Goal: Task Accomplishment & Management: Manage account settings

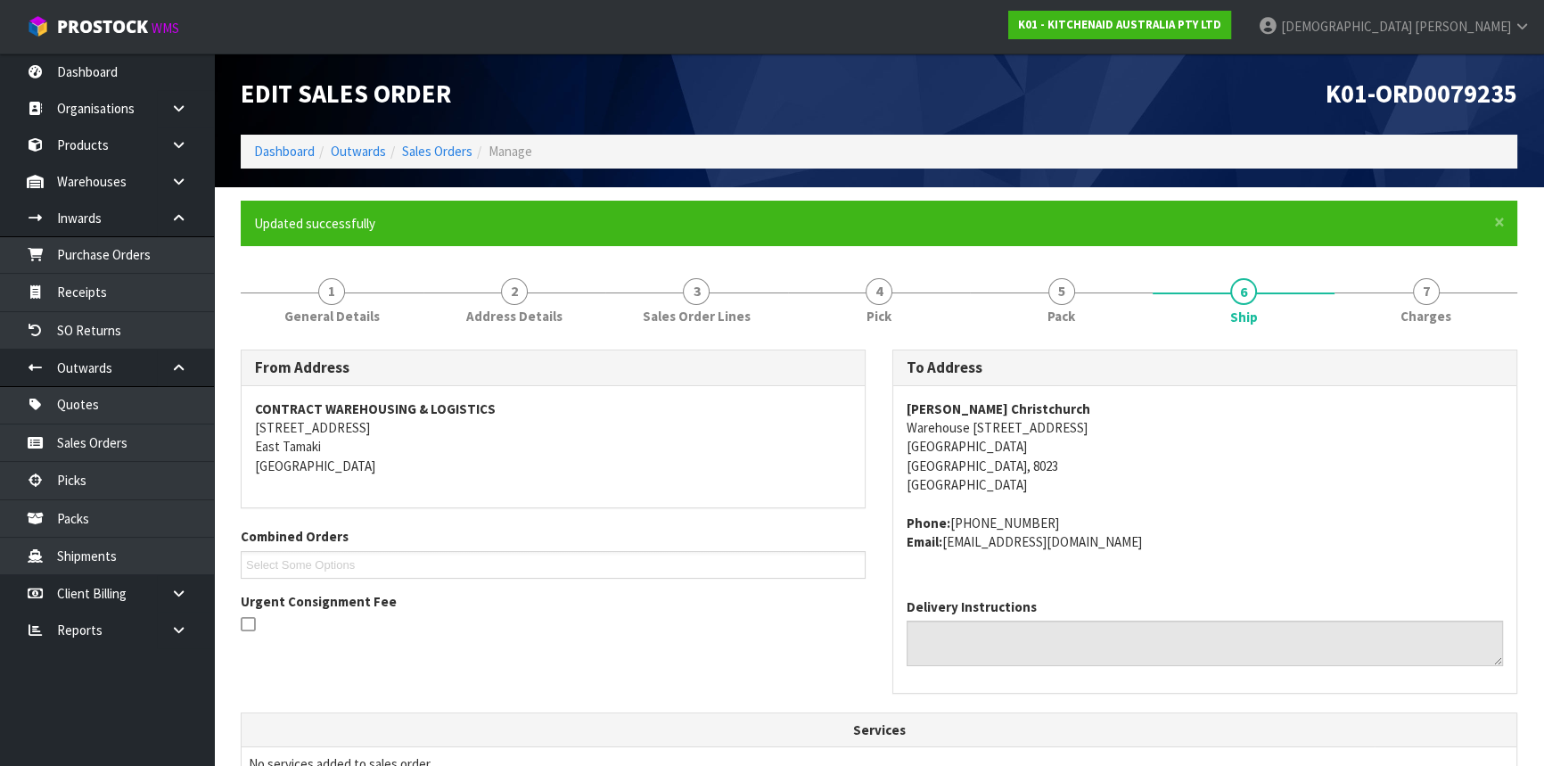
click at [437, 139] on ol "Dashboard Outwards Sales Orders Manage" at bounding box center [879, 151] width 1276 height 33
click at [438, 157] on link "Sales Orders" at bounding box center [437, 151] width 70 height 17
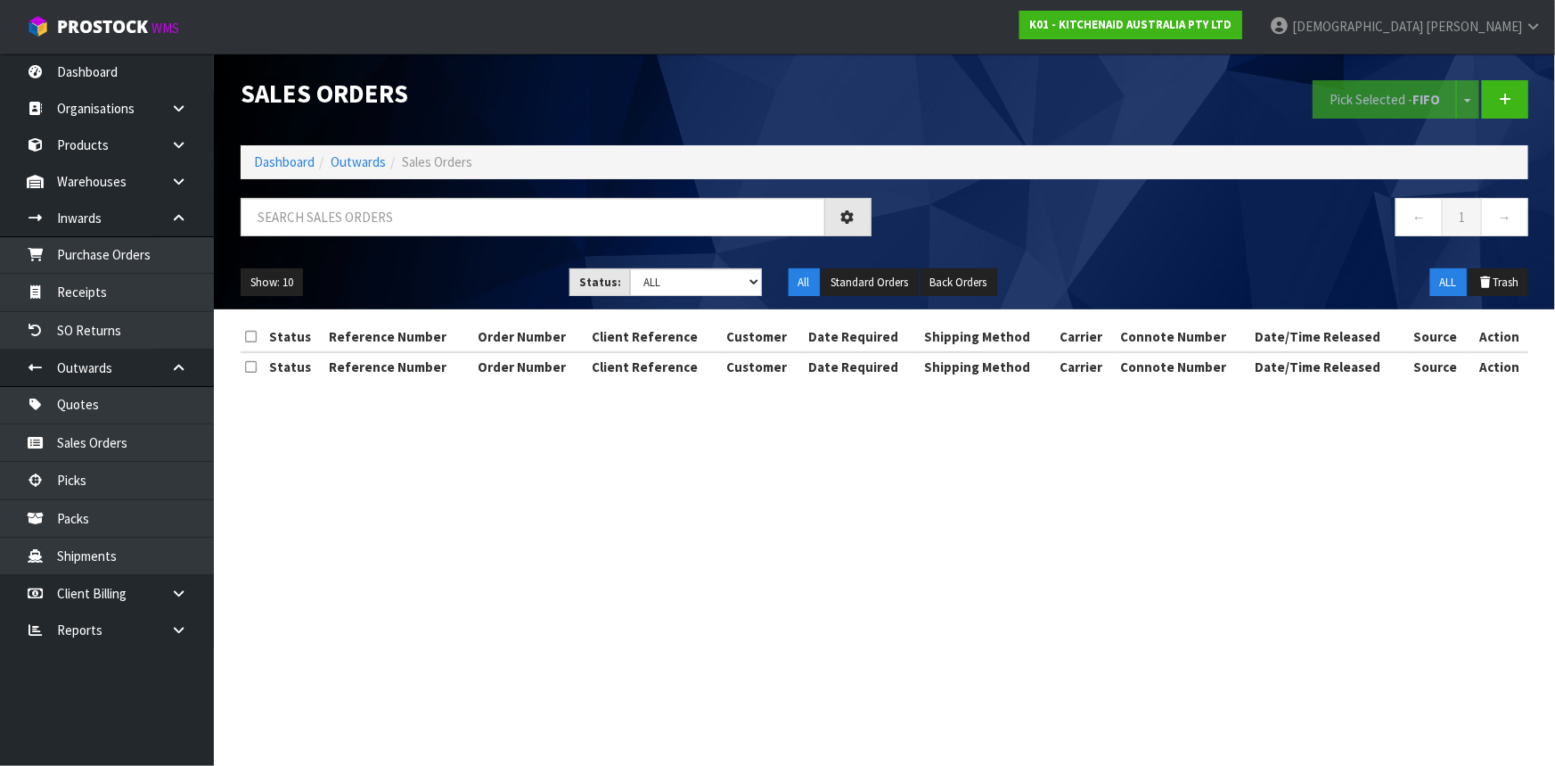
click at [422, 165] on span "Sales Orders" at bounding box center [437, 161] width 70 height 17
click at [388, 209] on input "text" at bounding box center [533, 217] width 585 height 38
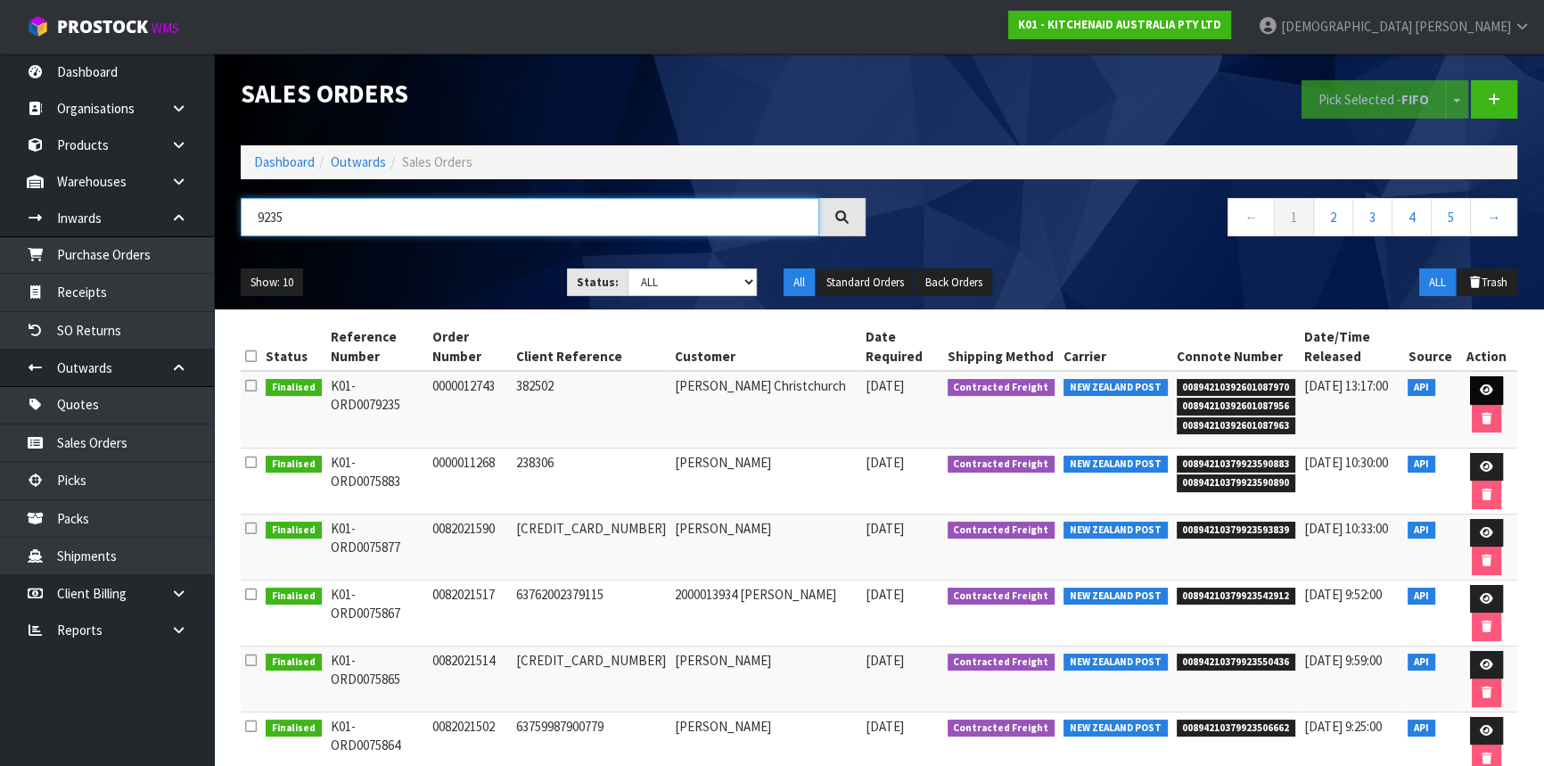
type input "9235"
click at [1479, 384] on icon at bounding box center [1485, 390] width 13 height 12
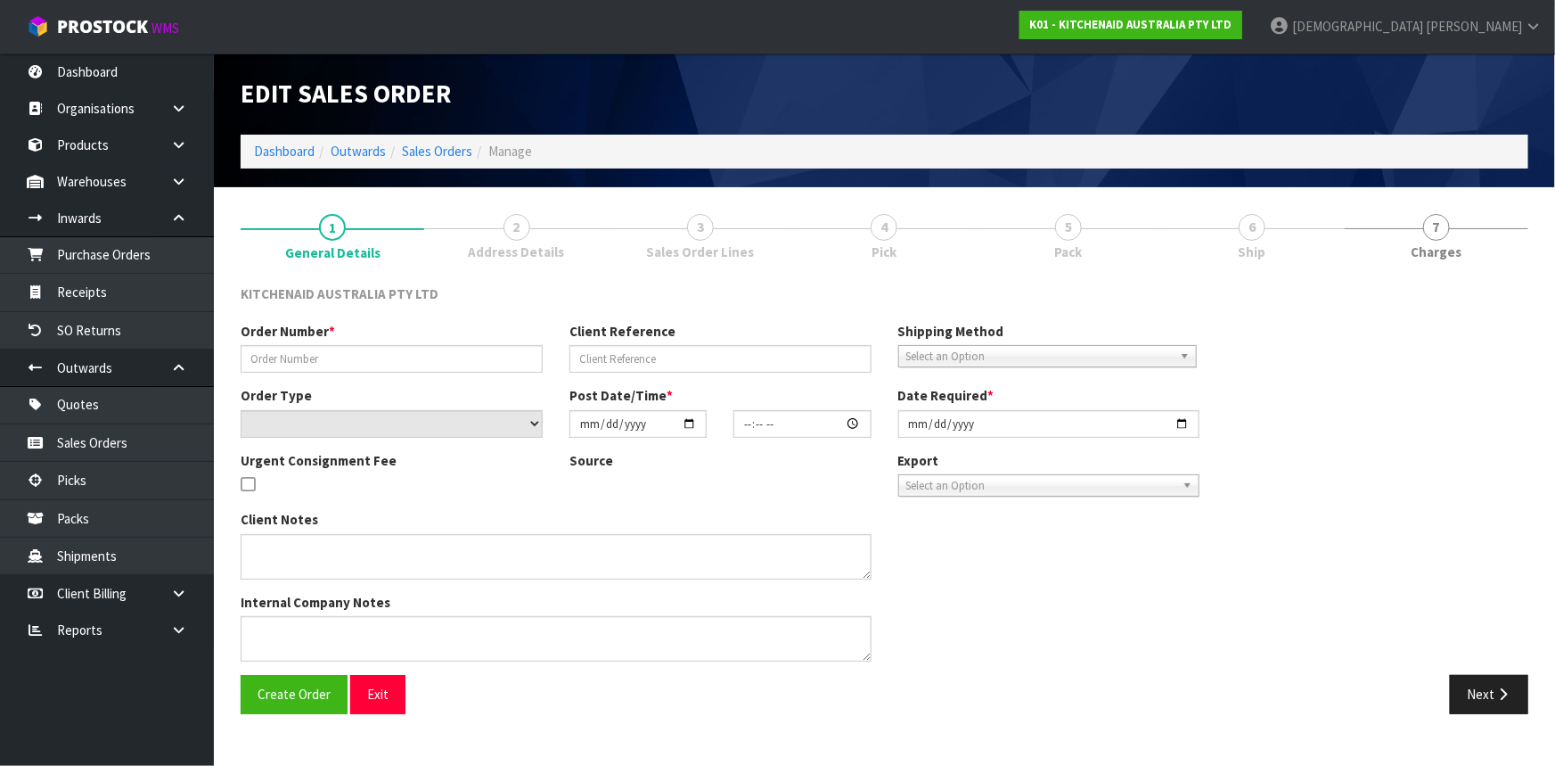
type input "0000012743"
type input "382502"
select select "number:0"
type input "[DATE]"
type input "11:32:50.000"
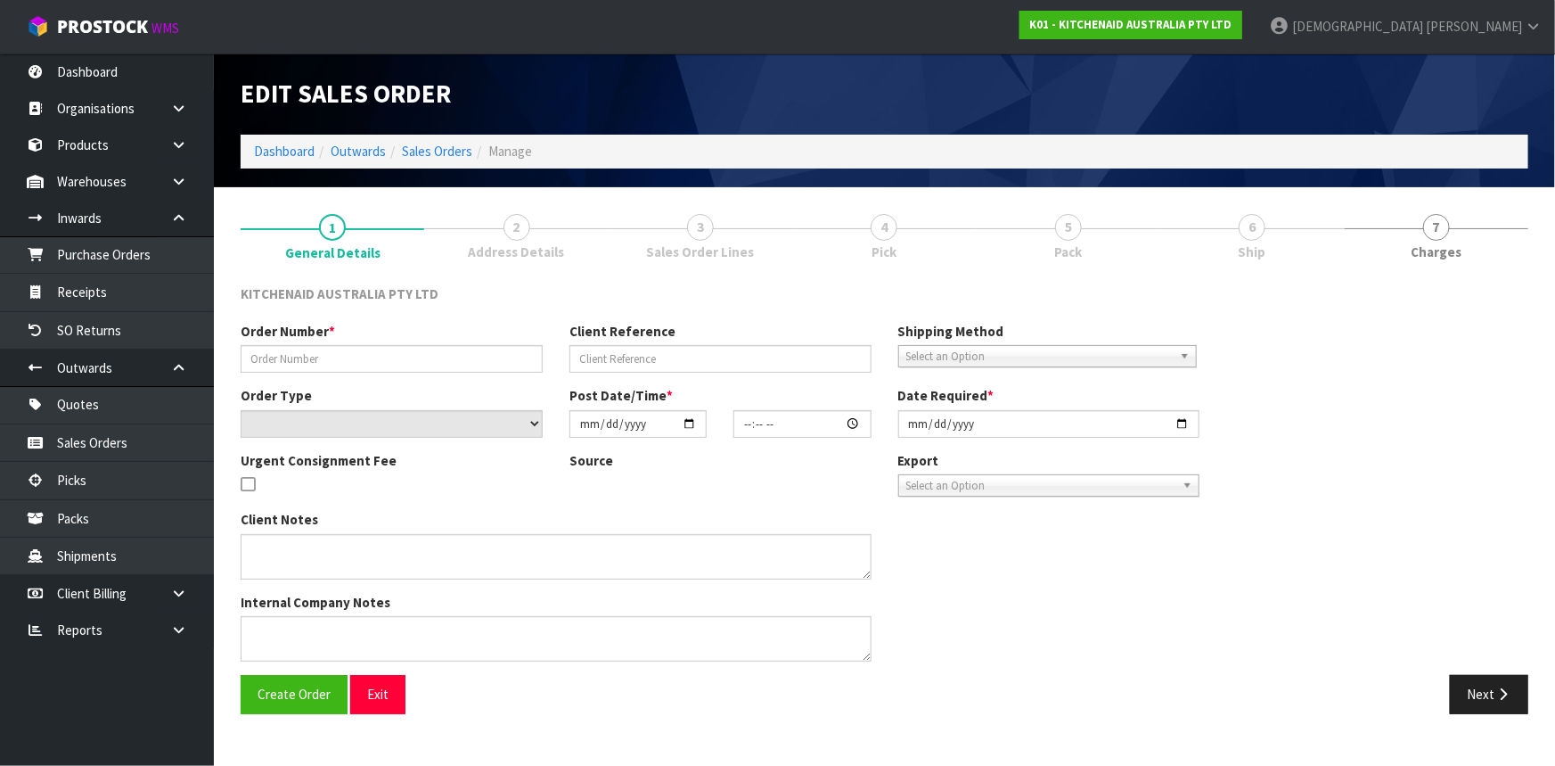
type input "[DATE]"
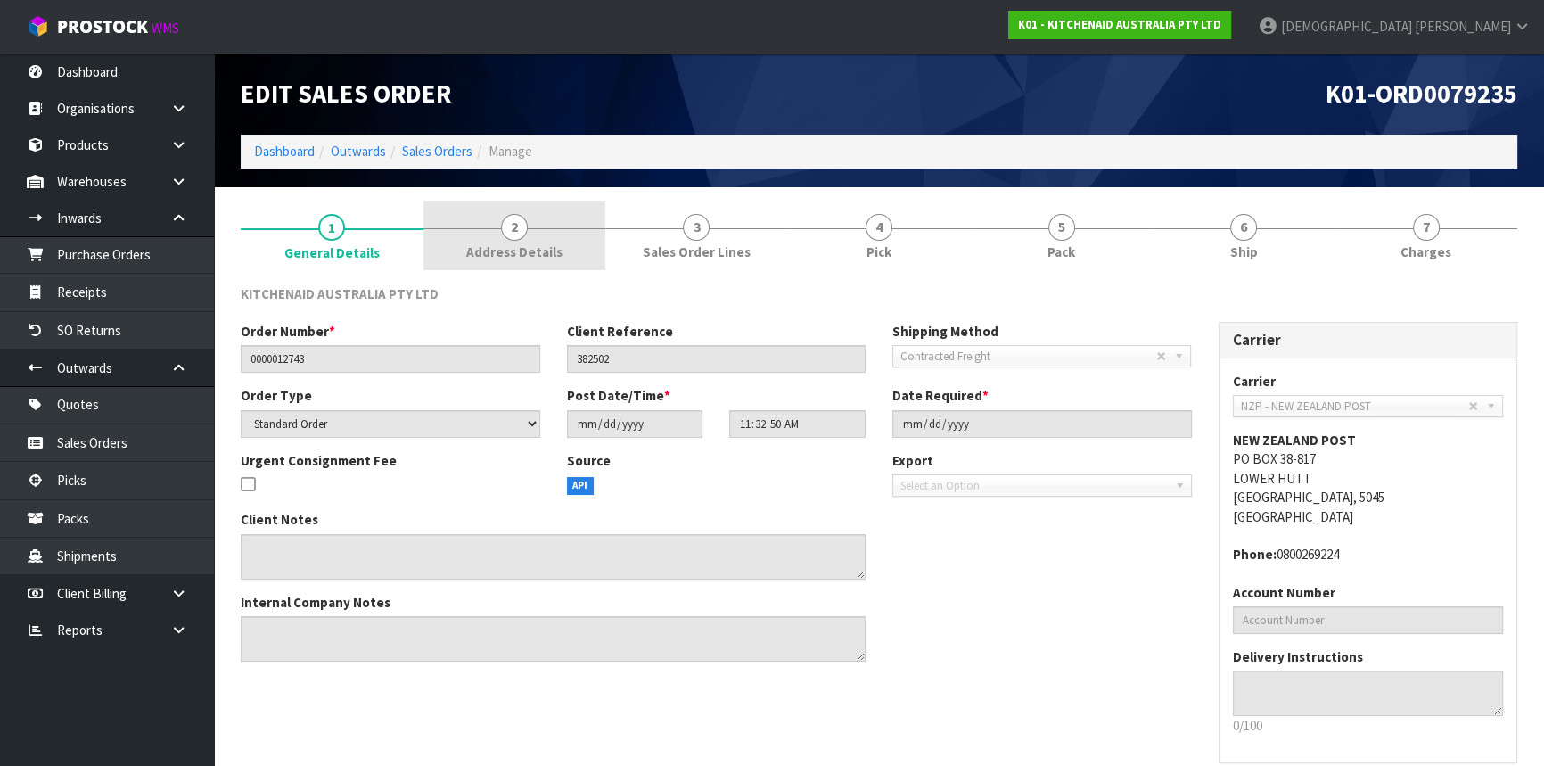
click at [558, 254] on span "Address Details" at bounding box center [514, 251] width 96 height 19
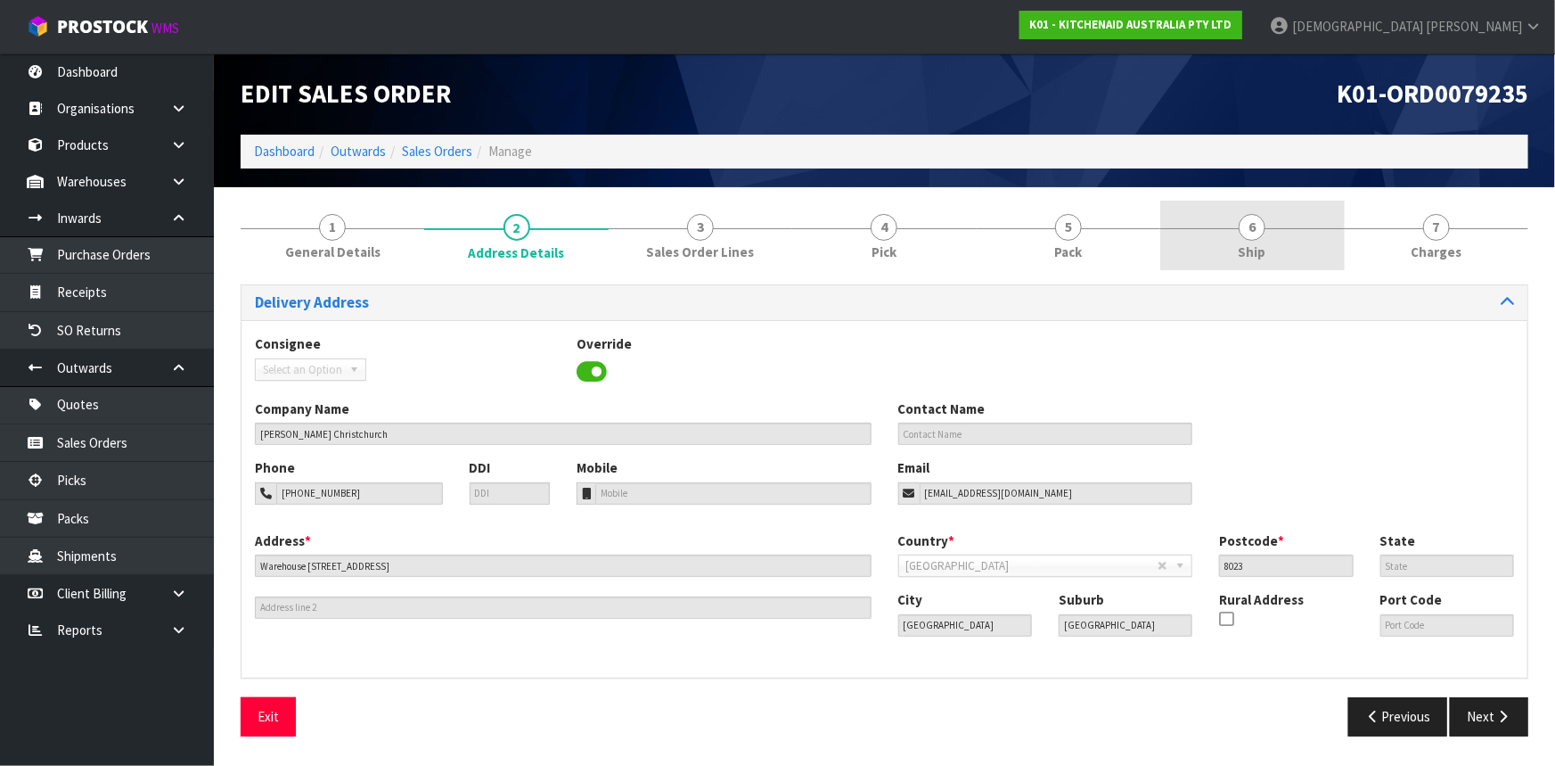
click at [1289, 239] on link "6 Ship" at bounding box center [1252, 236] width 184 height 70
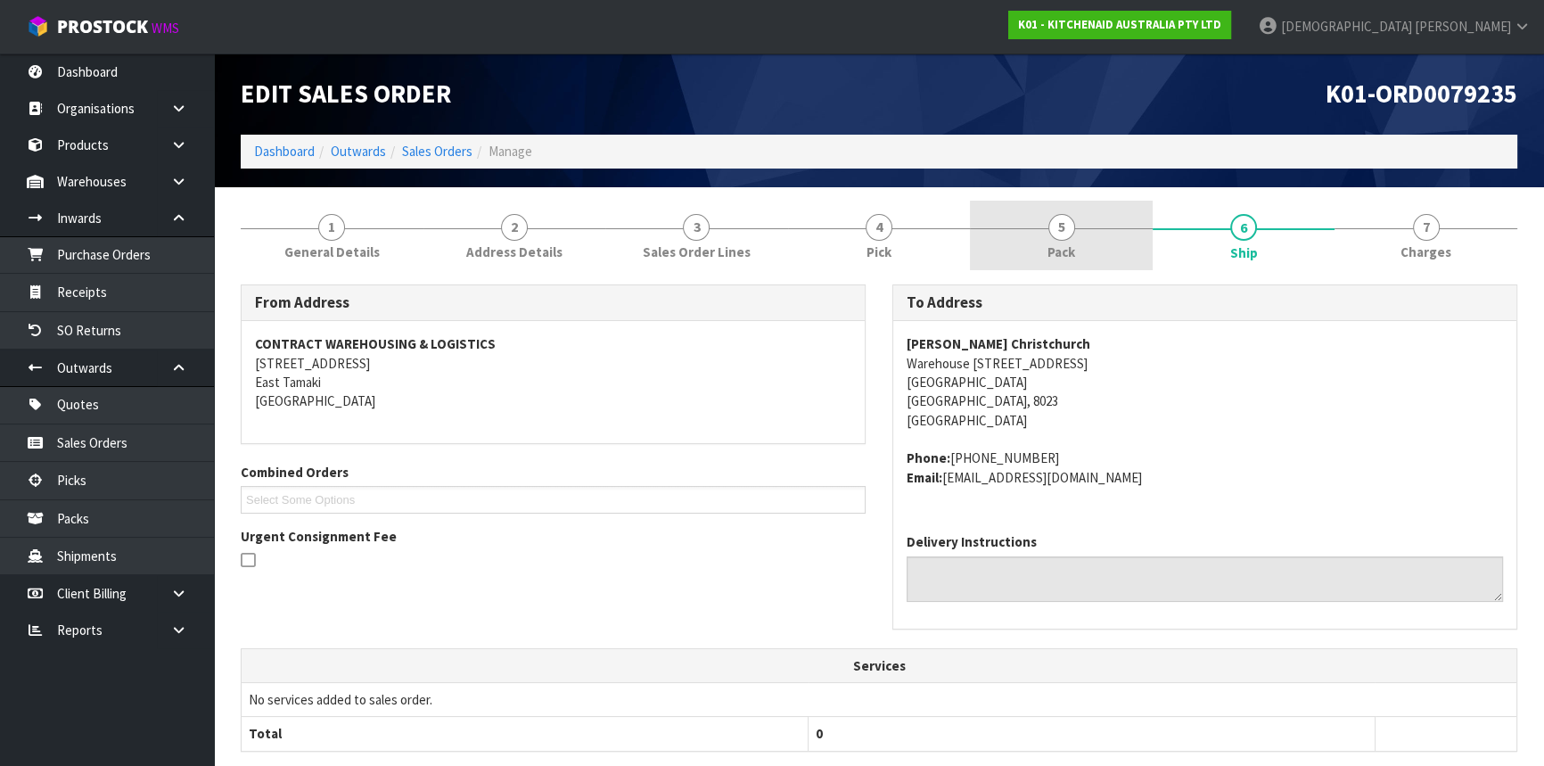
click at [1061, 257] on span "Pack" at bounding box center [1061, 251] width 28 height 19
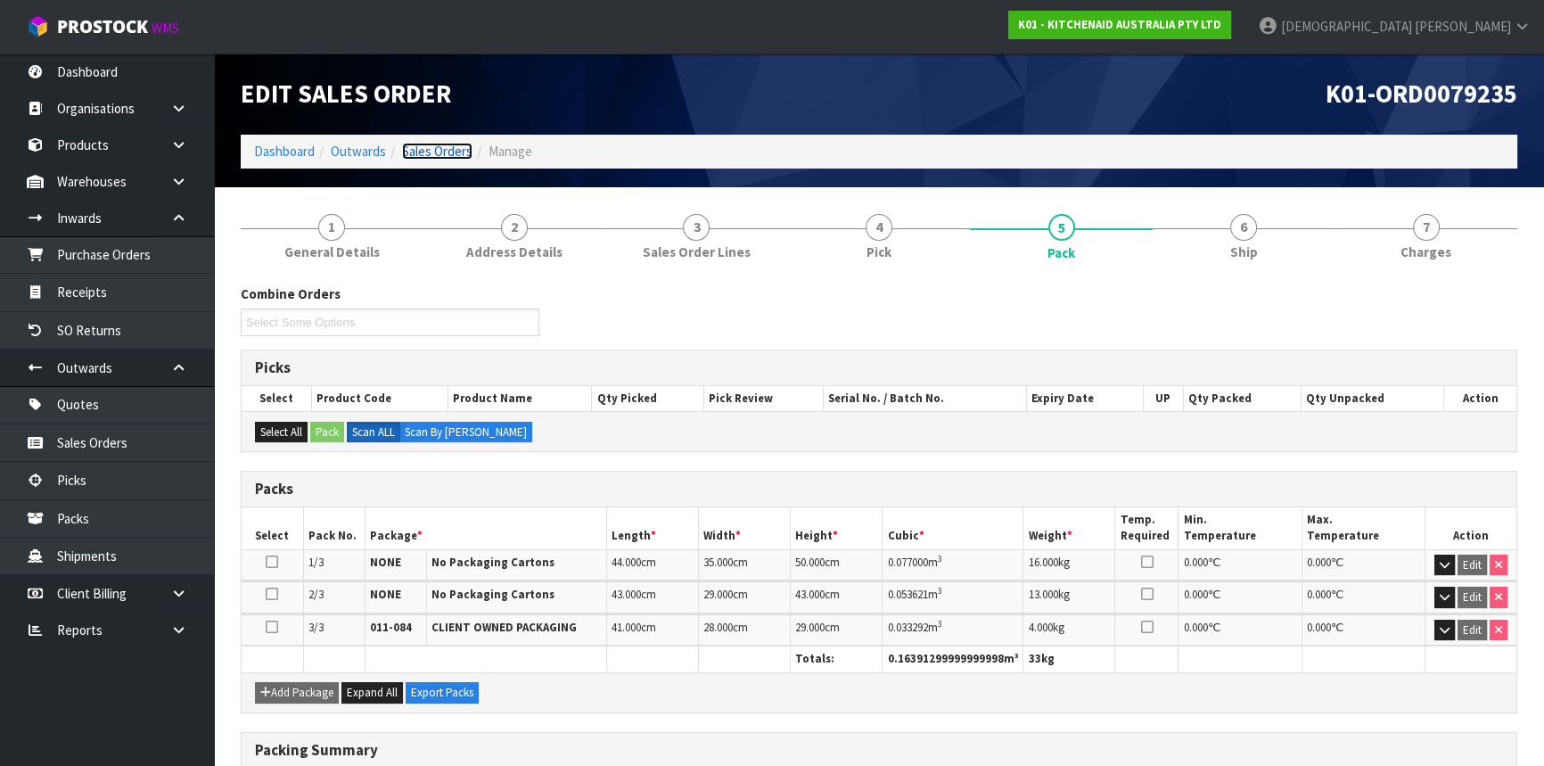
click at [416, 149] on link "Sales Orders" at bounding box center [437, 151] width 70 height 17
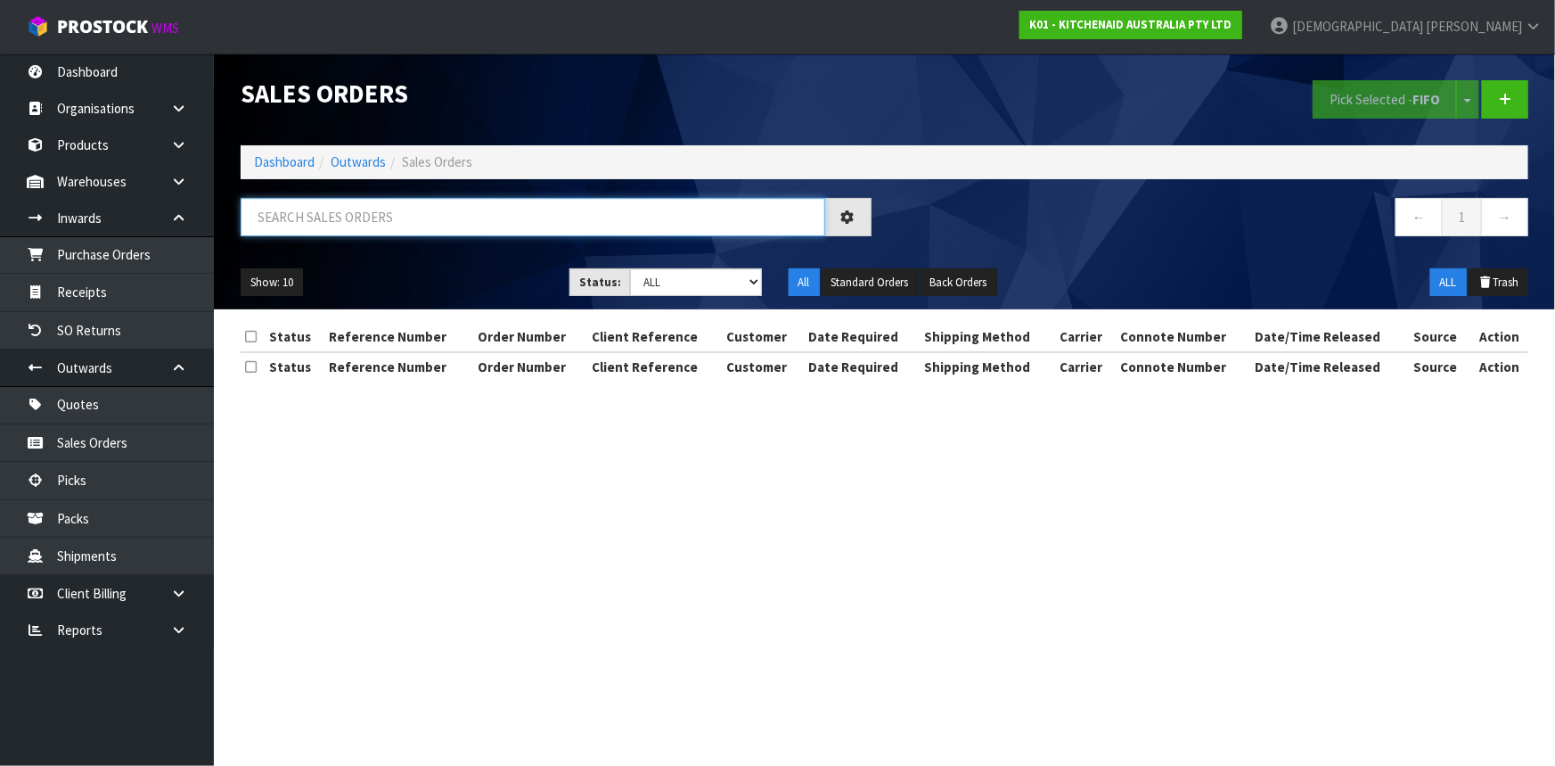
click at [360, 222] on input "text" at bounding box center [533, 217] width 585 height 38
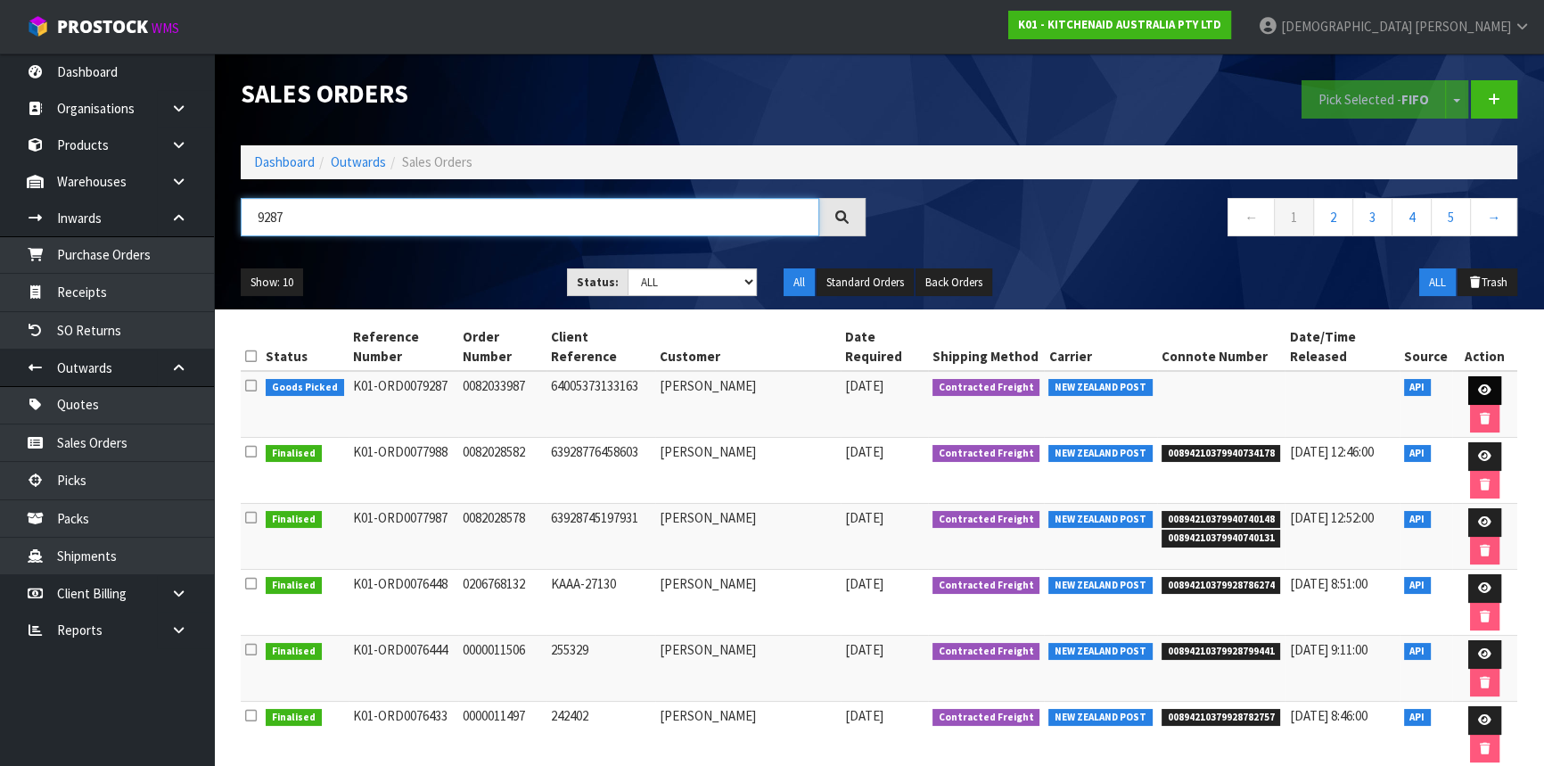
type input "9287"
click at [1496, 387] on link at bounding box center [1484, 390] width 33 height 29
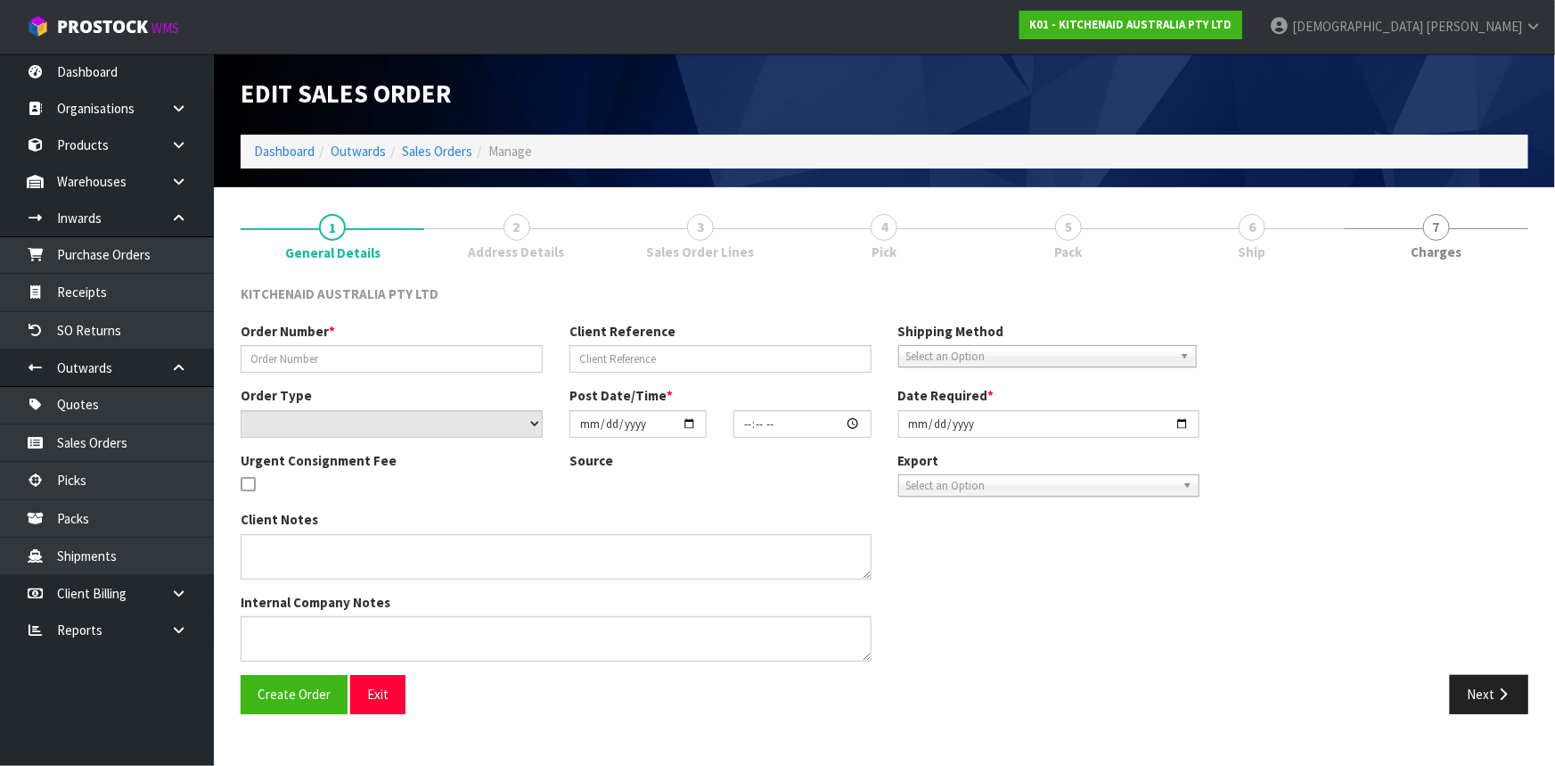
type input "0082033987"
type input "64005373133163"
select select "number:0"
type input "[DATE]"
type input "09:38:49.000"
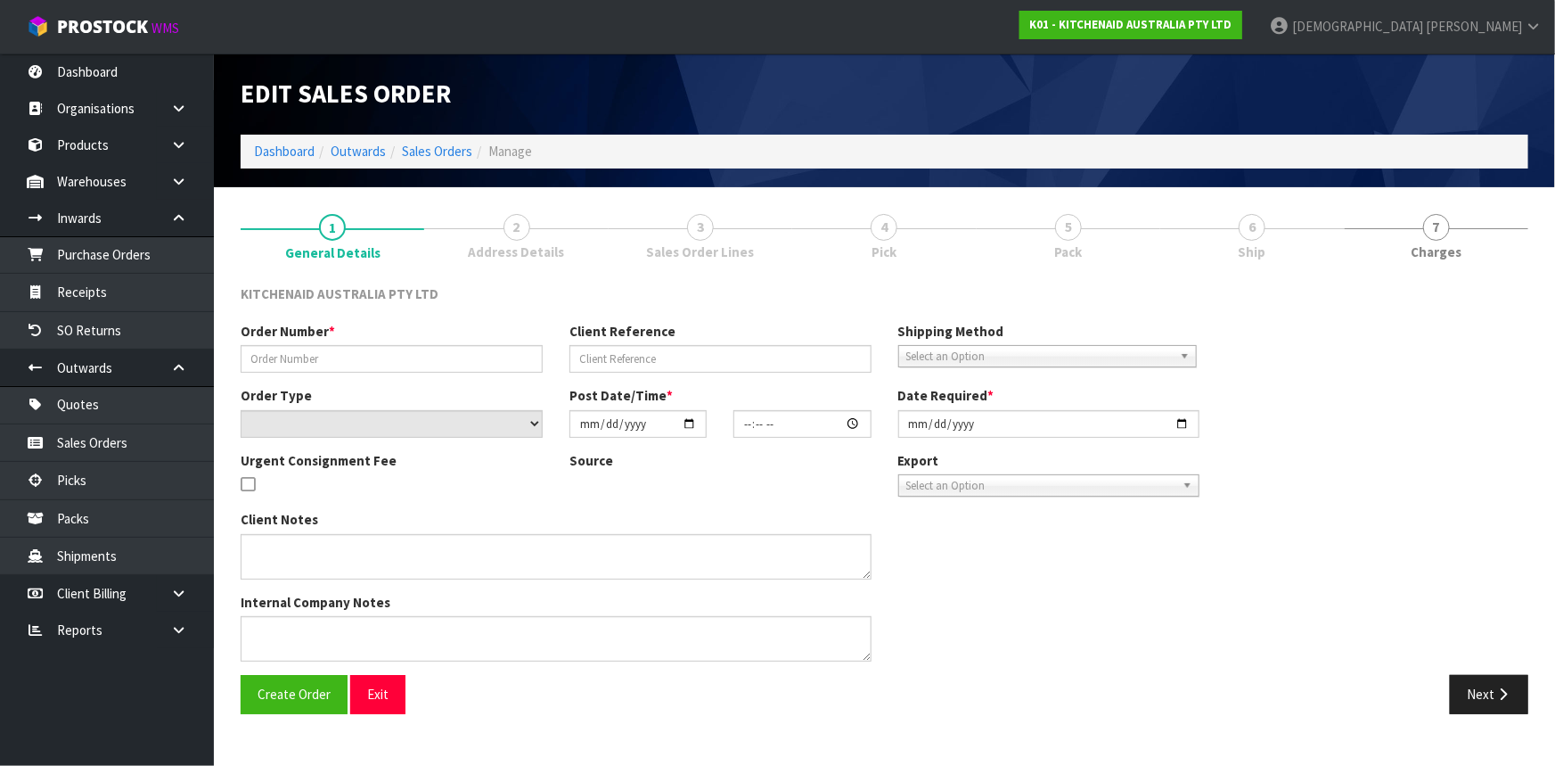
type input "[DATE]"
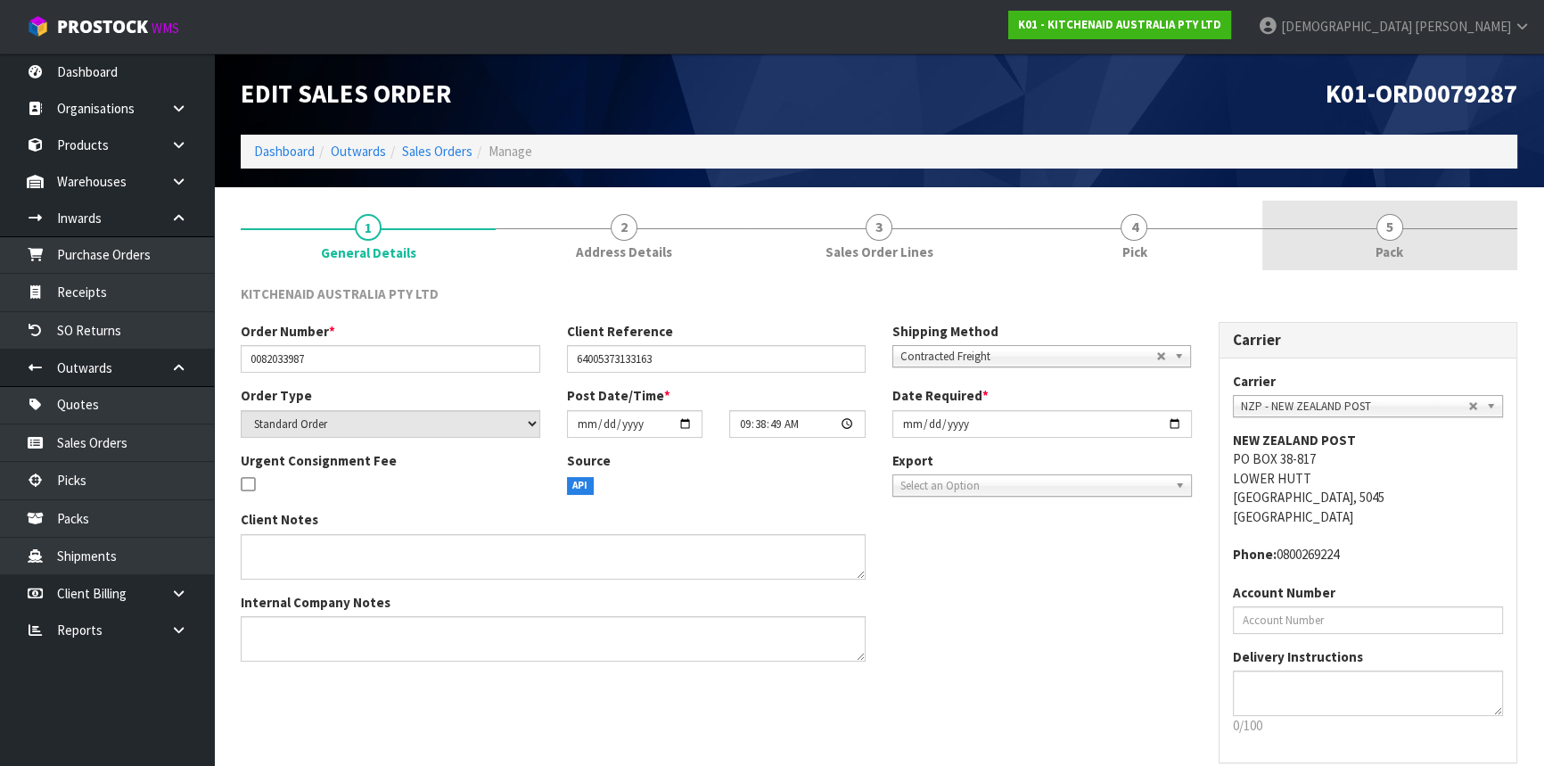
click at [1425, 249] on link "5 Pack" at bounding box center [1389, 236] width 255 height 70
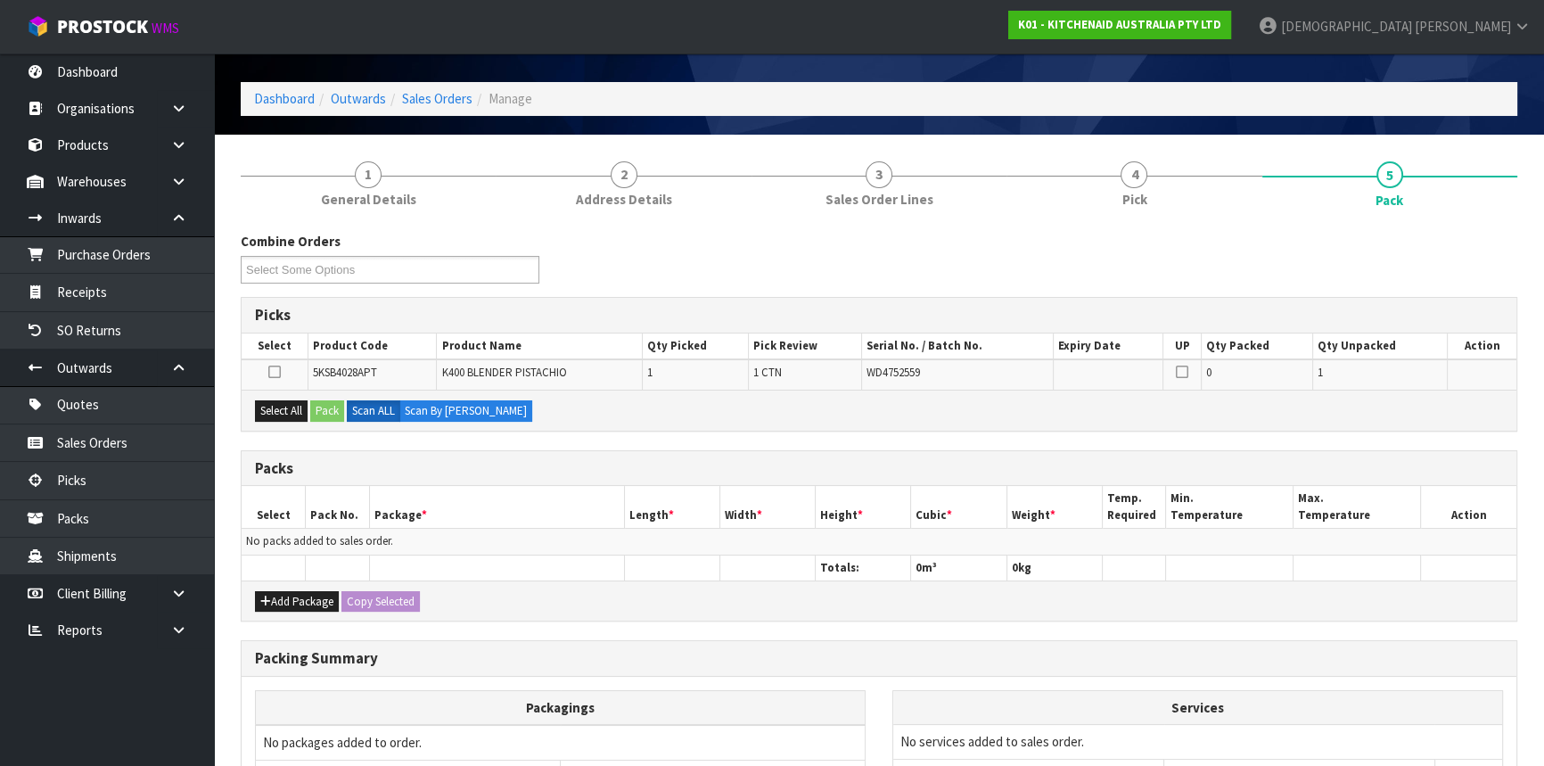
scroll to position [80, 0]
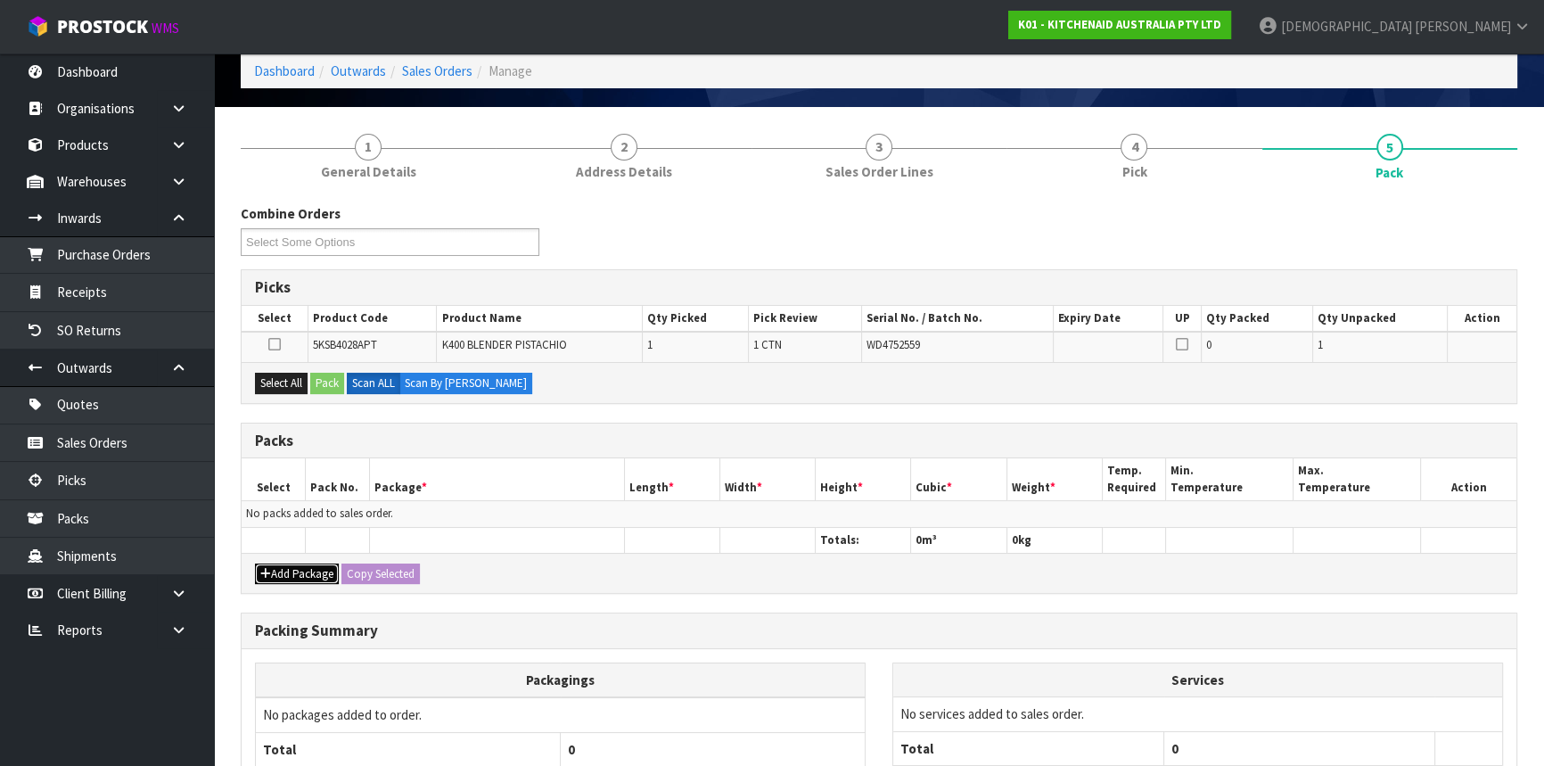
click at [278, 570] on button "Add Package" at bounding box center [297, 573] width 84 height 21
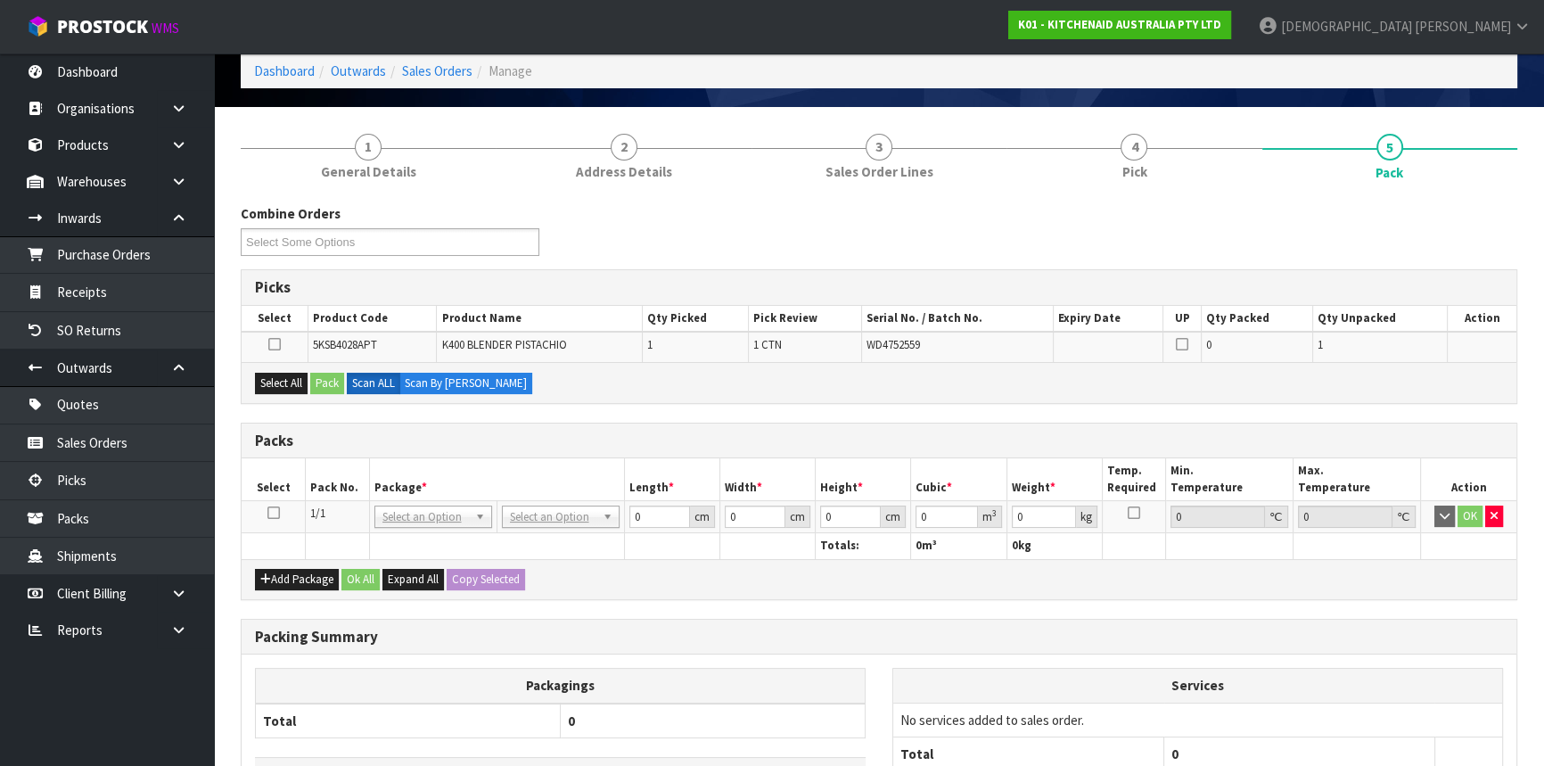
click at [283, 512] on td at bounding box center [274, 517] width 64 height 32
click at [272, 513] on icon at bounding box center [273, 512] width 12 height 1
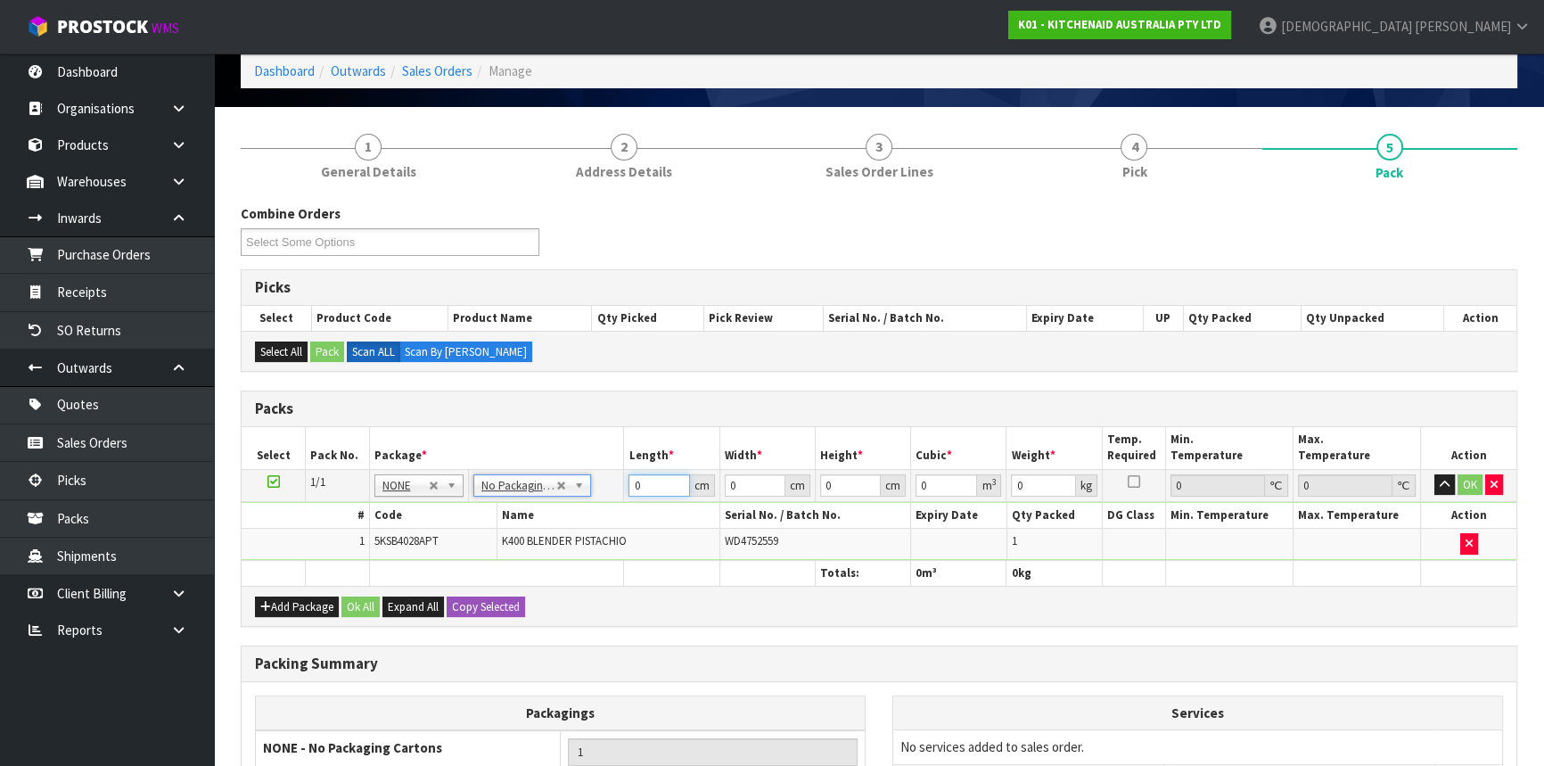
click at [657, 493] on input "0" at bounding box center [658, 485] width 61 height 22
click at [615, 485] on tr "1/1 NONE 007-001 007-002 007-004 007-009 007-013 007-014 007-015 007-017 007-01…" at bounding box center [879, 485] width 1274 height 32
type input "30"
type input "33"
type input "4"
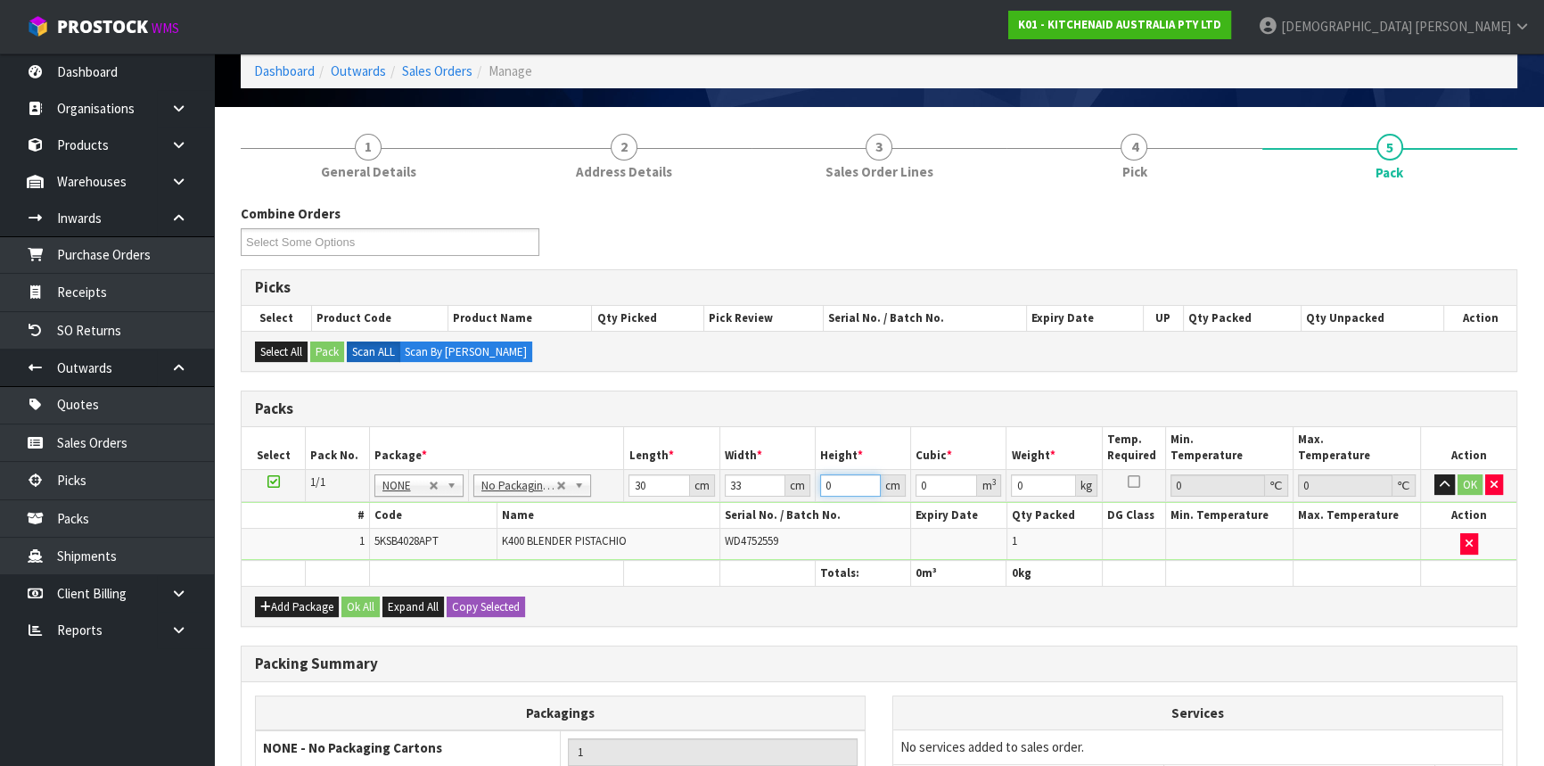
type input "0.00396"
type input "48"
type input "0.04752"
type input "48"
type input "9"
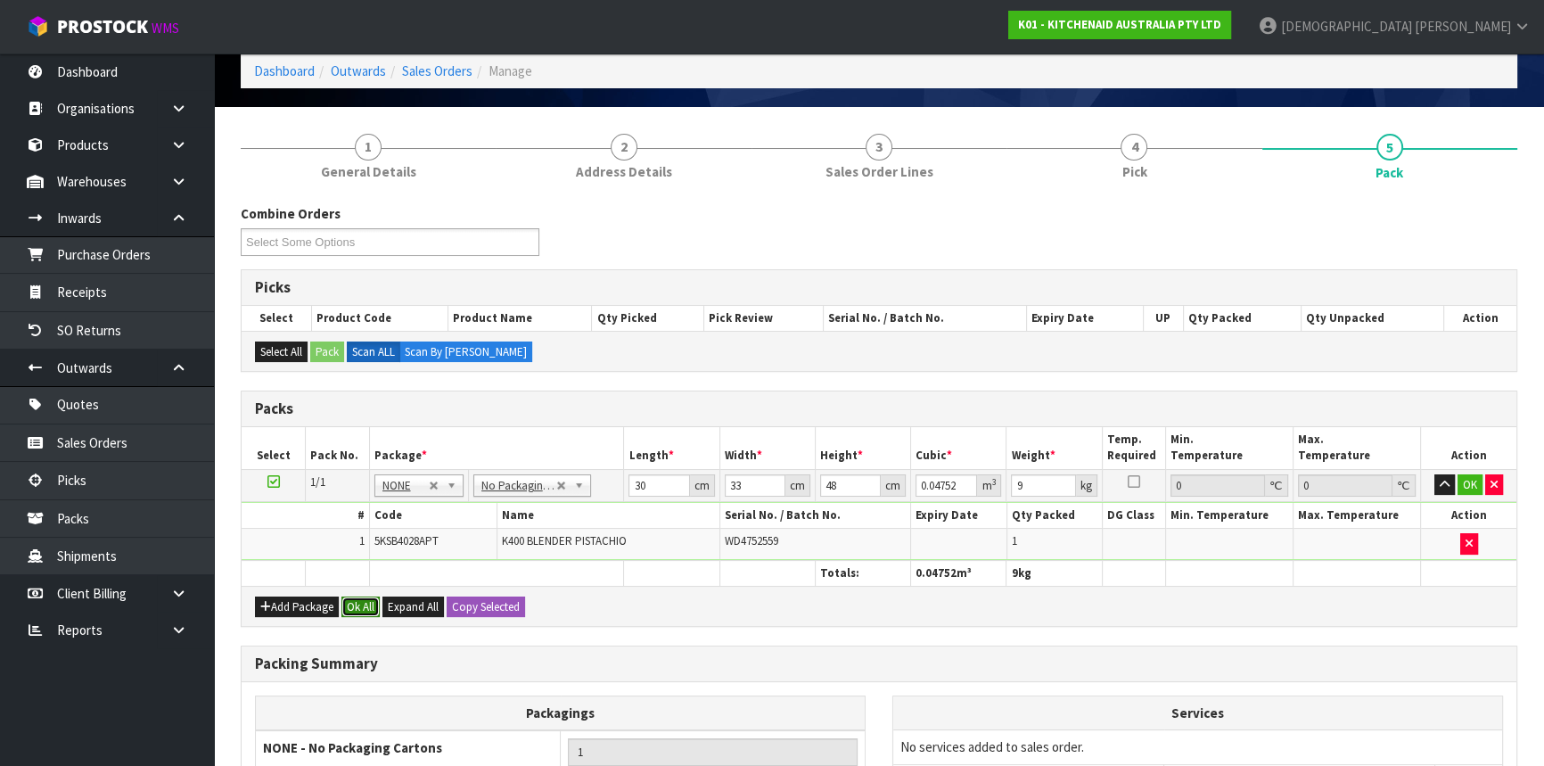
click at [367, 608] on button "Ok All" at bounding box center [360, 606] width 38 height 21
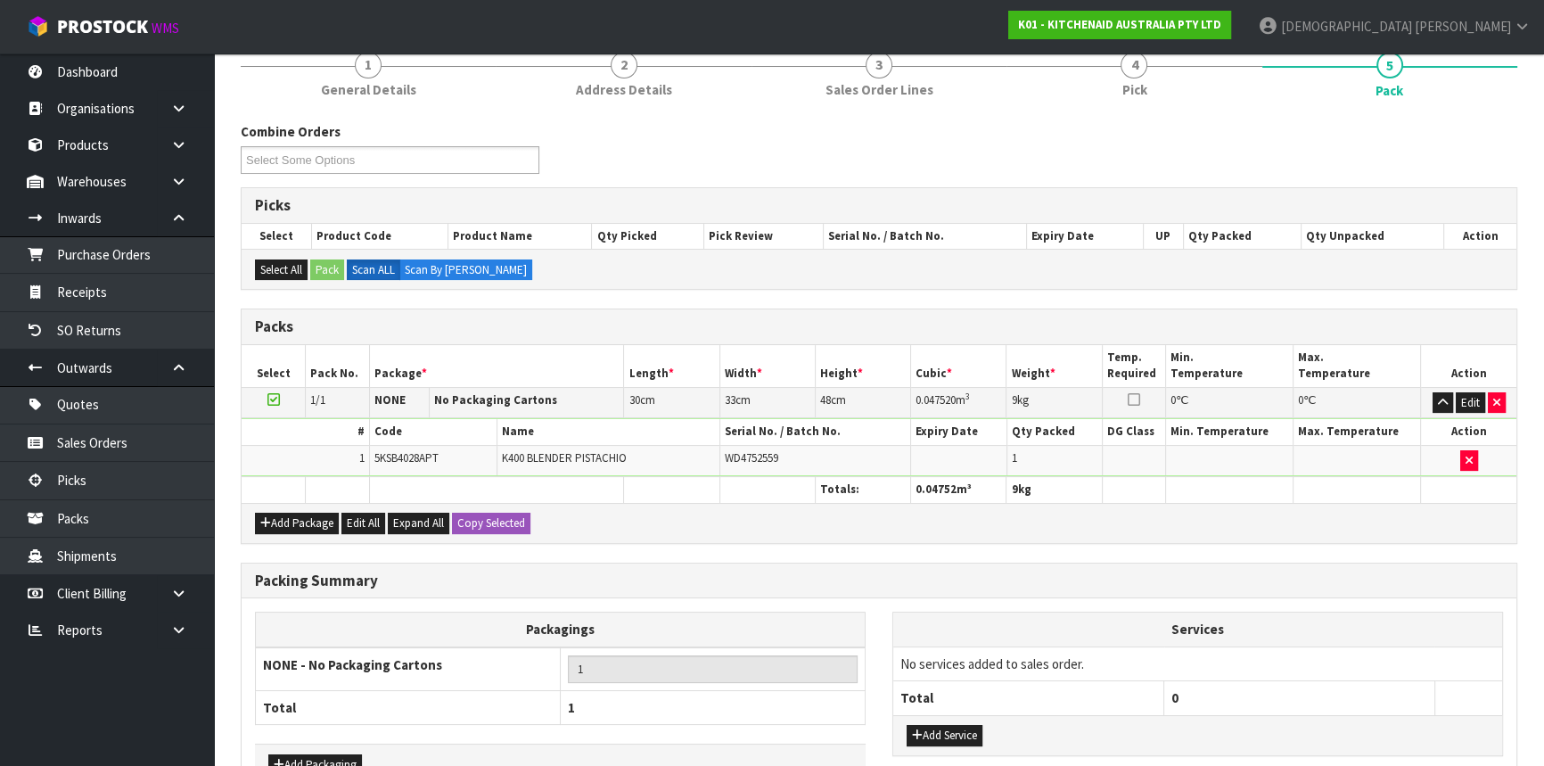
scroll to position [274, 0]
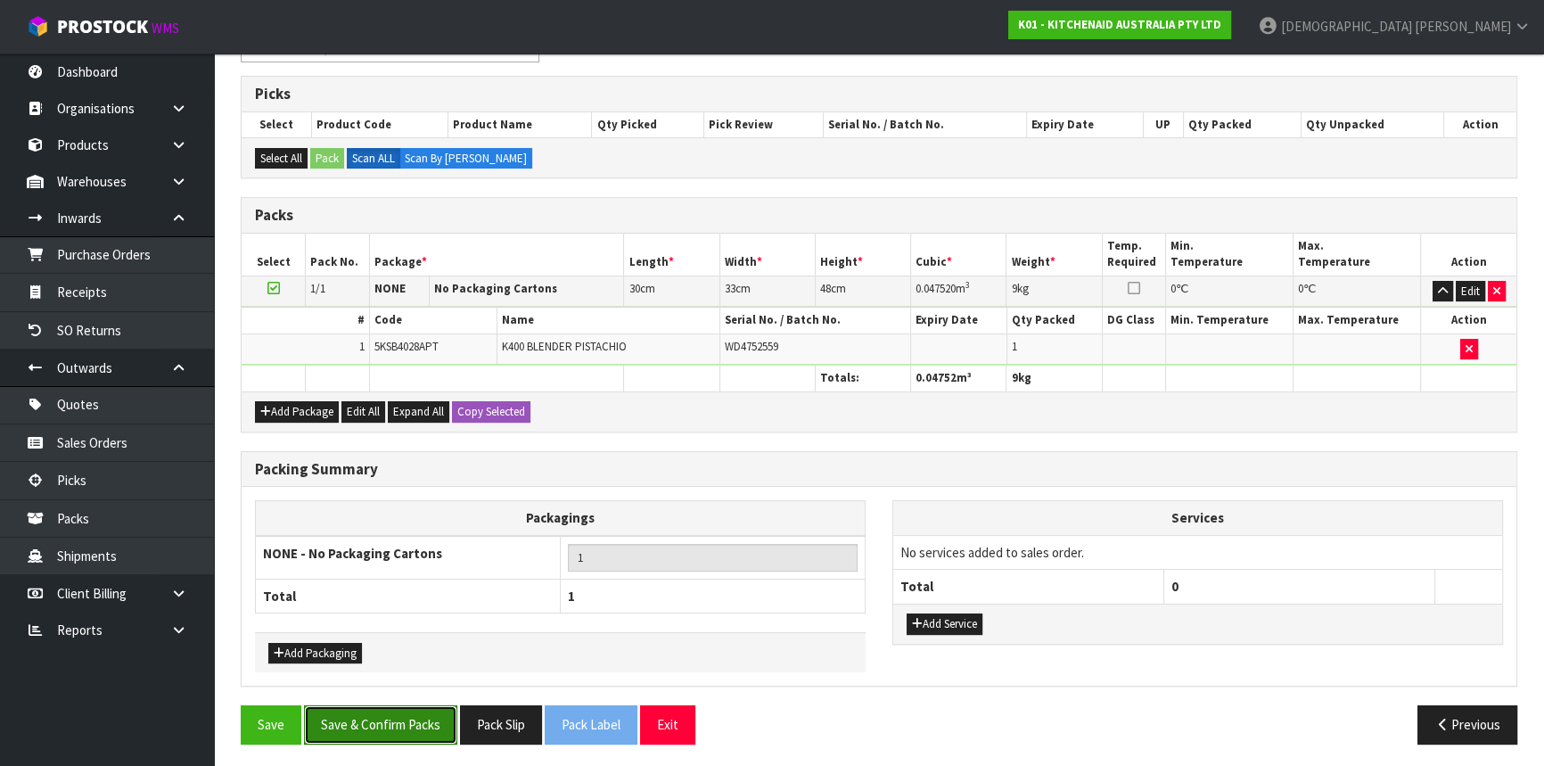
click at [342, 722] on button "Save & Confirm Packs" at bounding box center [380, 724] width 153 height 38
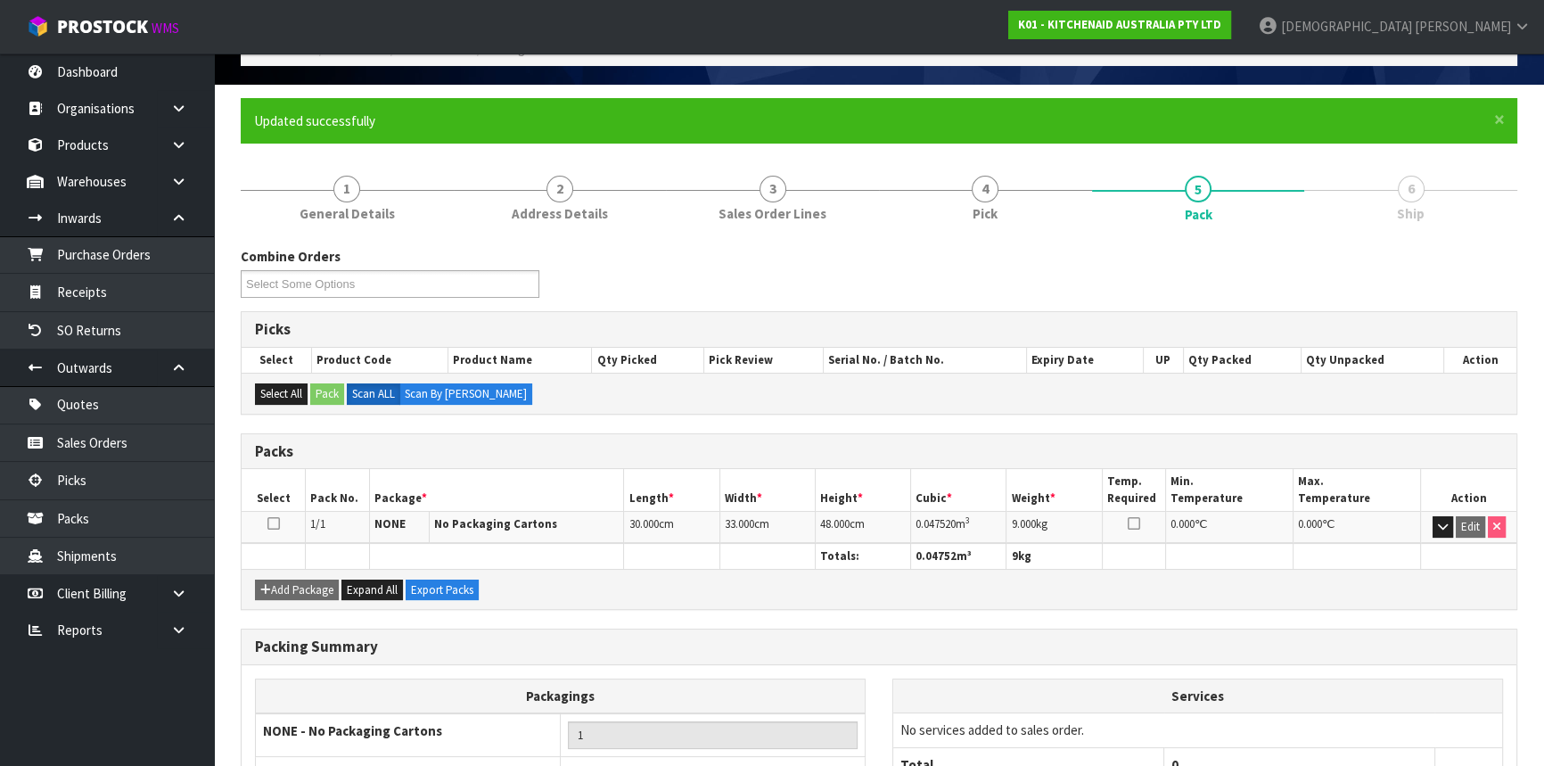
scroll to position [241, 0]
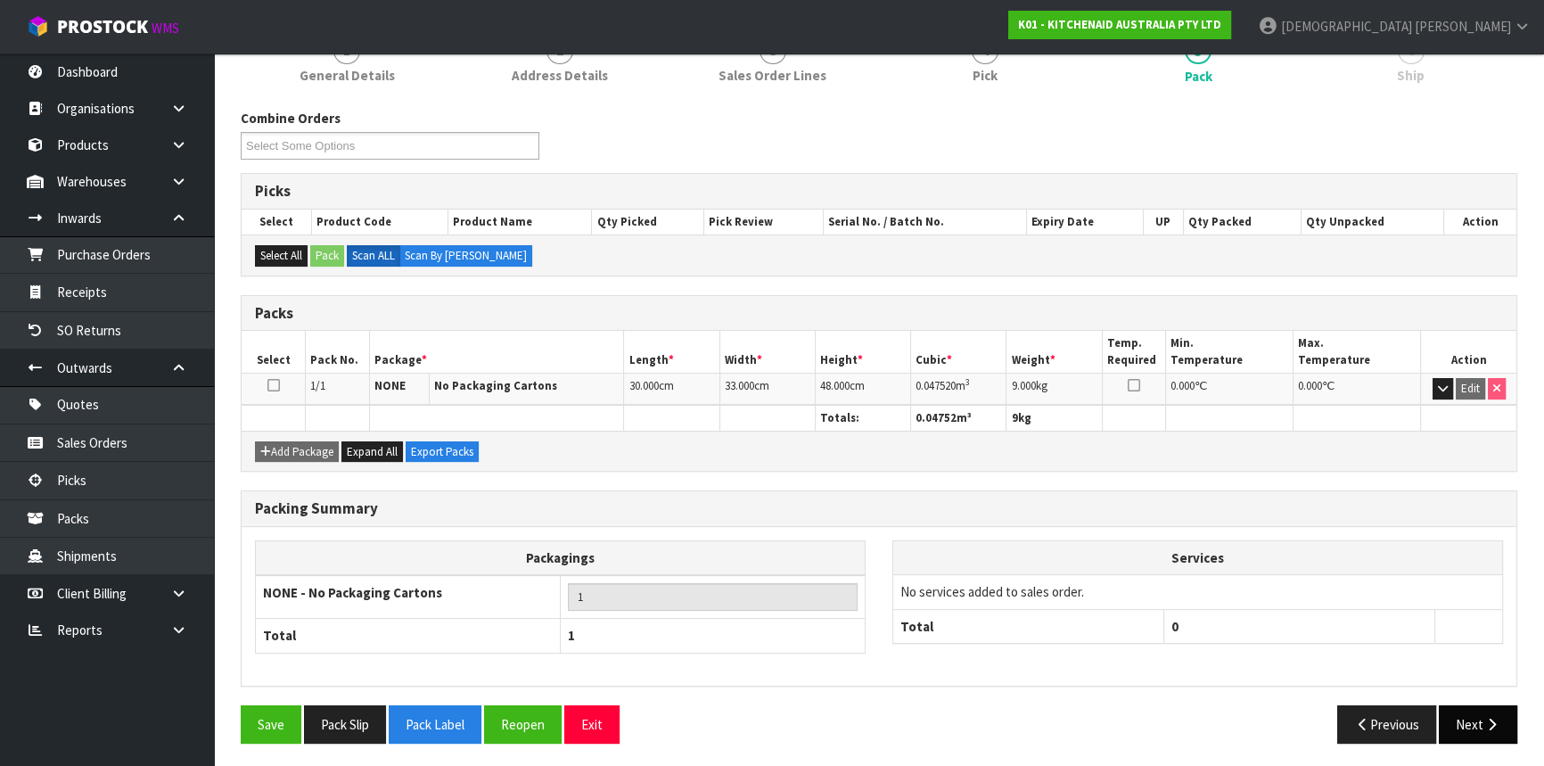
click at [1467, 713] on button "Next" at bounding box center [1477, 724] width 78 height 38
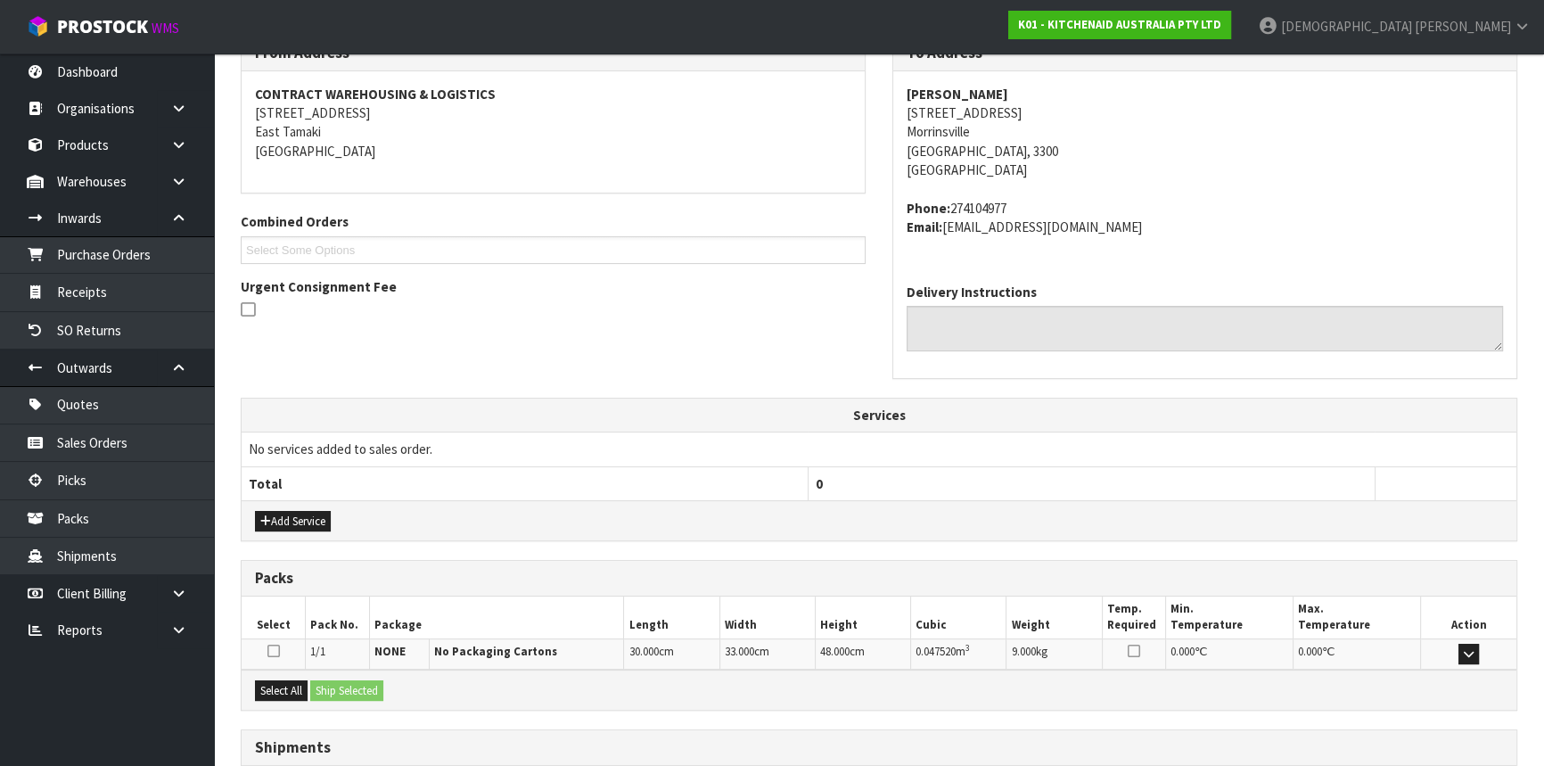
scroll to position [447, 0]
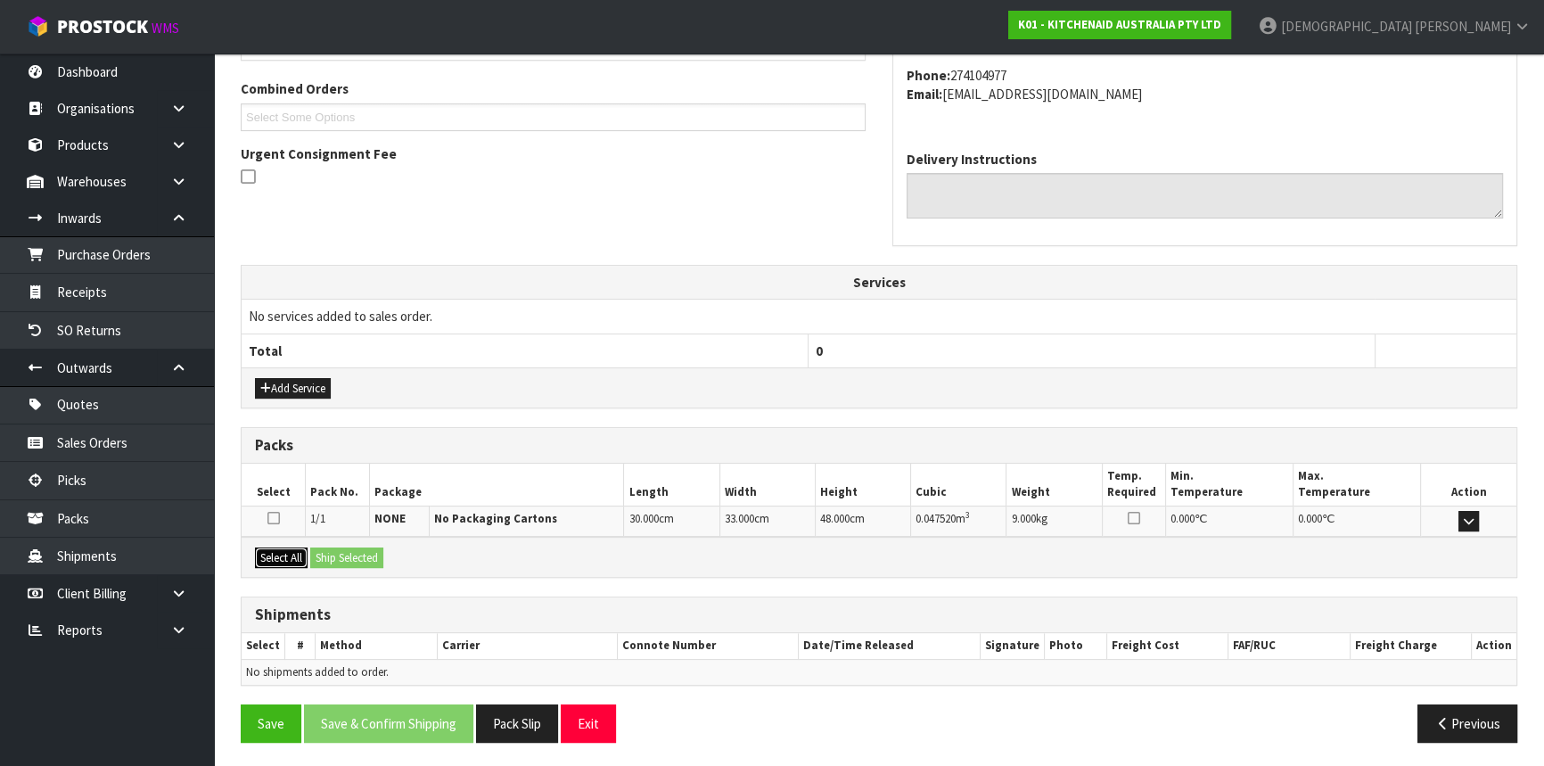
click at [284, 552] on button "Select All" at bounding box center [281, 557] width 53 height 21
click at [352, 560] on button "Ship Selected" at bounding box center [346, 557] width 73 height 21
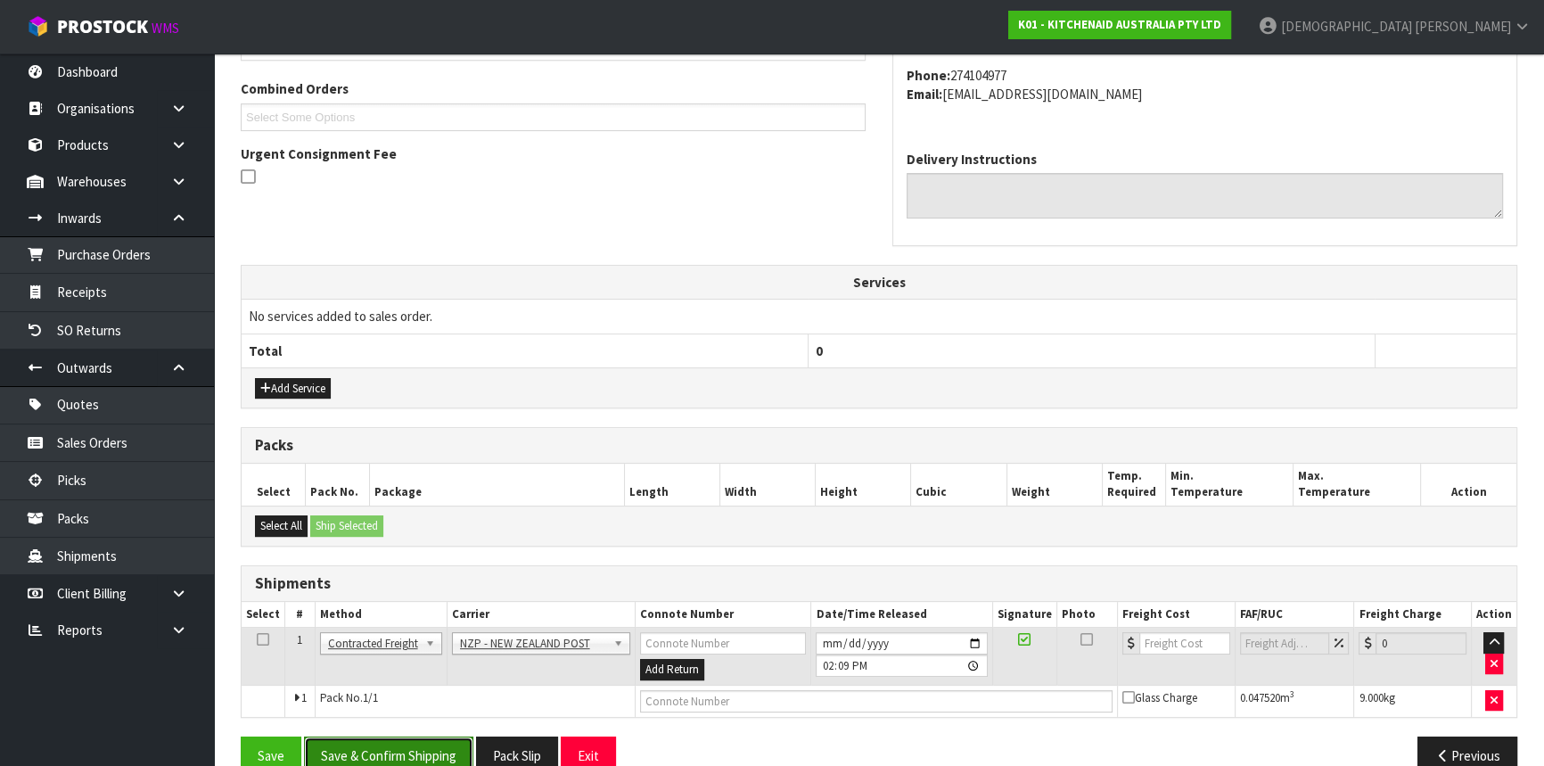
click at [384, 744] on button "Save & Confirm Shipping" at bounding box center [388, 755] width 169 height 38
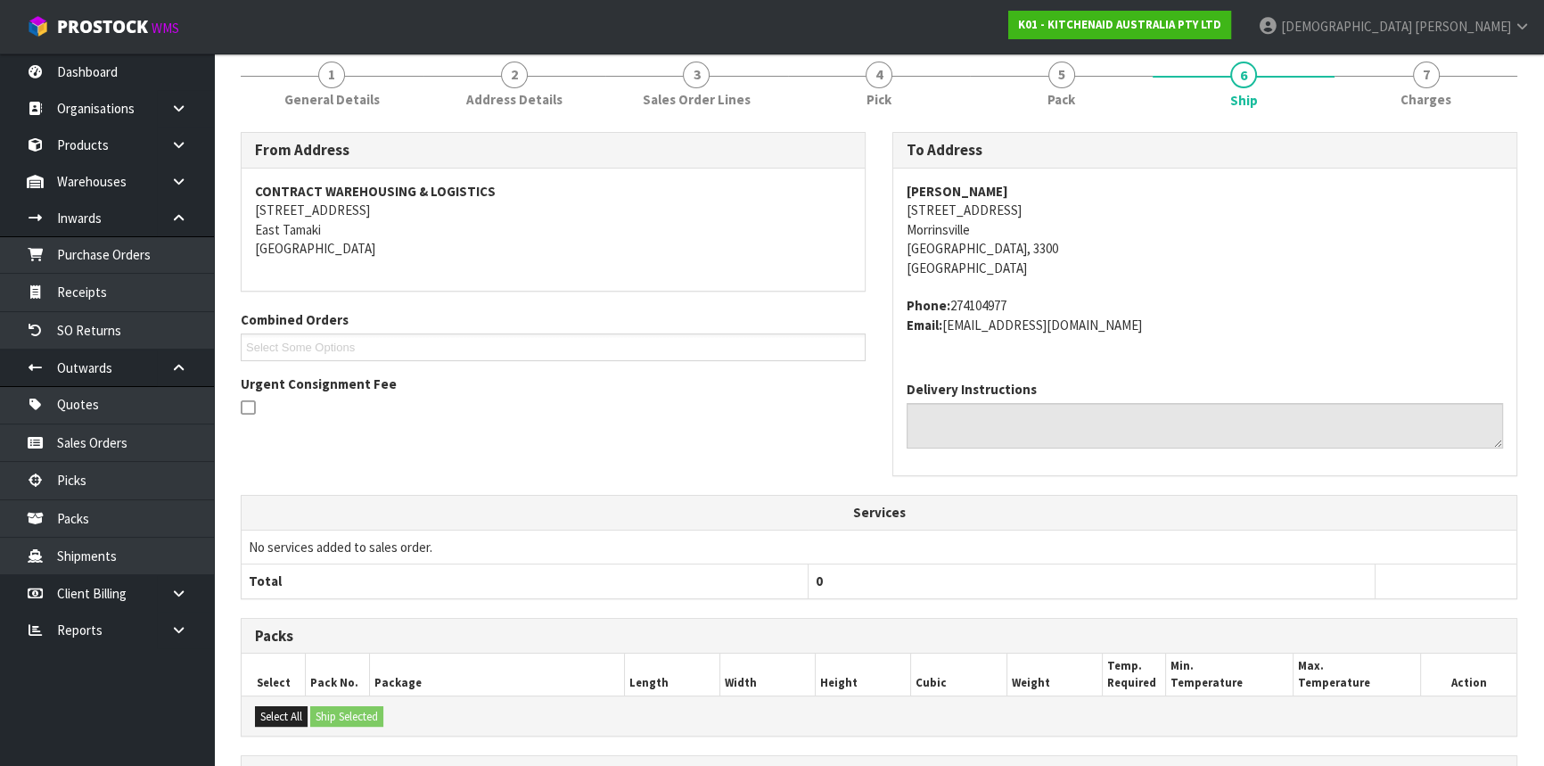
scroll to position [455, 0]
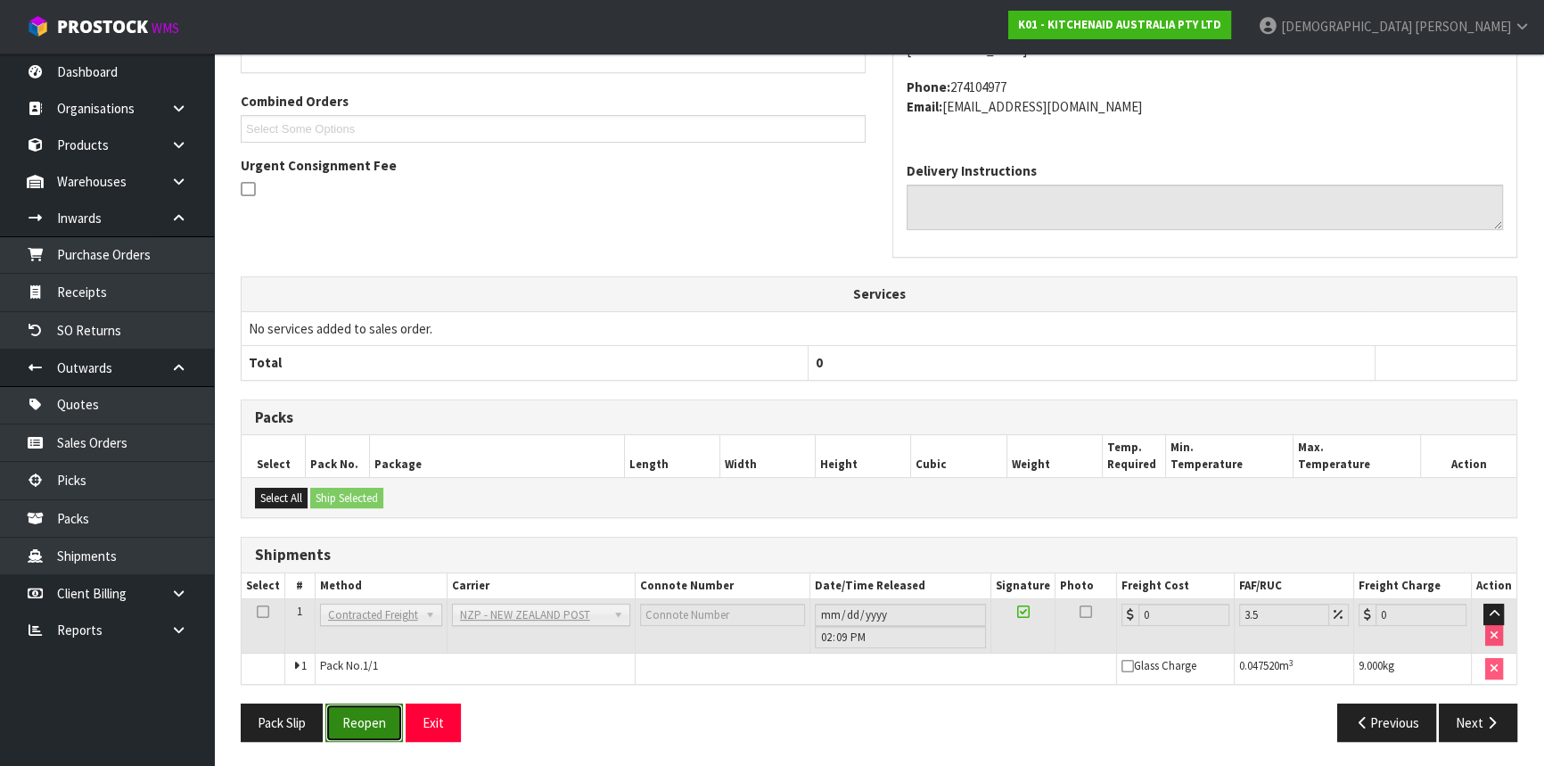
click at [344, 720] on button "Reopen" at bounding box center [364, 722] width 78 height 38
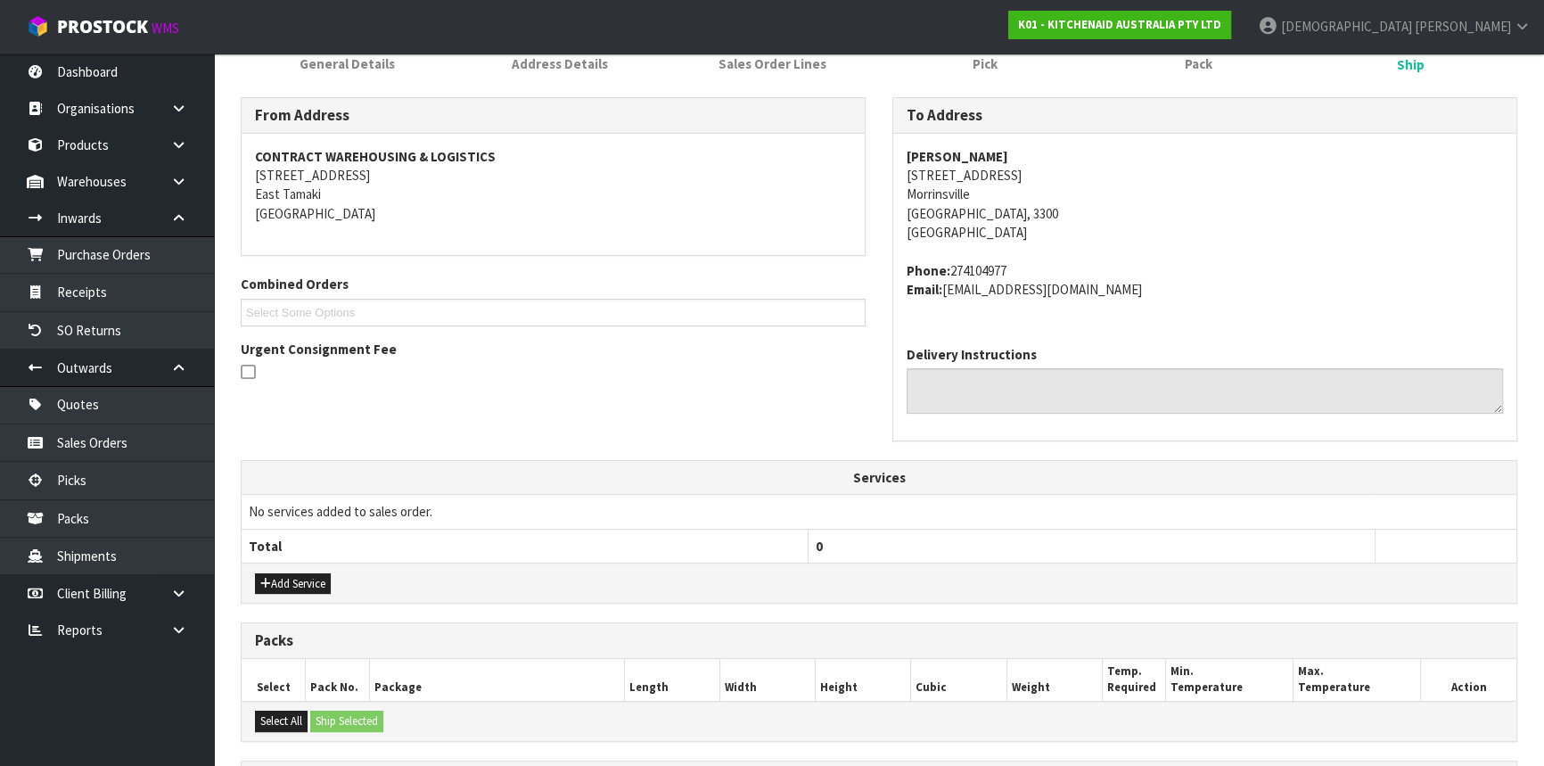
scroll to position [486, 0]
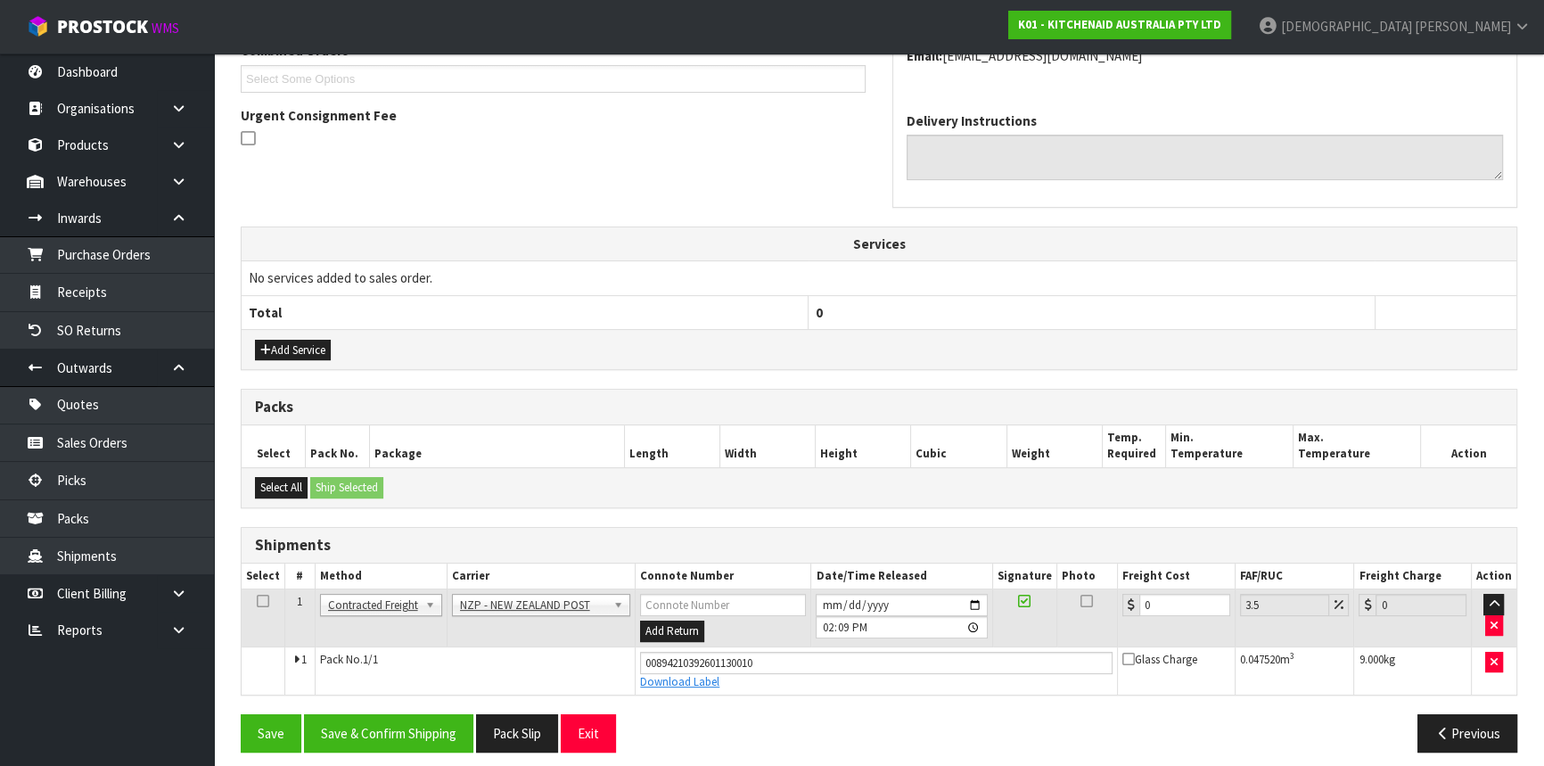
drag, startPoint x: 1185, startPoint y: 615, endPoint x: 1153, endPoint y: 610, distance: 32.4
click at [1159, 614] on td "0" at bounding box center [1177, 618] width 118 height 58
click at [1161, 603] on input "0" at bounding box center [1184, 605] width 91 height 22
click at [1104, 600] on tr "1 Client Local Pickup Customer Local Pickup Company Freight Contracted Freight …" at bounding box center [879, 618] width 1274 height 58
type input "7"
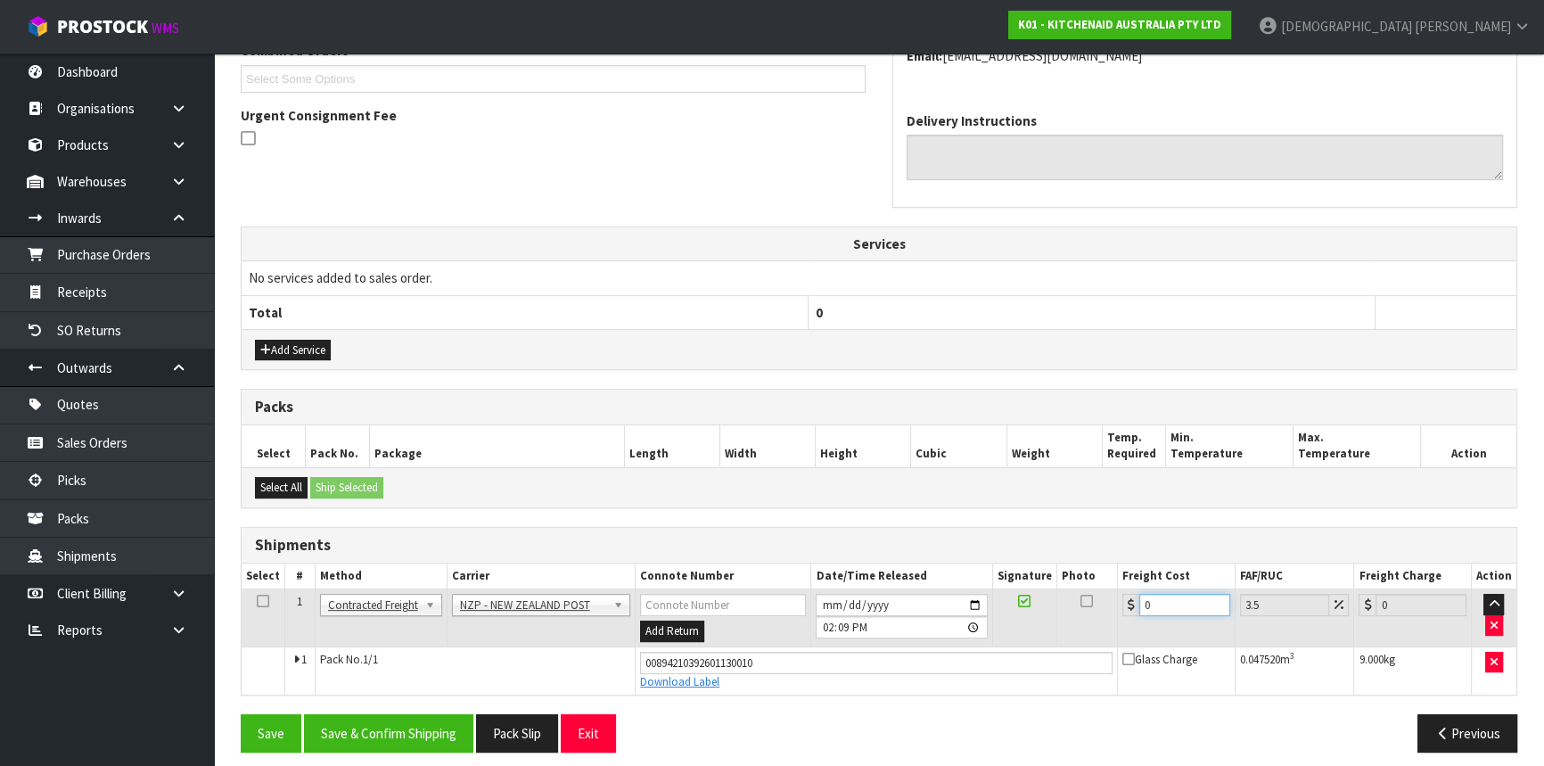
type input "7.24"
type input "7.3"
type input "7.56"
type input "7.31"
type input "7.57"
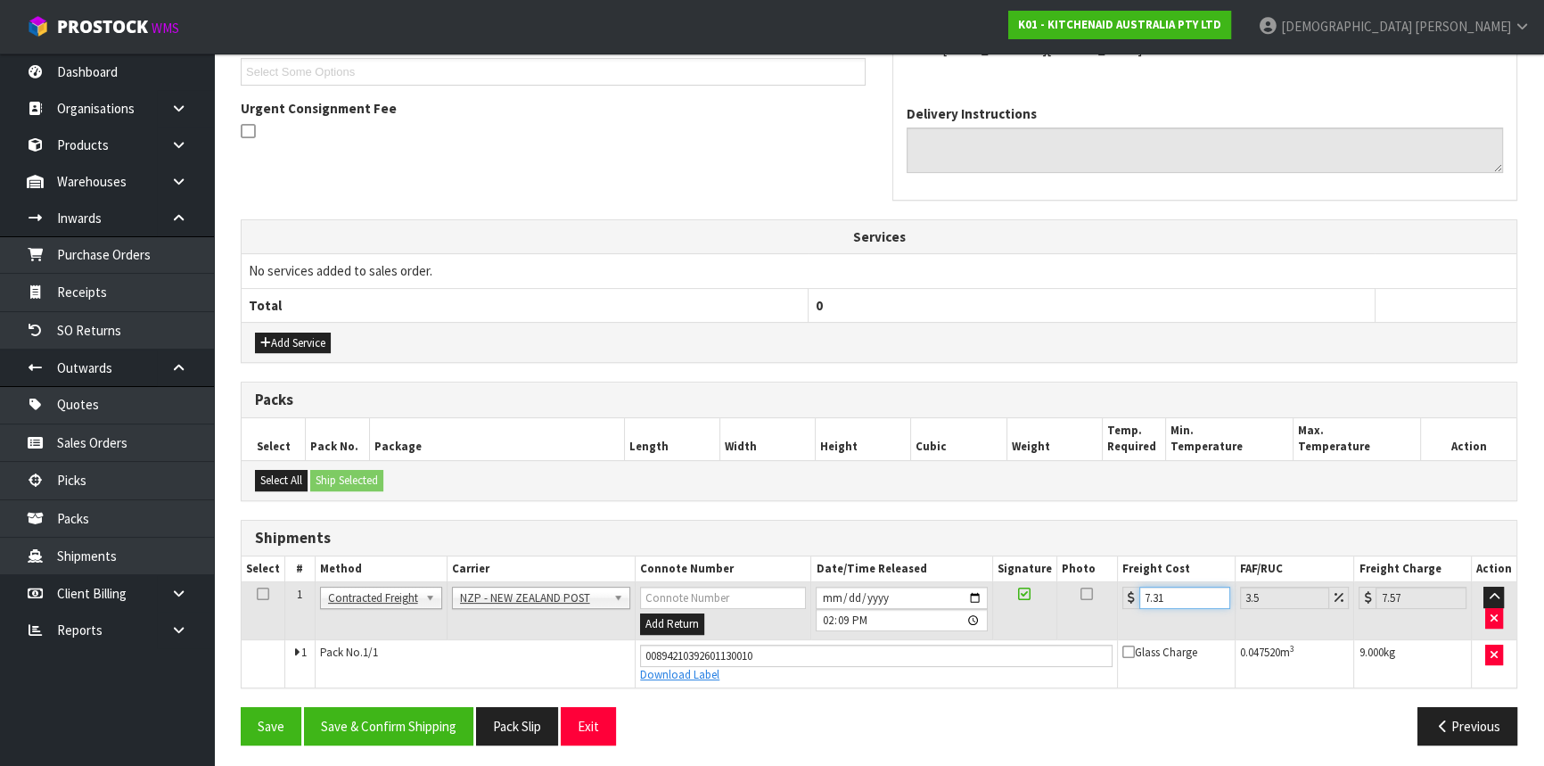
scroll to position [495, 0]
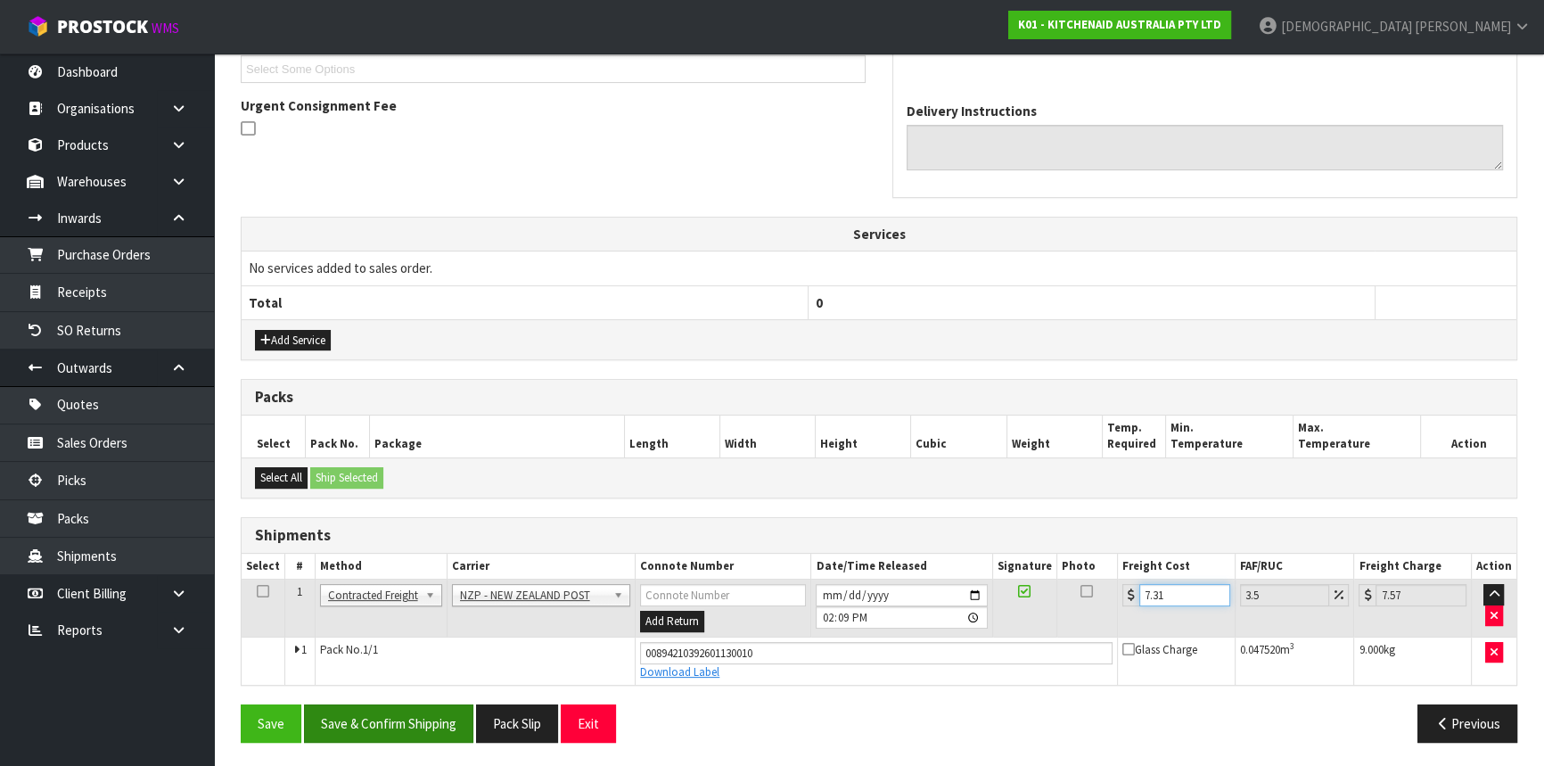
type input "7.31"
click at [428, 724] on button "Save & Confirm Shipping" at bounding box center [388, 723] width 169 height 38
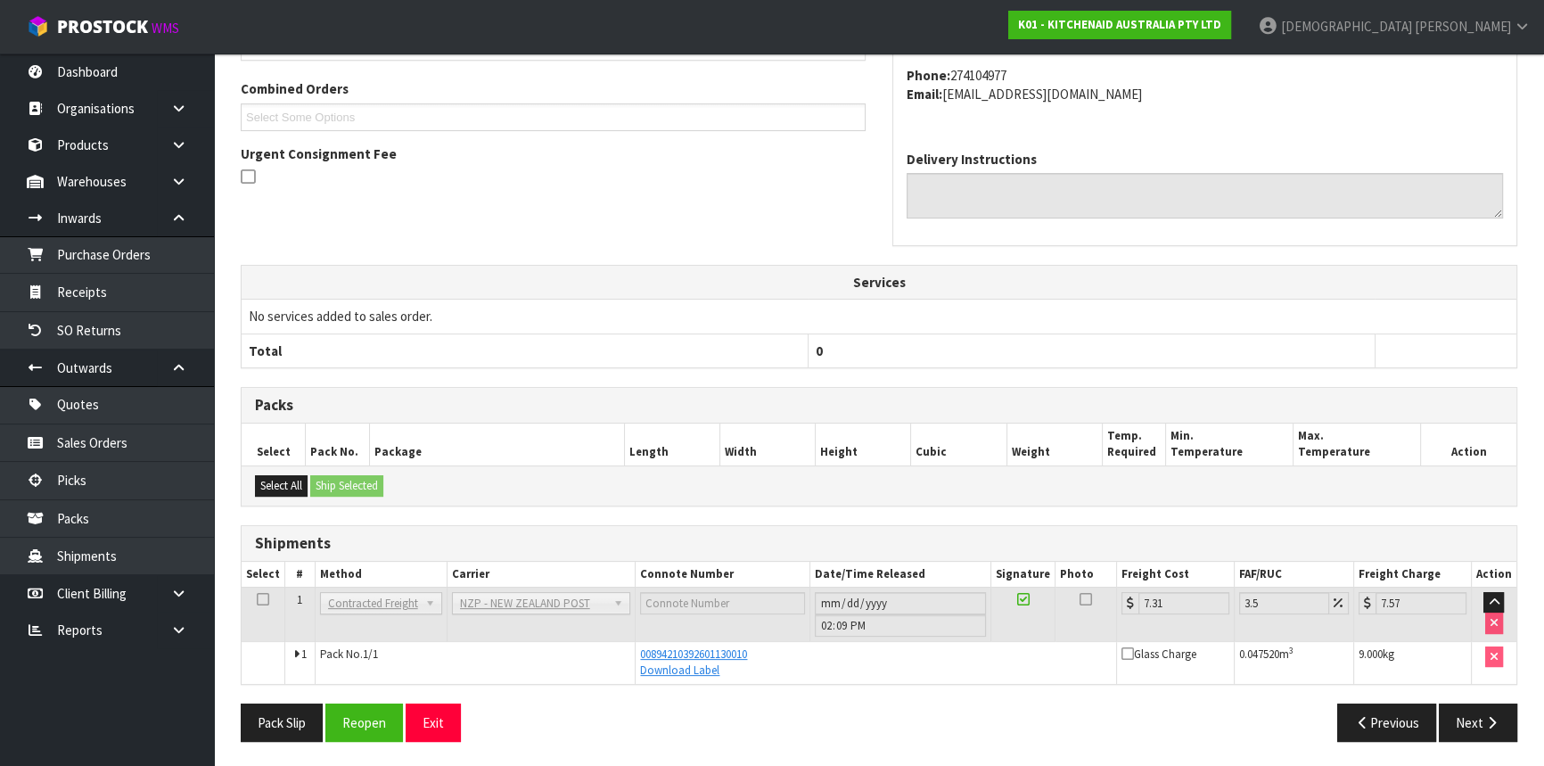
scroll to position [0, 0]
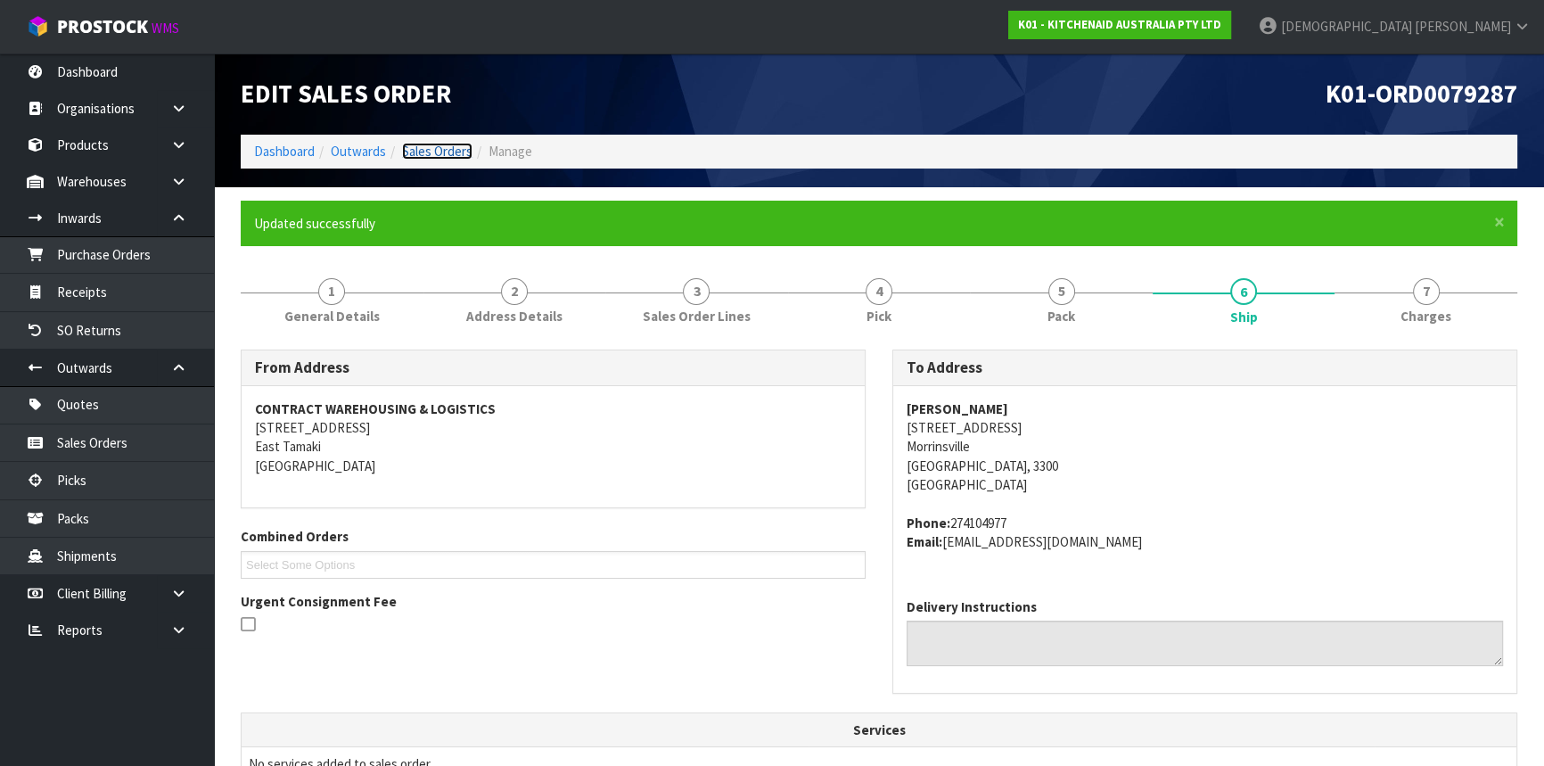
click at [426, 150] on link "Sales Orders" at bounding box center [437, 151] width 70 height 17
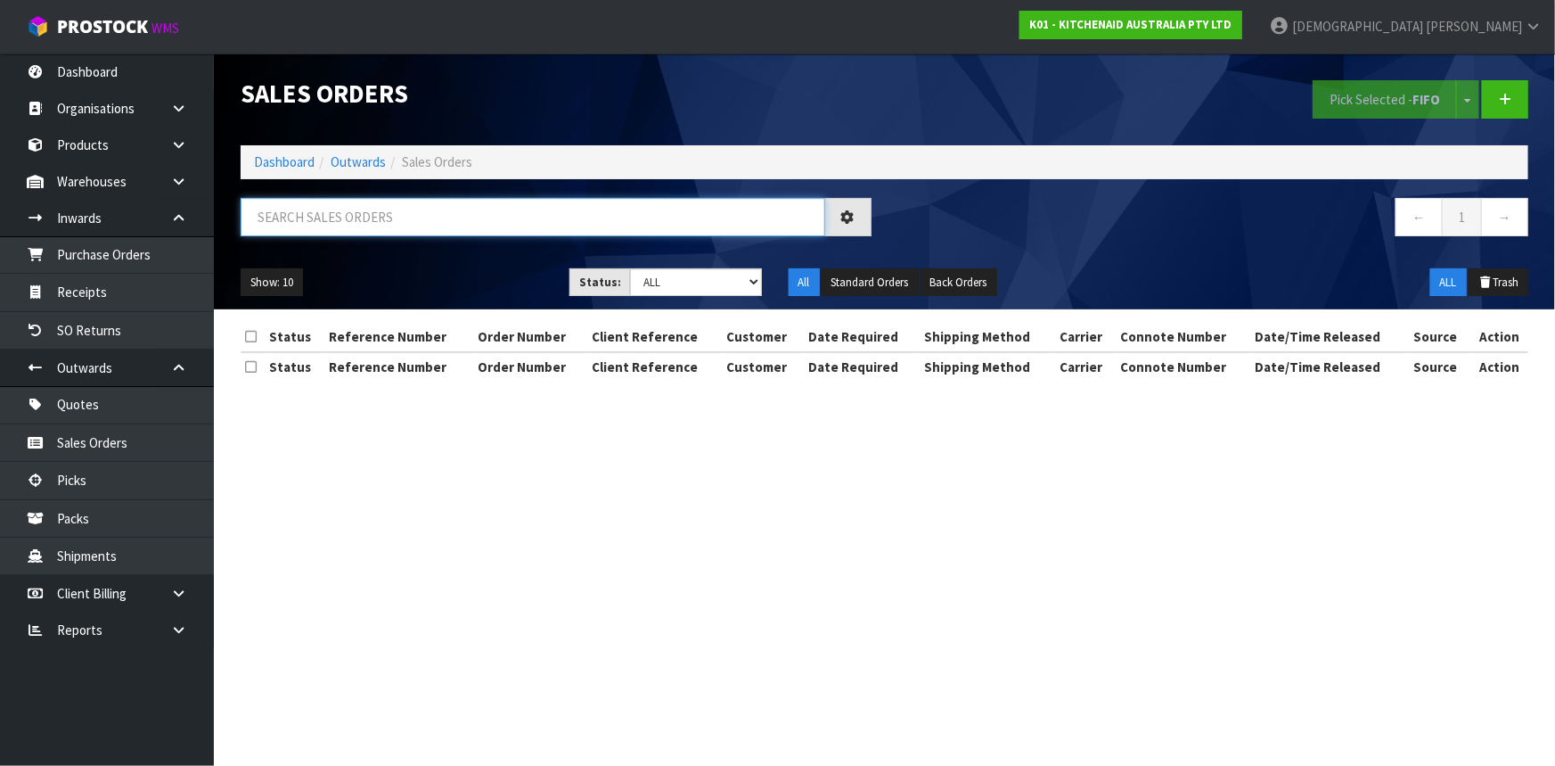
click at [440, 214] on input "text" at bounding box center [533, 217] width 585 height 38
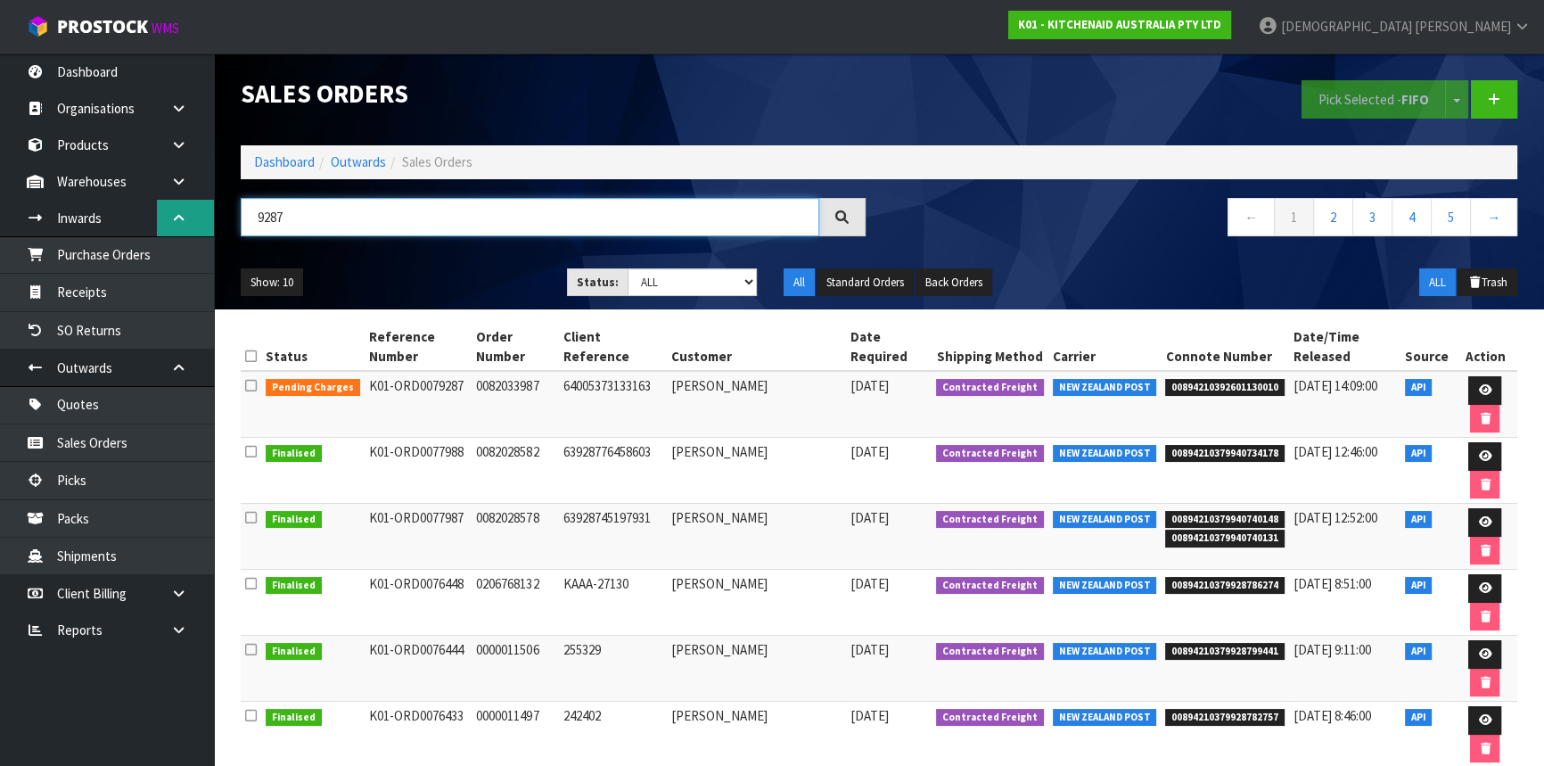
drag, startPoint x: 391, startPoint y: 205, endPoint x: 190, endPoint y: 207, distance: 201.4
click at [190, 207] on body "Toggle navigation ProStock WMS K01 - KITCHENAID AUSTRALIA PTY LTD [PERSON_NAME]…" at bounding box center [772, 383] width 1544 height 766
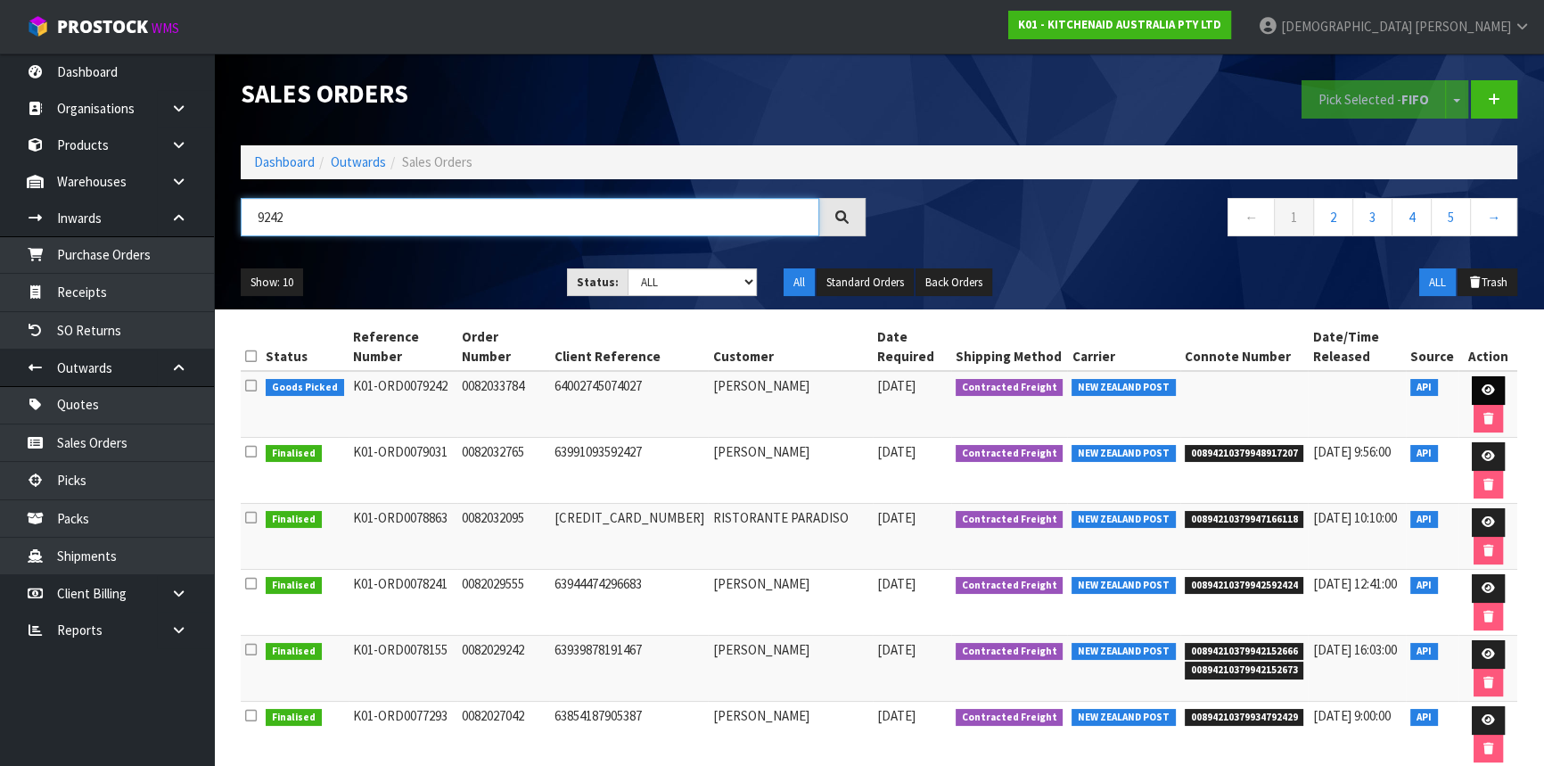
type input "9242"
click at [1491, 383] on link at bounding box center [1487, 390] width 33 height 29
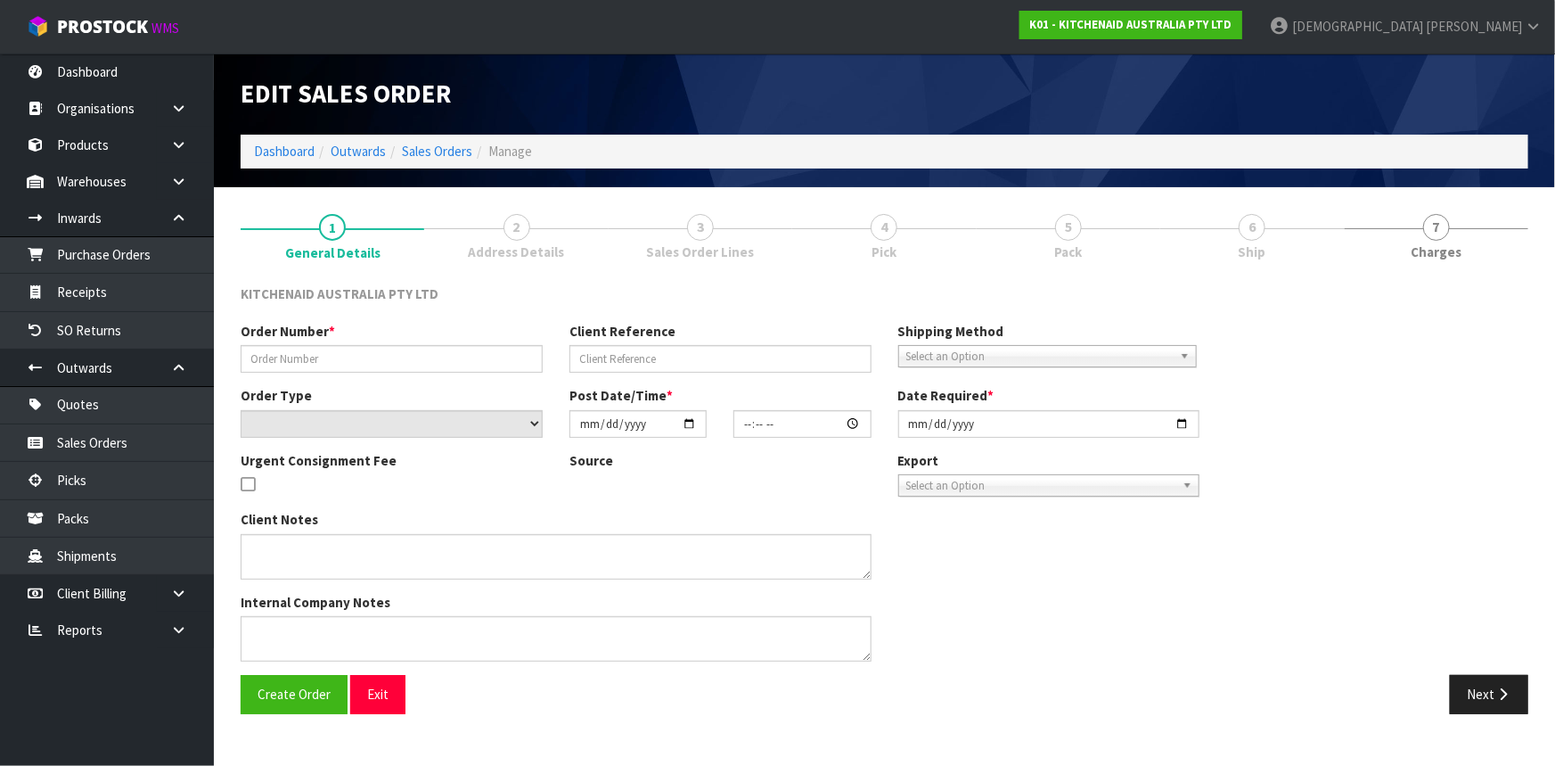
type input "0082033784"
type input "64002745074027"
select select "number:0"
type input "[DATE]"
type input "11:39:49.000"
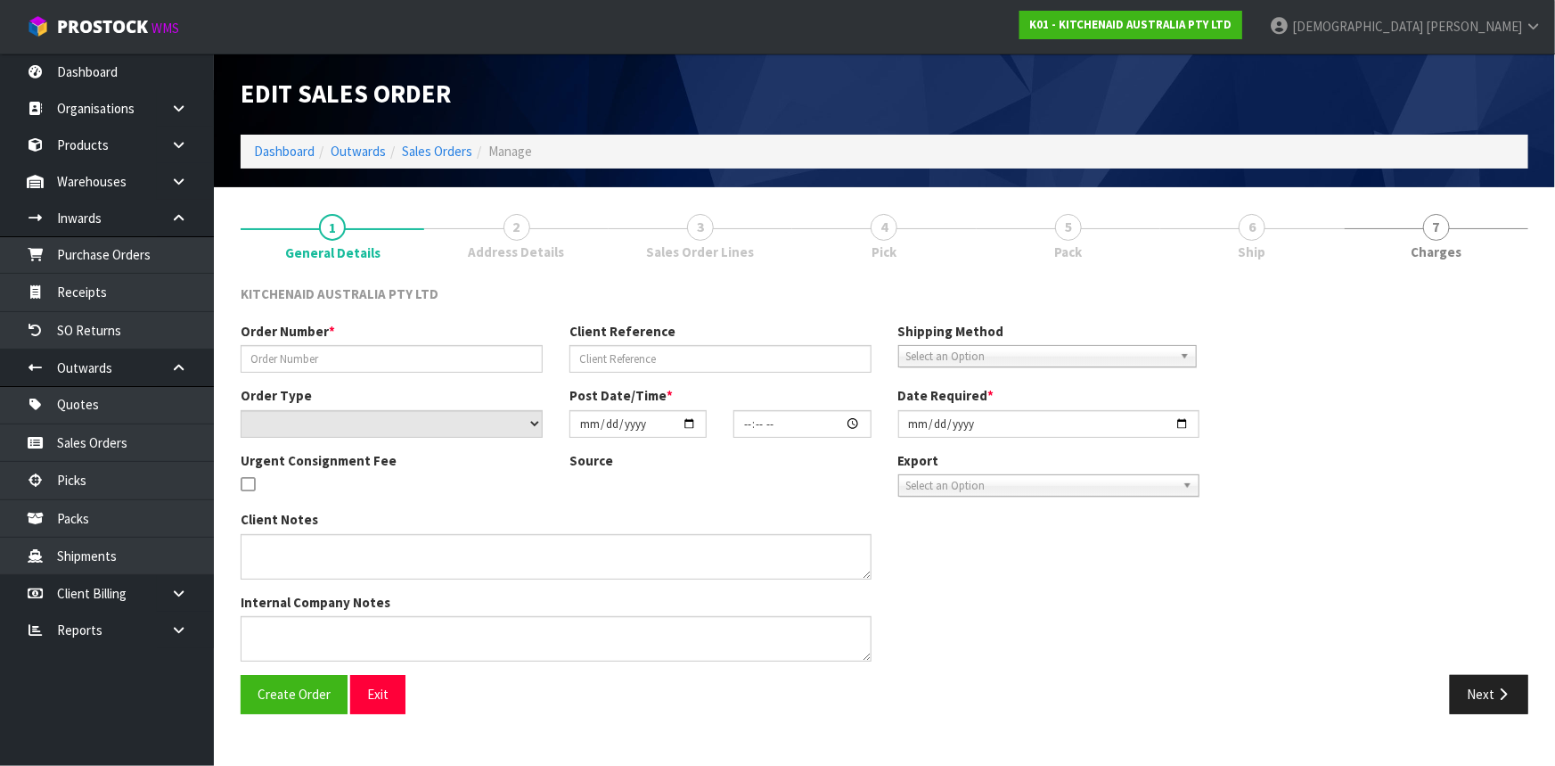
type input "[DATE]"
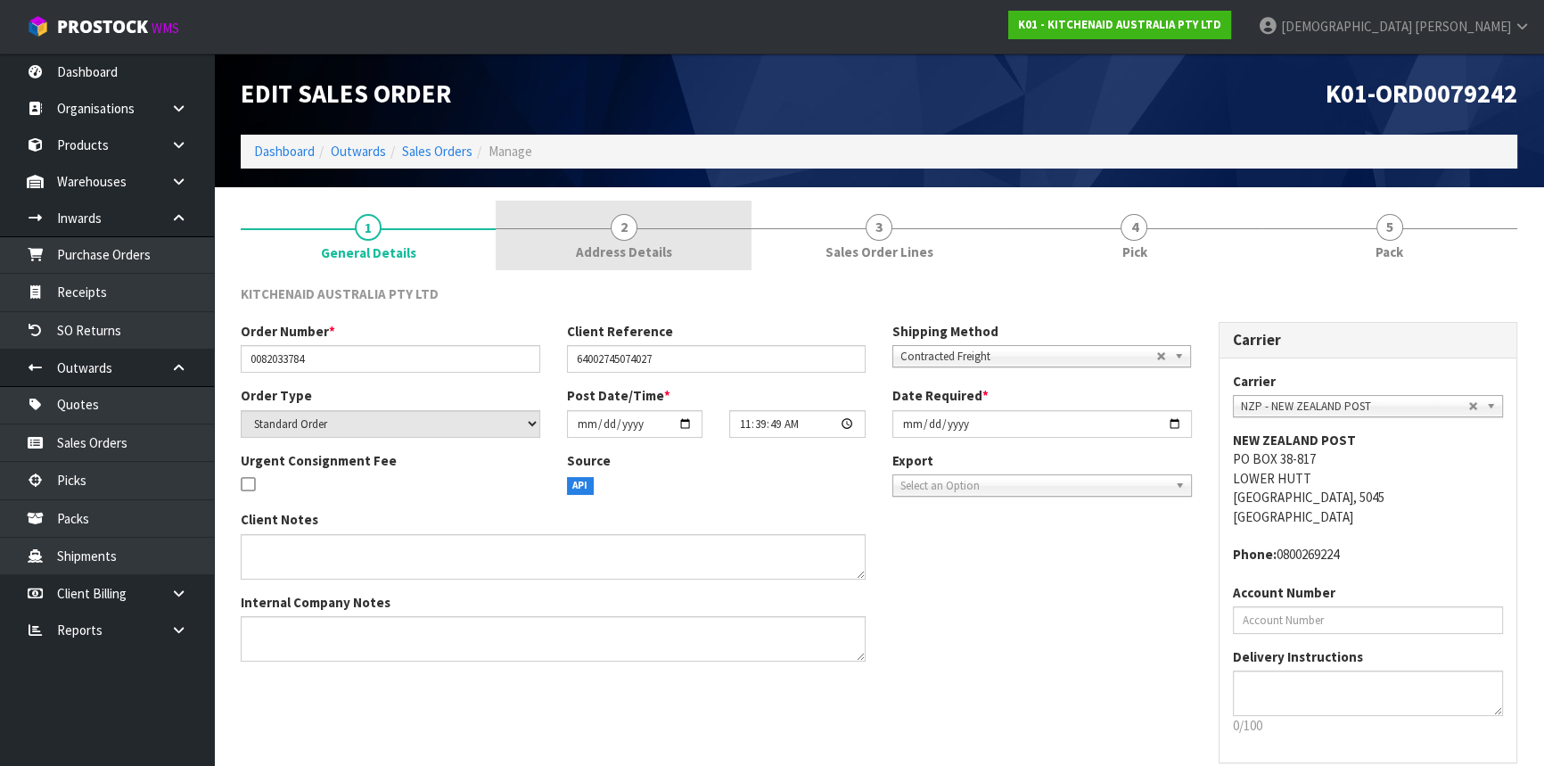
click at [651, 265] on link "2 Address Details" at bounding box center [622, 236] width 255 height 70
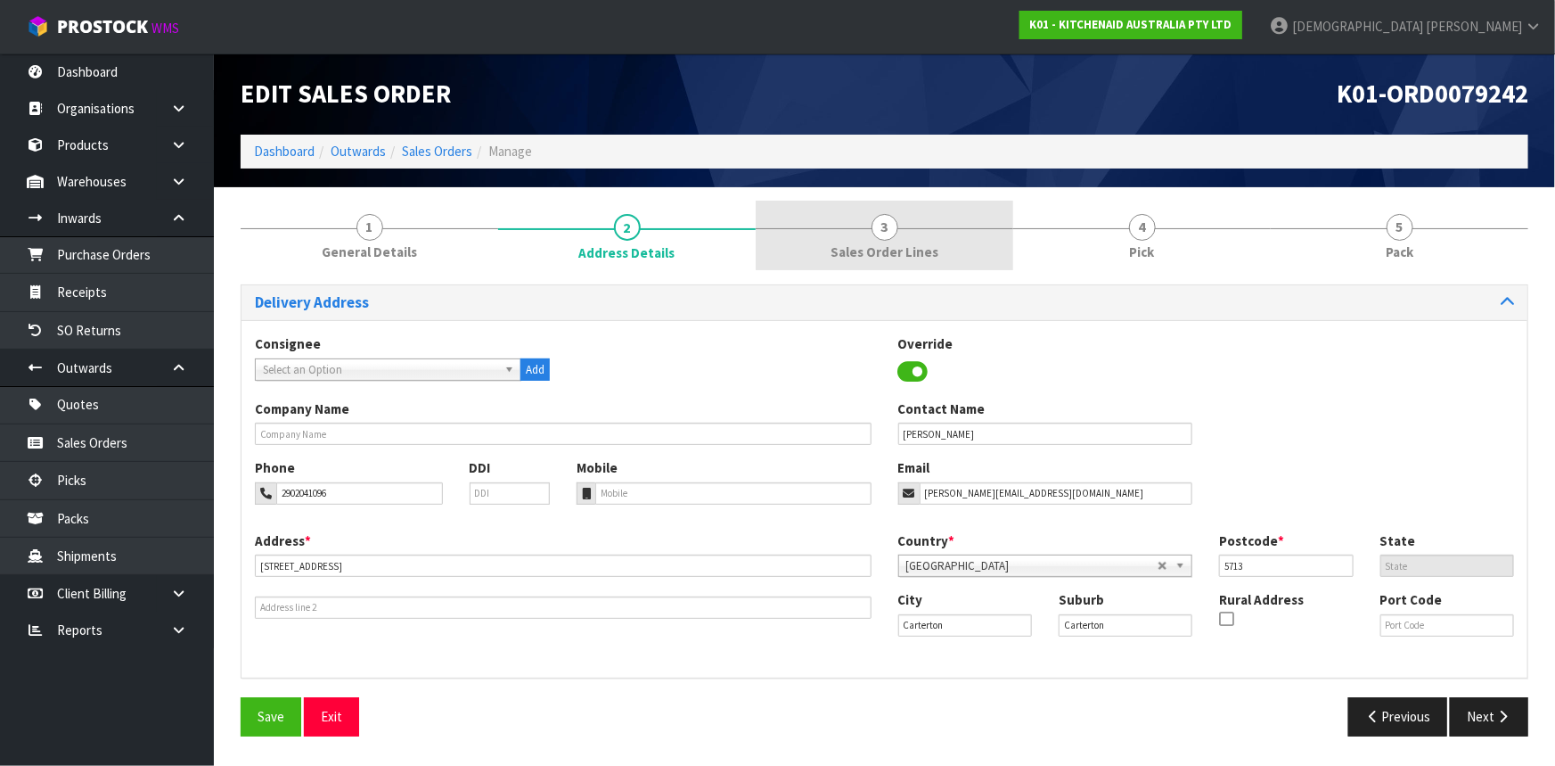
click at [888, 245] on span "Sales Order Lines" at bounding box center [885, 251] width 108 height 19
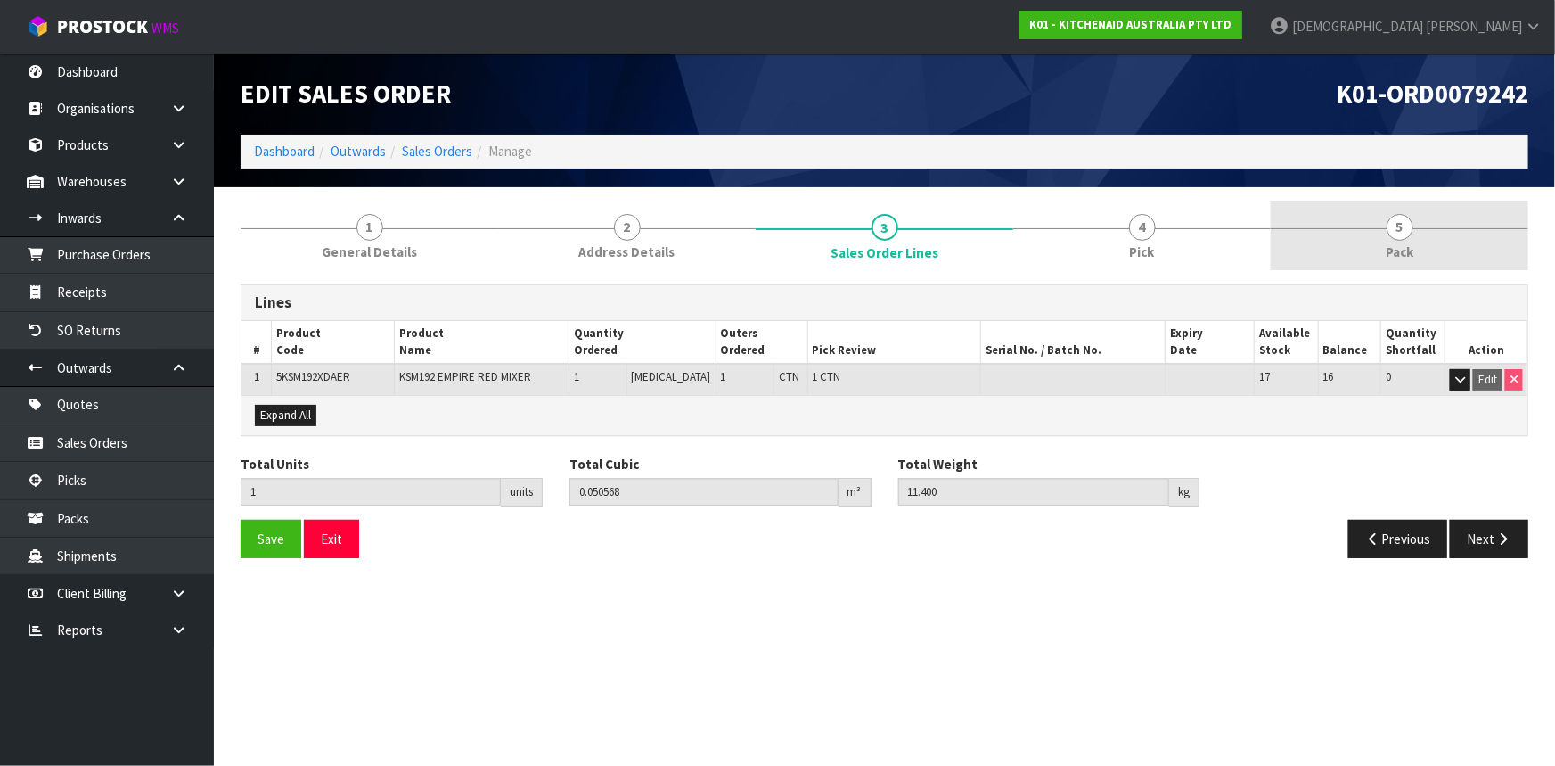
click at [1426, 236] on link "5 Pack" at bounding box center [1400, 236] width 258 height 70
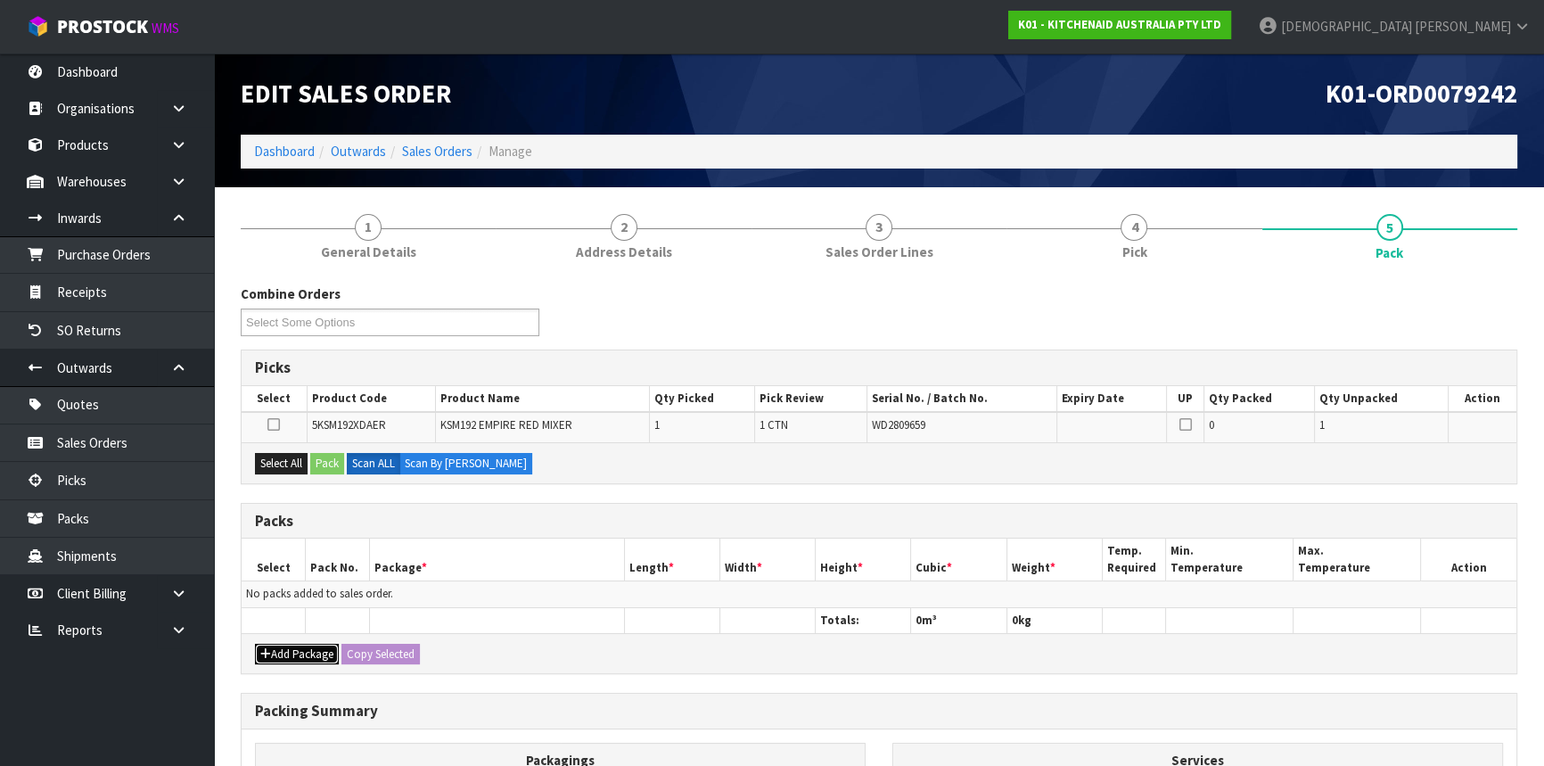
click at [316, 652] on button "Add Package" at bounding box center [297, 653] width 84 height 21
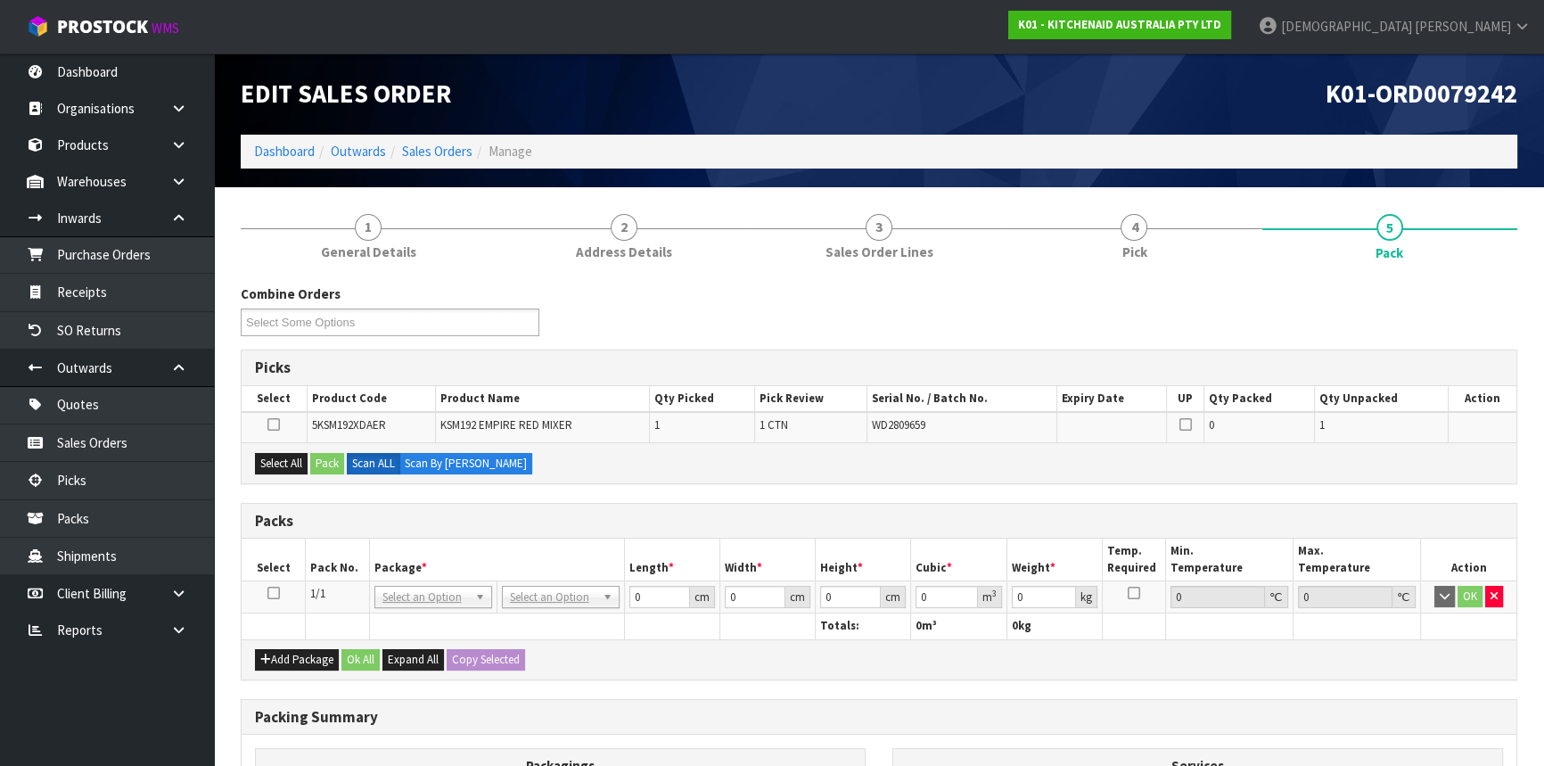
click at [275, 593] on icon at bounding box center [273, 593] width 12 height 1
drag, startPoint x: 651, startPoint y: 597, endPoint x: 587, endPoint y: 597, distance: 63.3
click at [587, 597] on tr "1/1 NONE 007-001 007-002 007-004 007-009 007-013 007-014 007-015 007-017 007-01…" at bounding box center [879, 597] width 1274 height 32
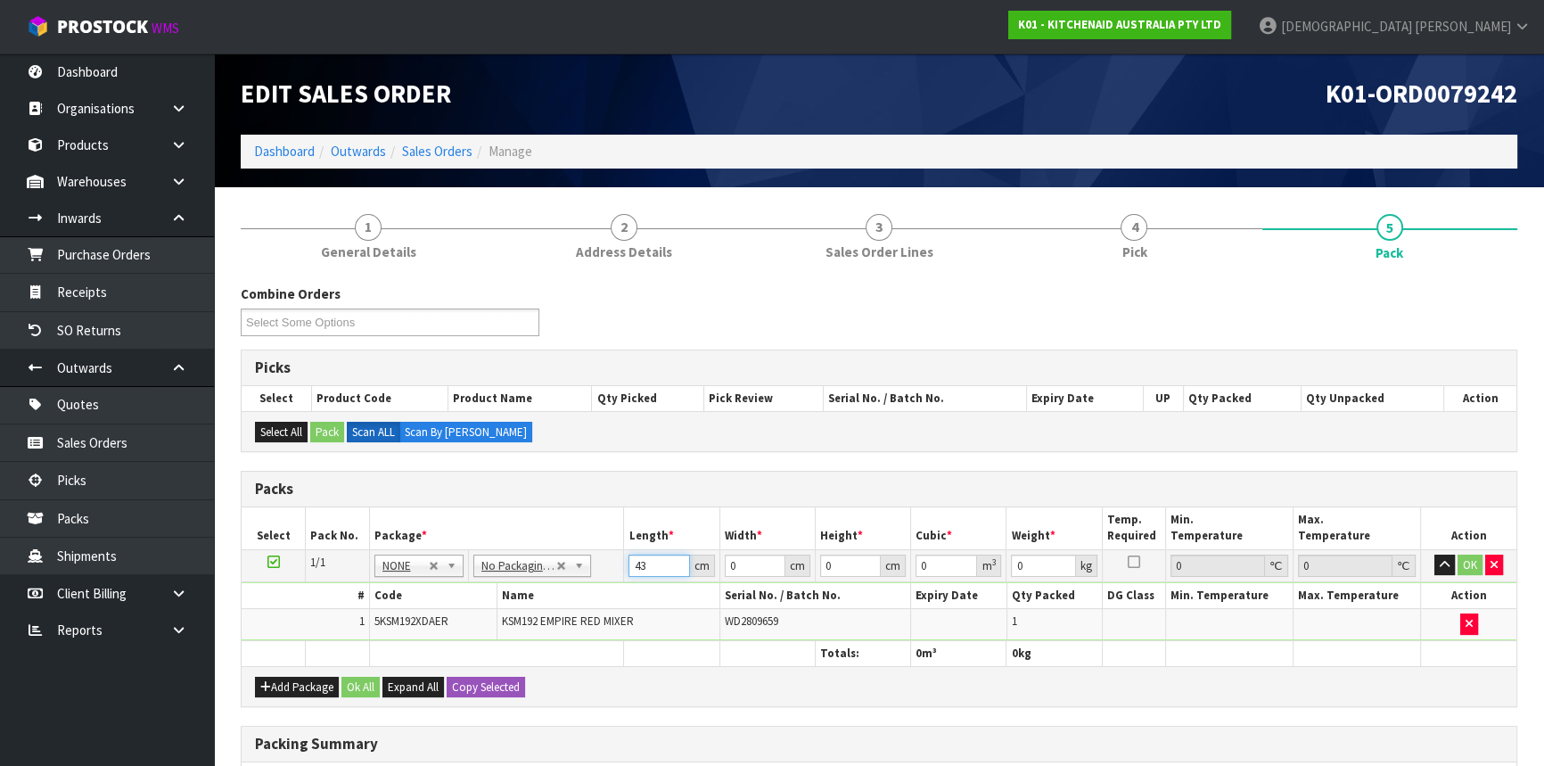
type input "43"
type input "29"
type input "4"
type input "0.004988"
type input "42"
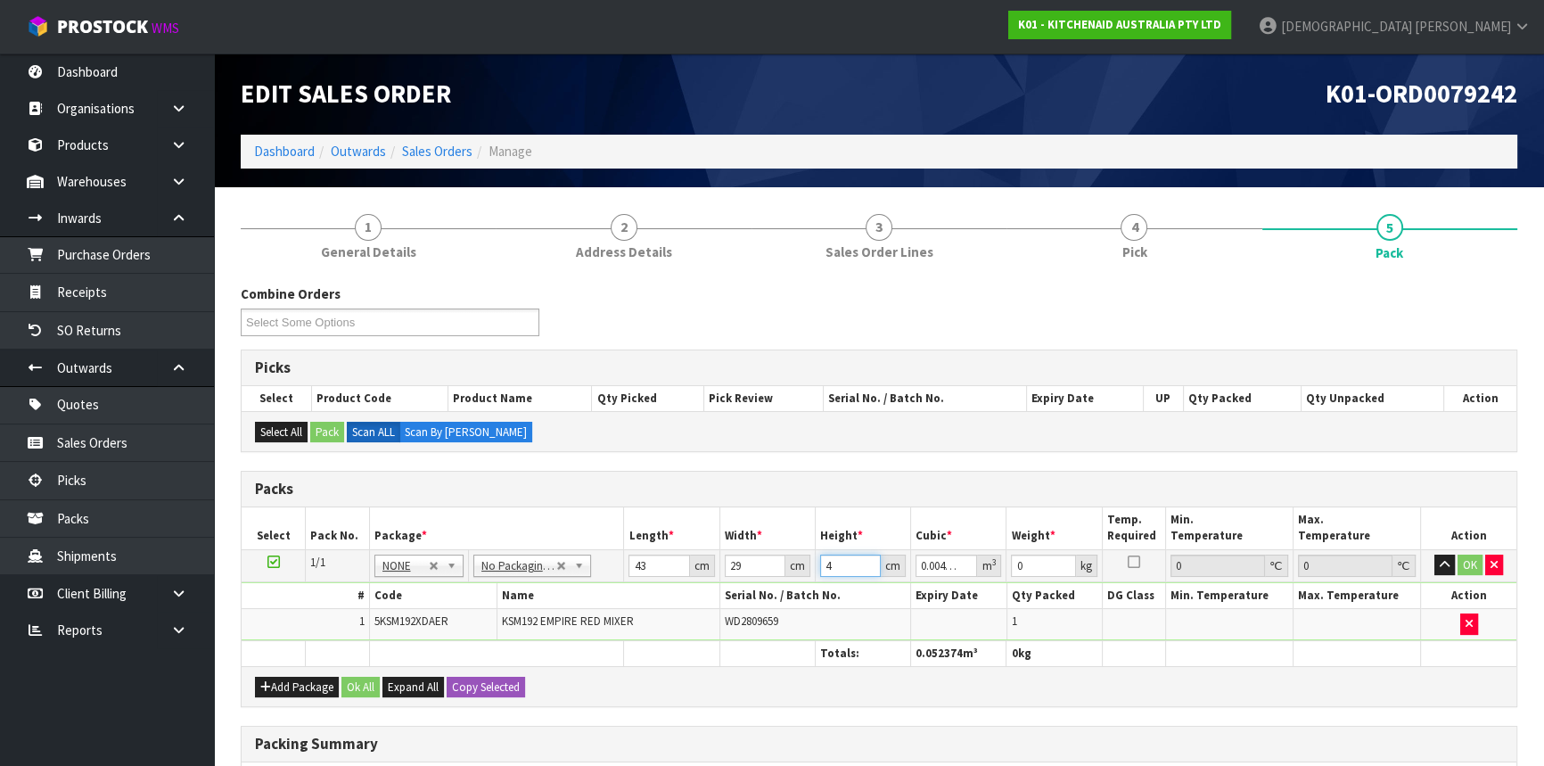
type input "0.052374"
type input "42"
type input "12"
click at [349, 681] on button "Ok All" at bounding box center [360, 686] width 38 height 21
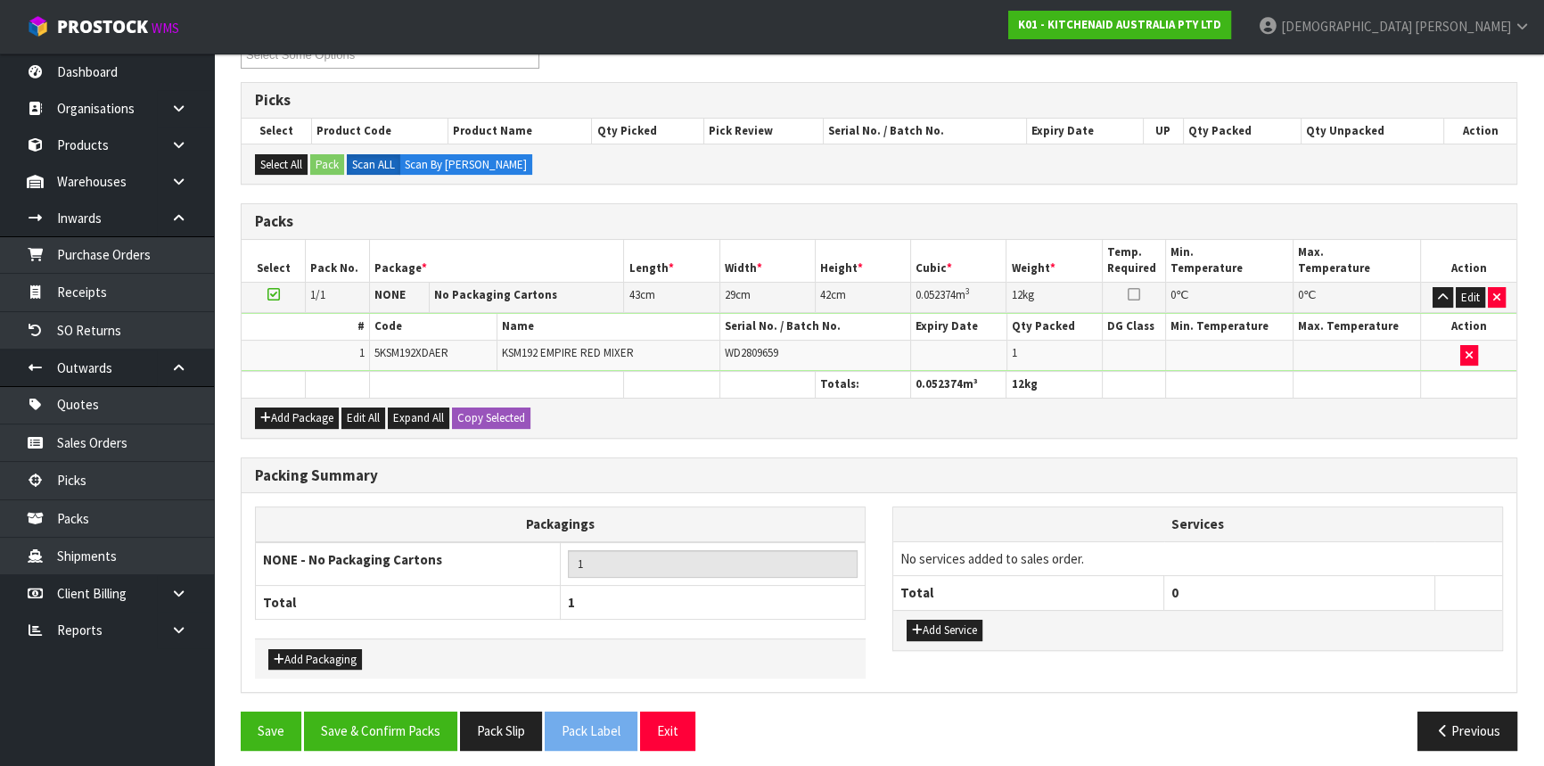
scroll to position [274, 0]
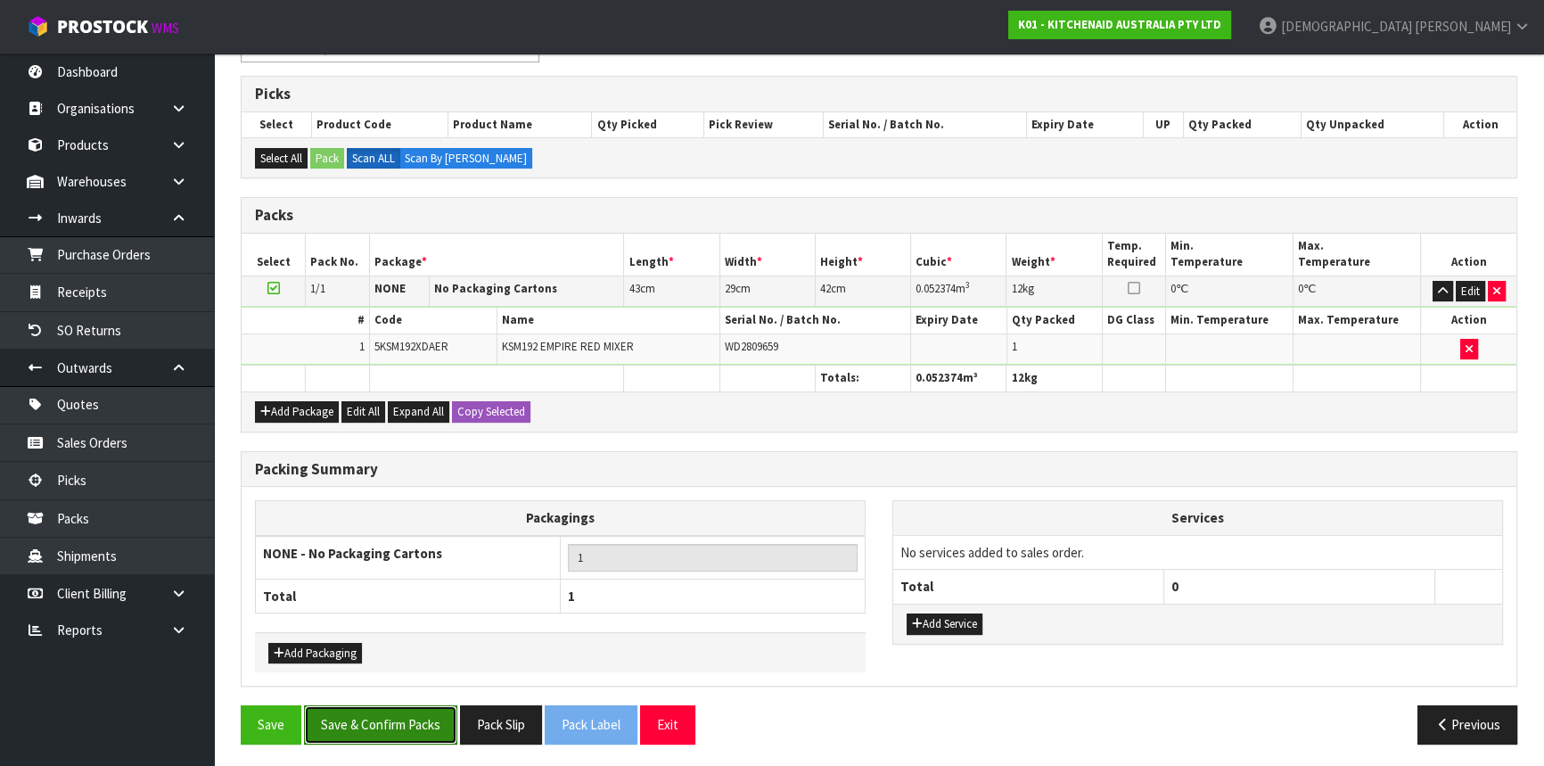
click at [409, 714] on button "Save & Confirm Packs" at bounding box center [380, 724] width 153 height 38
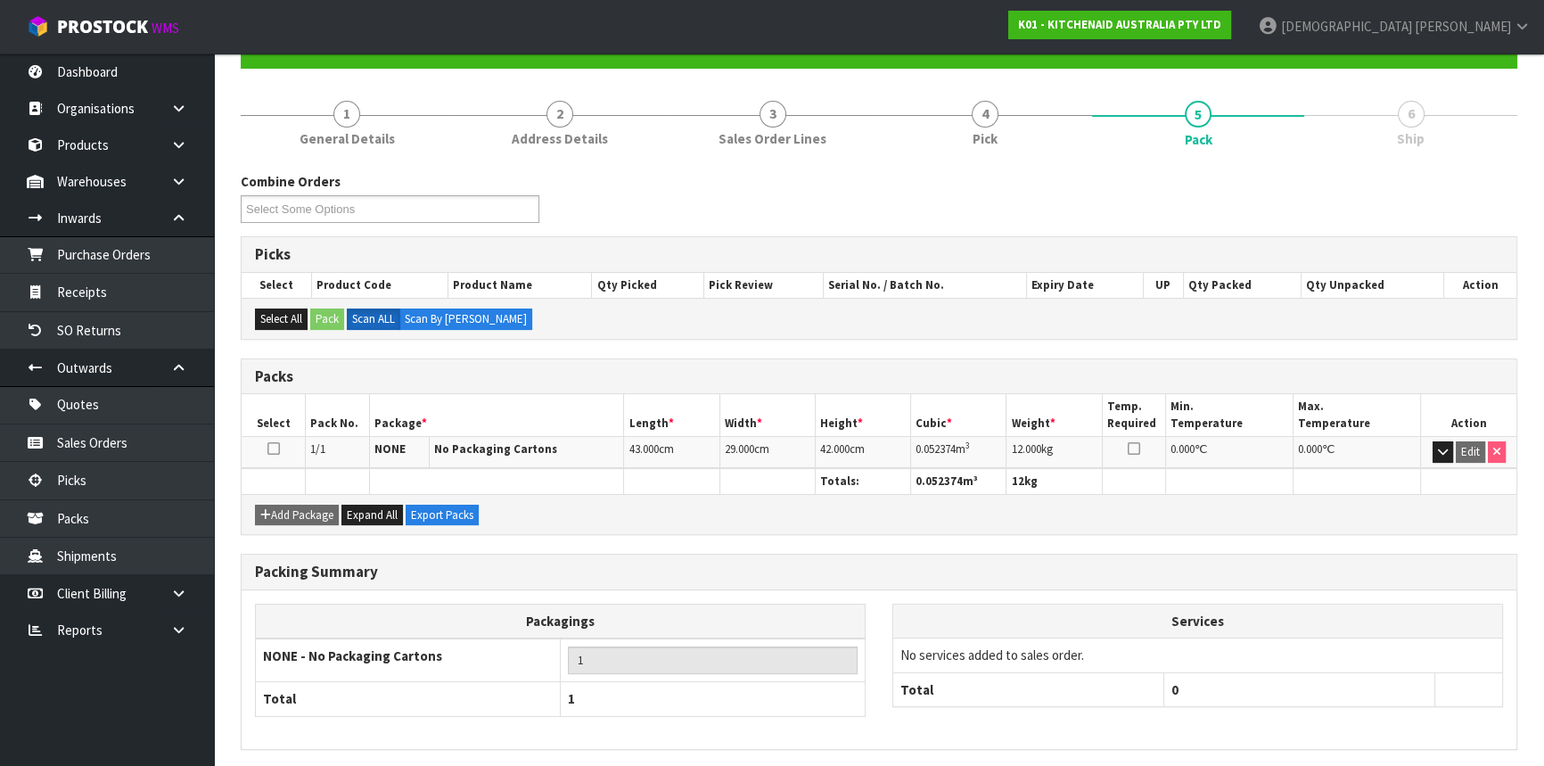
scroll to position [241, 0]
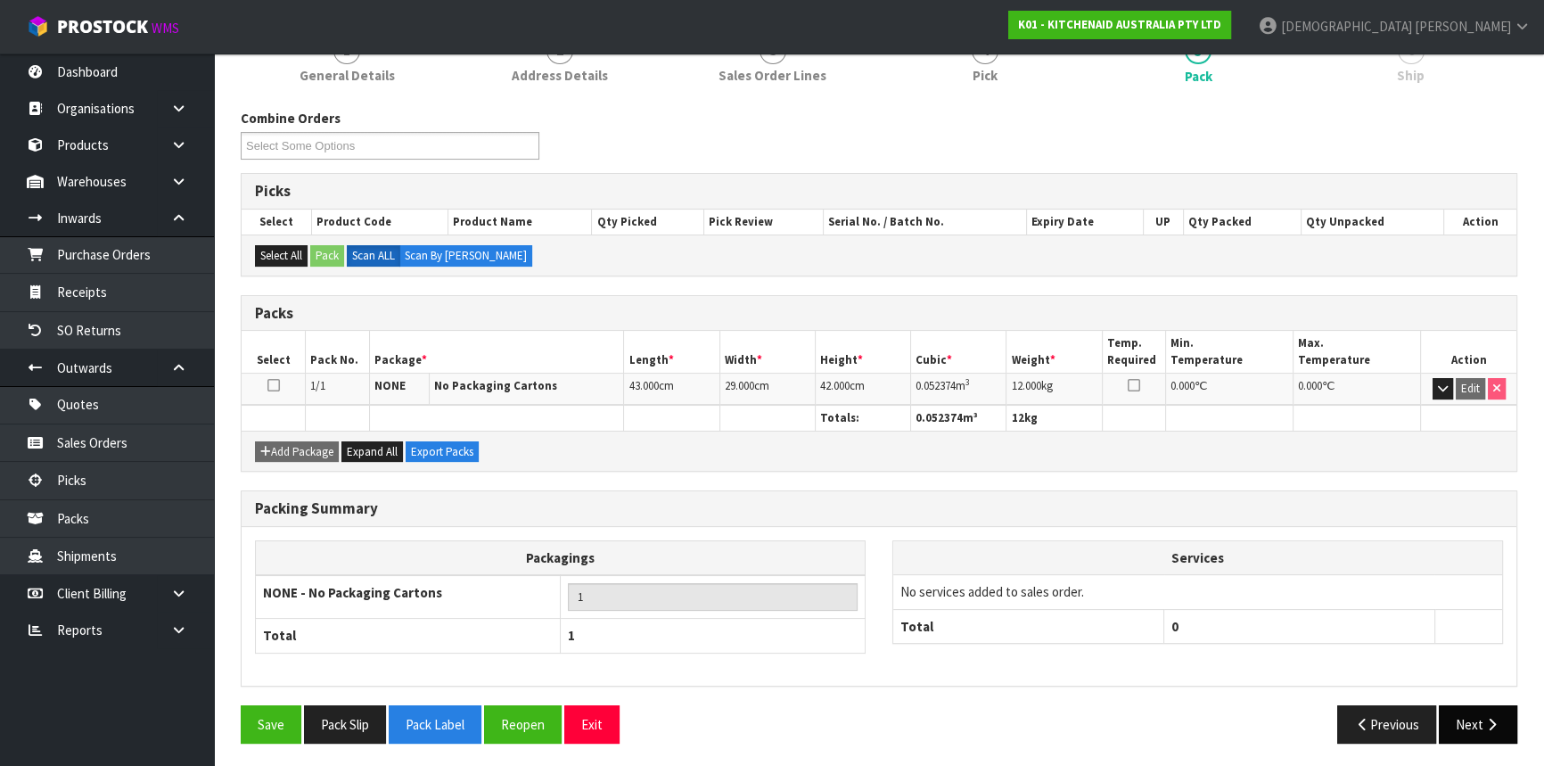
click at [1481, 733] on button "Next" at bounding box center [1477, 724] width 78 height 38
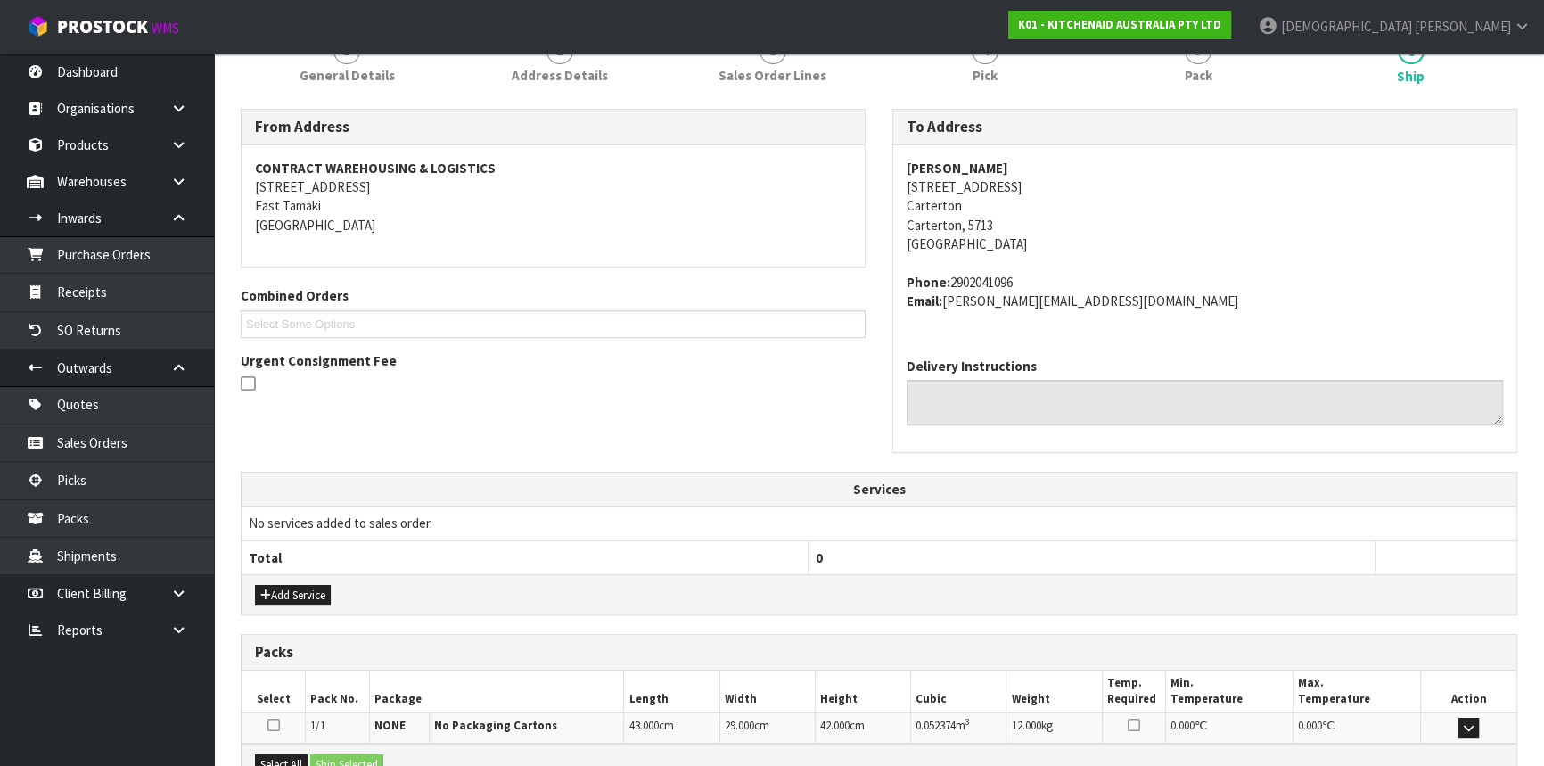
scroll to position [447, 0]
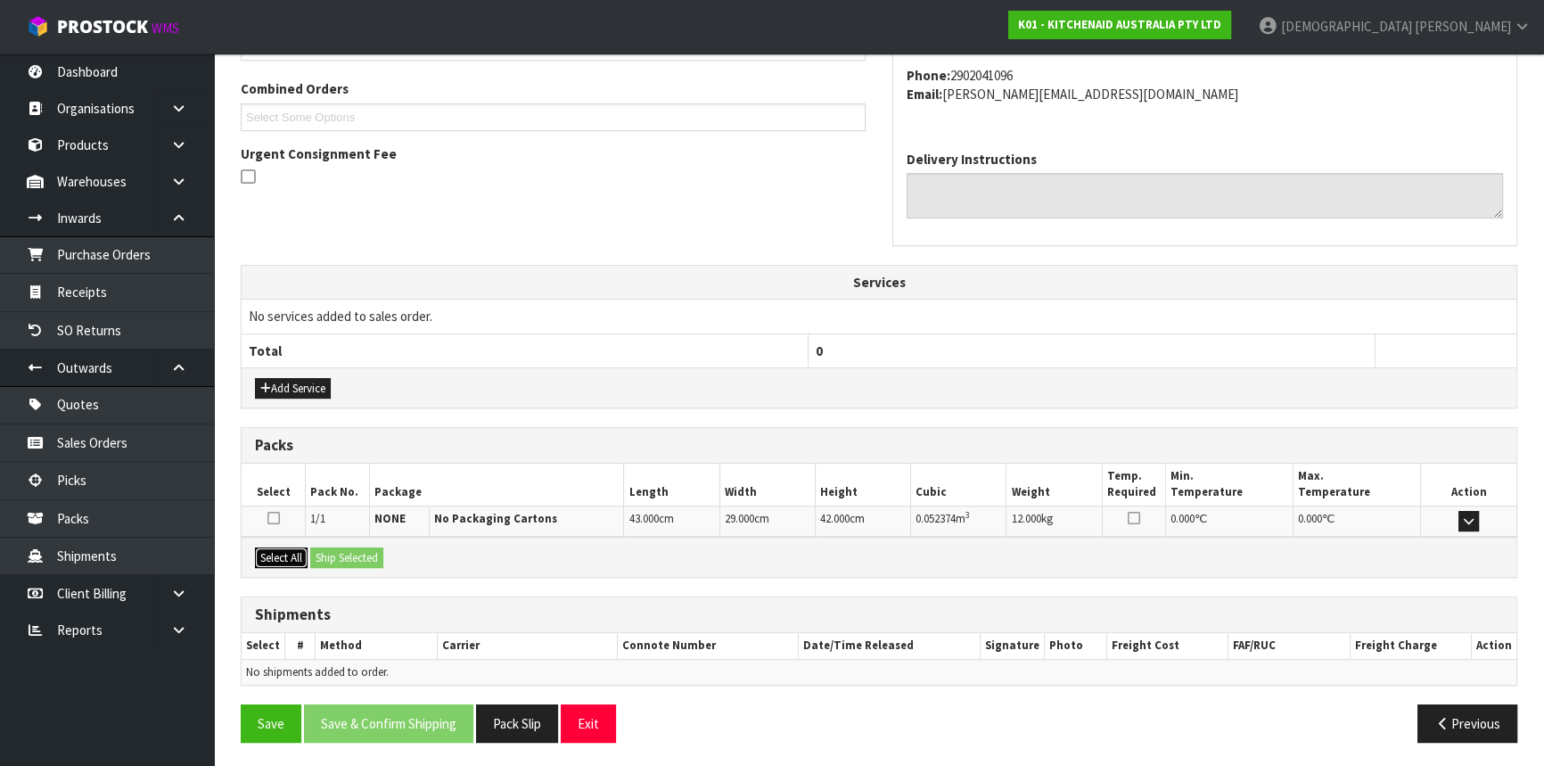
click at [289, 548] on button "Select All" at bounding box center [281, 557] width 53 height 21
click at [335, 547] on button "Ship Selected" at bounding box center [346, 557] width 73 height 21
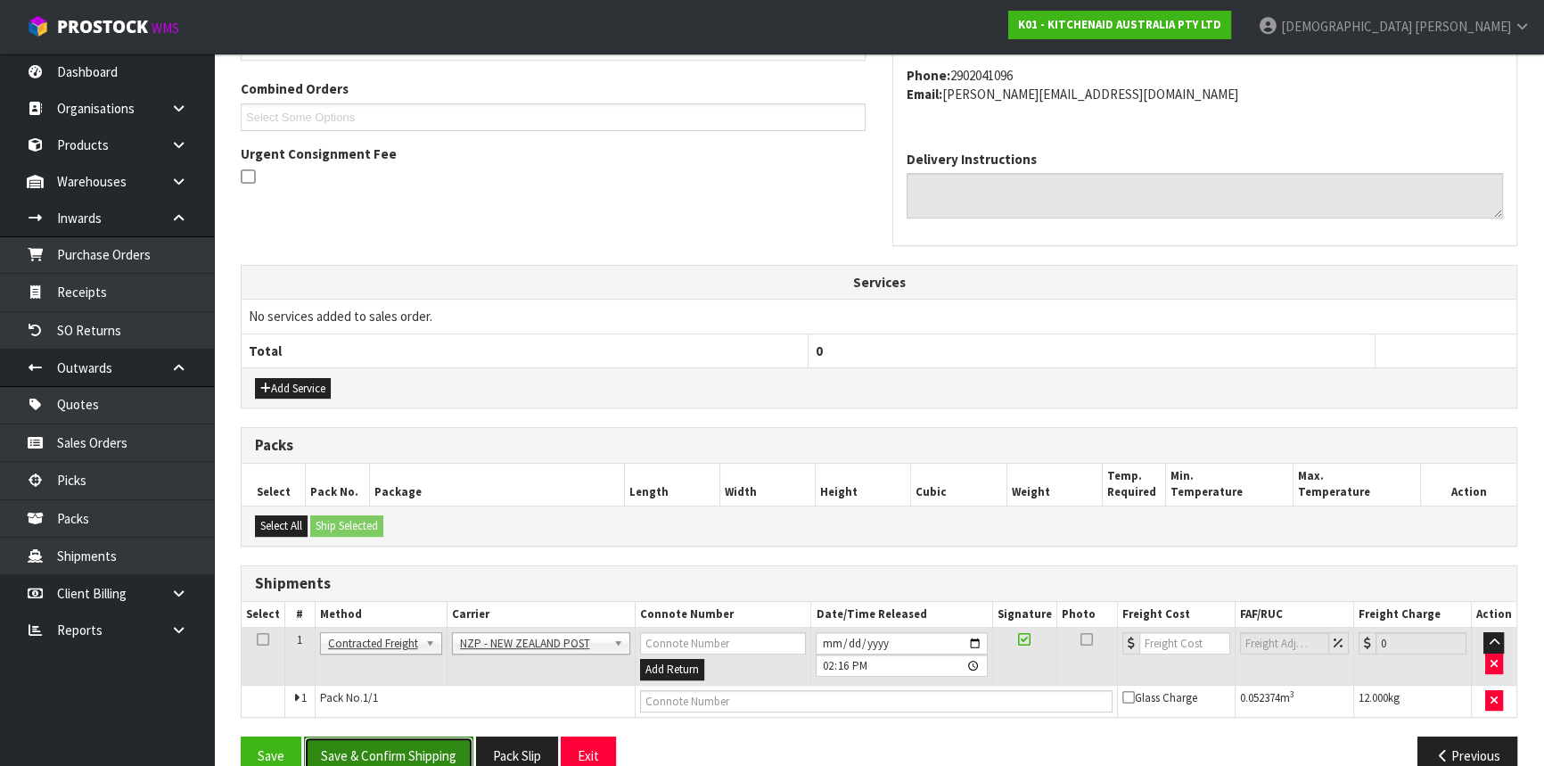
click at [414, 756] on button "Save & Confirm Shipping" at bounding box center [388, 755] width 169 height 38
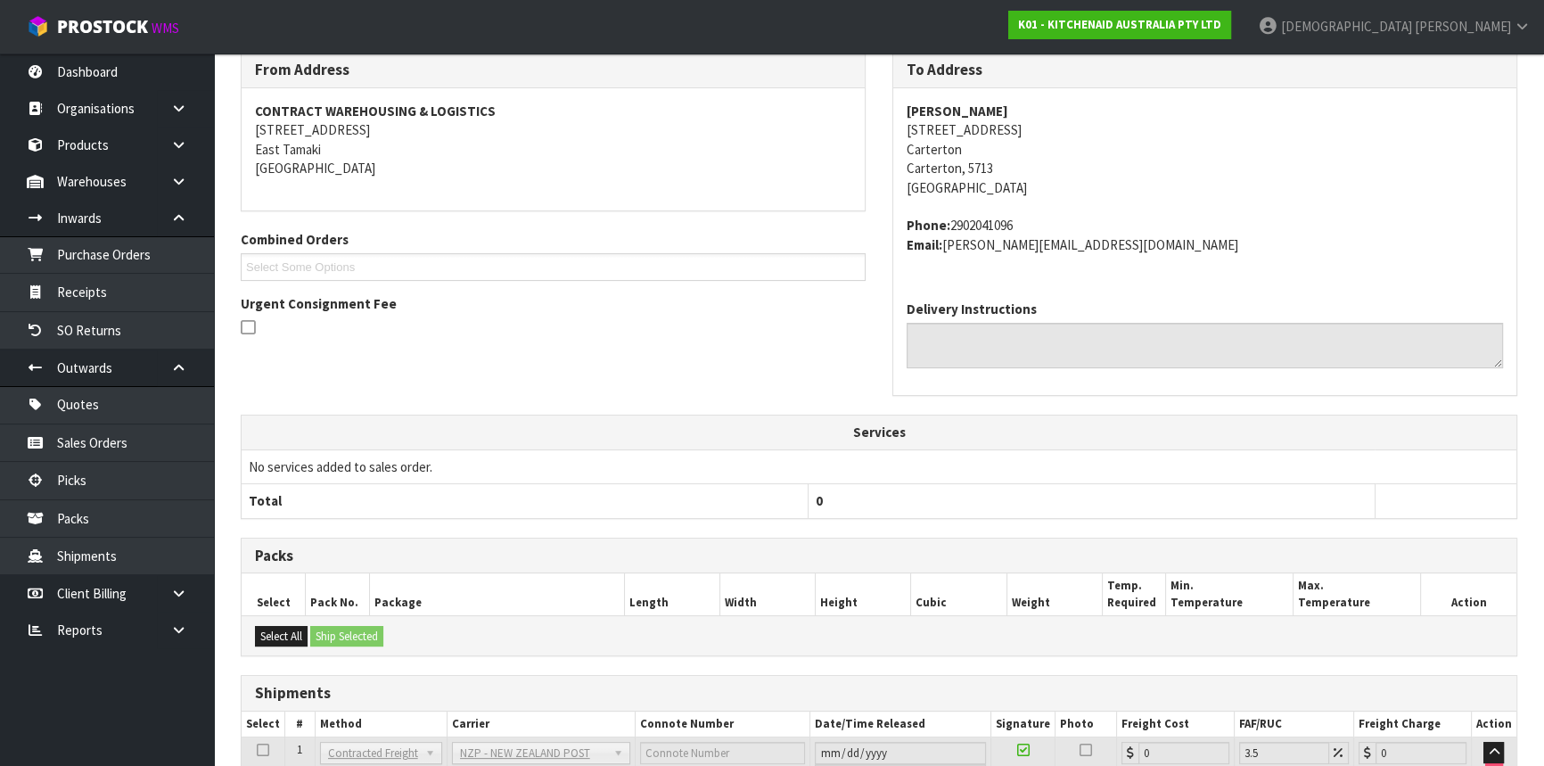
scroll to position [455, 0]
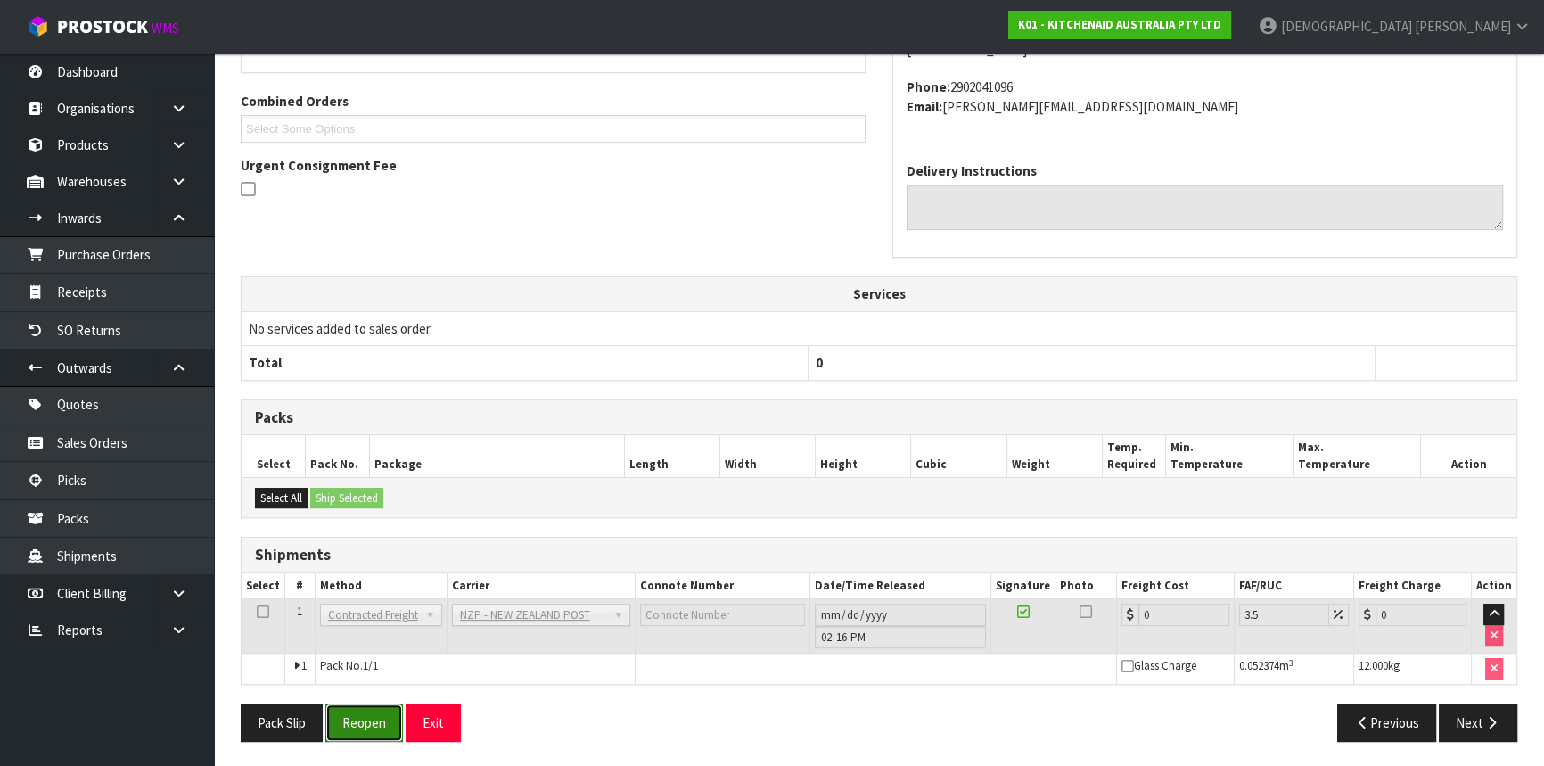
click at [379, 719] on button "Reopen" at bounding box center [364, 722] width 78 height 38
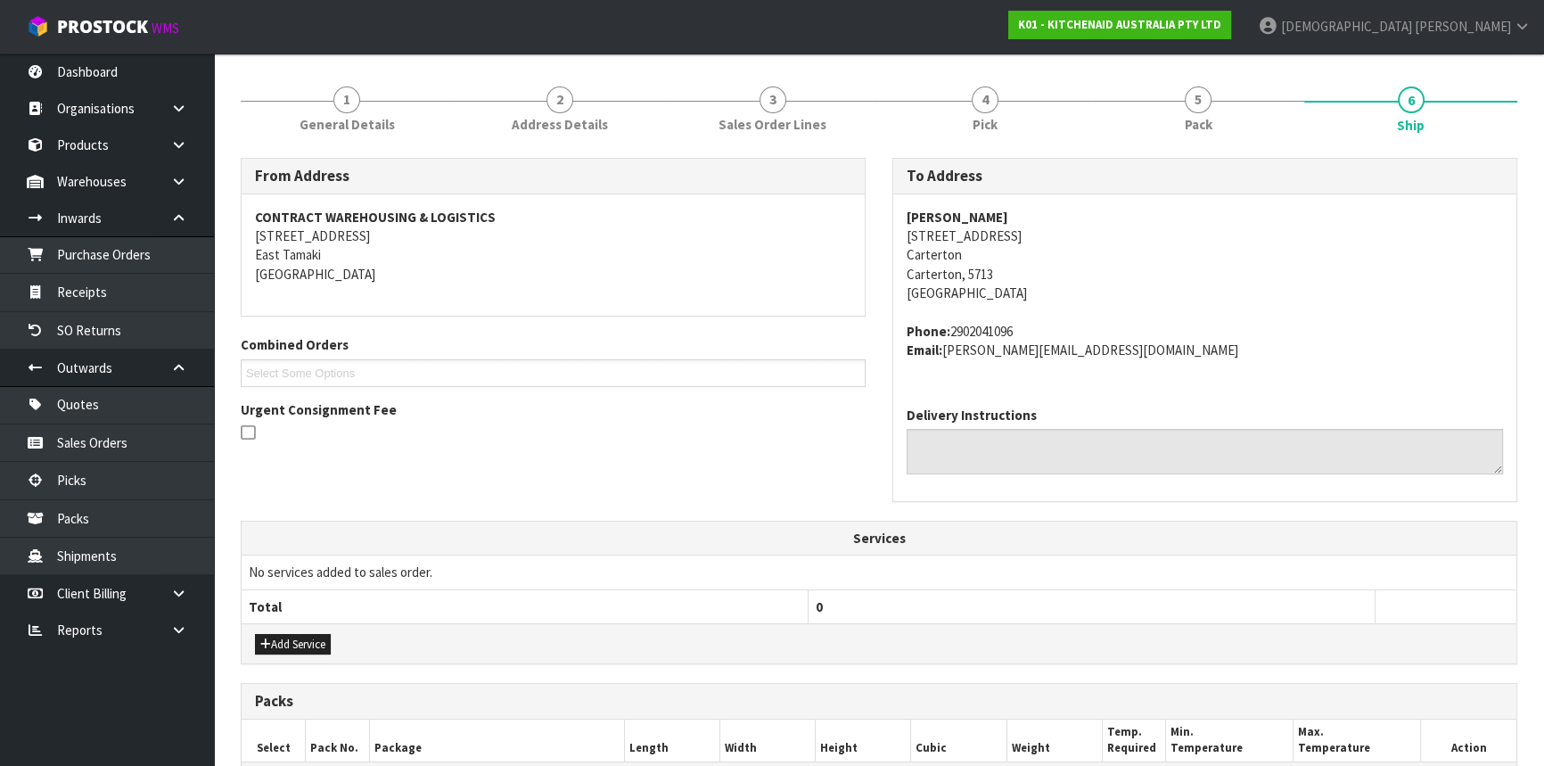
scroll to position [495, 0]
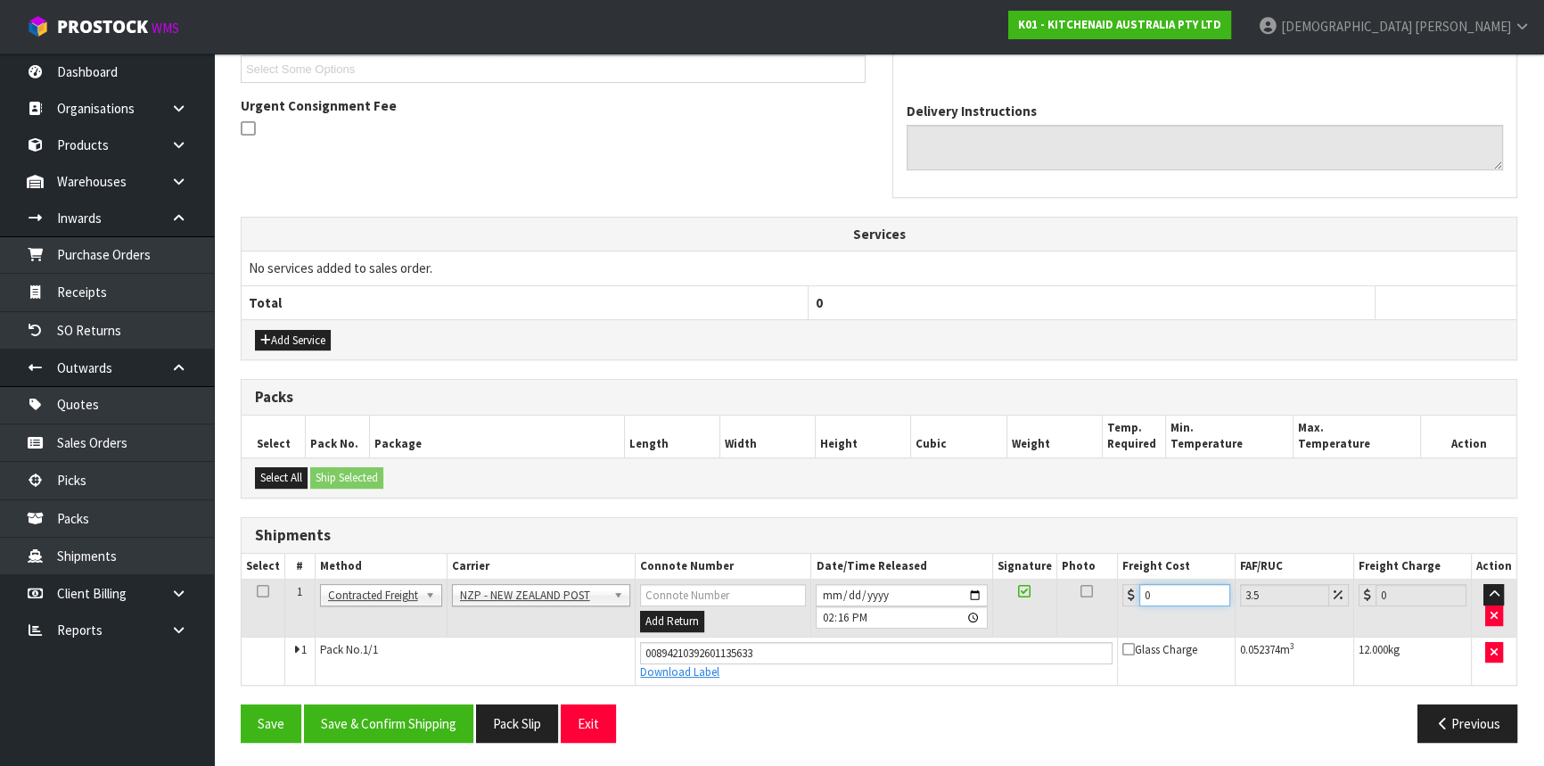
drag, startPoint x: 1158, startPoint y: 588, endPoint x: 1101, endPoint y: 596, distance: 57.6
click at [1107, 595] on tr "1 Client Local Pickup Customer Local Pickup Company Freight Contracted Freight …" at bounding box center [879, 608] width 1274 height 58
type input "1"
type input "1.03"
type input "10"
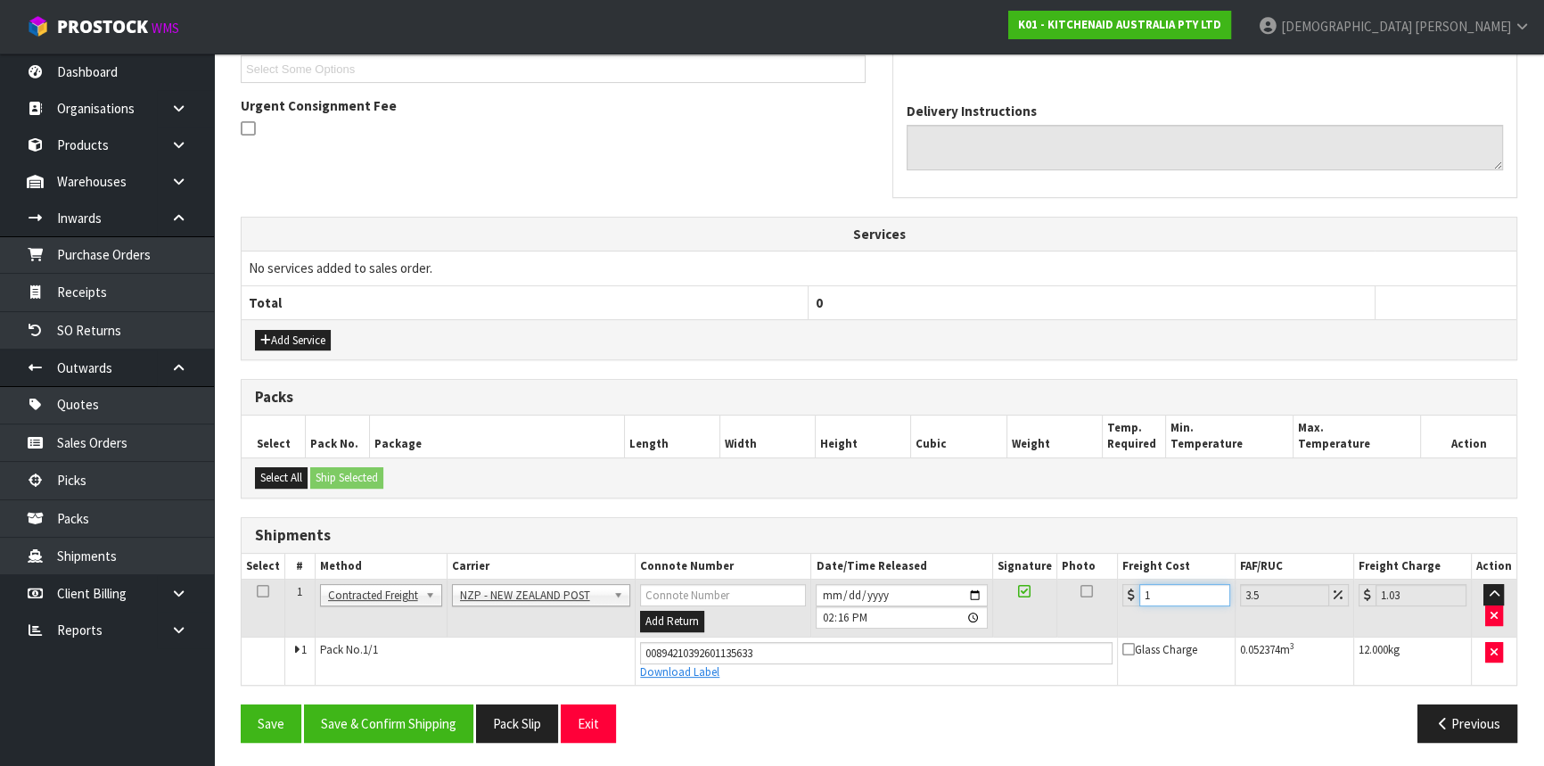
type input "10.35"
type input "10.07"
type input "10.42"
type input "10.07"
click at [370, 721] on button "Save & Confirm Shipping" at bounding box center [388, 723] width 169 height 38
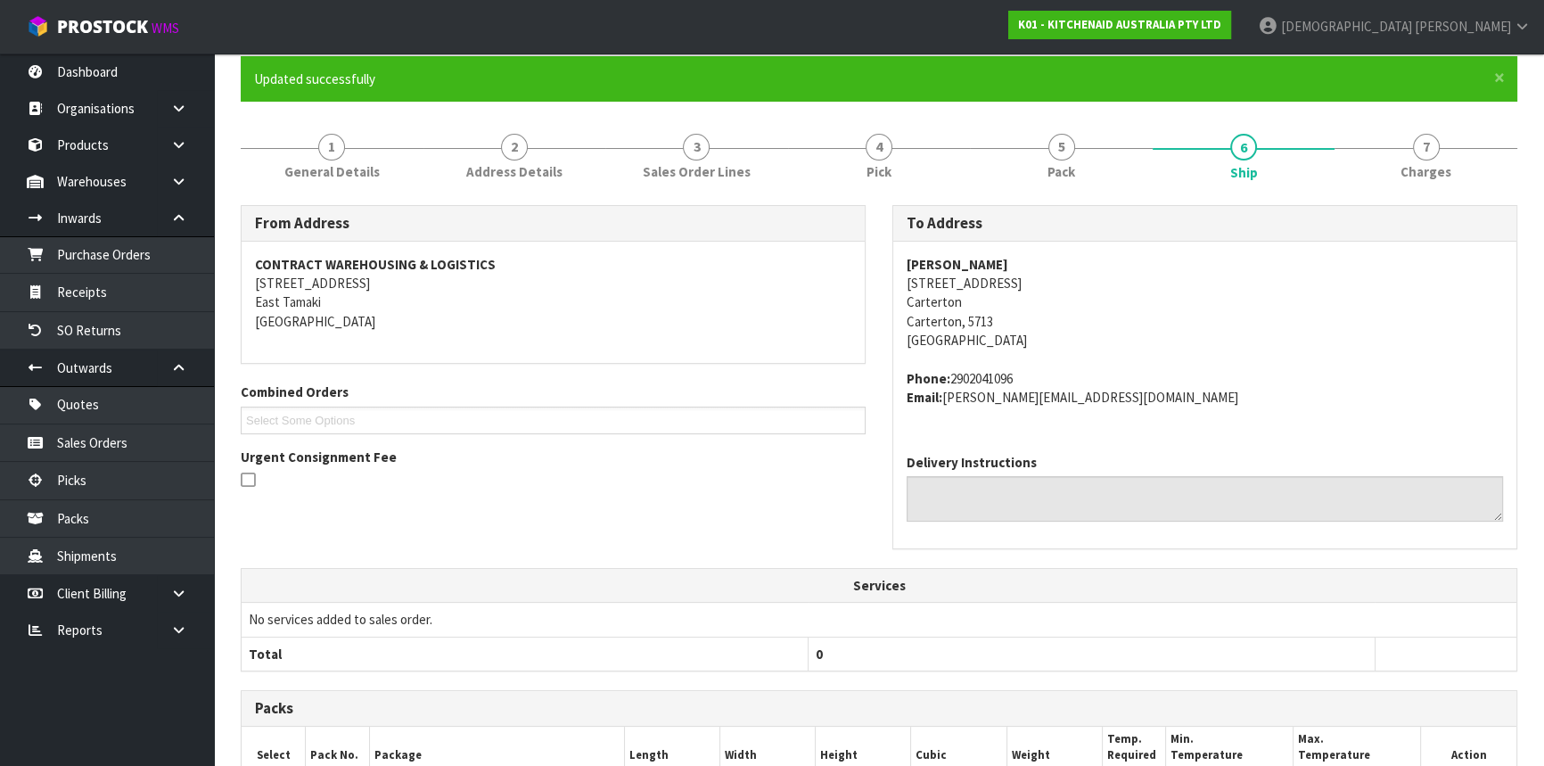
scroll to position [0, 0]
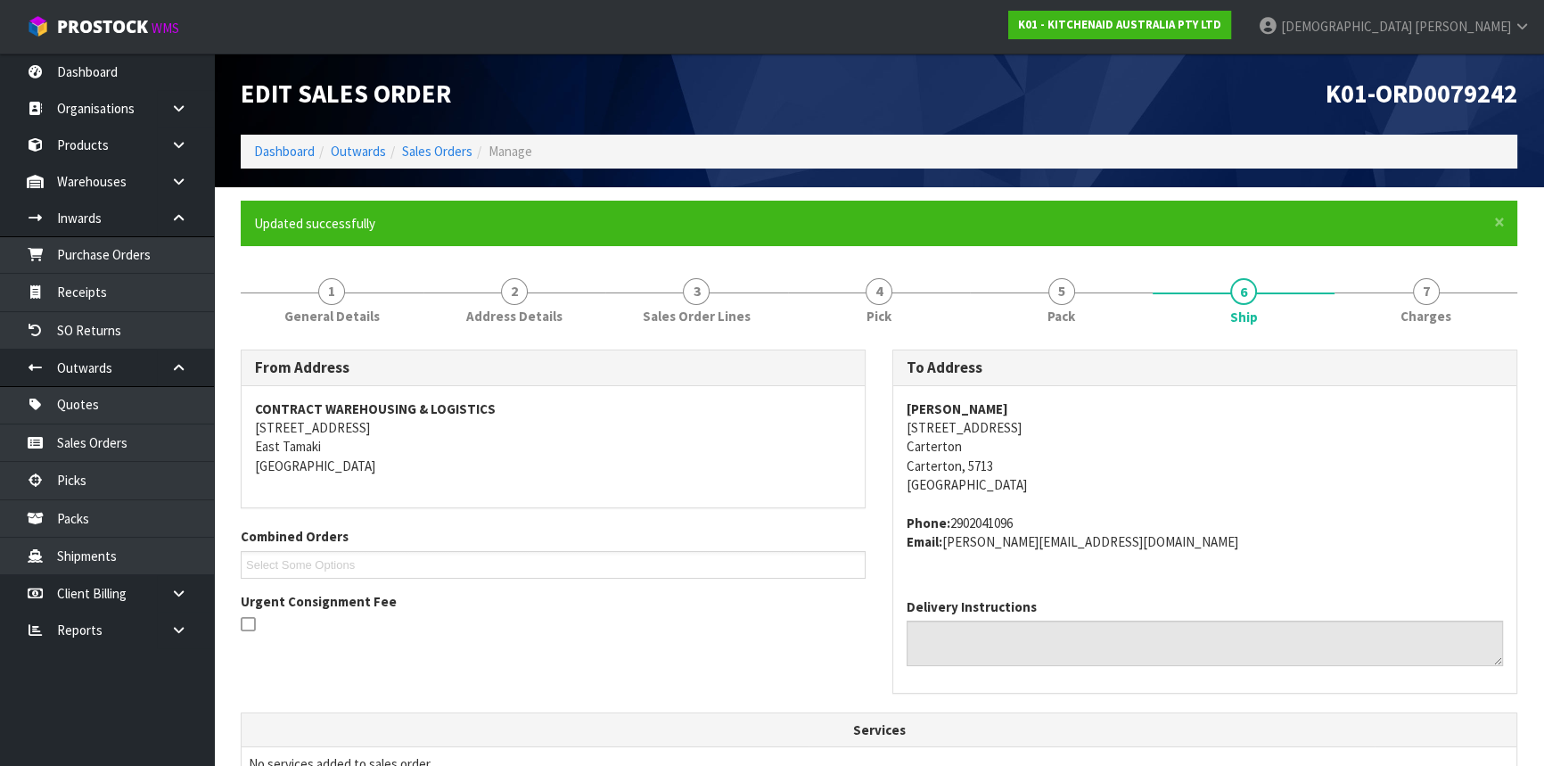
click at [450, 138] on ol "Dashboard Outwards Sales Orders Manage" at bounding box center [879, 151] width 1276 height 33
click at [451, 141] on ol "Dashboard Outwards Sales Orders Manage" at bounding box center [879, 151] width 1276 height 33
click at [451, 150] on link "Sales Orders" at bounding box center [437, 151] width 70 height 17
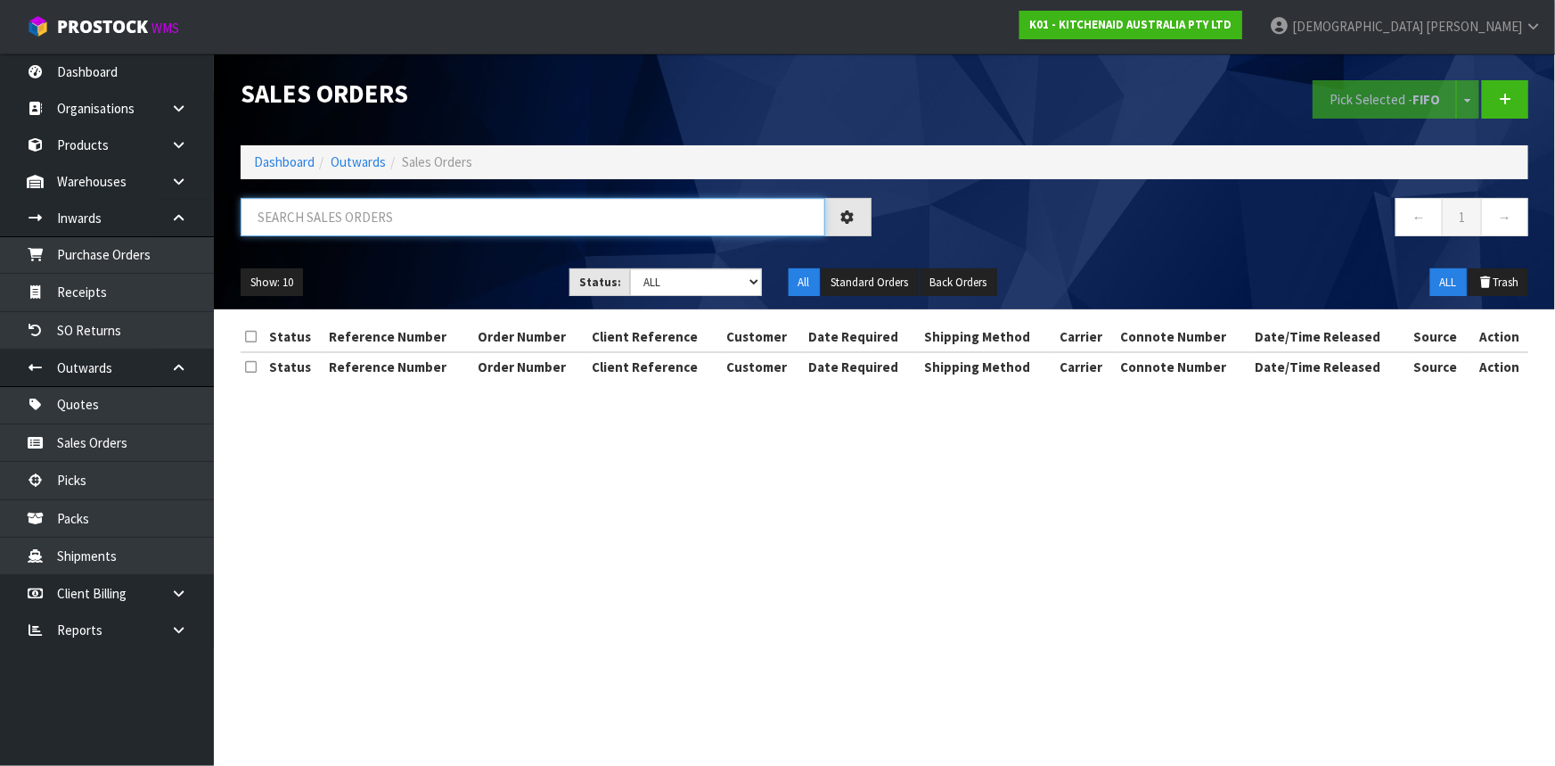
click at [370, 221] on input "text" at bounding box center [533, 217] width 585 height 38
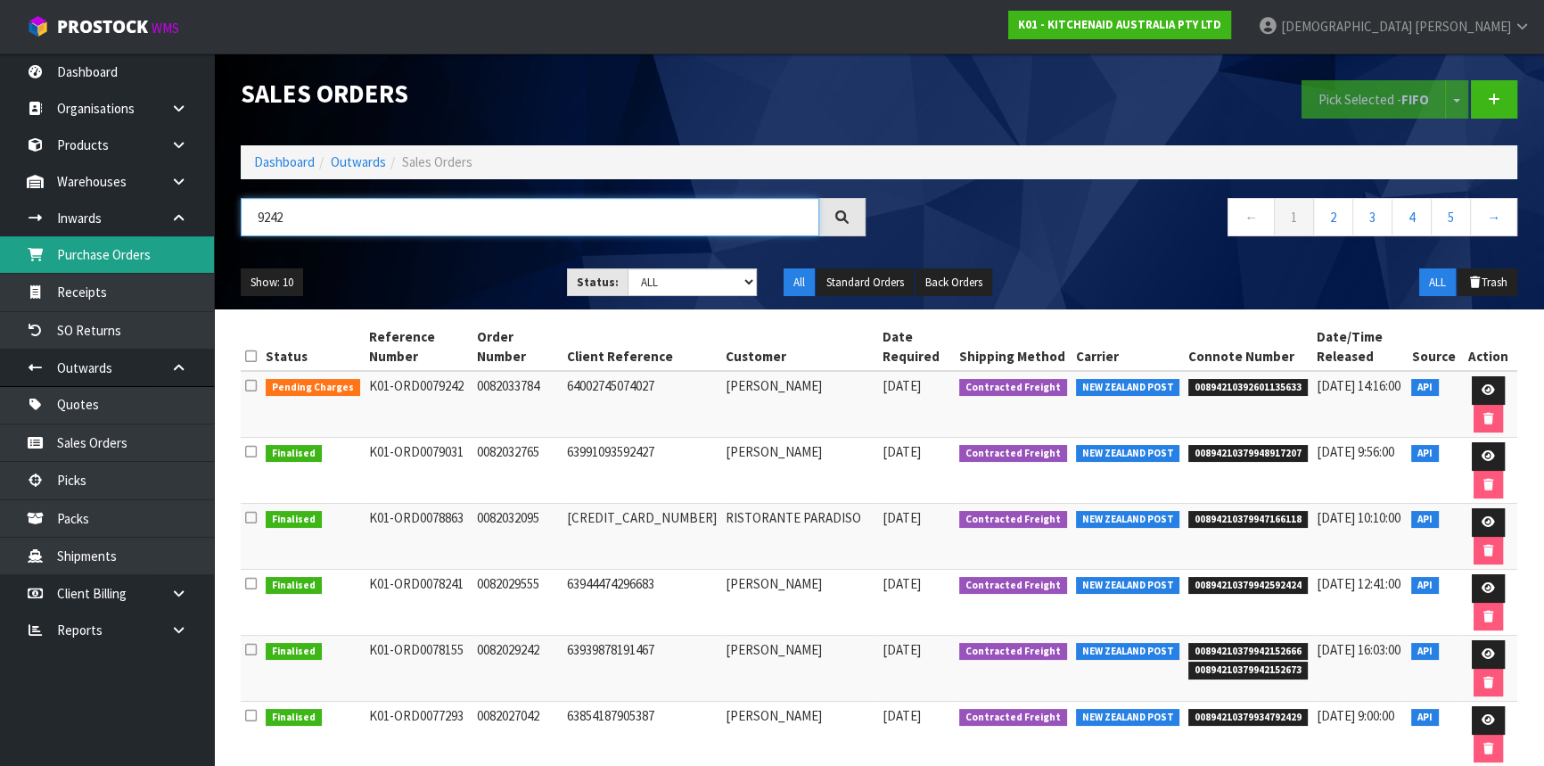
drag, startPoint x: 310, startPoint y: 223, endPoint x: 144, endPoint y: 244, distance: 167.1
click at [144, 244] on body "Toggle navigation ProStock WMS K01 - KITCHENAID AUSTRALIA PTY LTD [PERSON_NAME]…" at bounding box center [772, 383] width 1544 height 766
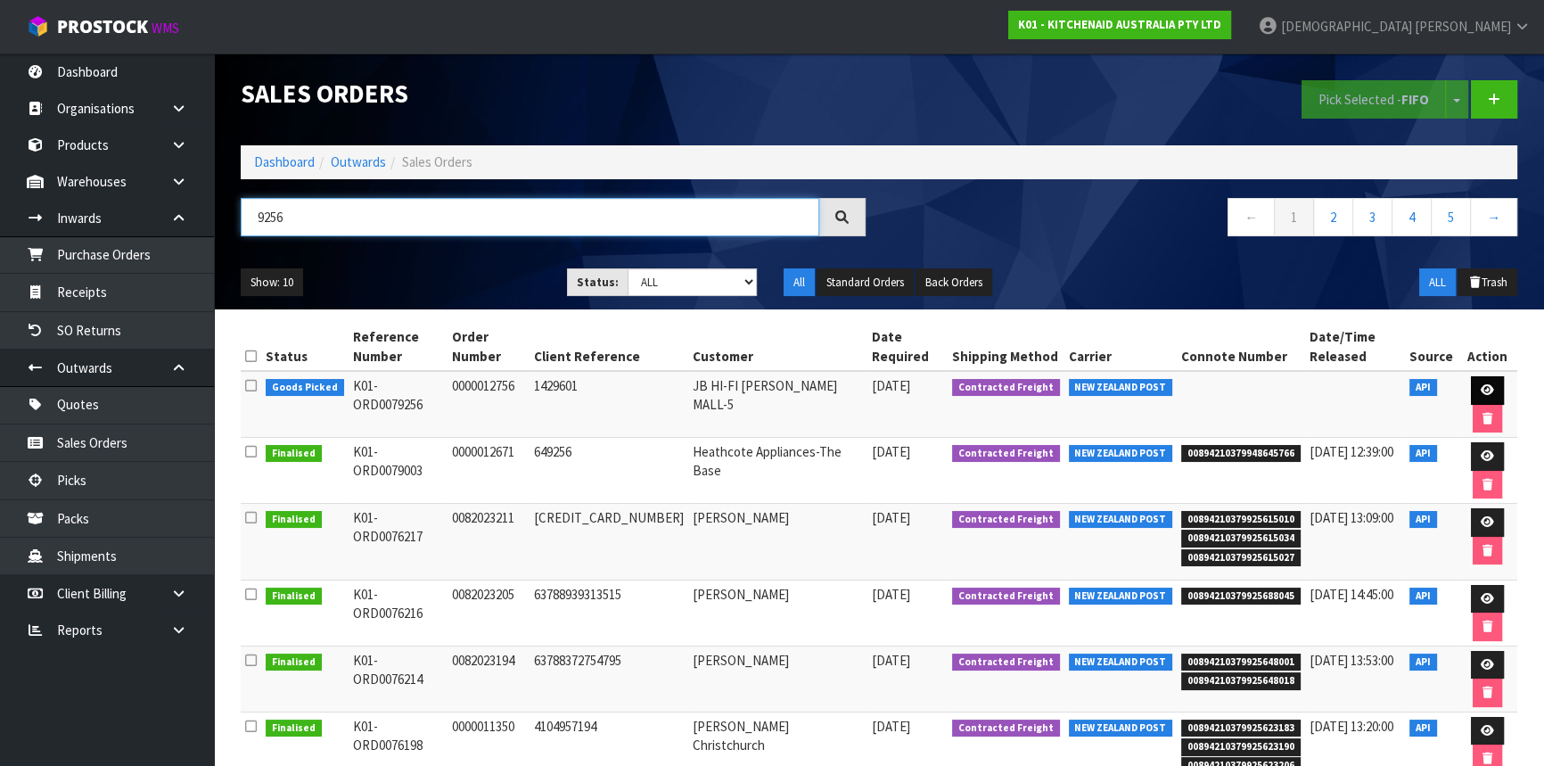
type input "9256"
click at [1480, 384] on icon at bounding box center [1486, 390] width 13 height 12
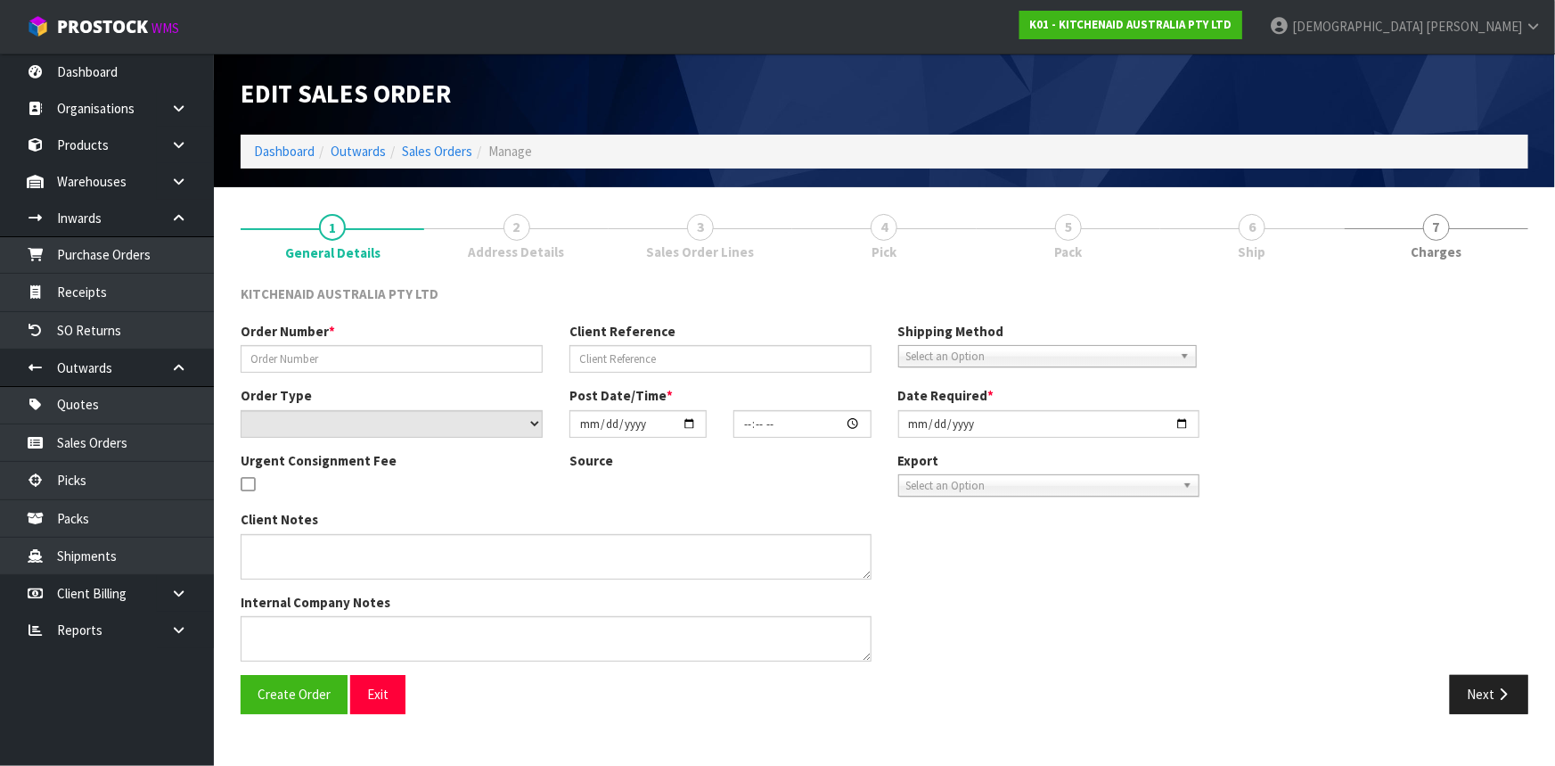
type input "0000012756"
type input "1429601"
select select "number:0"
type input "[DATE]"
type input "15:32:56.000"
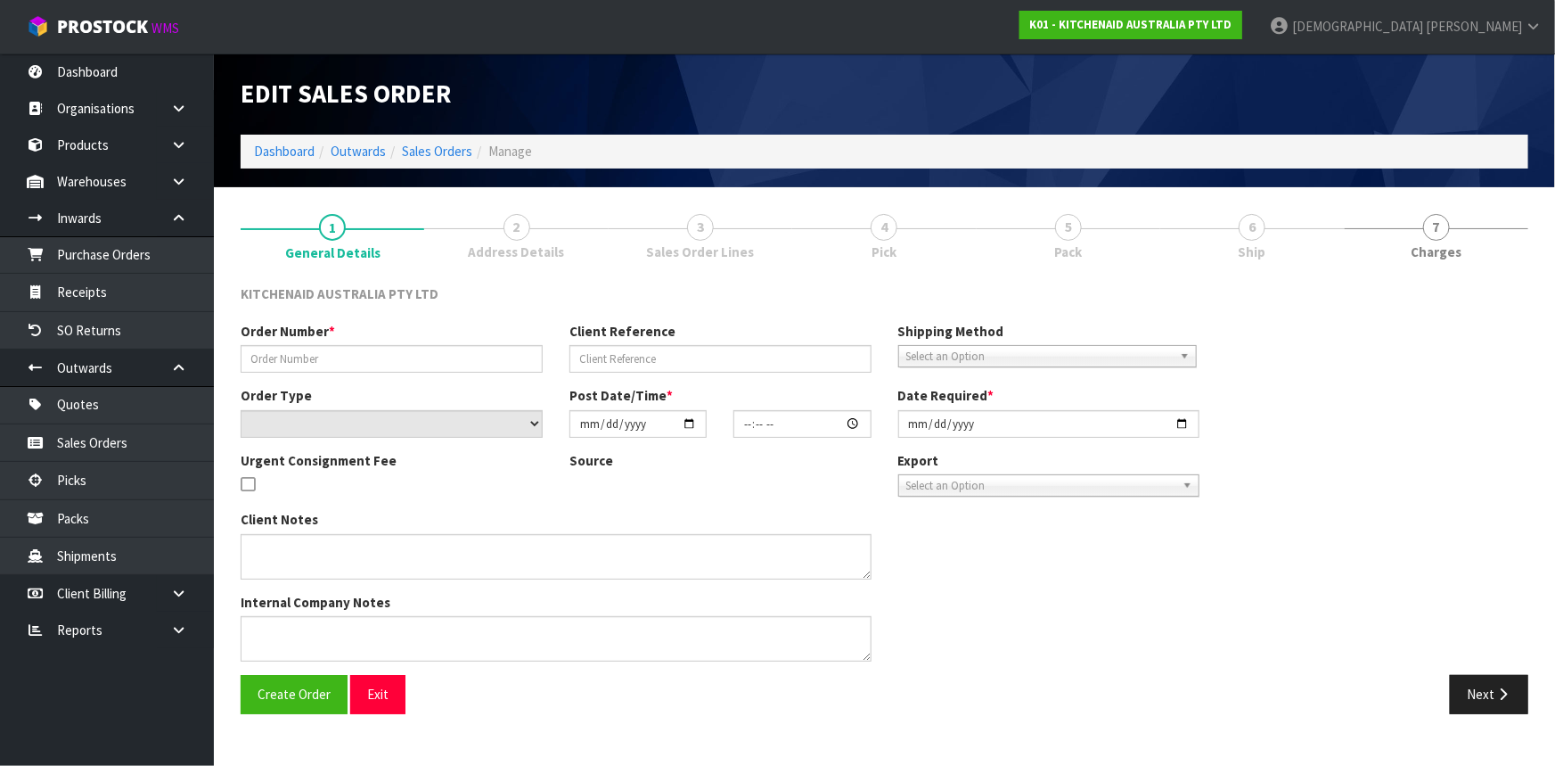
type input "[DATE]"
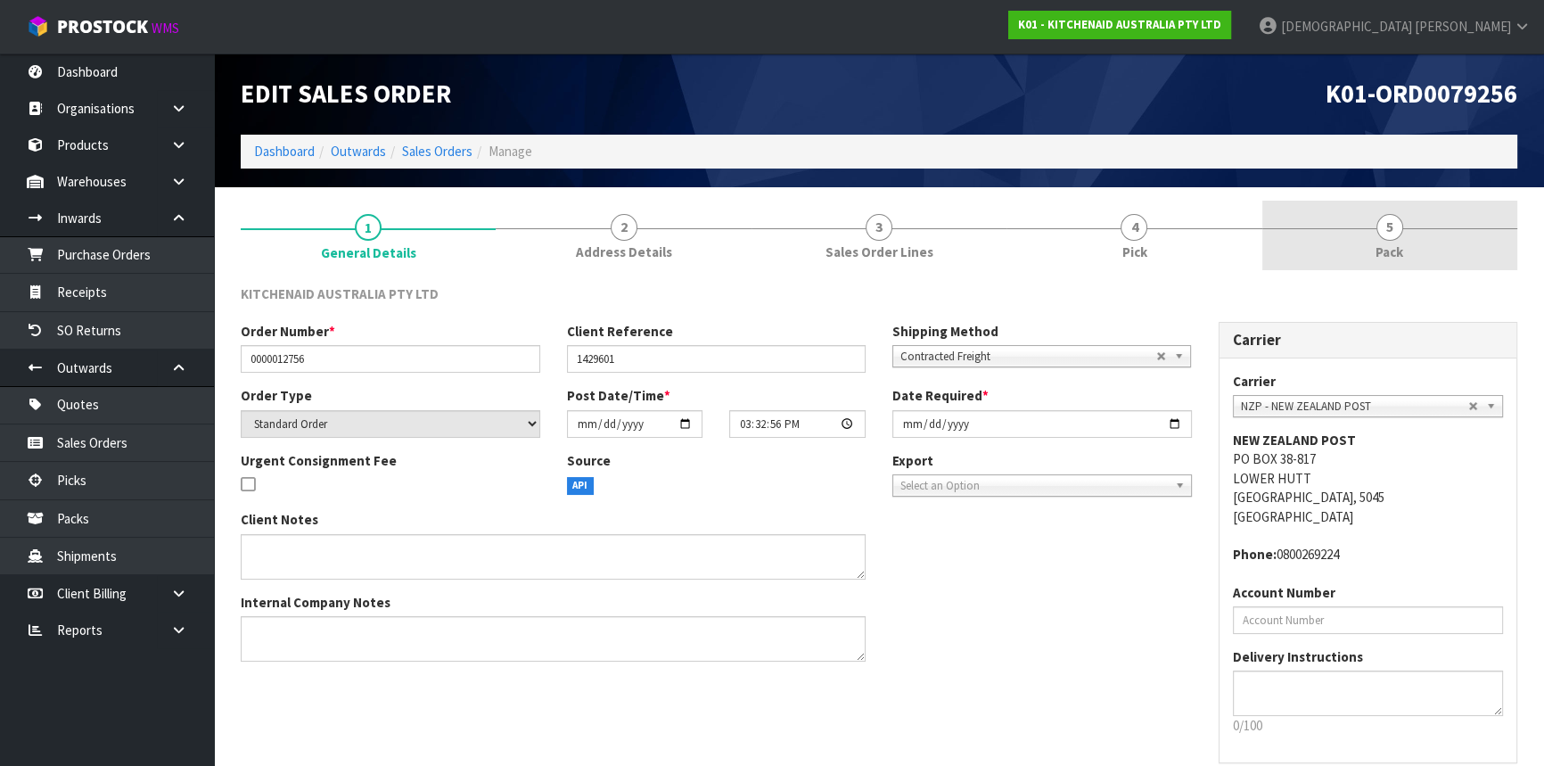
click at [1363, 241] on link "5 Pack" at bounding box center [1389, 236] width 255 height 70
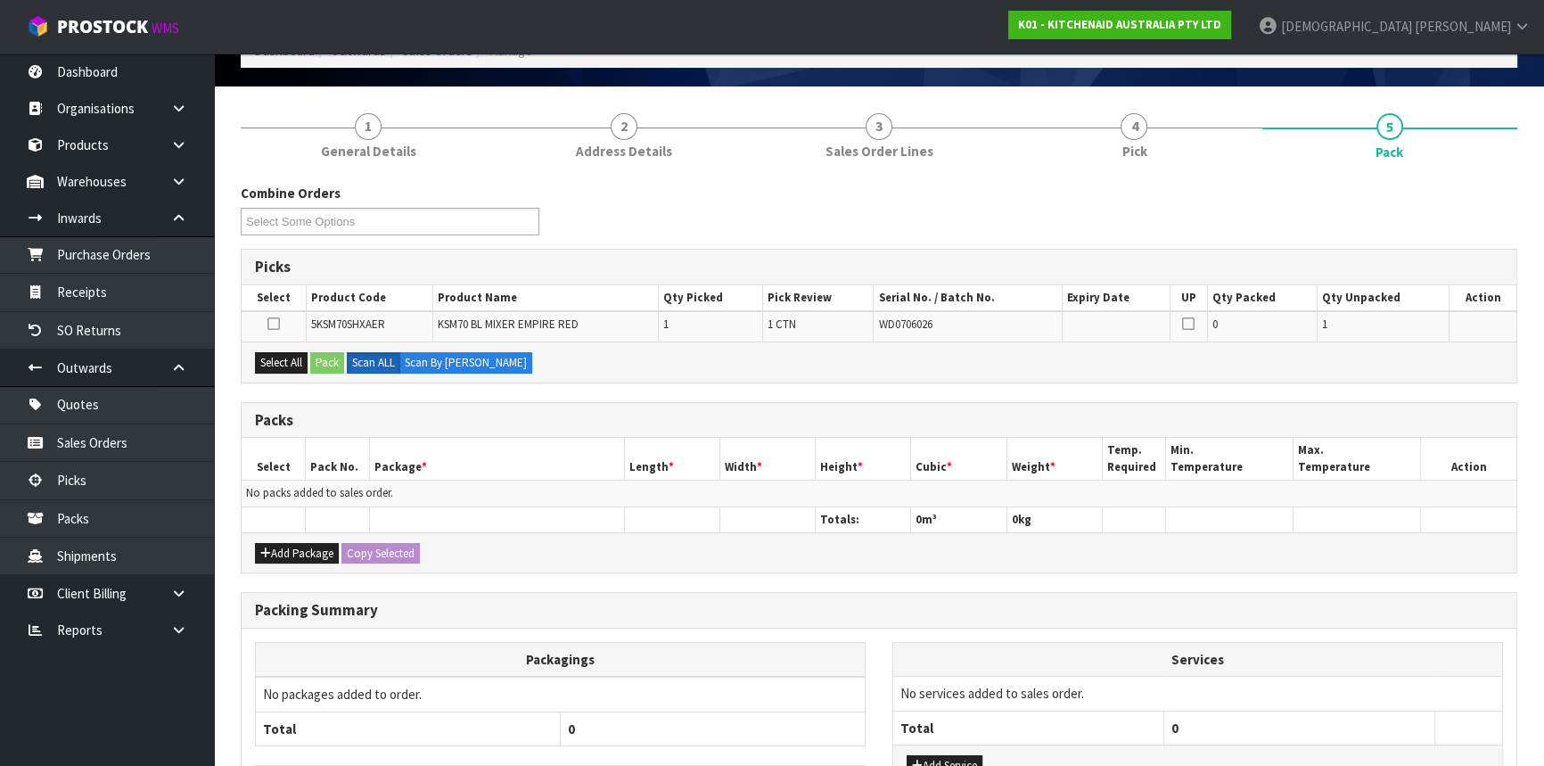
scroll to position [233, 0]
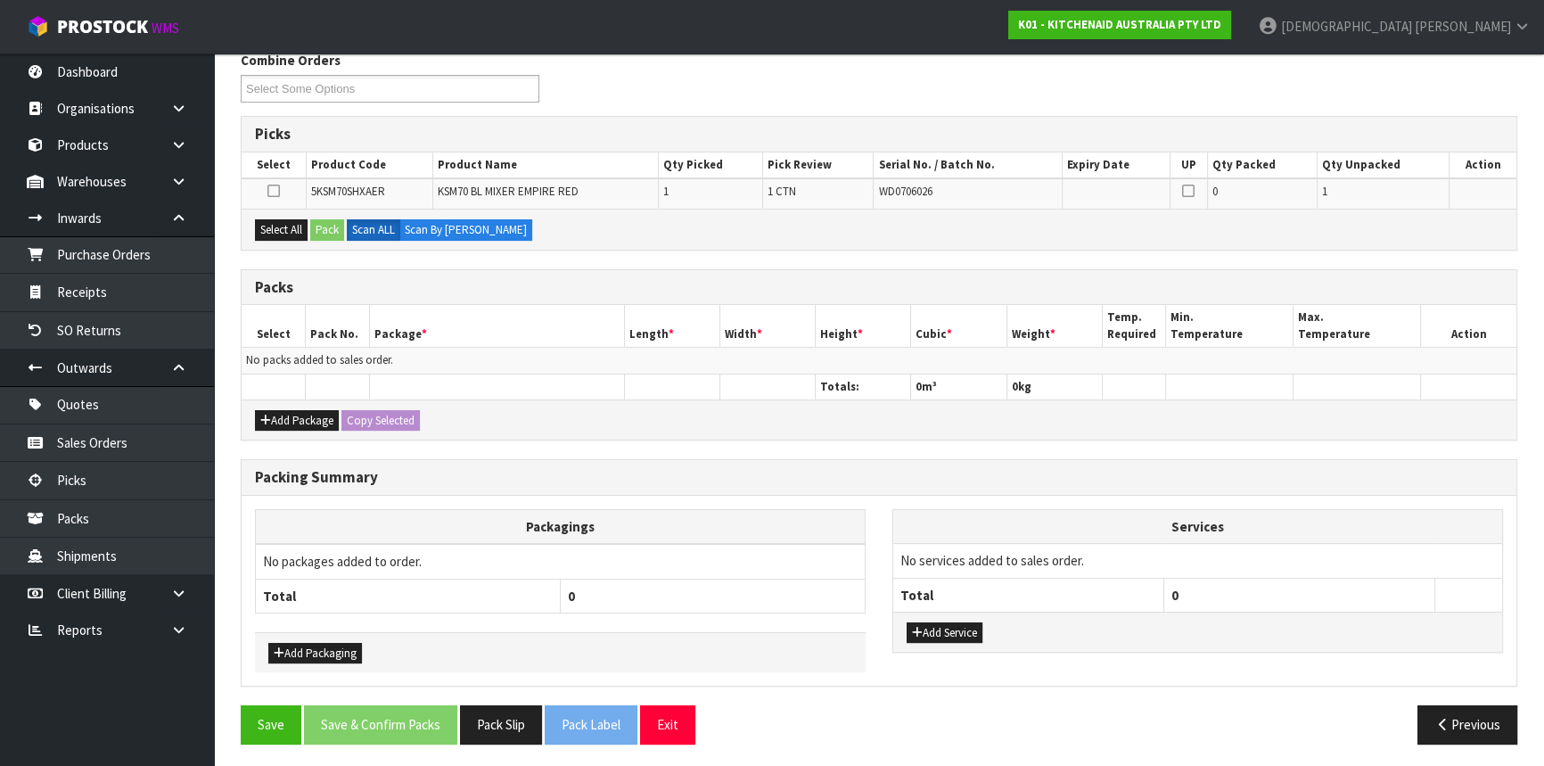
click at [298, 404] on div "Add Package Copy Selected" at bounding box center [879, 419] width 1274 height 40
click at [300, 415] on button "Add Package" at bounding box center [297, 420] width 84 height 21
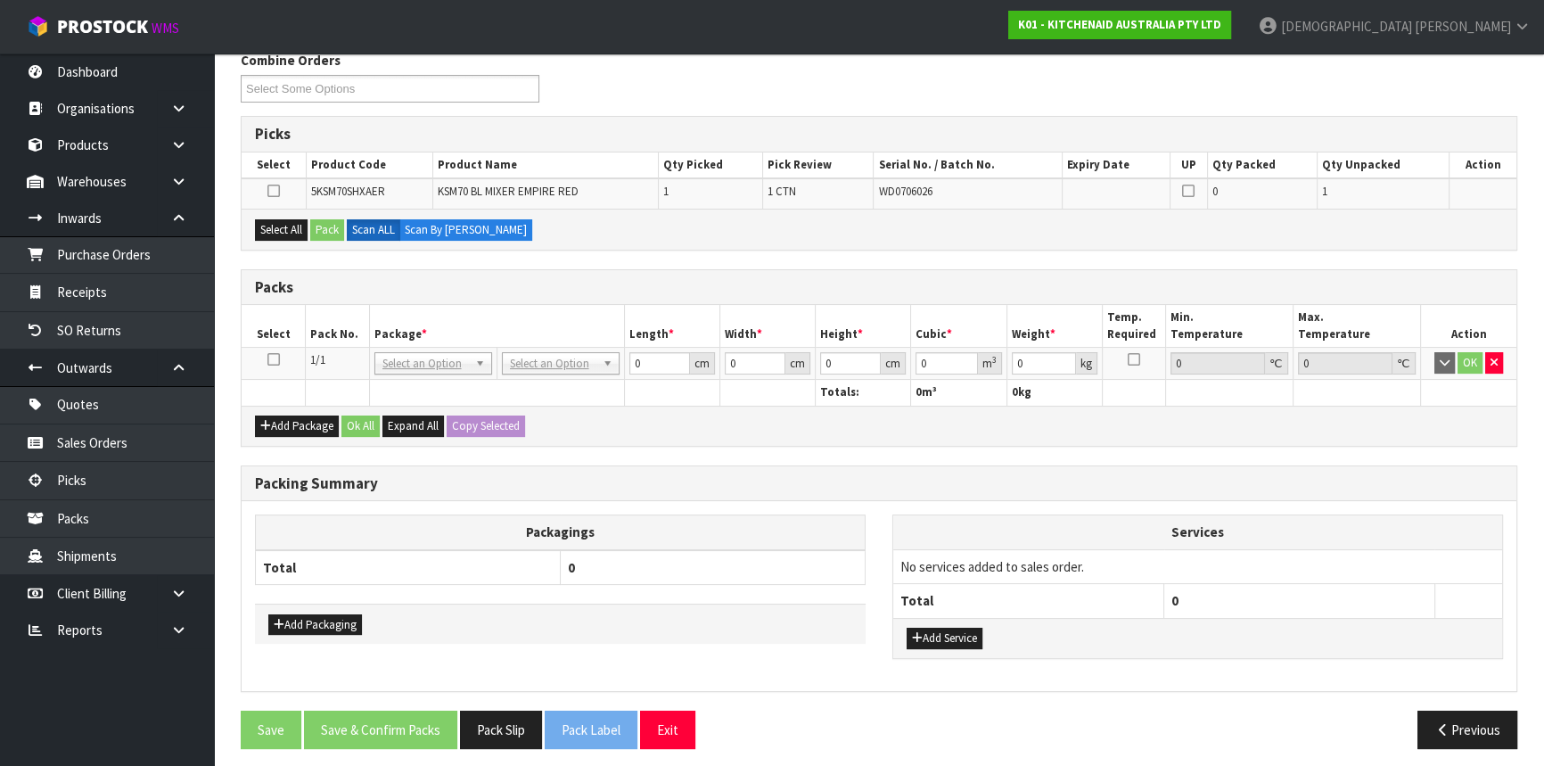
click at [273, 359] on icon at bounding box center [273, 359] width 12 height 1
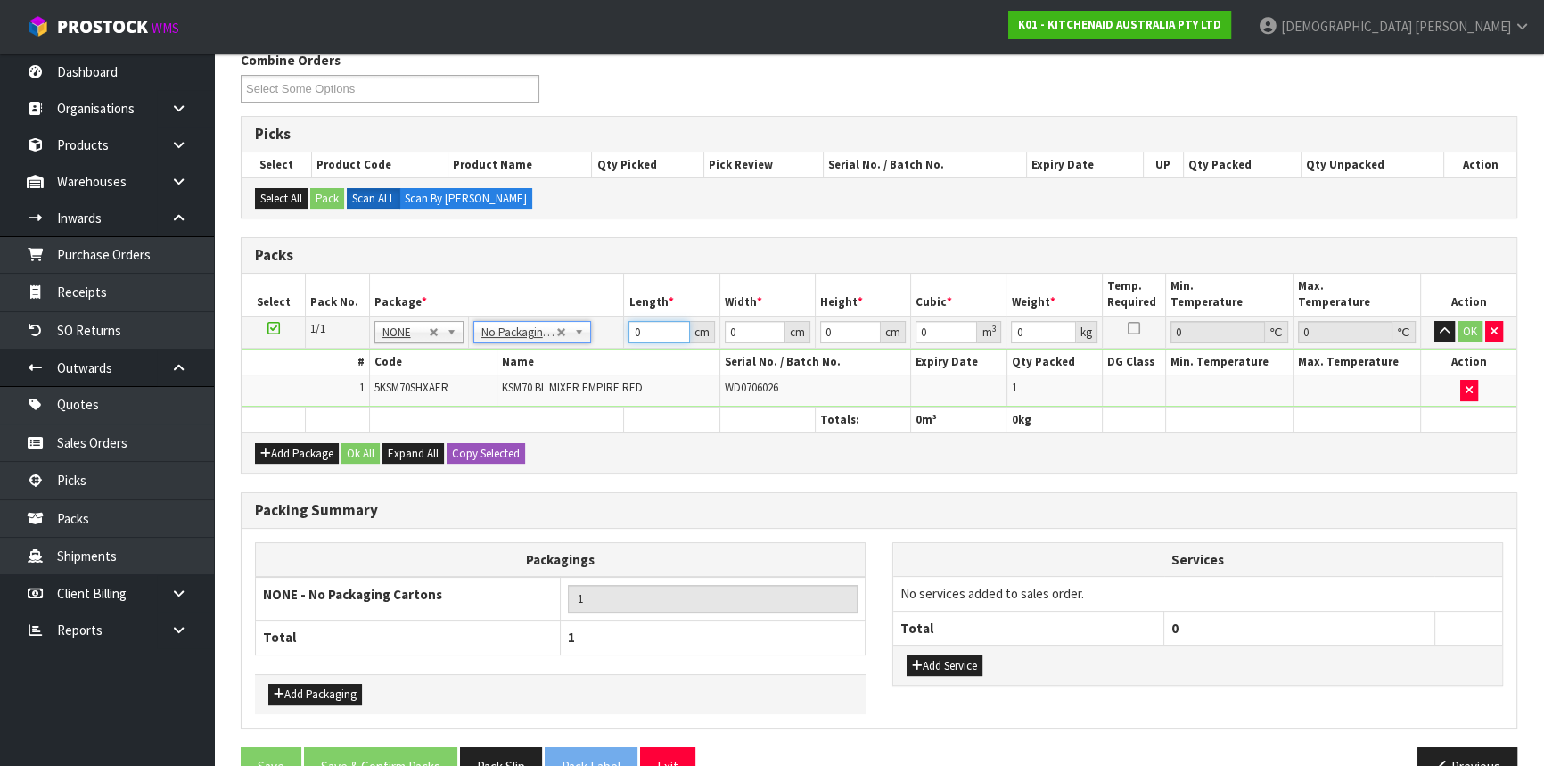
drag, startPoint x: 655, startPoint y: 330, endPoint x: 586, endPoint y: 332, distance: 69.5
click at [586, 332] on tr "1/1 NONE 007-001 007-002 007-004 007-009 007-013 007-014 007-015 007-017 007-01…" at bounding box center [879, 331] width 1274 height 32
type input "45"
type input "35"
type input "5"
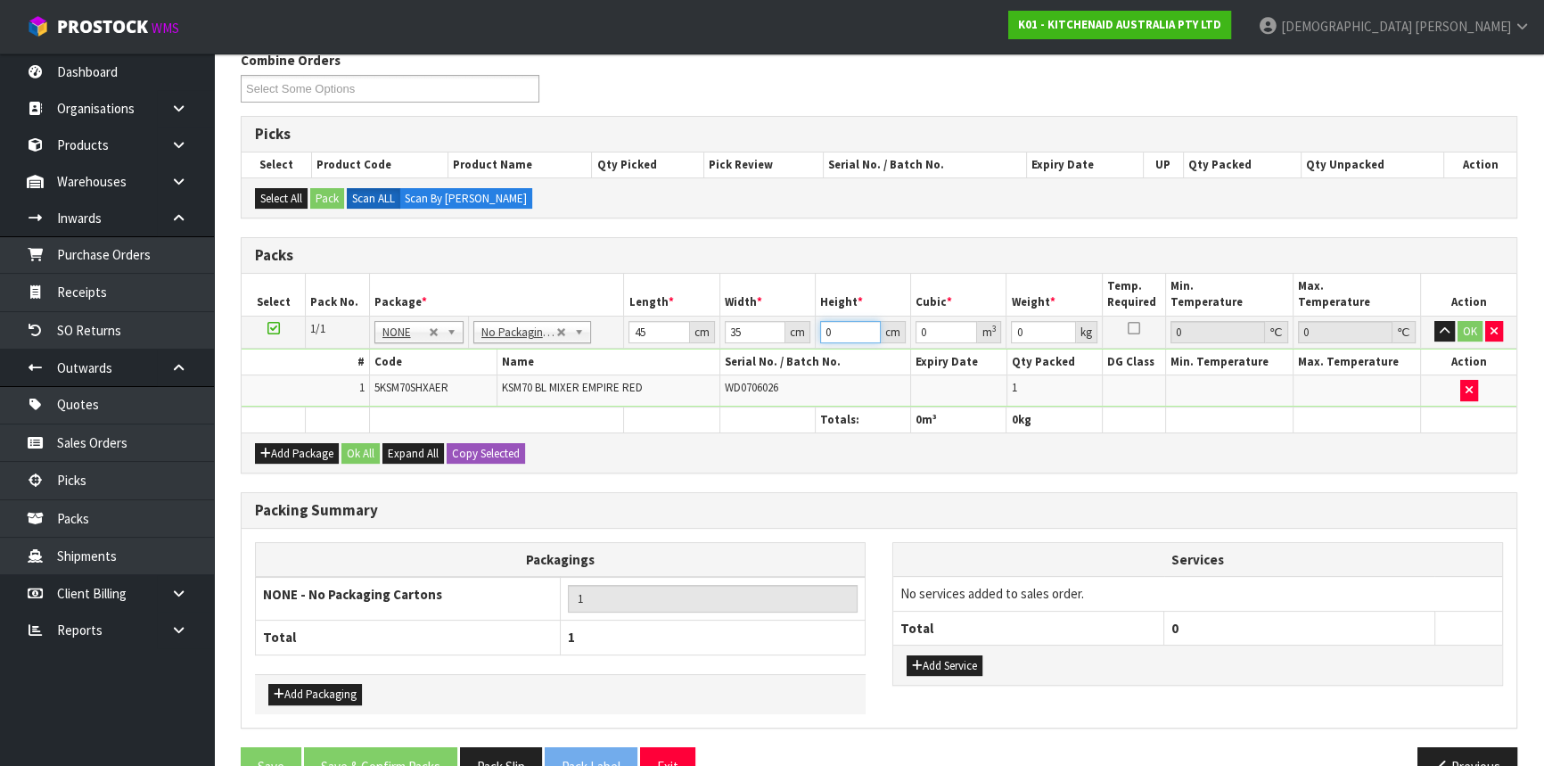
type input "0.007875"
type input "51"
type input "0.080325"
type input "51"
type input "15"
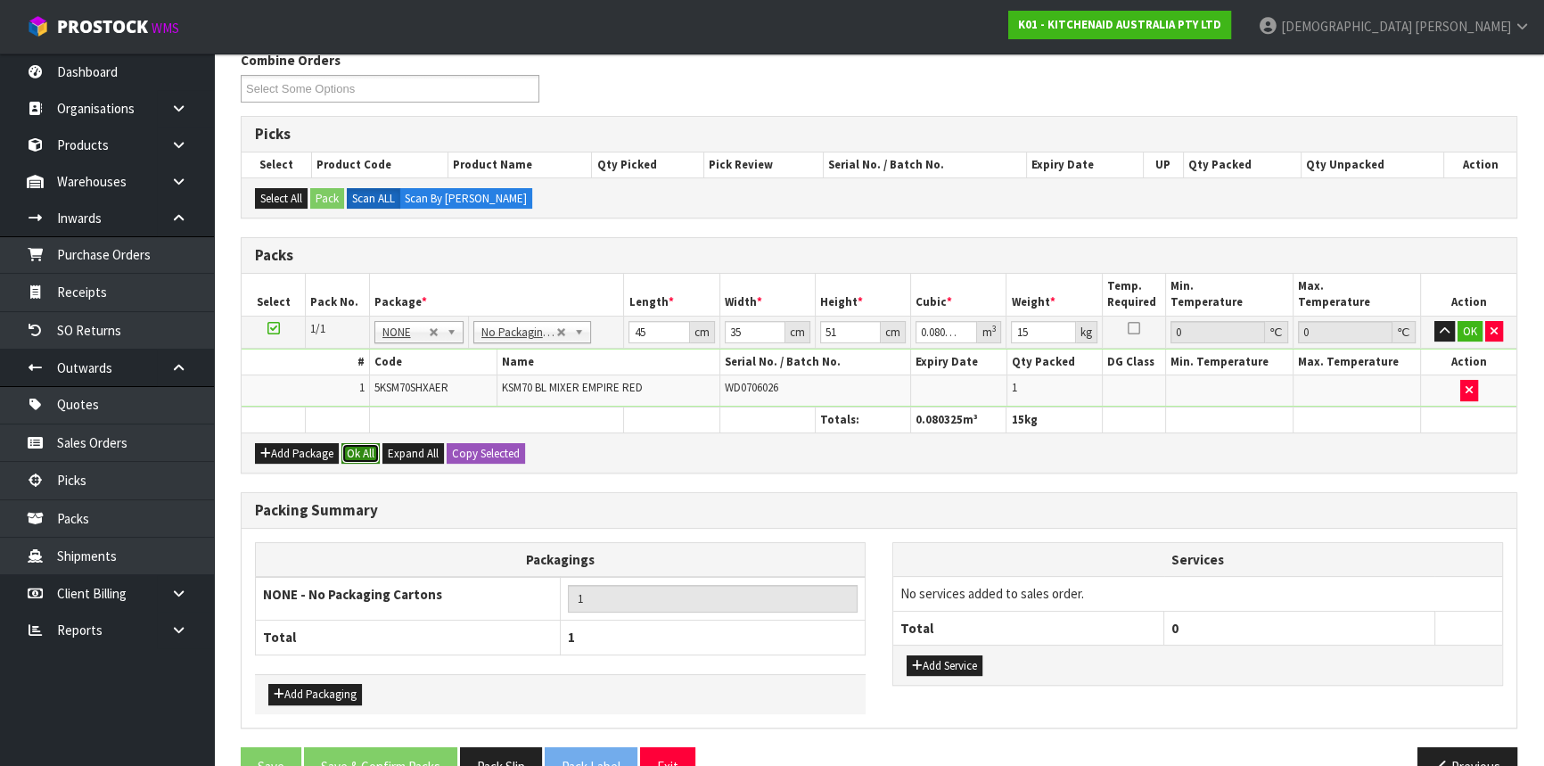
click at [356, 454] on button "Ok All" at bounding box center [360, 453] width 38 height 21
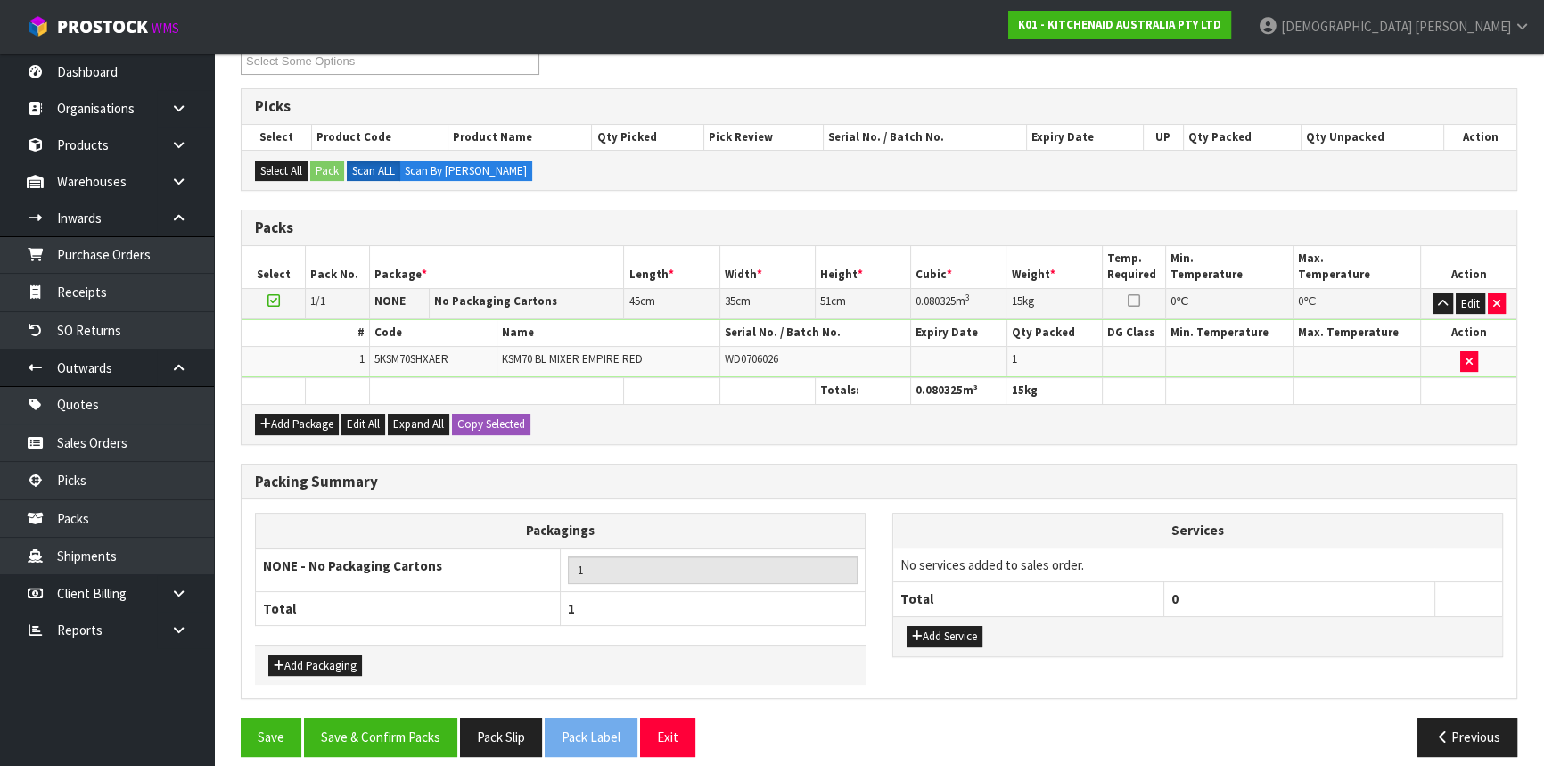
scroll to position [274, 0]
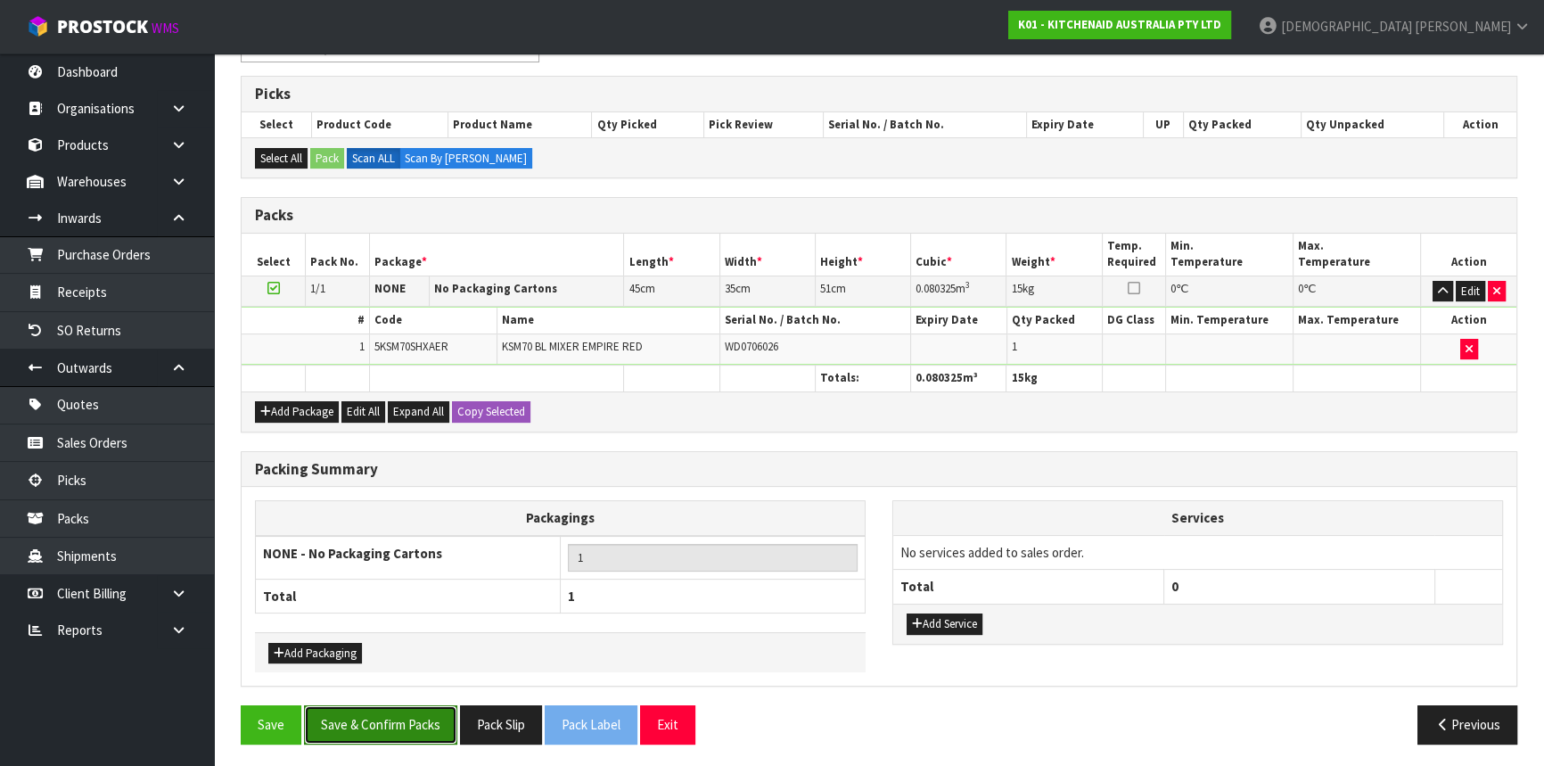
click at [401, 712] on button "Save & Confirm Packs" at bounding box center [380, 724] width 153 height 38
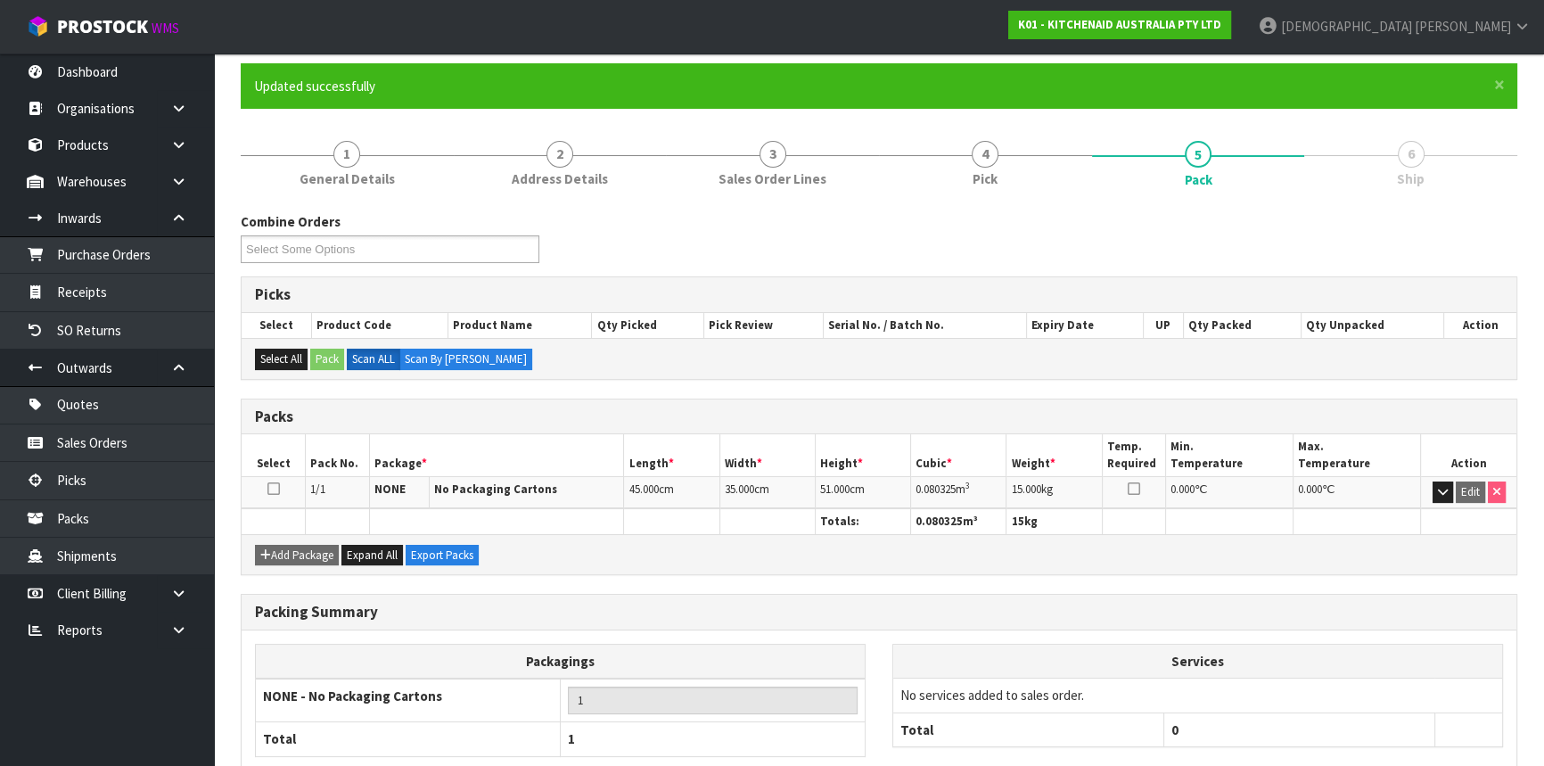
scroll to position [241, 0]
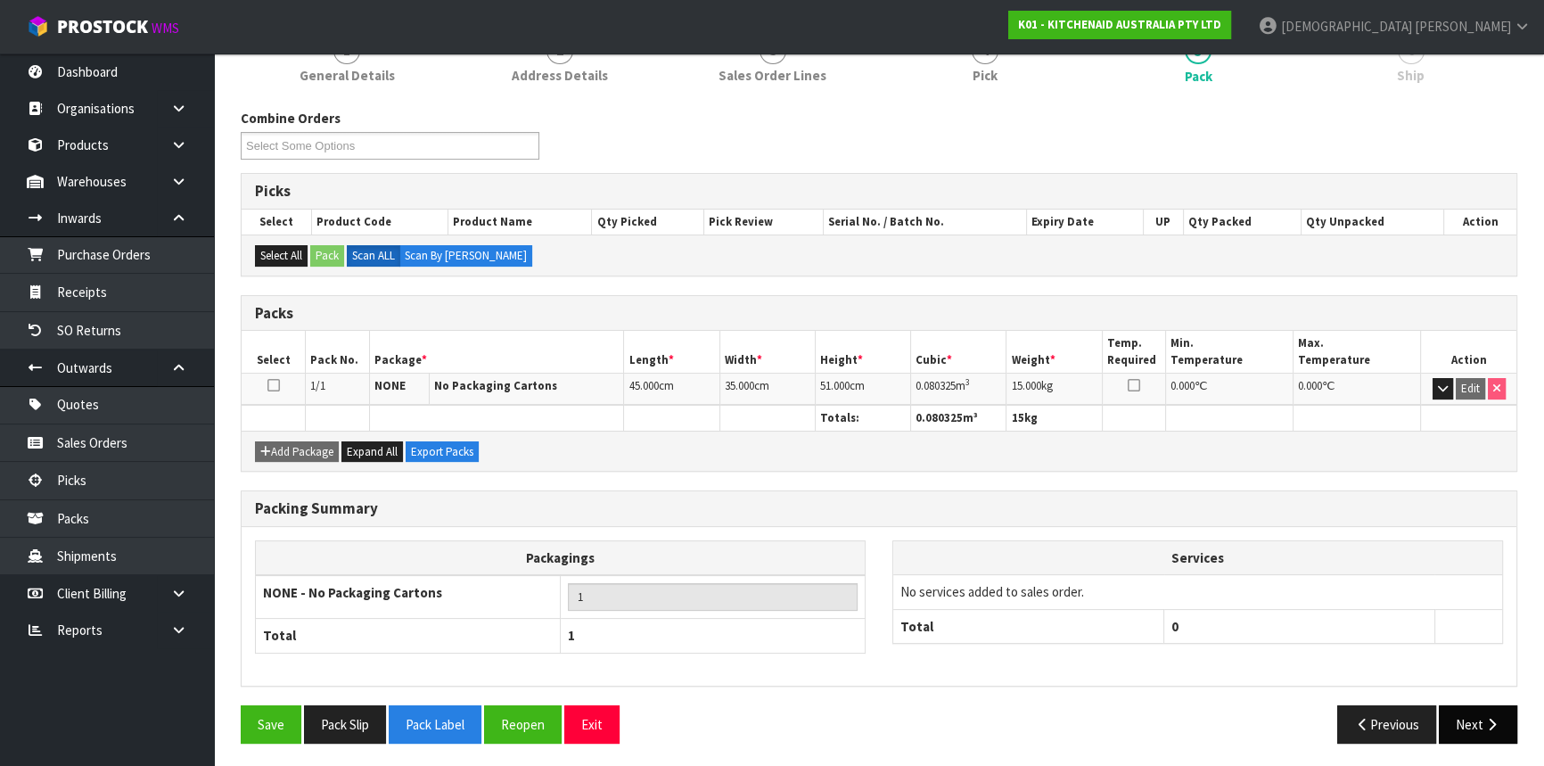
click at [1502, 729] on button "Next" at bounding box center [1477, 724] width 78 height 38
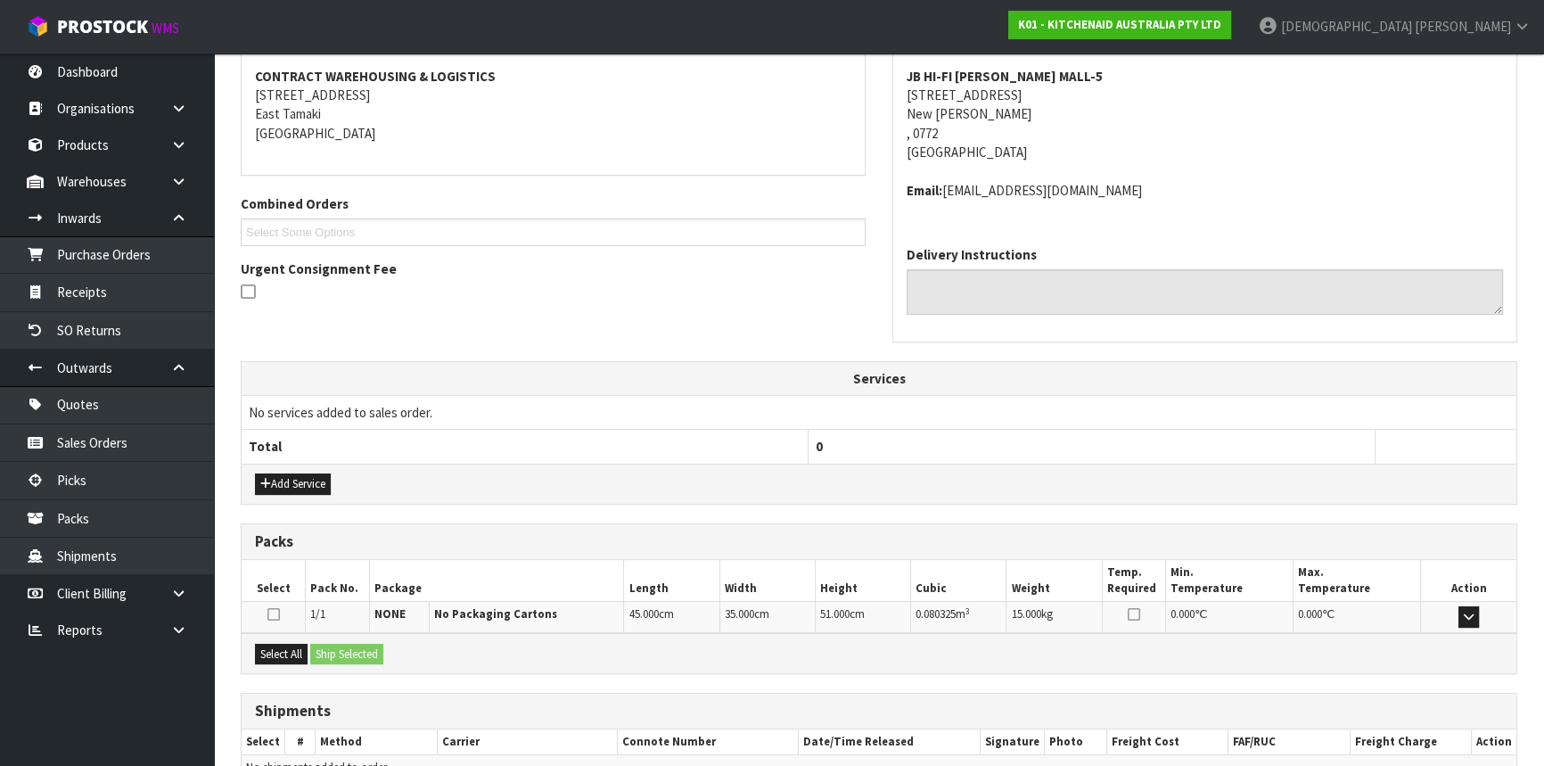
scroll to position [428, 0]
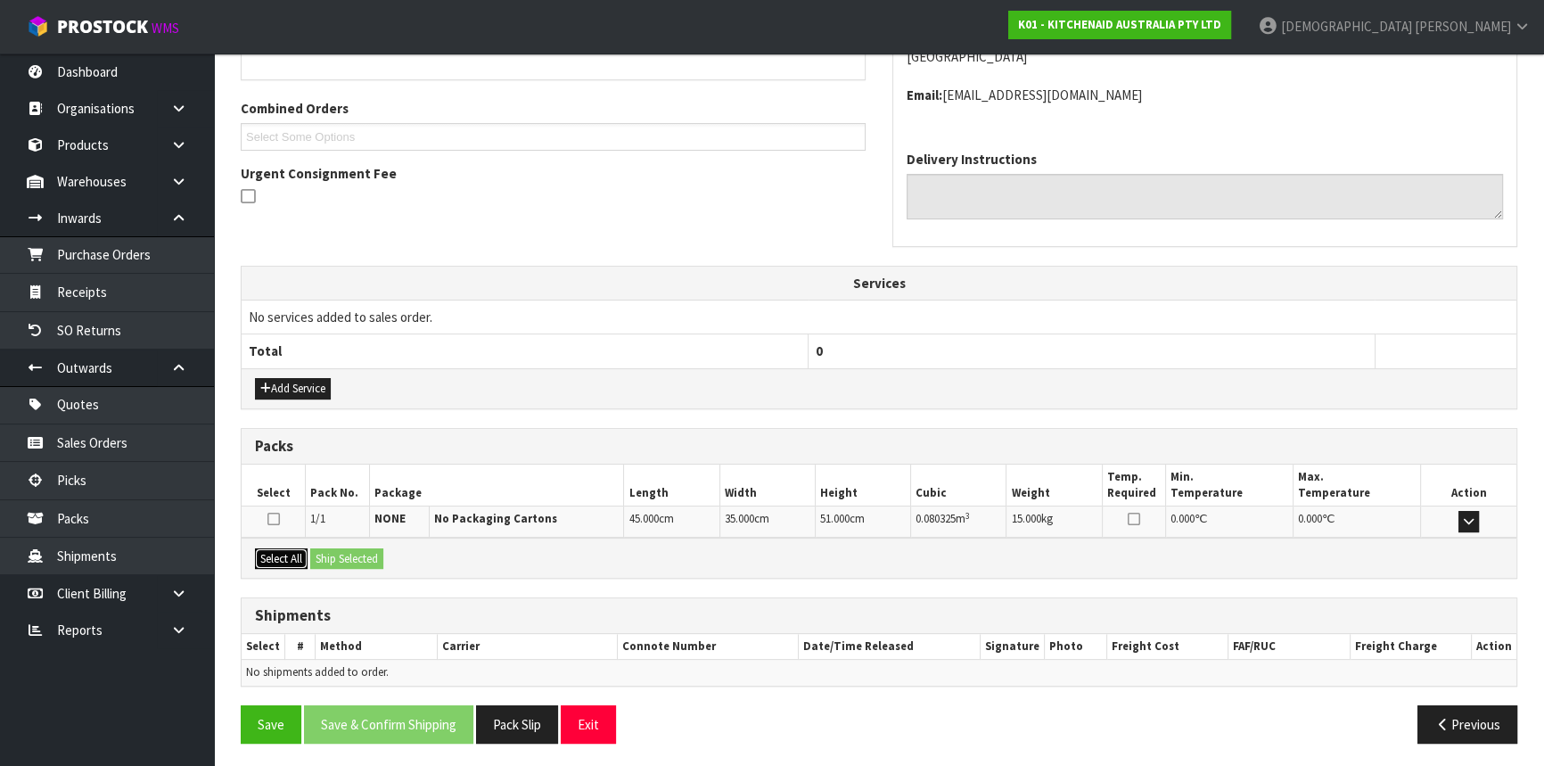
click at [292, 553] on button "Select All" at bounding box center [281, 558] width 53 height 21
click at [396, 555] on div "Select All Ship Selected" at bounding box center [879, 557] width 1274 height 40
click at [382, 555] on button "Ship Selected" at bounding box center [346, 558] width 73 height 21
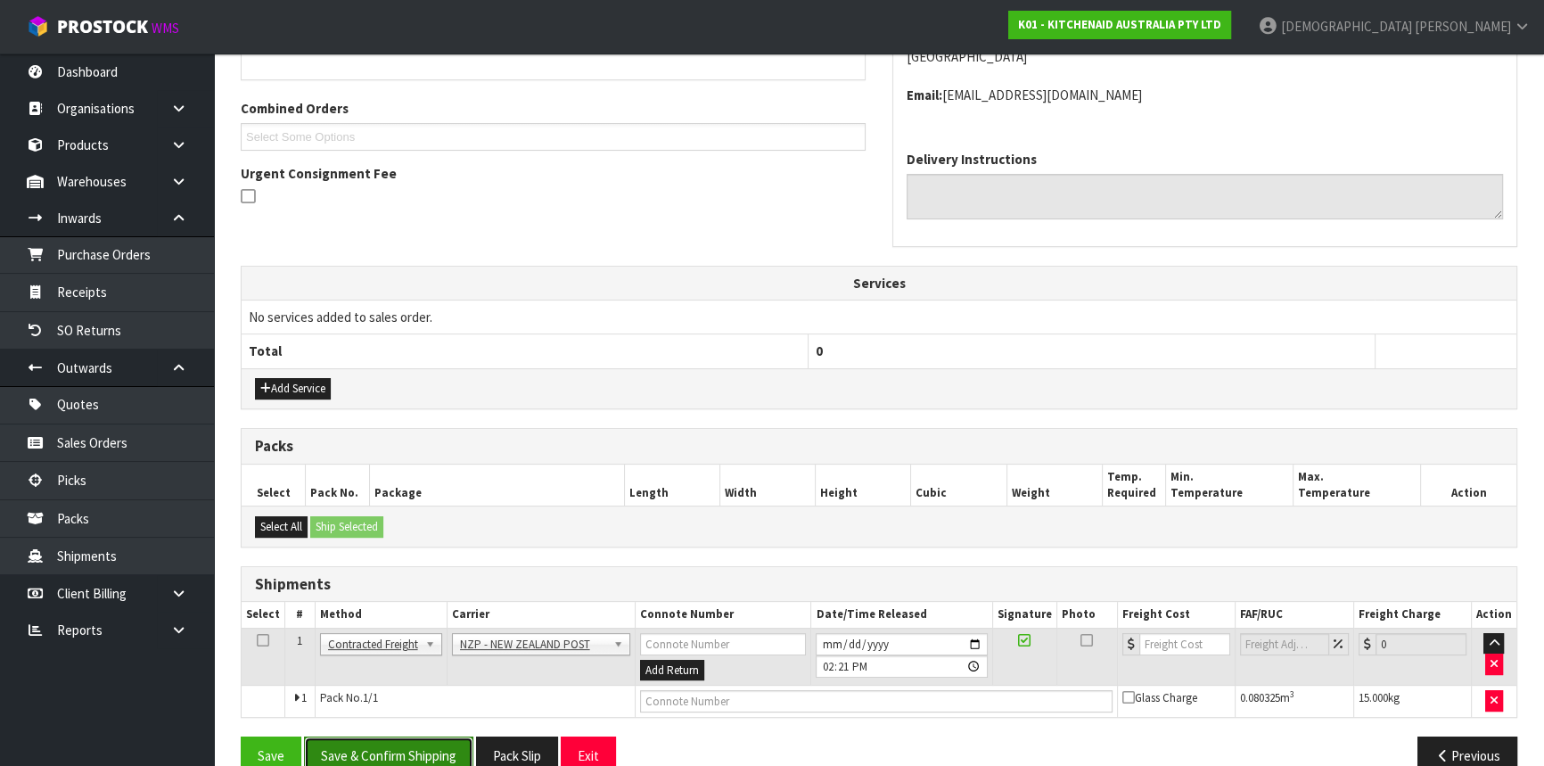
click at [382, 753] on button "Save & Confirm Shipping" at bounding box center [388, 755] width 169 height 38
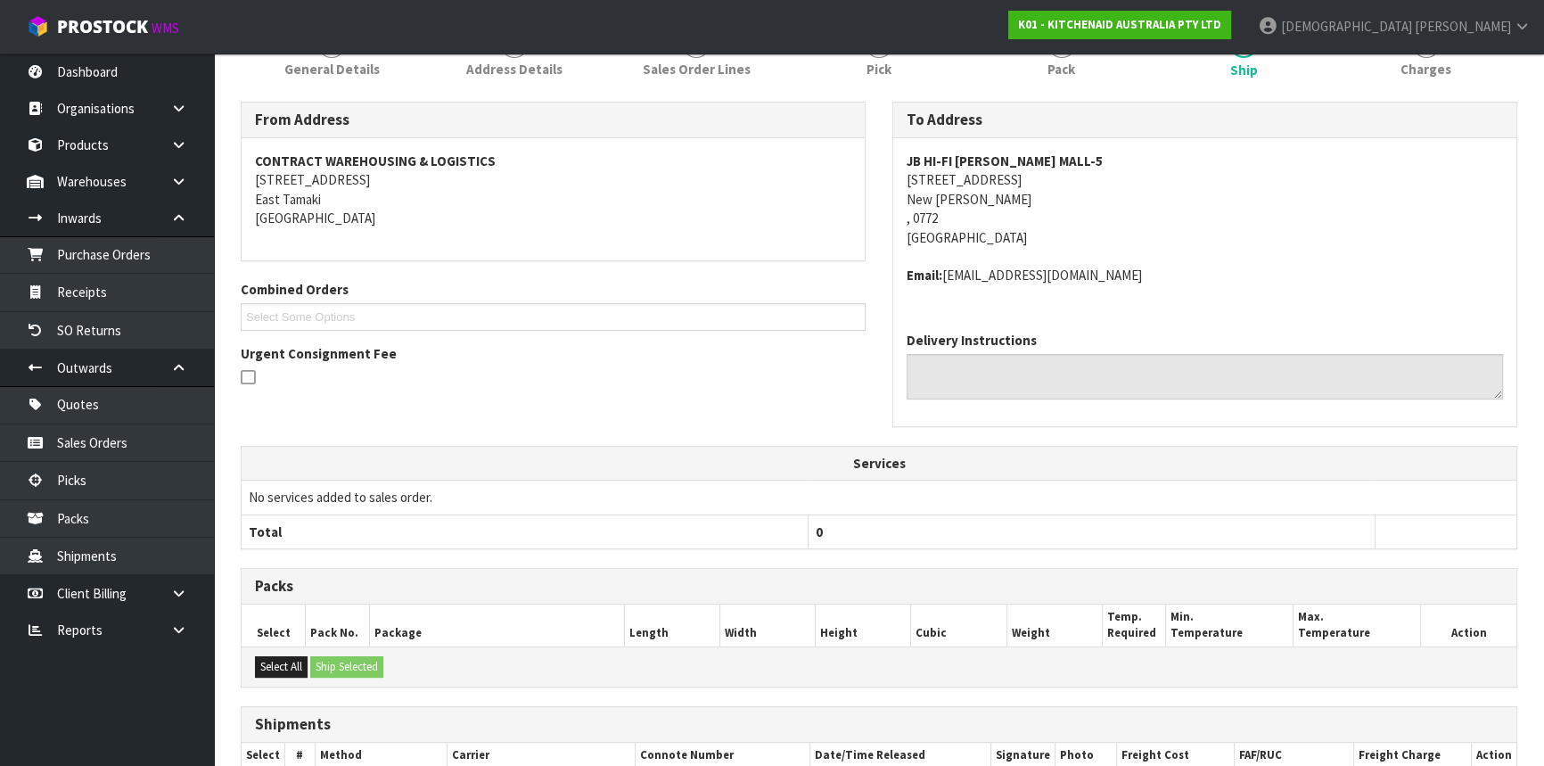
scroll to position [436, 0]
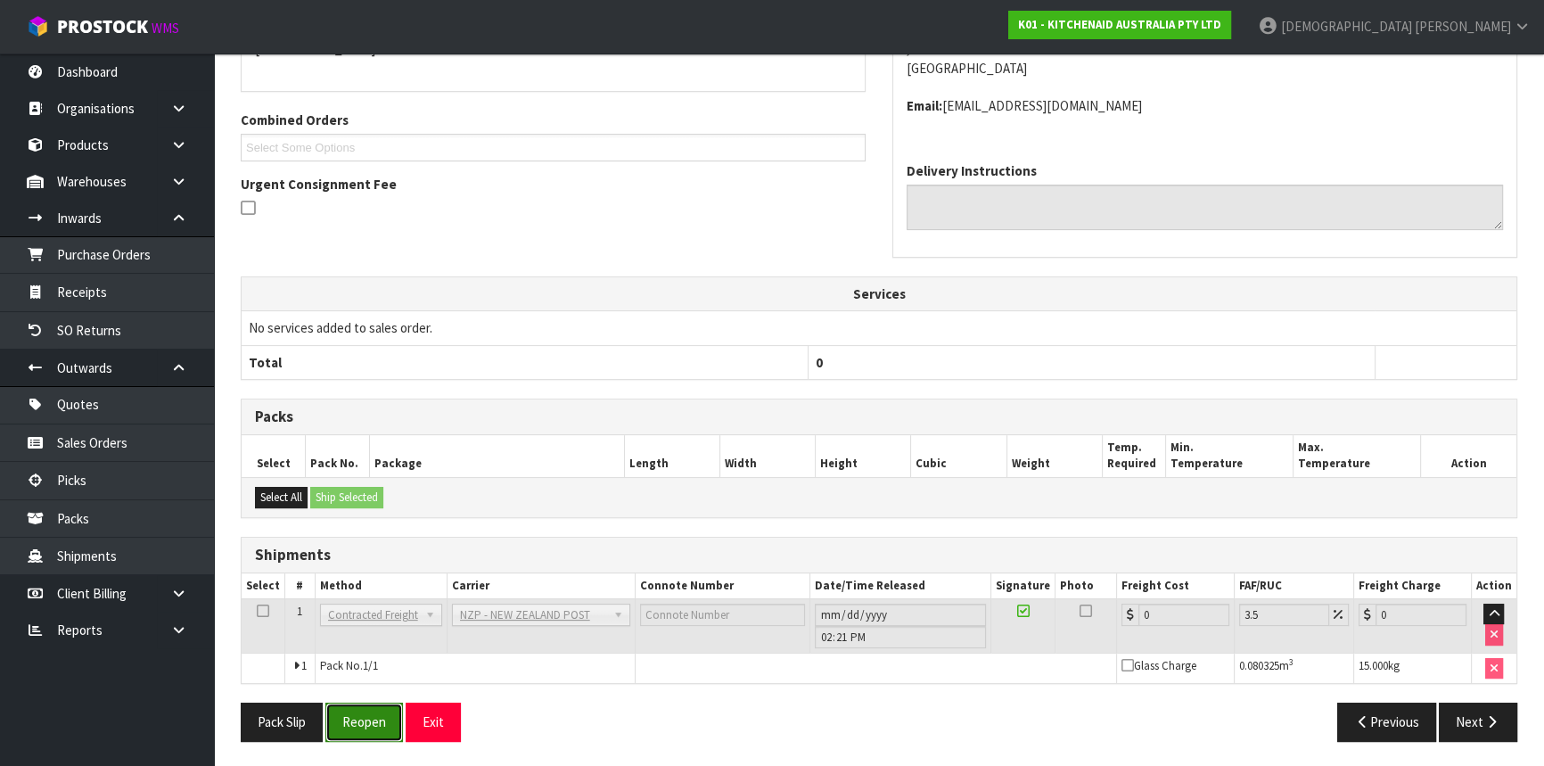
click at [360, 717] on button "Reopen" at bounding box center [364, 721] width 78 height 38
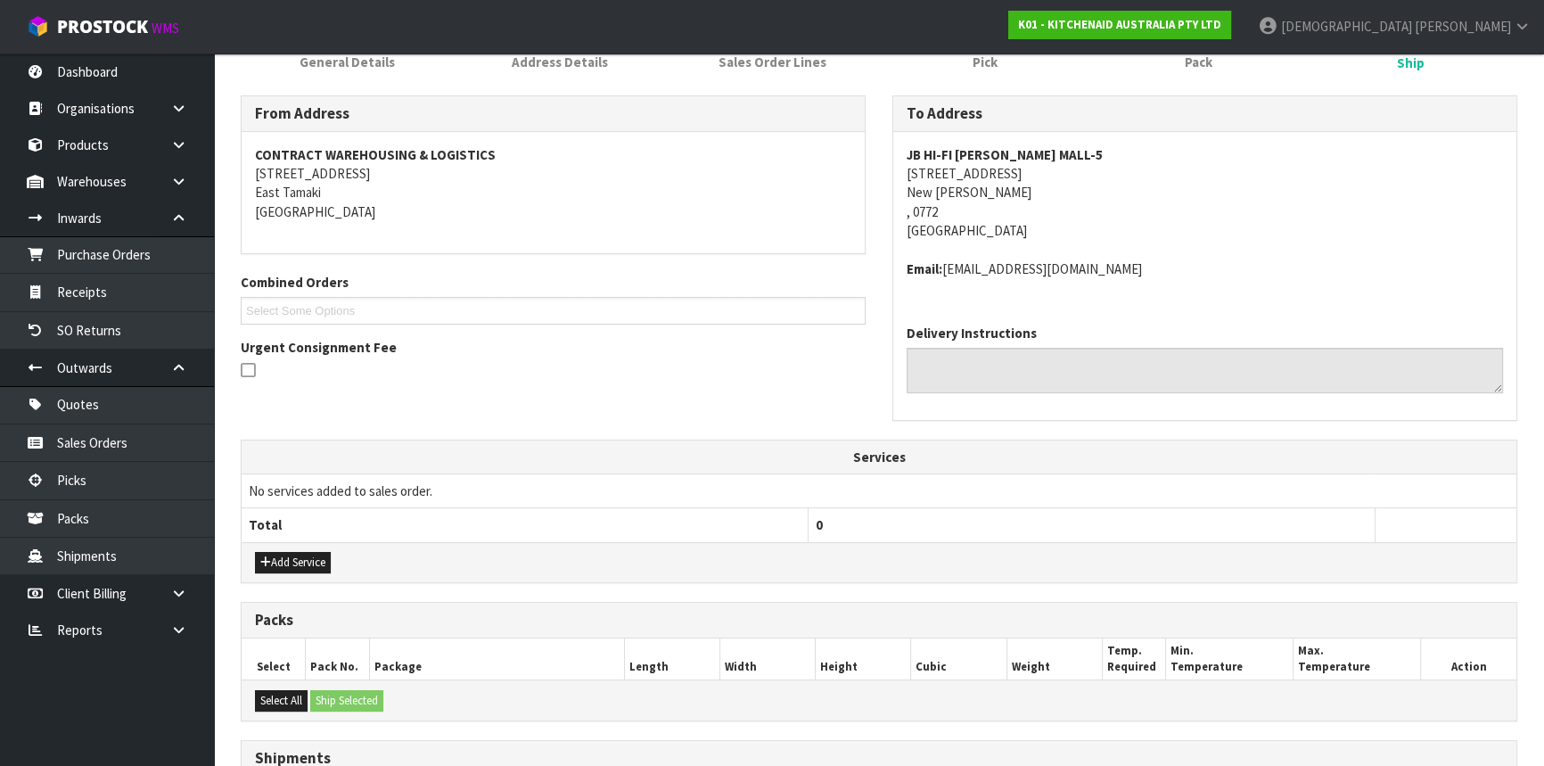
scroll to position [405, 0]
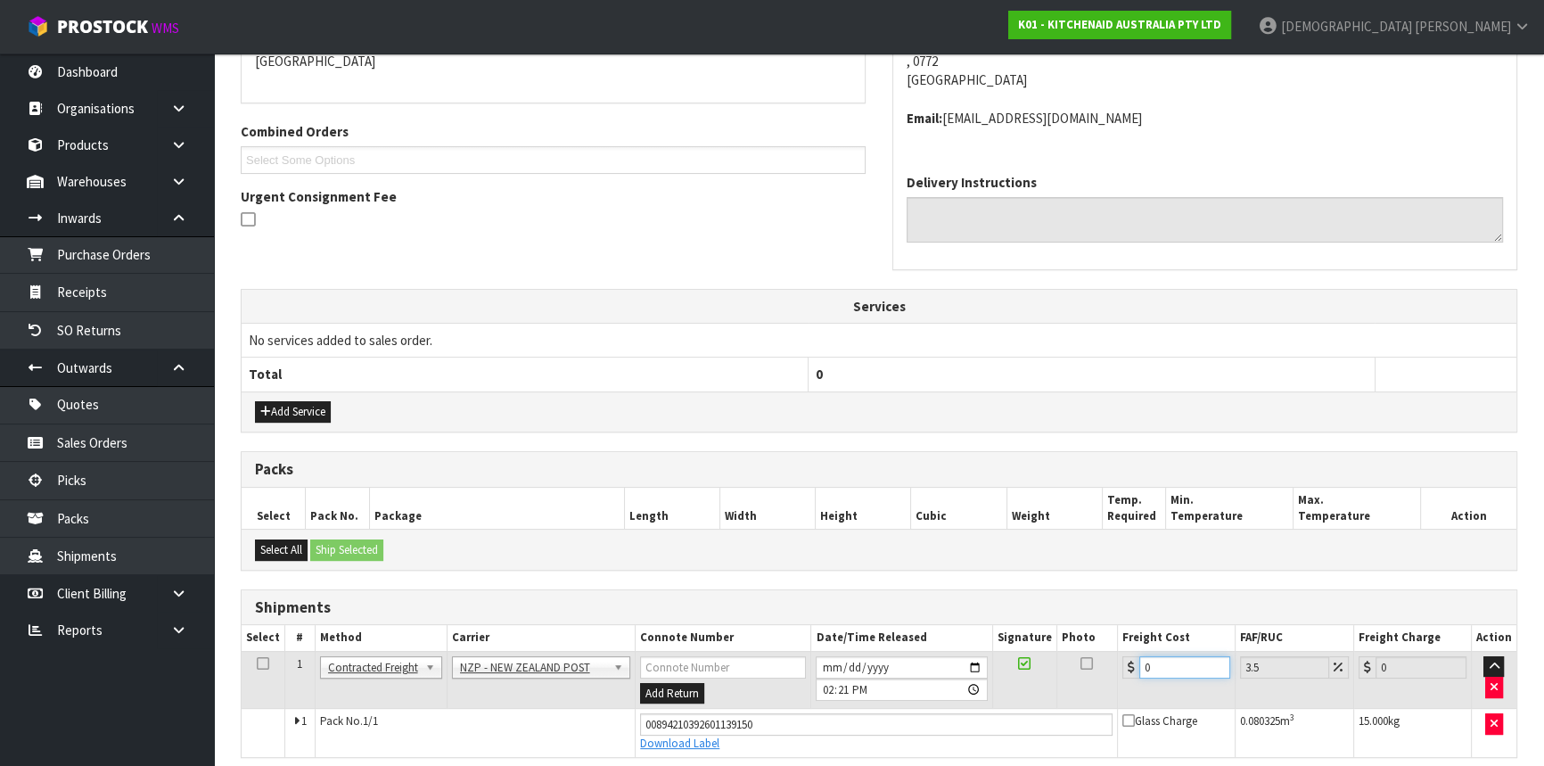
drag, startPoint x: 1175, startPoint y: 671, endPoint x: 1082, endPoint y: 674, distance: 93.6
click at [1082, 674] on tr "1 Client Local Pickup Customer Local Pickup Company Freight Contracted Freight …" at bounding box center [879, 680] width 1274 height 58
type input "8"
type input "8.28"
type input "8.9"
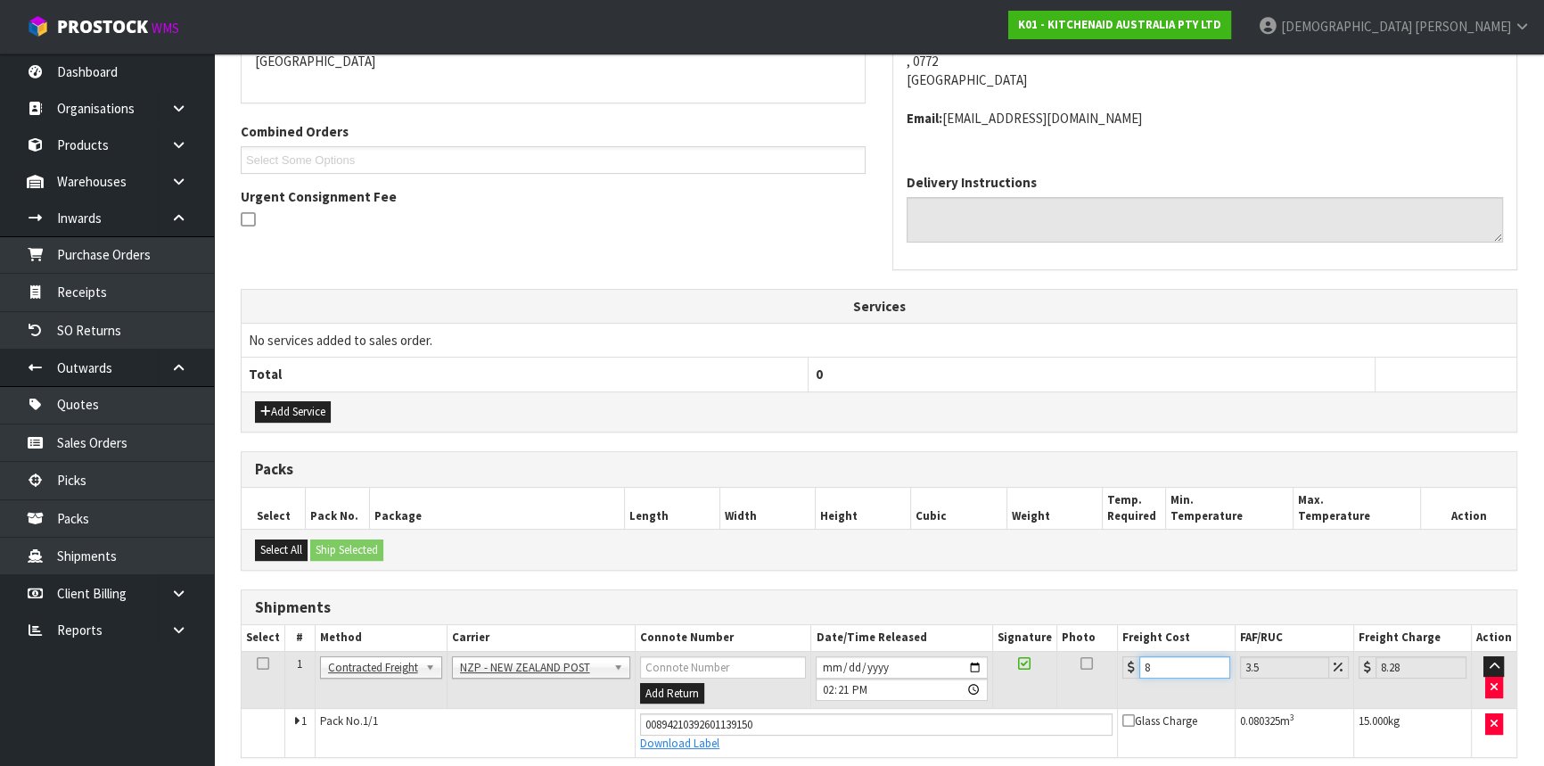
type input "9.21"
type input "8.92"
type input "9.23"
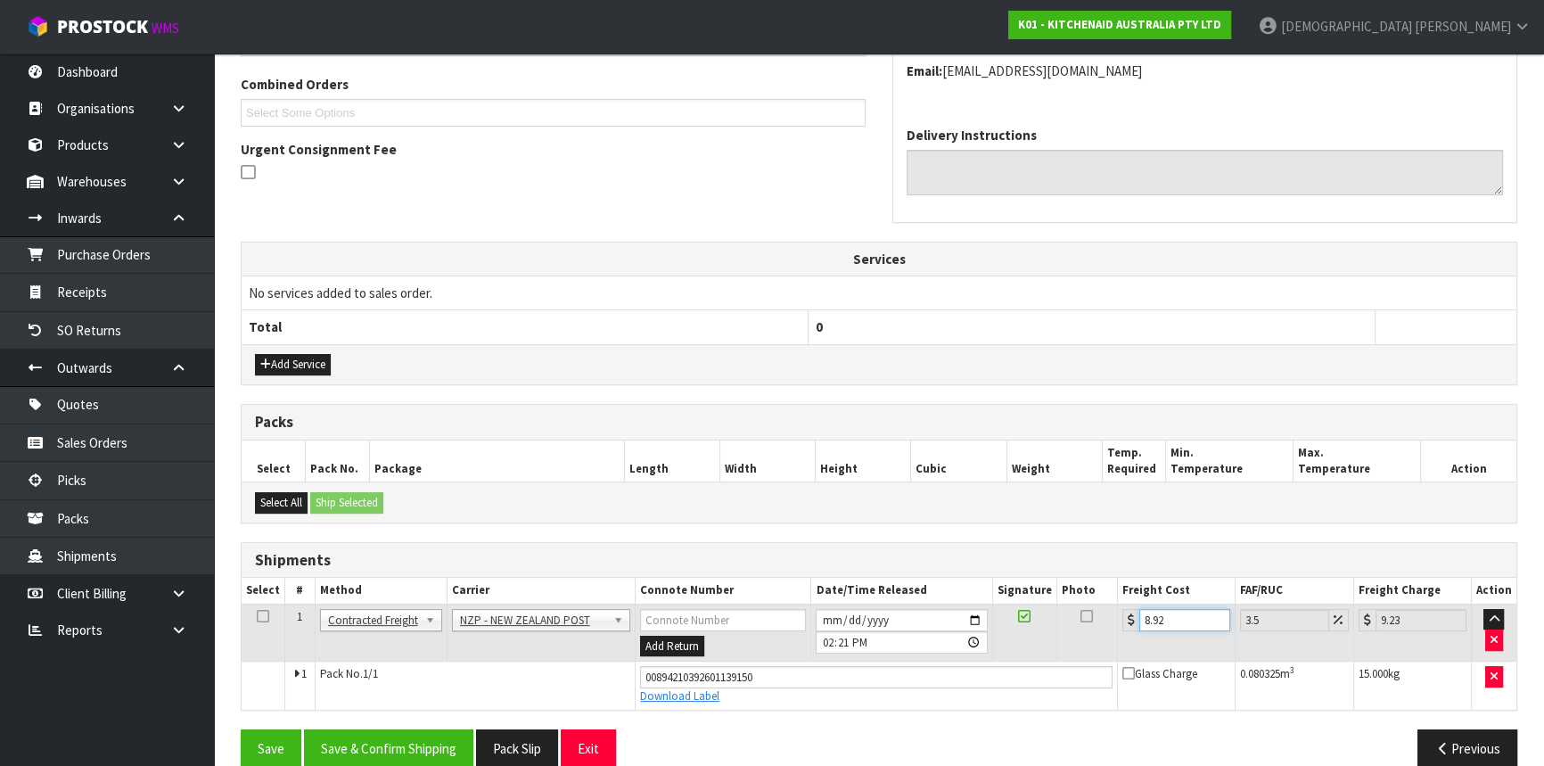
scroll to position [477, 0]
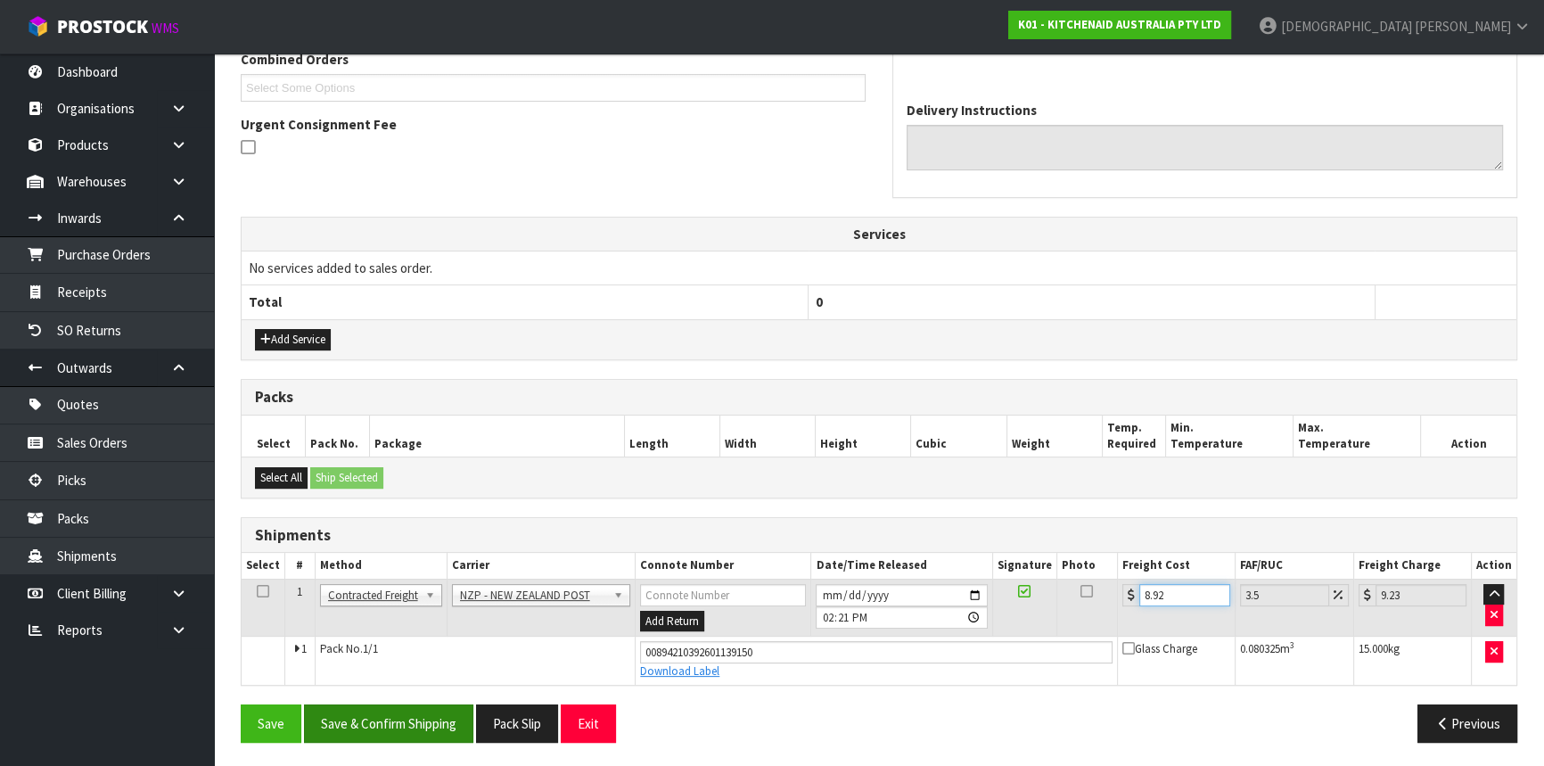
type input "8.92"
click at [413, 720] on button "Save & Confirm Shipping" at bounding box center [388, 723] width 169 height 38
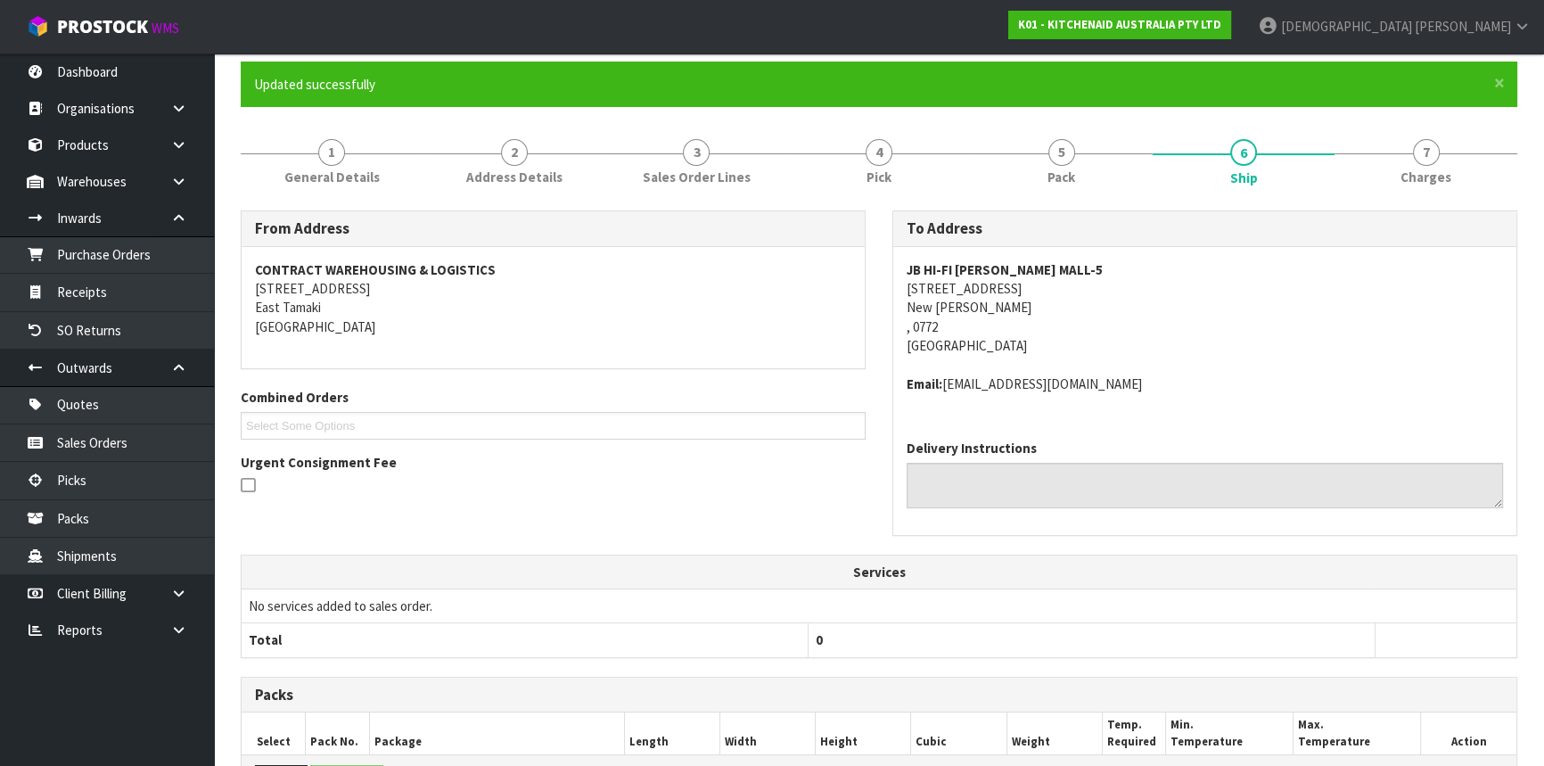
scroll to position [405, 0]
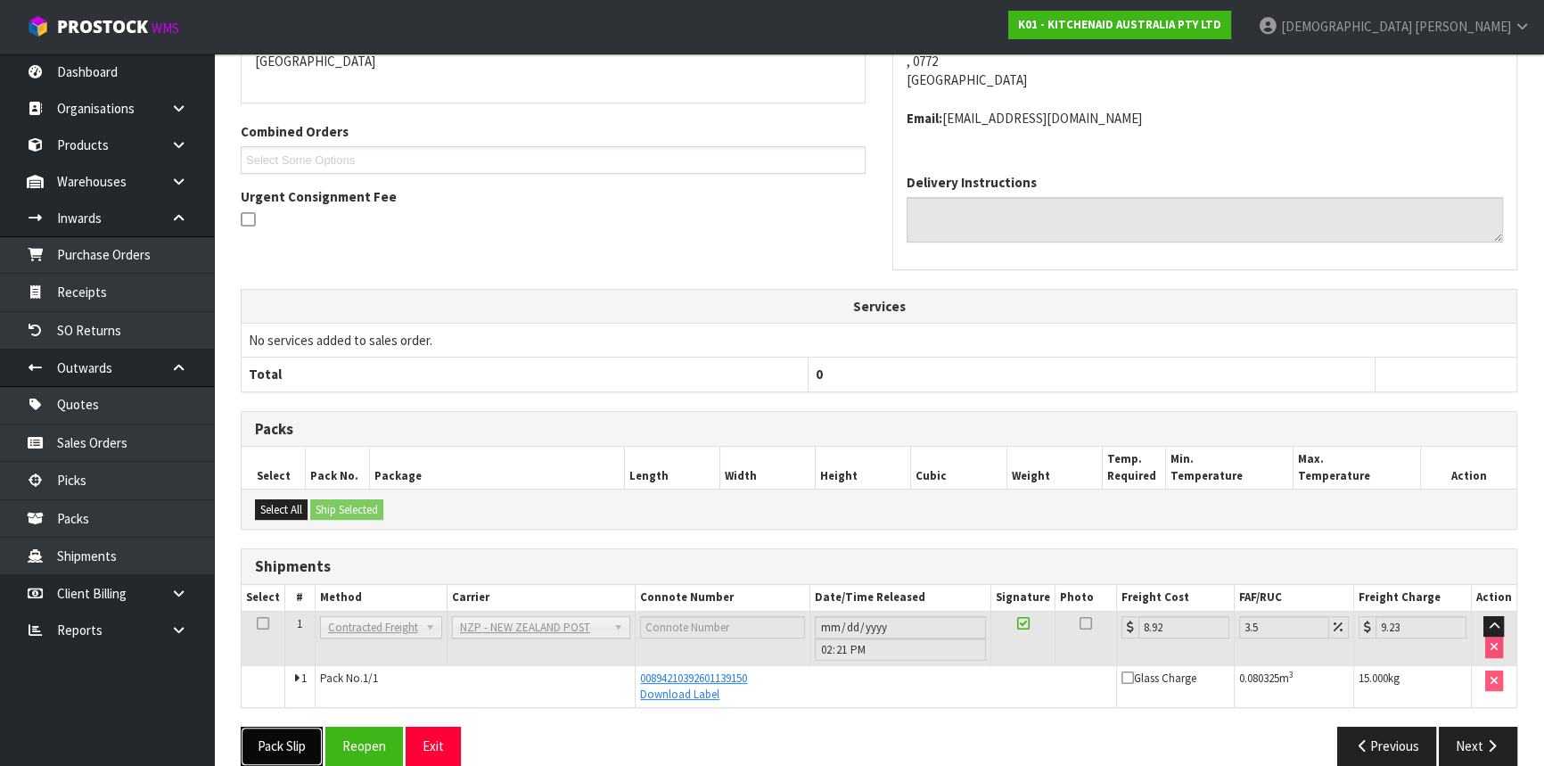
click at [288, 749] on button "Pack Slip" at bounding box center [282, 745] width 82 height 38
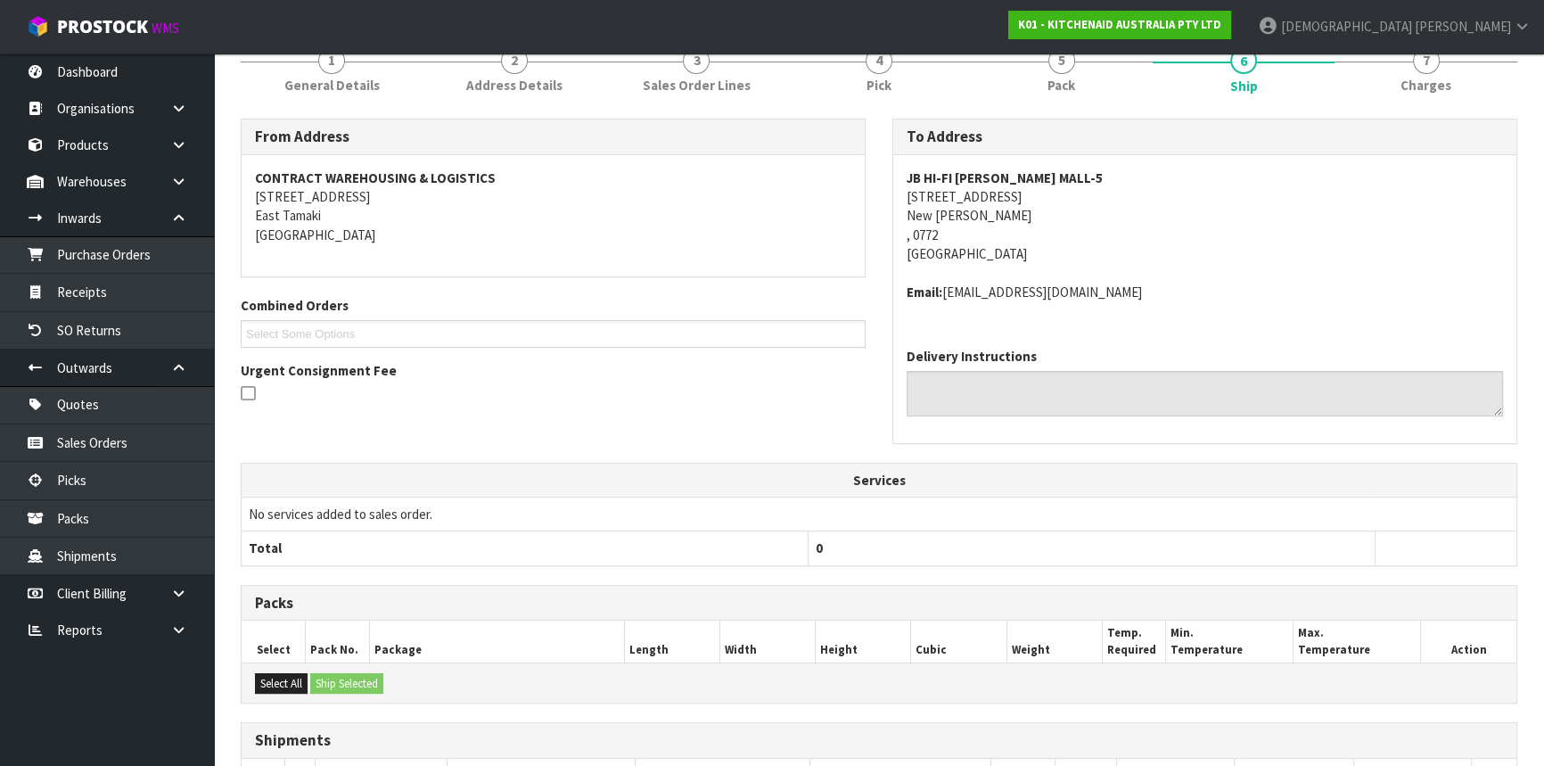
scroll to position [80, 0]
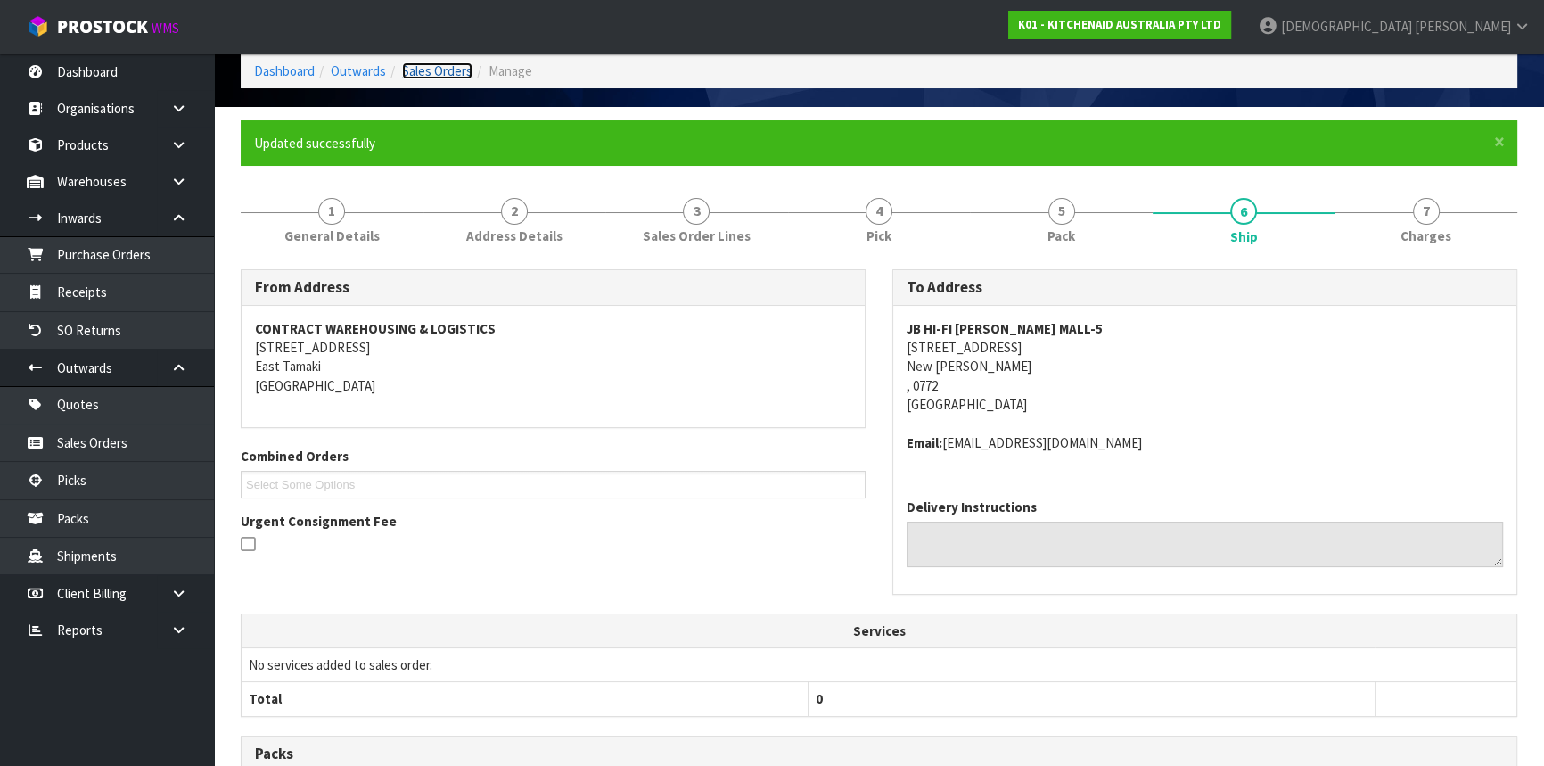
click at [447, 71] on link "Sales Orders" at bounding box center [437, 70] width 70 height 17
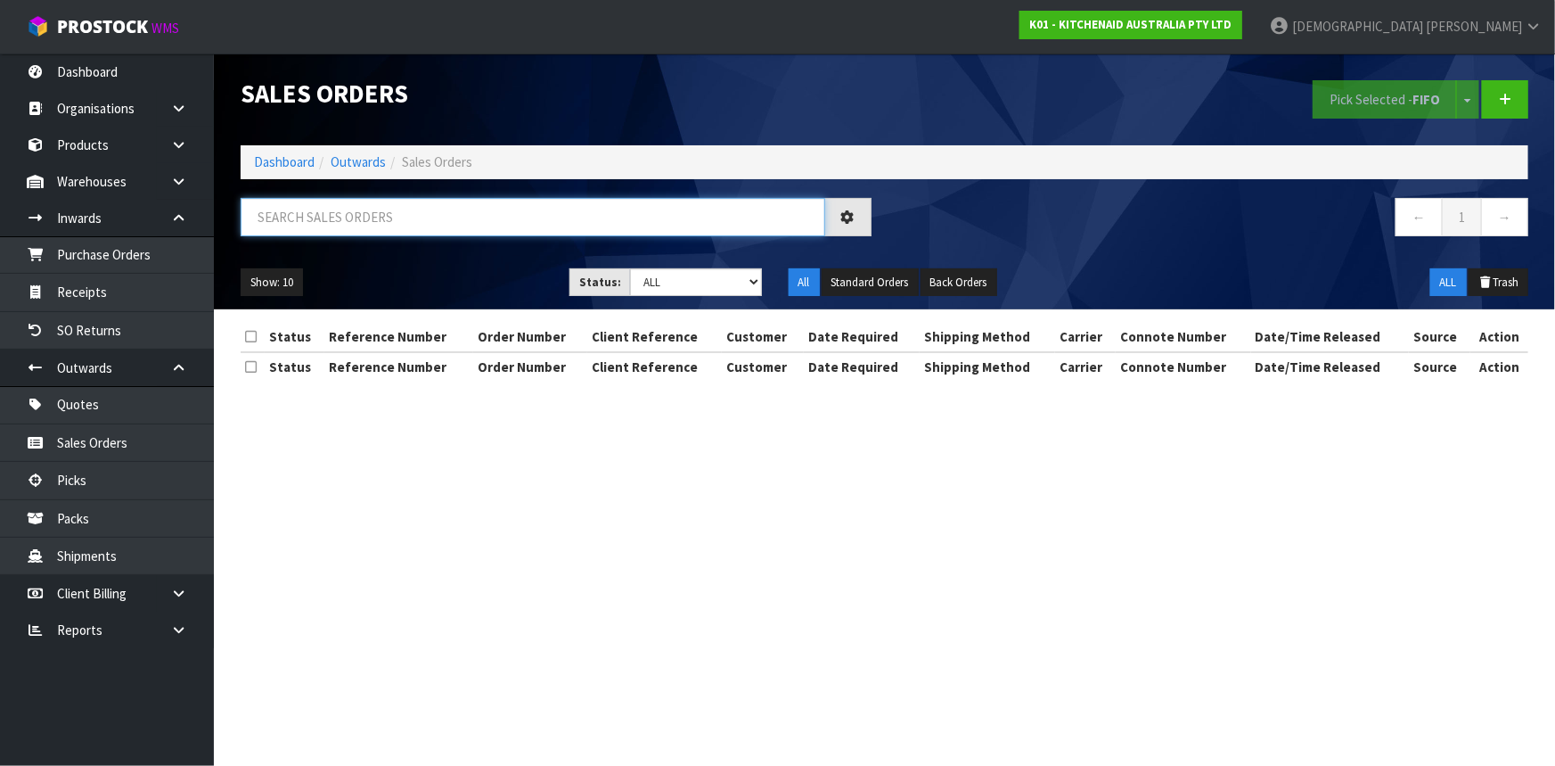
click at [474, 212] on input "text" at bounding box center [533, 217] width 585 height 38
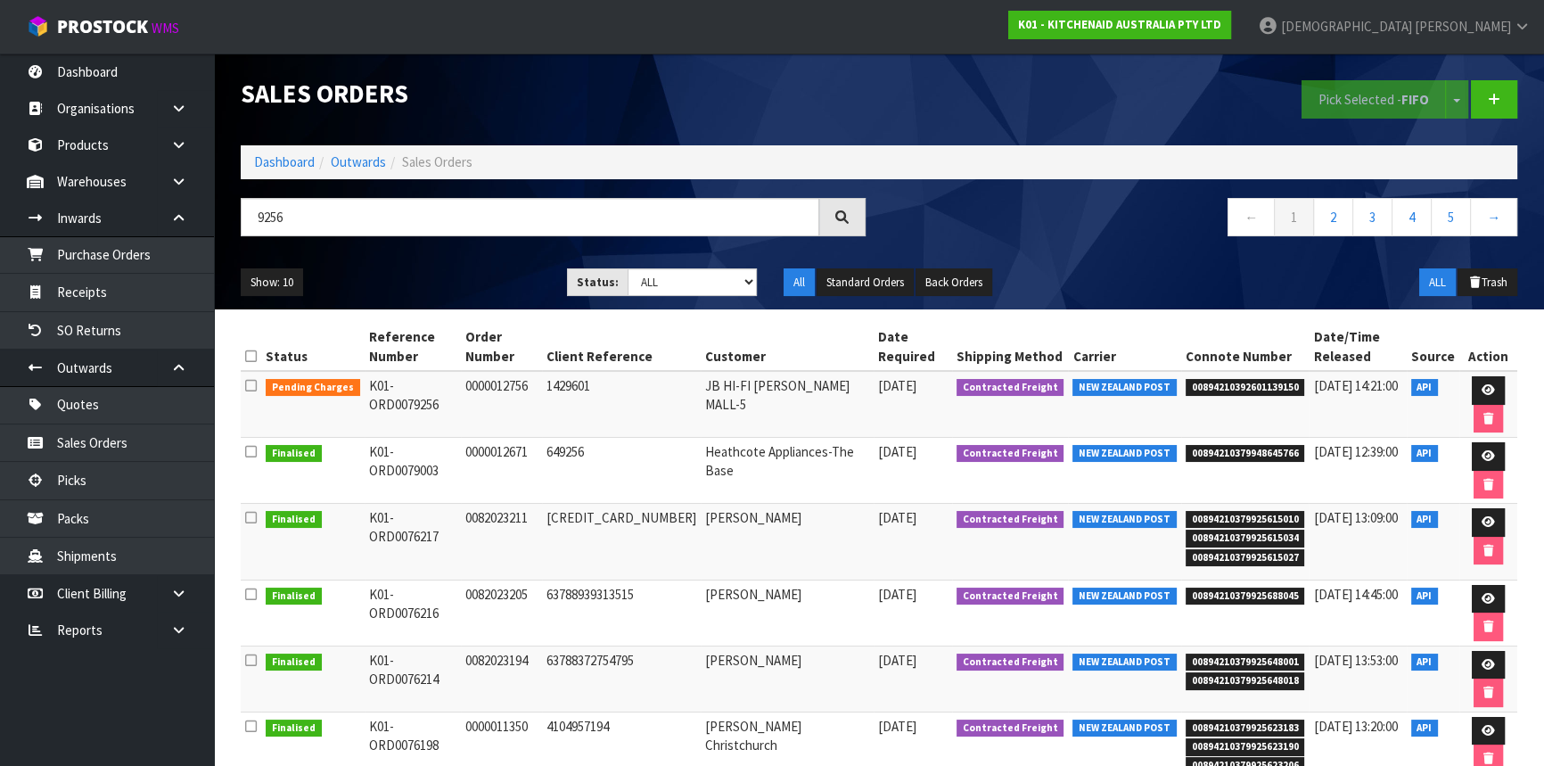
drag, startPoint x: 335, startPoint y: 190, endPoint x: 318, endPoint y: 217, distance: 32.4
click at [322, 212] on div "Sales Orders Pick Selected - FIFO Split button! FIFO - First In First Out FEFO …" at bounding box center [878, 181] width 1303 height 256
click at [303, 223] on input "9256" at bounding box center [530, 217] width 578 height 38
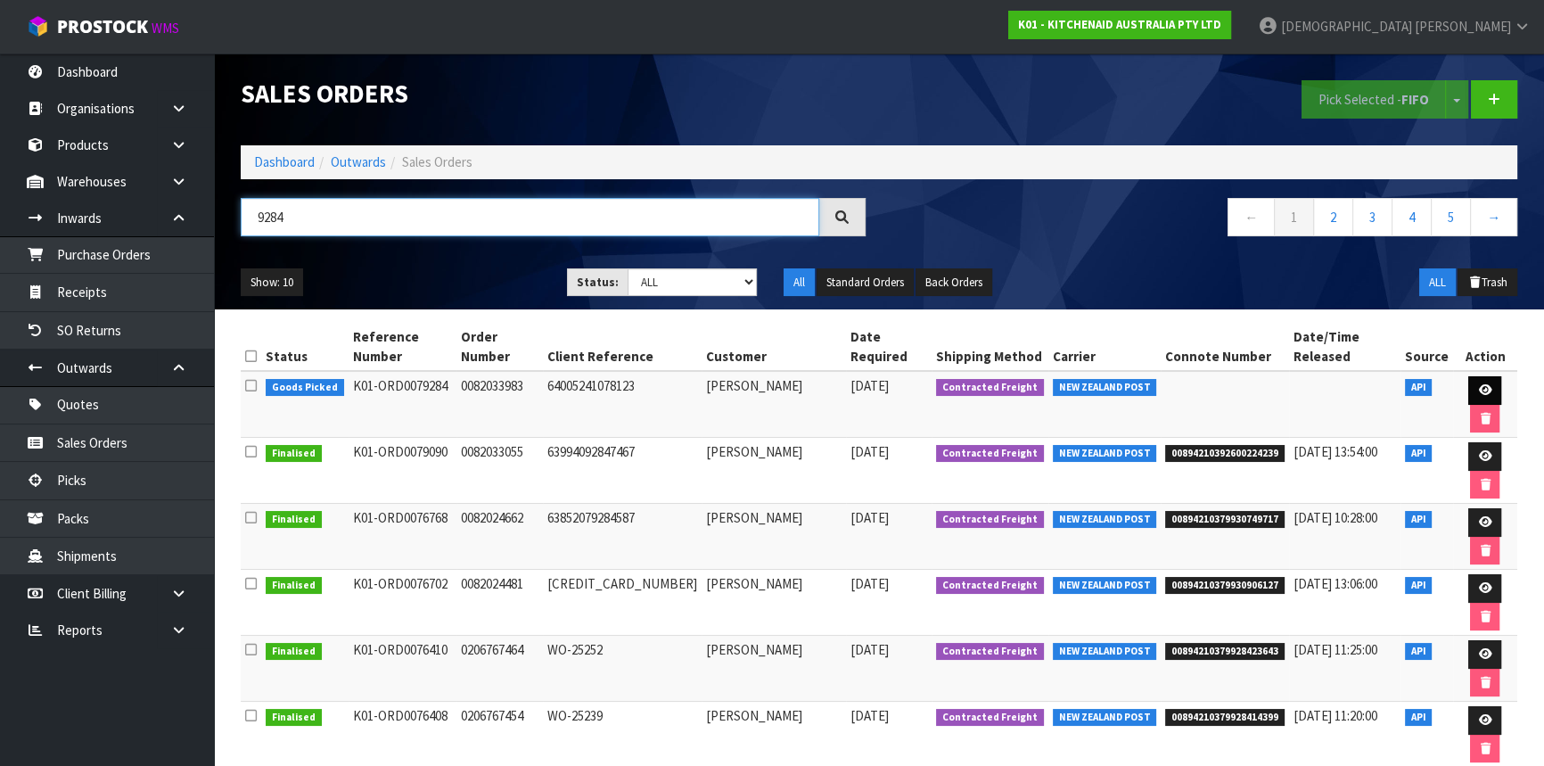
type input "9284"
click at [1472, 376] on link at bounding box center [1484, 390] width 33 height 29
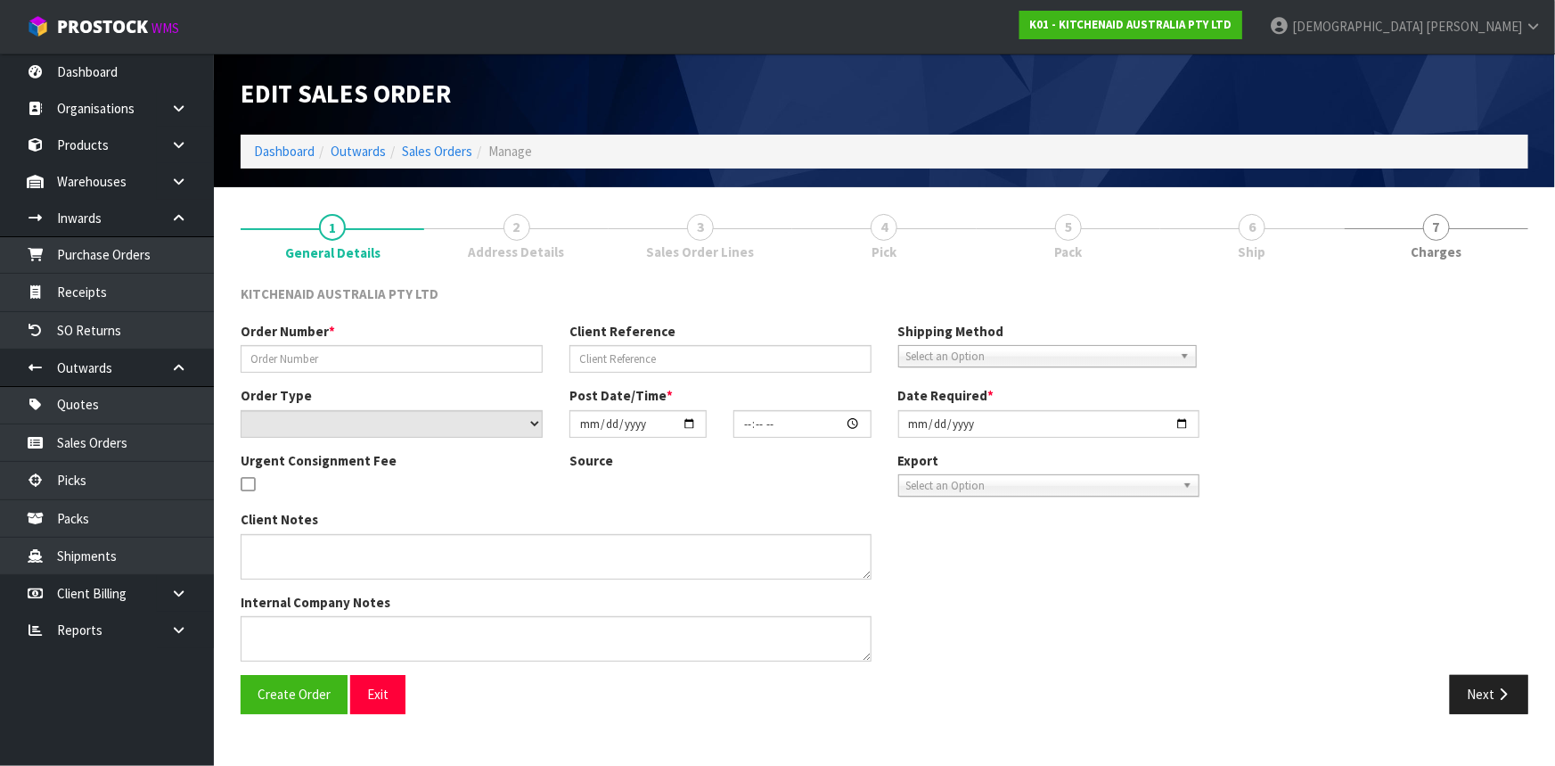
type input "0082033983"
type input "64005241078123"
select select "number:0"
type input "[DATE]"
type input "09:38:43.000"
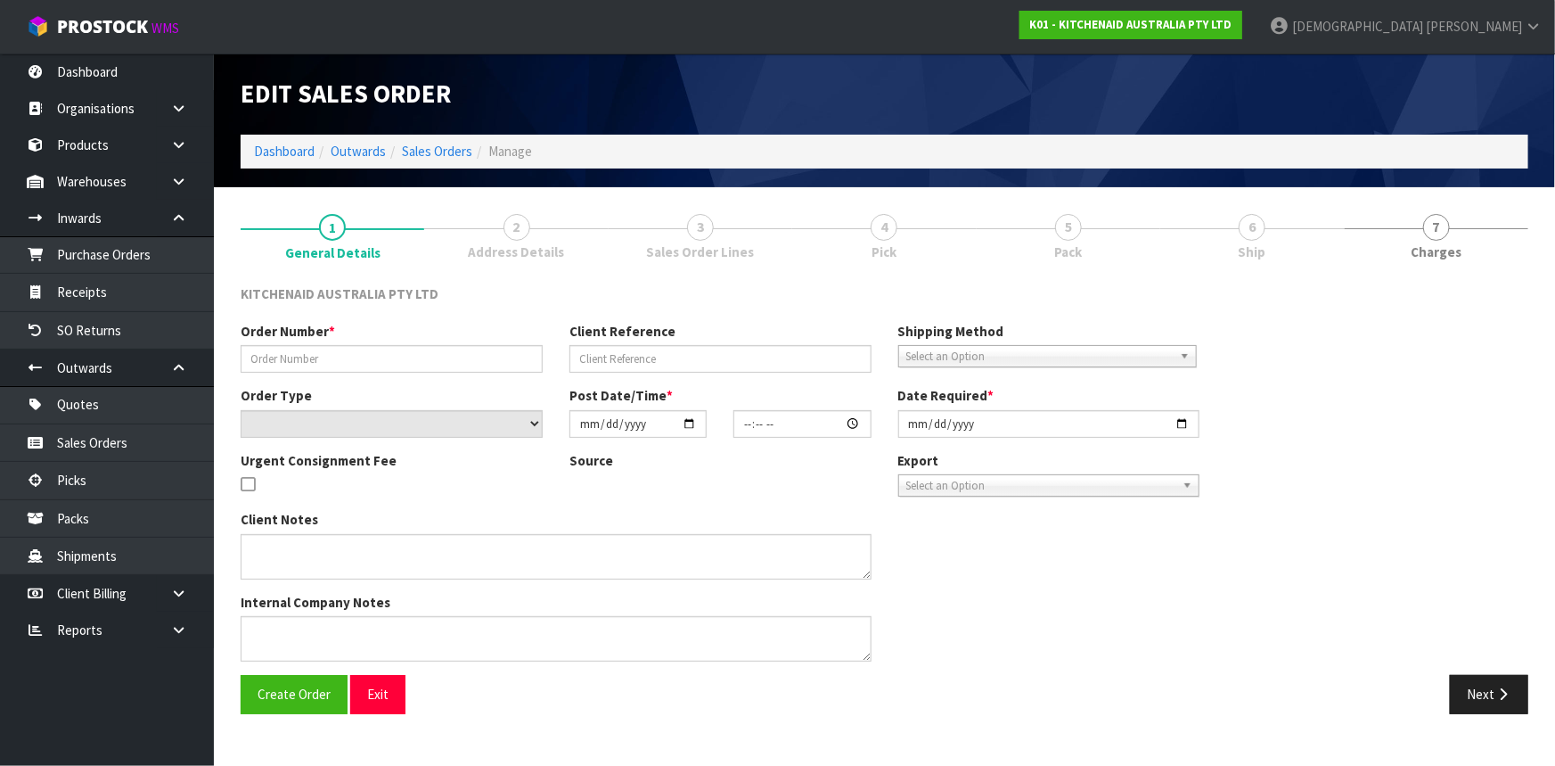
type input "[DATE]"
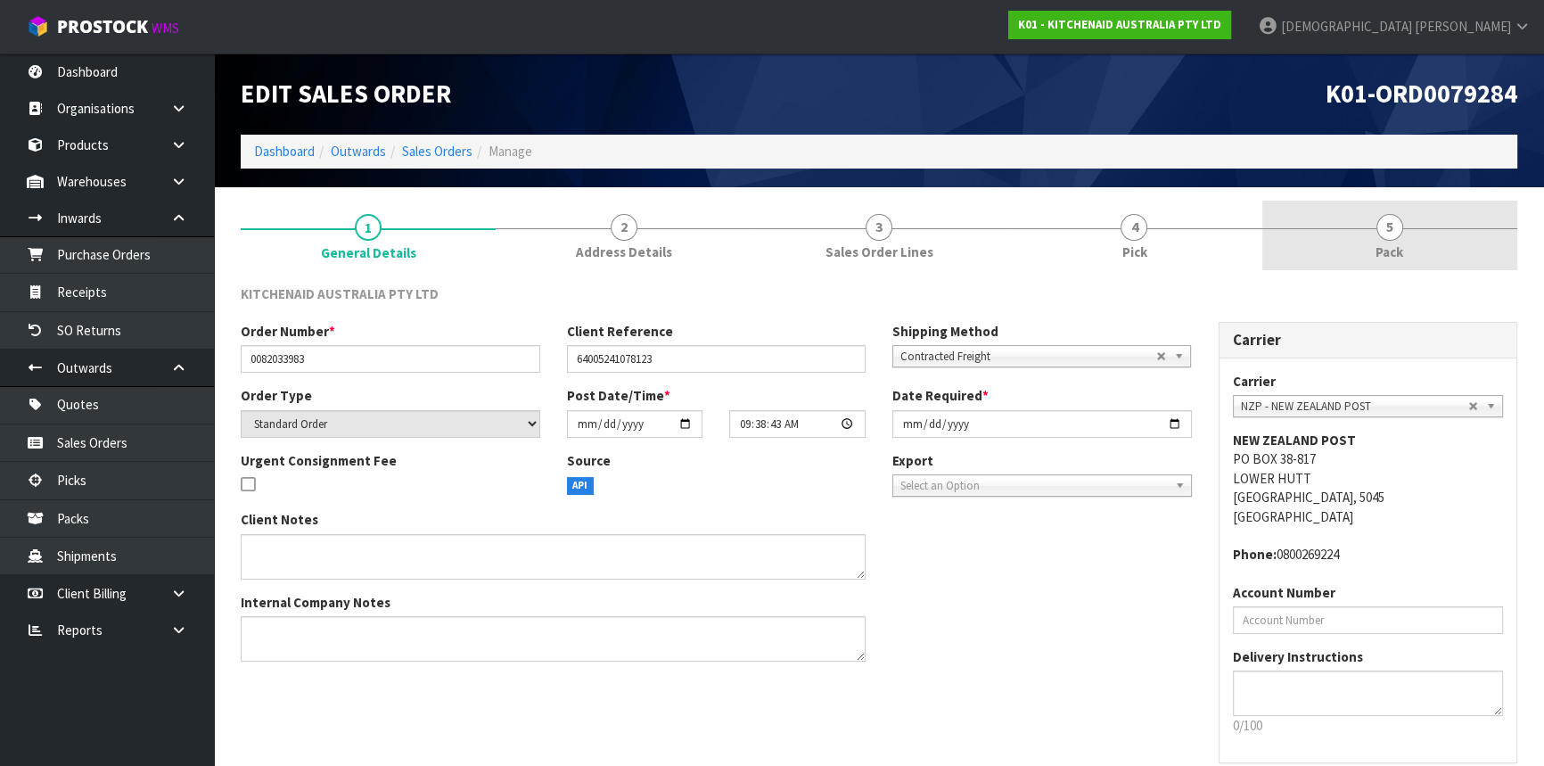
click at [1315, 216] on link "5 Pack" at bounding box center [1389, 236] width 255 height 70
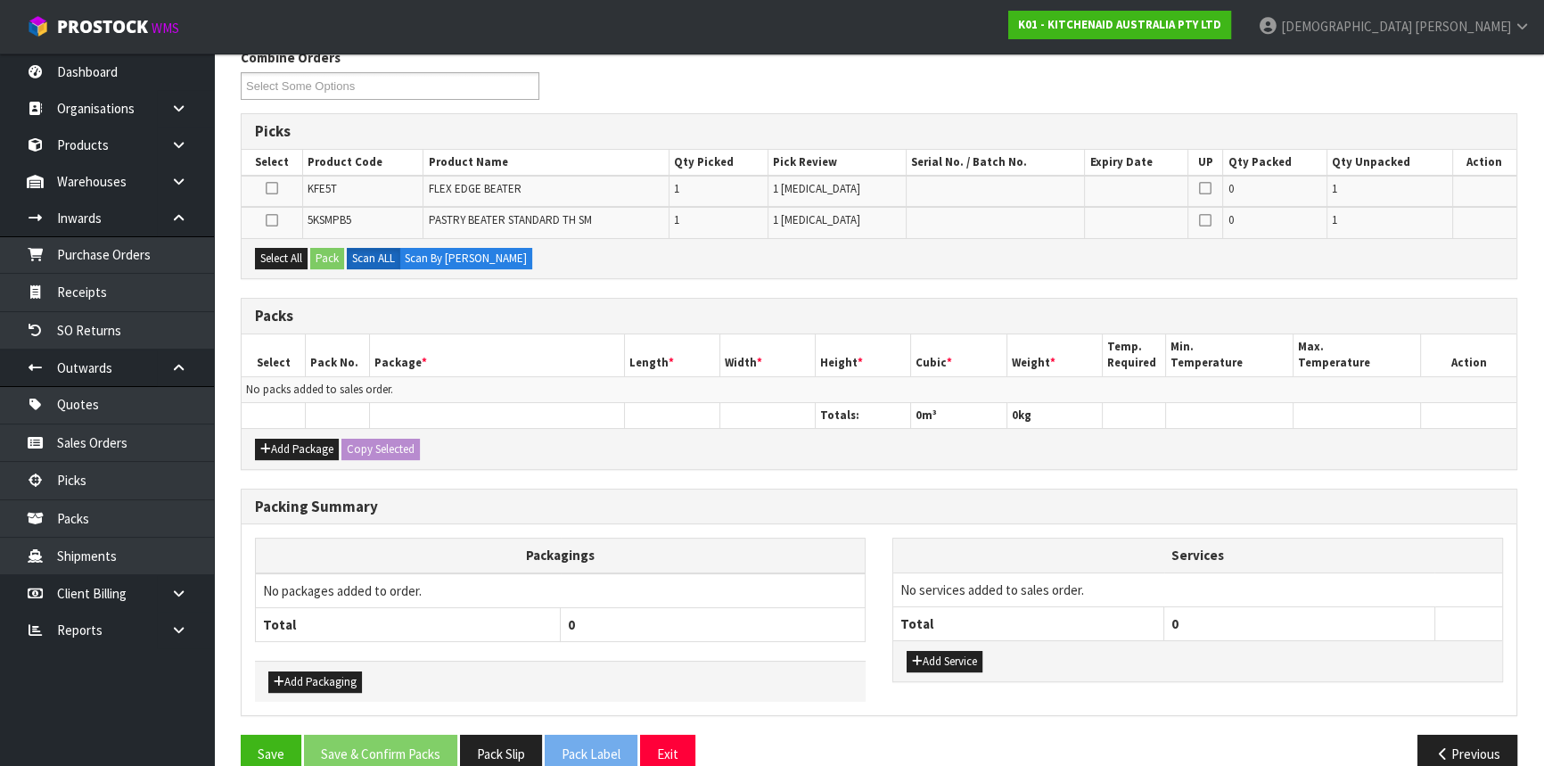
scroll to position [242, 0]
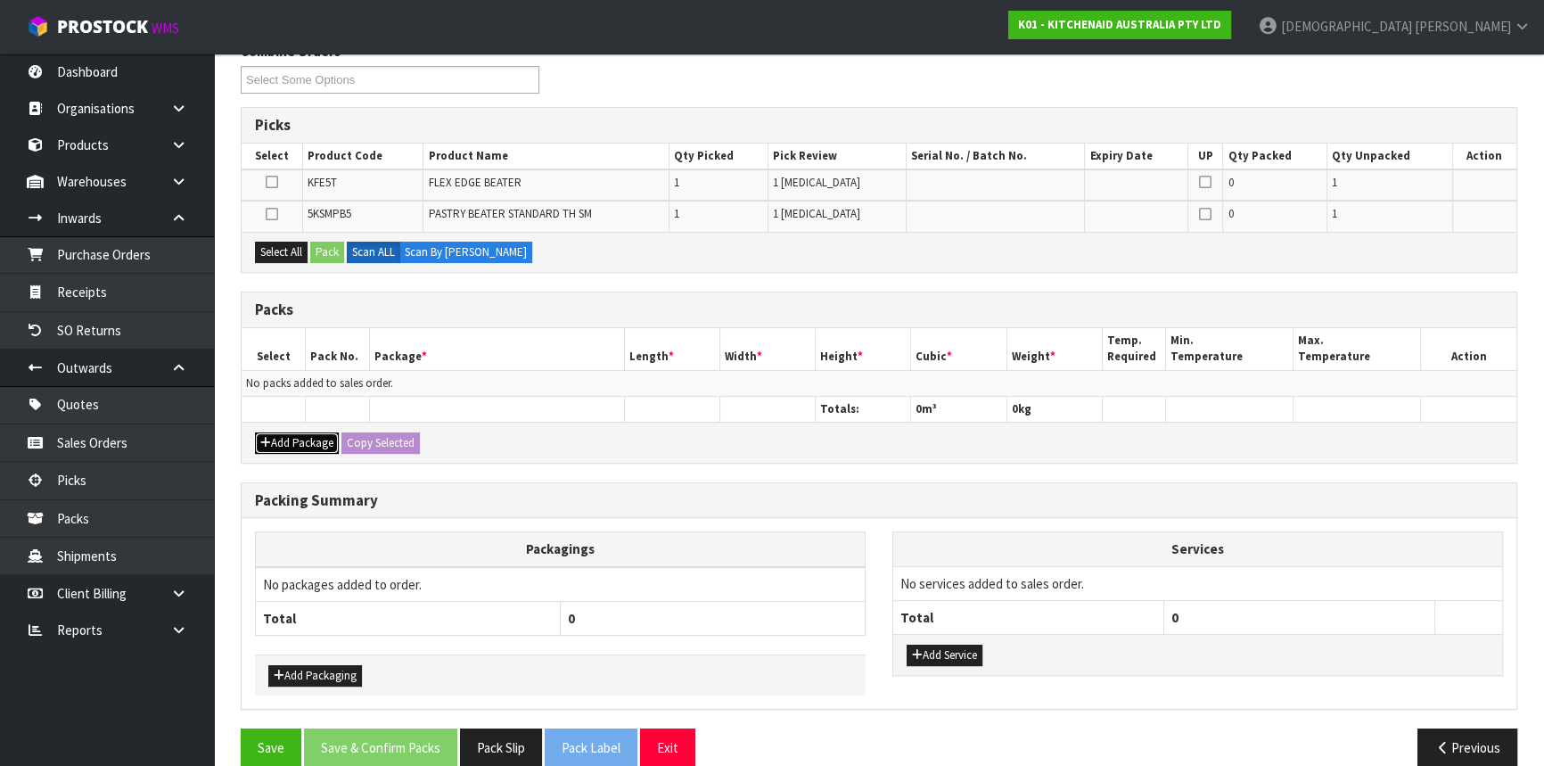
click at [292, 441] on button "Add Package" at bounding box center [297, 442] width 84 height 21
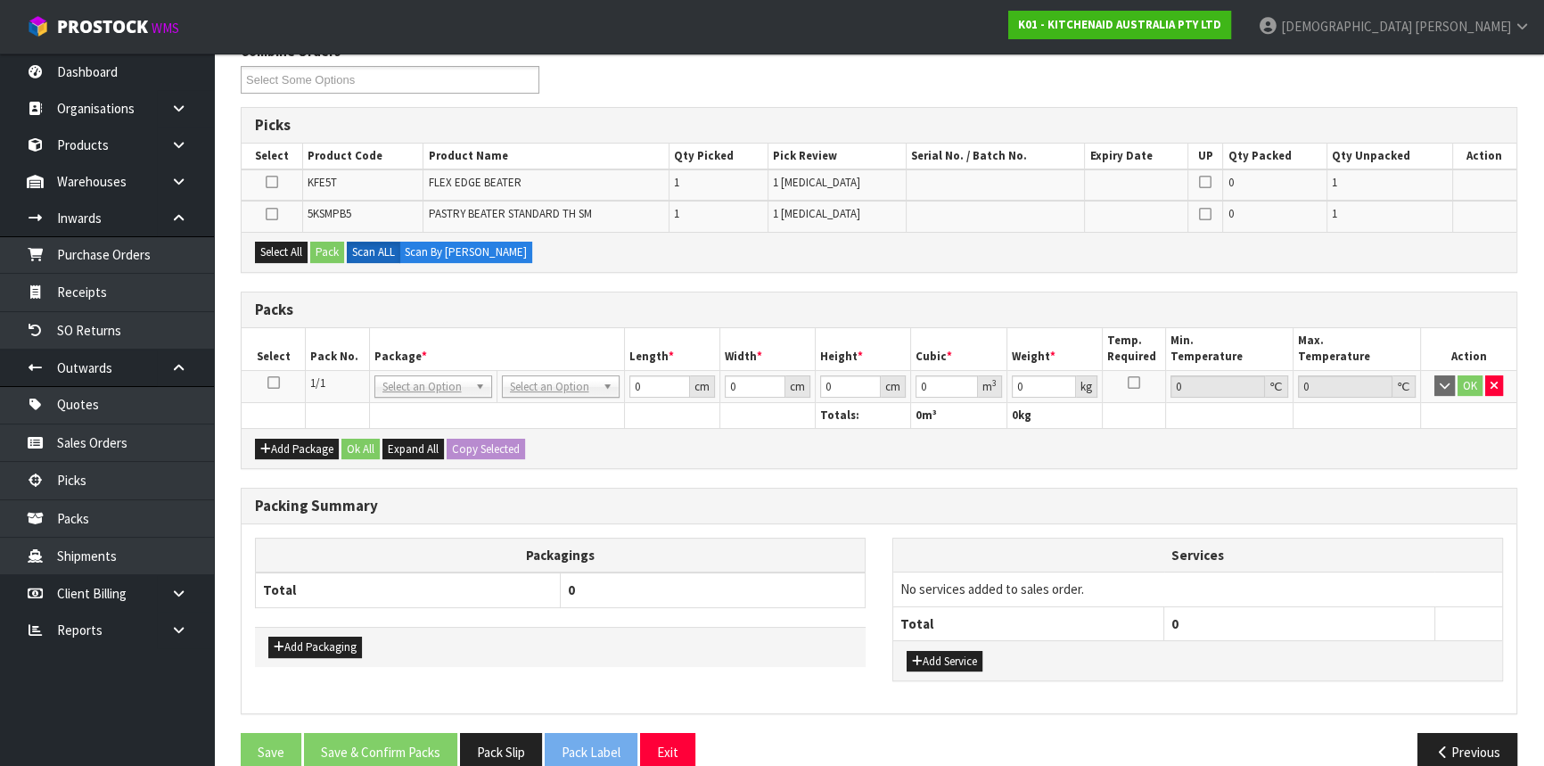
click at [277, 382] on icon at bounding box center [273, 382] width 12 height 1
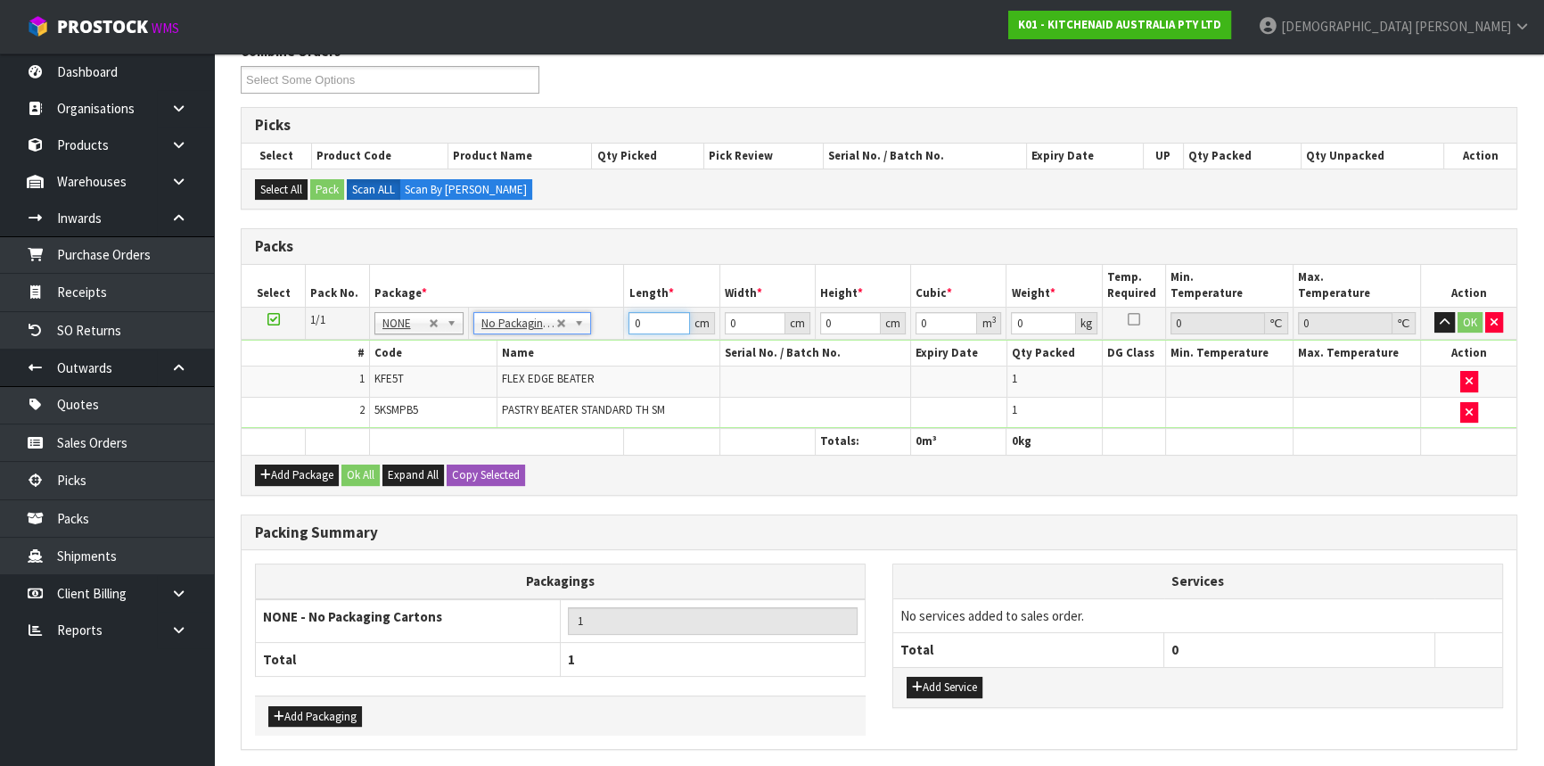
drag, startPoint x: 655, startPoint y: 321, endPoint x: 550, endPoint y: 310, distance: 105.7
click at [553, 314] on tr "1/1 NONE 007-001 007-002 007-004 007-009 007-013 007-014 007-015 007-017 007-01…" at bounding box center [879, 323] width 1274 height 32
type input "20"
type input "1"
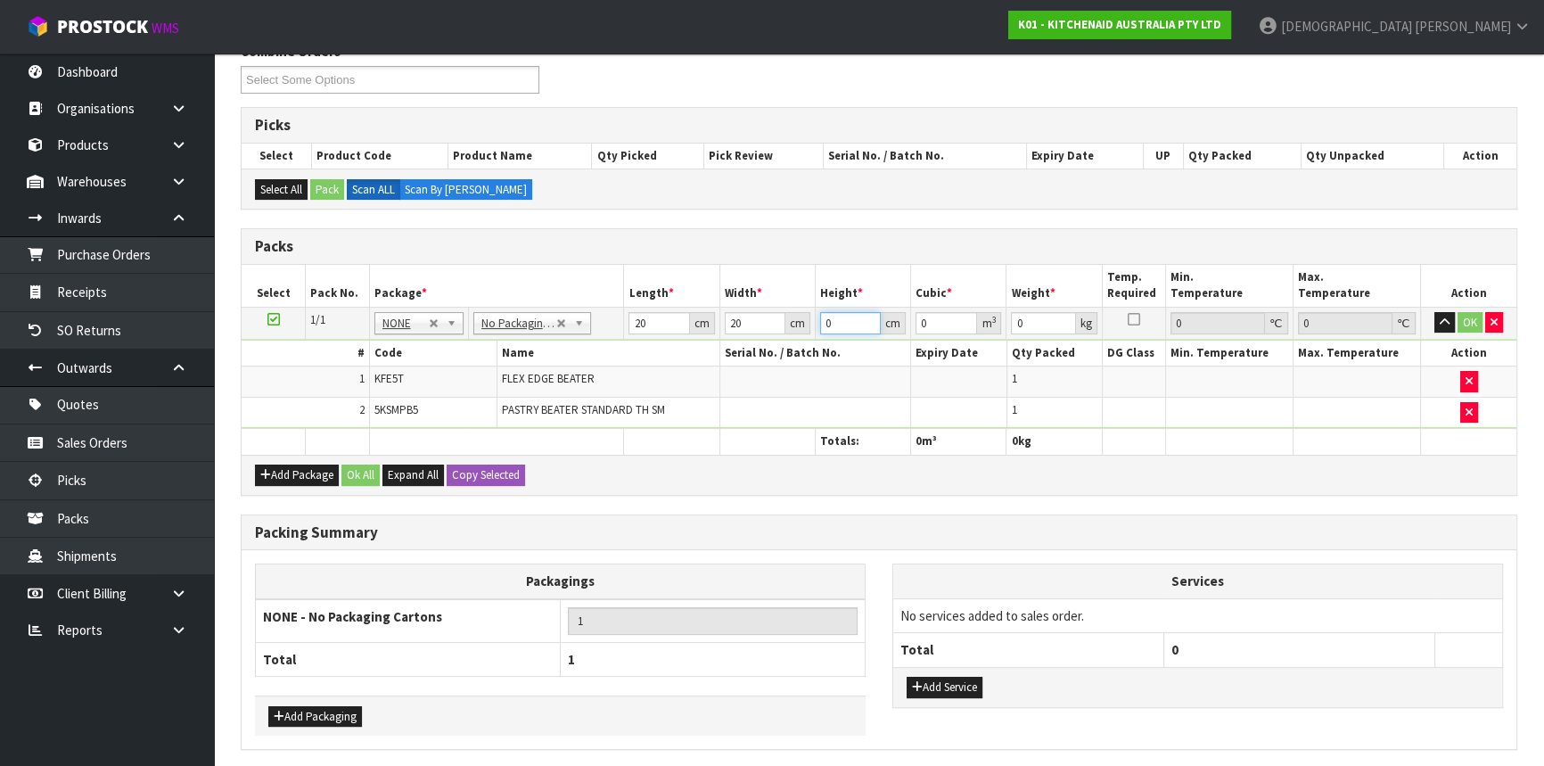
type input "0.0004"
type input "11"
type input "0.0044"
type input "11"
type input "1"
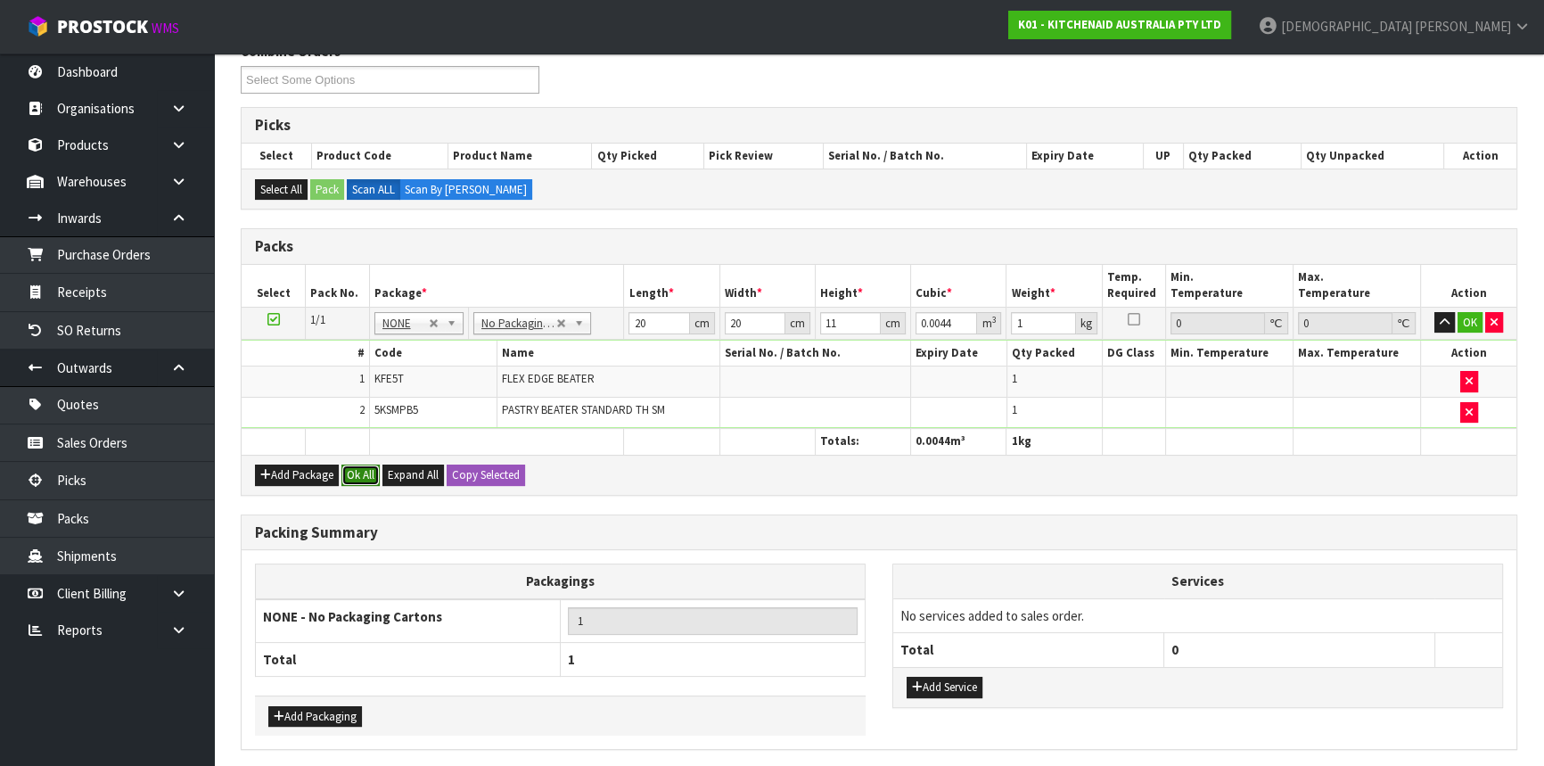
click at [350, 469] on button "Ok All" at bounding box center [360, 474] width 38 height 21
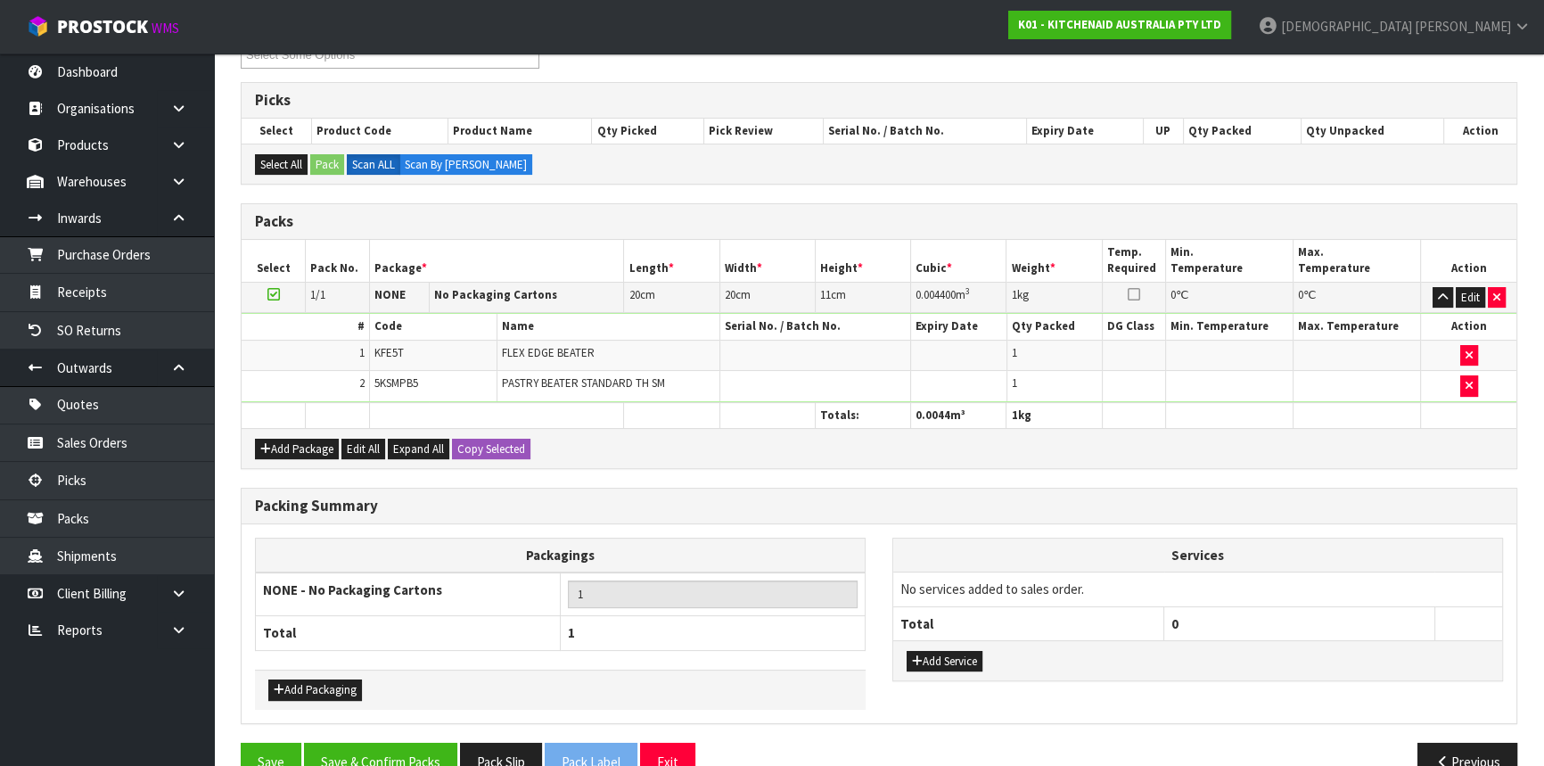
scroll to position [304, 0]
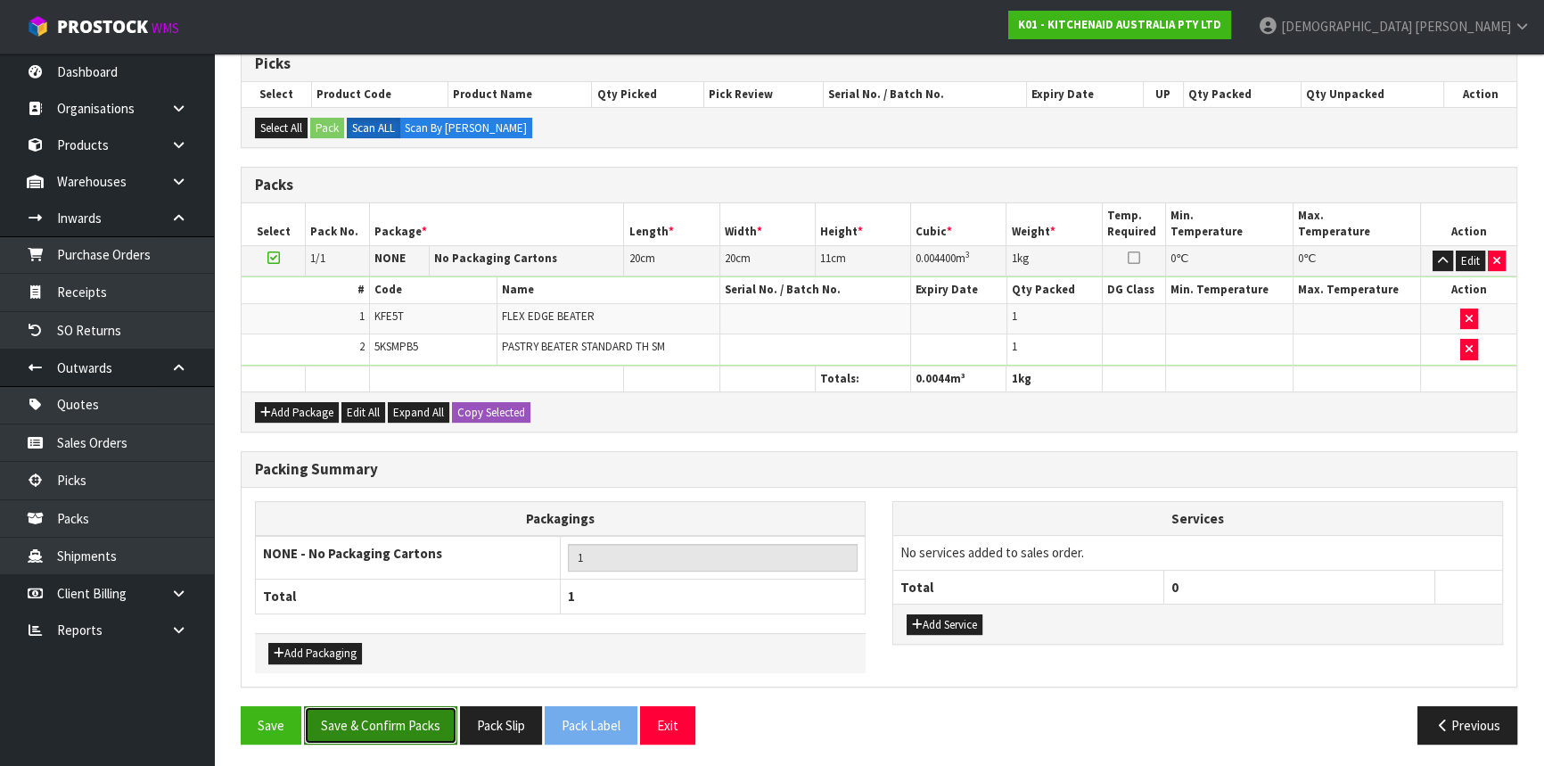
click at [399, 712] on button "Save & Confirm Packs" at bounding box center [380, 725] width 153 height 38
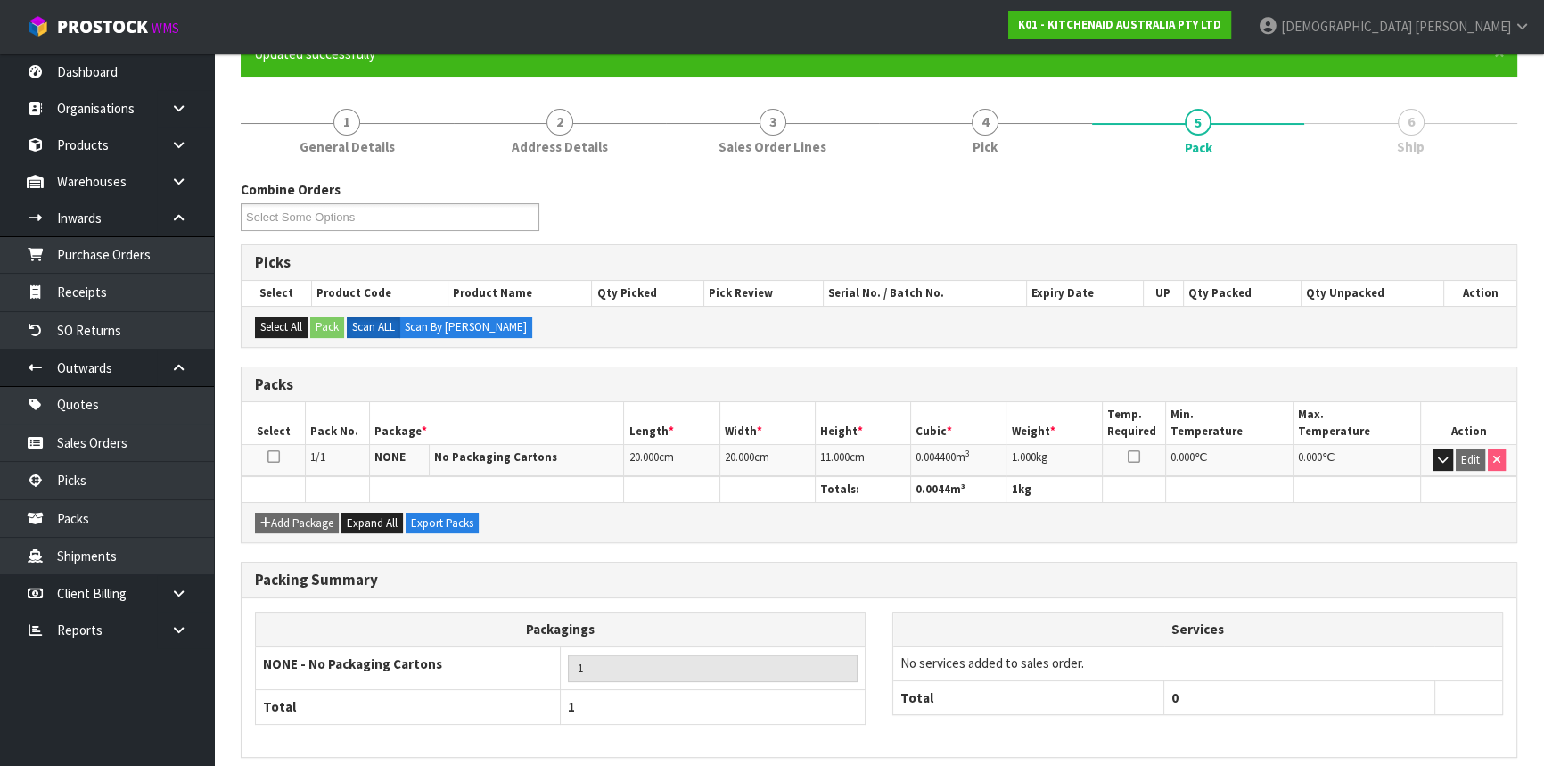
scroll to position [241, 0]
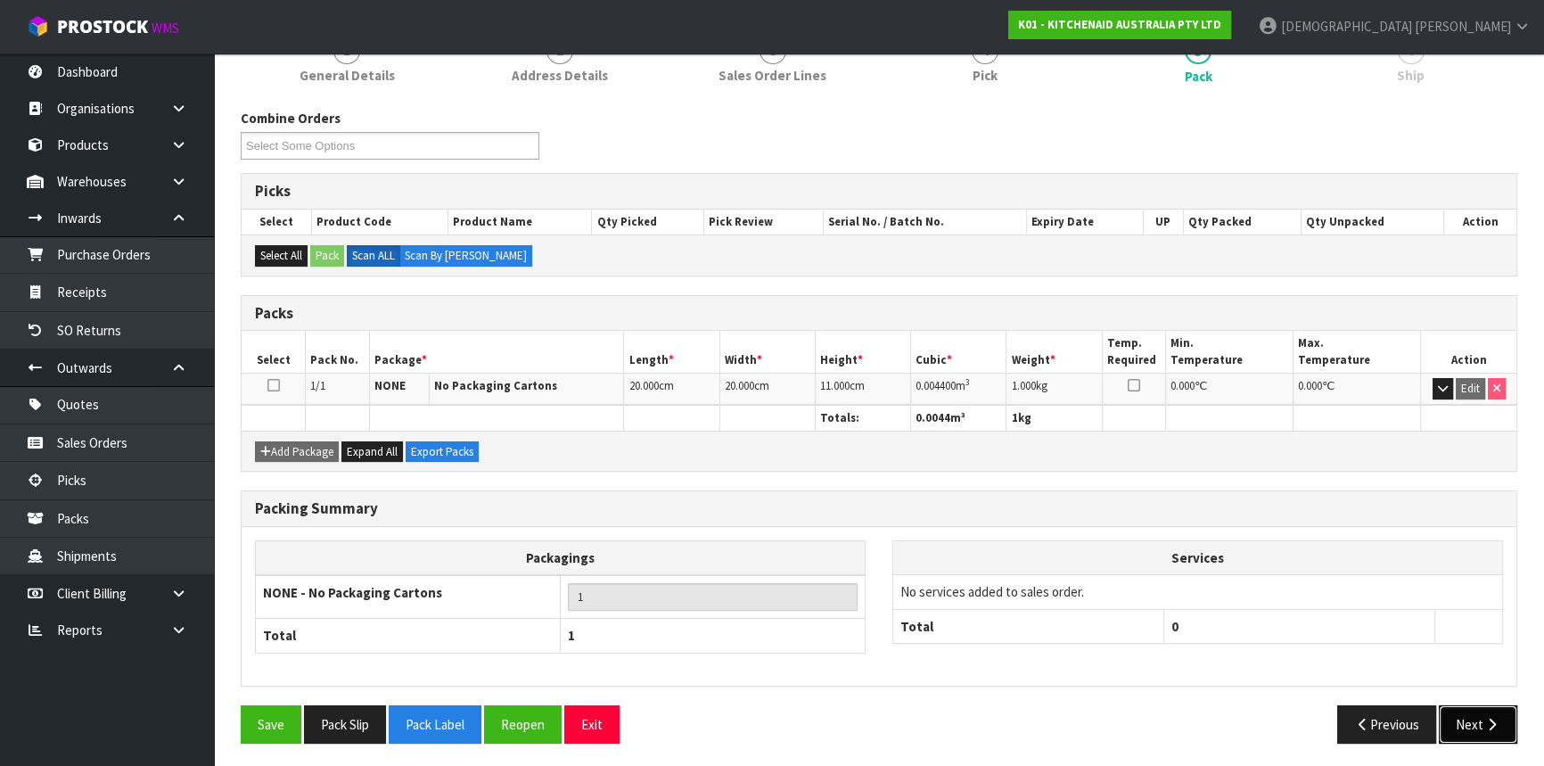
click at [1454, 722] on button "Next" at bounding box center [1477, 724] width 78 height 38
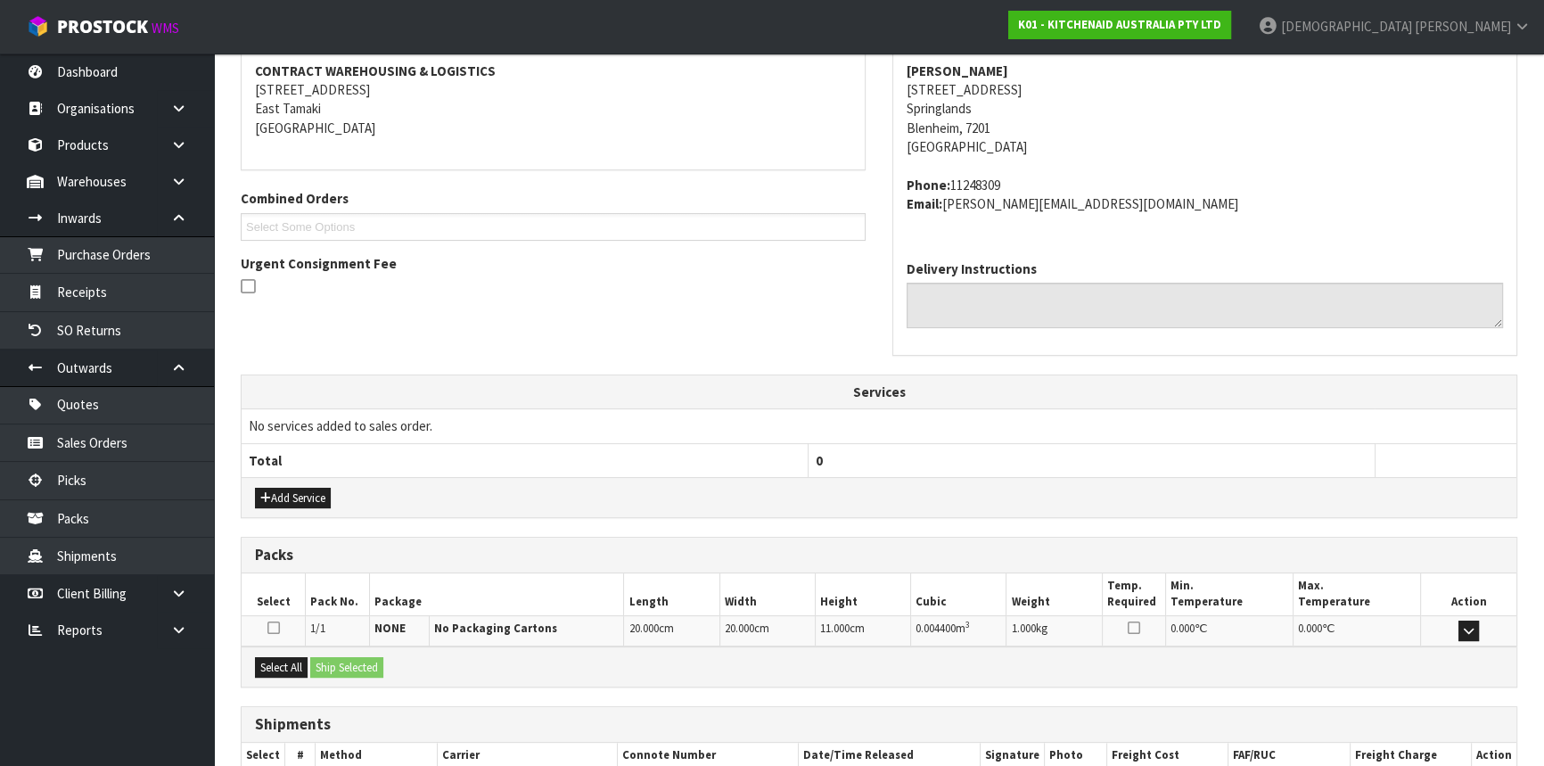
scroll to position [447, 0]
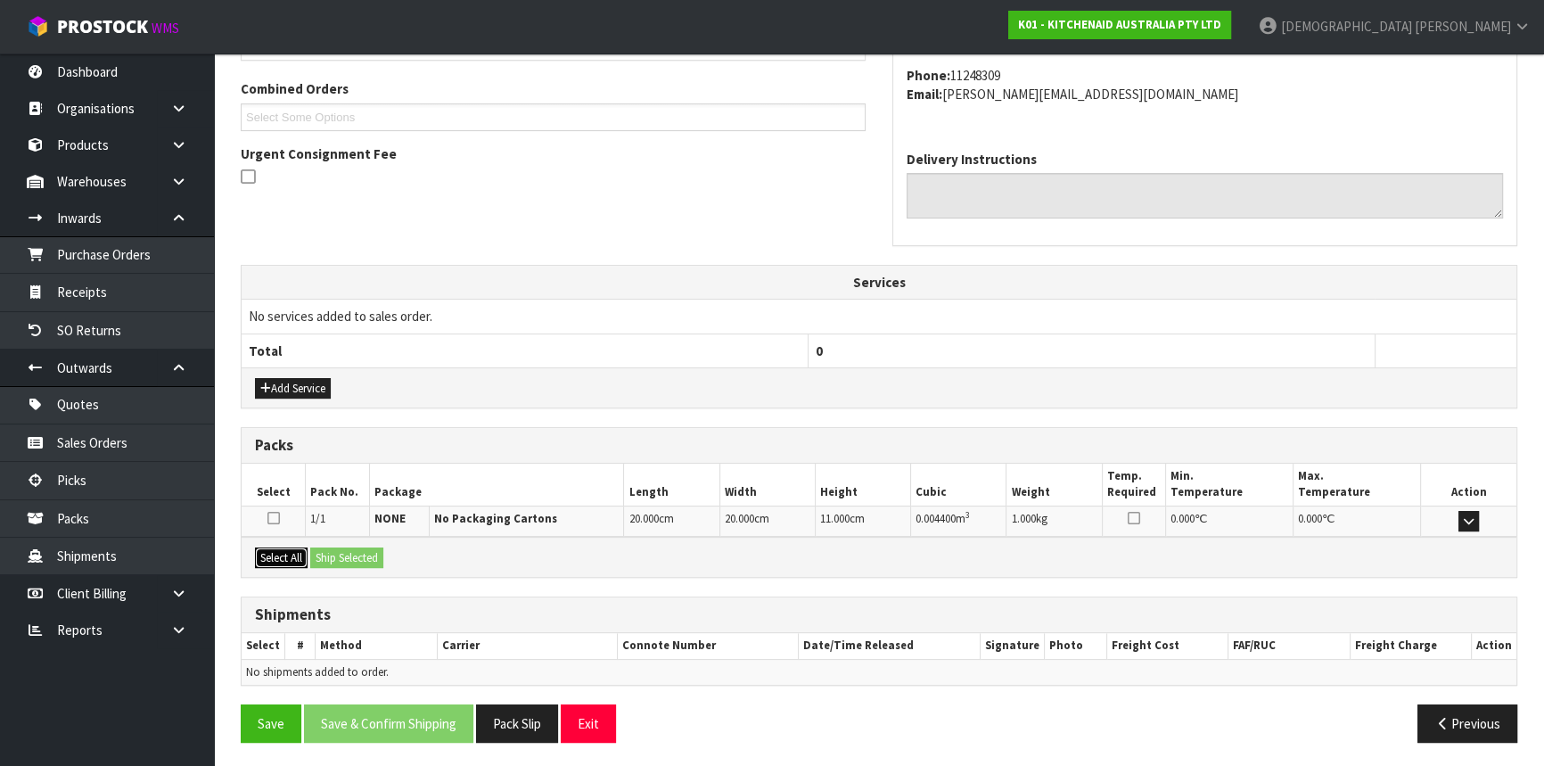
click at [285, 547] on button "Select All" at bounding box center [281, 557] width 53 height 21
click at [352, 549] on button "Ship Selected" at bounding box center [346, 557] width 73 height 21
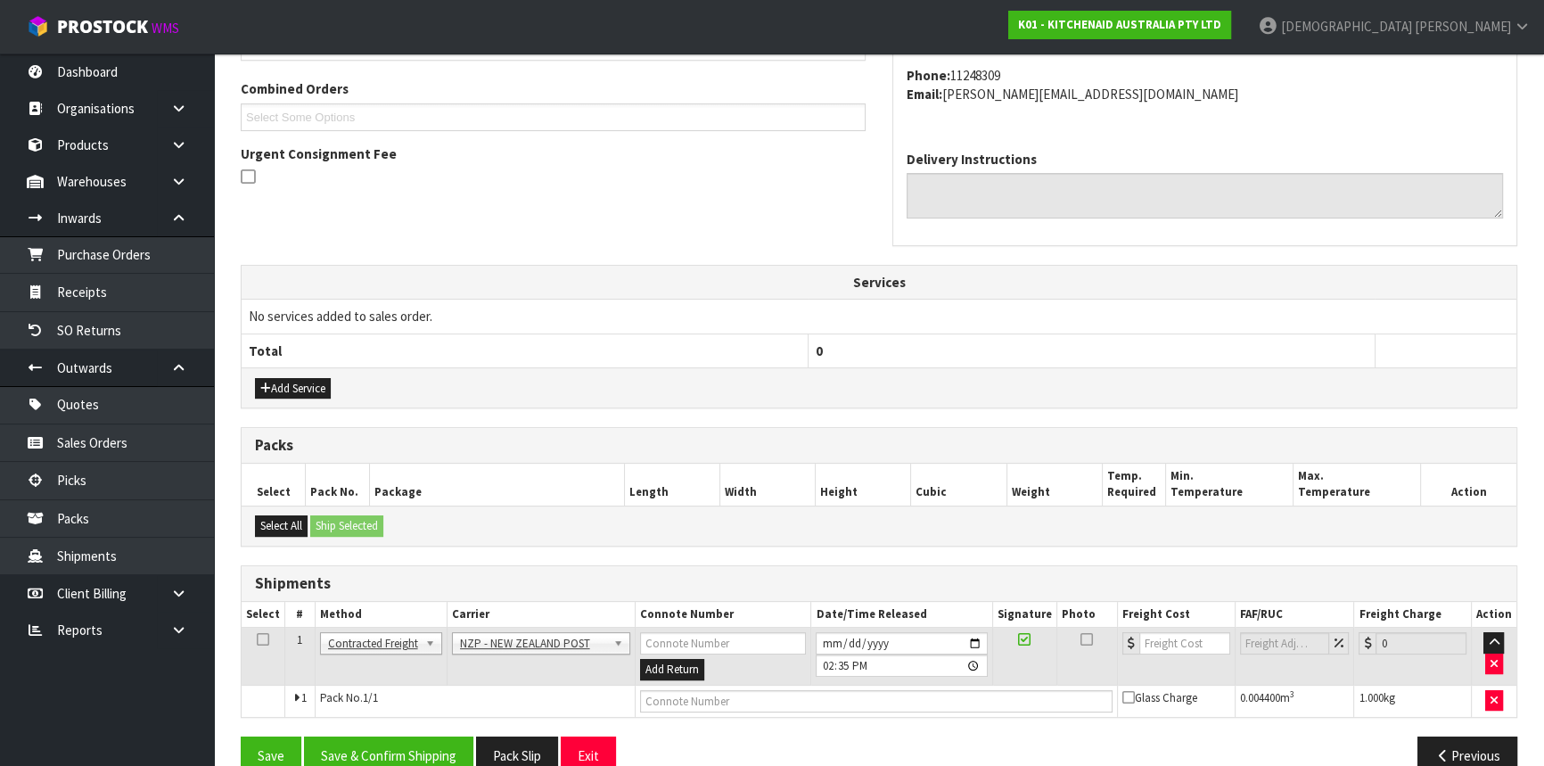
scroll to position [479, 0]
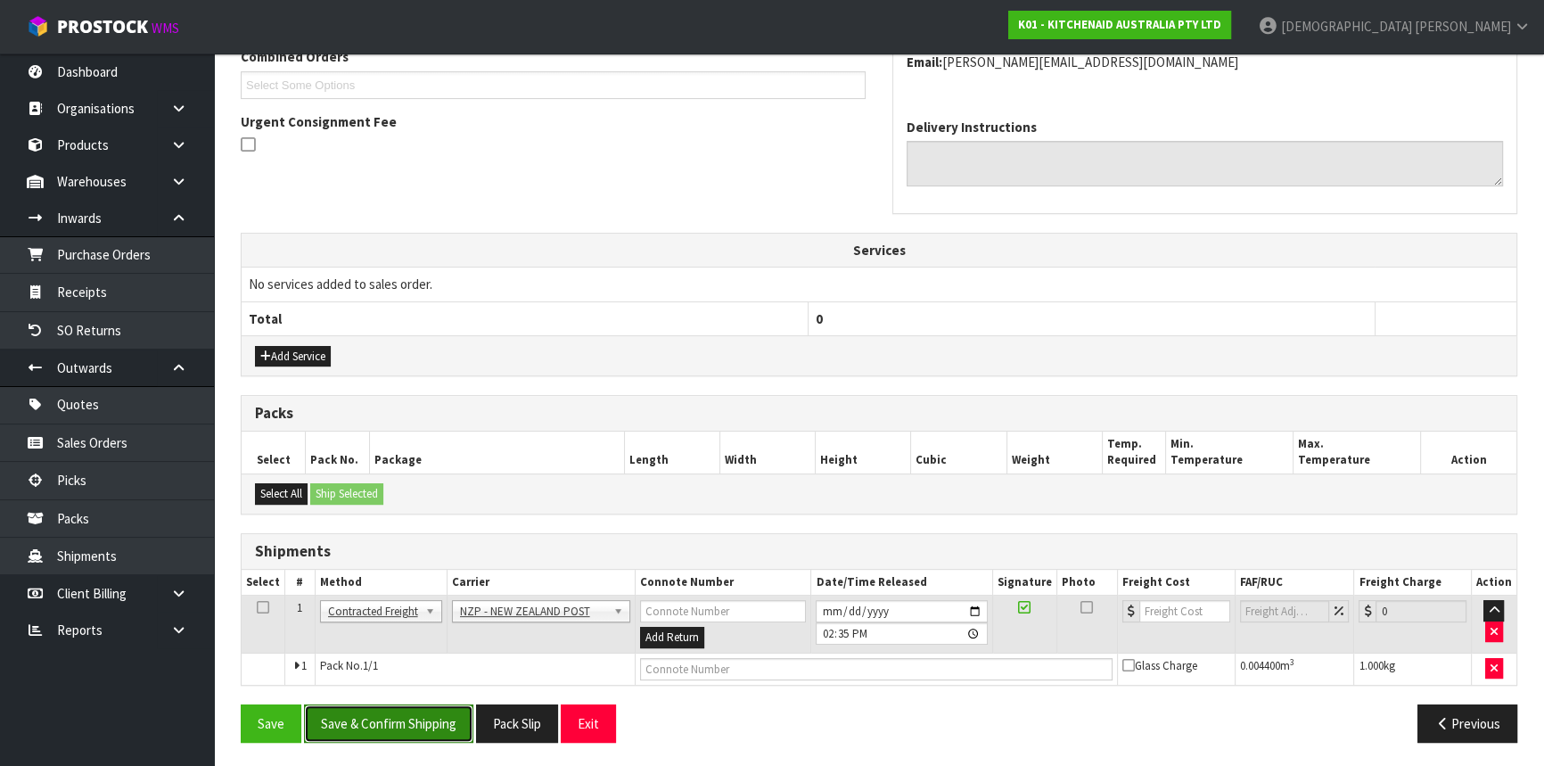
click at [413, 723] on button "Save & Confirm Shipping" at bounding box center [388, 723] width 169 height 38
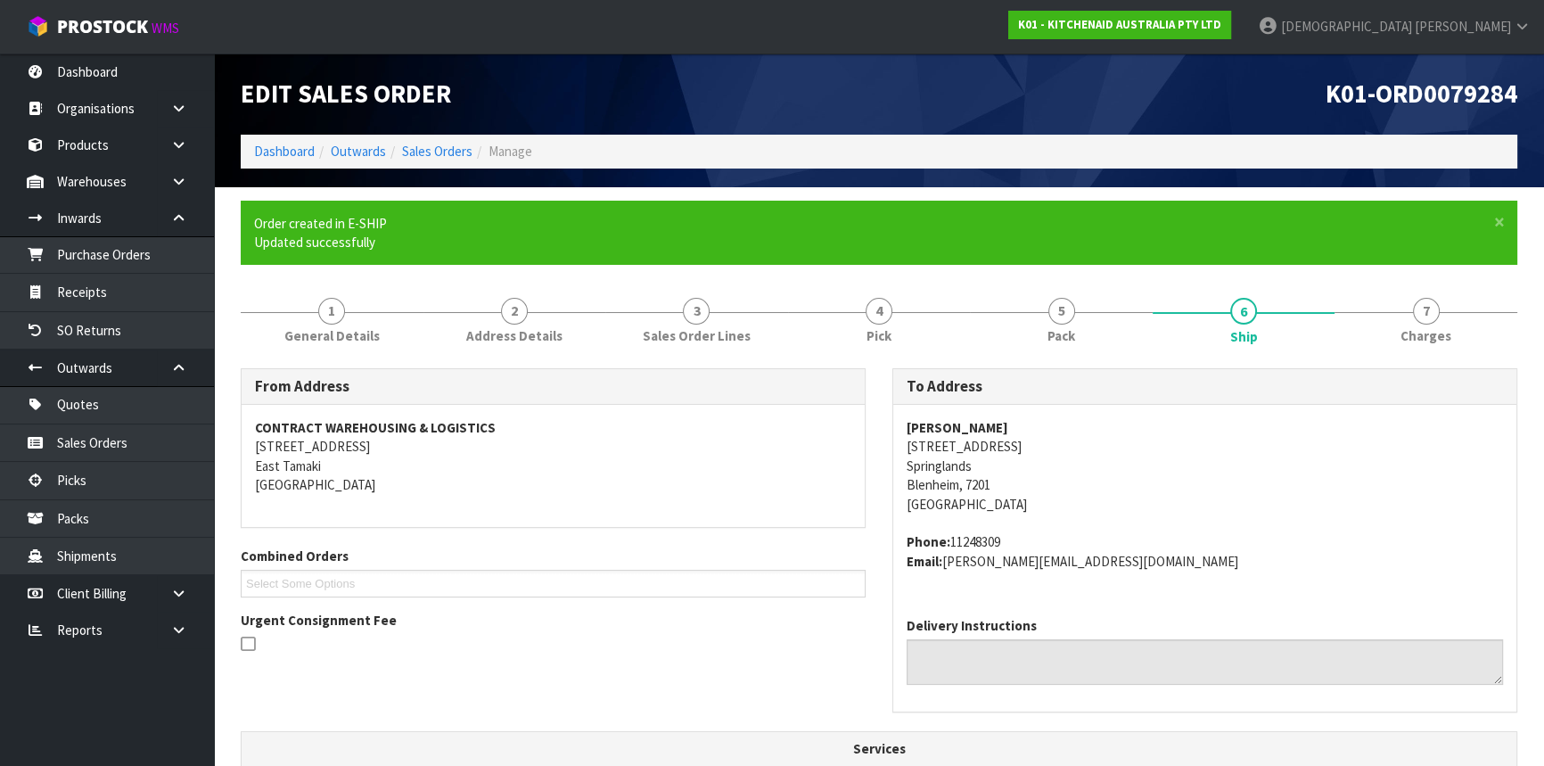
scroll to position [455, 0]
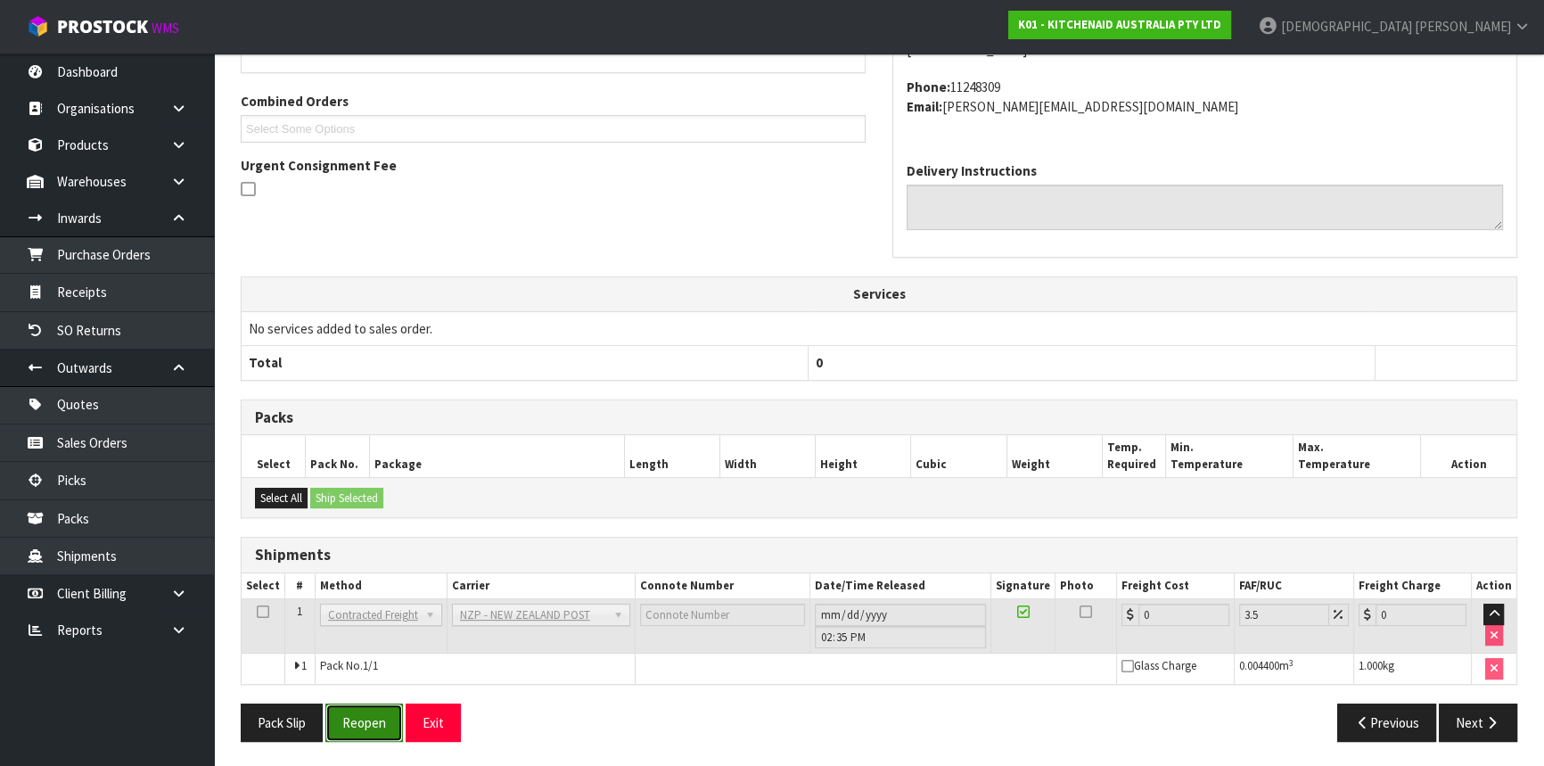
click at [373, 715] on button "Reopen" at bounding box center [364, 722] width 78 height 38
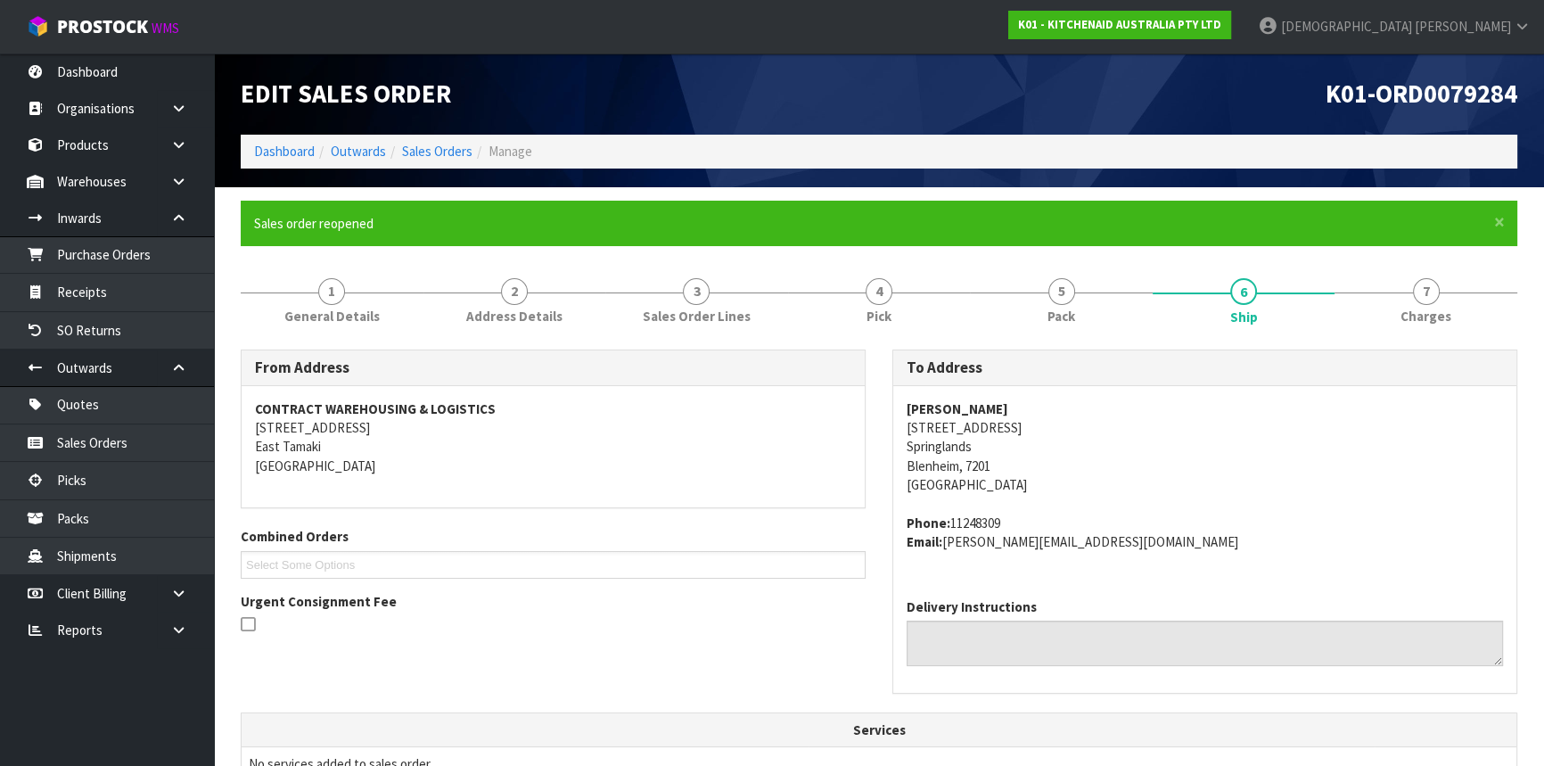
scroll to position [436, 0]
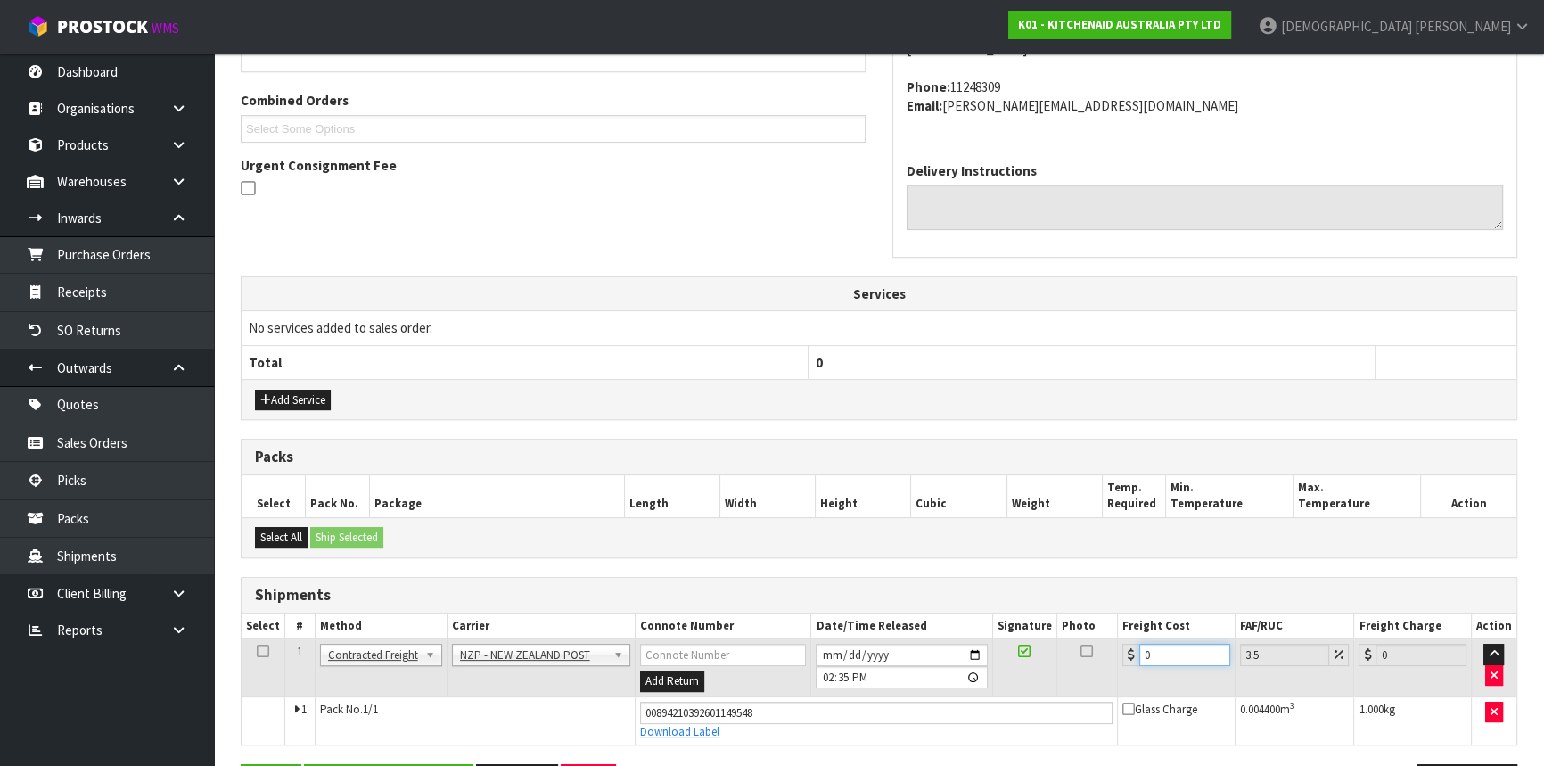
drag, startPoint x: 1170, startPoint y: 658, endPoint x: 1044, endPoint y: 659, distance: 125.7
click at [1044, 659] on tr "1 Client Local Pickup Customer Local Pickup Company Freight Contracted Freight …" at bounding box center [879, 668] width 1274 height 58
type input "1"
type input "1.03"
type input "11"
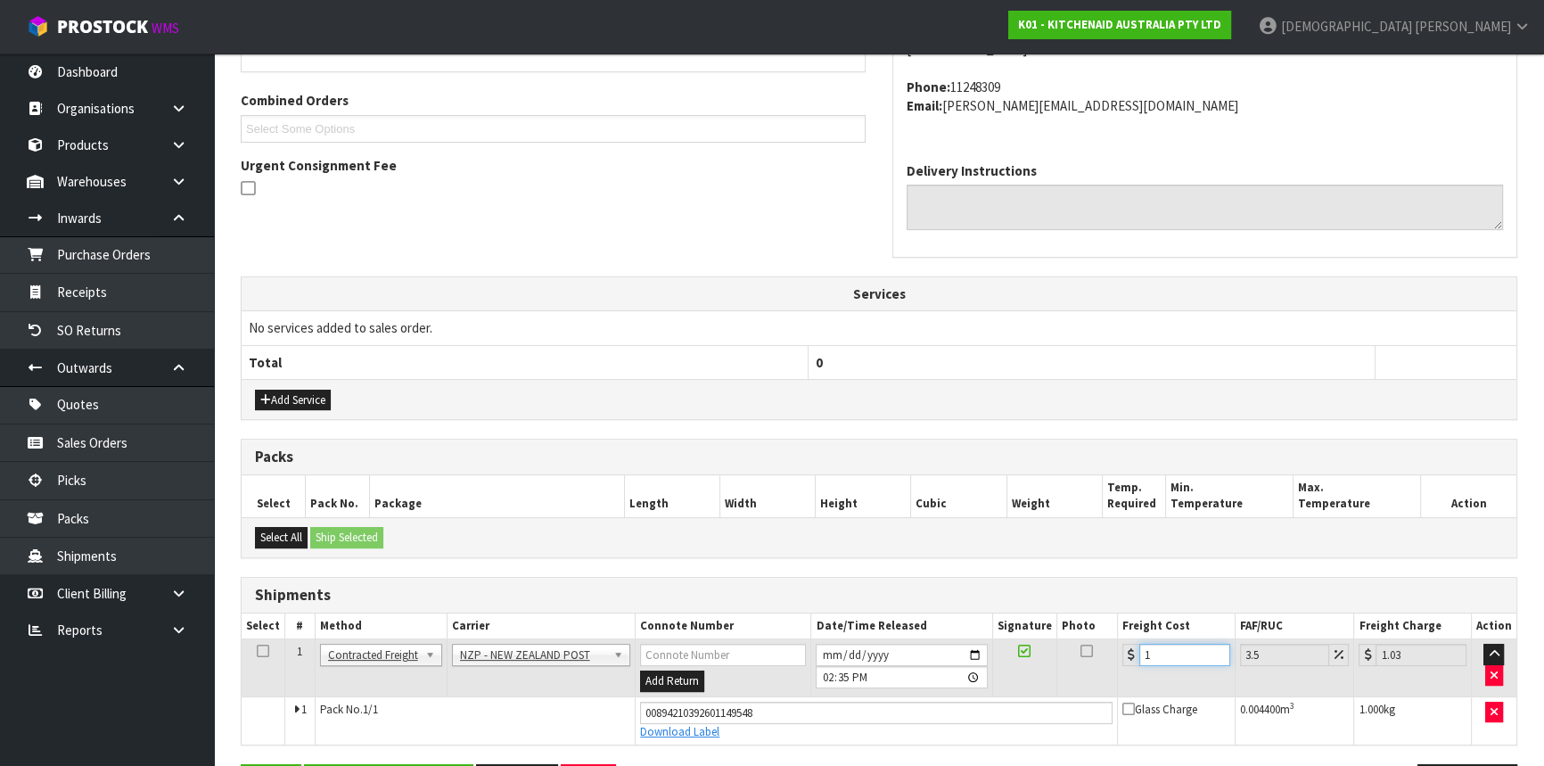
type input "11.38"
type input "11.6"
type input "12.01"
type input "11.61"
type input "12.02"
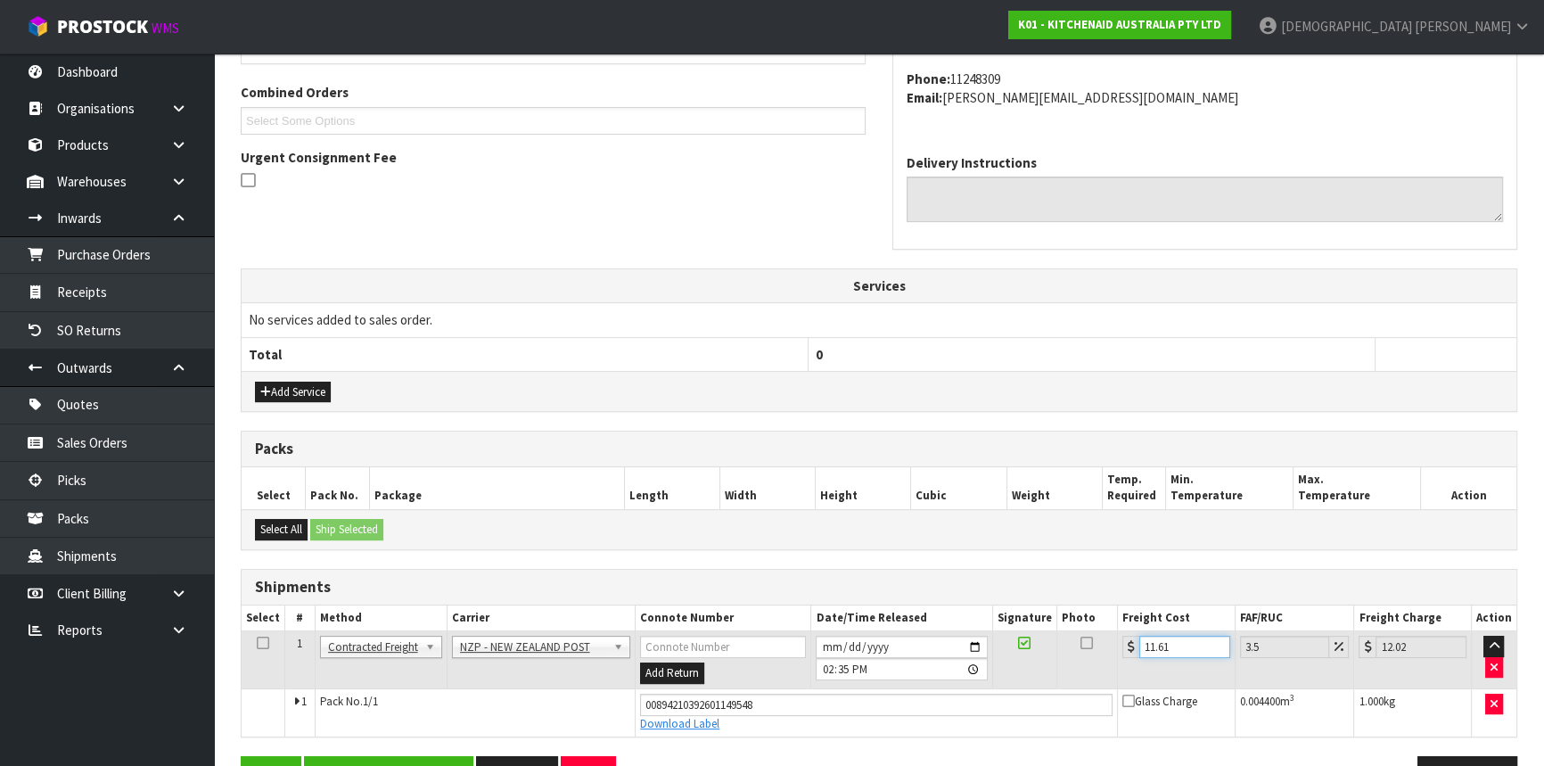
scroll to position [495, 0]
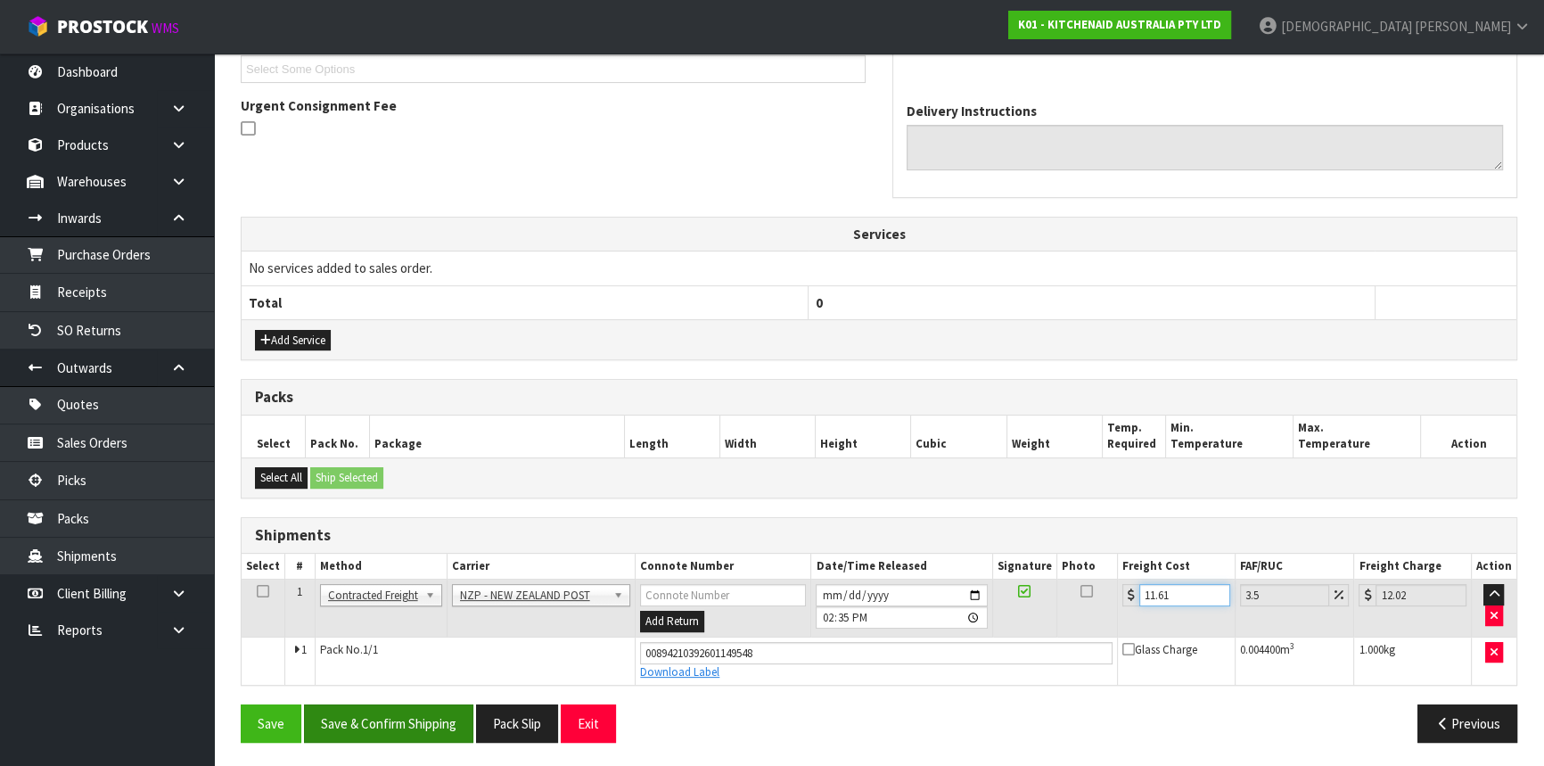
type input "11.61"
click at [372, 731] on button "Save & Confirm Shipping" at bounding box center [388, 723] width 169 height 38
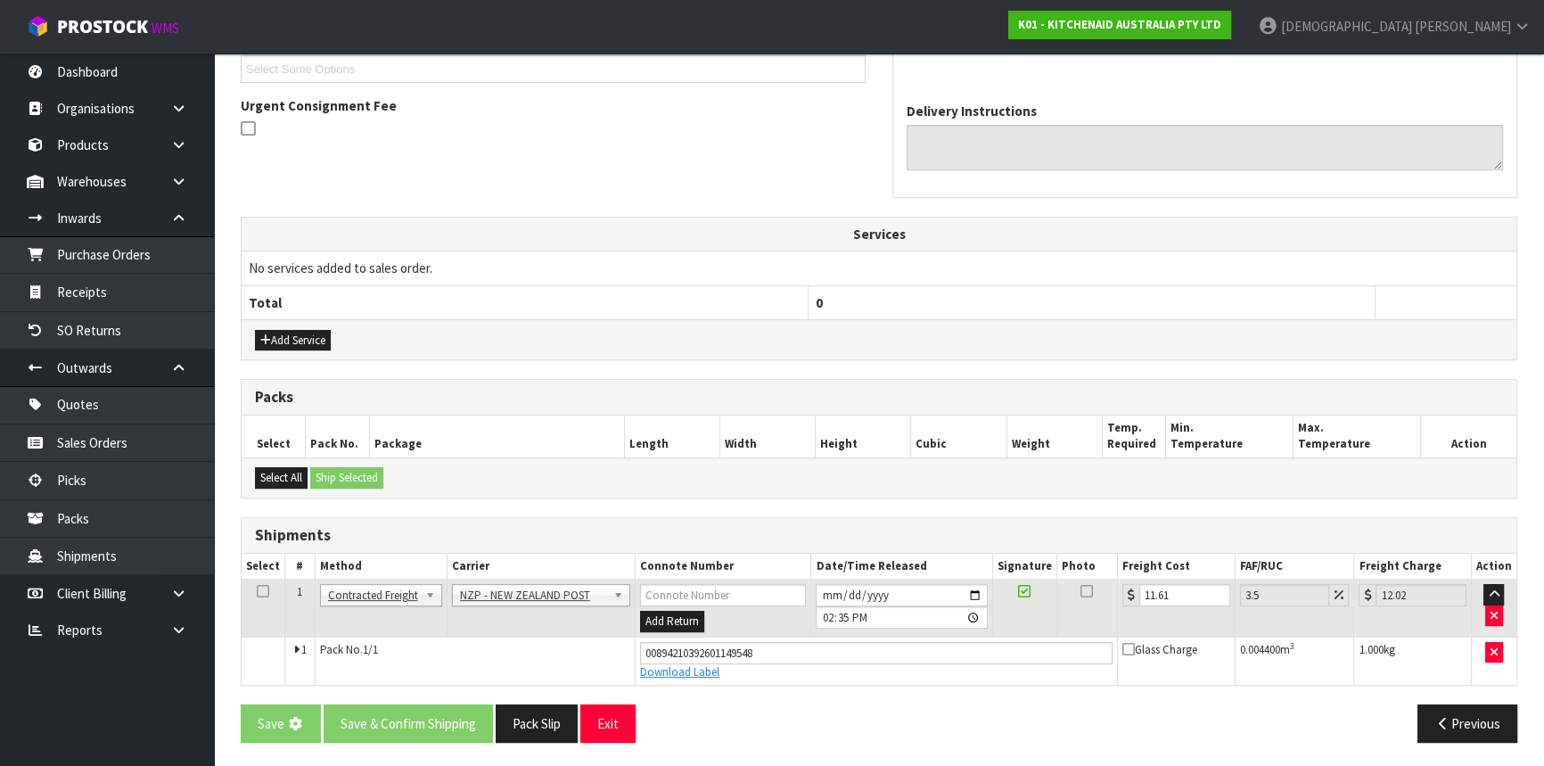
scroll to position [0, 0]
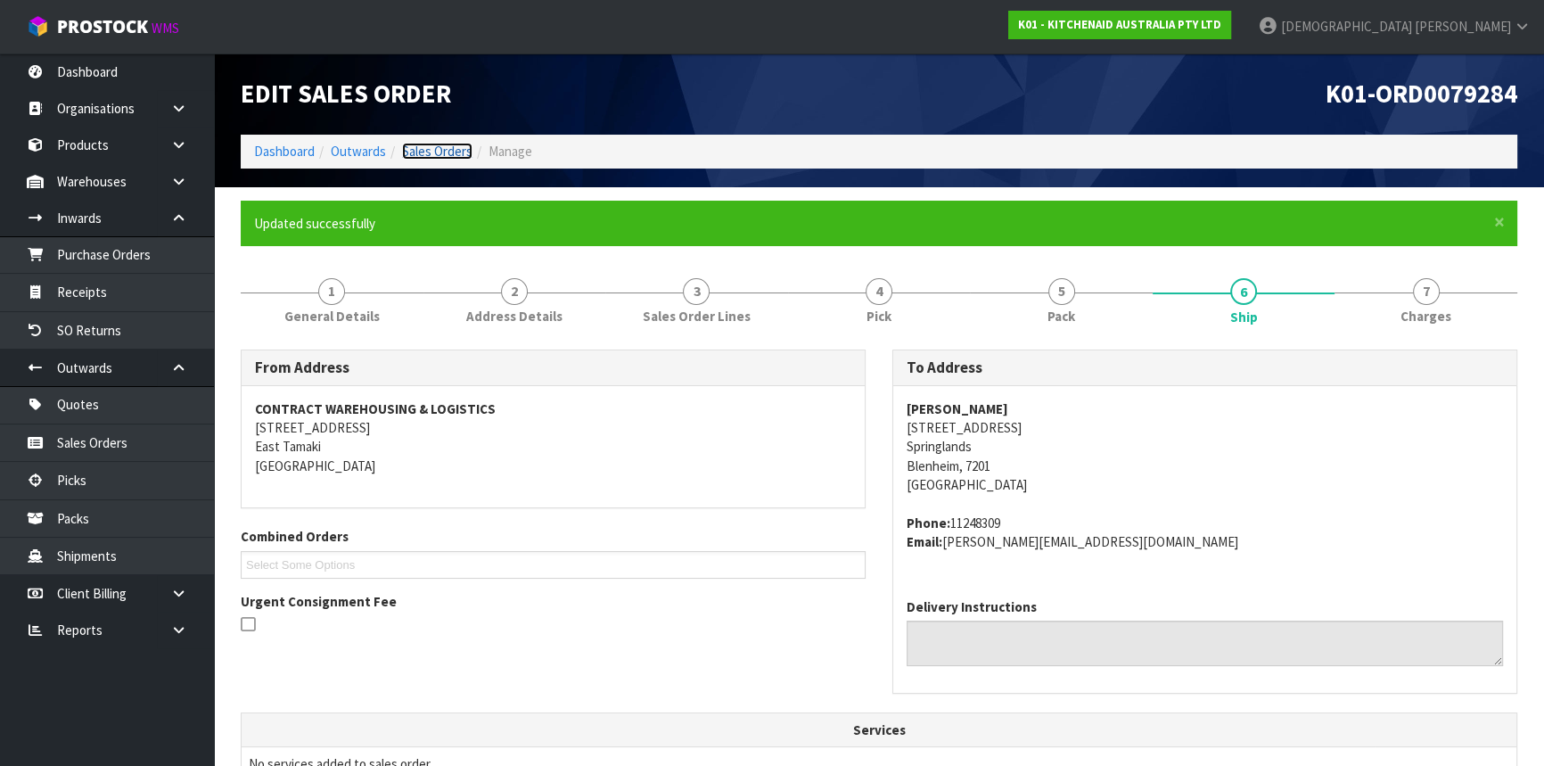
click at [447, 152] on link "Sales Orders" at bounding box center [437, 151] width 70 height 17
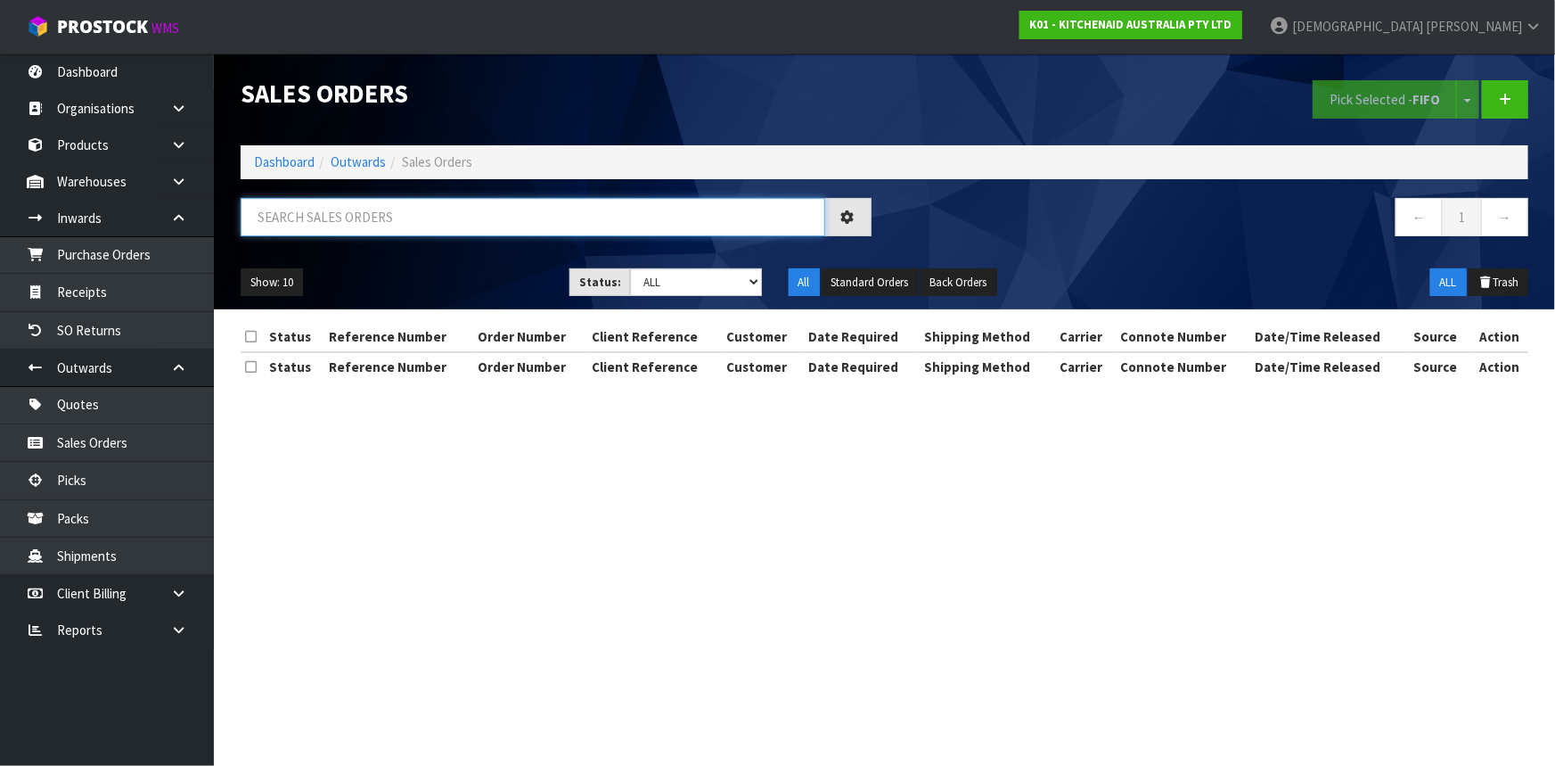
click at [382, 214] on input "text" at bounding box center [533, 217] width 585 height 38
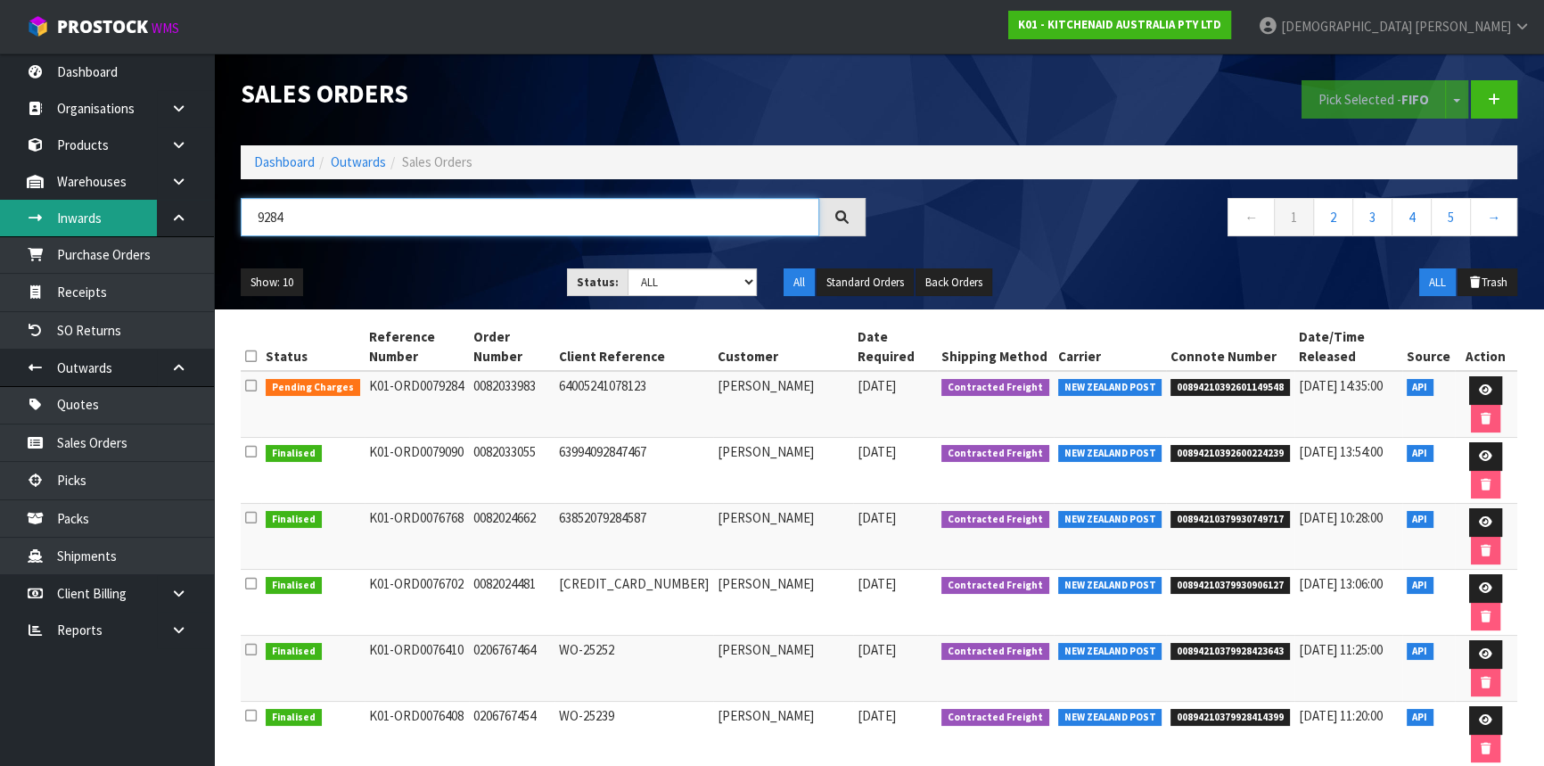
drag, startPoint x: 243, startPoint y: 211, endPoint x: 152, endPoint y: 205, distance: 92.0
click at [195, 209] on body "Toggle navigation ProStock WMS K01 - KITCHENAID AUSTRALIA PTY LTD [PERSON_NAME]…" at bounding box center [772, 383] width 1544 height 766
click at [284, 224] on input "9284" at bounding box center [530, 217] width 578 height 38
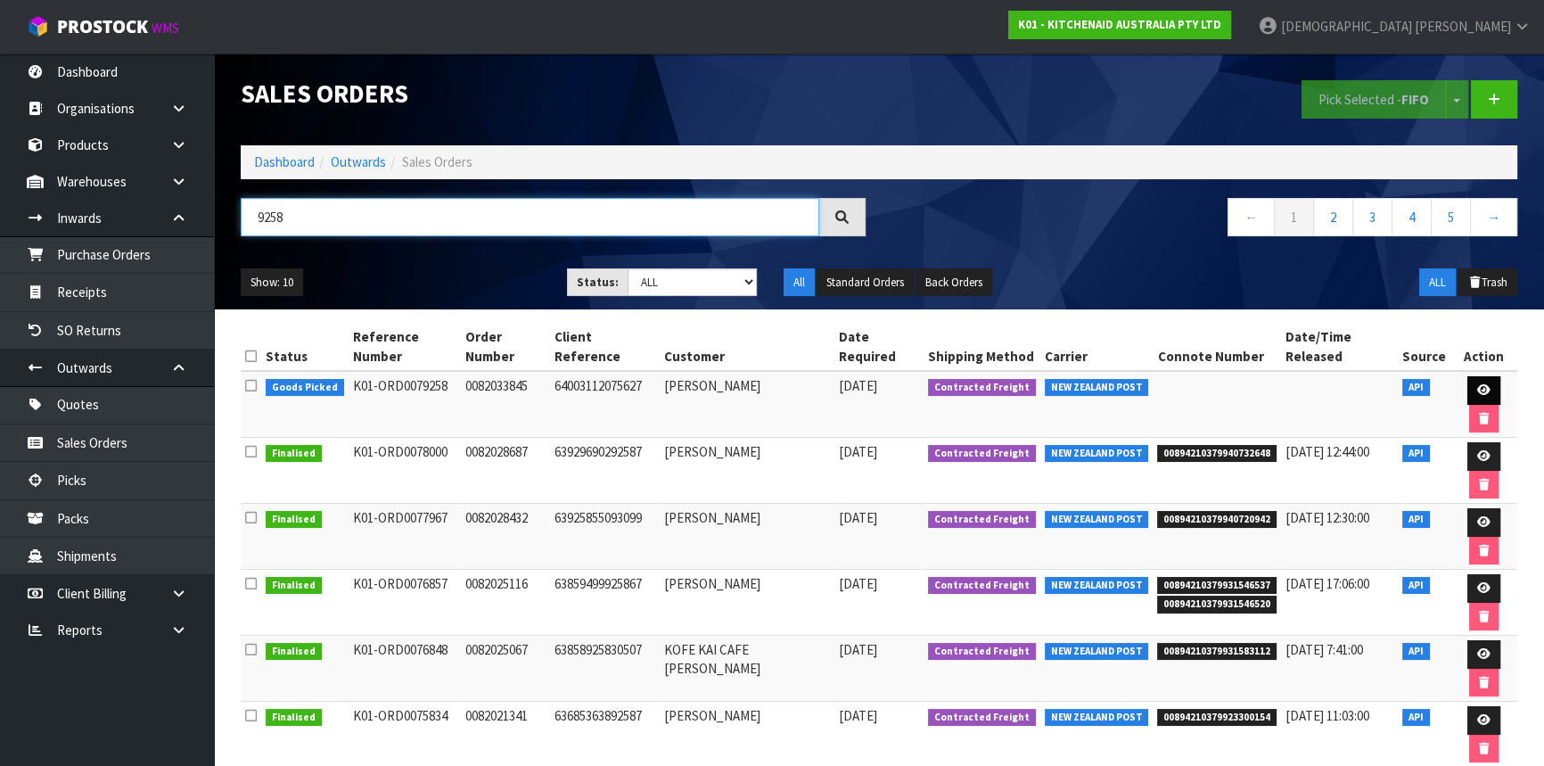
type input "9258"
click at [1477, 384] on icon at bounding box center [1483, 390] width 13 height 12
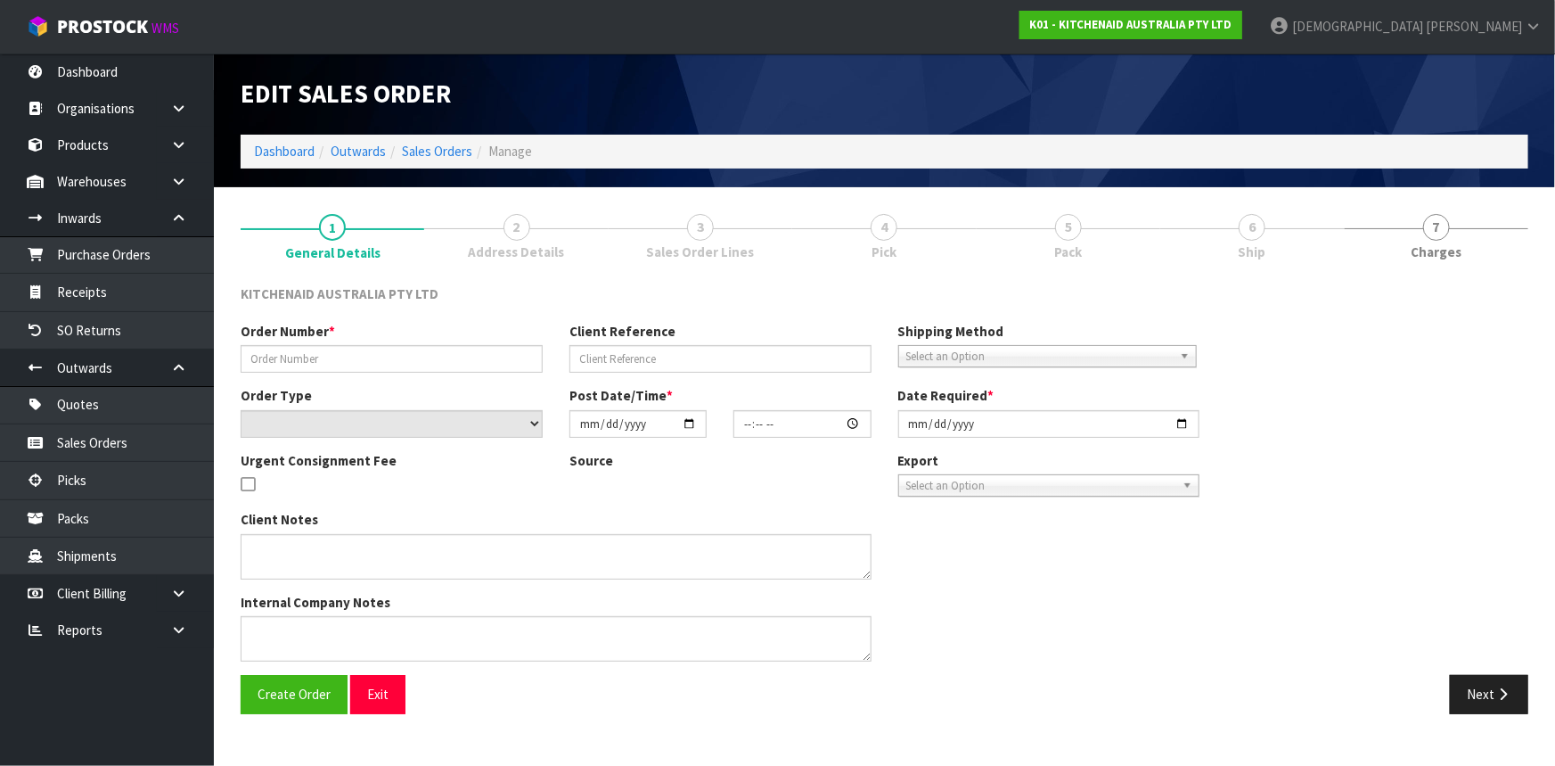
type input "0082033845"
type input "64003112075627"
select select "number:0"
type input "[DATE]"
type input "15:39:49.000"
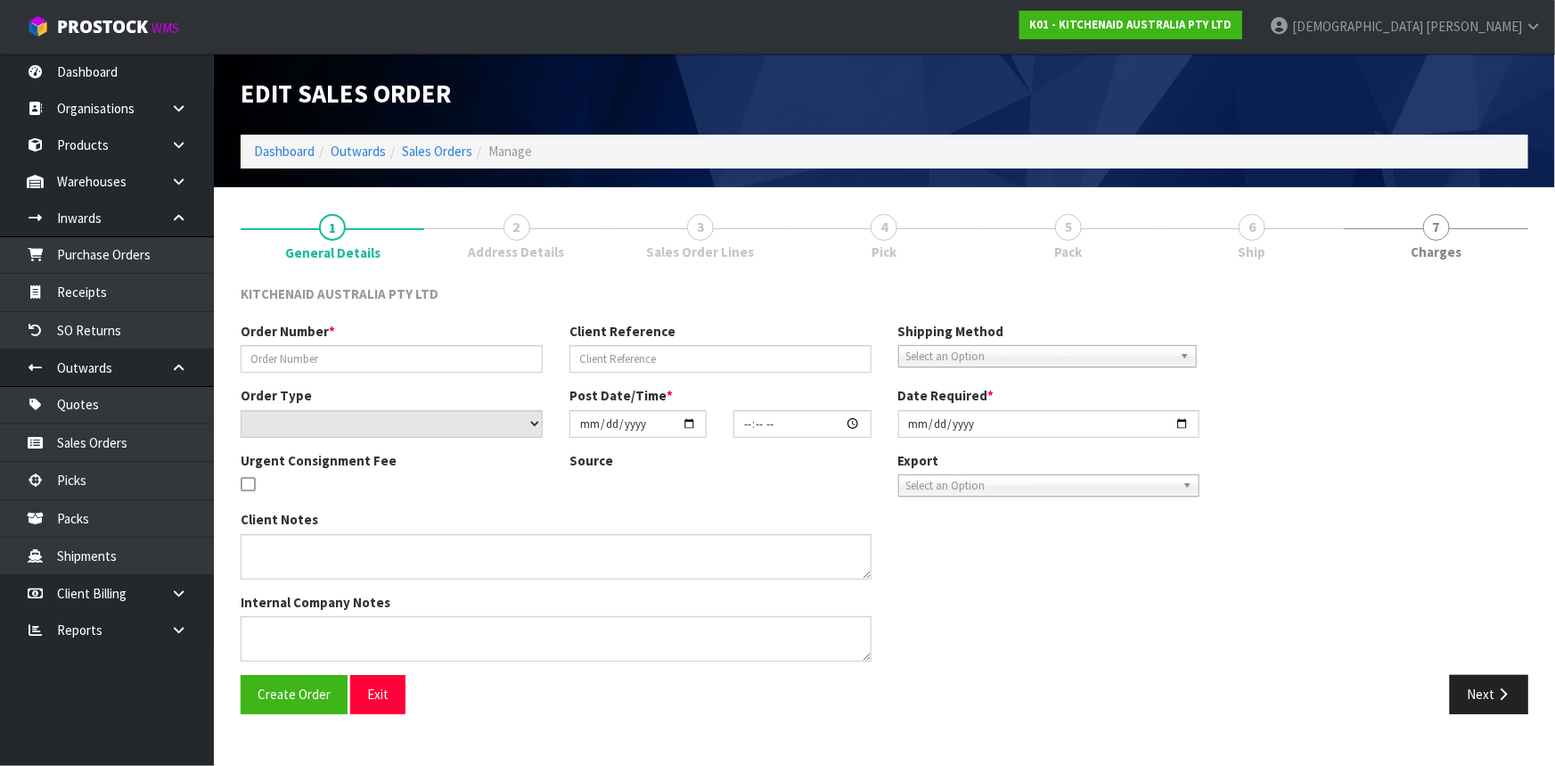
type input "[DATE]"
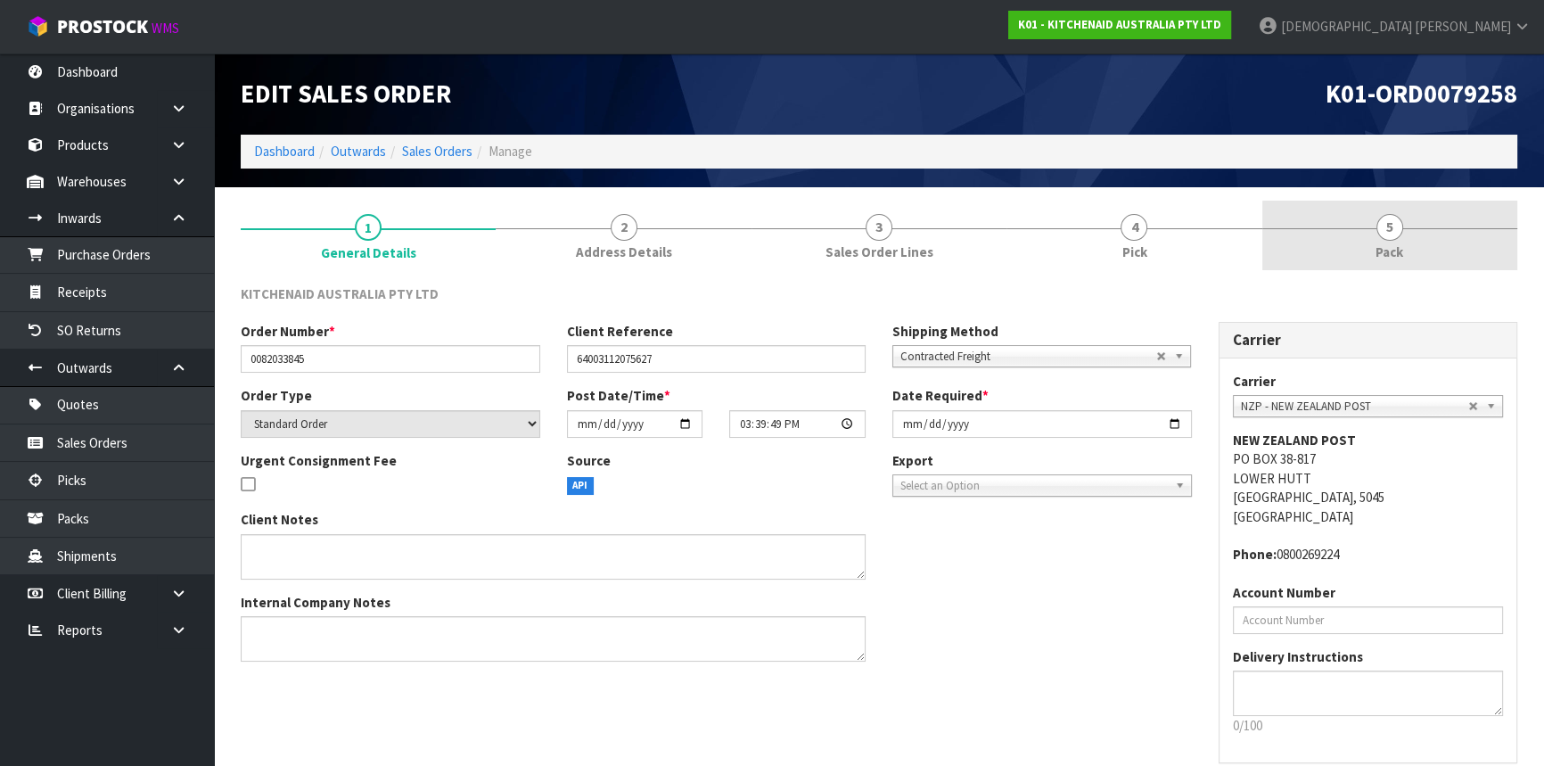
click at [1399, 225] on span "5" at bounding box center [1389, 227] width 27 height 27
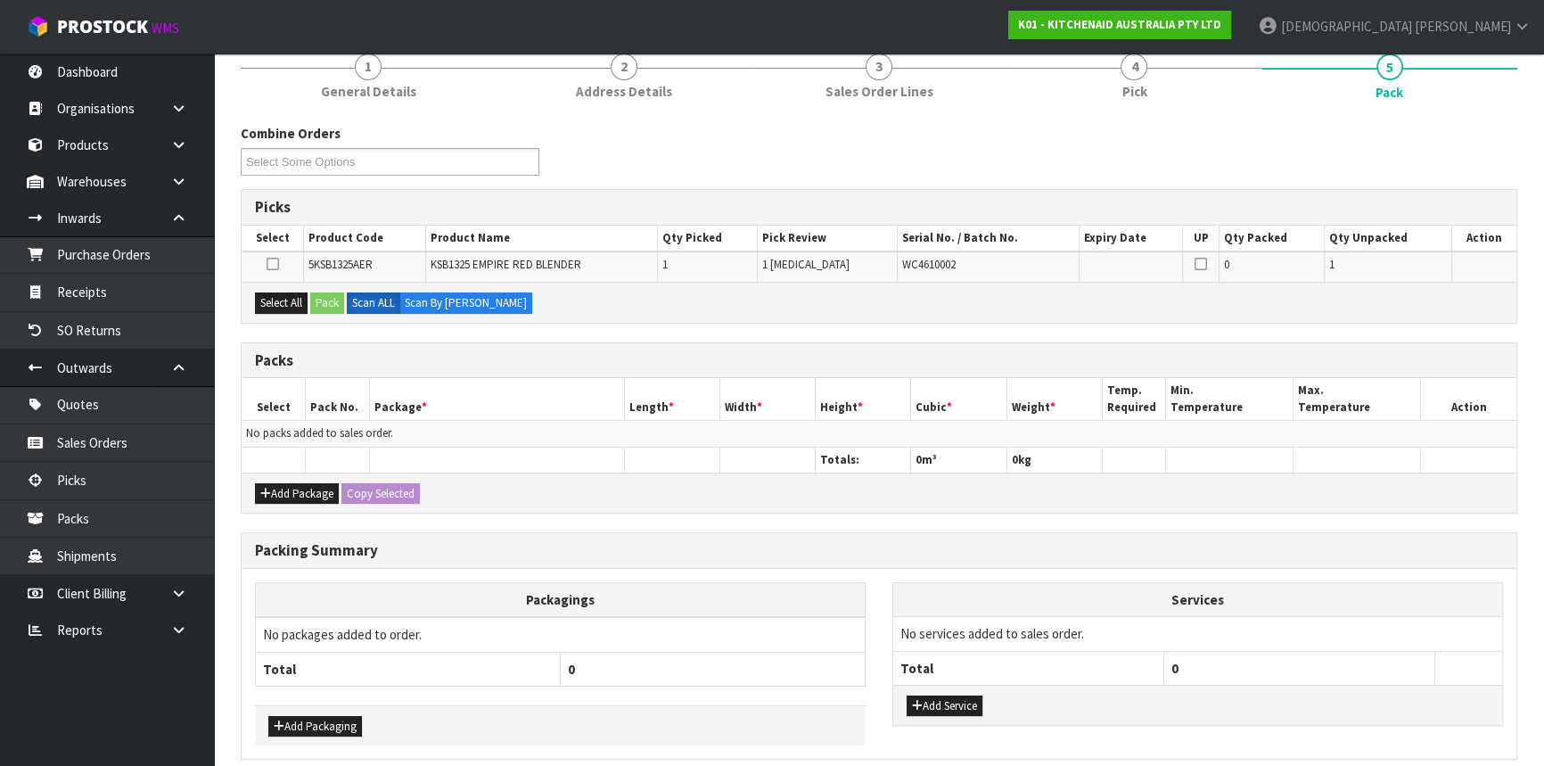
scroll to position [161, 0]
click at [290, 495] on button "Add Package" at bounding box center [297, 492] width 84 height 21
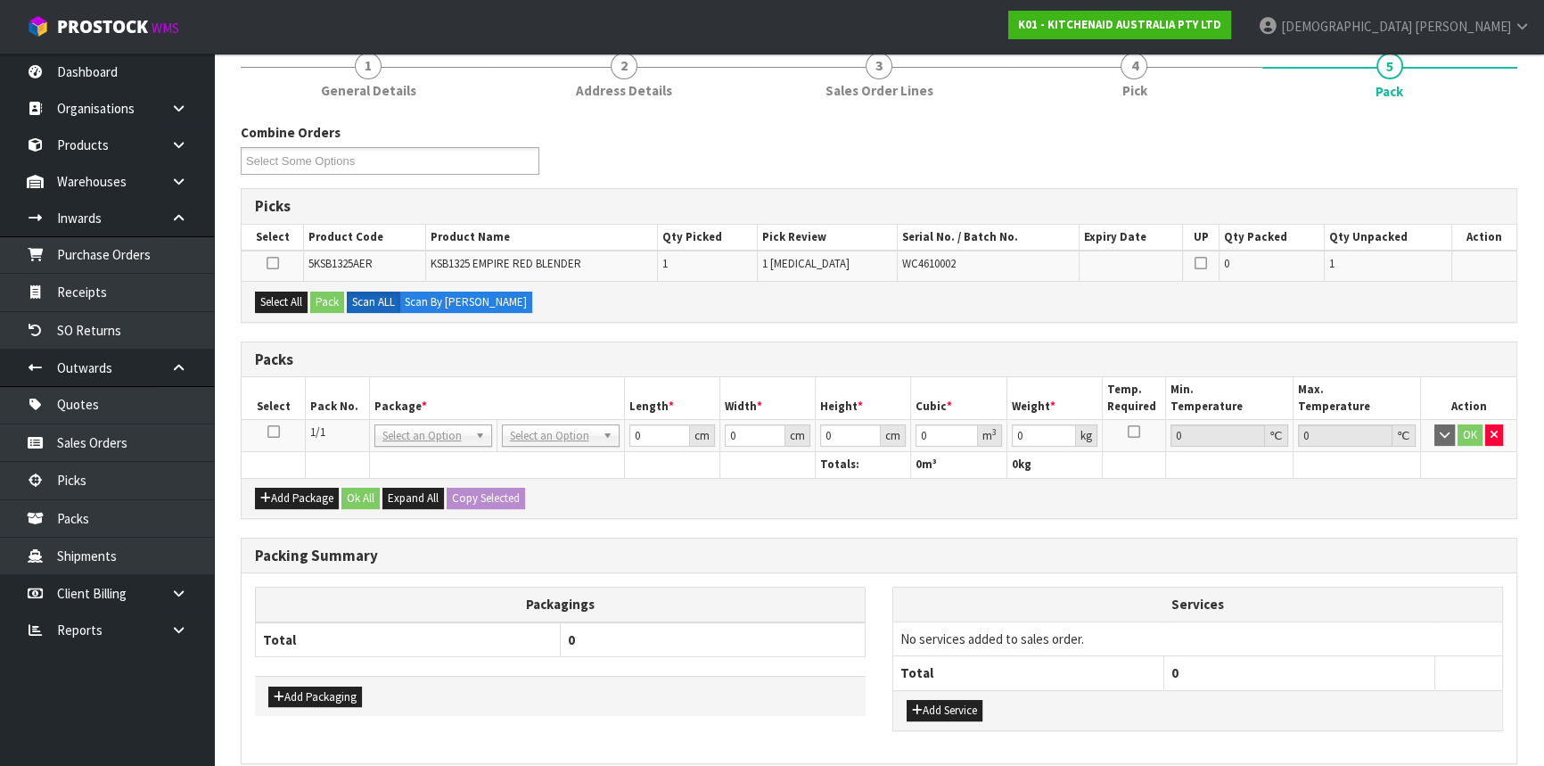
click at [273, 431] on icon at bounding box center [273, 431] width 12 height 1
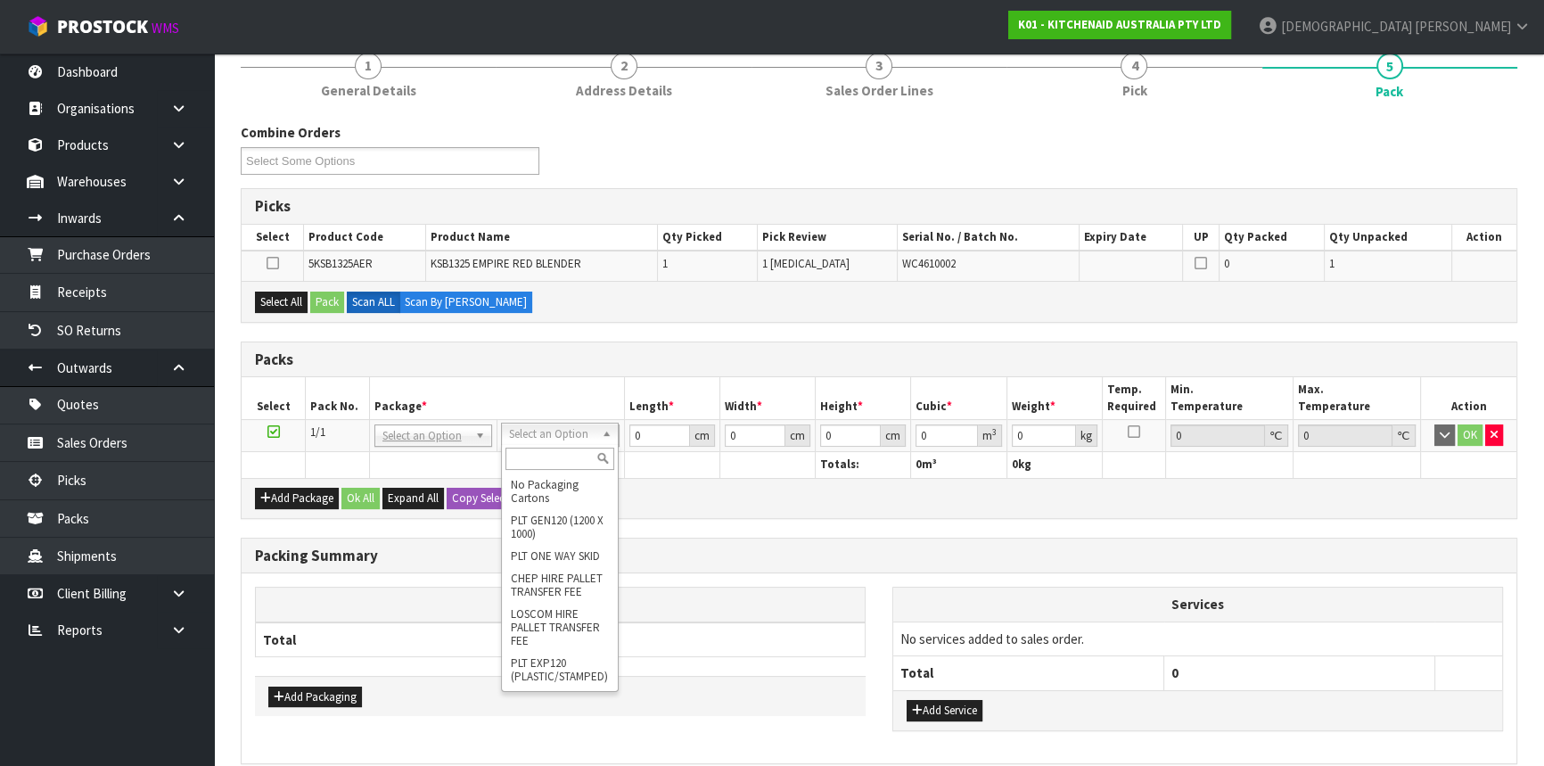
click at [538, 451] on input "text" at bounding box center [559, 458] width 109 height 22
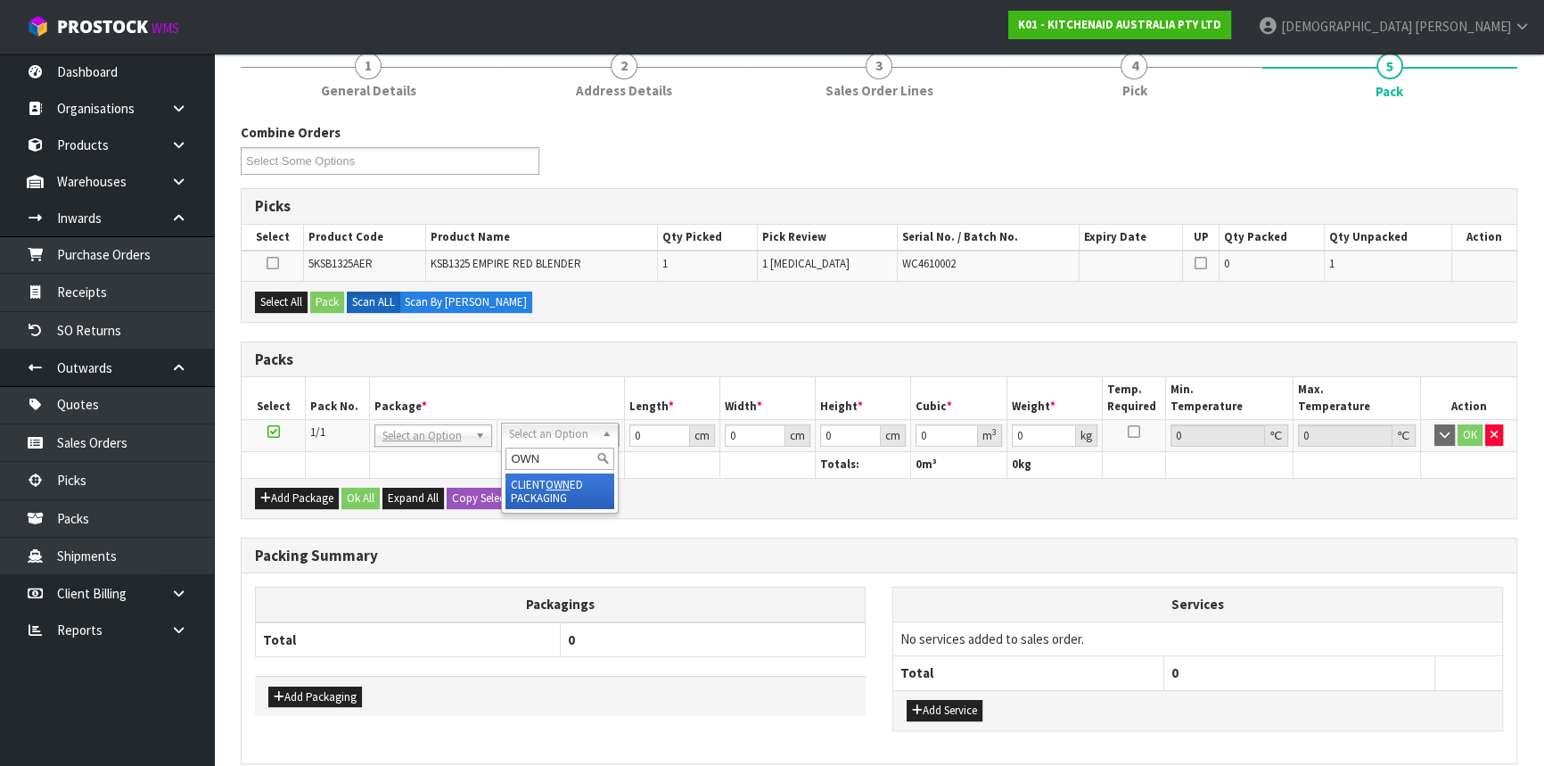
type input "OWN"
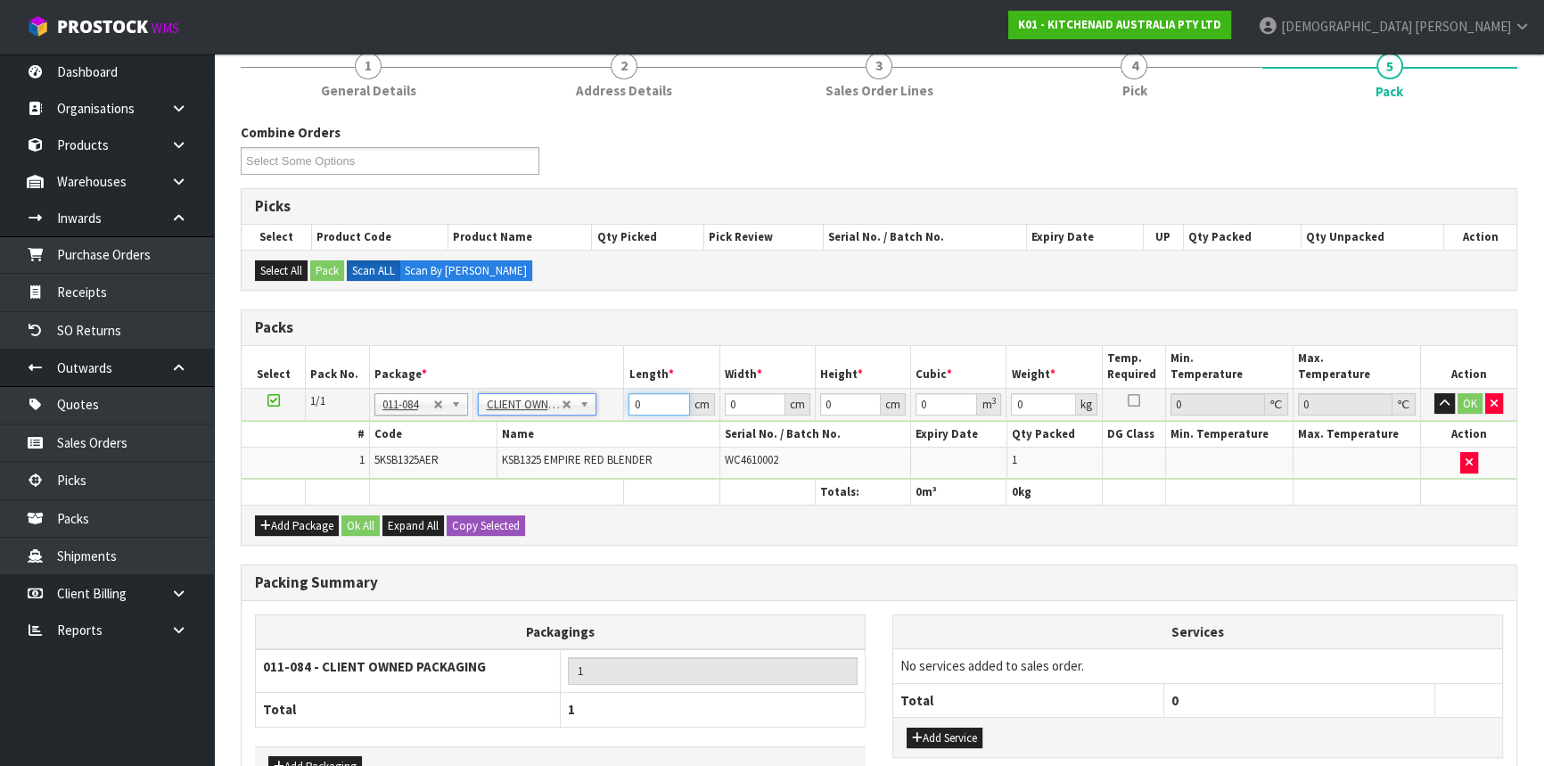
drag, startPoint x: 651, startPoint y: 407, endPoint x: 549, endPoint y: 422, distance: 102.7
click at [549, 422] on tbody "1/1 NONE 007-001 007-002 007-004 007-009 007-013 007-014 007-015 007-017 007-01…" at bounding box center [879, 433] width 1274 height 91
type input "51"
type input "29"
type input "3"
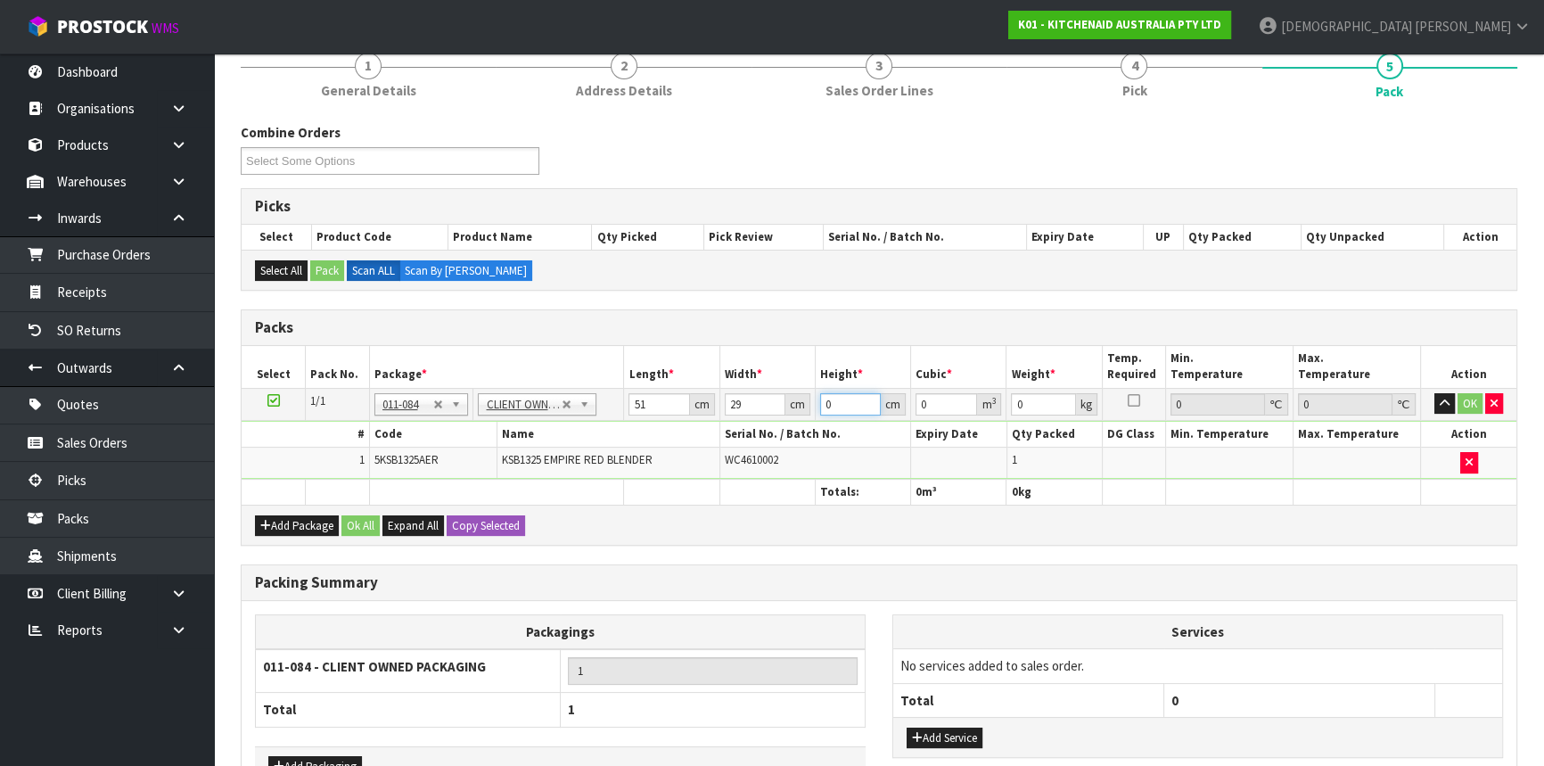
type input "0.004437"
type input "30"
type input "0.04437"
type input "30"
type input "5"
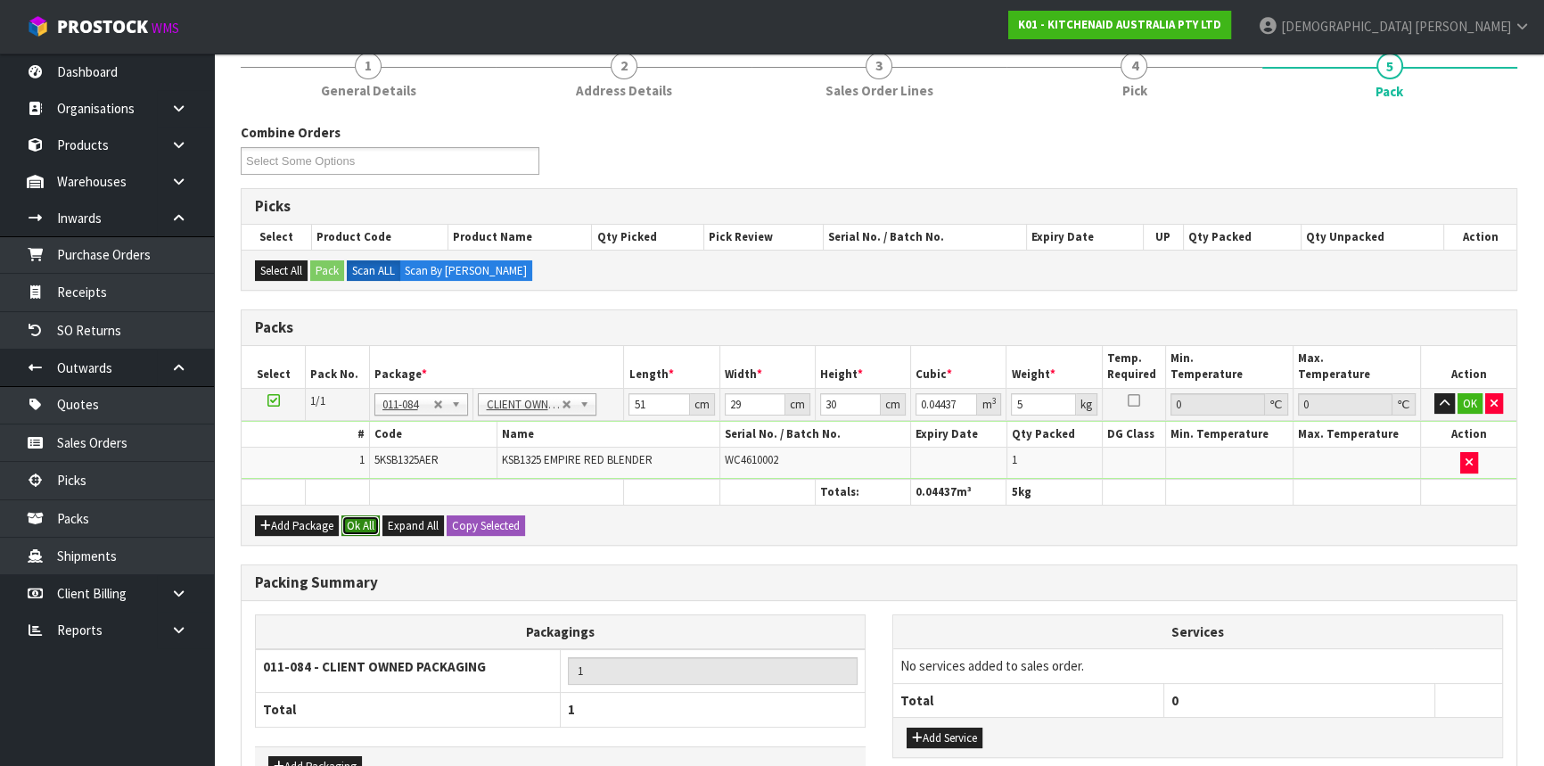
click at [362, 518] on button "Ok All" at bounding box center [360, 525] width 38 height 21
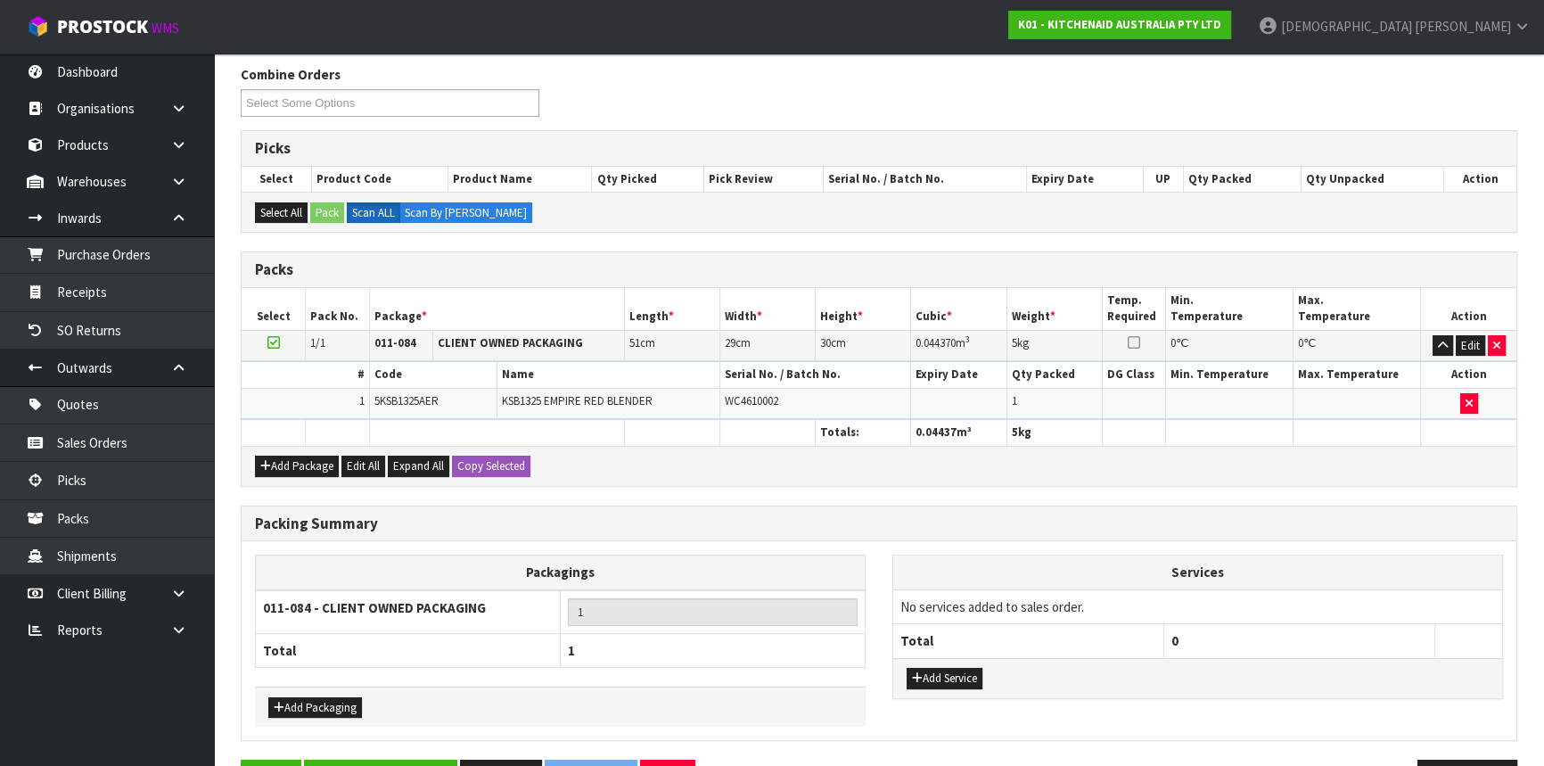
scroll to position [274, 0]
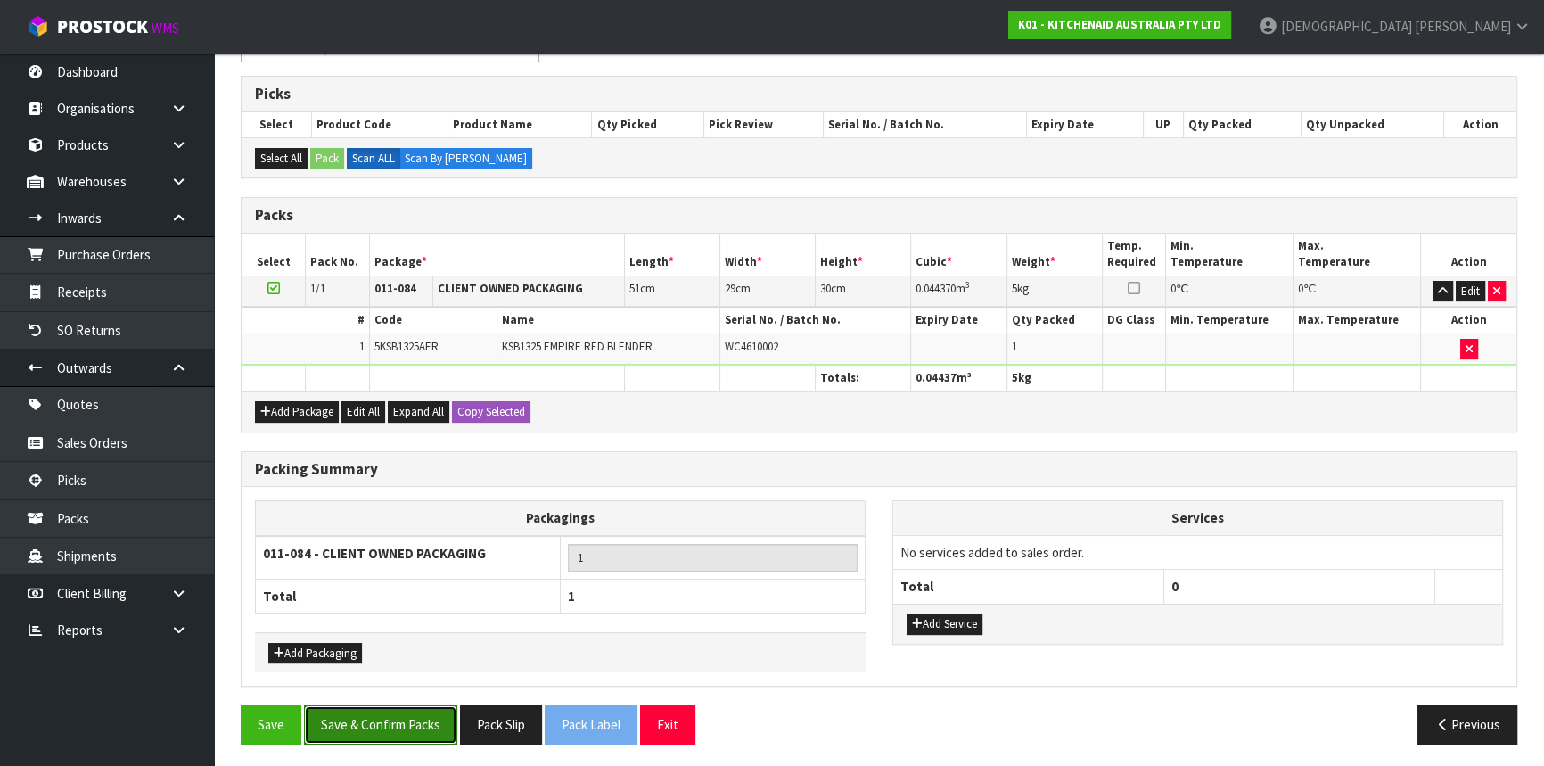
click at [391, 722] on button "Save & Confirm Packs" at bounding box center [380, 724] width 153 height 38
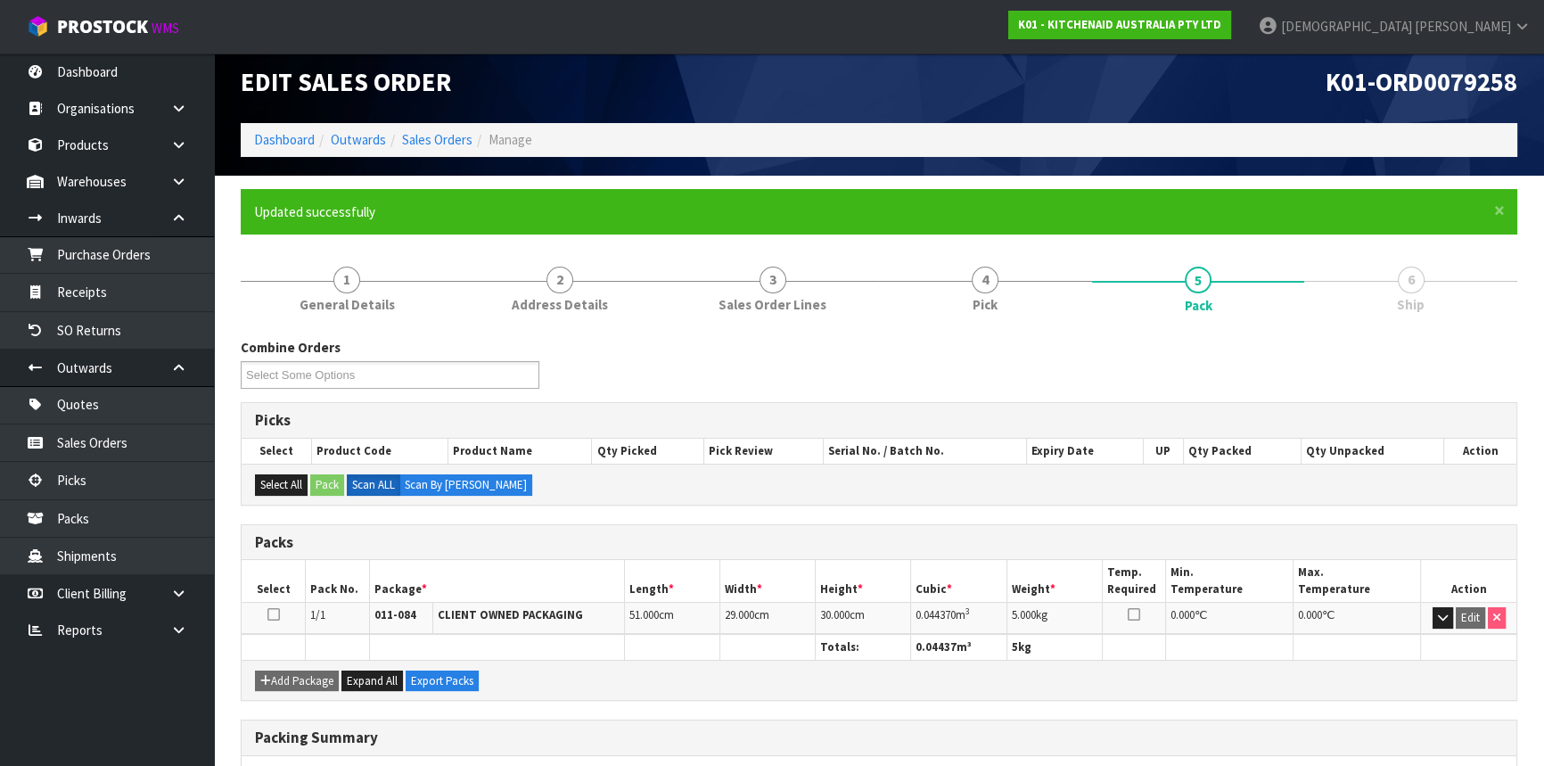
scroll to position [241, 0]
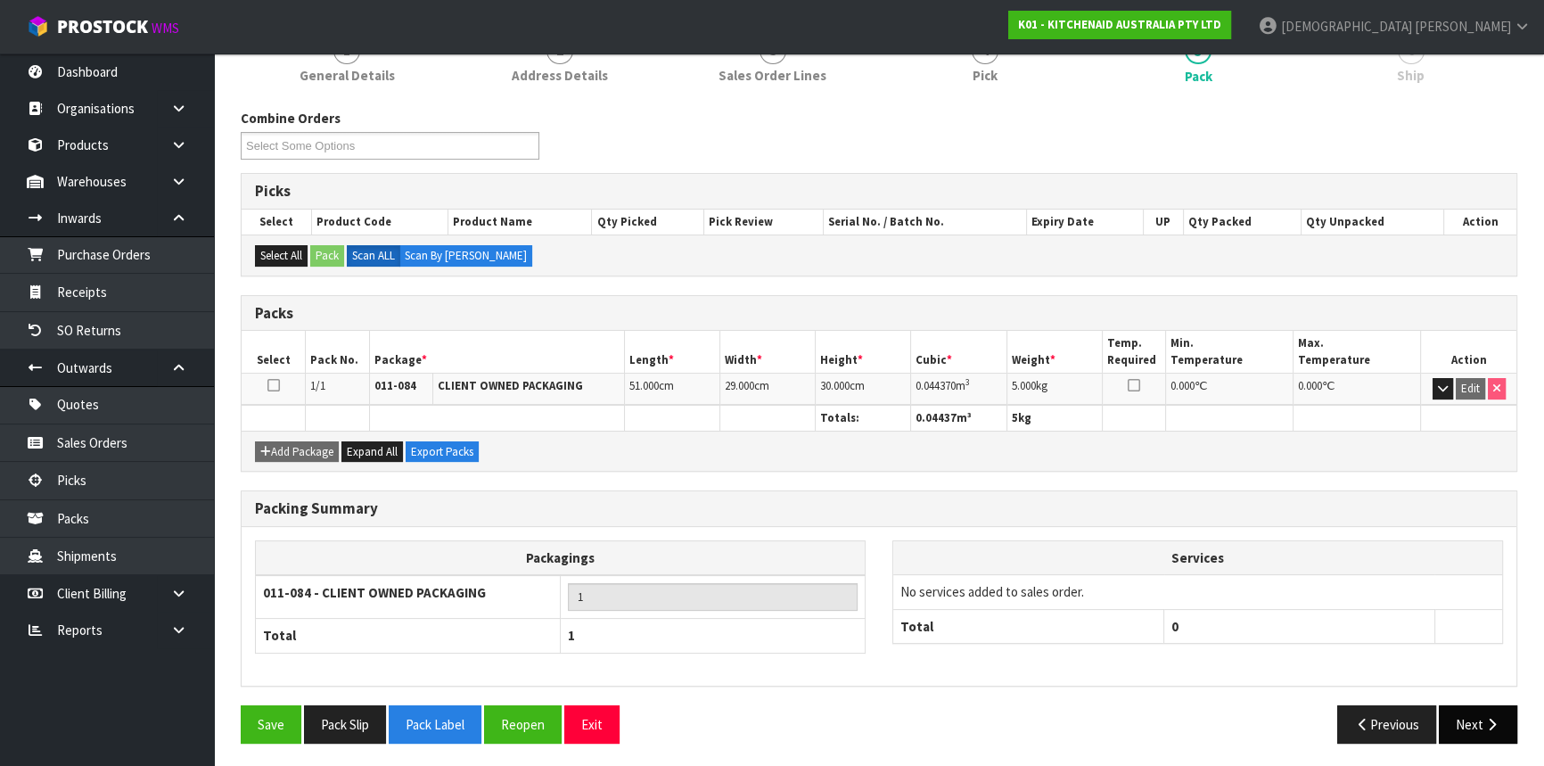
click at [1483, 723] on icon "button" at bounding box center [1491, 723] width 17 height 13
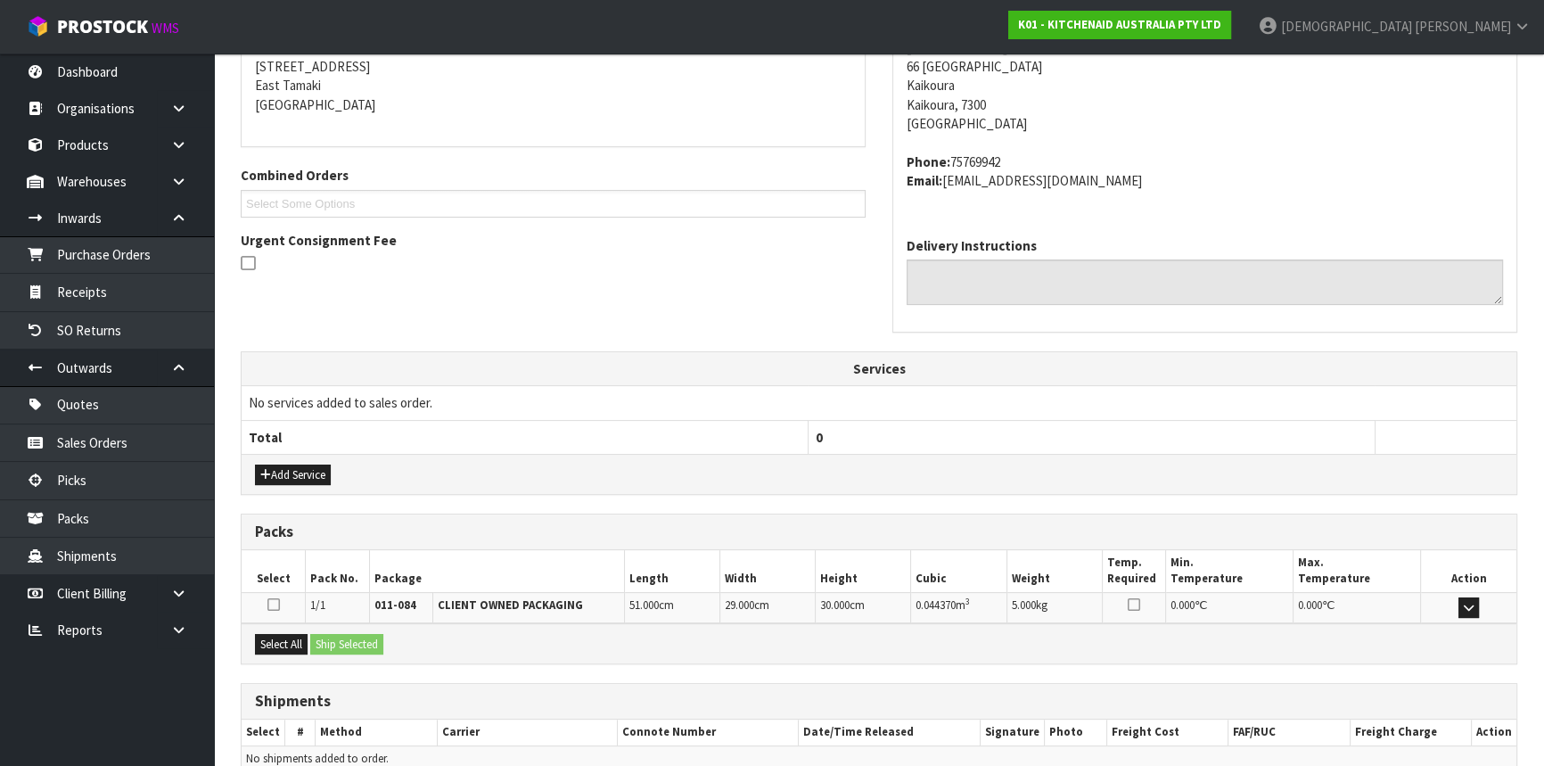
scroll to position [447, 0]
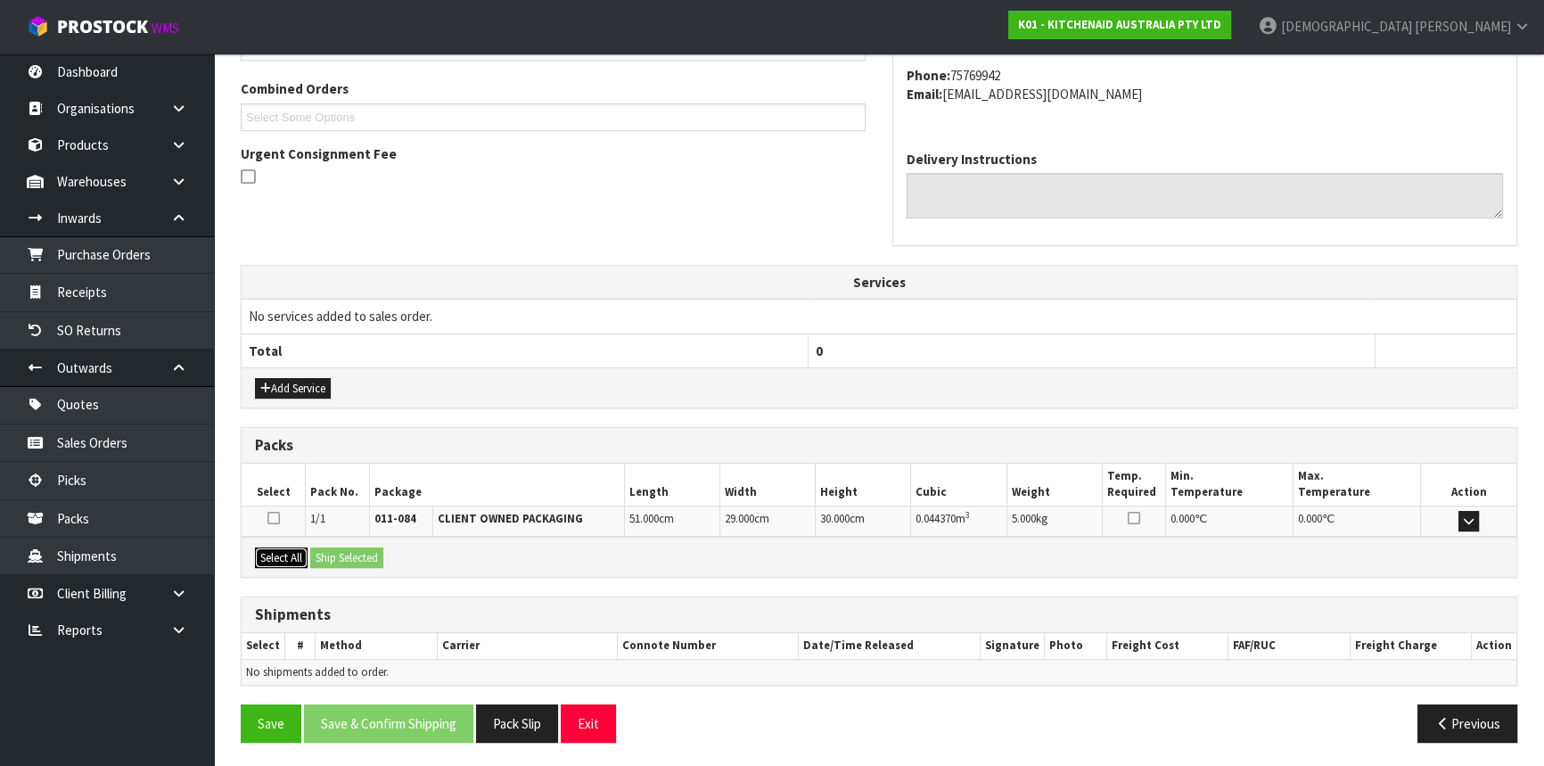
click at [285, 553] on button "Select All" at bounding box center [281, 557] width 53 height 21
click at [364, 553] on button "Ship Selected" at bounding box center [346, 557] width 73 height 21
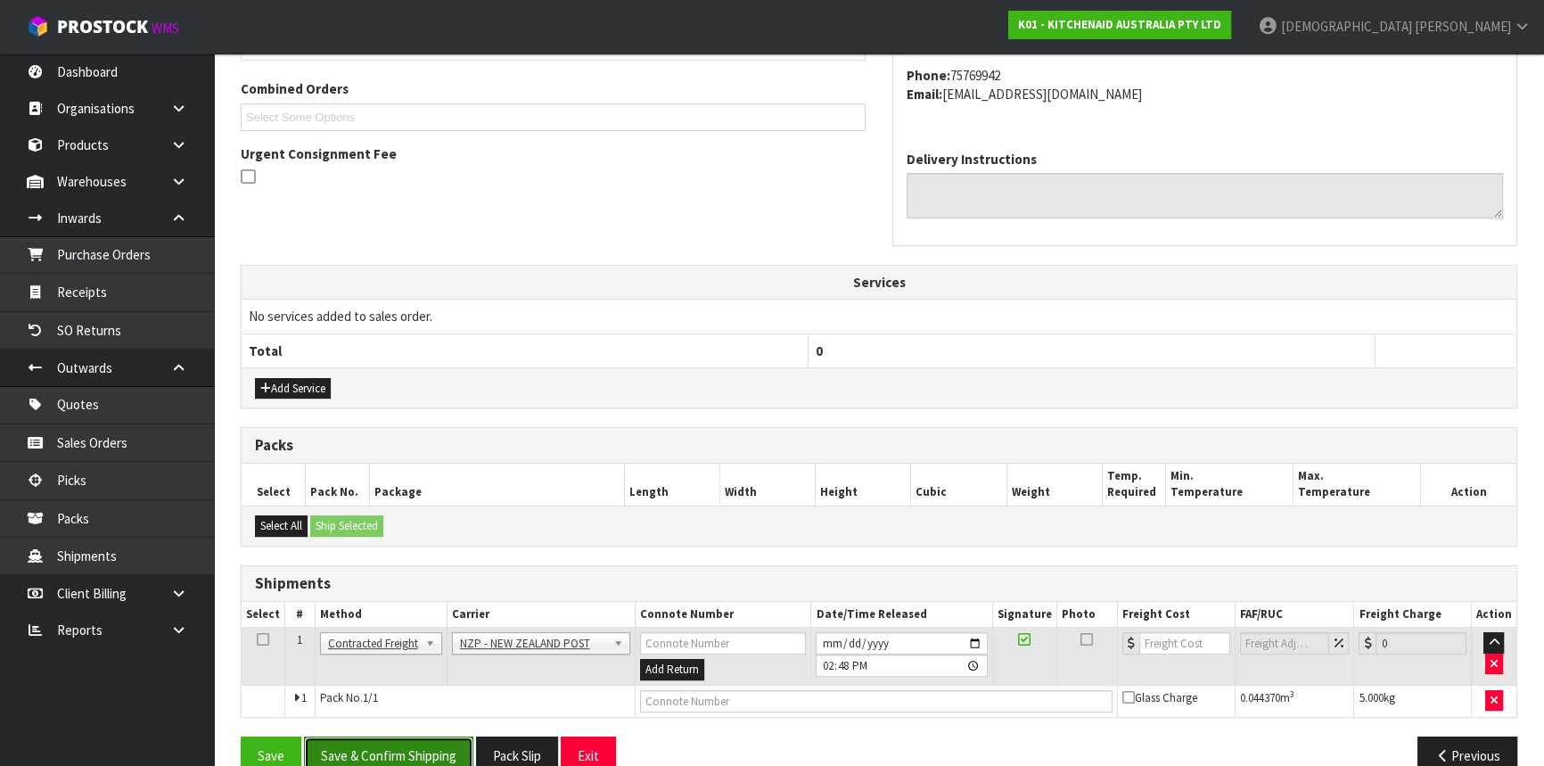
click at [399, 758] on button "Save & Confirm Shipping" at bounding box center [388, 755] width 169 height 38
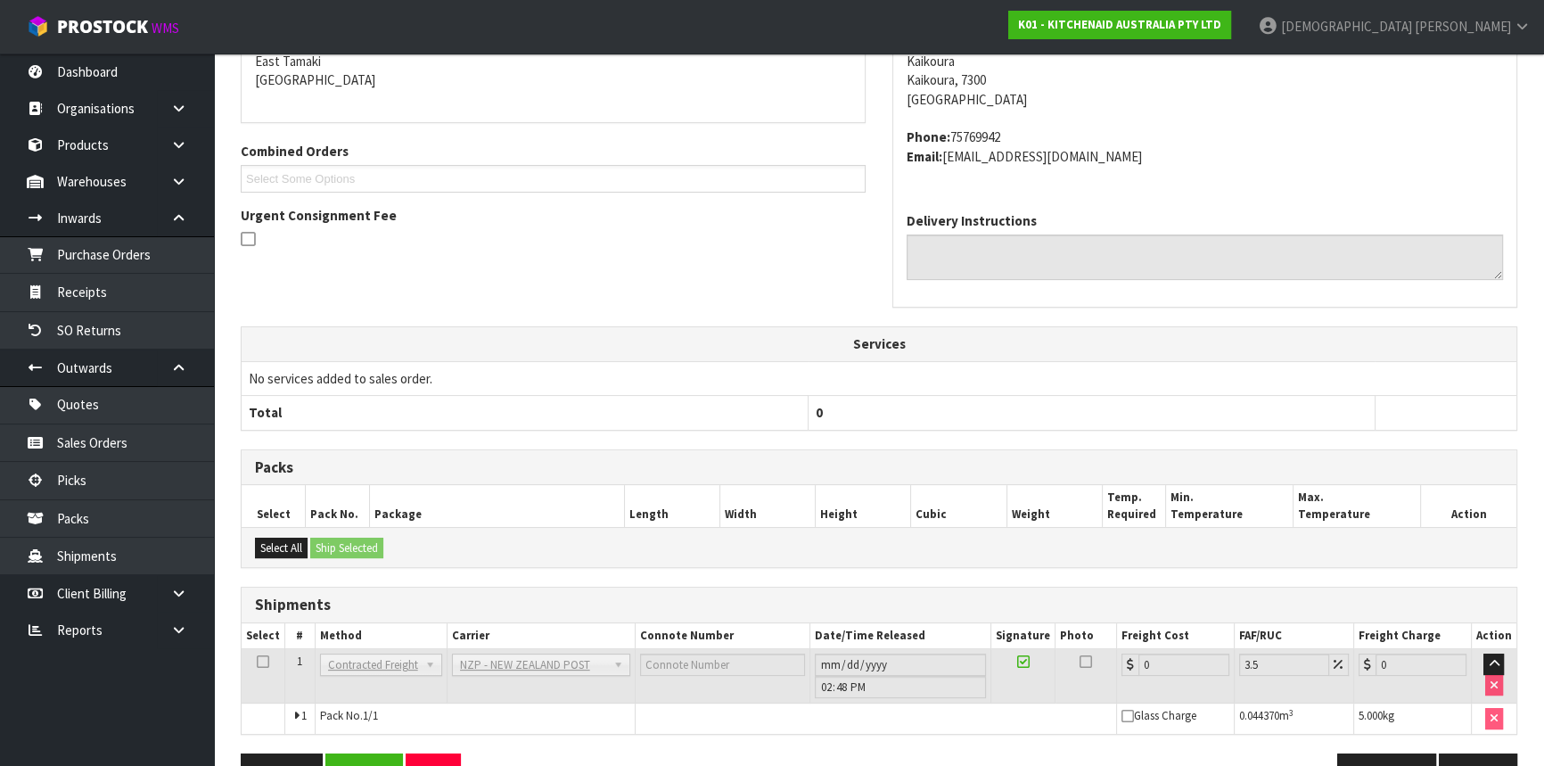
scroll to position [455, 0]
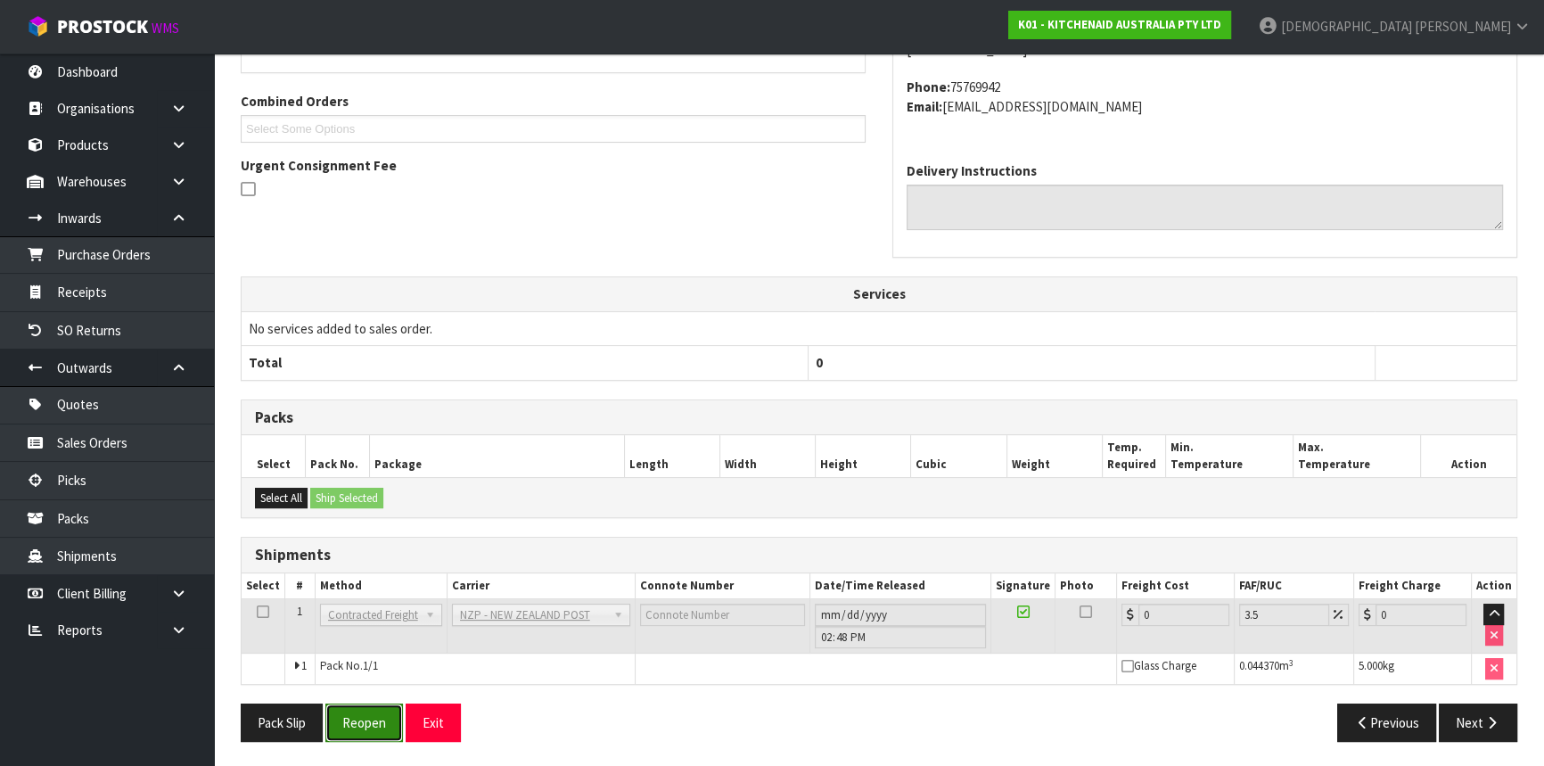
click at [388, 725] on button "Reopen" at bounding box center [364, 722] width 78 height 38
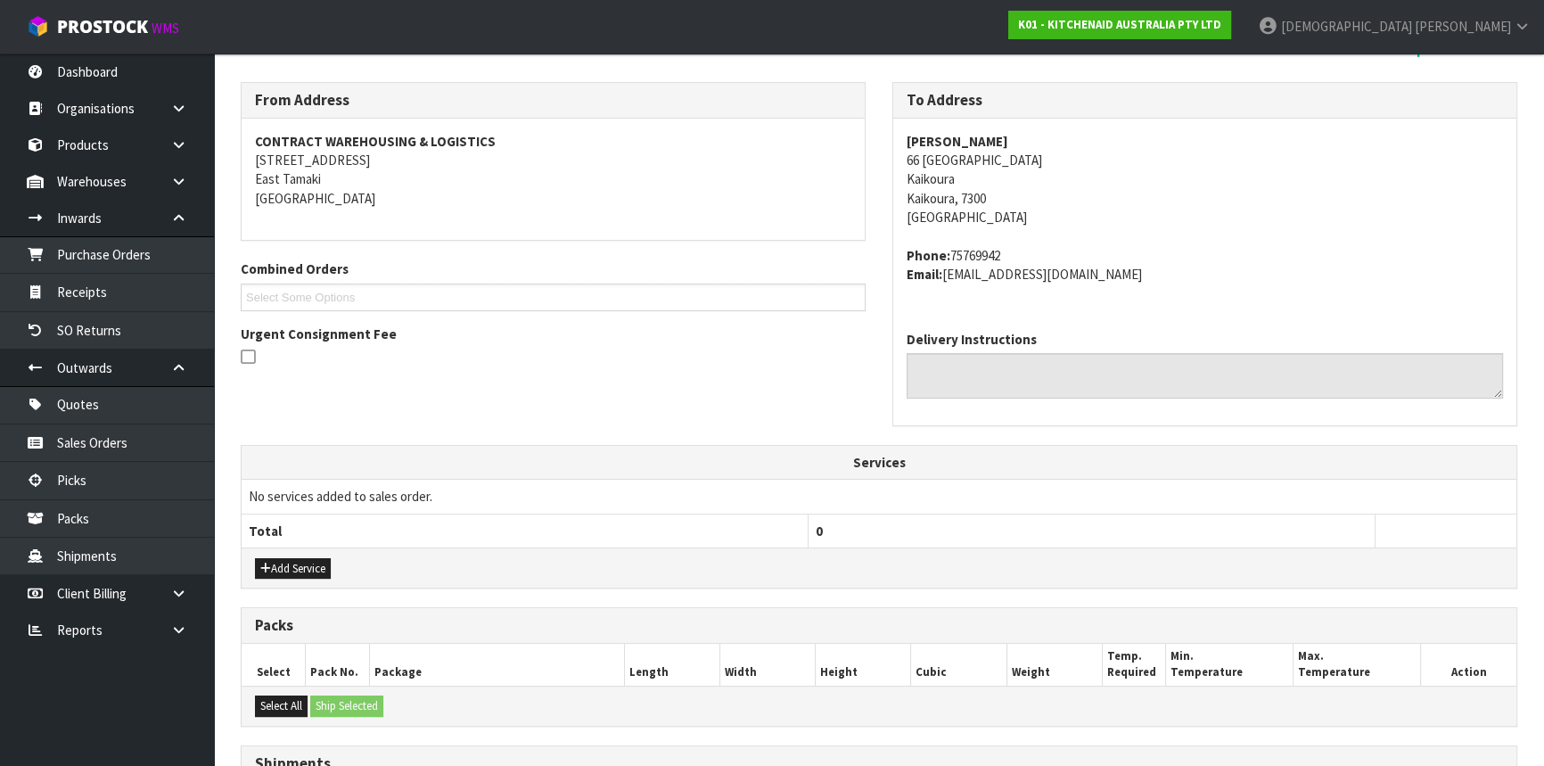
scroll to position [479, 0]
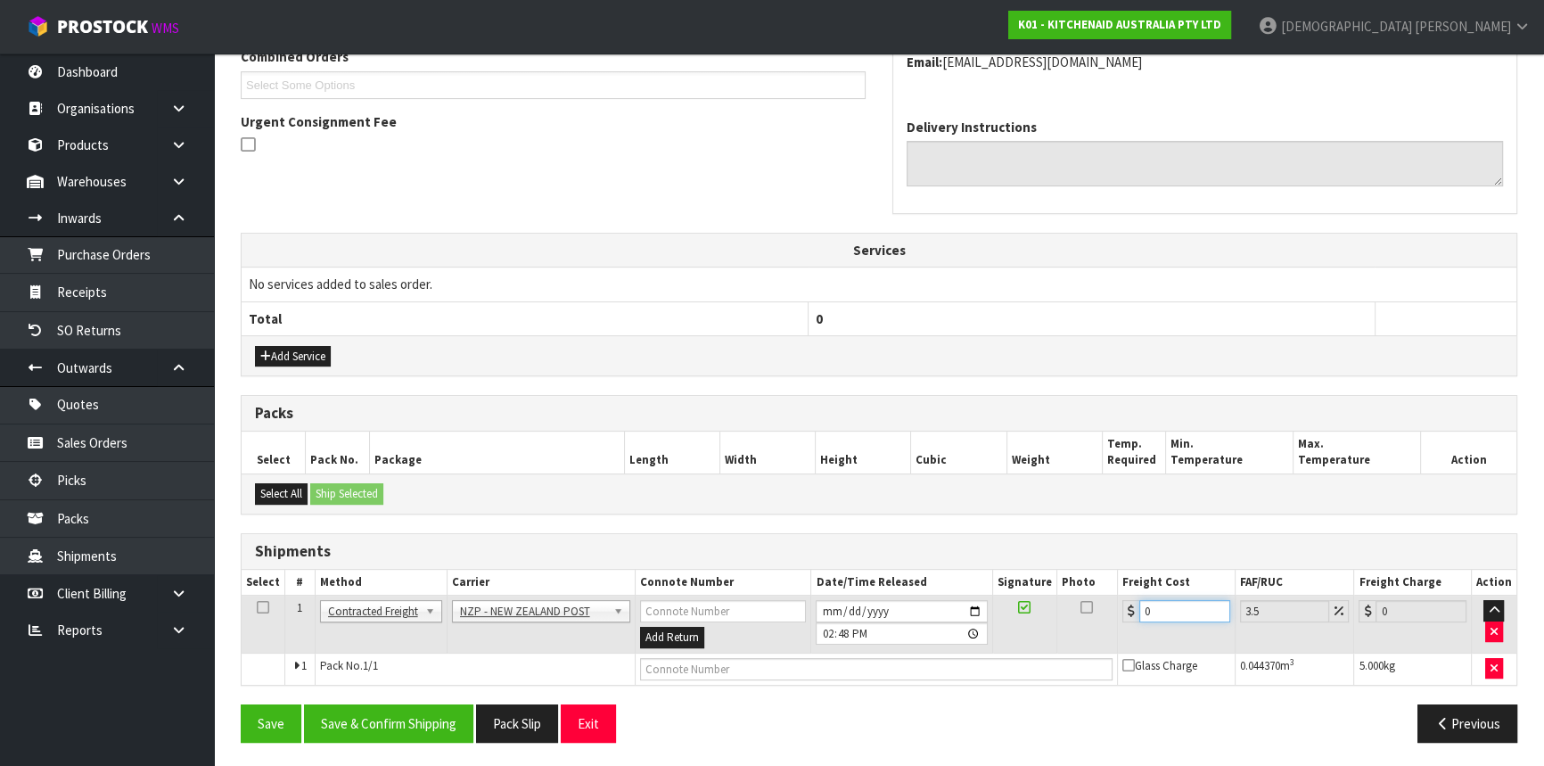
drag, startPoint x: 1156, startPoint y: 608, endPoint x: 1093, endPoint y: 607, distance: 63.3
click at [1095, 607] on tr "1 Client Local Pickup Customer Local Pickup Company Freight Contracted Freight …" at bounding box center [879, 624] width 1274 height 58
click at [1157, 608] on input "0" at bounding box center [1184, 611] width 91 height 22
drag, startPoint x: 1157, startPoint y: 608, endPoint x: 1102, endPoint y: 617, distance: 55.1
click at [1102, 617] on tr "1 Client Local Pickup Customer Local Pickup Company Freight Contracted Freight …" at bounding box center [879, 624] width 1274 height 58
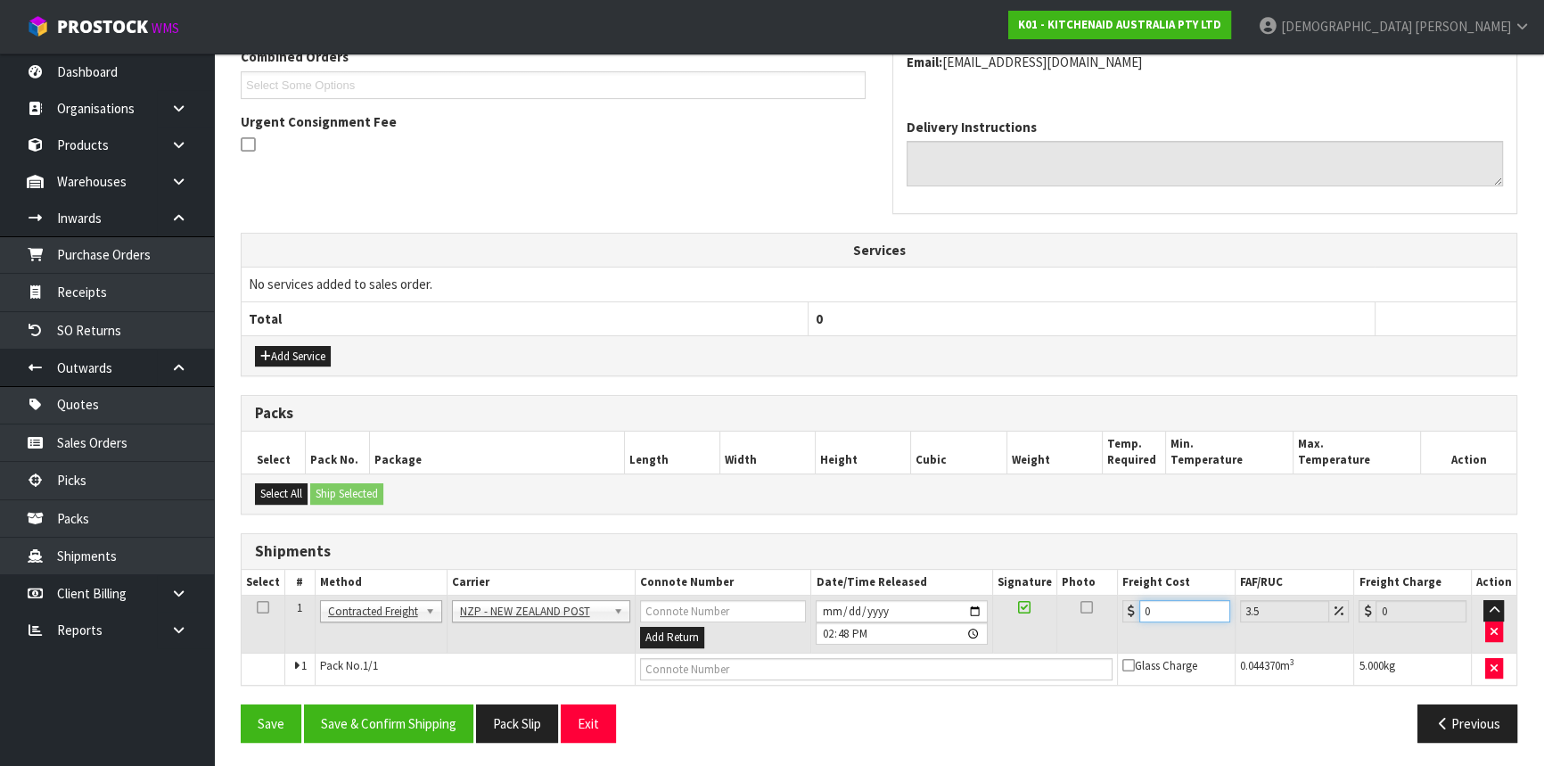
type input "1"
type input "1.03"
type input "11"
type input "11.38"
type input "11.6"
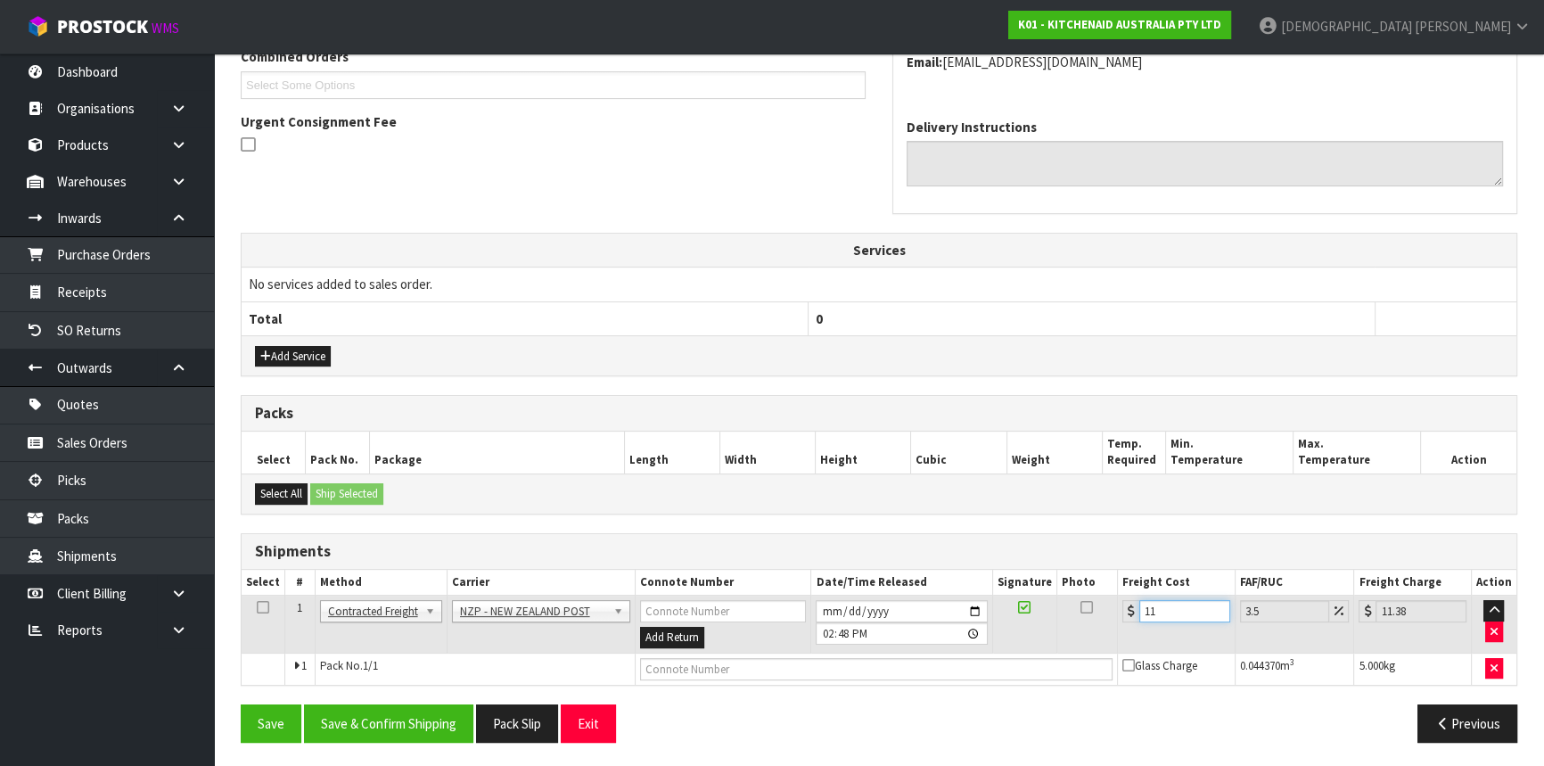
type input "12.01"
type input "11.61"
type input "12.02"
type input "11.61"
click at [385, 723] on button "Save & Confirm Shipping" at bounding box center [388, 723] width 169 height 38
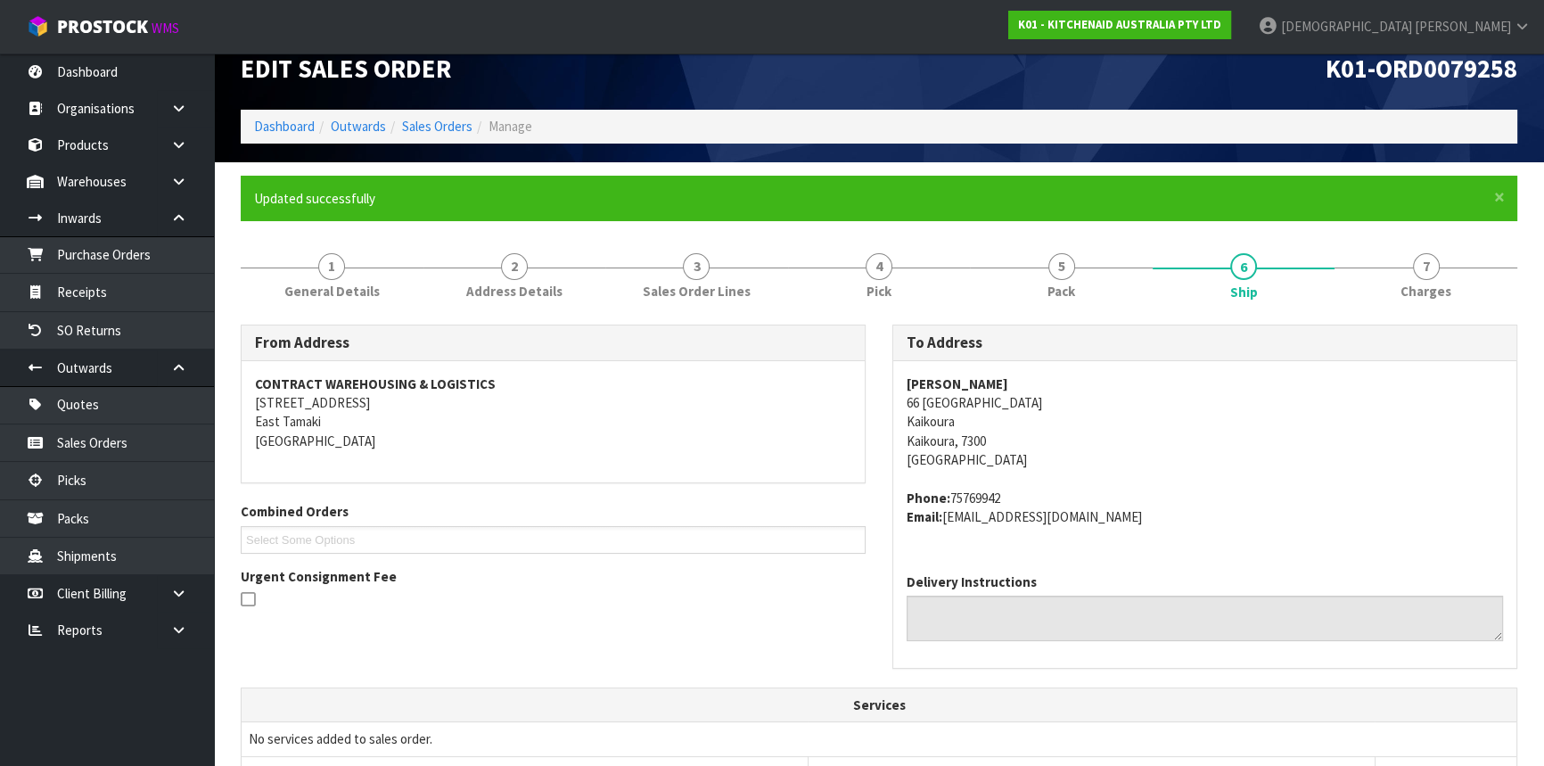
scroll to position [0, 0]
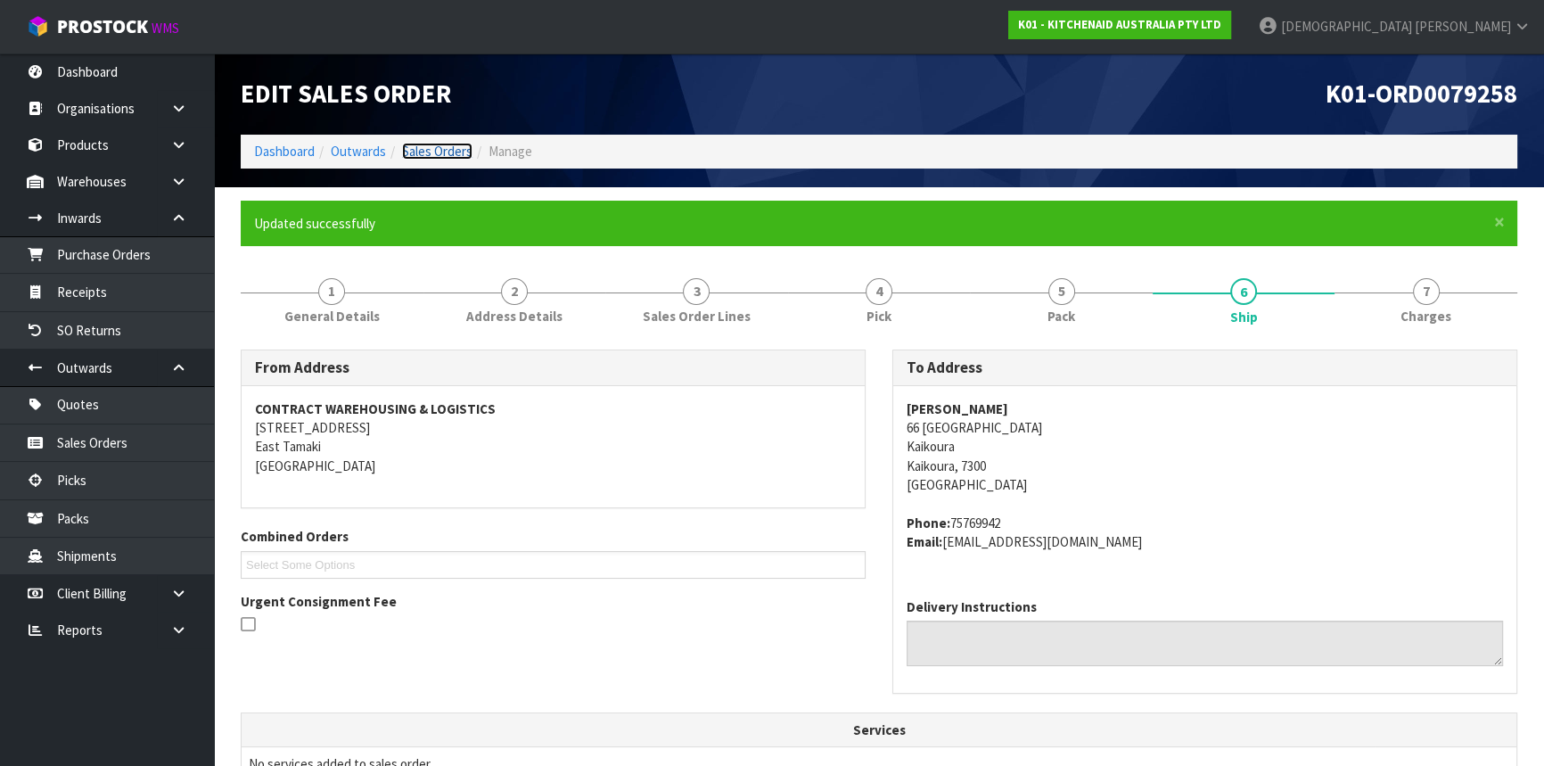
click at [442, 147] on link "Sales Orders" at bounding box center [437, 151] width 70 height 17
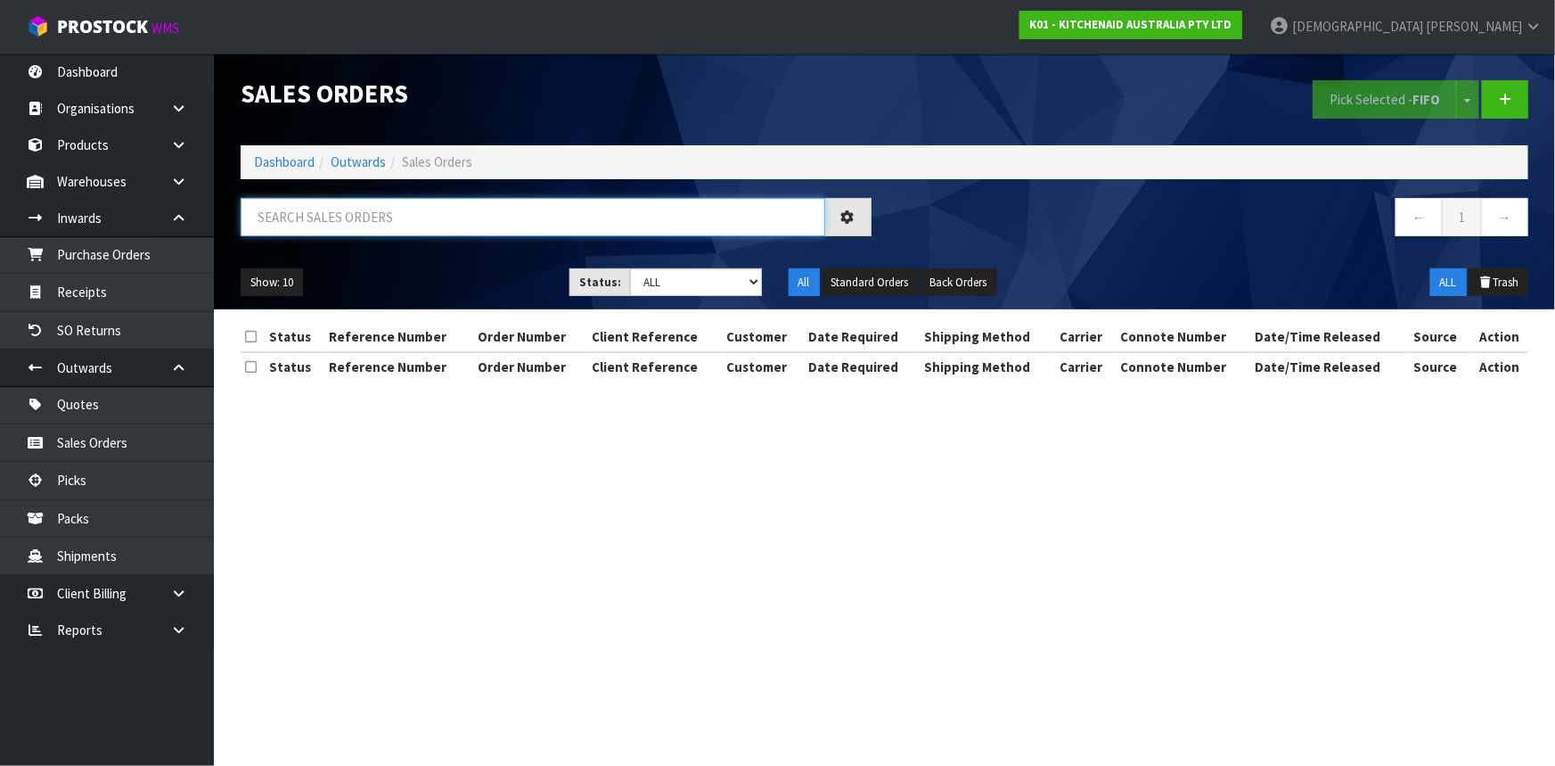
click at [410, 204] on input "text" at bounding box center [533, 217] width 585 height 38
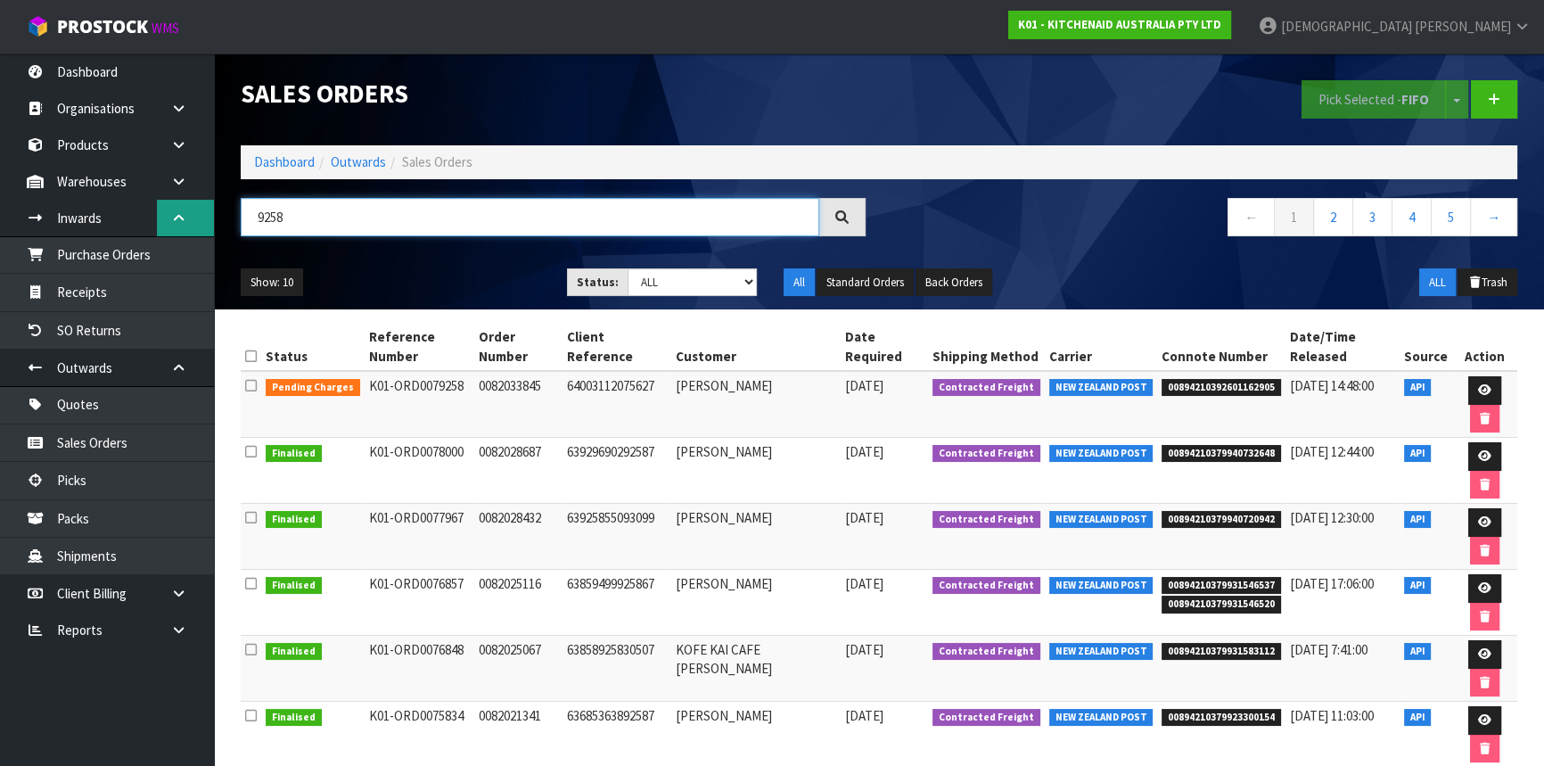
drag, startPoint x: 306, startPoint y: 220, endPoint x: 157, endPoint y: 213, distance: 149.0
click at [157, 213] on body "Toggle navigation ProStock WMS K01 - KITCHENAID AUSTRALIA PTY LTD [PERSON_NAME]…" at bounding box center [772, 383] width 1544 height 766
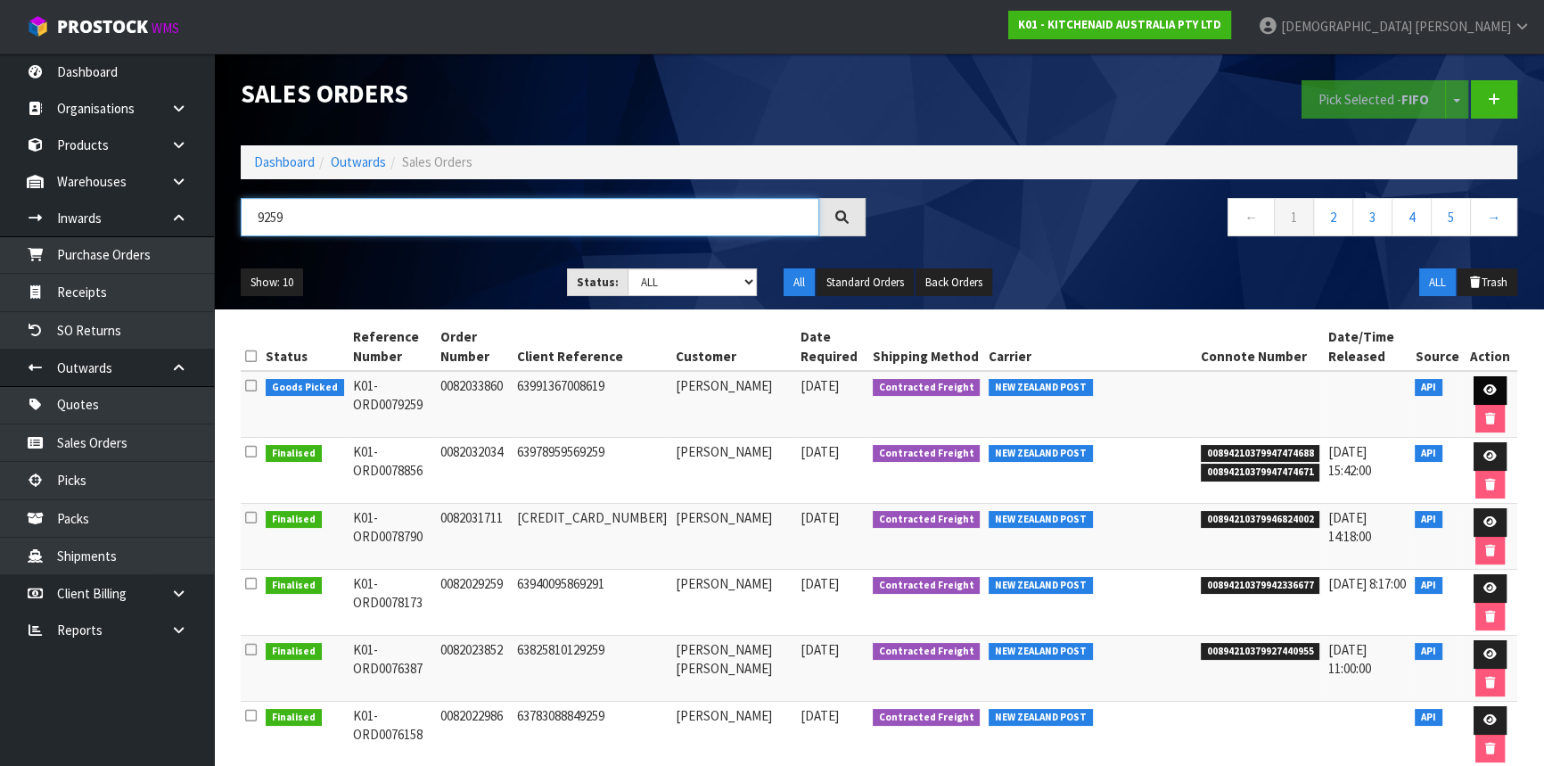
type input "9259"
click at [1475, 382] on link at bounding box center [1489, 390] width 33 height 29
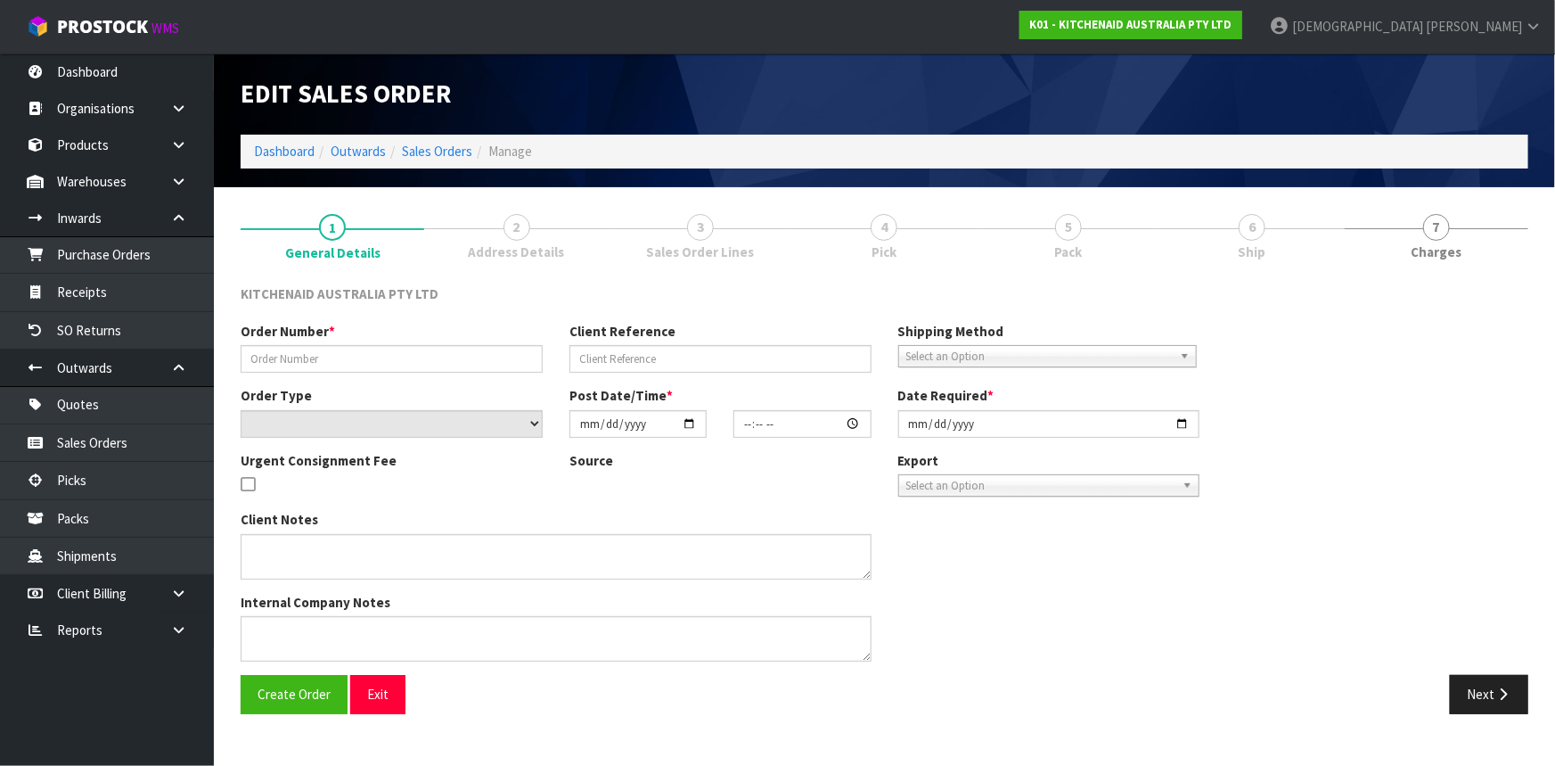
type input "0082033860"
type input "63991367008619"
select select "number:0"
type input "[DATE]"
type input "15:39:51.000"
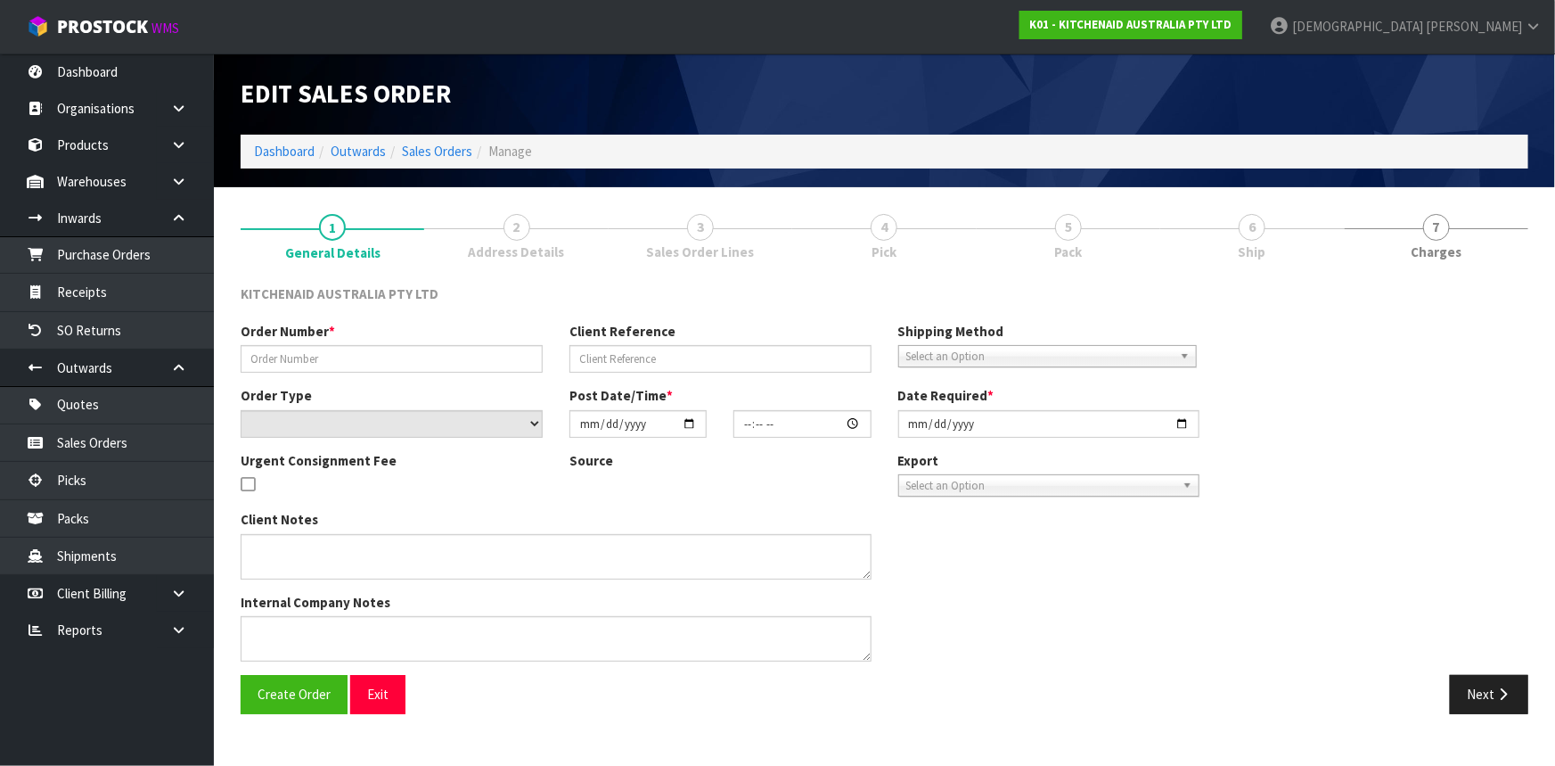
type input "[DATE]"
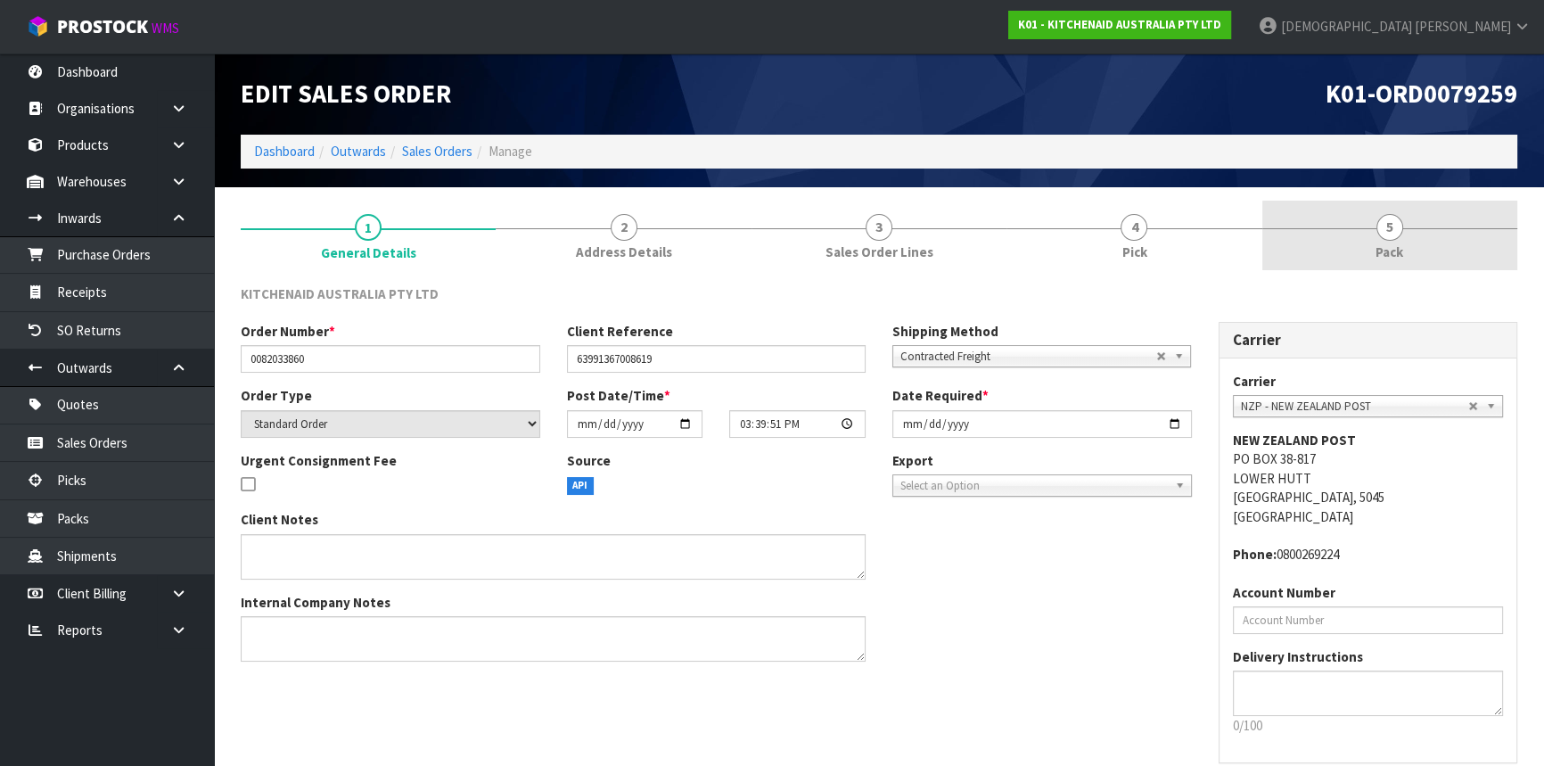
click at [1347, 237] on link "5 Pack" at bounding box center [1389, 236] width 255 height 70
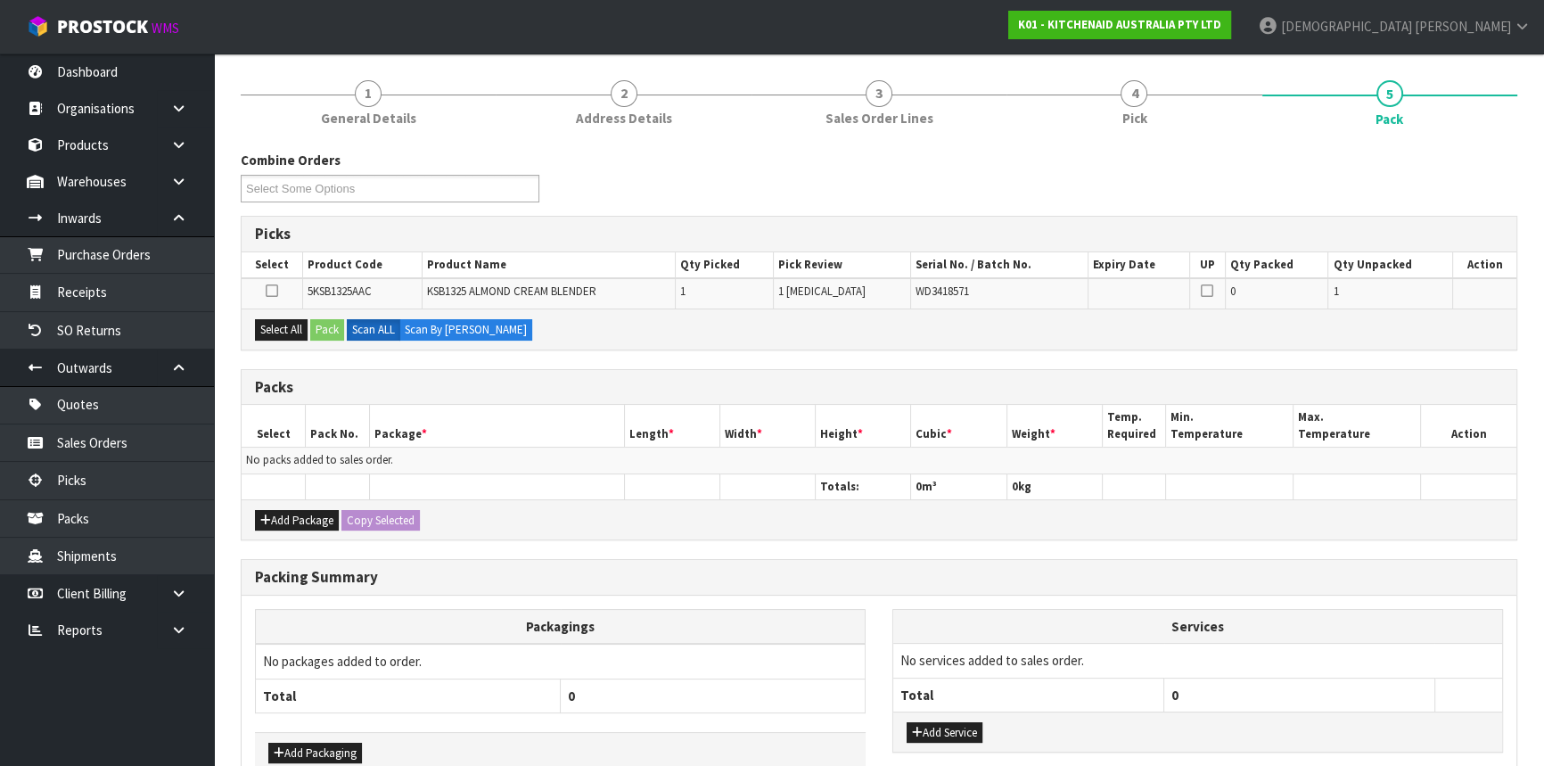
scroll to position [233, 0]
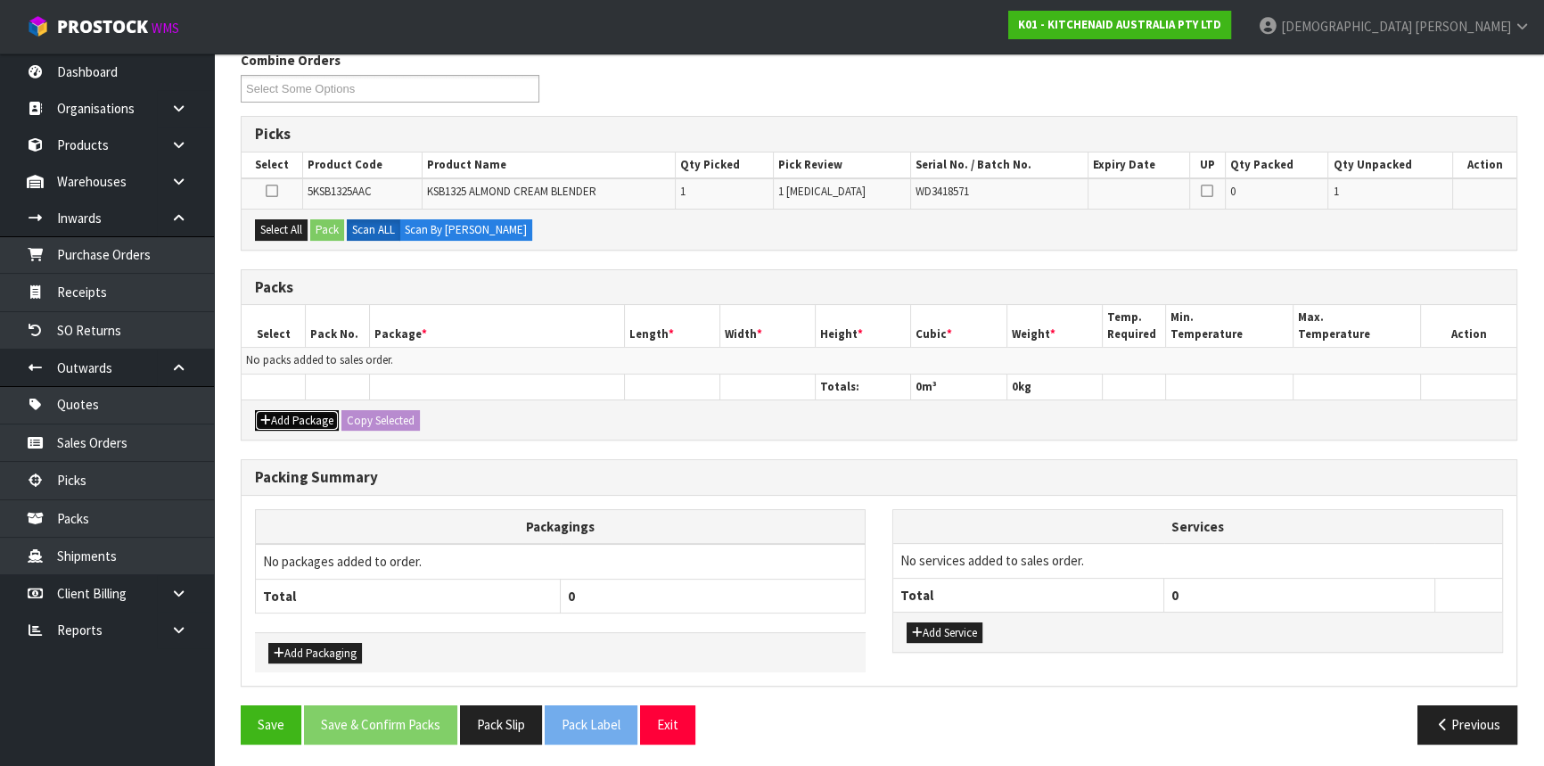
click at [285, 413] on button "Add Package" at bounding box center [297, 420] width 84 height 21
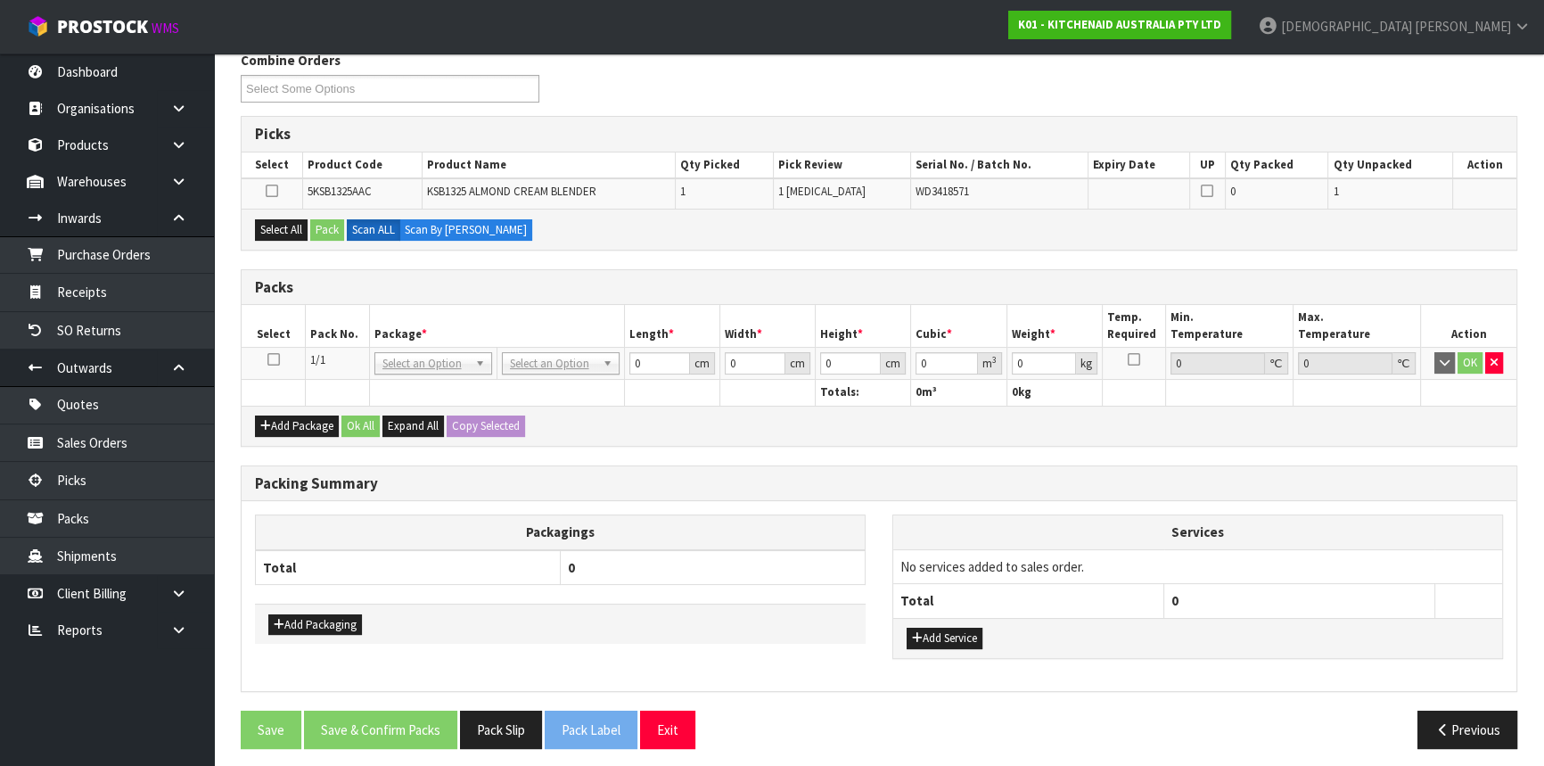
click at [274, 359] on icon at bounding box center [273, 359] width 12 height 1
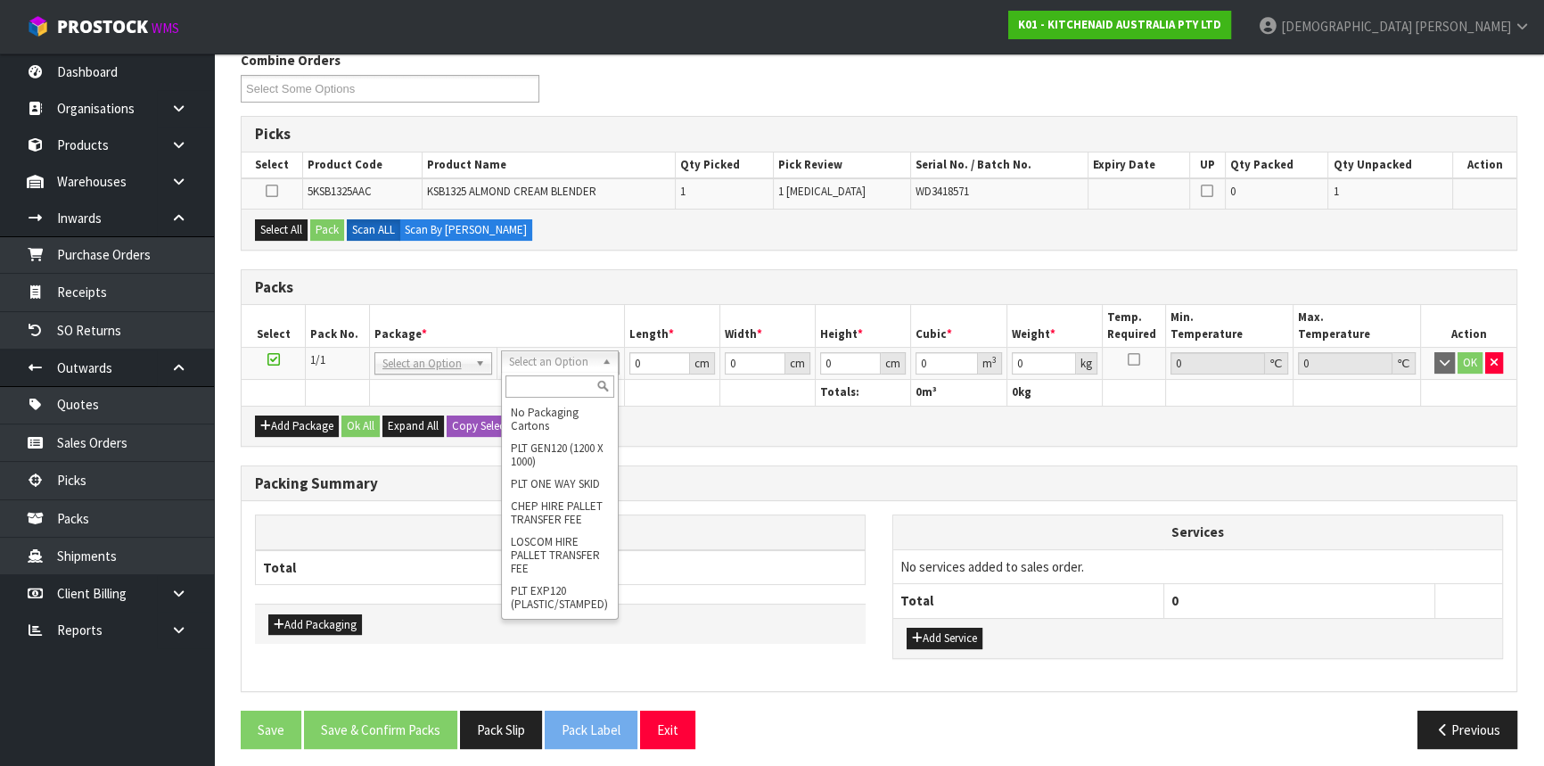
click at [535, 383] on input "text" at bounding box center [559, 386] width 109 height 22
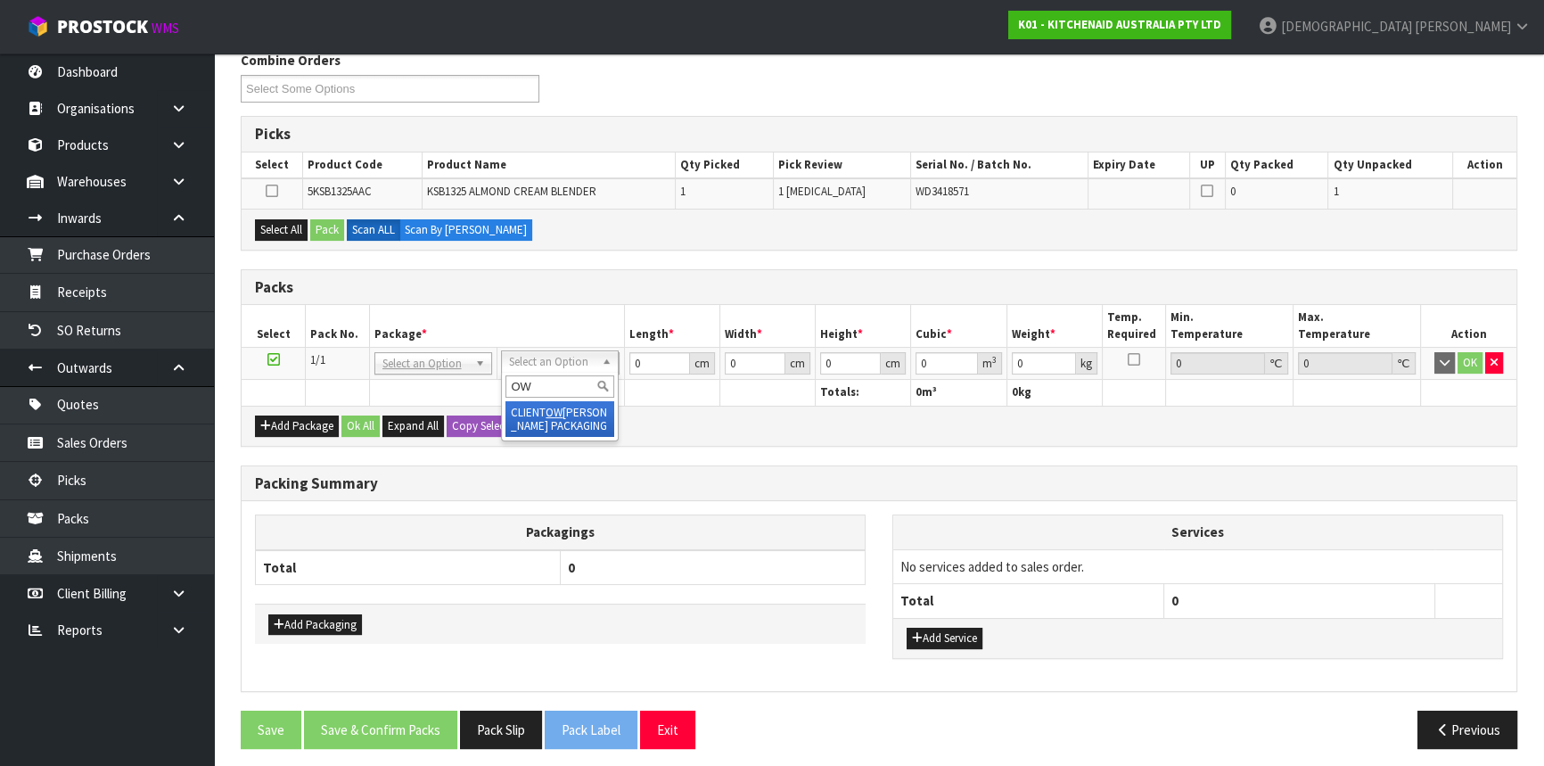
type input "OW"
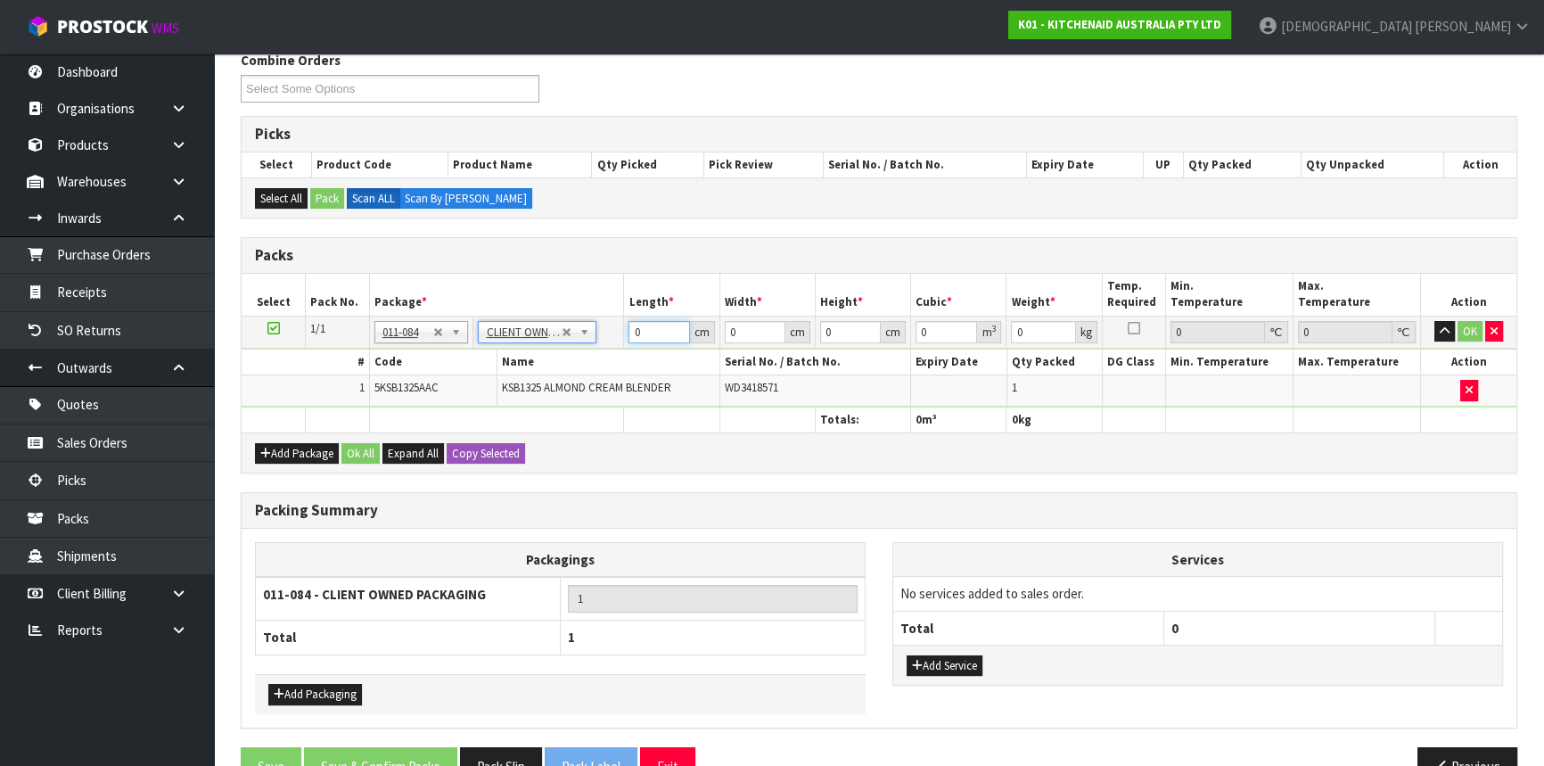
drag, startPoint x: 662, startPoint y: 323, endPoint x: 583, endPoint y: 330, distance: 79.6
click at [584, 330] on tr "1/1 NONE 007-001 007-002 007-004 007-009 007-013 007-014 007-015 007-017 007-01…" at bounding box center [879, 331] width 1274 height 32
type input "50"
type input "28"
type input "3"
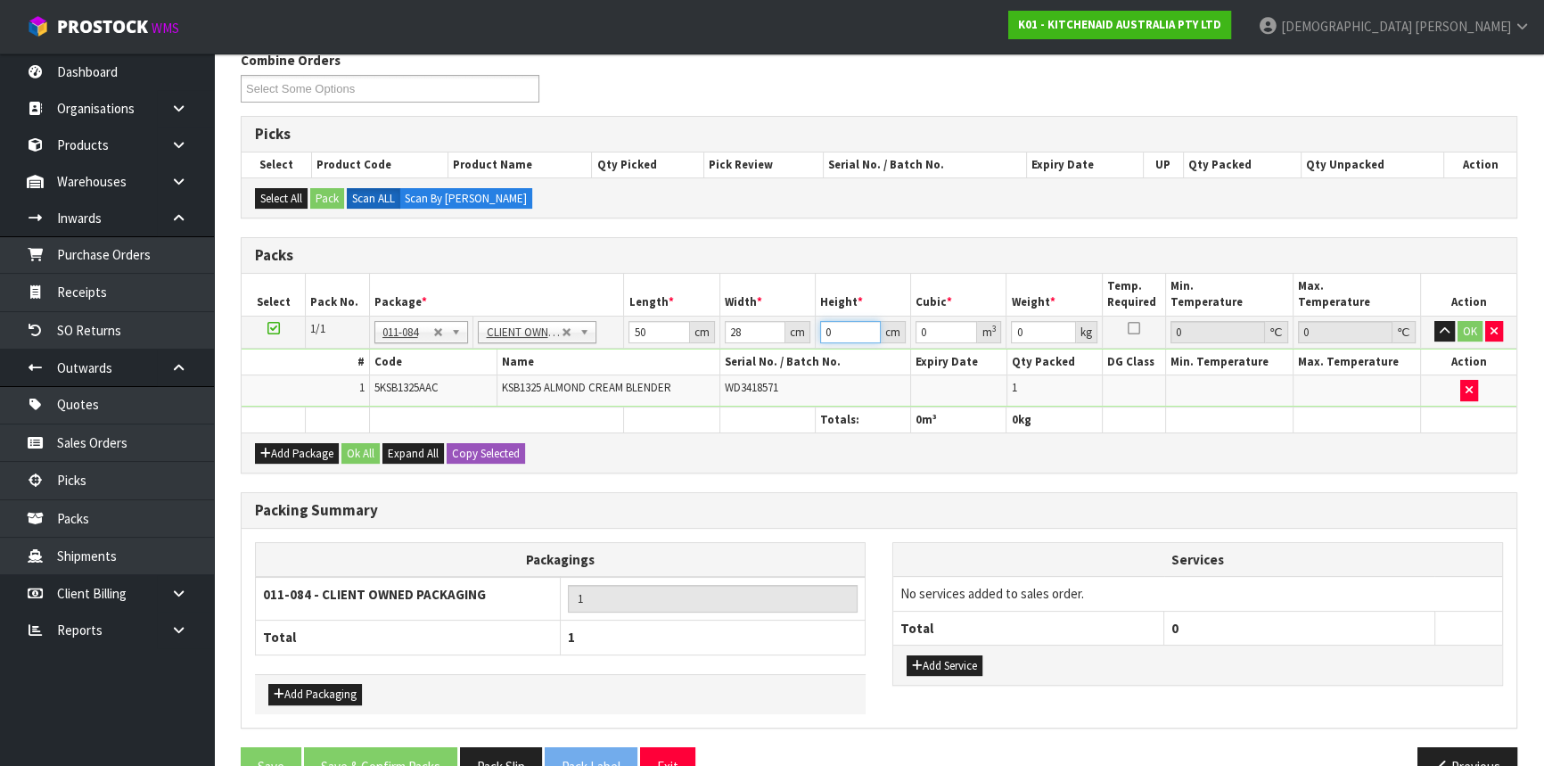
type input "0.0042"
type input "31"
type input "0.0434"
type input "31"
type input "5"
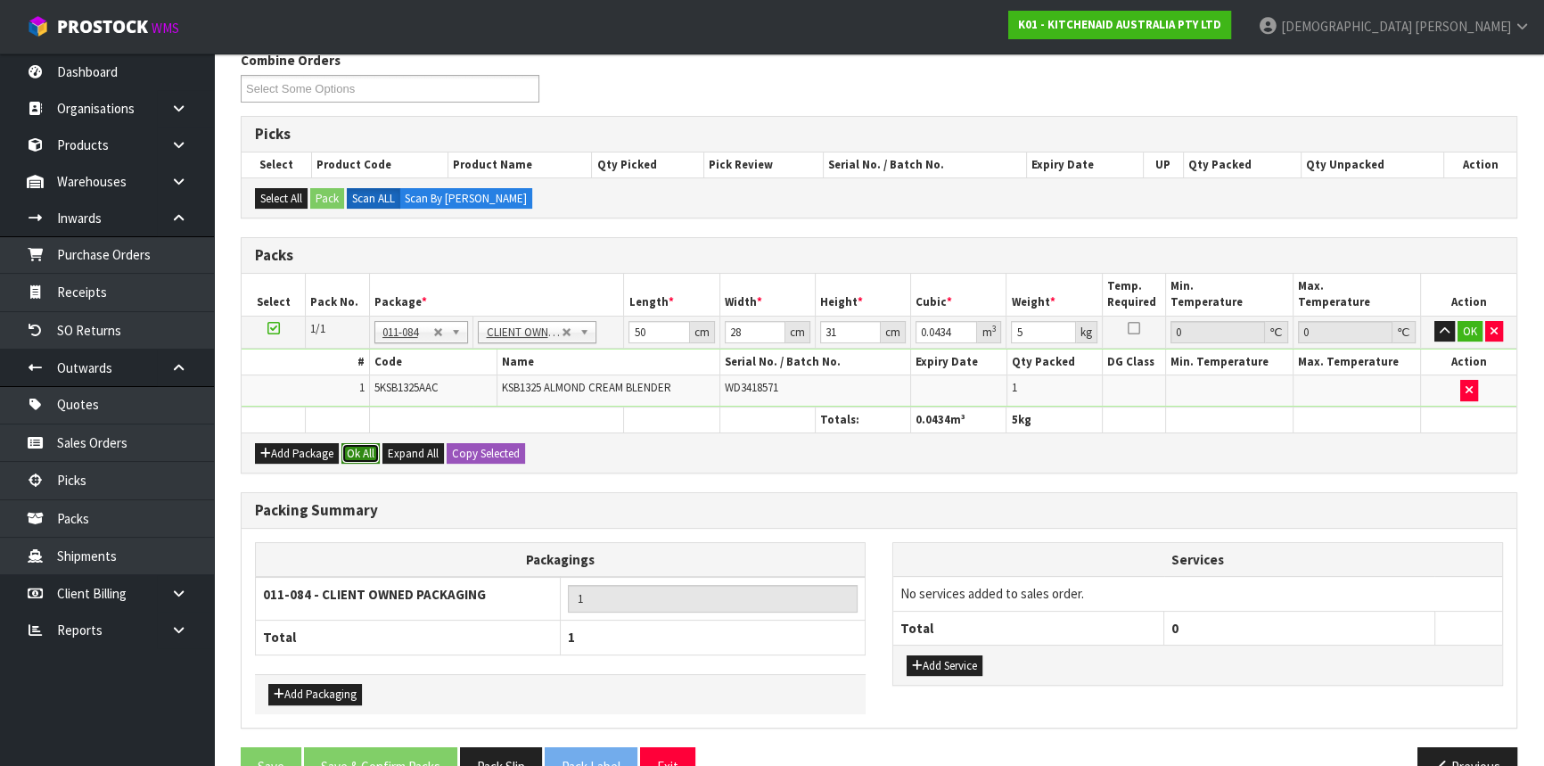
click at [367, 451] on button "Ok All" at bounding box center [360, 453] width 38 height 21
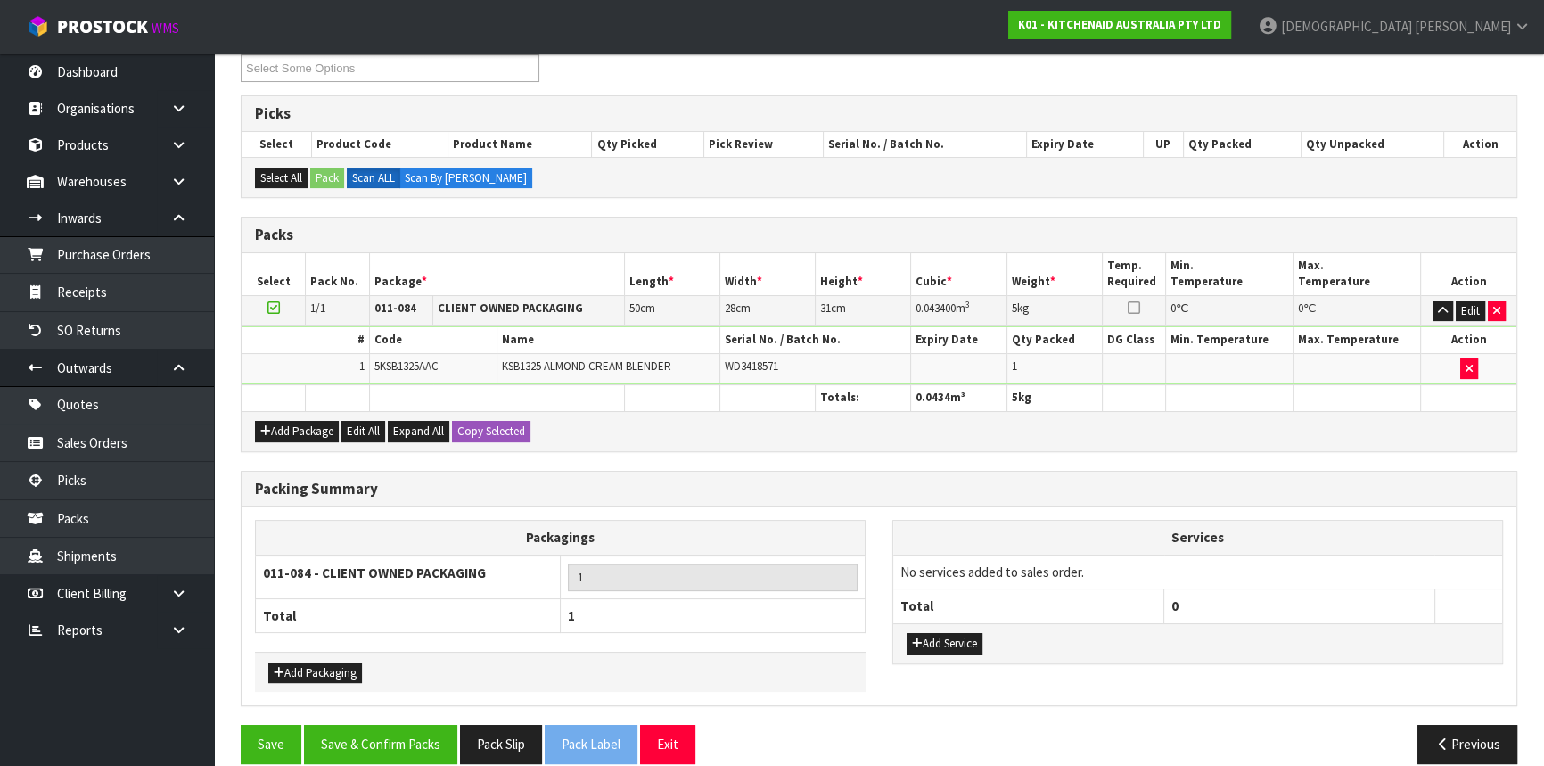
scroll to position [274, 0]
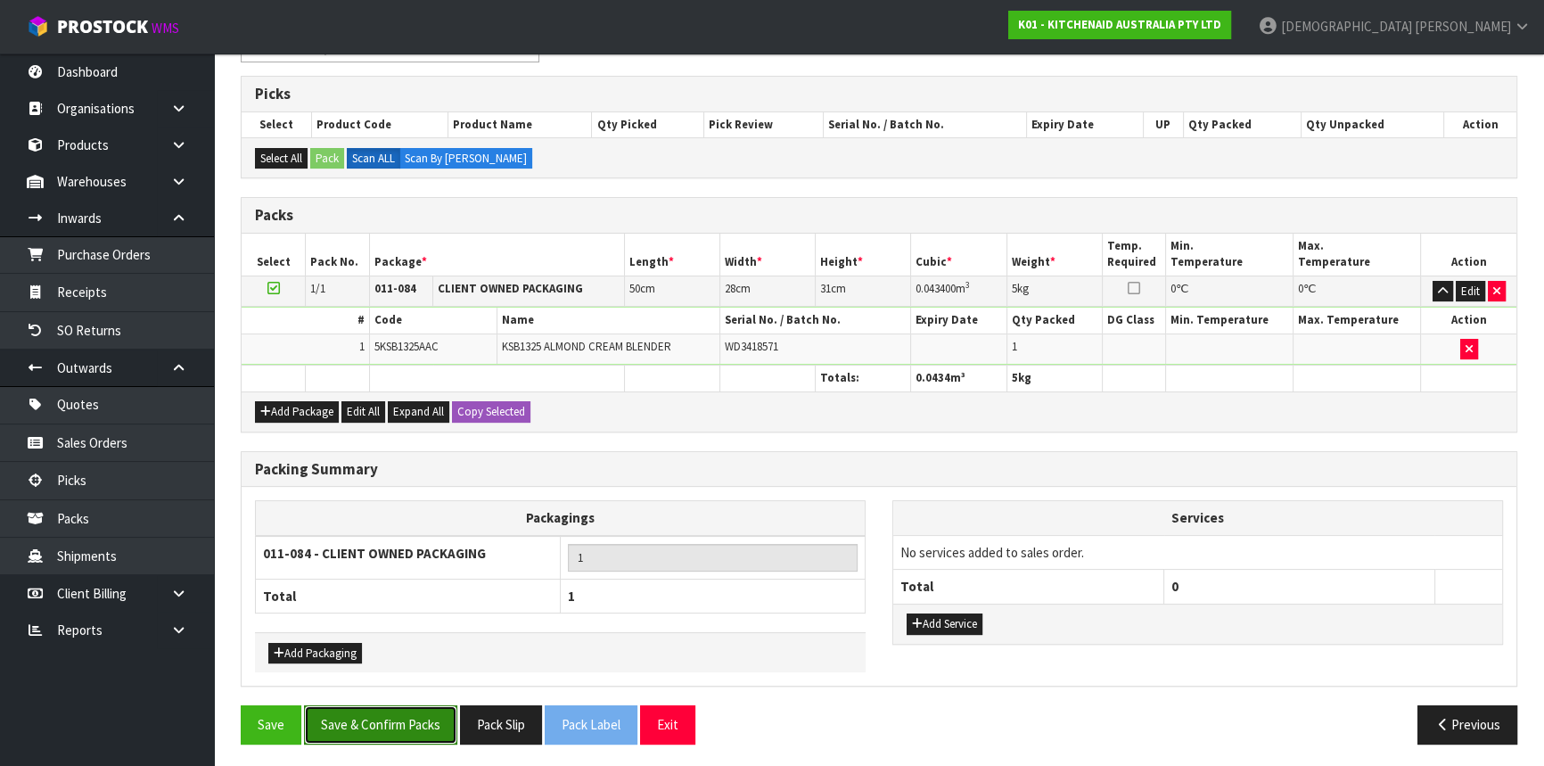
click at [375, 731] on button "Save & Confirm Packs" at bounding box center [380, 724] width 153 height 38
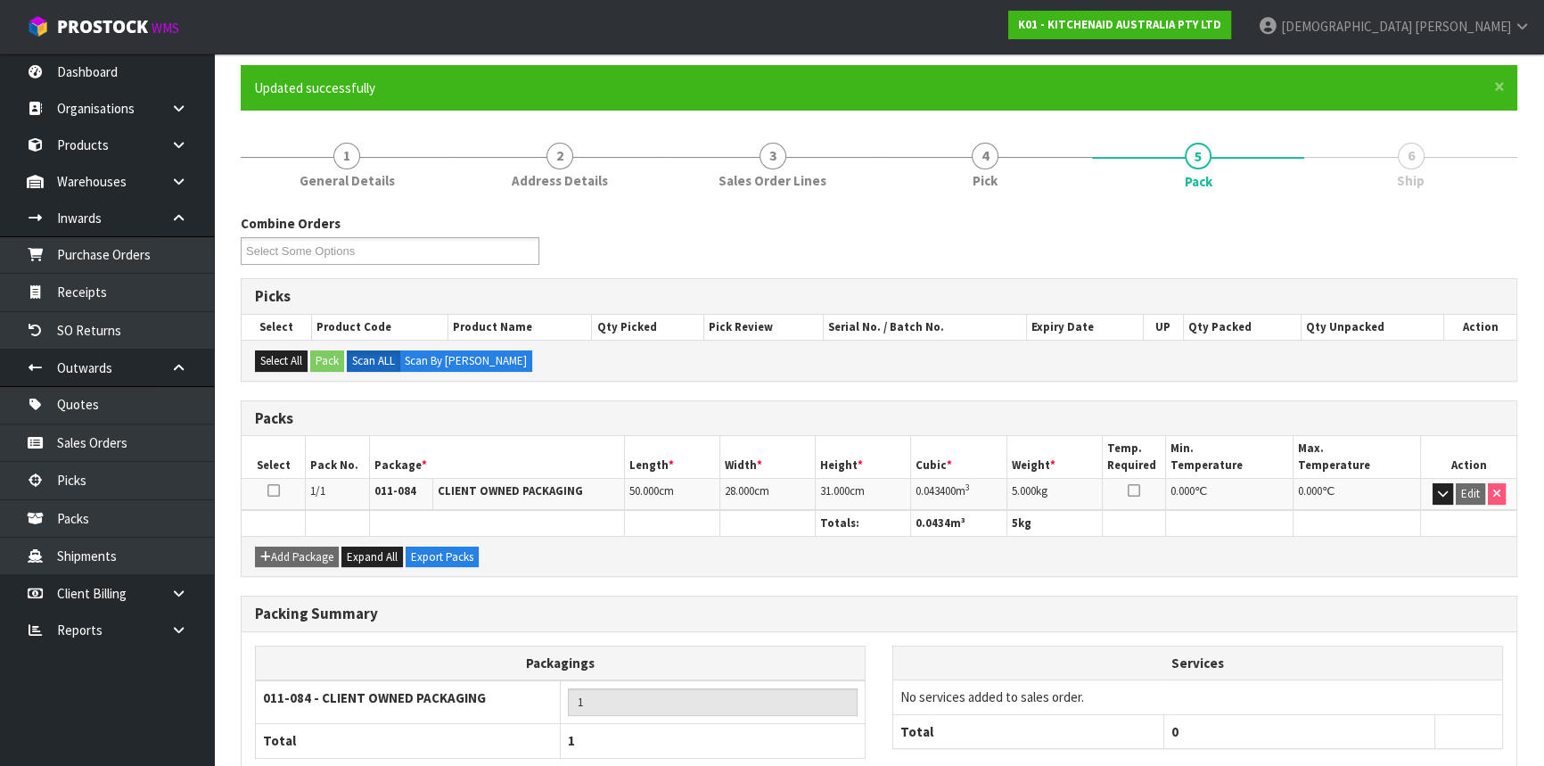
scroll to position [241, 0]
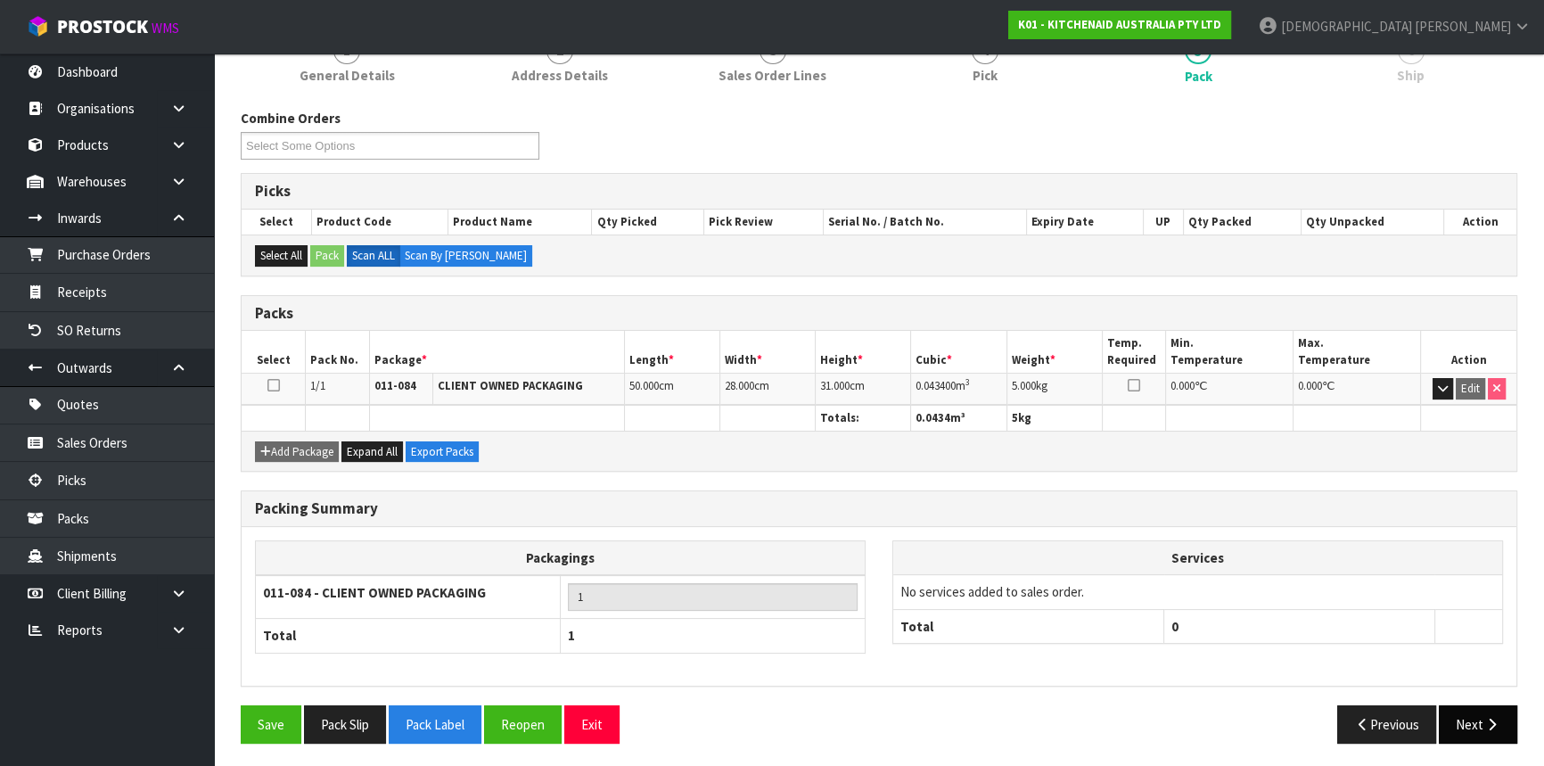
click at [1461, 712] on button "Next" at bounding box center [1477, 724] width 78 height 38
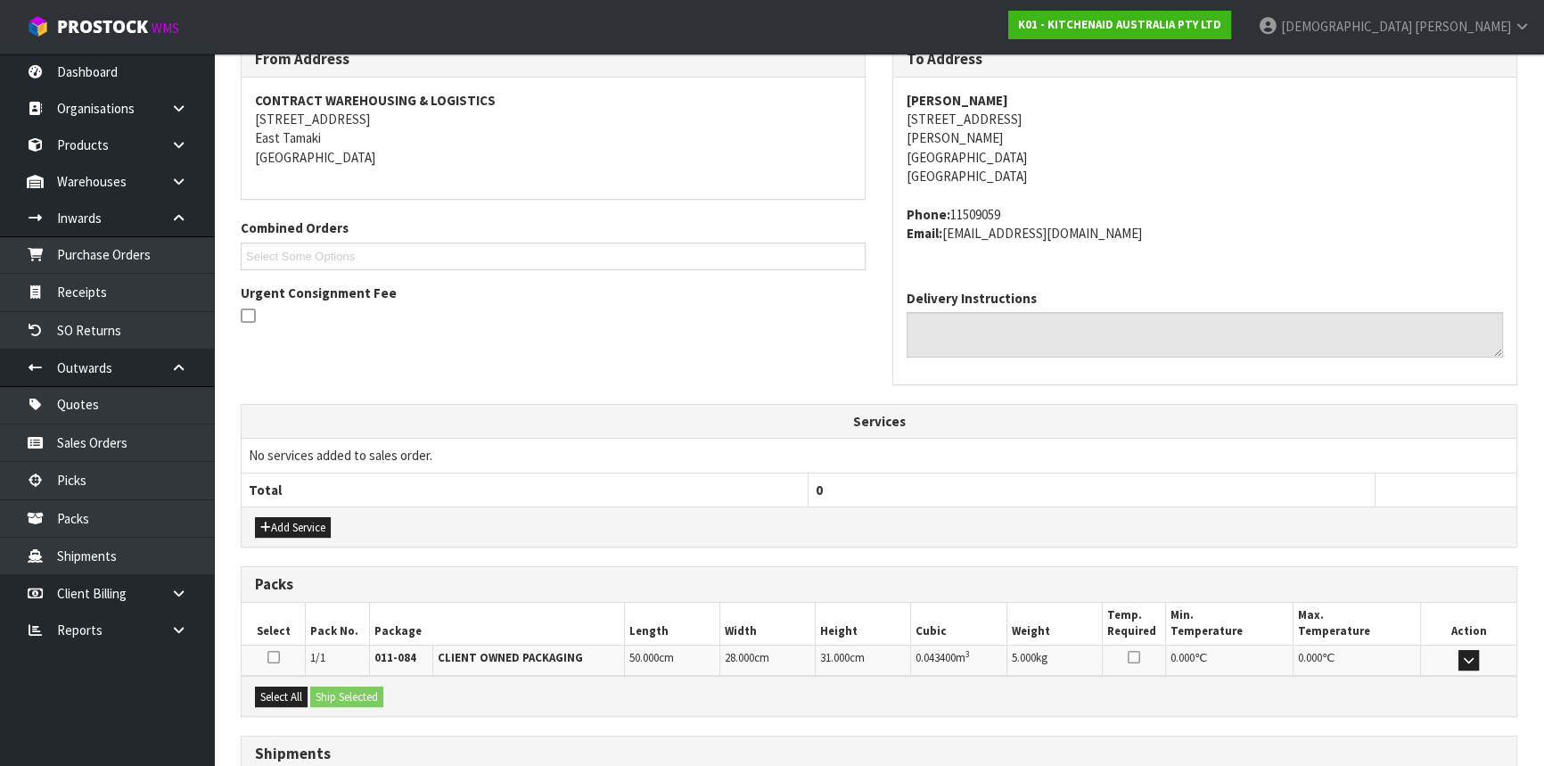
scroll to position [447, 0]
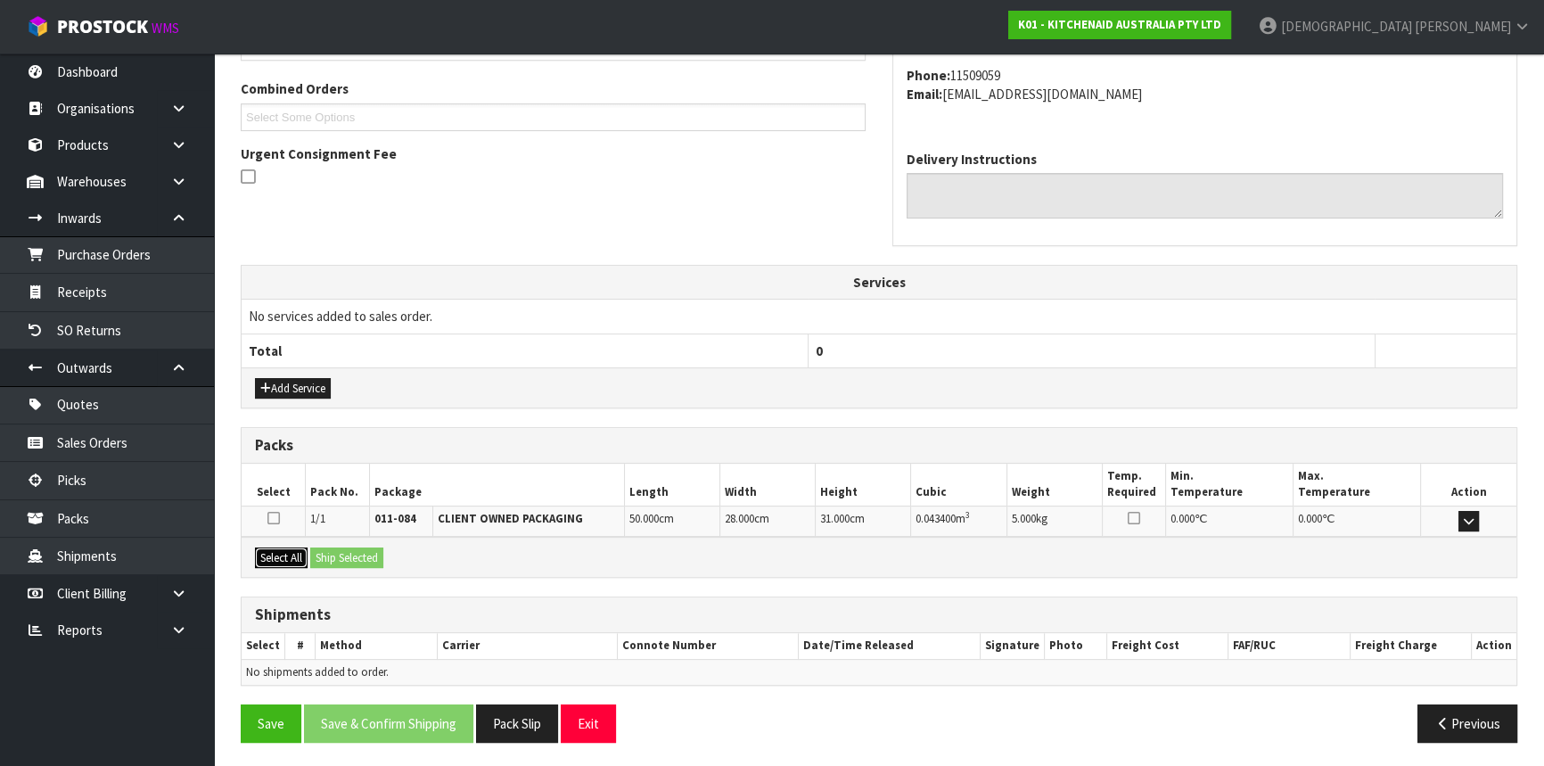
click at [279, 561] on button "Select All" at bounding box center [281, 557] width 53 height 21
click at [373, 556] on button "Ship Selected" at bounding box center [346, 557] width 73 height 21
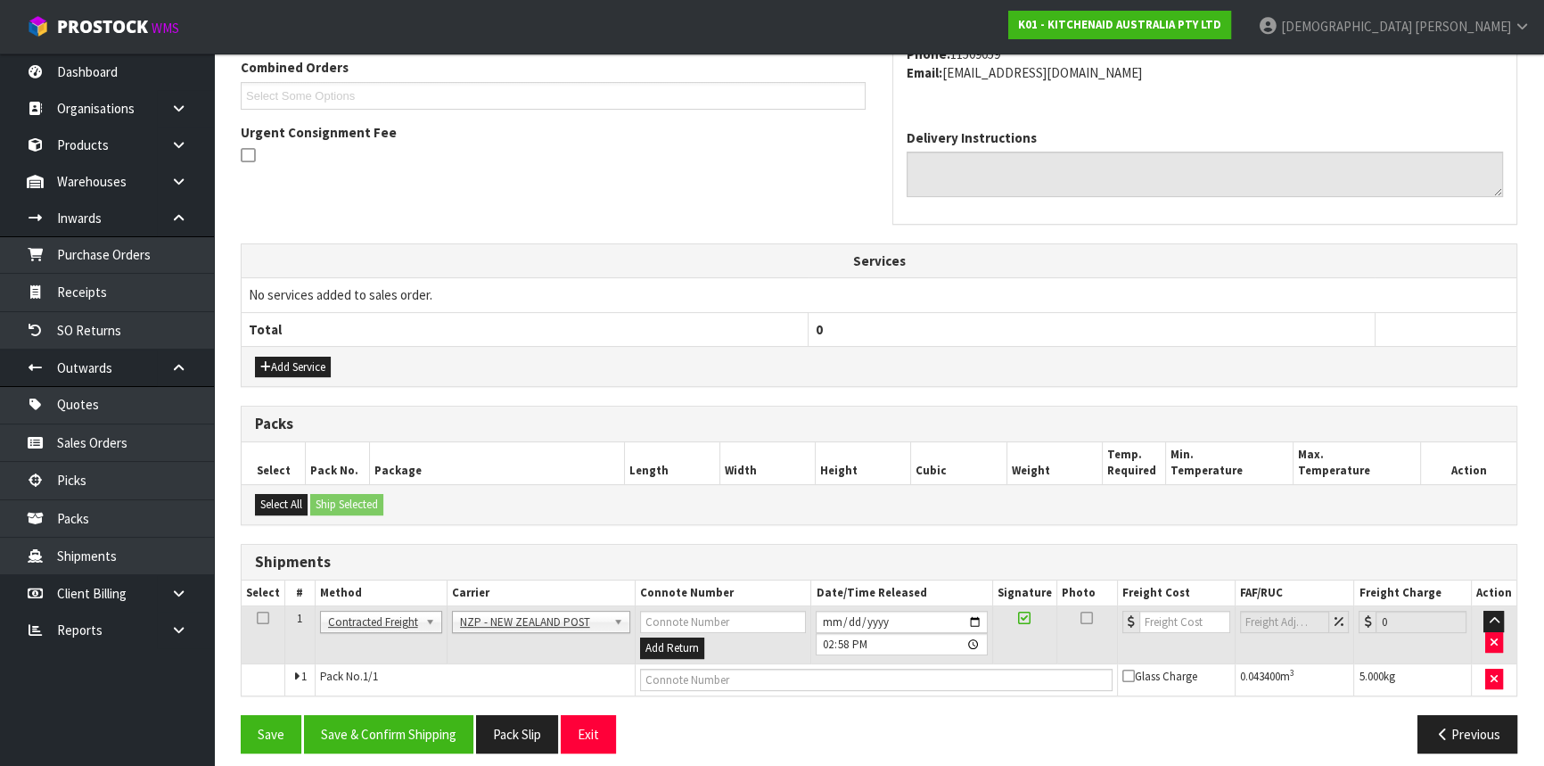
scroll to position [479, 0]
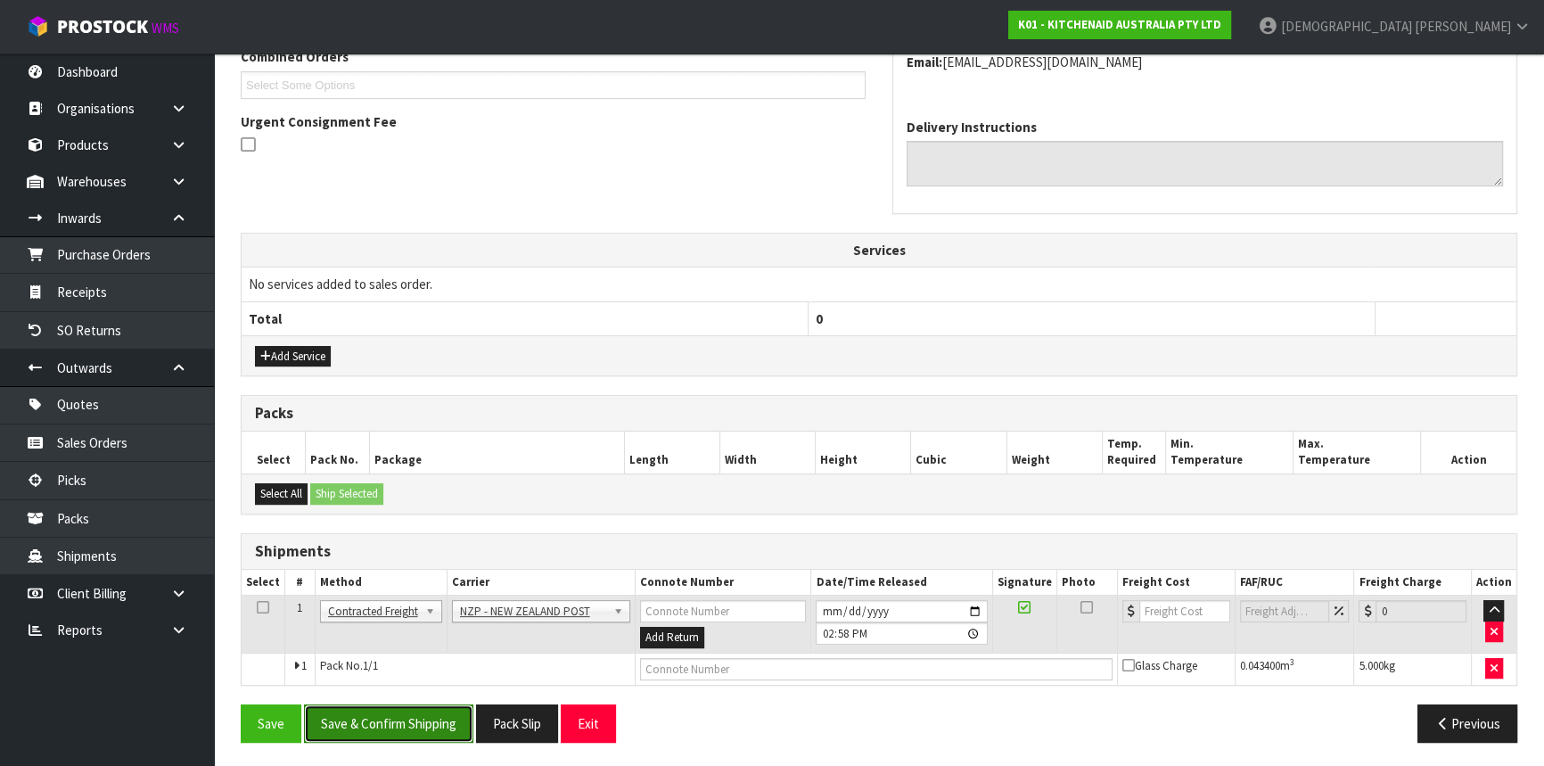
click at [418, 708] on button "Save & Confirm Shipping" at bounding box center [388, 723] width 169 height 38
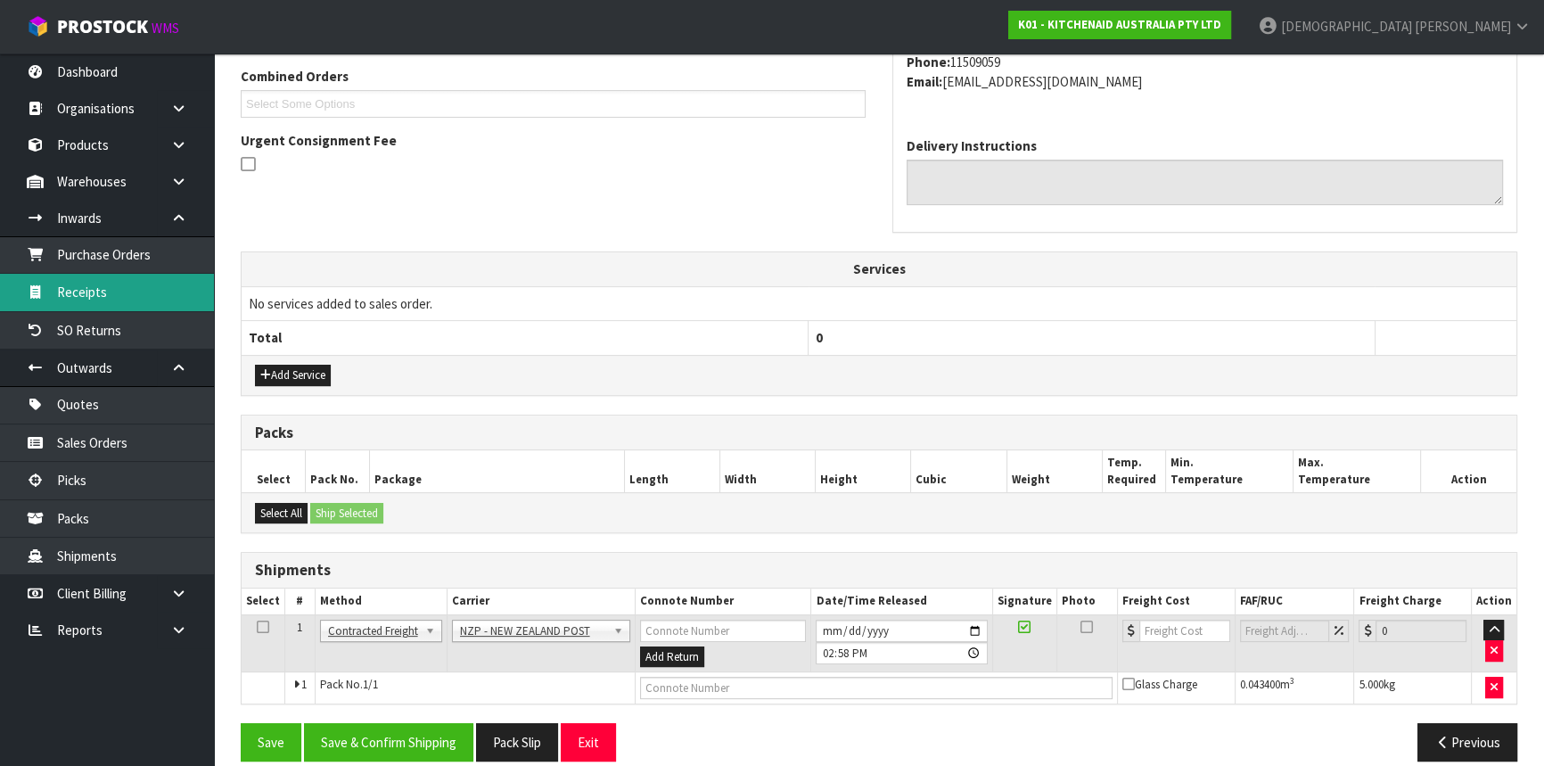
scroll to position [0, 0]
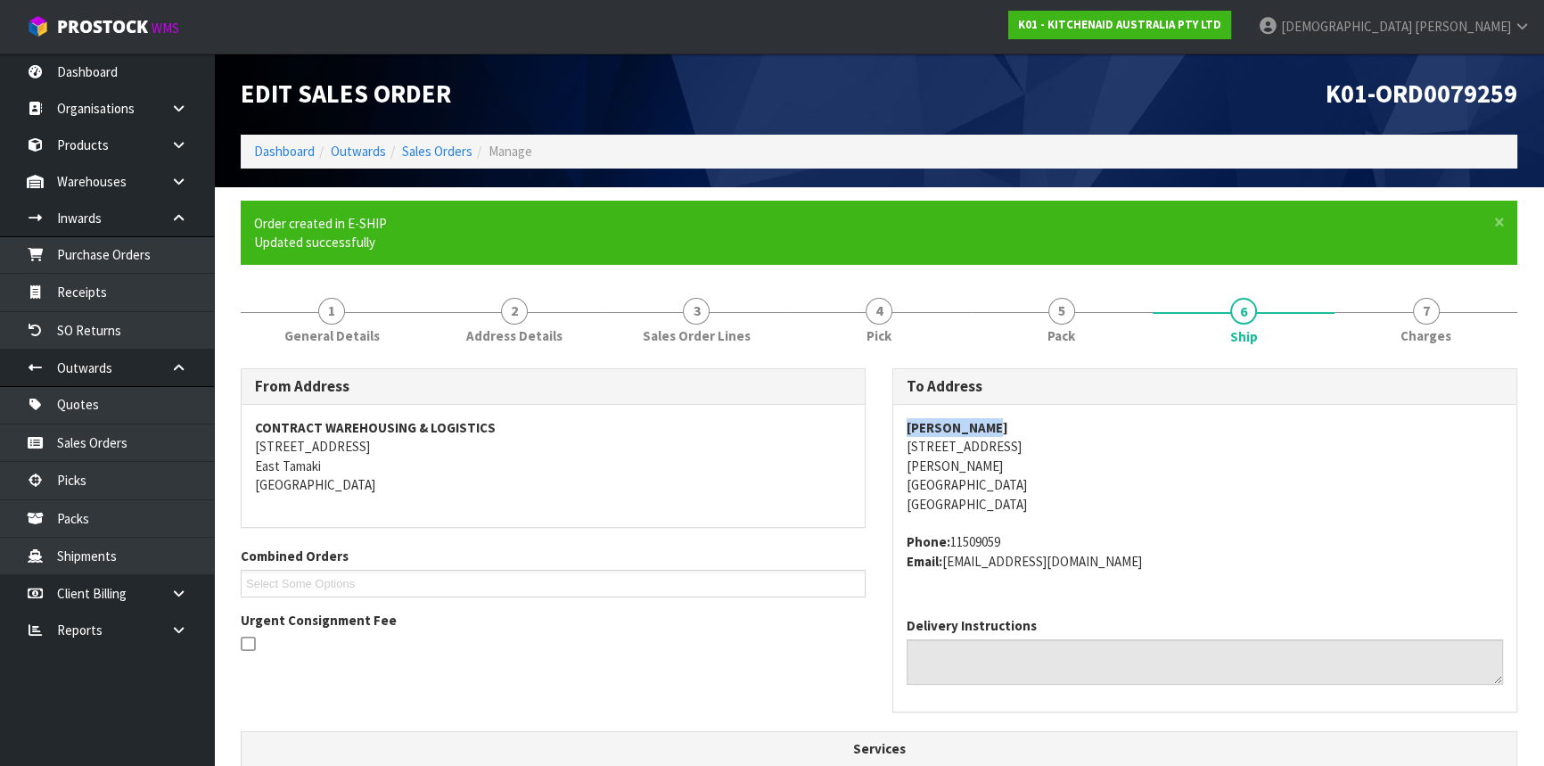
drag, startPoint x: 889, startPoint y: 420, endPoint x: 1039, endPoint y: 412, distance: 149.9
click at [1039, 412] on div "To Address [PERSON_NAME] [STREET_ADDRESS][PERSON_NAME] Phone: 11509059 Email: […" at bounding box center [1204, 549] width 651 height 363
copy strong "[PERSON_NAME]"
click at [903, 447] on div "[PERSON_NAME] [STREET_ADDRESS][PERSON_NAME] Phone: 11509059 Email: [EMAIL_ADDRE…" at bounding box center [1204, 504] width 623 height 198
drag, startPoint x: 903, startPoint y: 447, endPoint x: 1029, endPoint y: 447, distance: 126.5
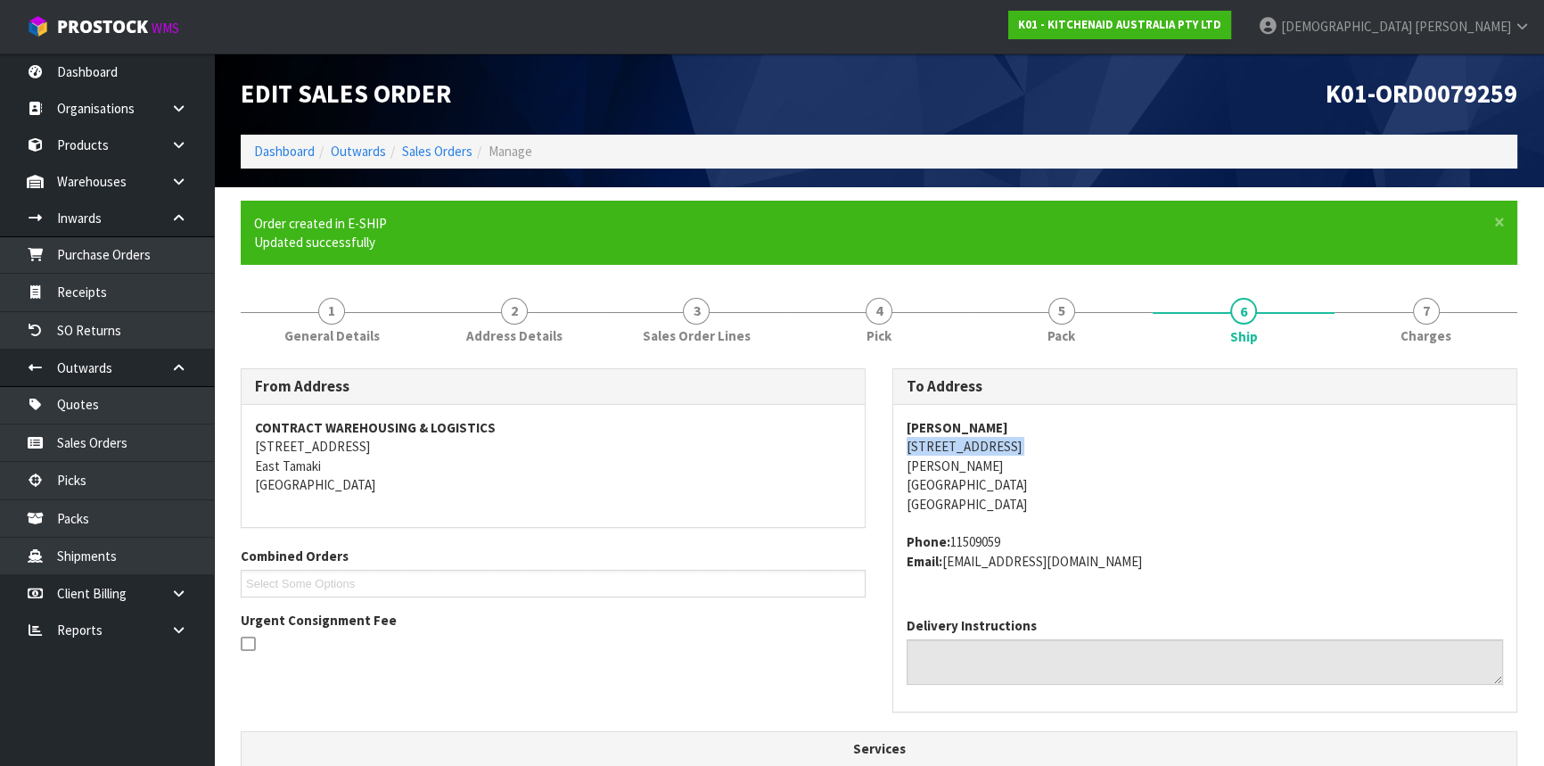
click at [1029, 447] on div "[PERSON_NAME] [STREET_ADDRESS][PERSON_NAME] Phone: 11509059 Email: [EMAIL_ADDRE…" at bounding box center [1204, 504] width 623 height 198
copy address "[STREET_ADDRESS]"
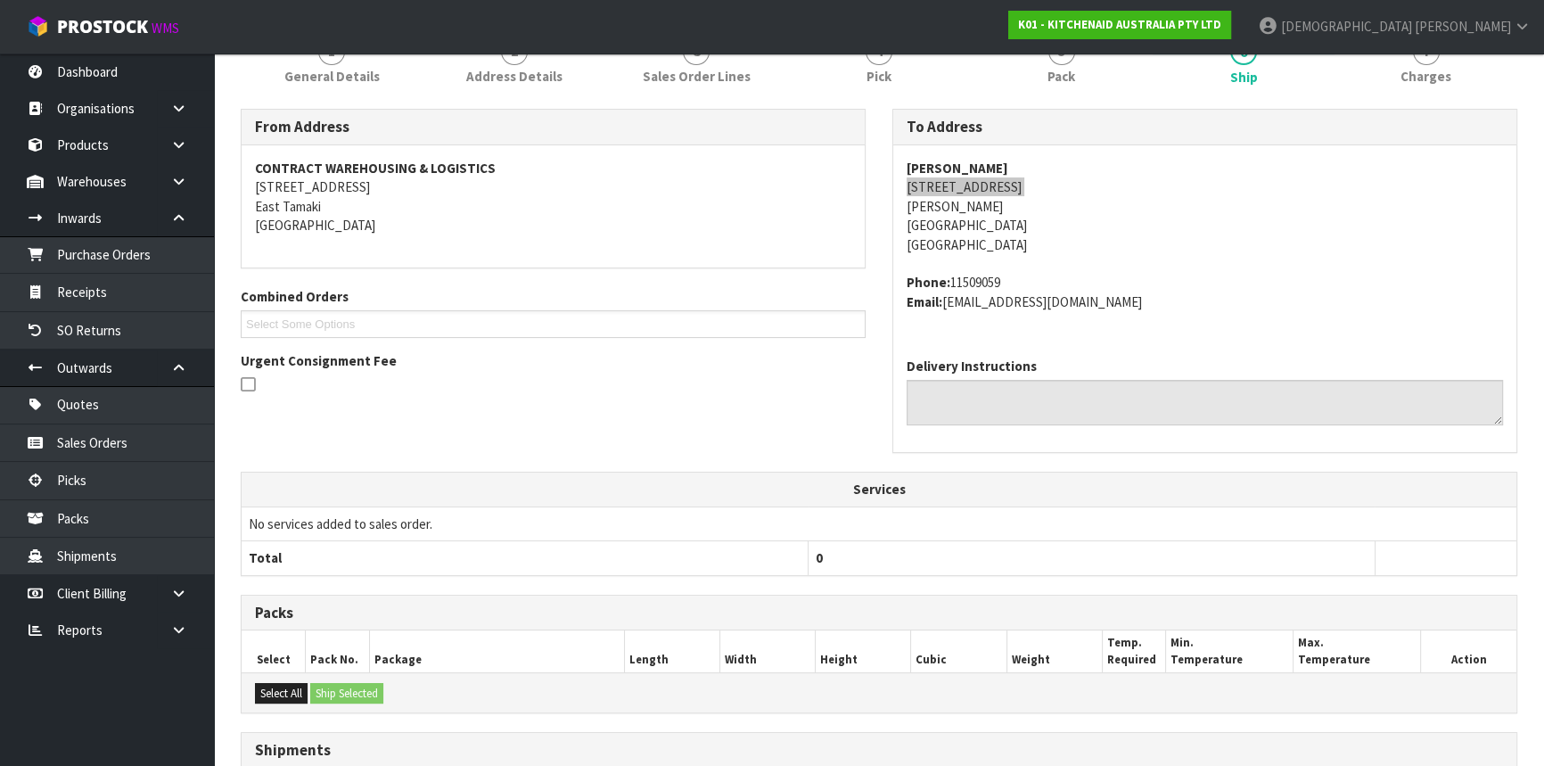
scroll to position [405, 0]
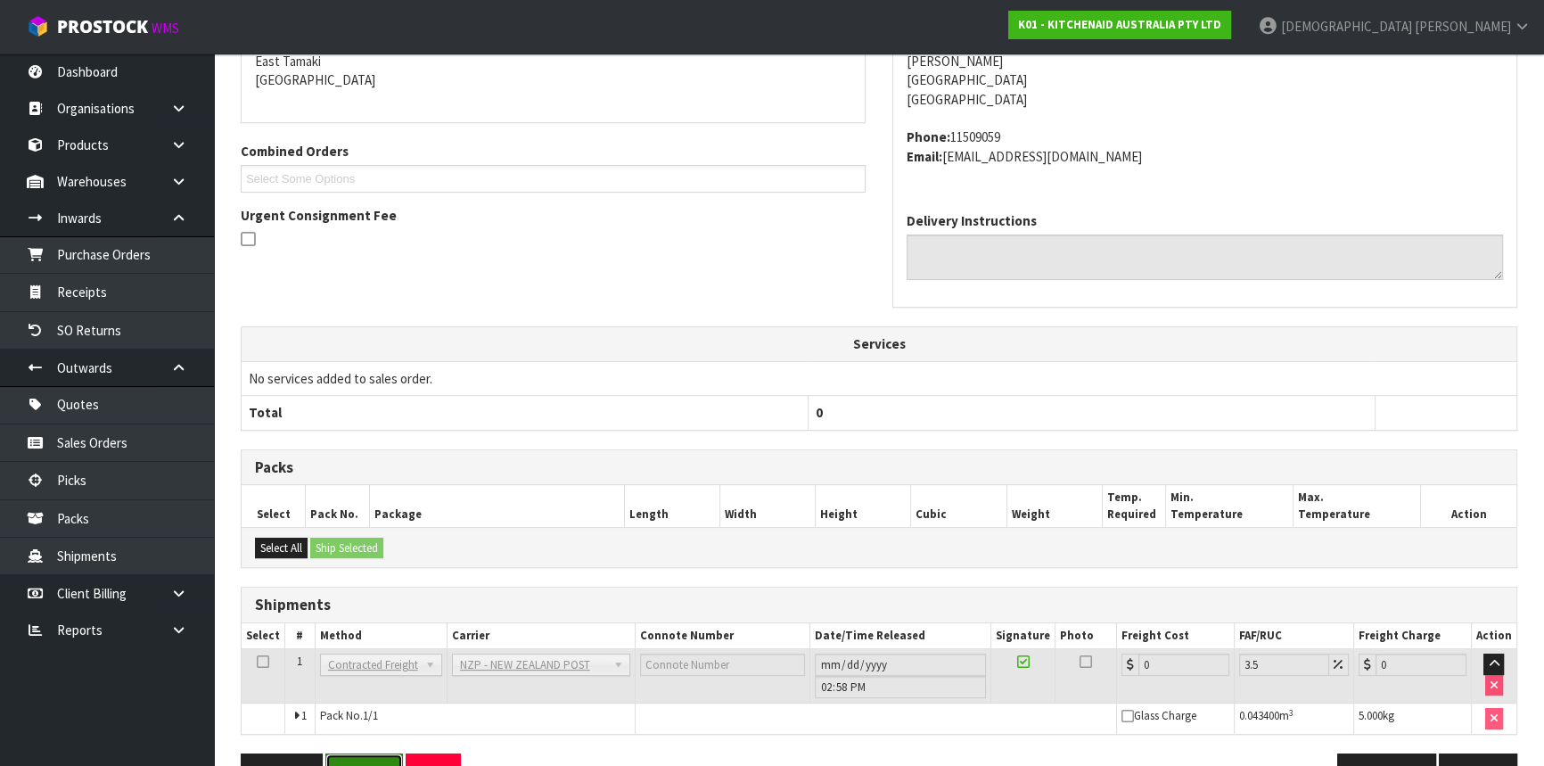
click at [394, 753] on button "Reopen" at bounding box center [364, 772] width 78 height 38
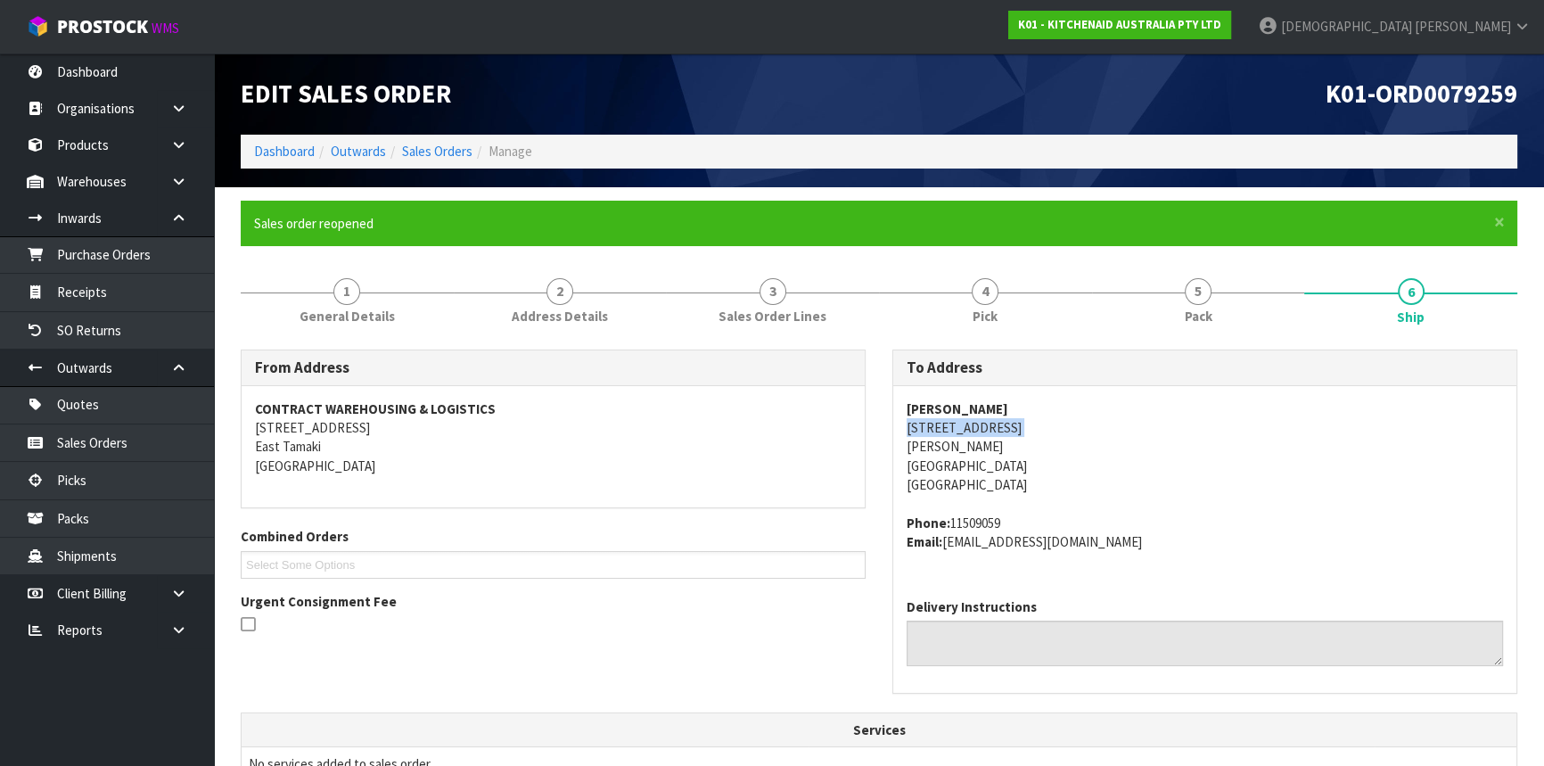
scroll to position [495, 0]
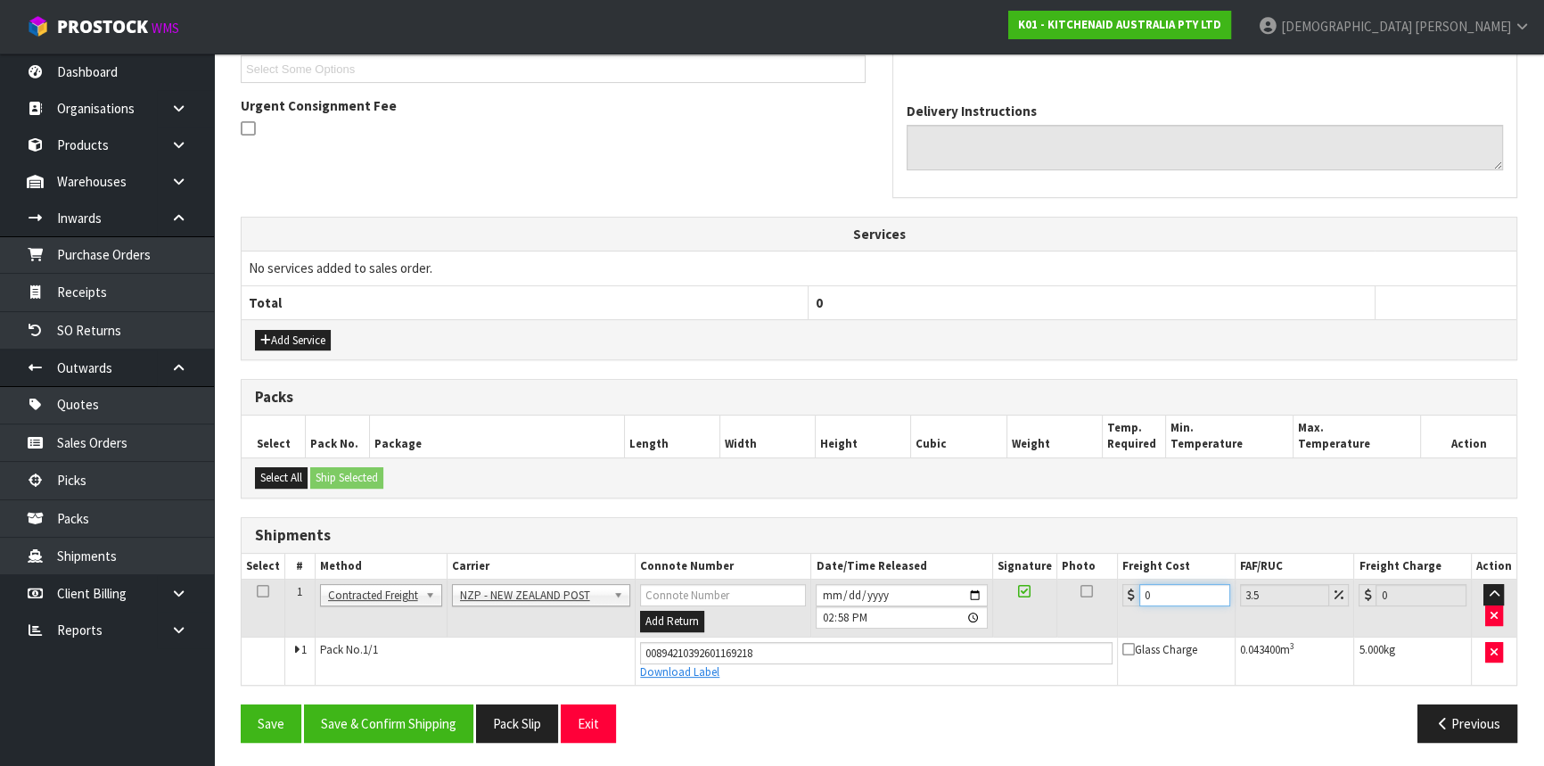
drag, startPoint x: 1159, startPoint y: 589, endPoint x: 1070, endPoint y: 595, distance: 88.4
click at [1098, 589] on tr "1 Client Local Pickup Customer Local Pickup Company Freight Contracted Freight …" at bounding box center [879, 608] width 1274 height 58
type input "8"
type input "8.28"
type input "8.4"
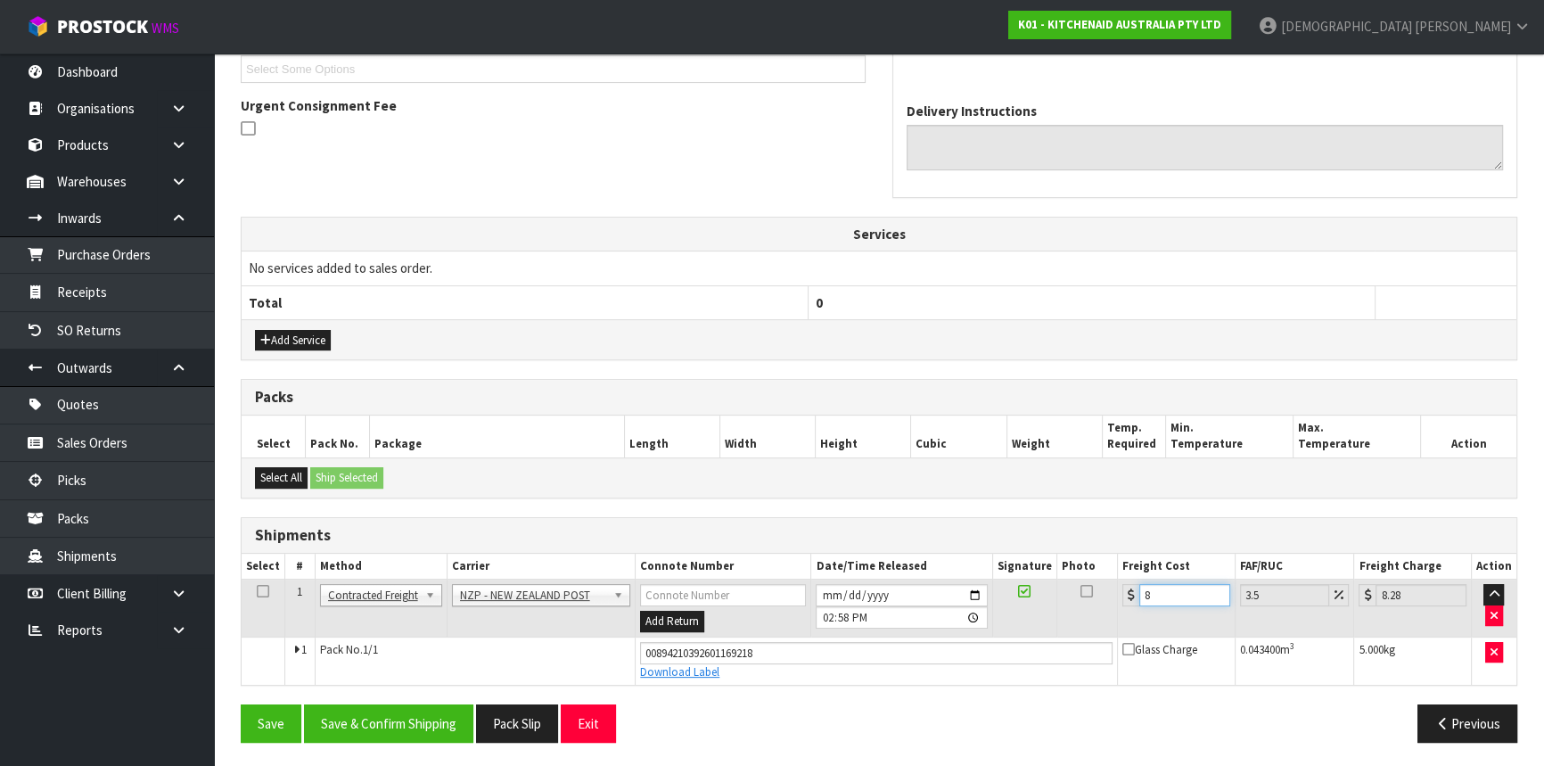
type input "8.69"
type input "8.45"
type input "8.75"
type input "8.45"
click at [362, 717] on button "Save & Confirm Shipping" at bounding box center [388, 723] width 169 height 38
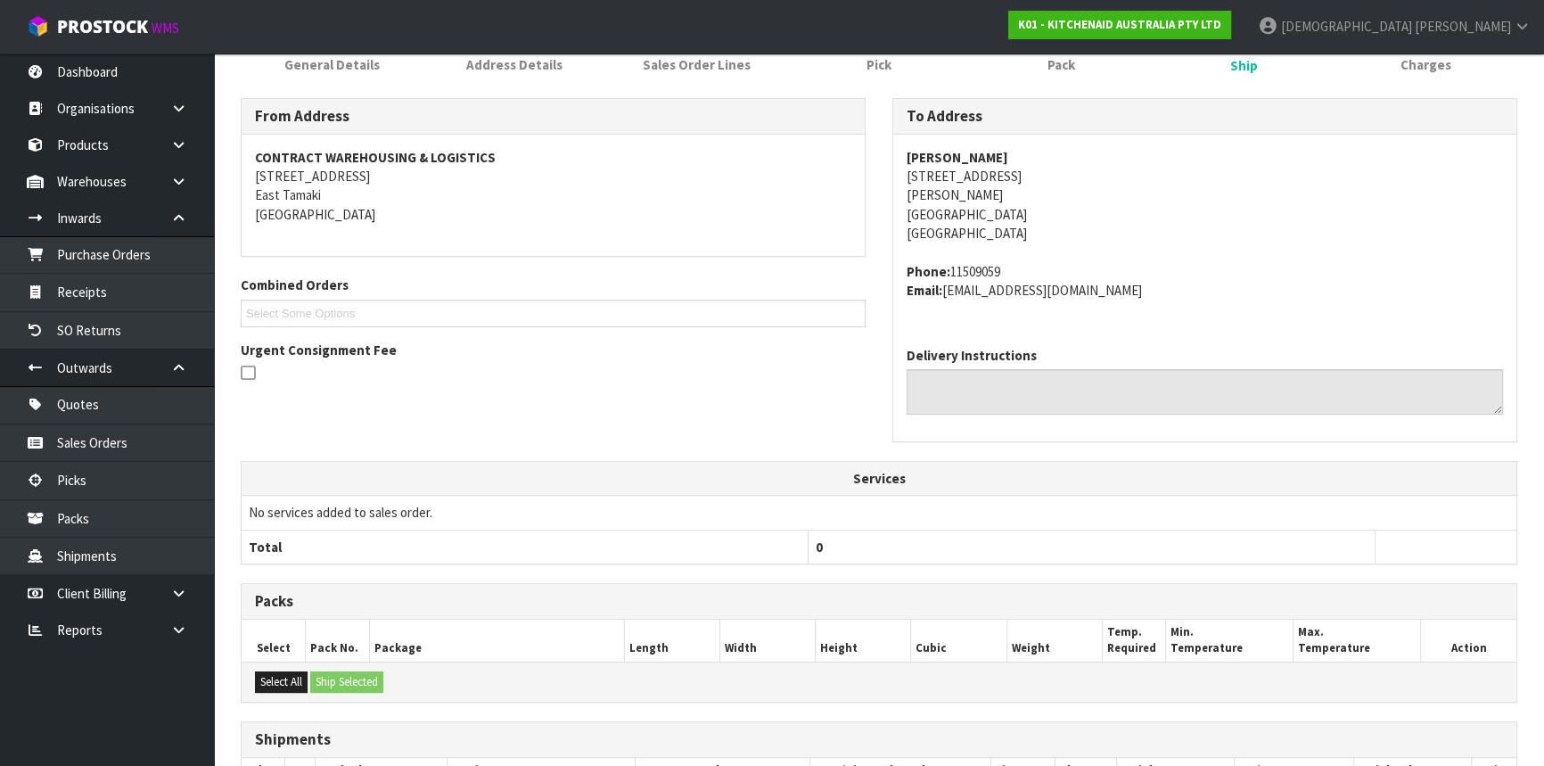
scroll to position [447, 0]
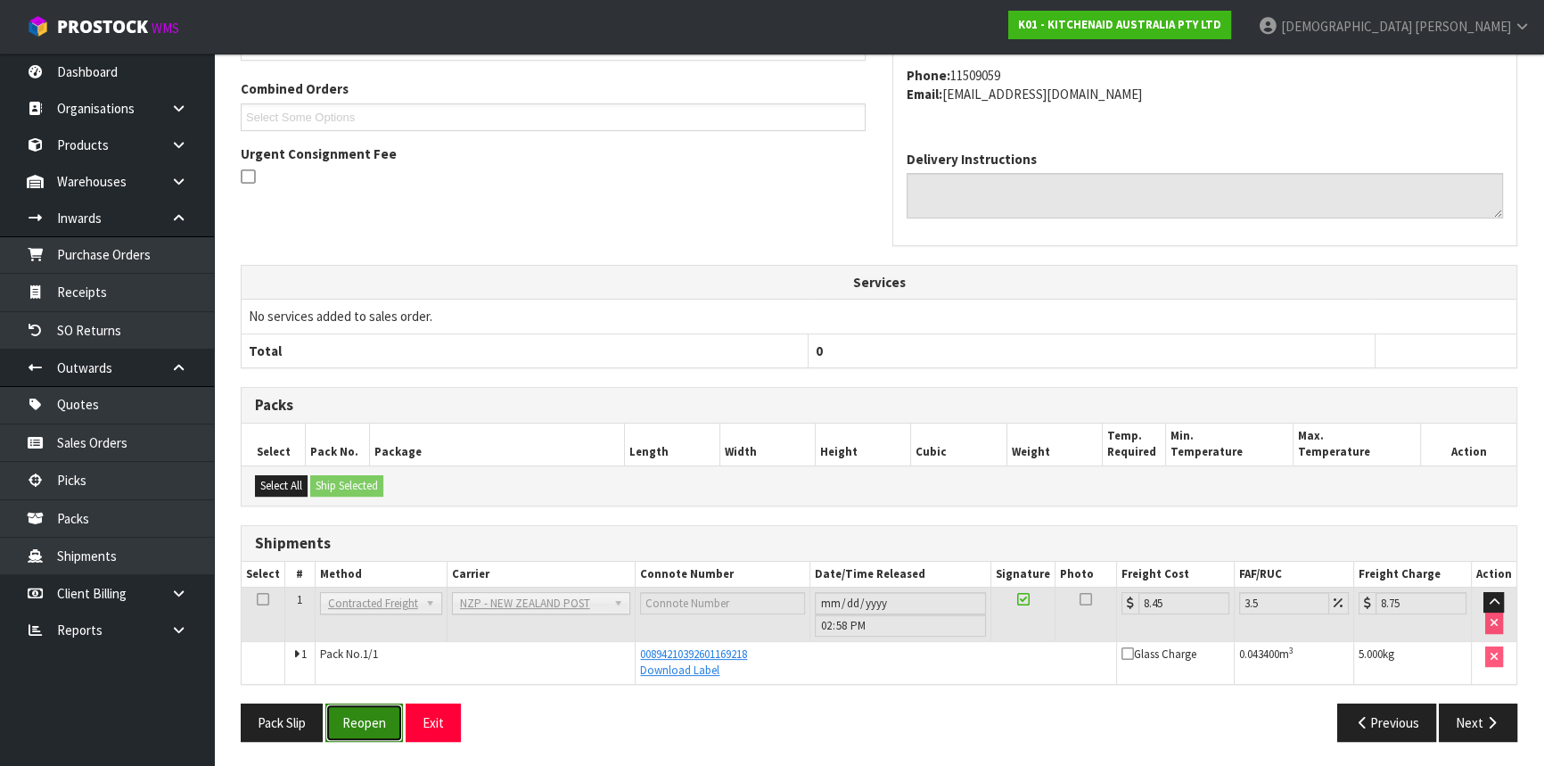
click at [371, 718] on button "Reopen" at bounding box center [364, 722] width 78 height 38
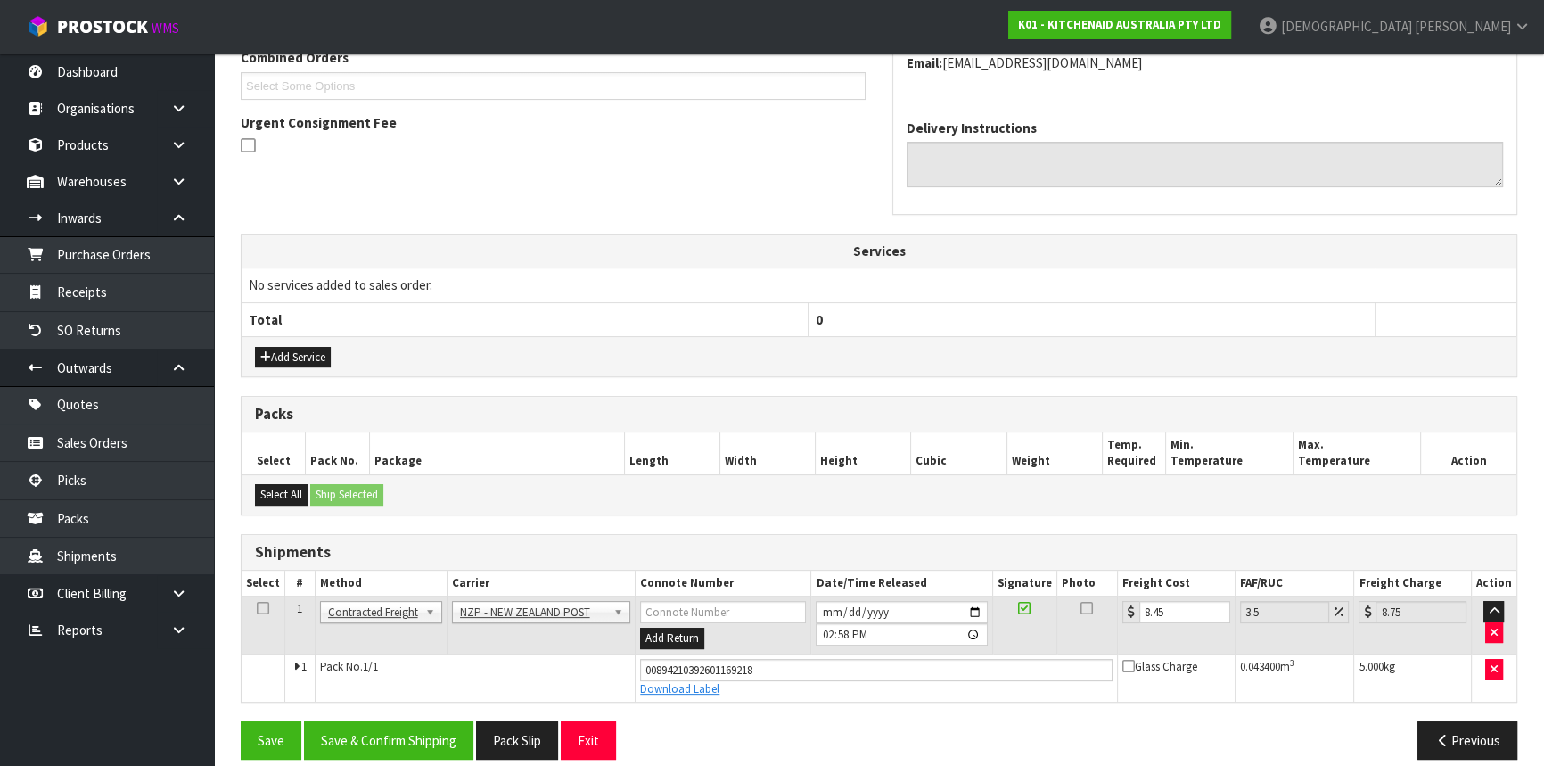
scroll to position [495, 0]
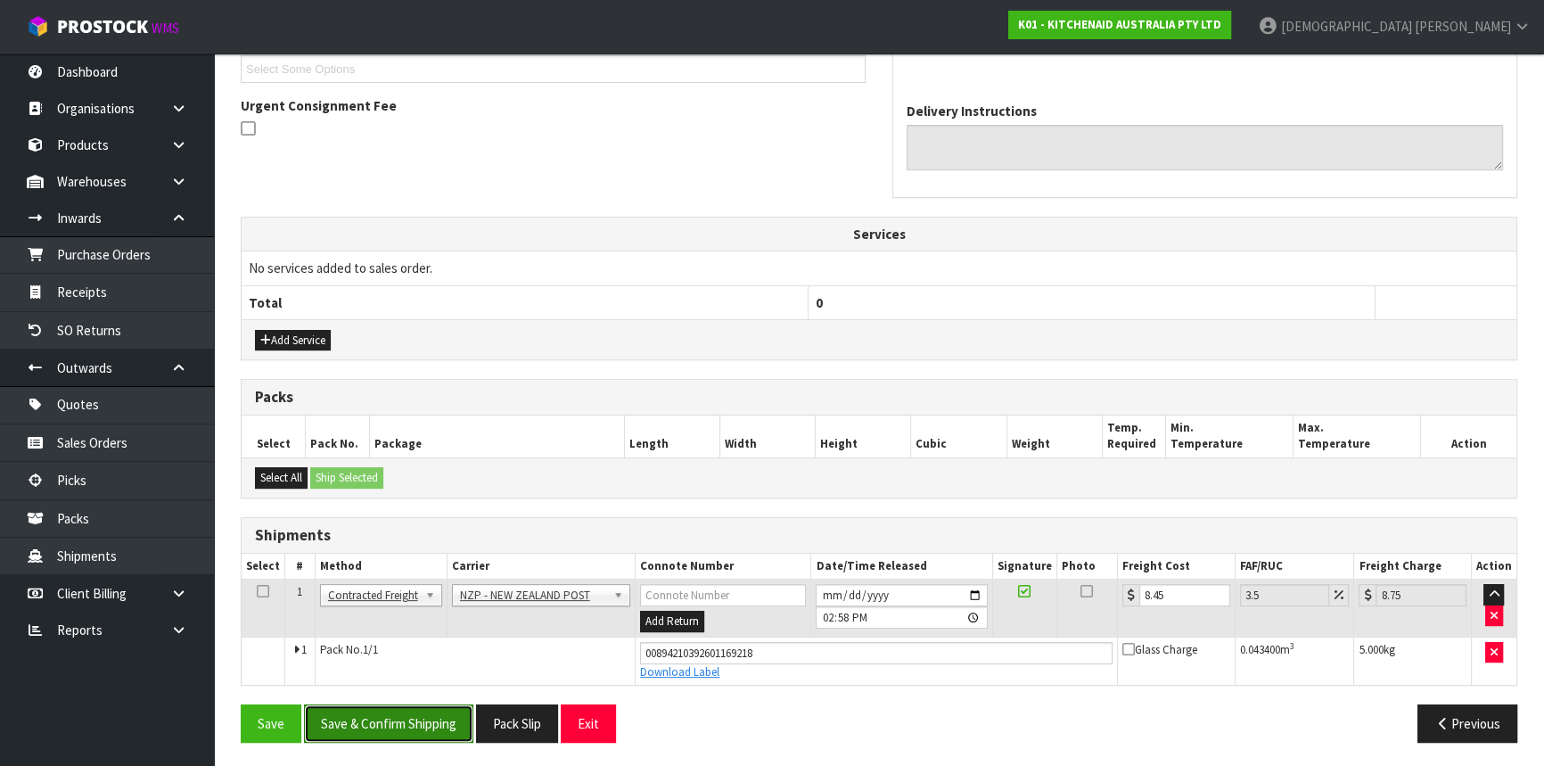
click at [395, 704] on button "Save & Confirm Shipping" at bounding box center [388, 723] width 169 height 38
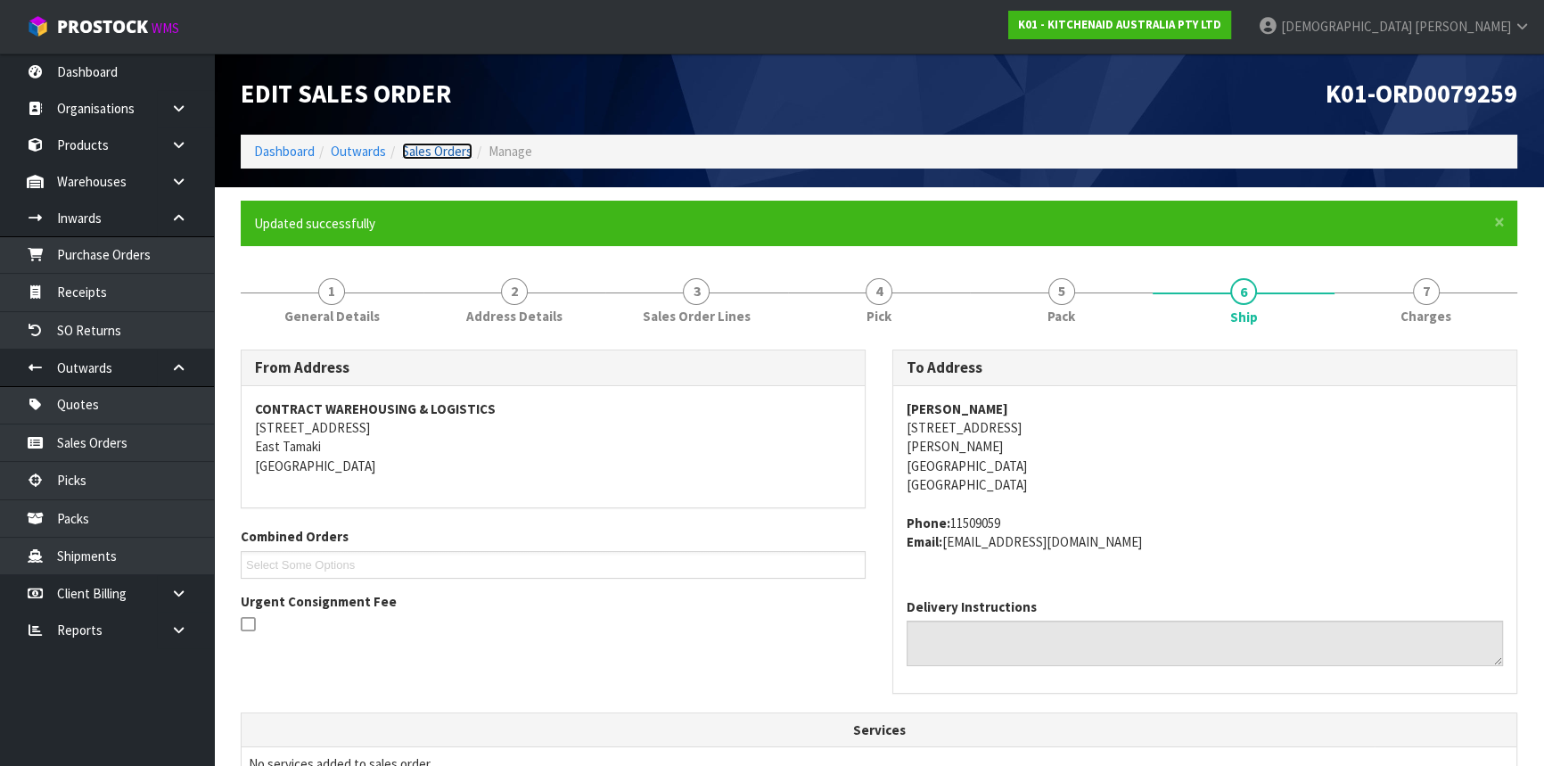
click at [429, 152] on link "Sales Orders" at bounding box center [437, 151] width 70 height 17
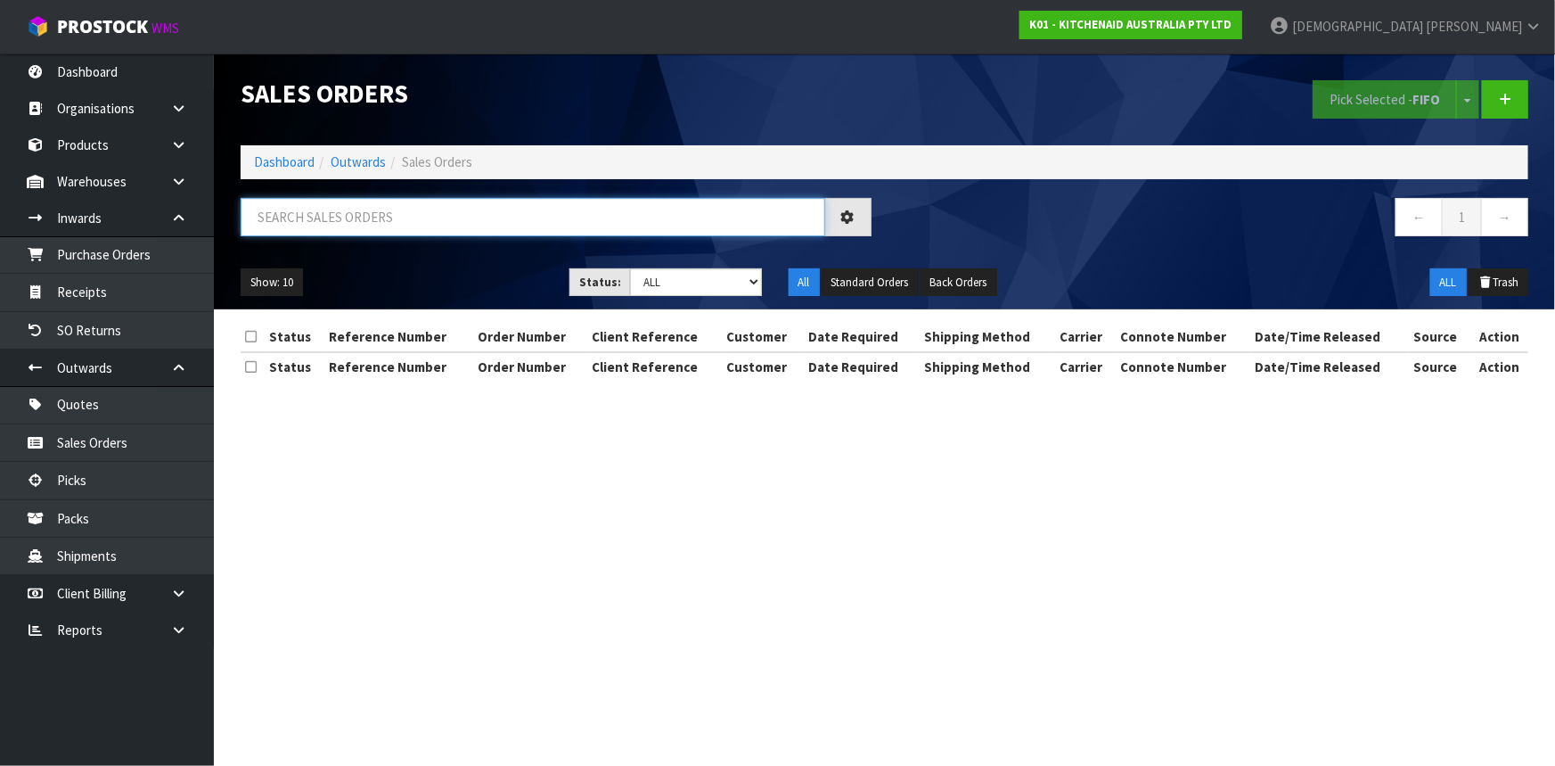
click at [324, 223] on input "text" at bounding box center [533, 217] width 585 height 38
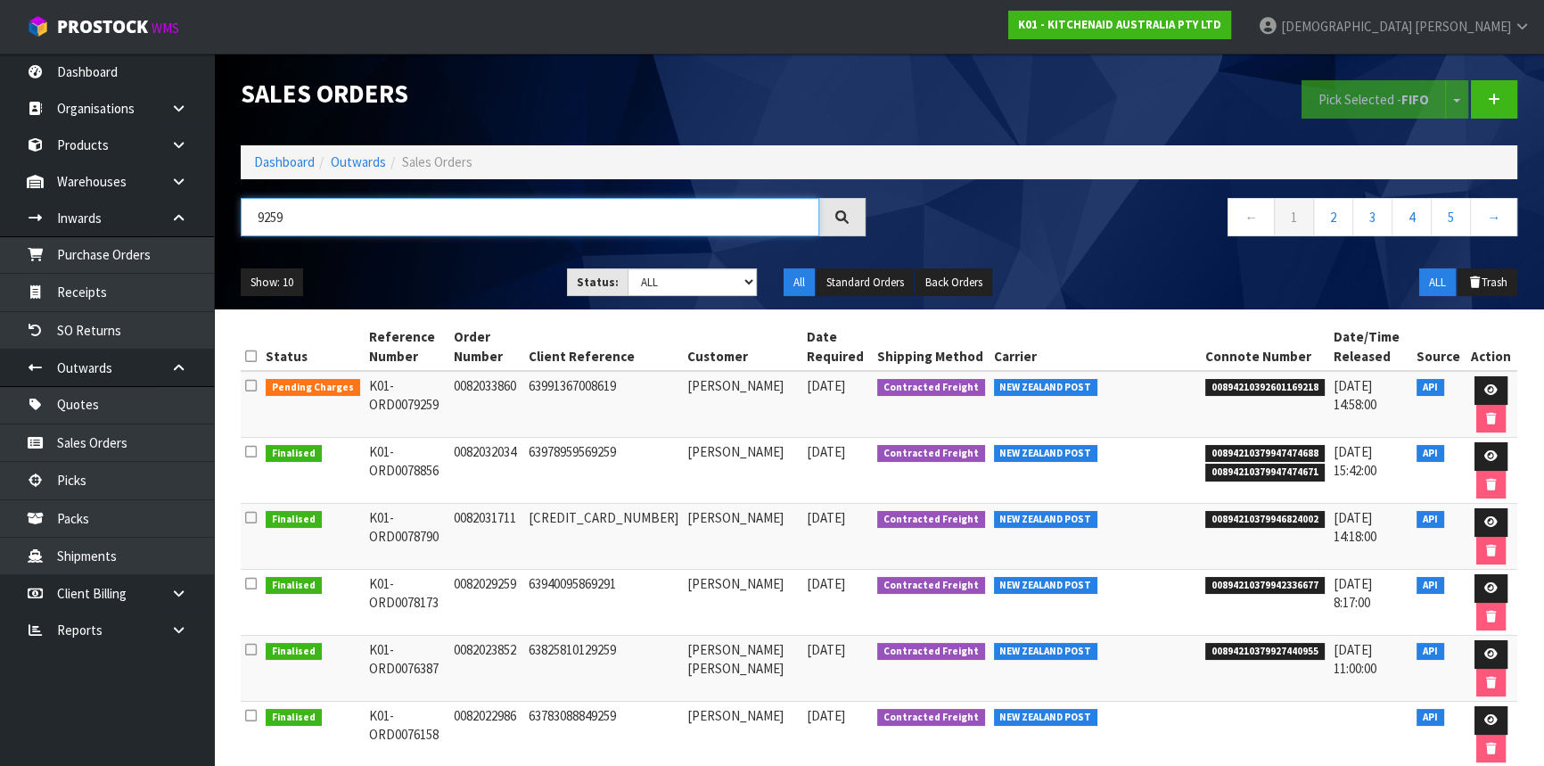
drag, startPoint x: 284, startPoint y: 215, endPoint x: -72, endPoint y: 222, distance: 356.5
click at [0, 222] on html "Toggle navigation ProStock WMS K01 - KITCHENAID AUSTRALIA PTY LTD [PERSON_NAME]…" at bounding box center [772, 383] width 1544 height 766
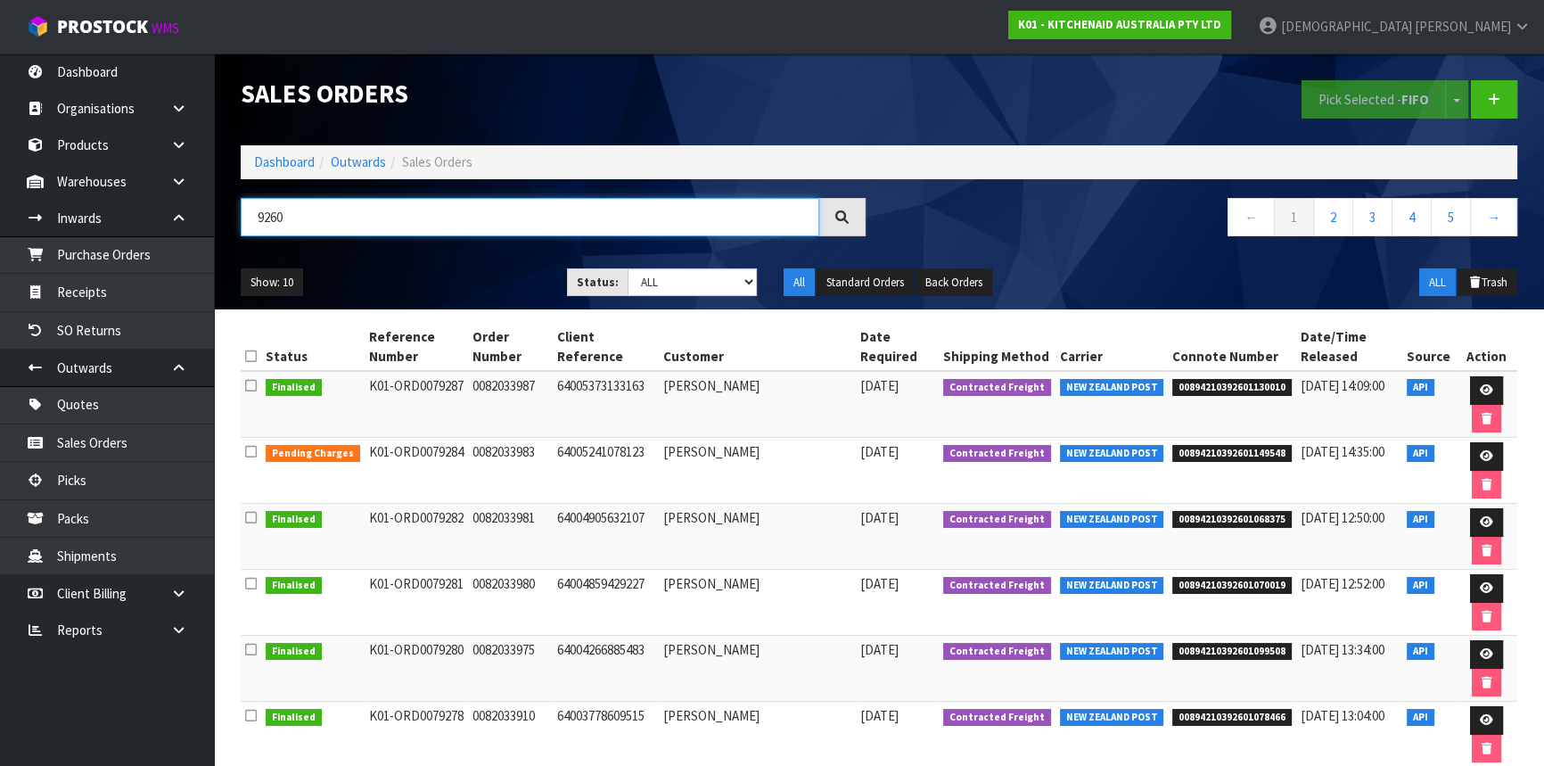
click at [364, 214] on input "9260" at bounding box center [530, 217] width 578 height 38
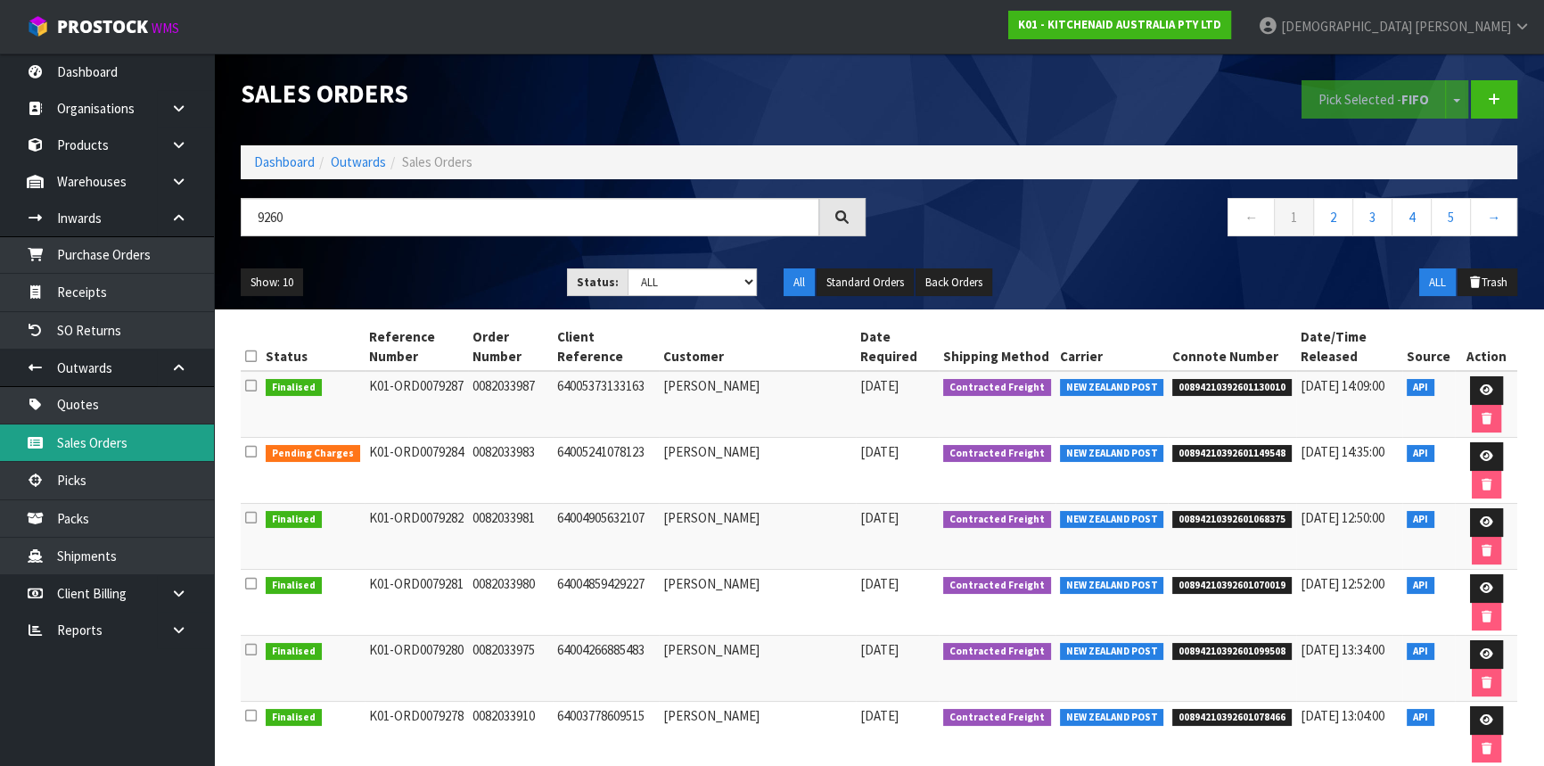
click at [108, 444] on link "Sales Orders" at bounding box center [107, 442] width 214 height 37
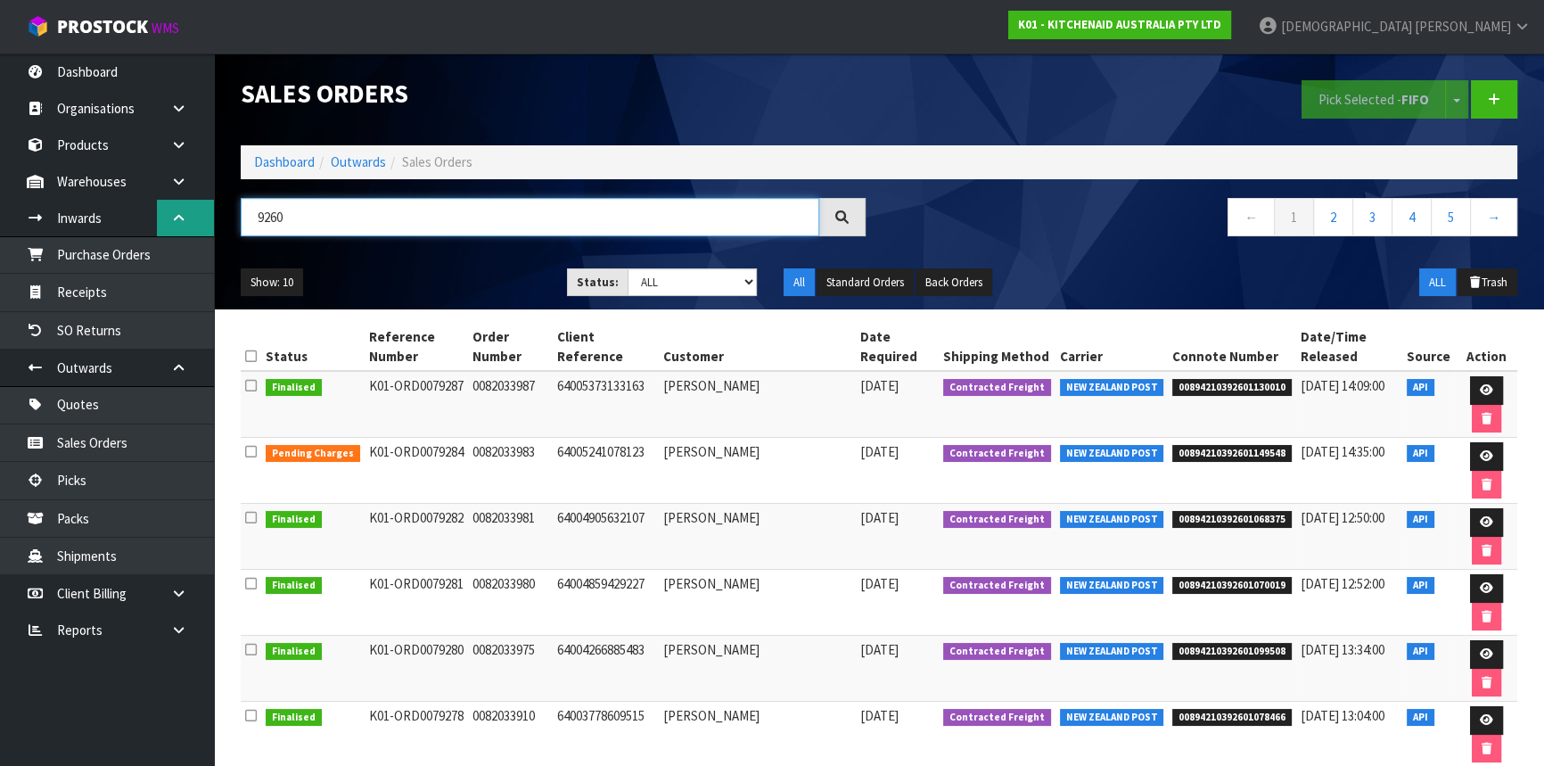
drag, startPoint x: 307, startPoint y: 213, endPoint x: 209, endPoint y: 213, distance: 97.1
click at [211, 213] on body "Toggle navigation ProStock WMS K01 - KITCHENAID AUSTRALIA PTY LTD [PERSON_NAME]…" at bounding box center [772, 383] width 1544 height 766
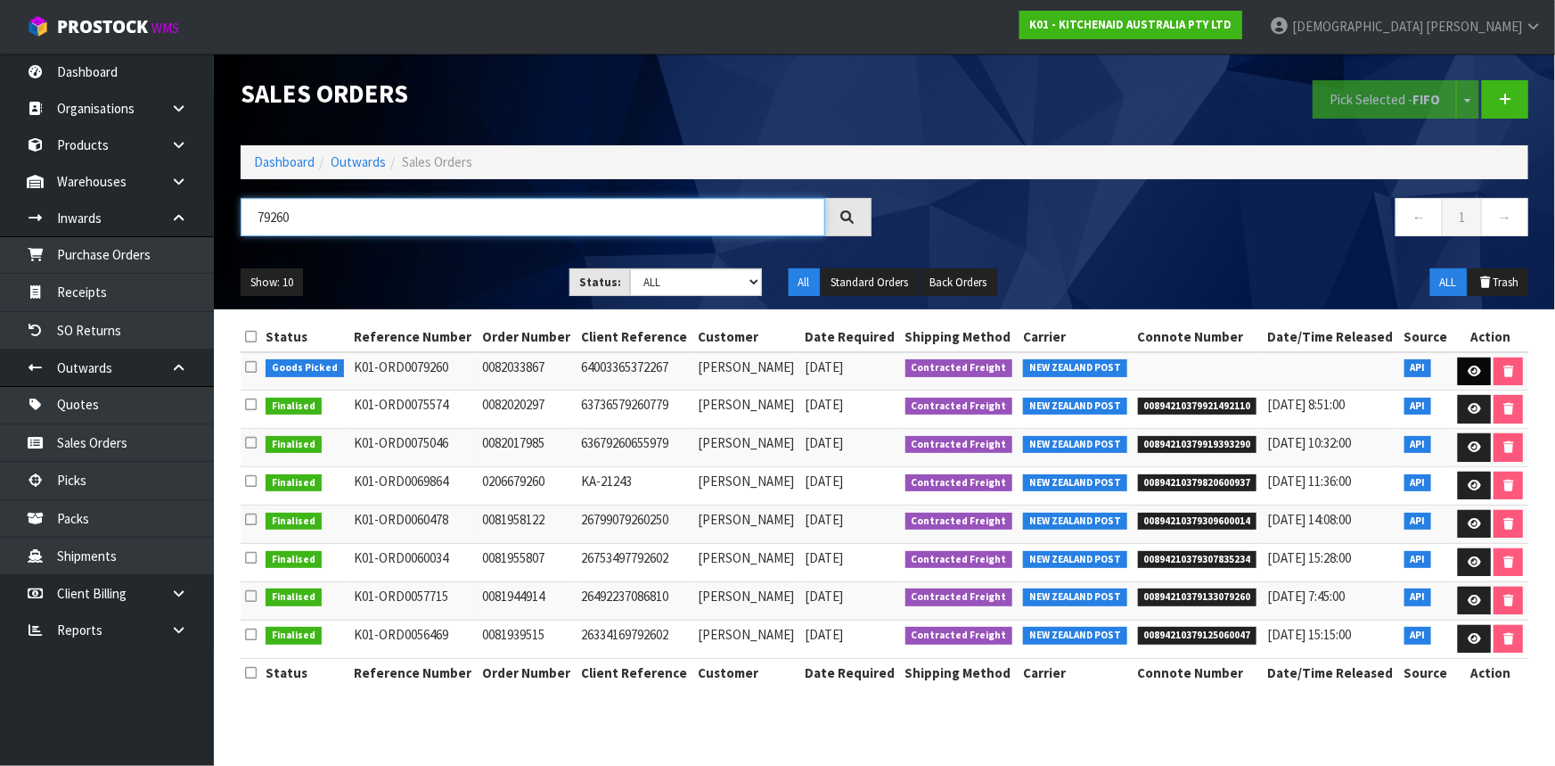
type input "79260"
click at [1468, 372] on icon at bounding box center [1474, 371] width 13 height 12
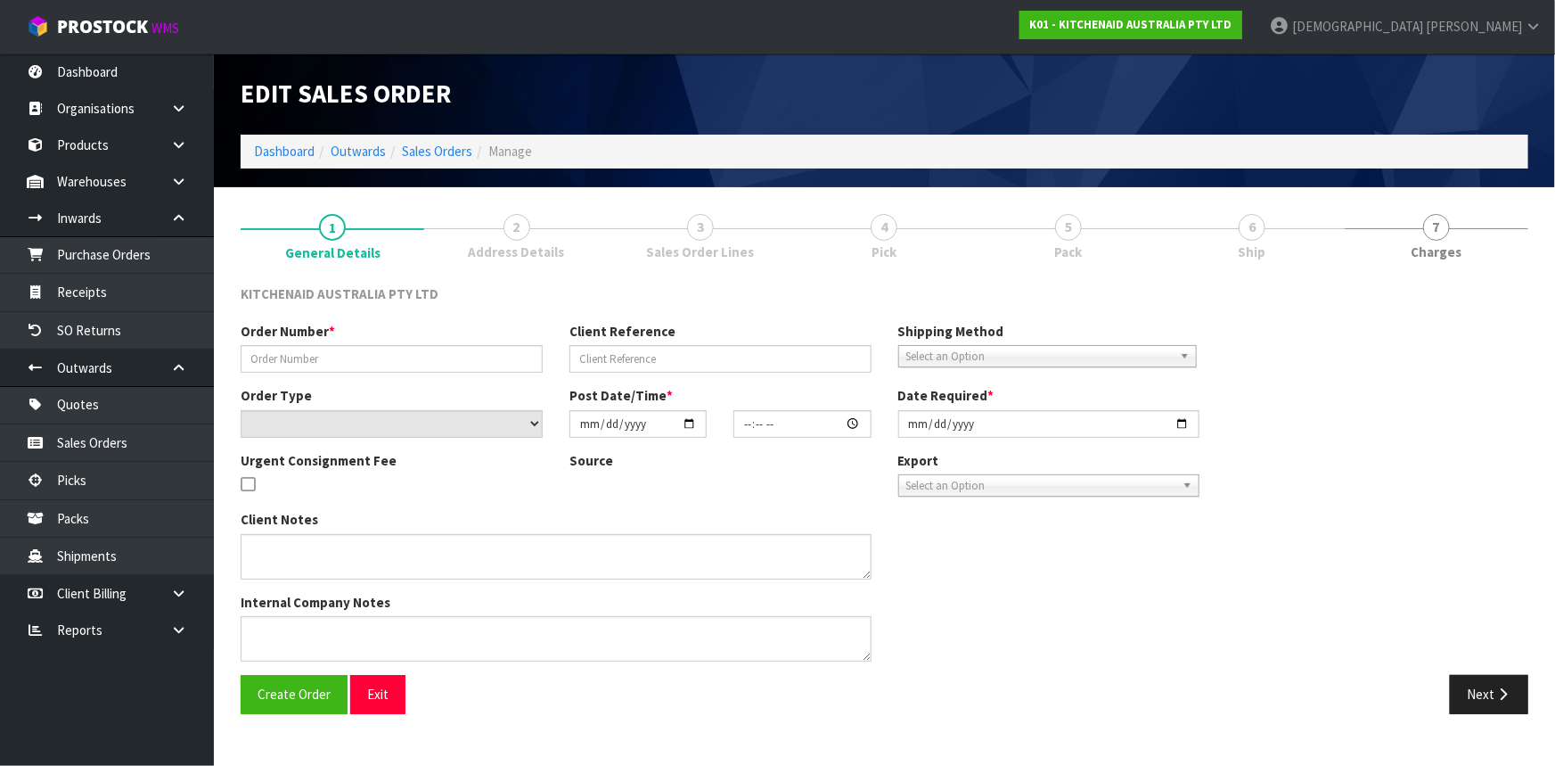
type input "0082033867"
type input "64003365372267"
select select "number:0"
type input "[DATE]"
type input "15:39:53.000"
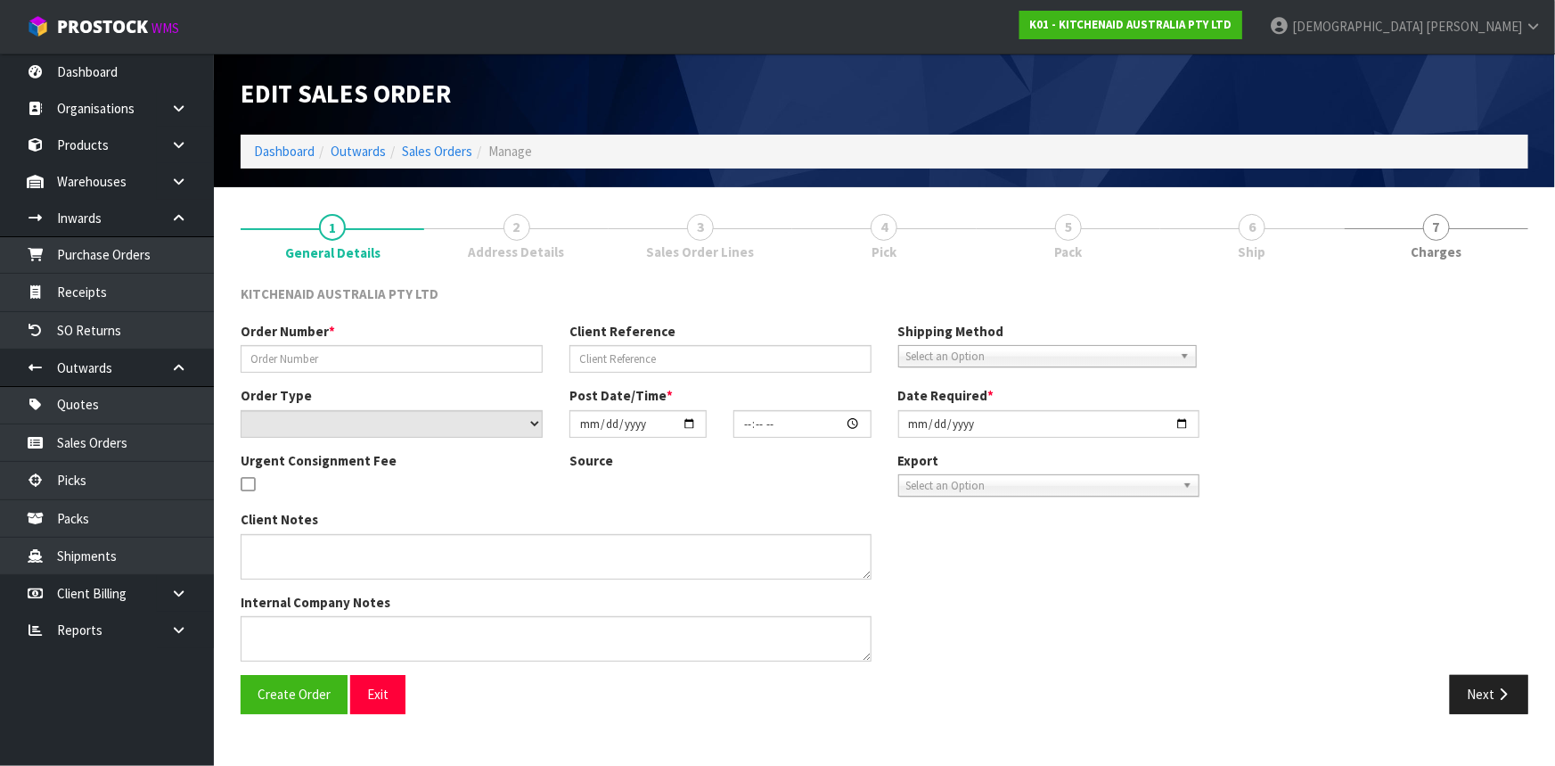
type input "[DATE]"
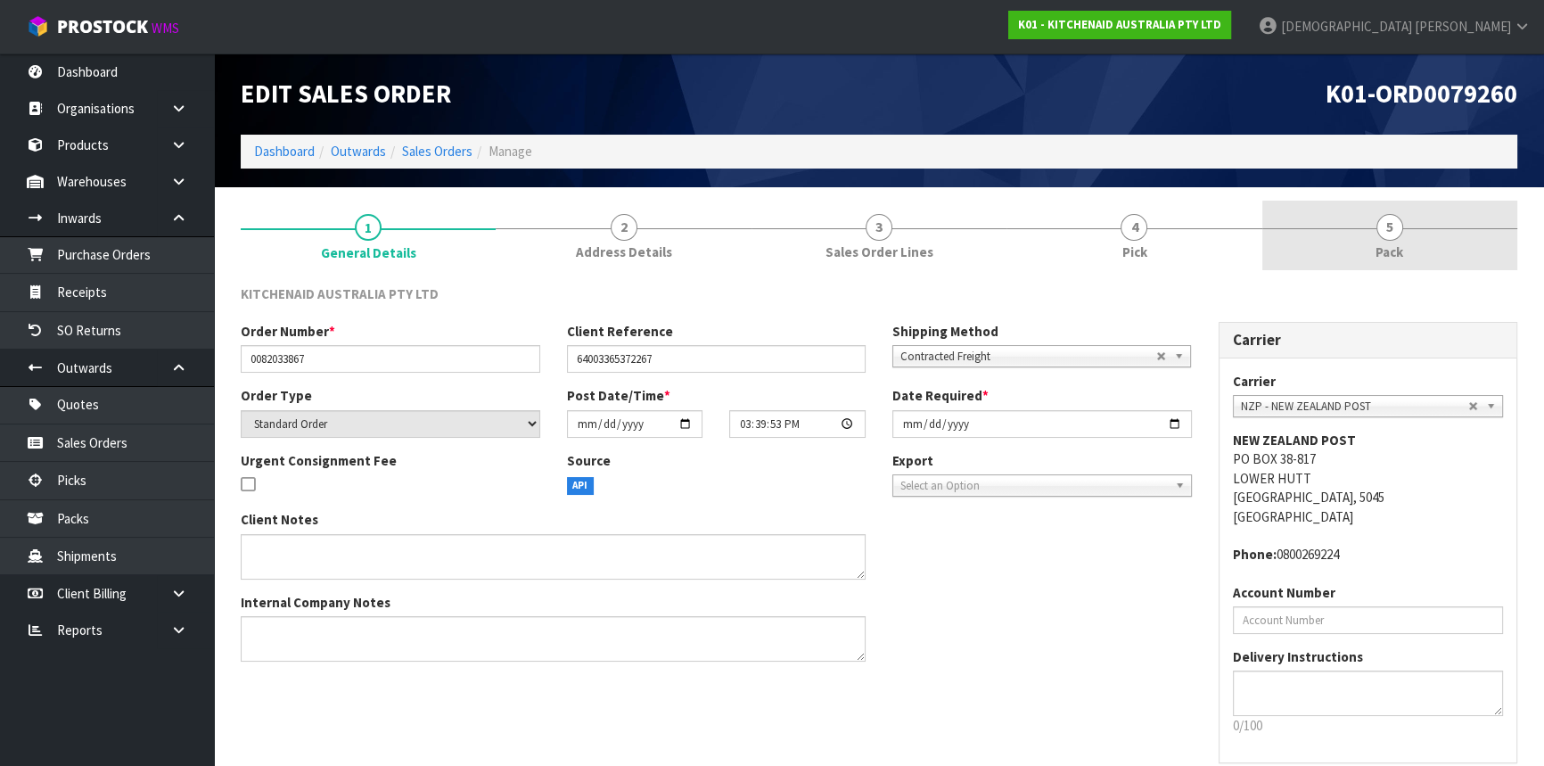
click at [1387, 241] on link "5 Pack" at bounding box center [1389, 236] width 255 height 70
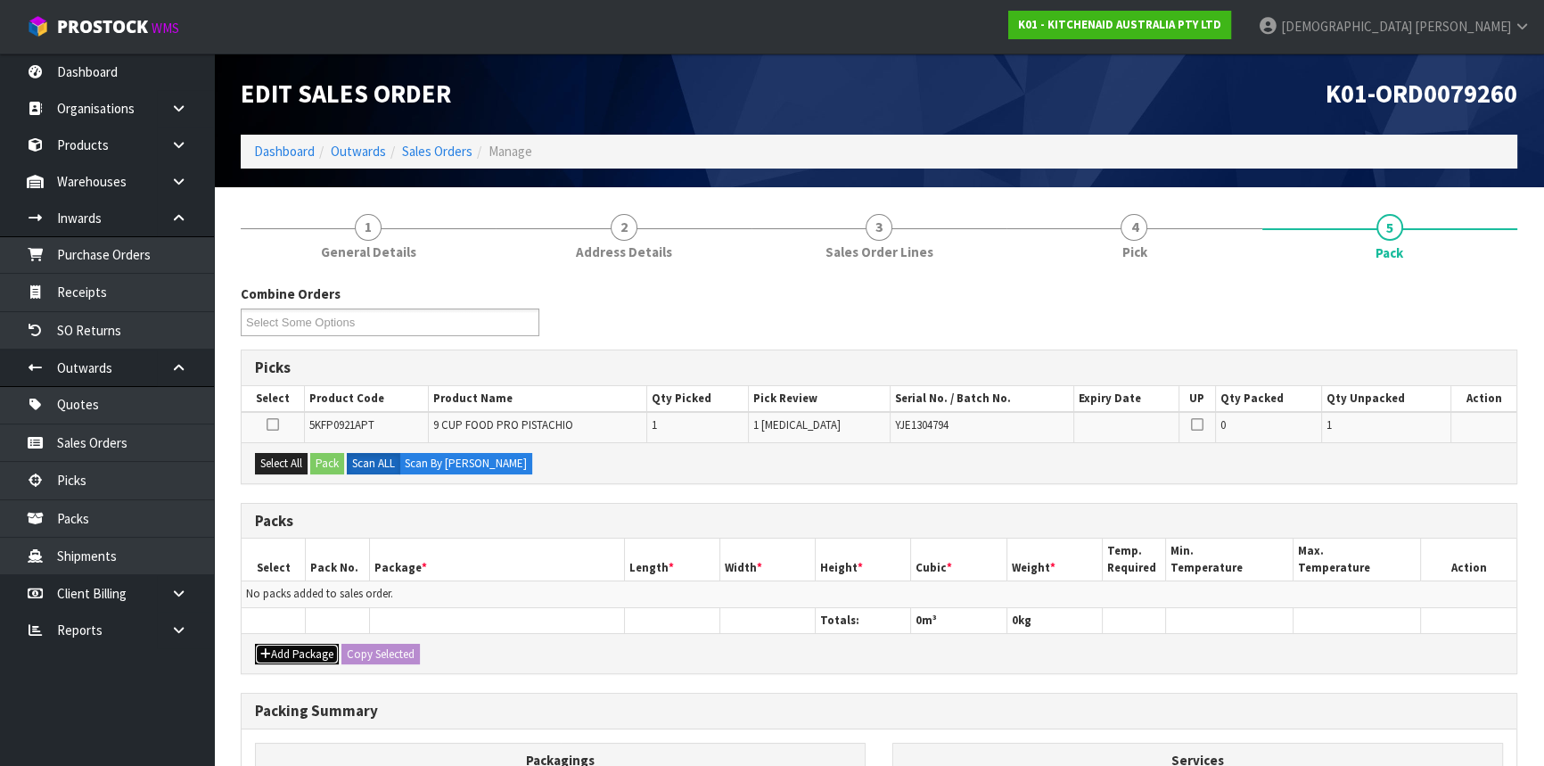
click at [307, 644] on button "Add Package" at bounding box center [297, 653] width 84 height 21
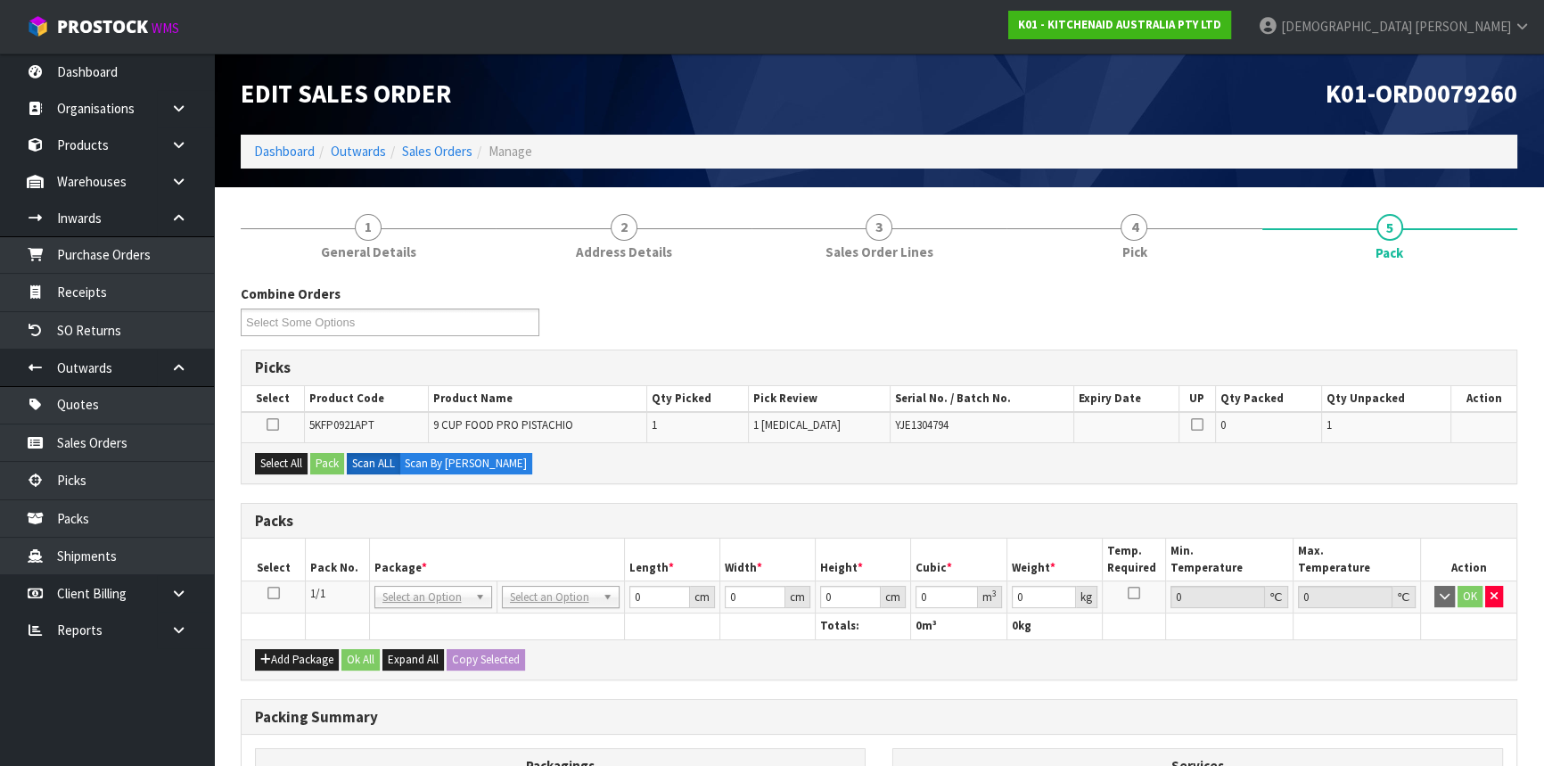
click at [278, 593] on icon at bounding box center [273, 593] width 12 height 1
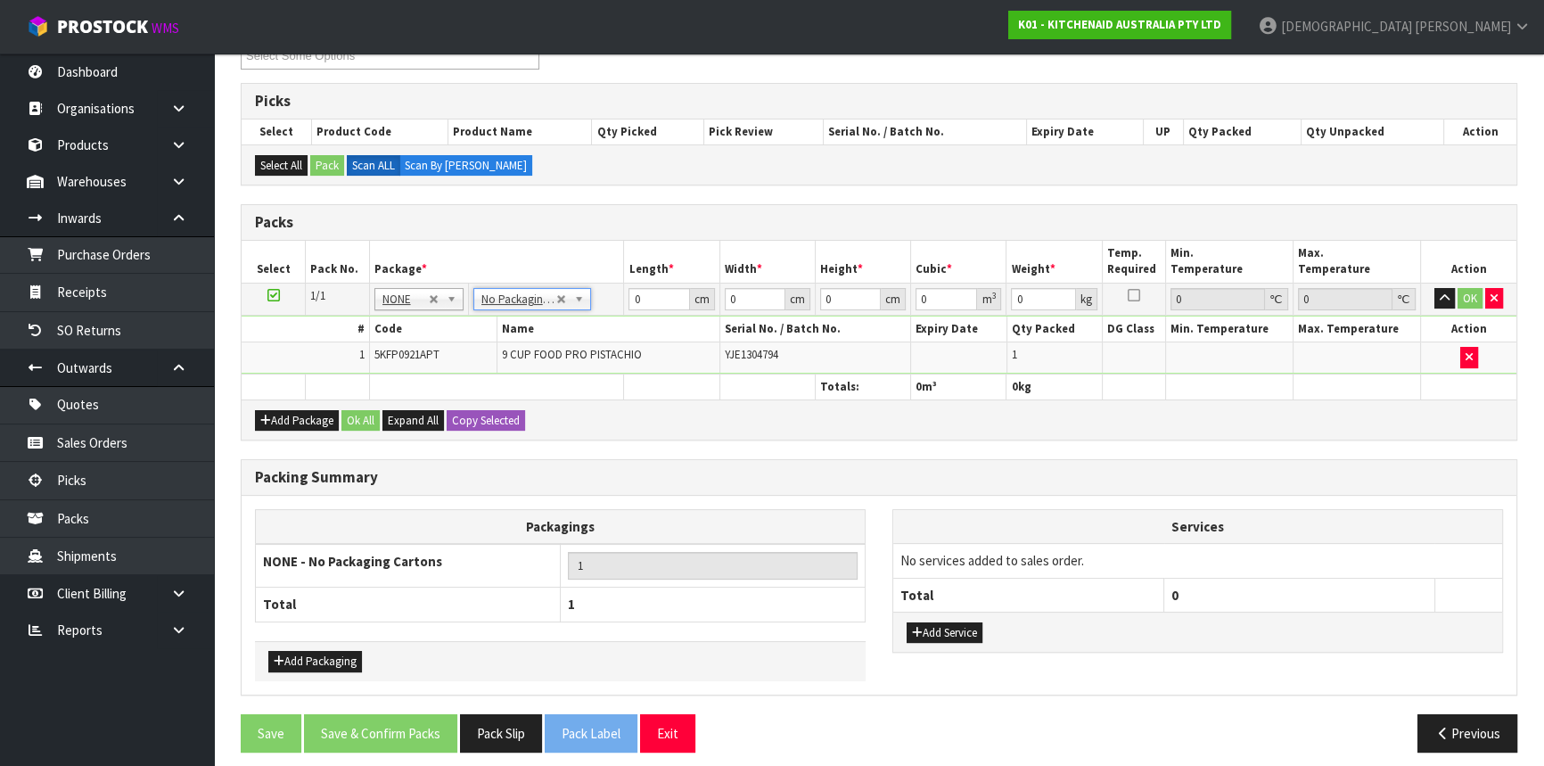
scroll to position [275, 0]
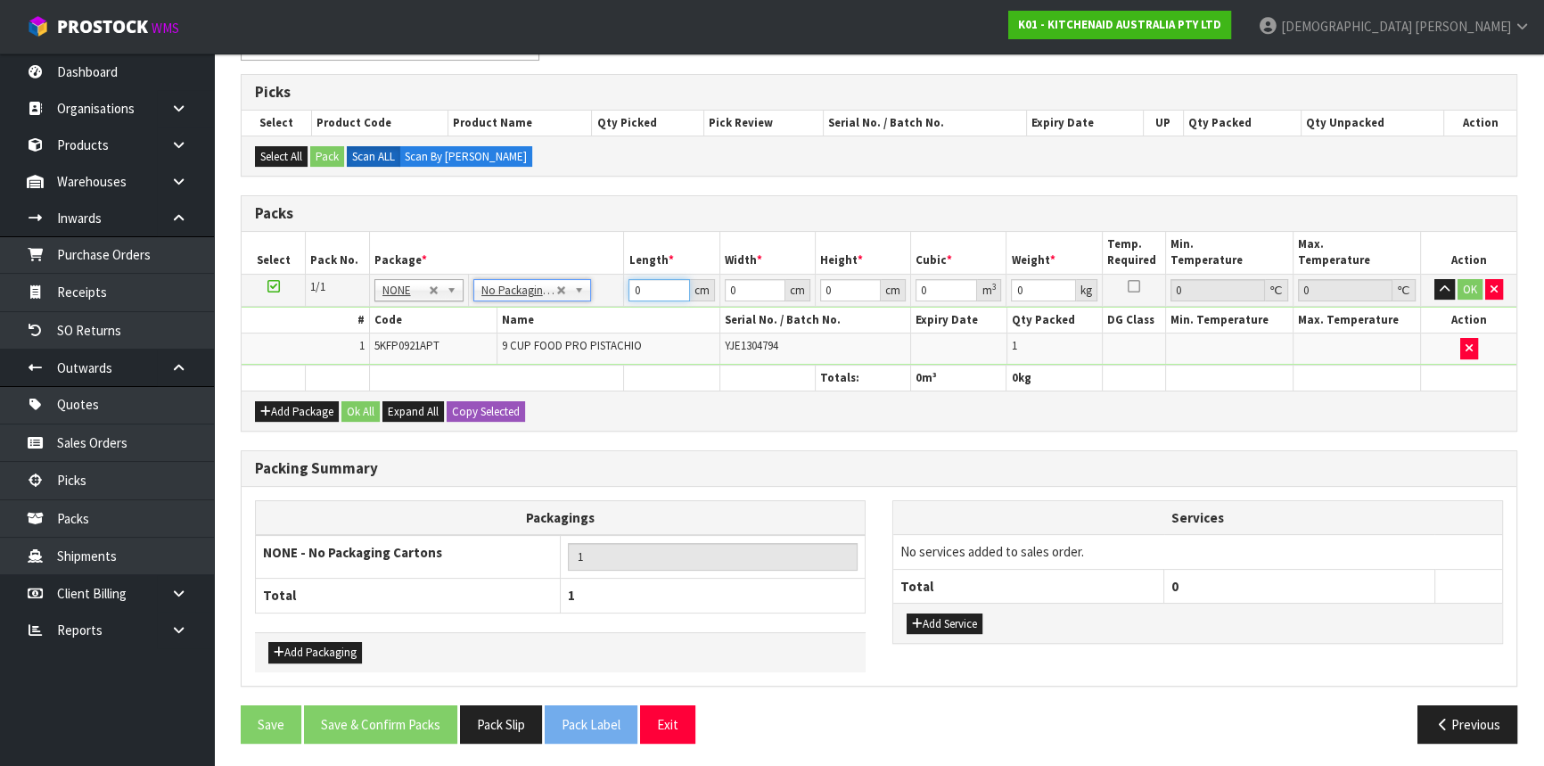
drag, startPoint x: 646, startPoint y: 292, endPoint x: 606, endPoint y: 292, distance: 40.1
click at [608, 292] on tr "1/1 NONE 007-001 007-002 007-004 007-009 007-013 007-014 007-015 007-017 007-01…" at bounding box center [879, 290] width 1274 height 32
type input "51"
type input "34"
type input "2"
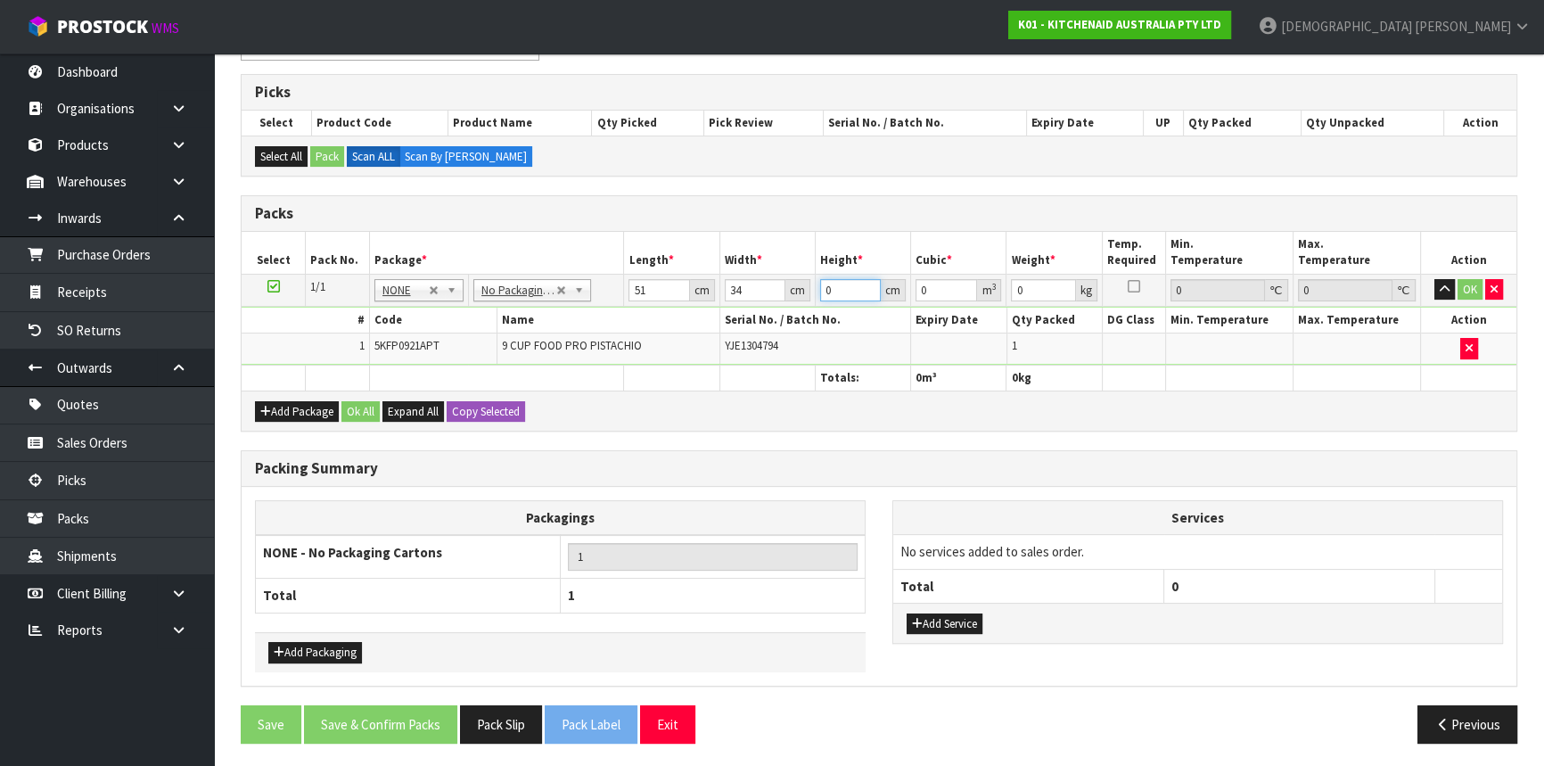
type input "0.003468"
type input "28"
type input "0.048552"
type input "28"
type input "6"
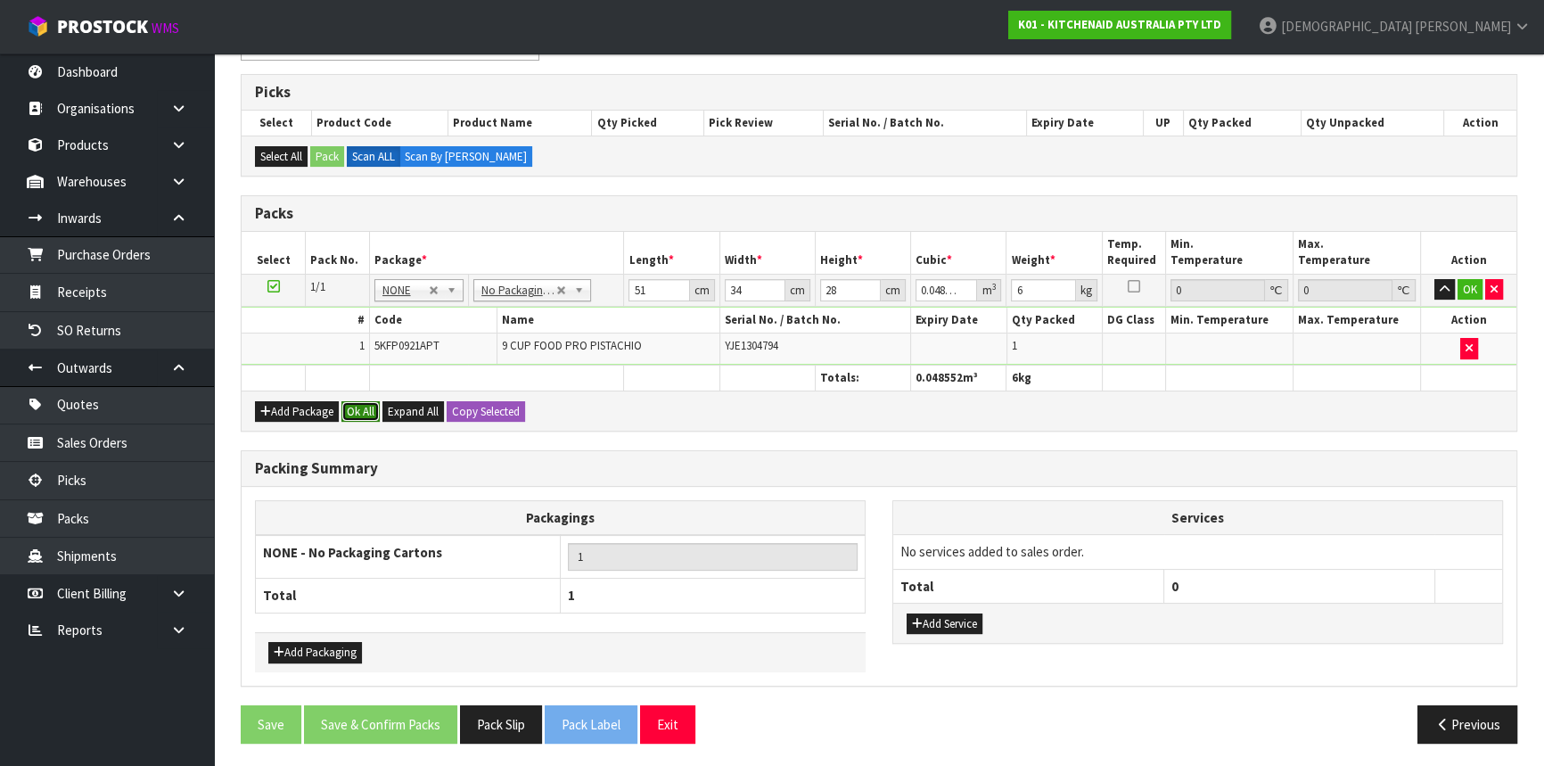
click at [347, 407] on button "Ok All" at bounding box center [360, 411] width 38 height 21
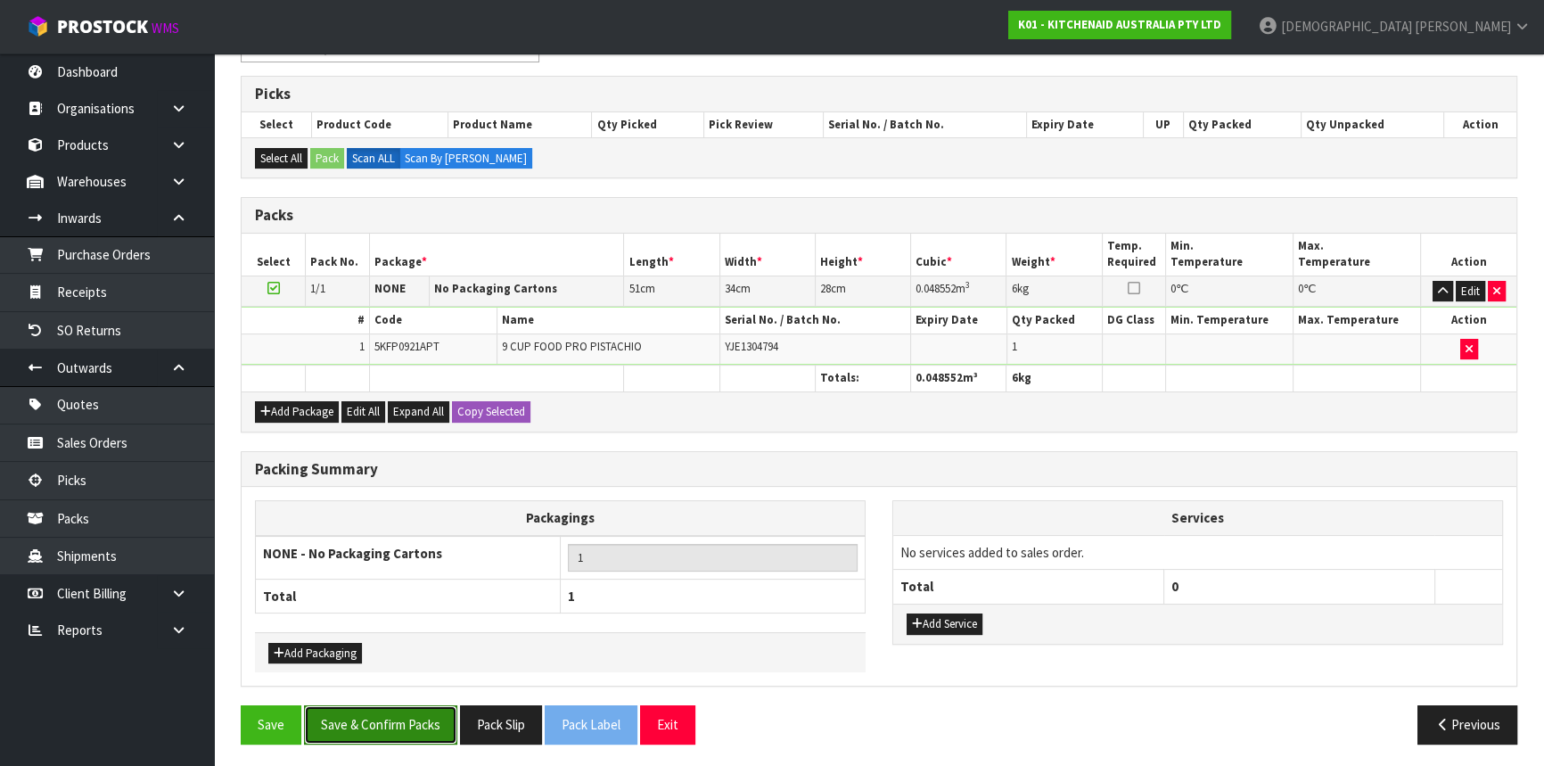
click at [425, 708] on button "Save & Confirm Packs" at bounding box center [380, 724] width 153 height 38
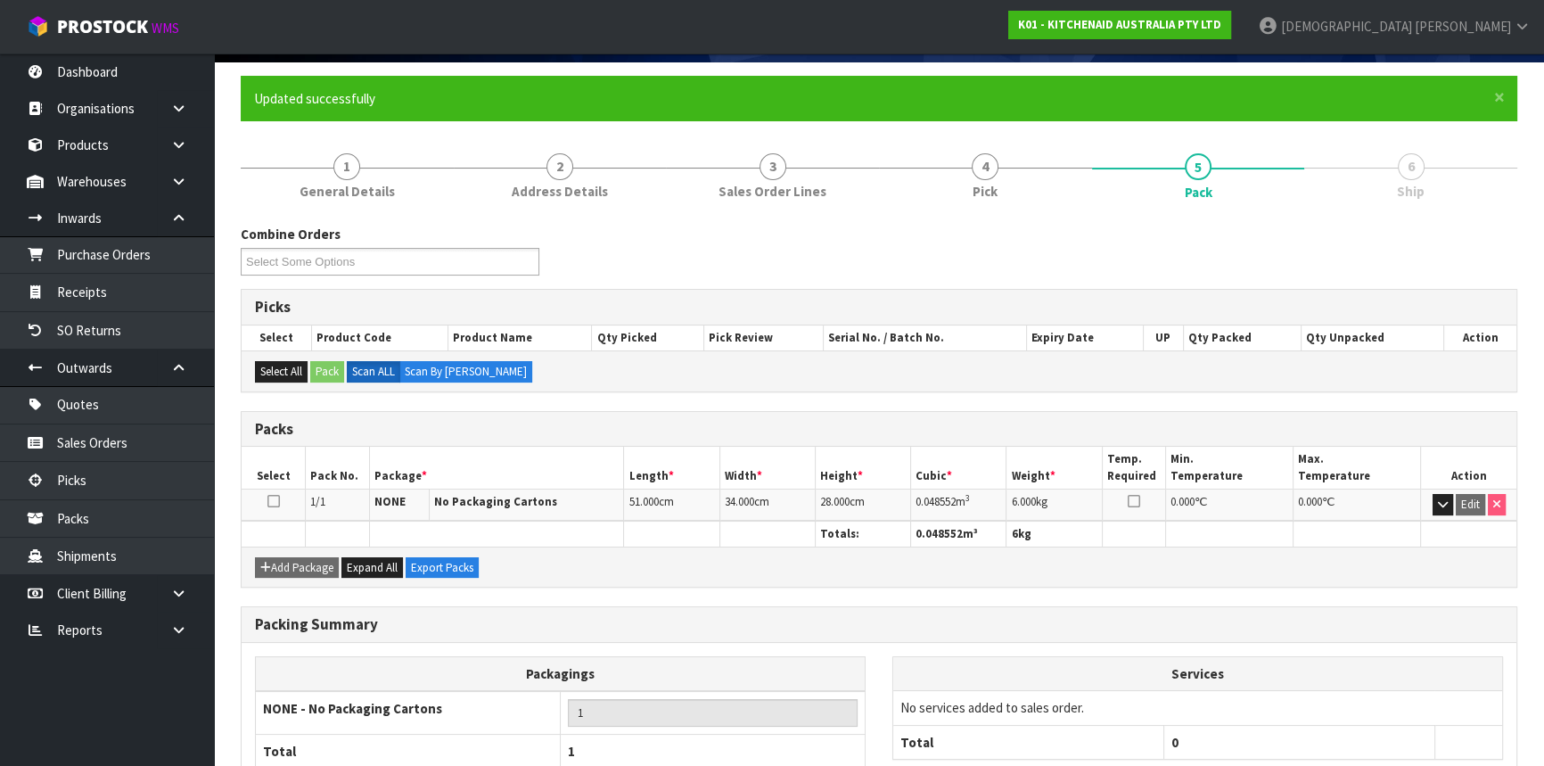
scroll to position [241, 0]
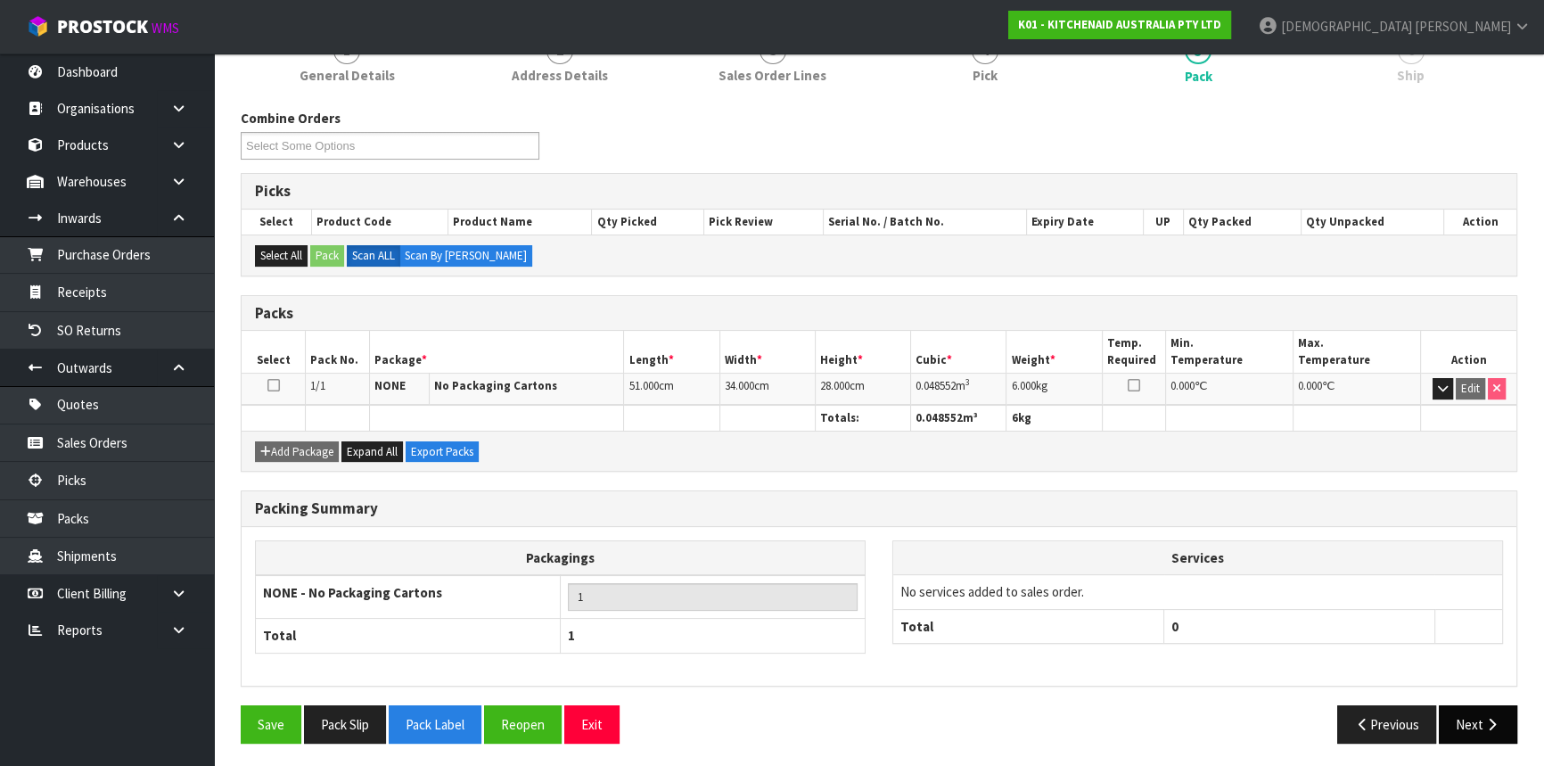
click at [1457, 713] on button "Next" at bounding box center [1477, 724] width 78 height 38
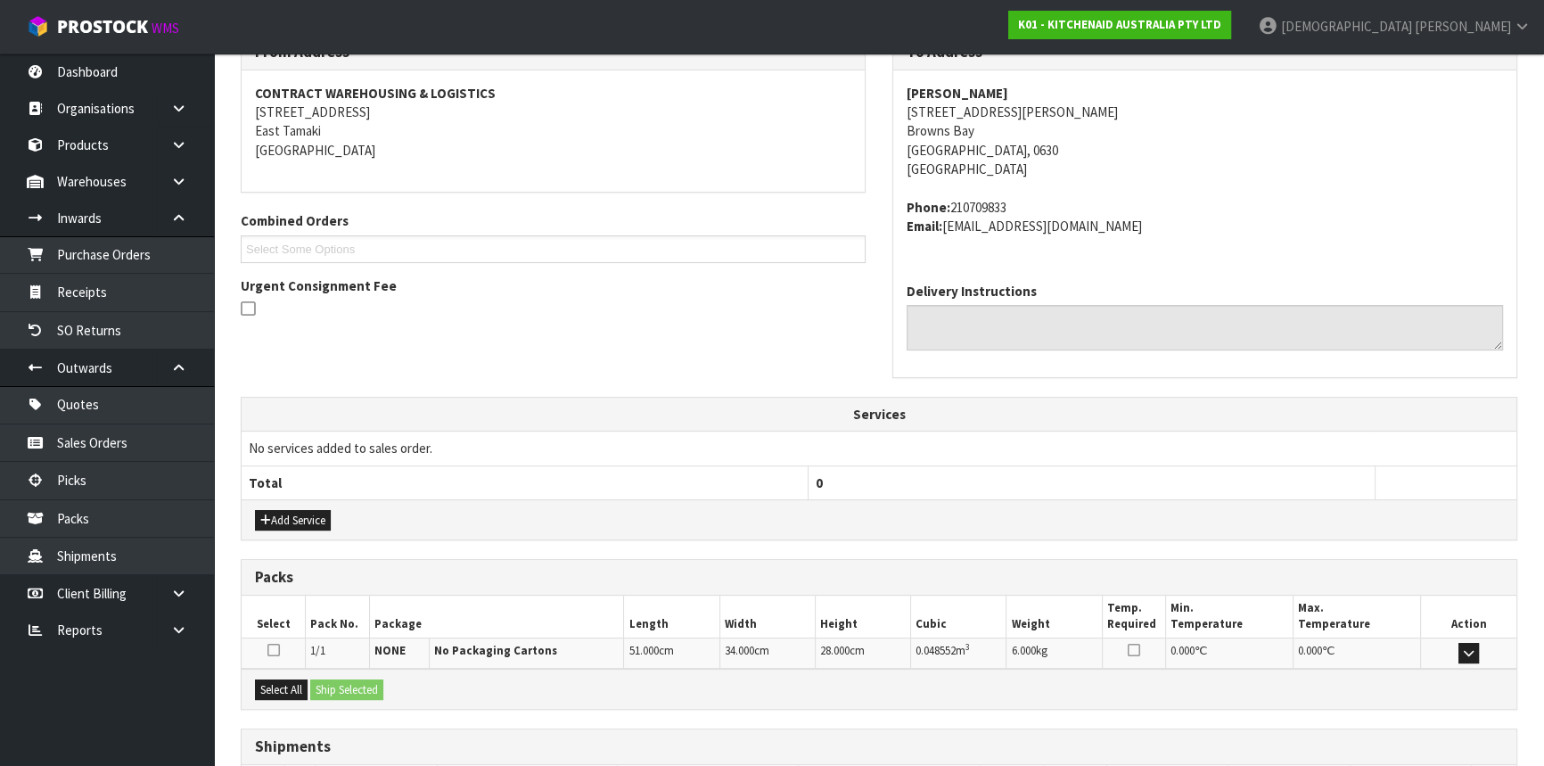
scroll to position [447, 0]
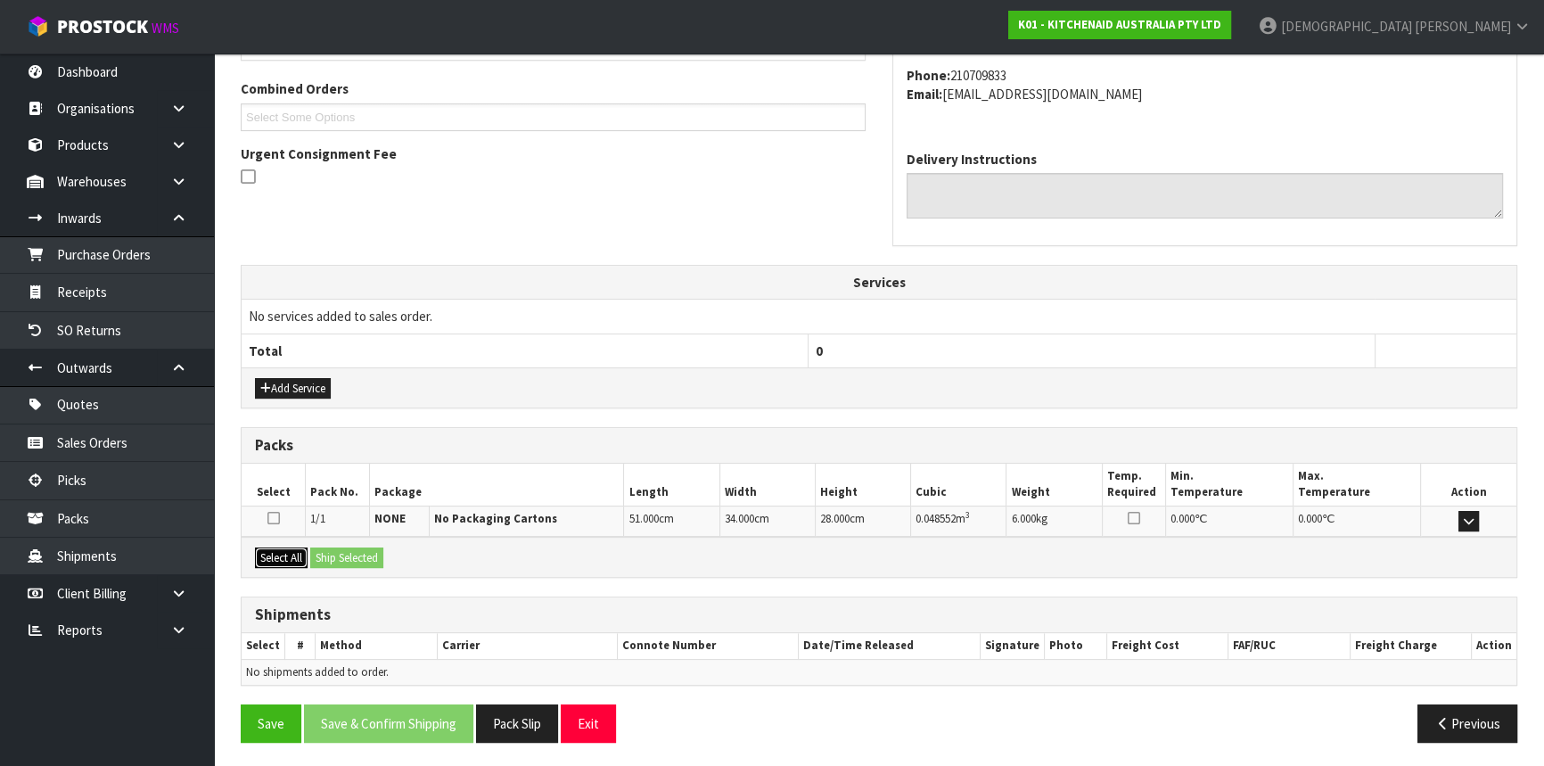
drag, startPoint x: 276, startPoint y: 554, endPoint x: 292, endPoint y: 554, distance: 16.0
click at [276, 554] on button "Select All" at bounding box center [281, 557] width 53 height 21
click at [345, 557] on button "Ship Selected" at bounding box center [346, 557] width 73 height 21
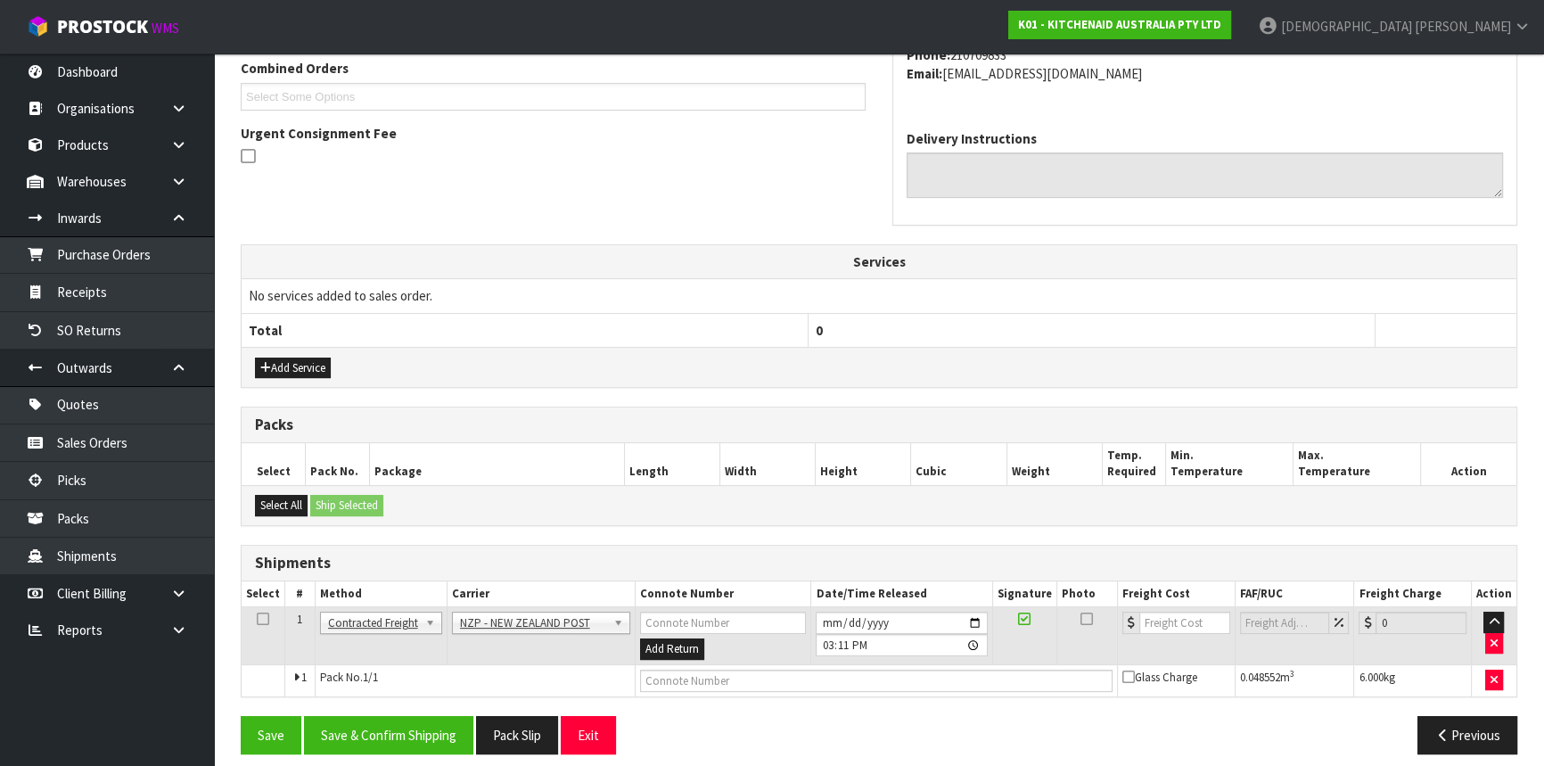
scroll to position [479, 0]
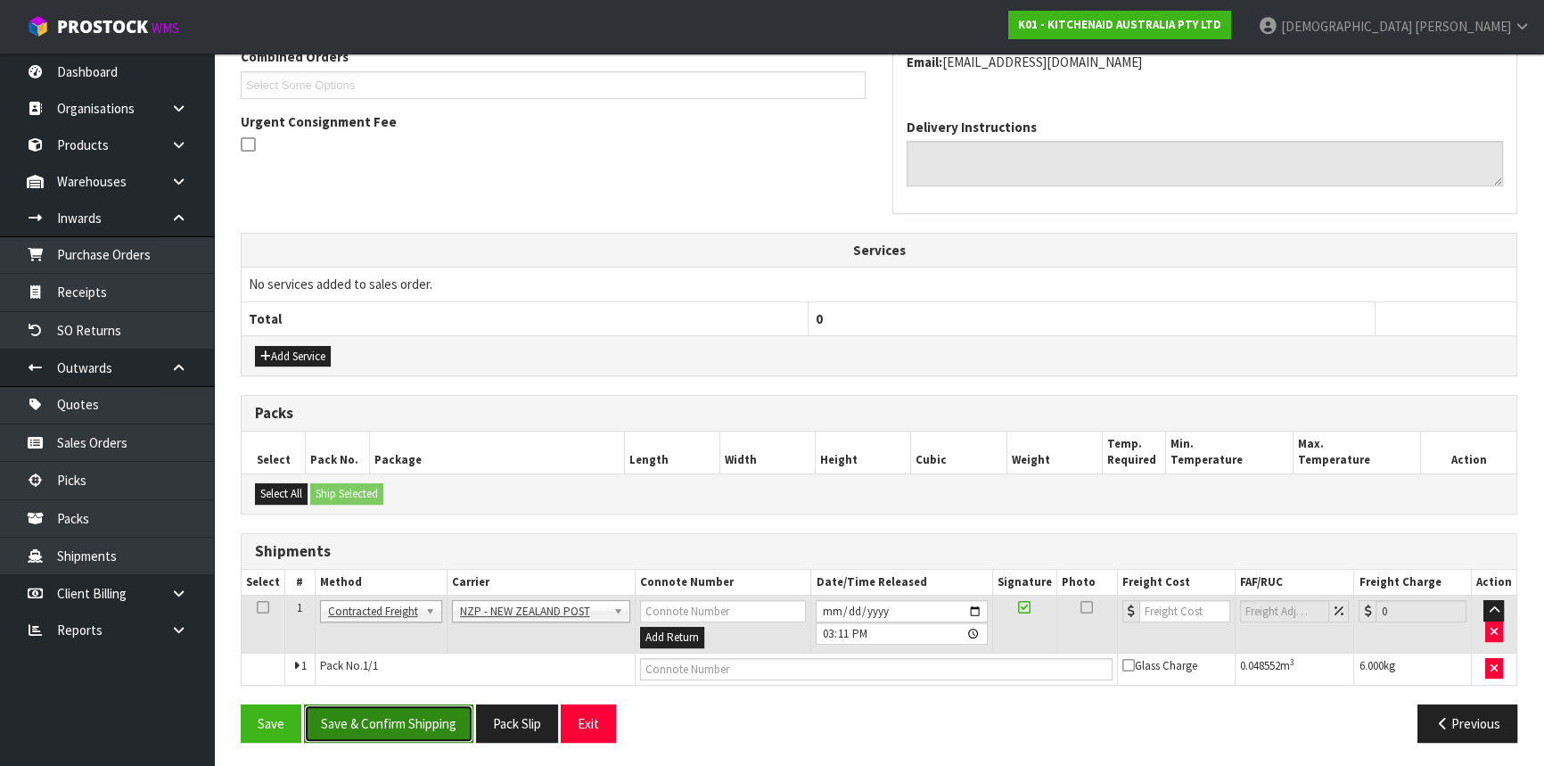
click at [397, 714] on button "Save & Confirm Shipping" at bounding box center [388, 723] width 169 height 38
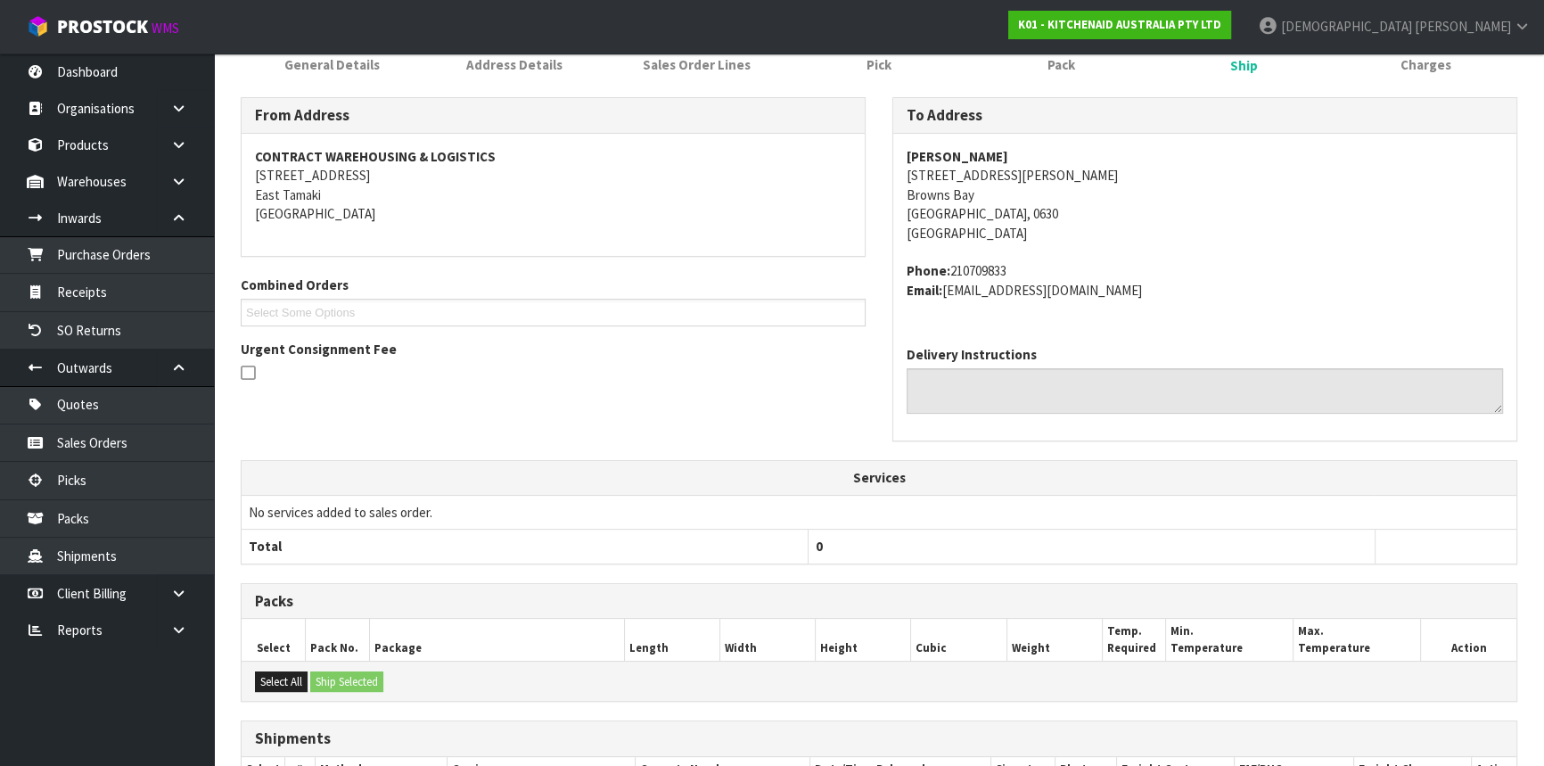
scroll to position [455, 0]
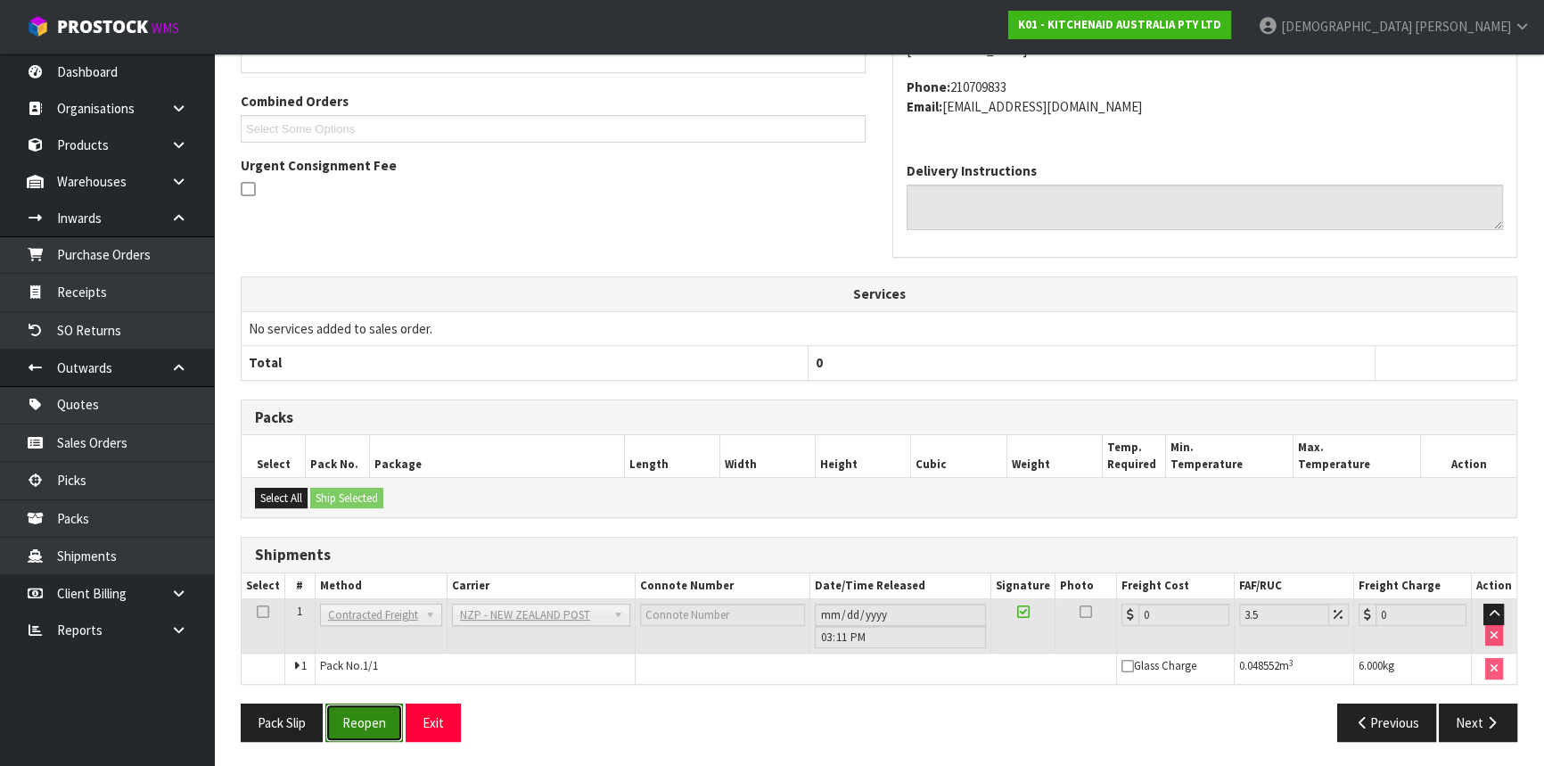
click at [360, 728] on button "Reopen" at bounding box center [364, 722] width 78 height 38
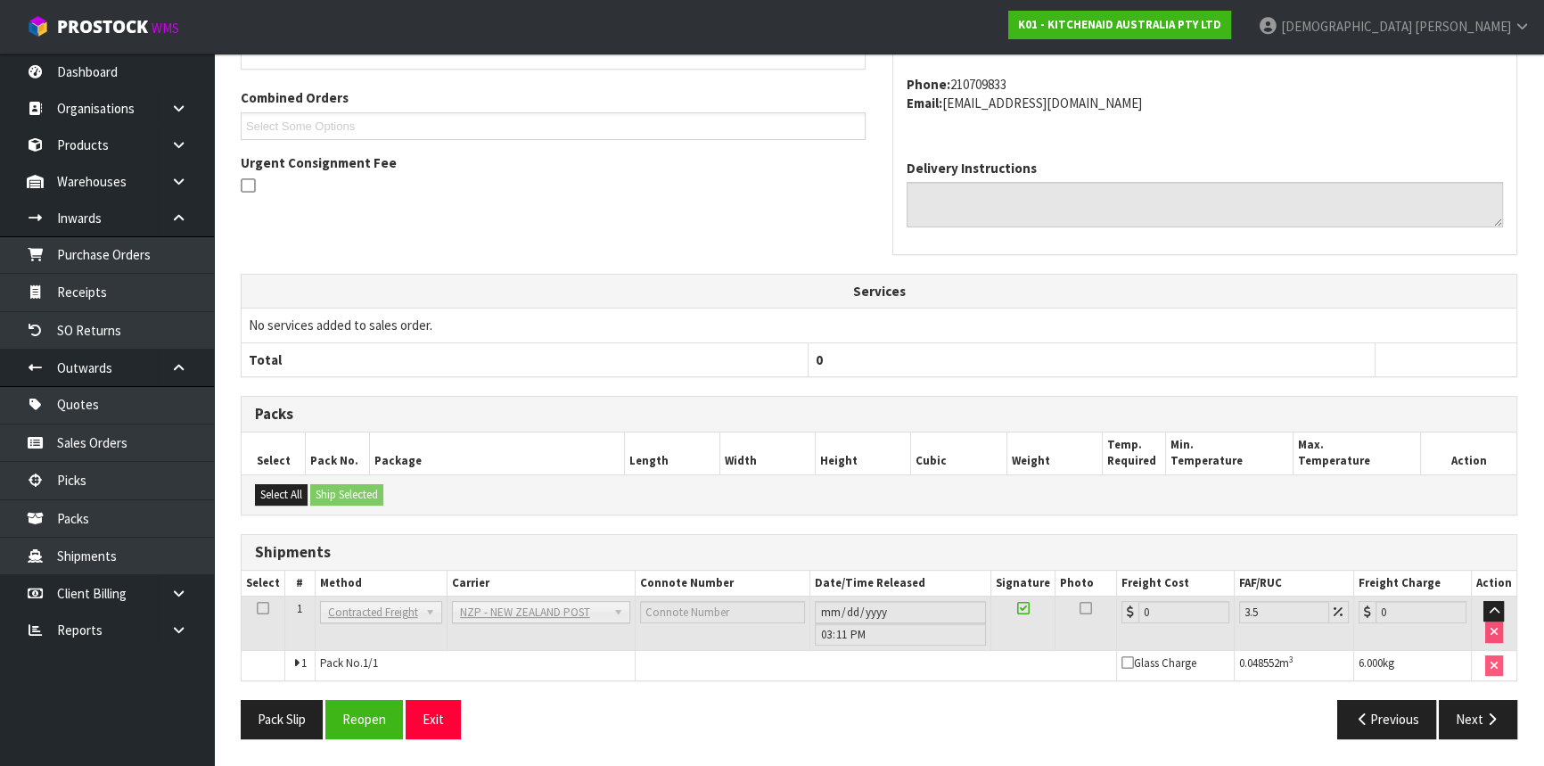
scroll to position [0, 0]
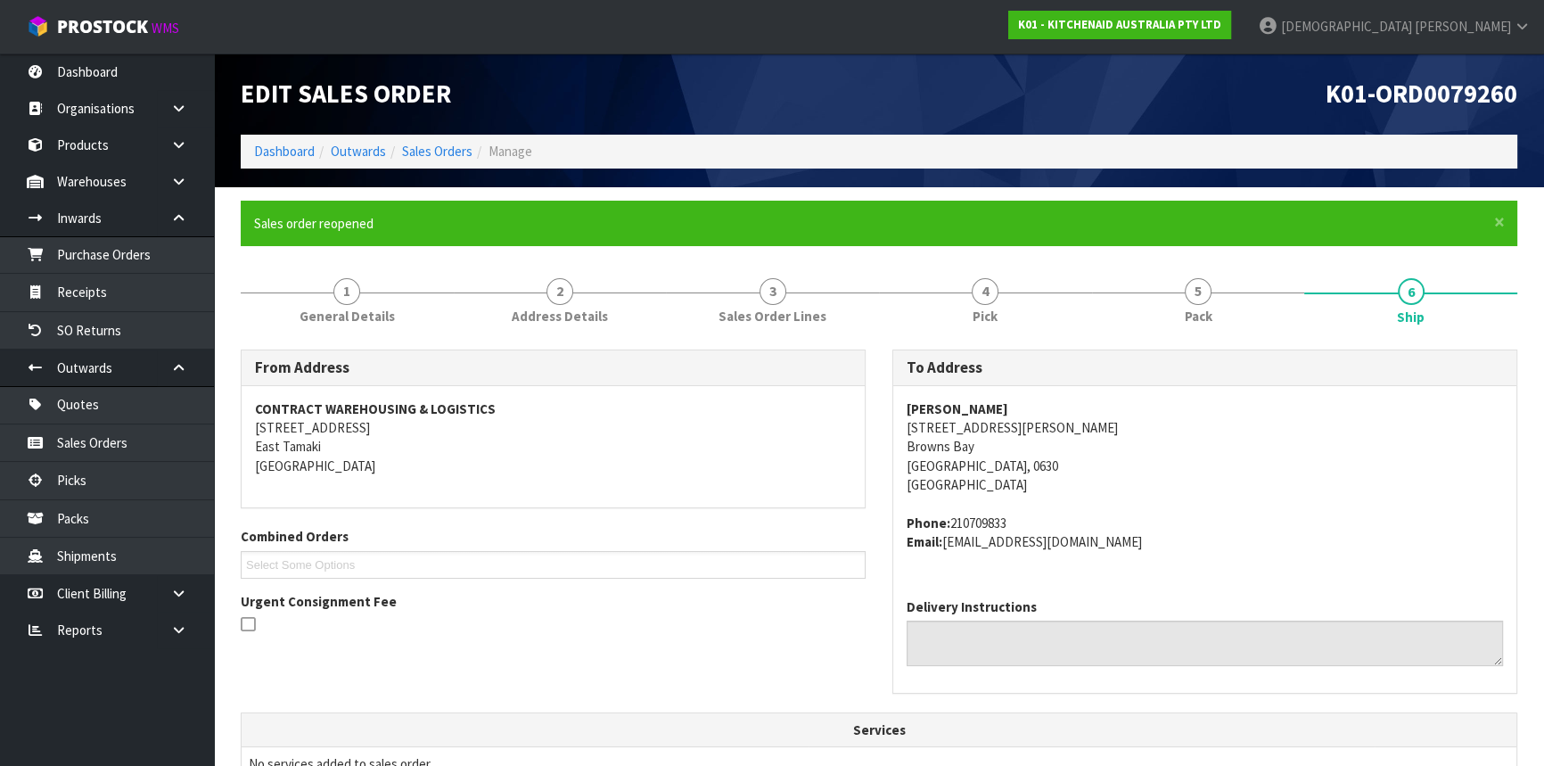
drag, startPoint x: 899, startPoint y: 412, endPoint x: 1126, endPoint y: 400, distance: 227.5
click at [1126, 400] on div "[PERSON_NAME] [STREET_ADDRESS][PERSON_NAME] Phone: 210709833 Email: [EMAIL_ADDR…" at bounding box center [1204, 485] width 623 height 198
copy strong "[PERSON_NAME]"
drag, startPoint x: 887, startPoint y: 424, endPoint x: 1074, endPoint y: 428, distance: 187.2
click at [1074, 428] on div "To Address [PERSON_NAME] [STREET_ADDRESS][PERSON_NAME] Phone: 210709833 Email: …" at bounding box center [1204, 530] width 651 height 363
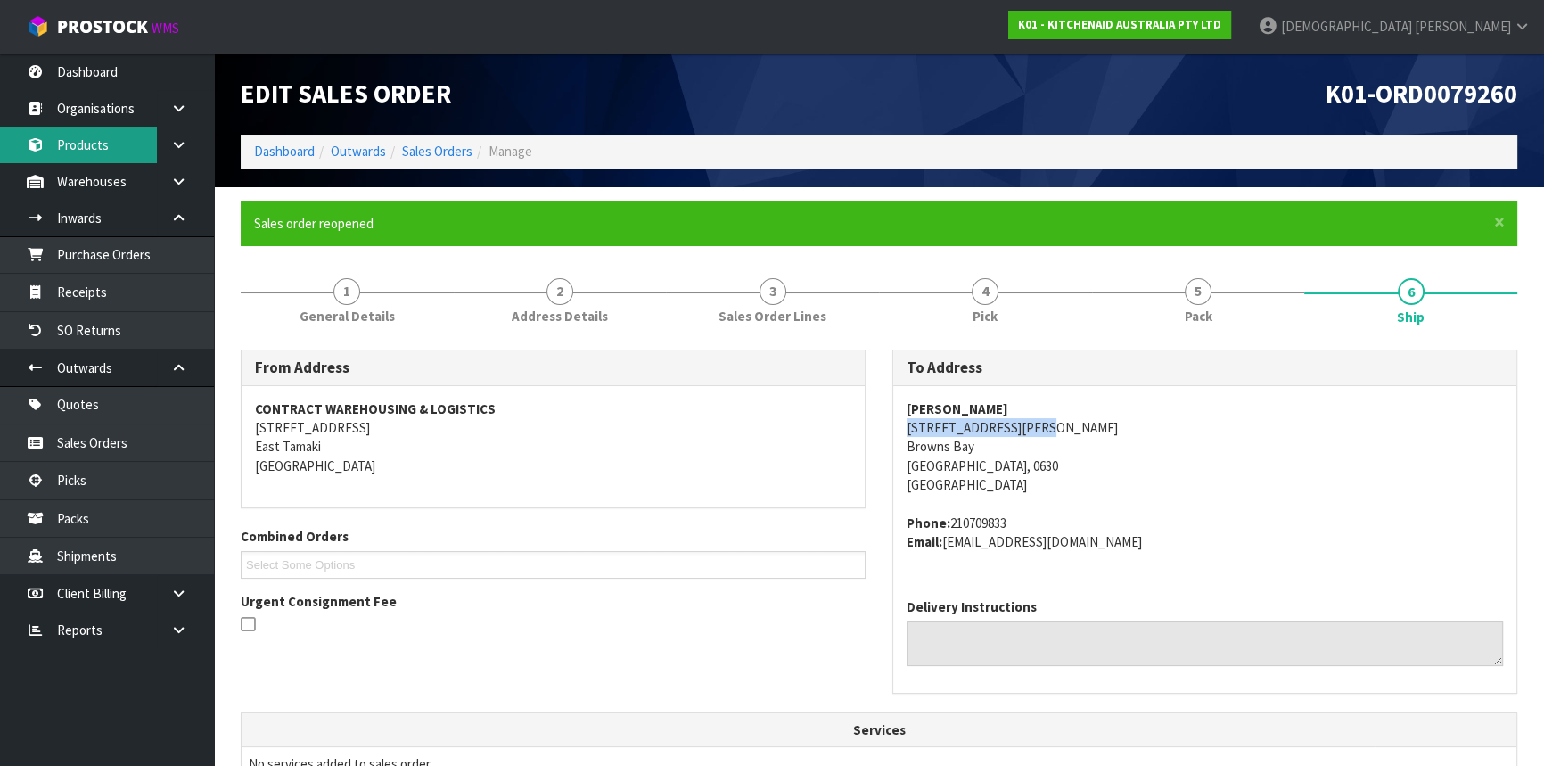
copy address "[STREET_ADDRESS][PERSON_NAME]"
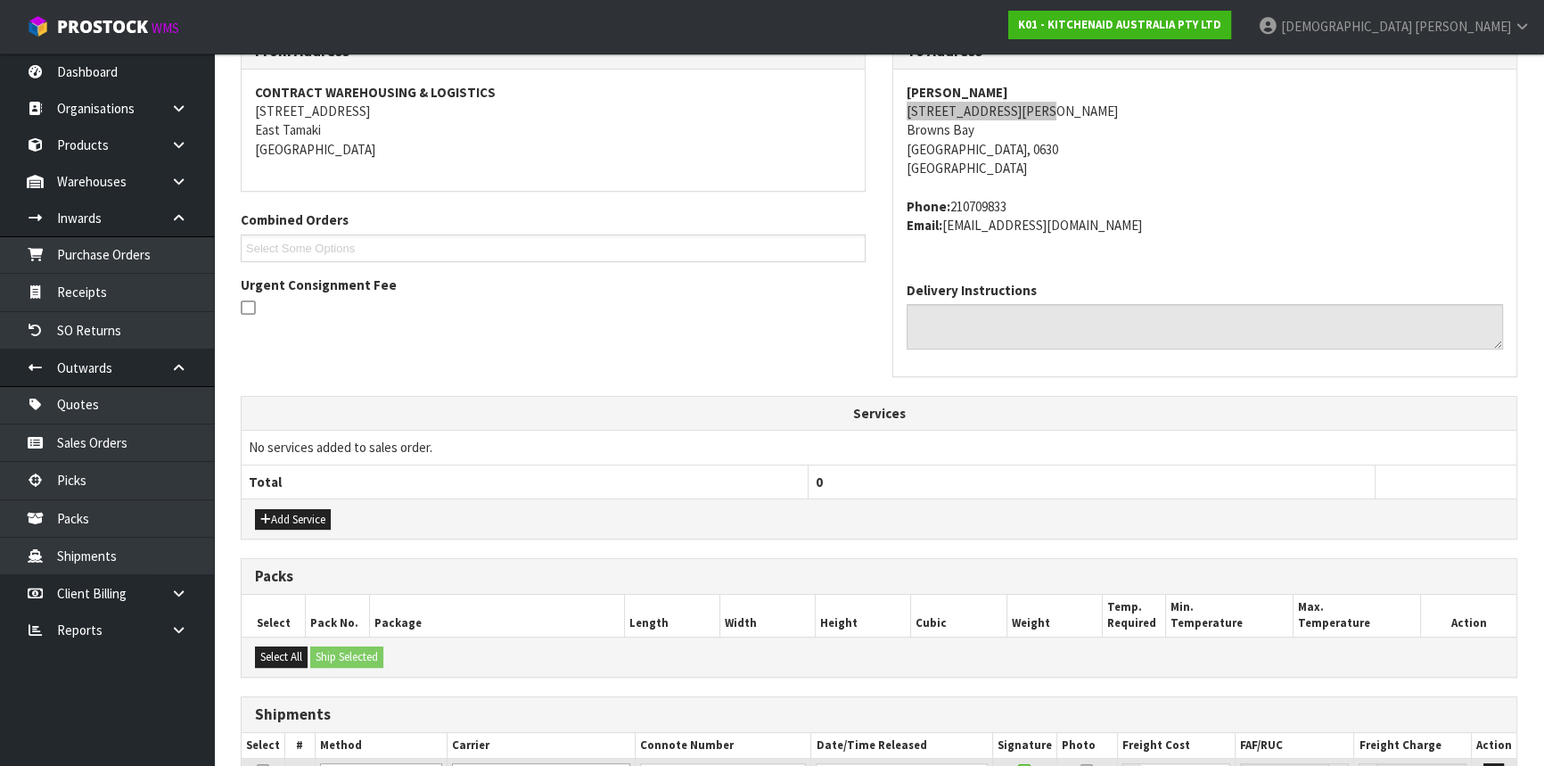
scroll to position [486, 0]
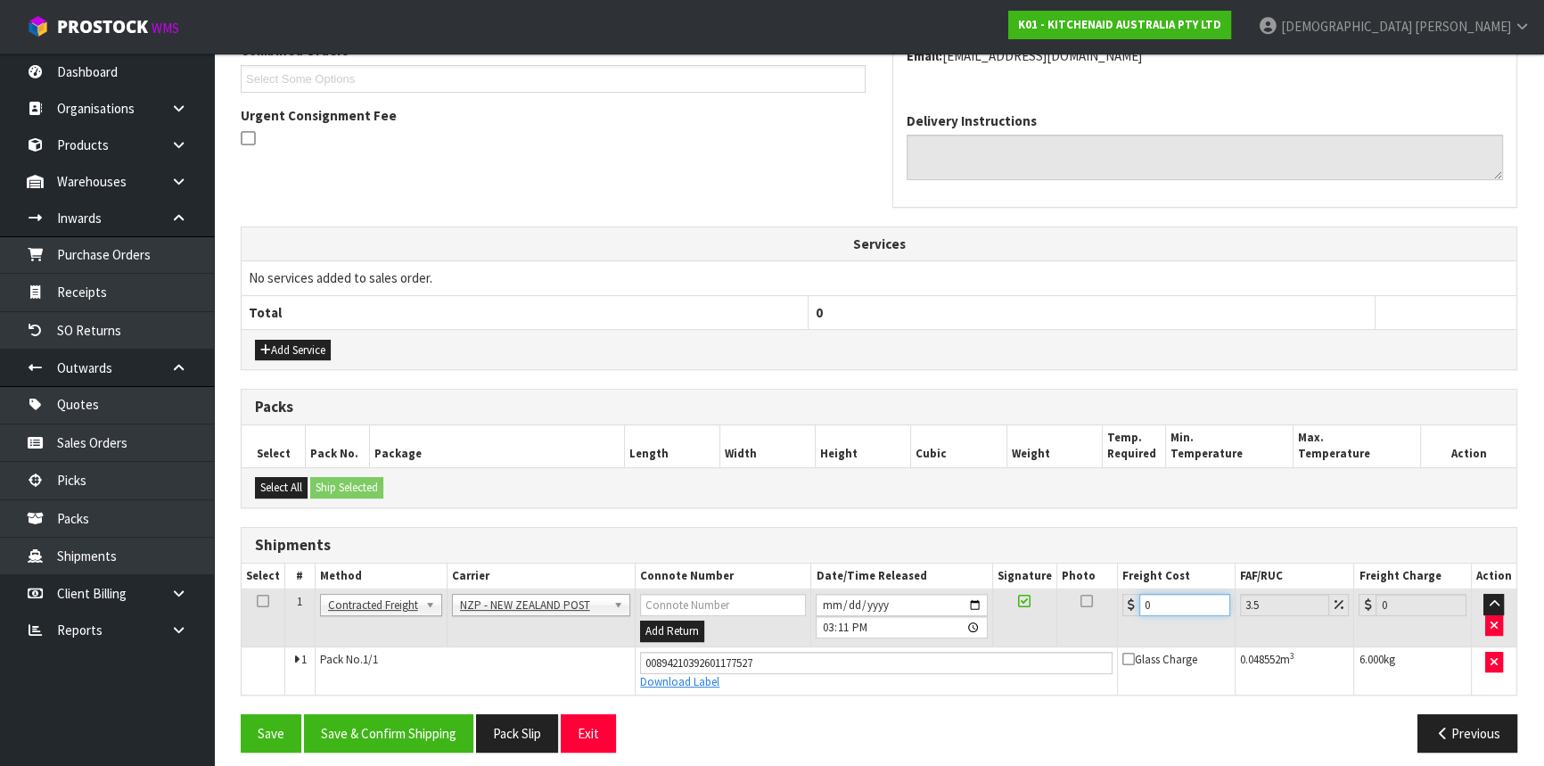
drag, startPoint x: 1179, startPoint y: 603, endPoint x: 1105, endPoint y: 603, distance: 74.0
click at [1105, 603] on tr "1 Client Local Pickup Customer Local Pickup Company Freight Contracted Freight …" at bounding box center [879, 618] width 1274 height 58
type input "4"
type input "4.14"
type input "4.3"
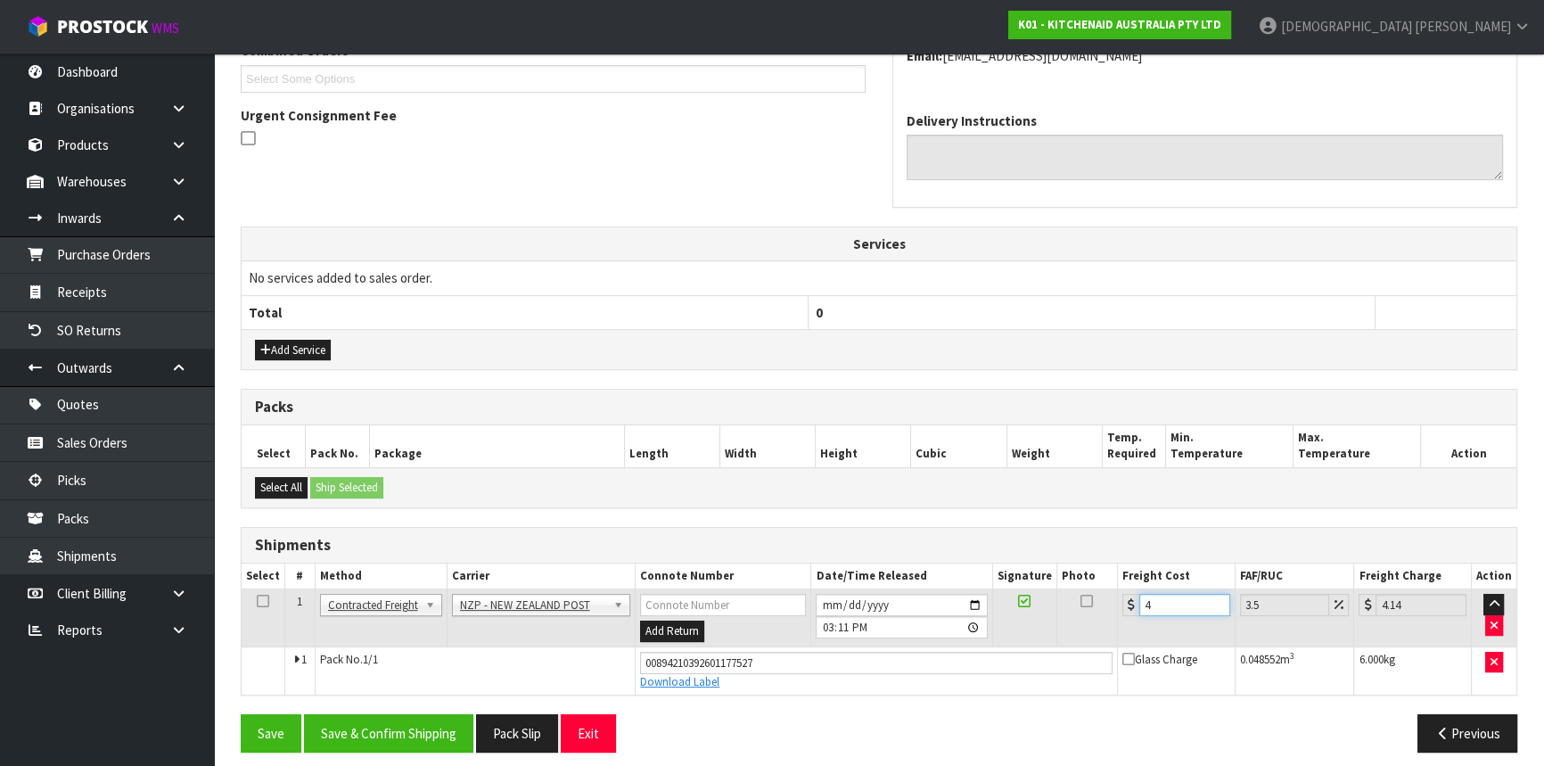
type input "4.45"
type input "4.33"
type input "4.48"
type input "4.33"
click at [407, 729] on button "Save & Confirm Shipping" at bounding box center [388, 733] width 169 height 38
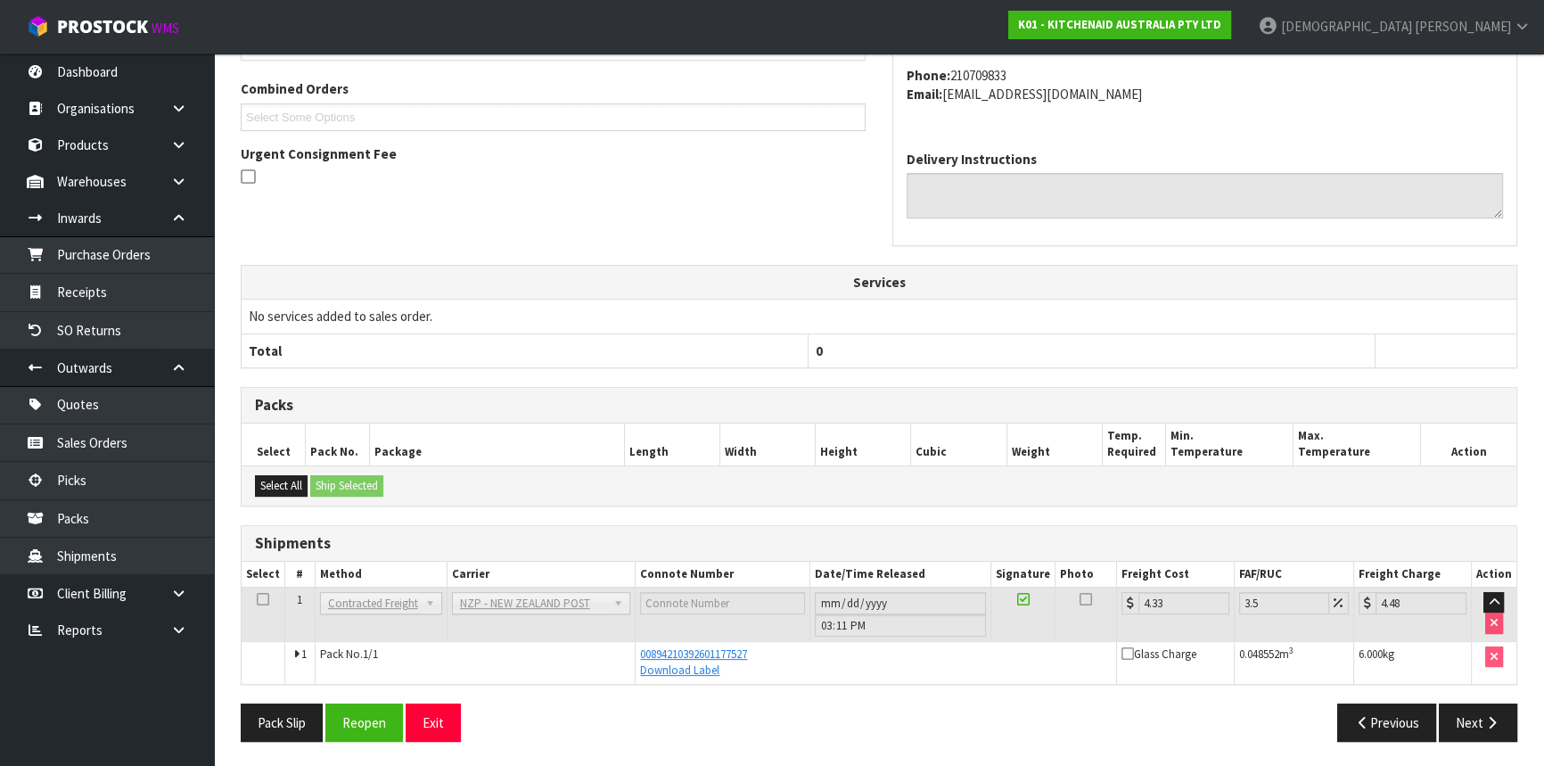
scroll to position [43, 0]
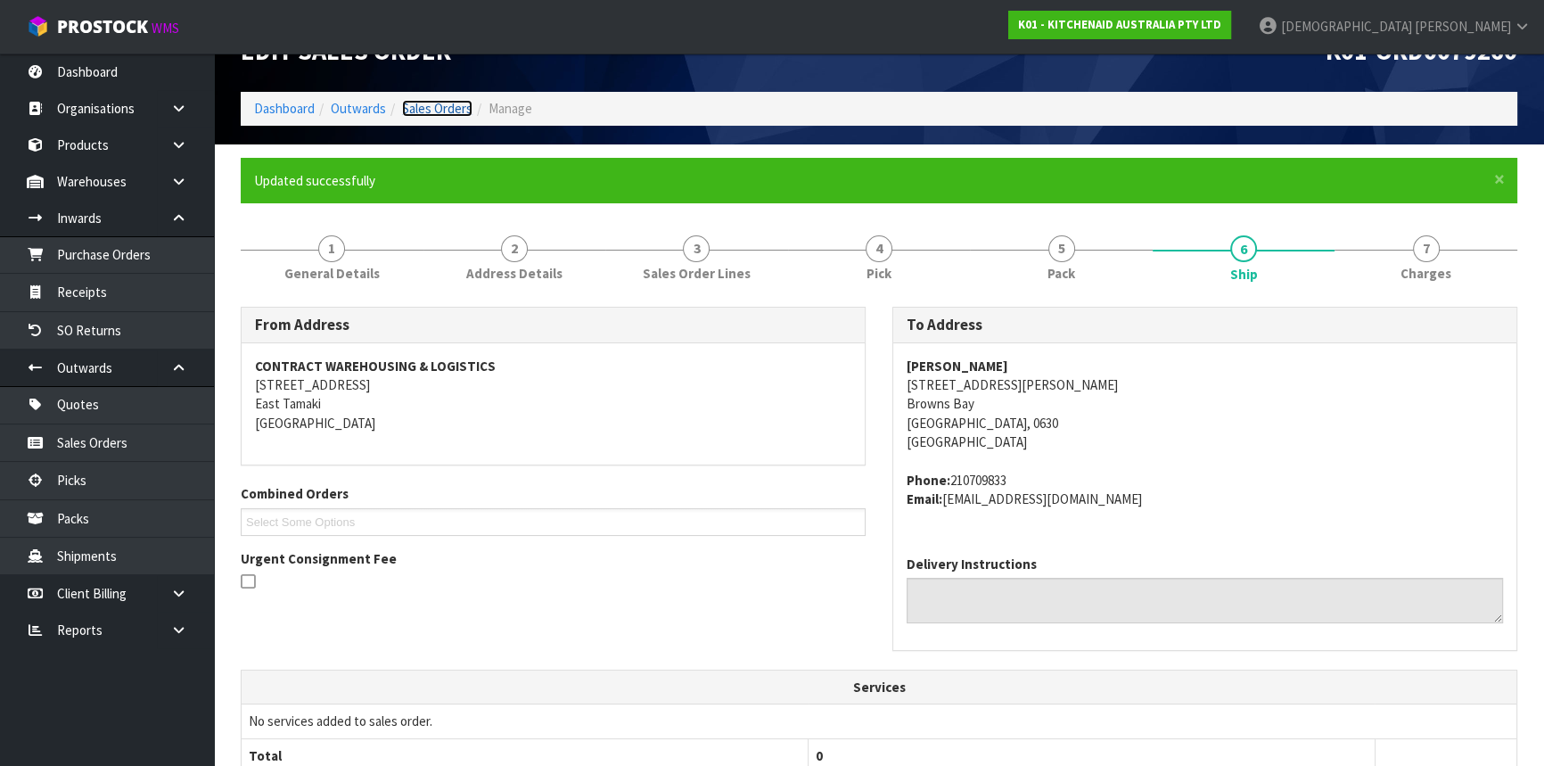
click at [458, 107] on link "Sales Orders" at bounding box center [437, 108] width 70 height 17
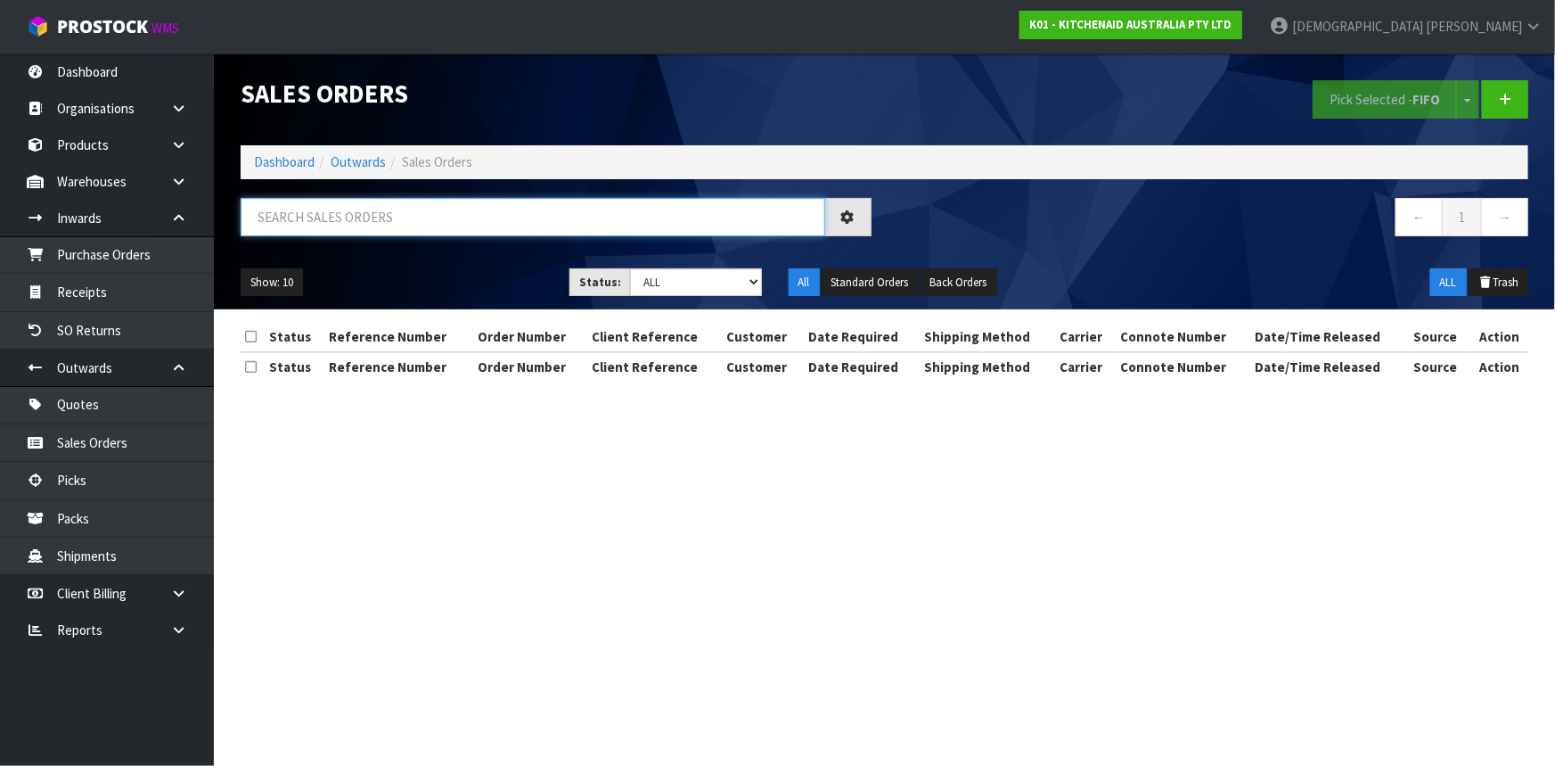
click at [356, 218] on input "text" at bounding box center [533, 217] width 585 height 38
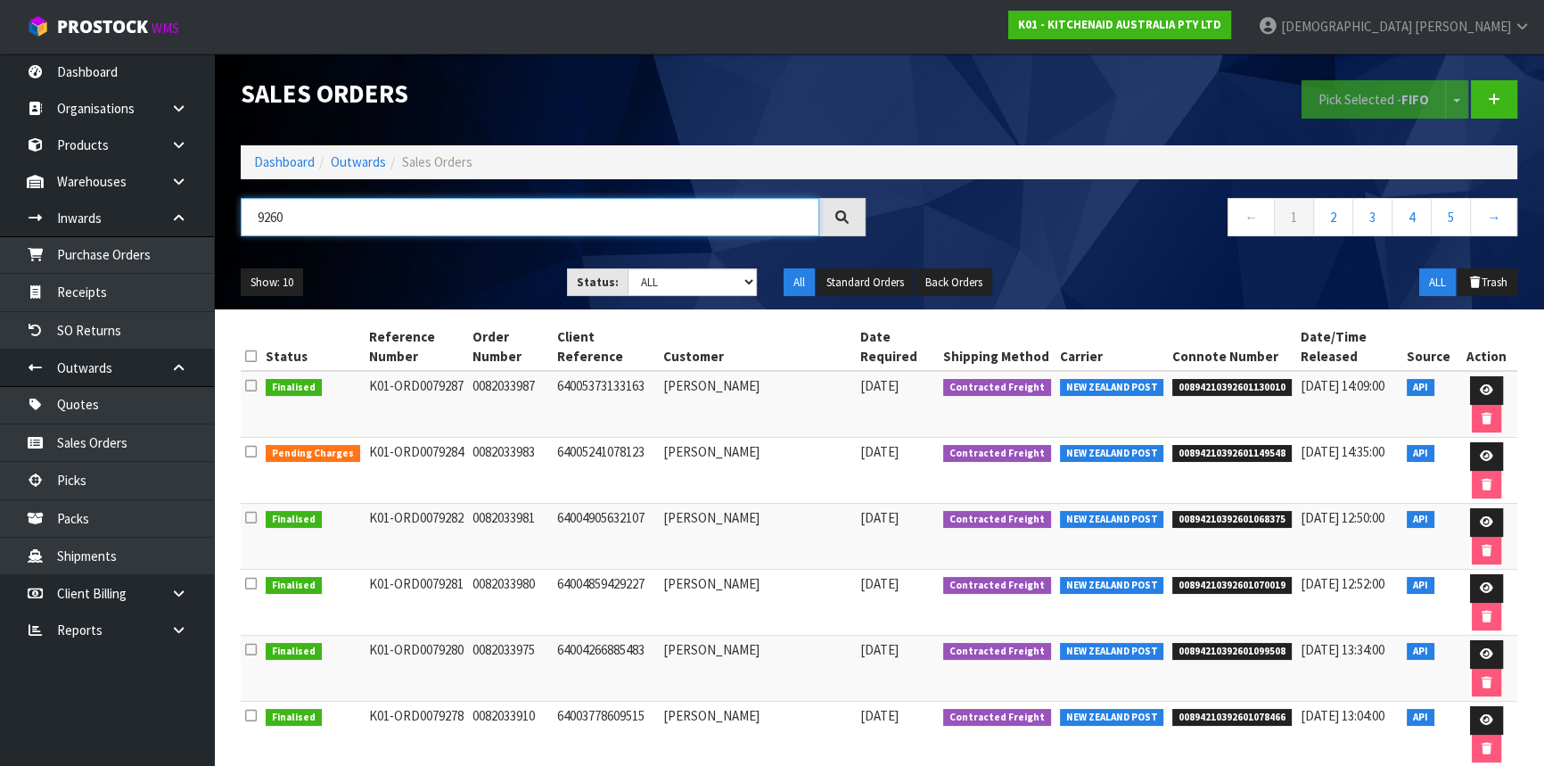
click at [332, 214] on input "9260" at bounding box center [530, 217] width 578 height 38
click at [256, 217] on input "9260" at bounding box center [530, 217] width 578 height 38
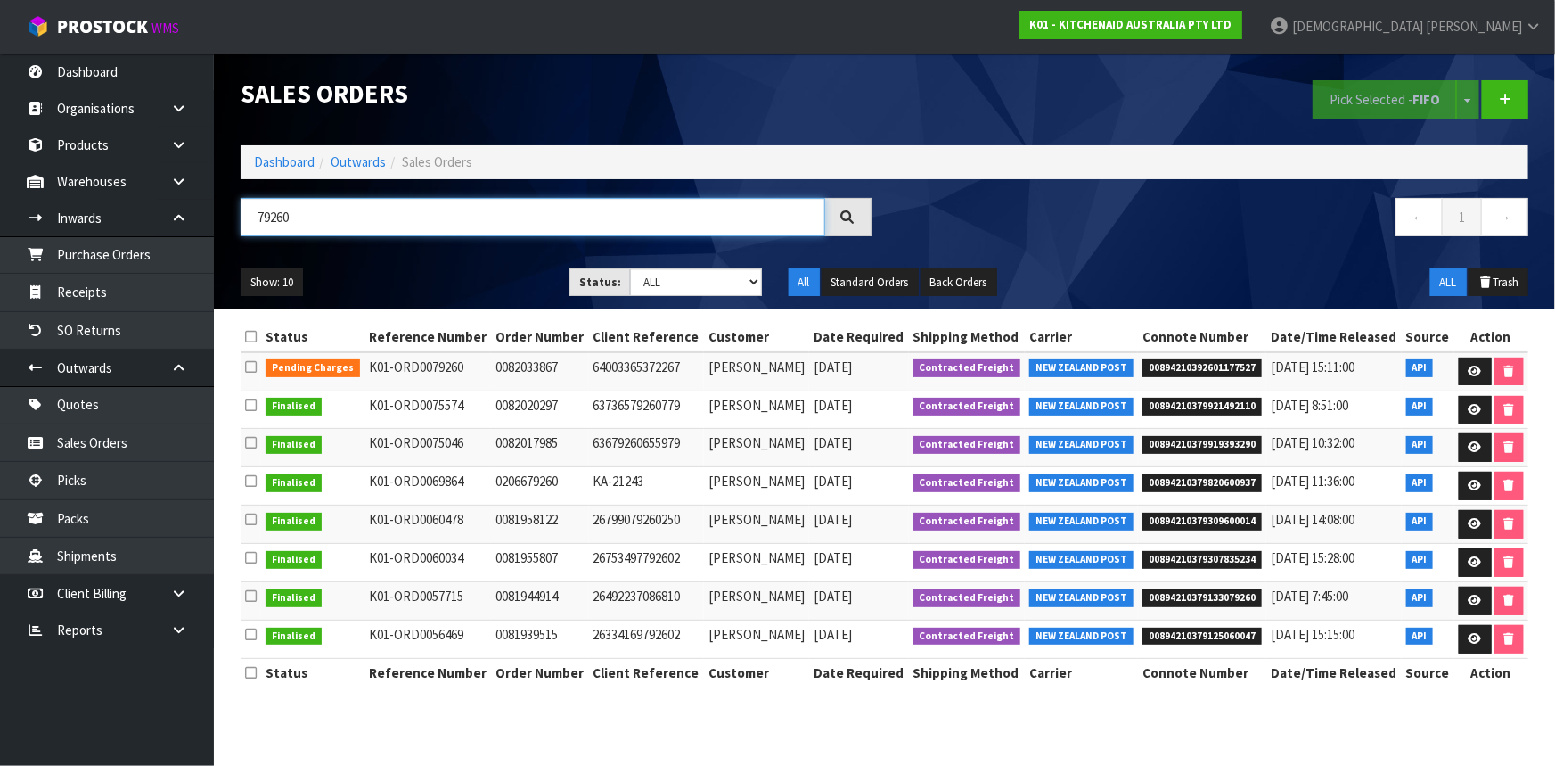
type input "79260"
click at [526, 242] on div "79260" at bounding box center [556, 224] width 658 height 52
click at [280, 157] on link "Dashboard" at bounding box center [284, 161] width 61 height 17
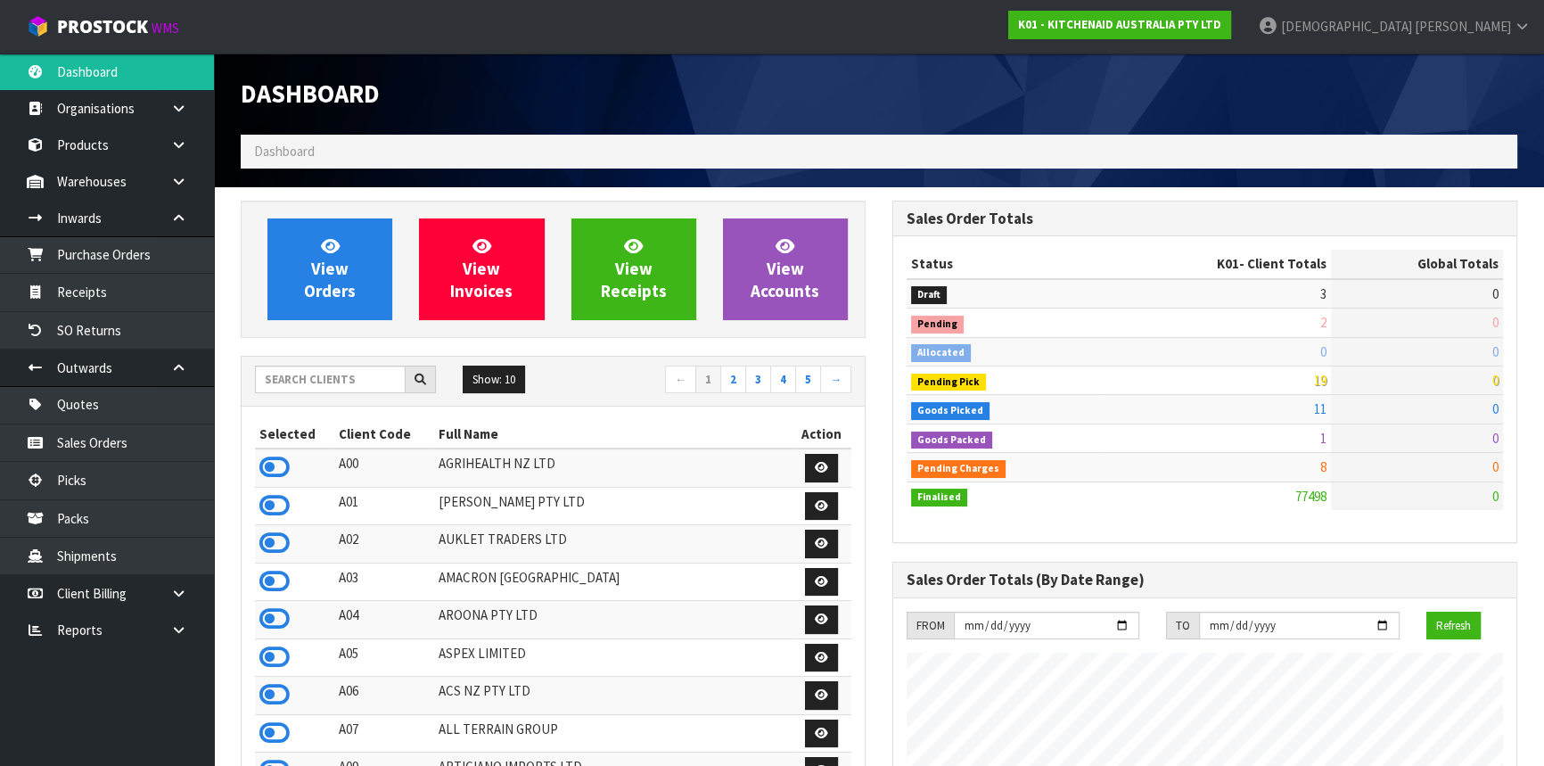
scroll to position [1347, 651]
click at [303, 388] on input "text" at bounding box center [330, 379] width 151 height 28
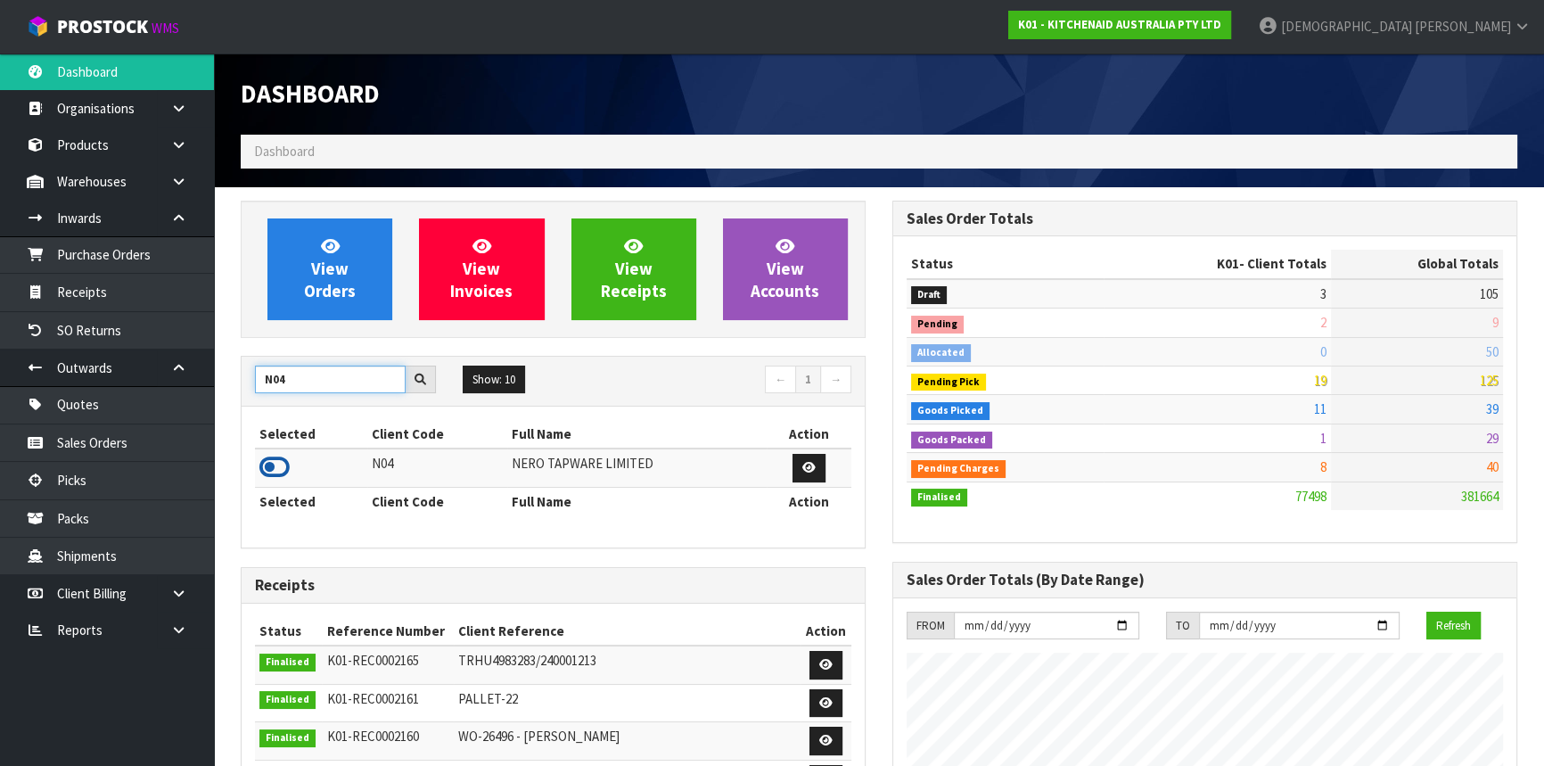
type input "N04"
click at [281, 469] on icon at bounding box center [274, 467] width 30 height 27
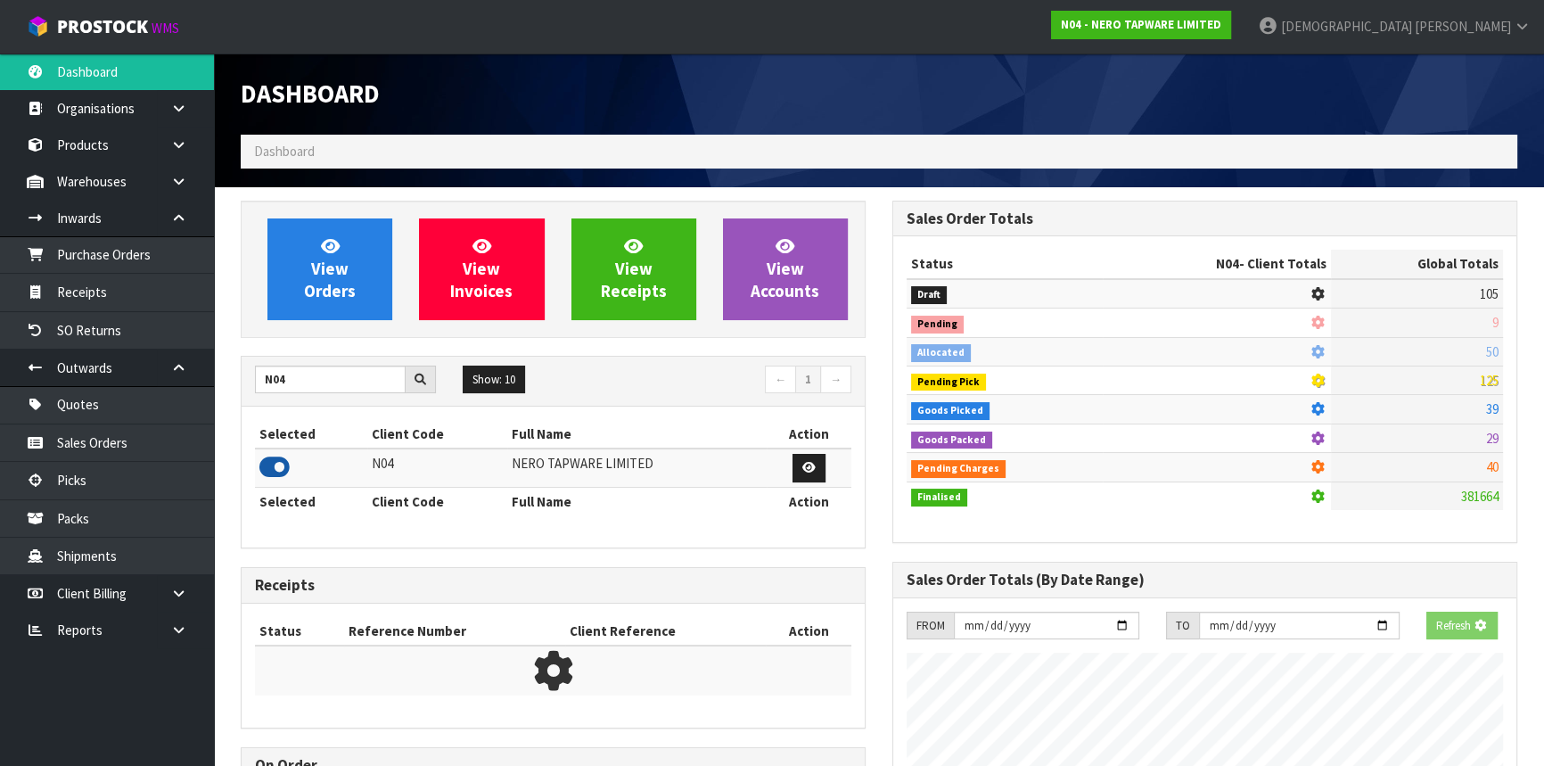
scroll to position [1462, 651]
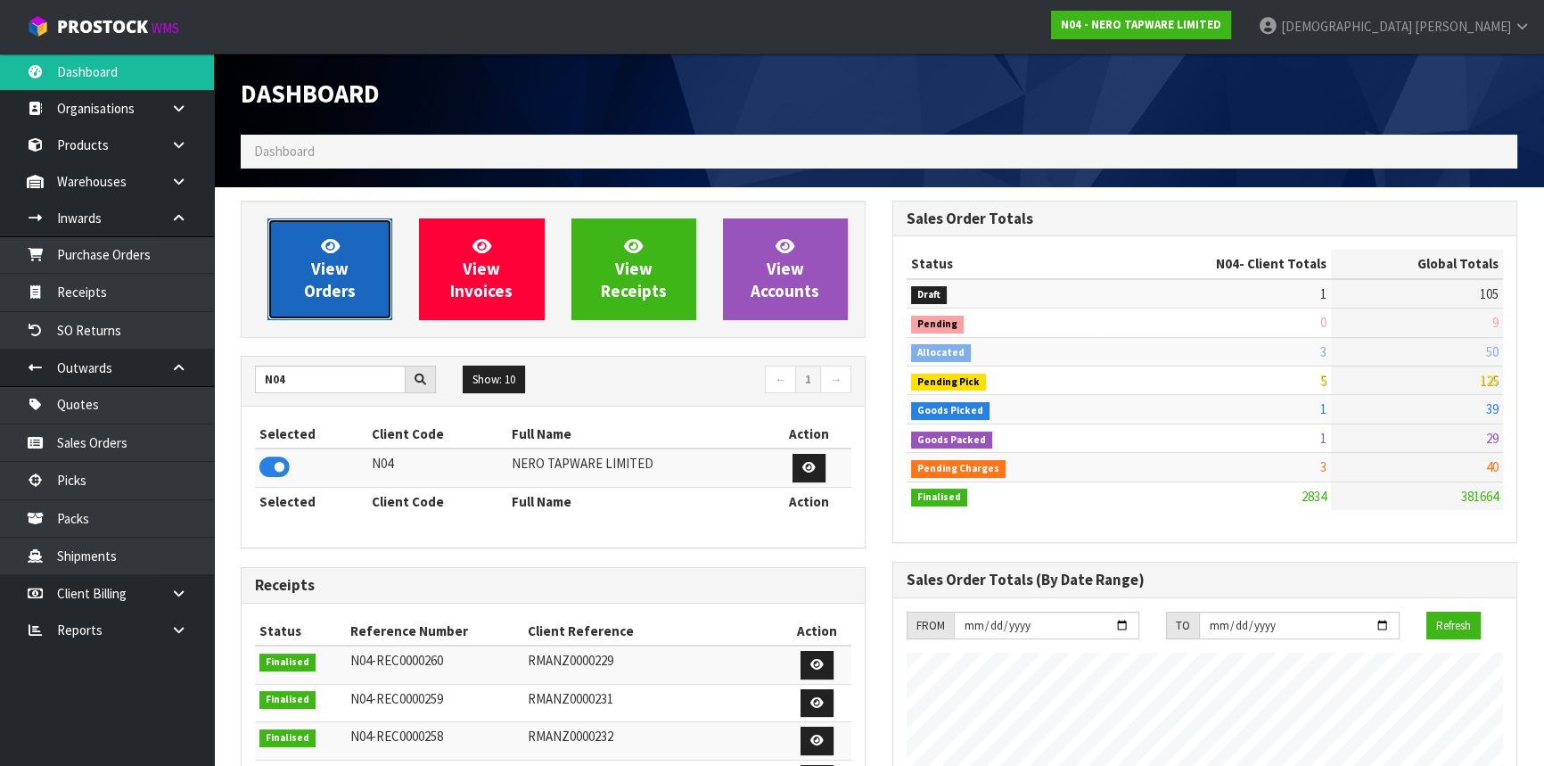
click at [348, 285] on span "View Orders" at bounding box center [330, 268] width 52 height 67
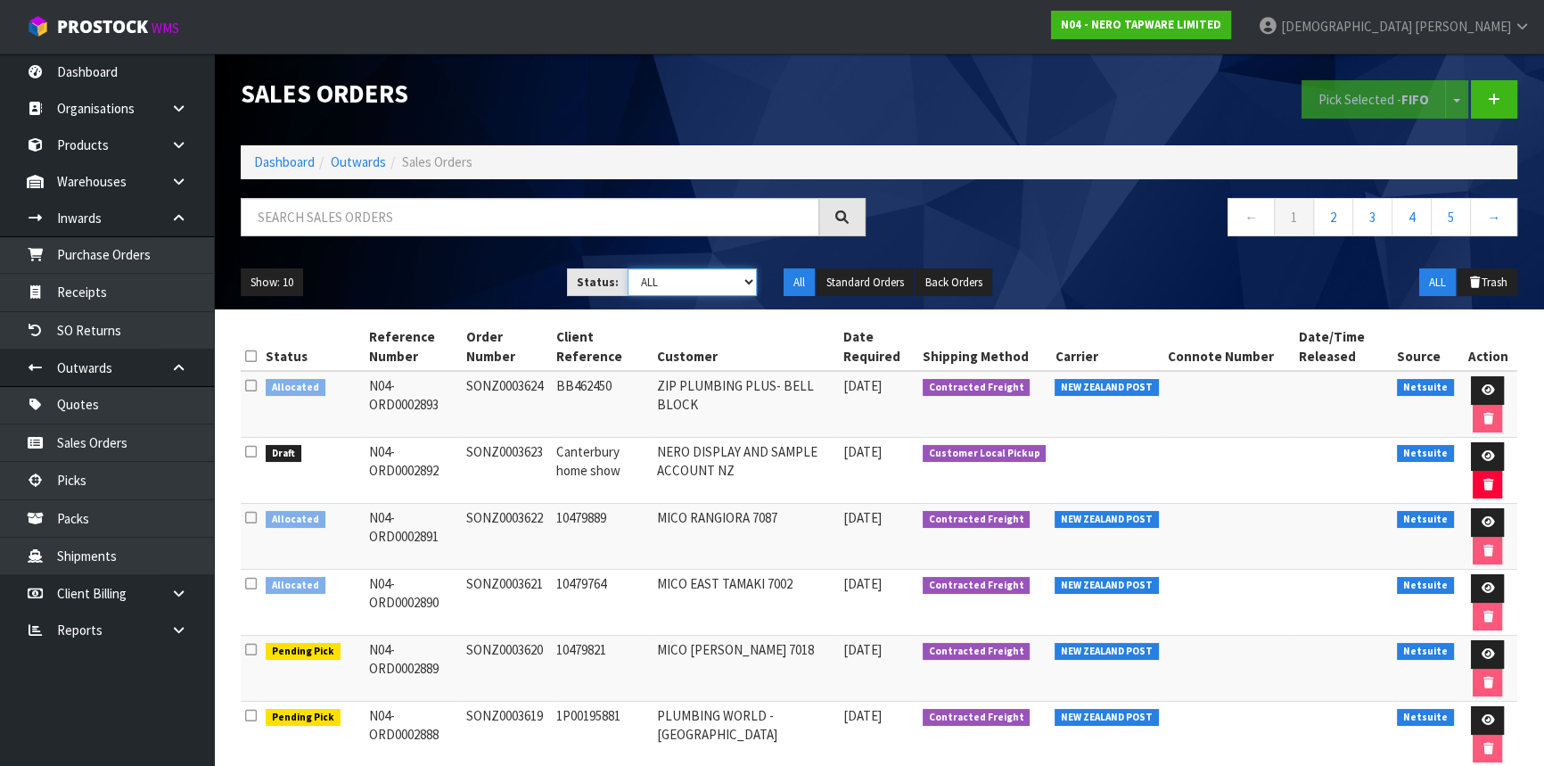
click at [667, 288] on select "Draft Pending Allocated Pending Pick Goods Picked Goods Packed Pending Charges …" at bounding box center [692, 282] width 130 height 28
select select "string:3"
click at [627, 268] on select "Draft Pending Allocated Pending Pick Goods Picked Goods Packed Pending Charges …" at bounding box center [692, 282] width 130 height 28
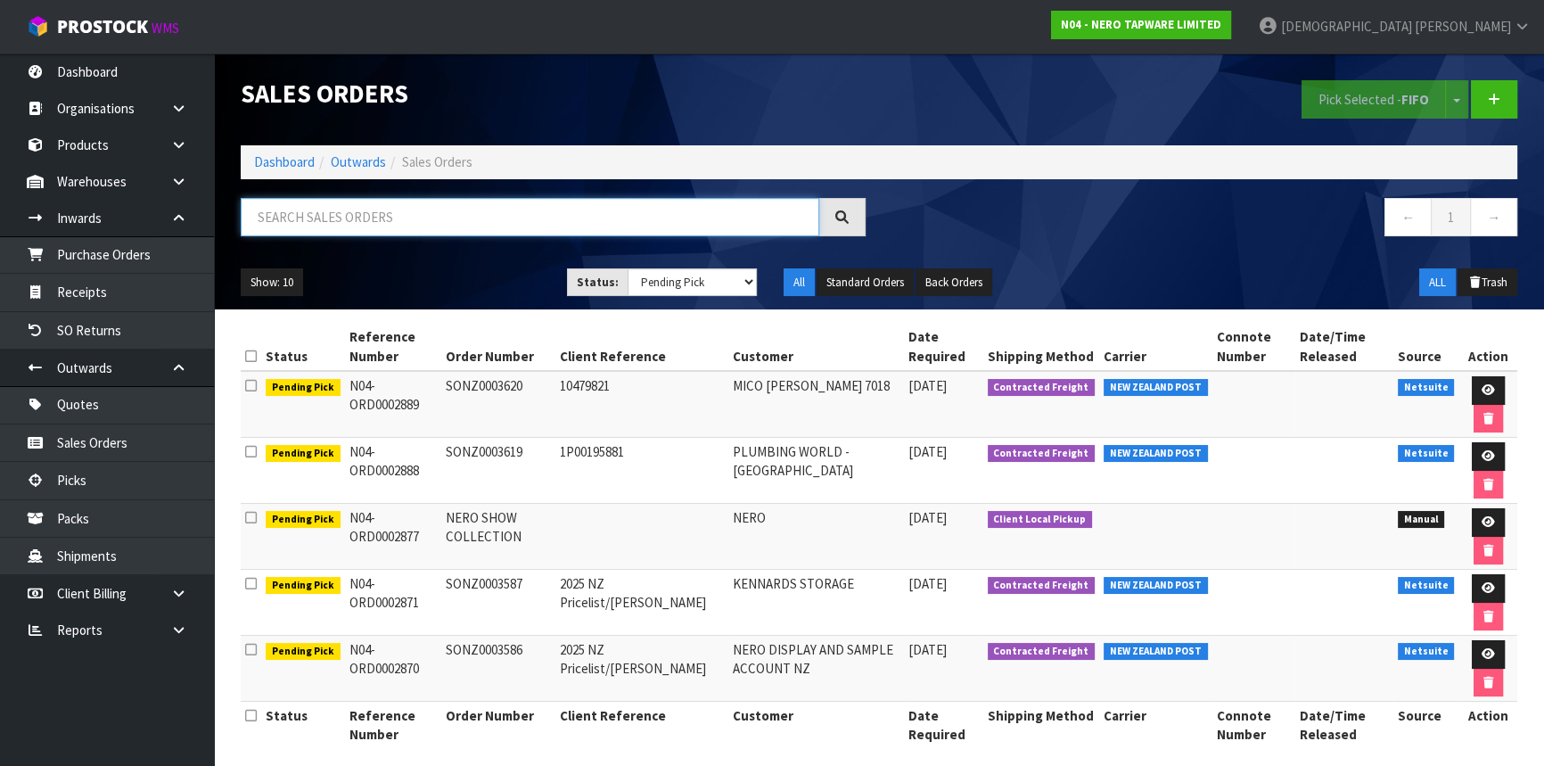
click at [380, 224] on input "text" at bounding box center [530, 217] width 578 height 38
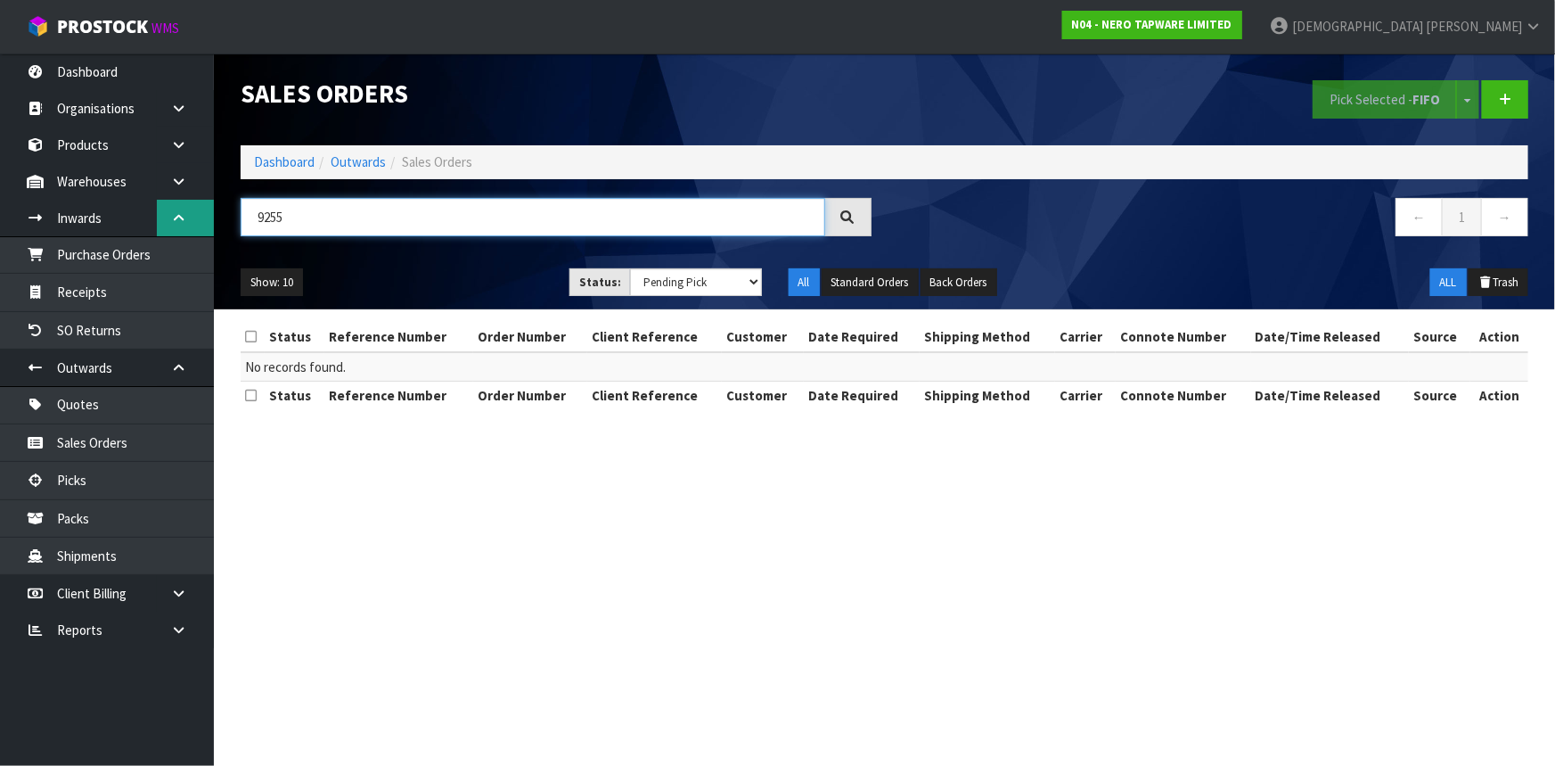
drag, startPoint x: 287, startPoint y: 221, endPoint x: 209, endPoint y: 221, distance: 78.4
click at [209, 221] on body "Toggle navigation ProStock WMS N04 - NERO TAPWARE LIMITED [PERSON_NAME] Logout …" at bounding box center [777, 383] width 1555 height 766
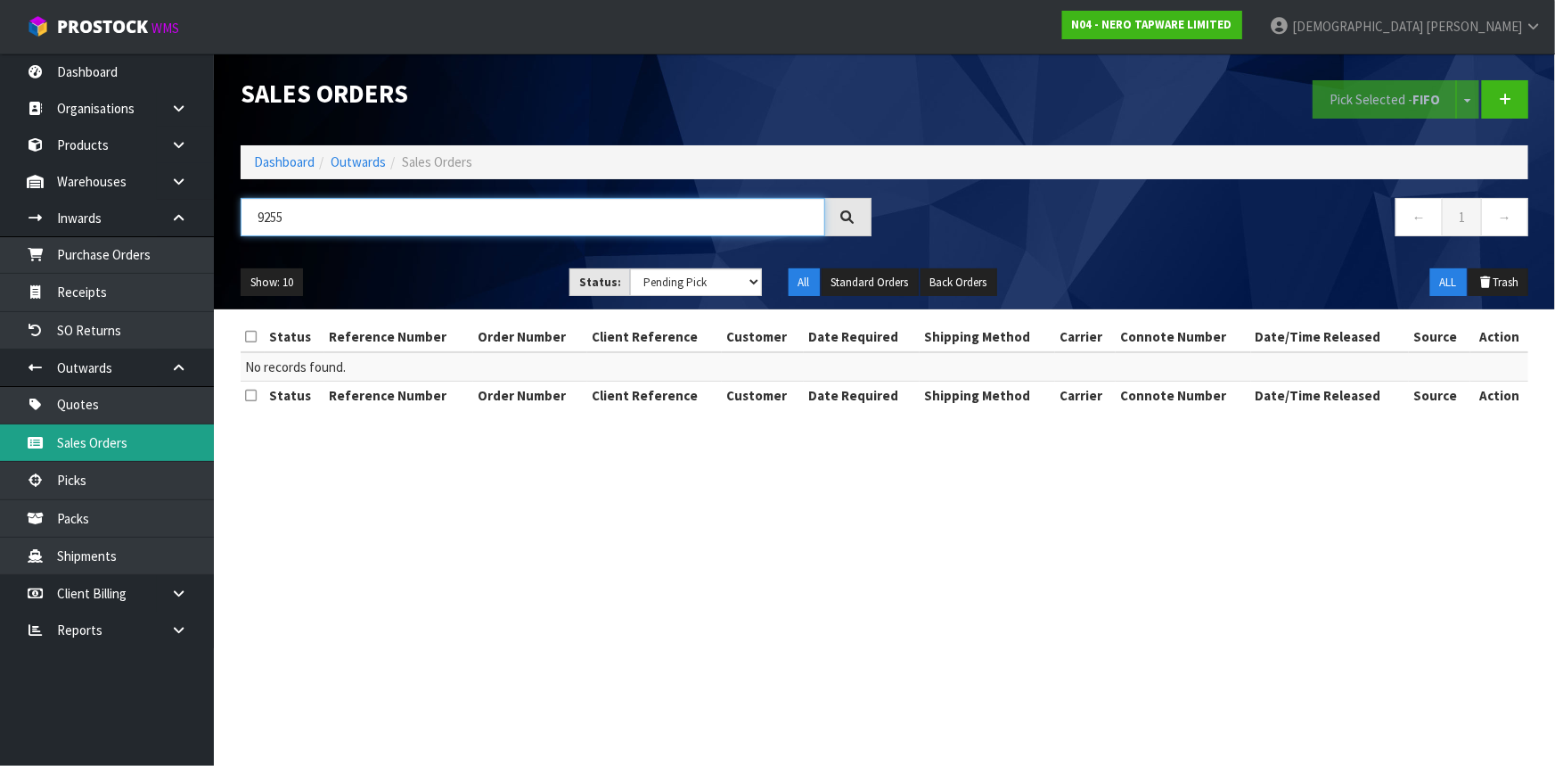
type input "9255"
click at [112, 430] on link "Sales Orders" at bounding box center [107, 442] width 214 height 37
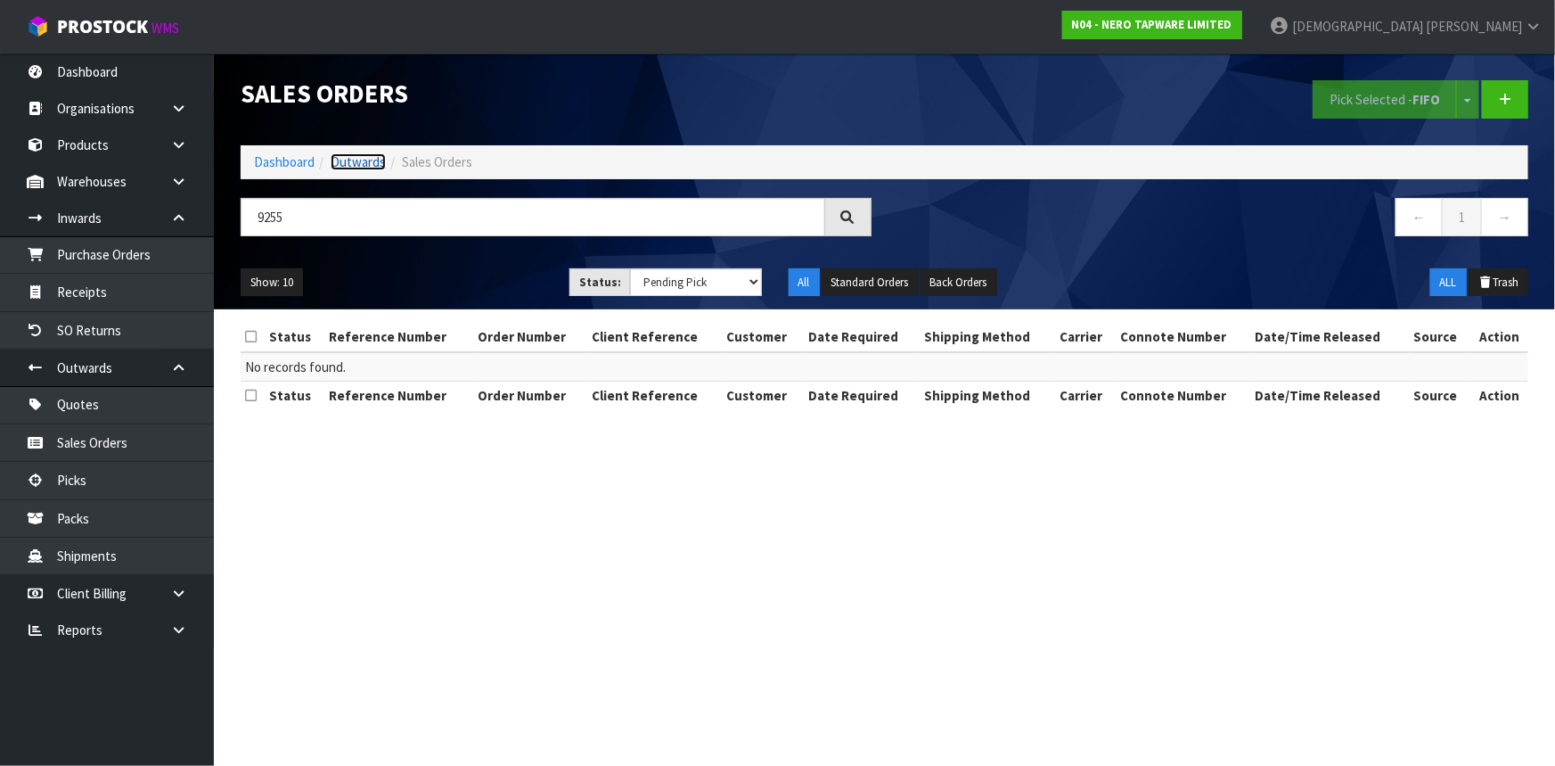
click at [331, 165] on link "Outwards" at bounding box center [358, 161] width 55 height 17
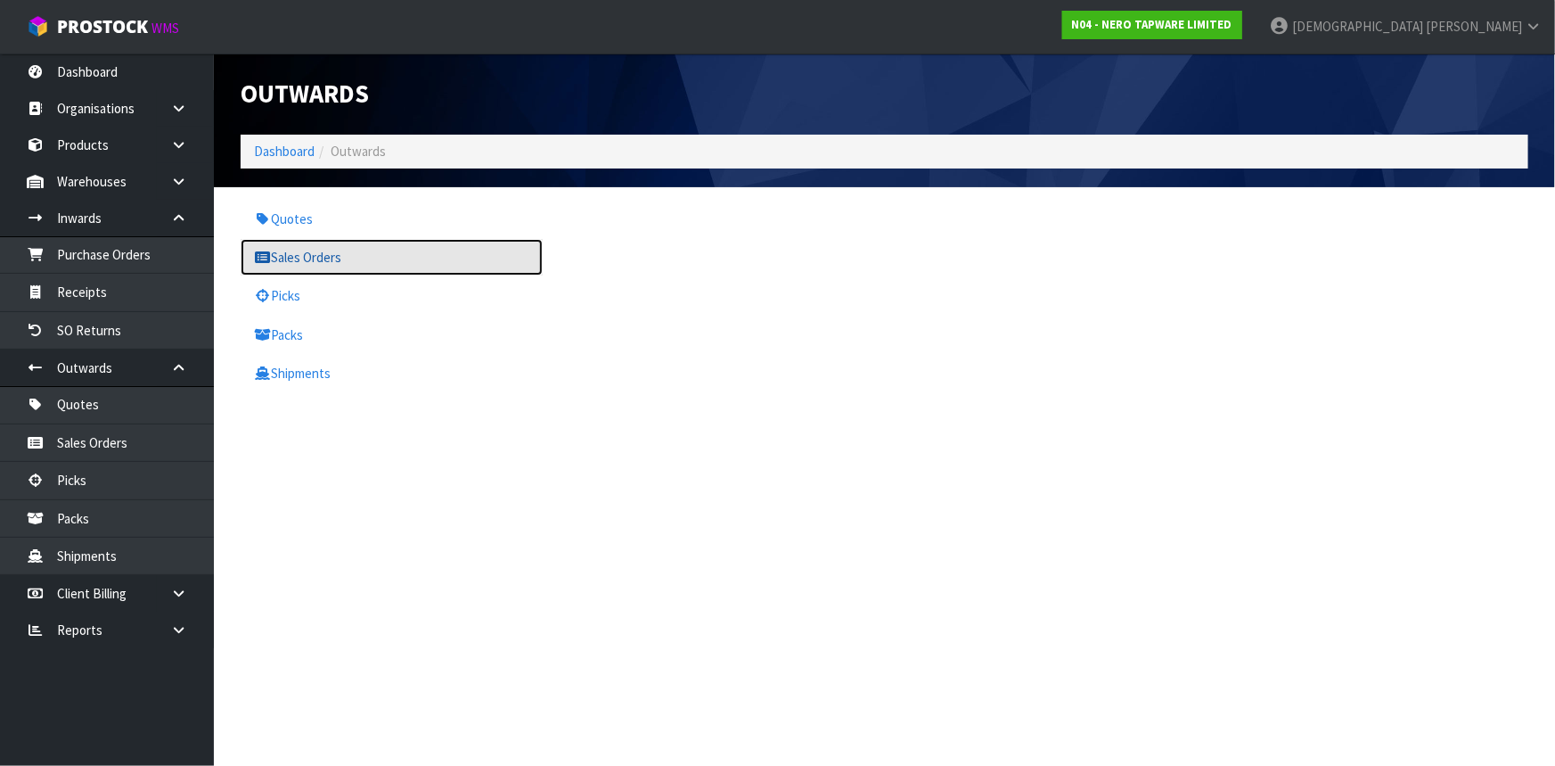
click at [333, 264] on link "Sales Orders" at bounding box center [392, 257] width 302 height 37
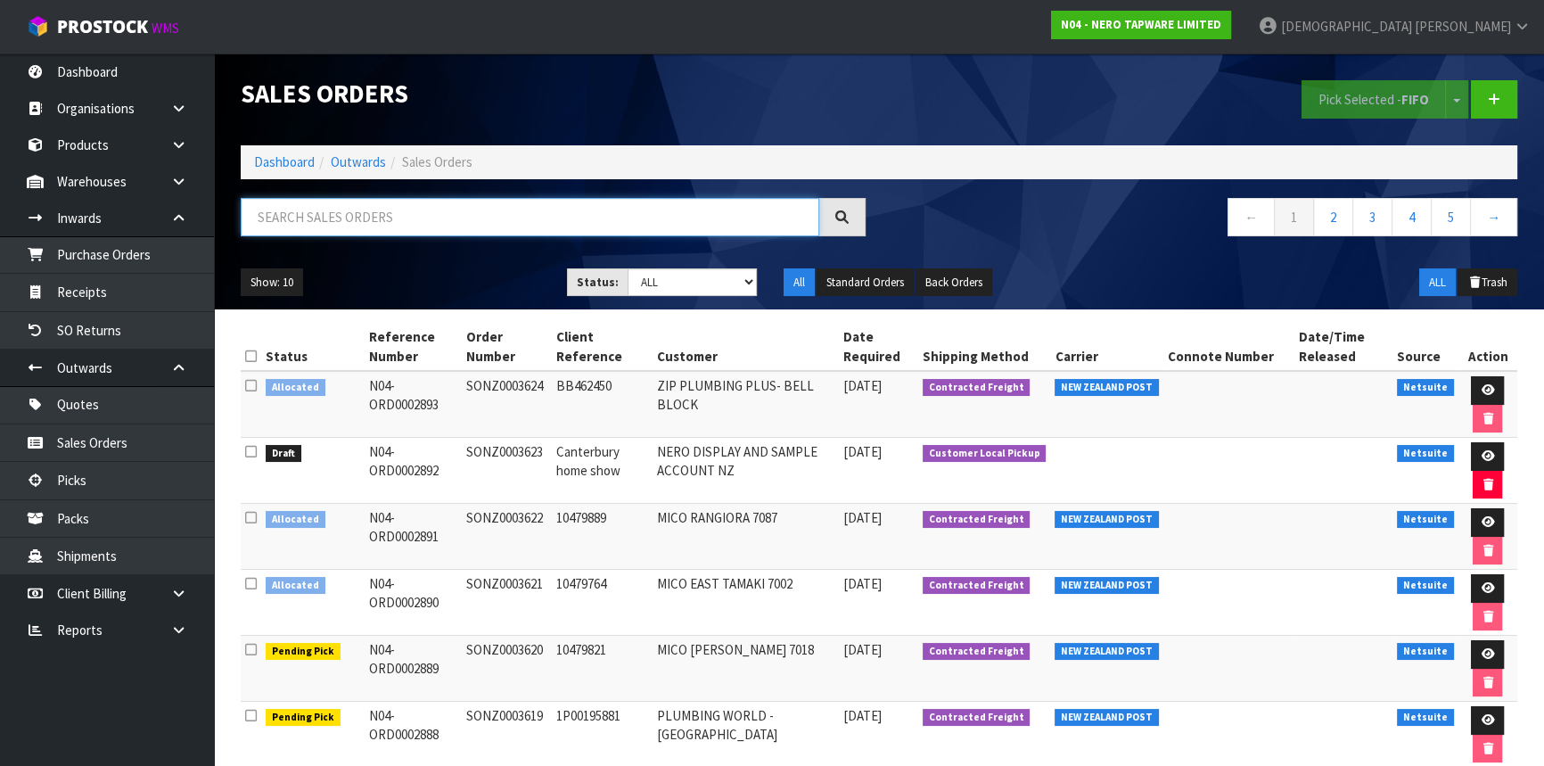
click at [348, 218] on input "text" at bounding box center [530, 217] width 578 height 38
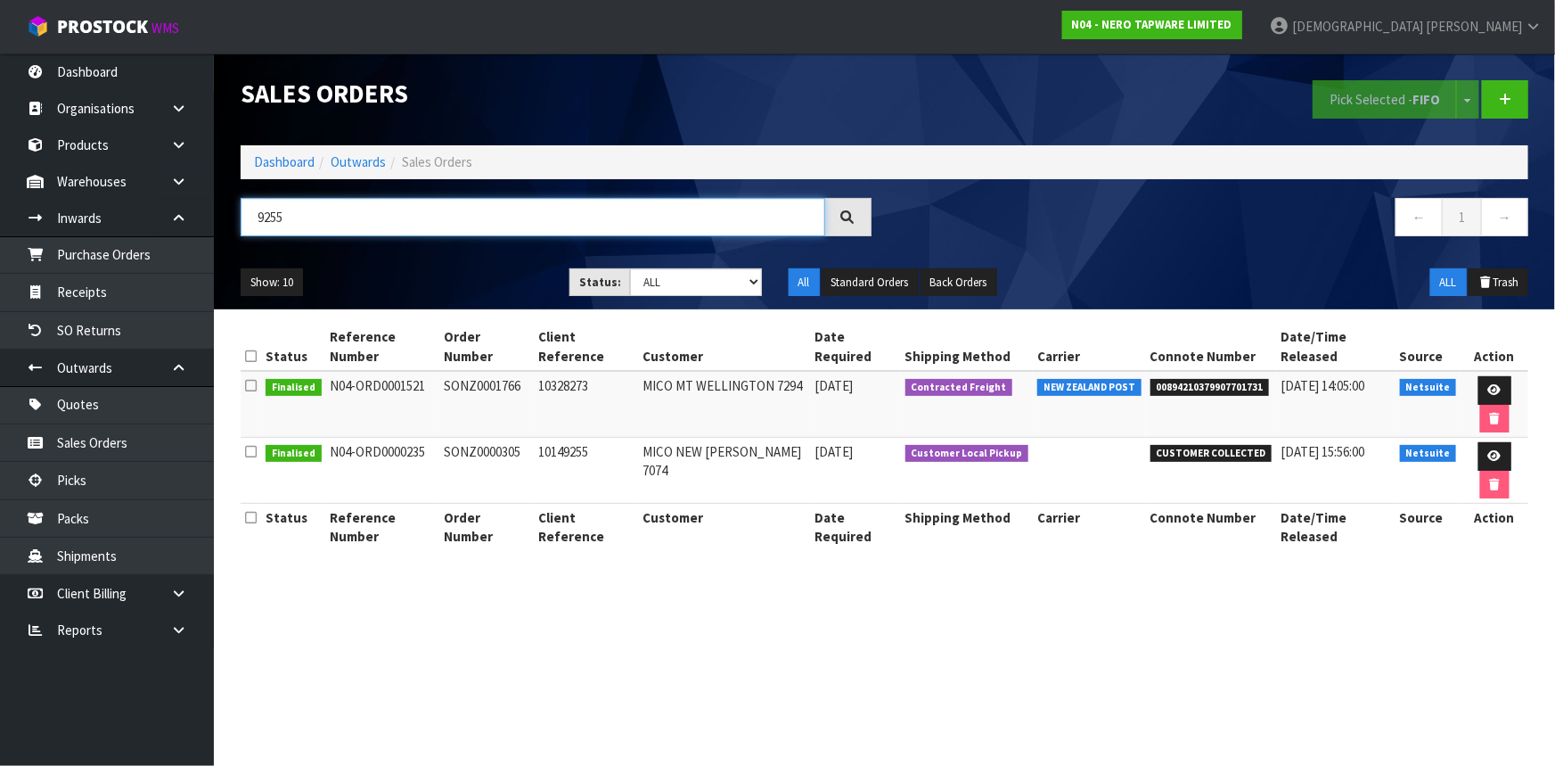
click at [258, 212] on input "9255" at bounding box center [533, 217] width 585 height 38
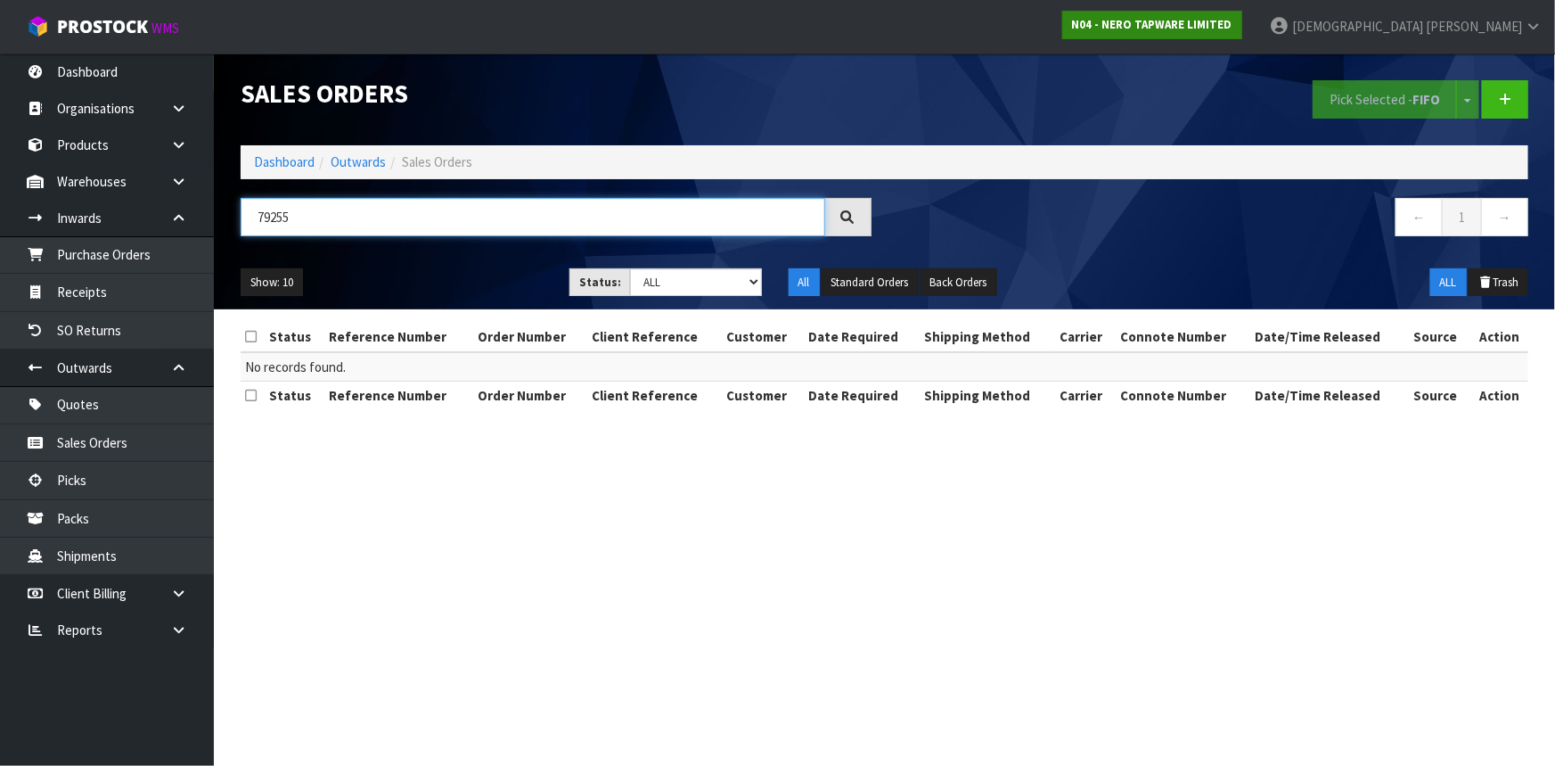
type input "79255"
click at [1233, 24] on strong "N04 - NERO TAPWARE LIMITED" at bounding box center [1152, 24] width 160 height 15
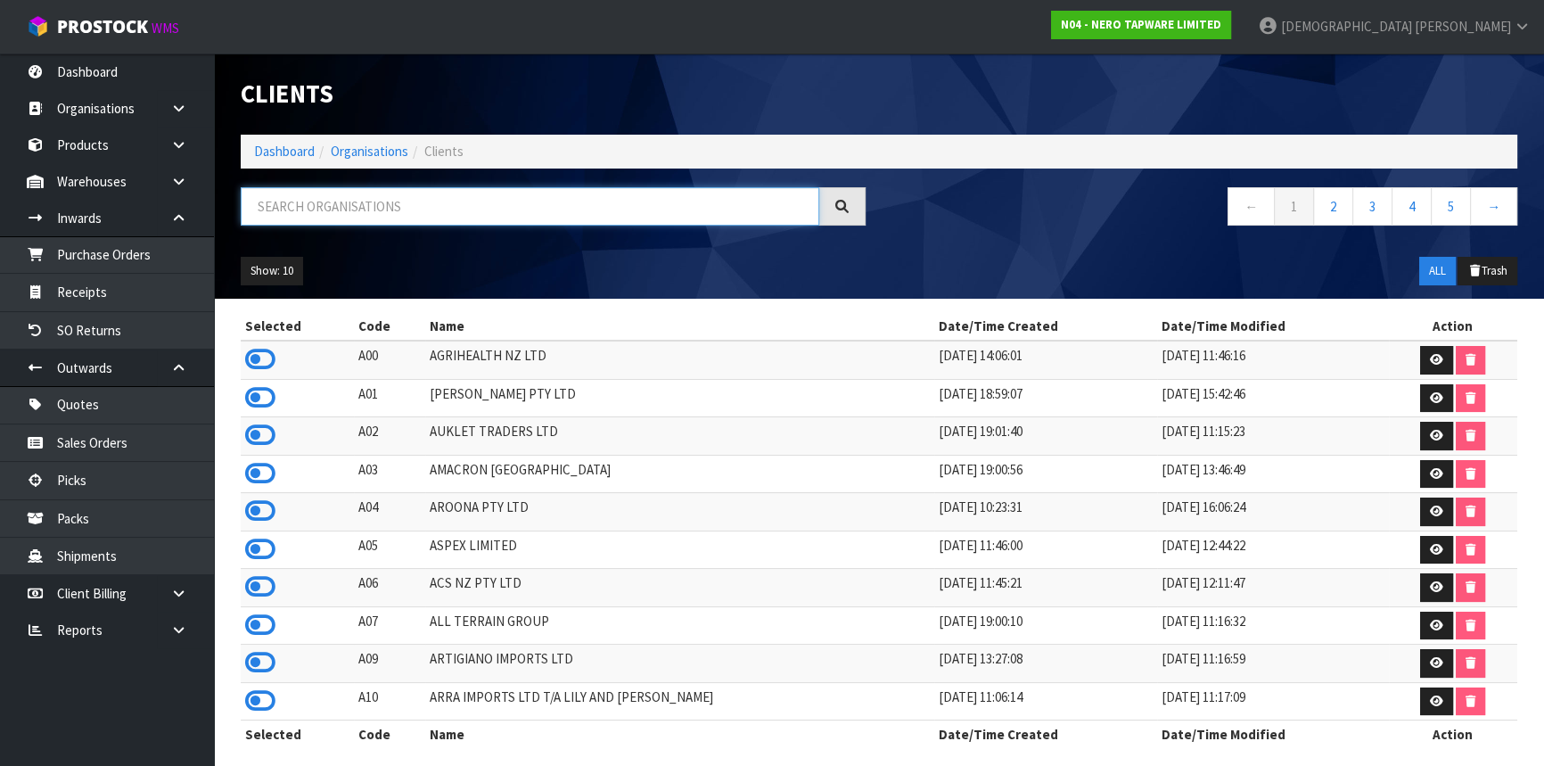
click at [313, 208] on input "text" at bounding box center [530, 206] width 578 height 38
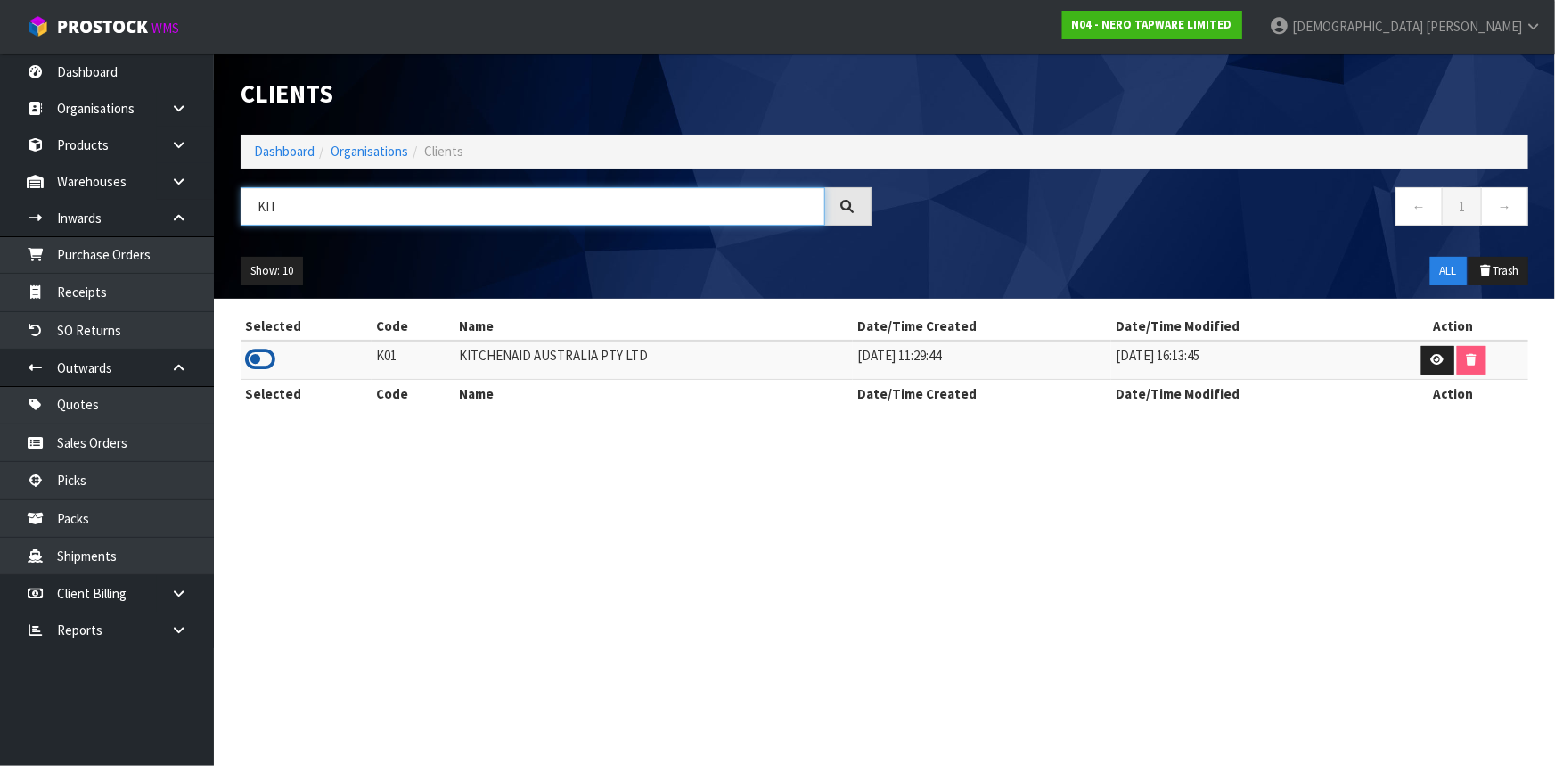
type input "KIT"
click at [267, 354] on icon at bounding box center [260, 359] width 30 height 27
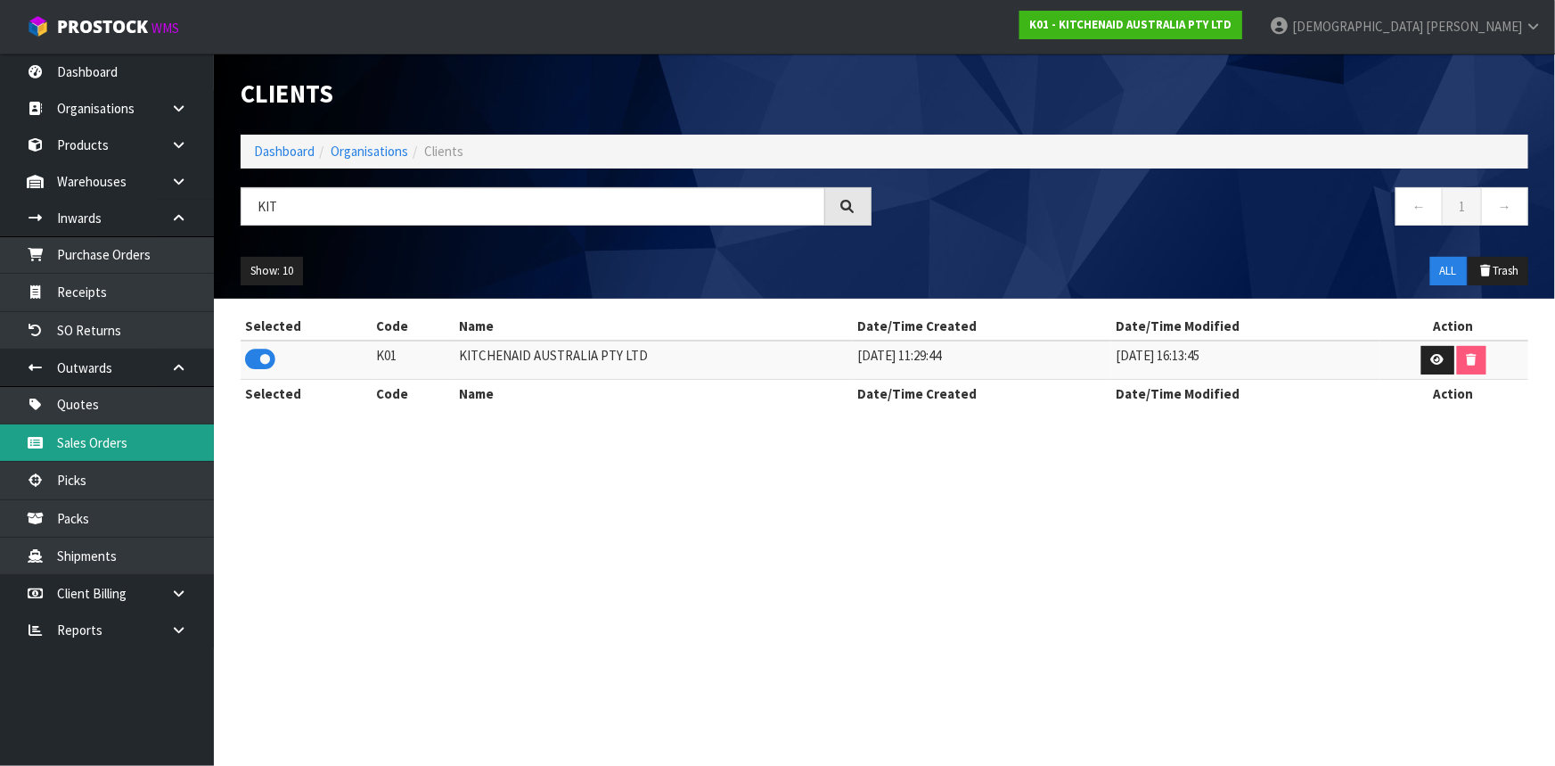
click at [94, 454] on link "Sales Orders" at bounding box center [107, 442] width 214 height 37
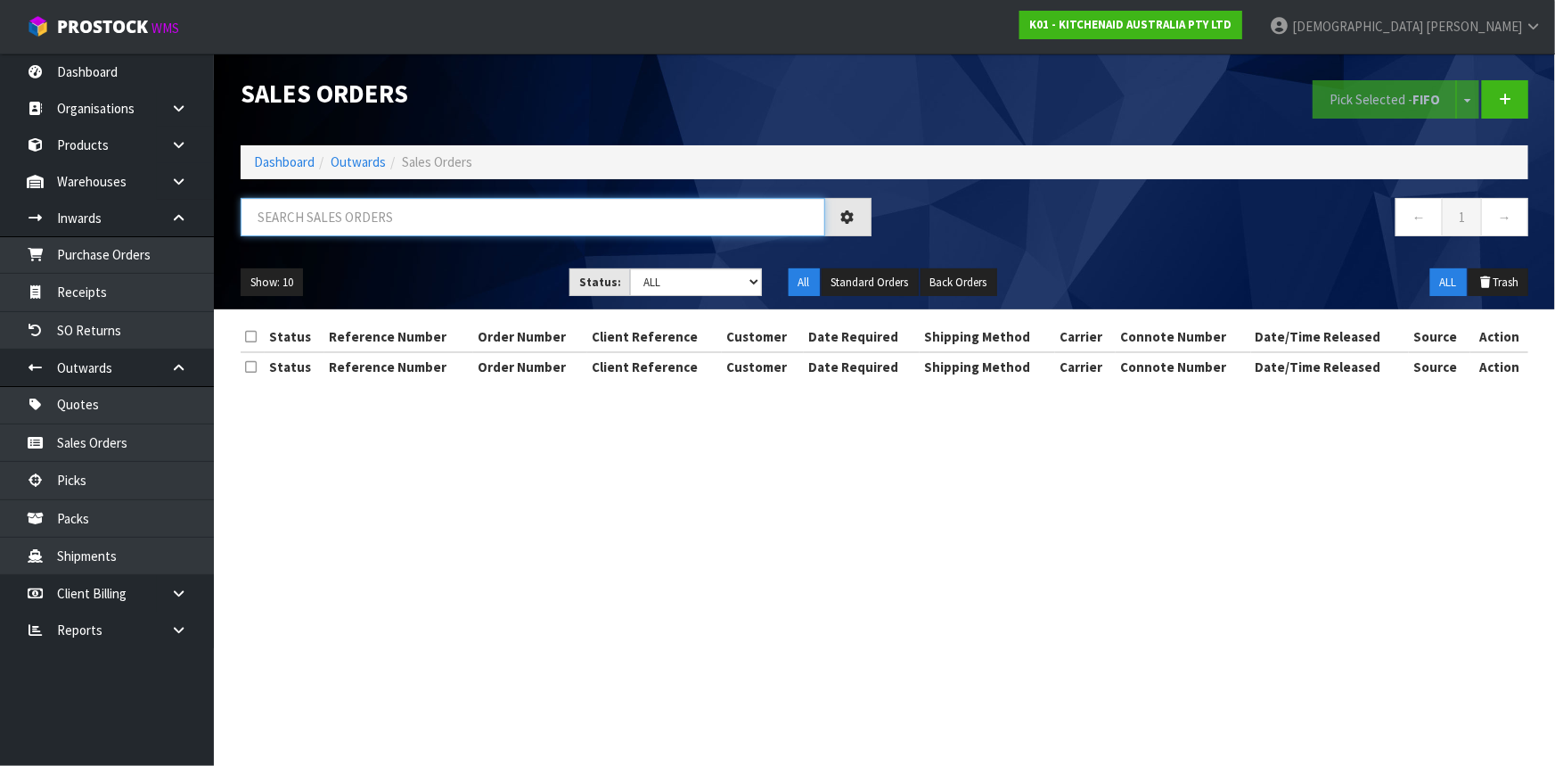
click at [348, 211] on input "text" at bounding box center [533, 217] width 585 height 38
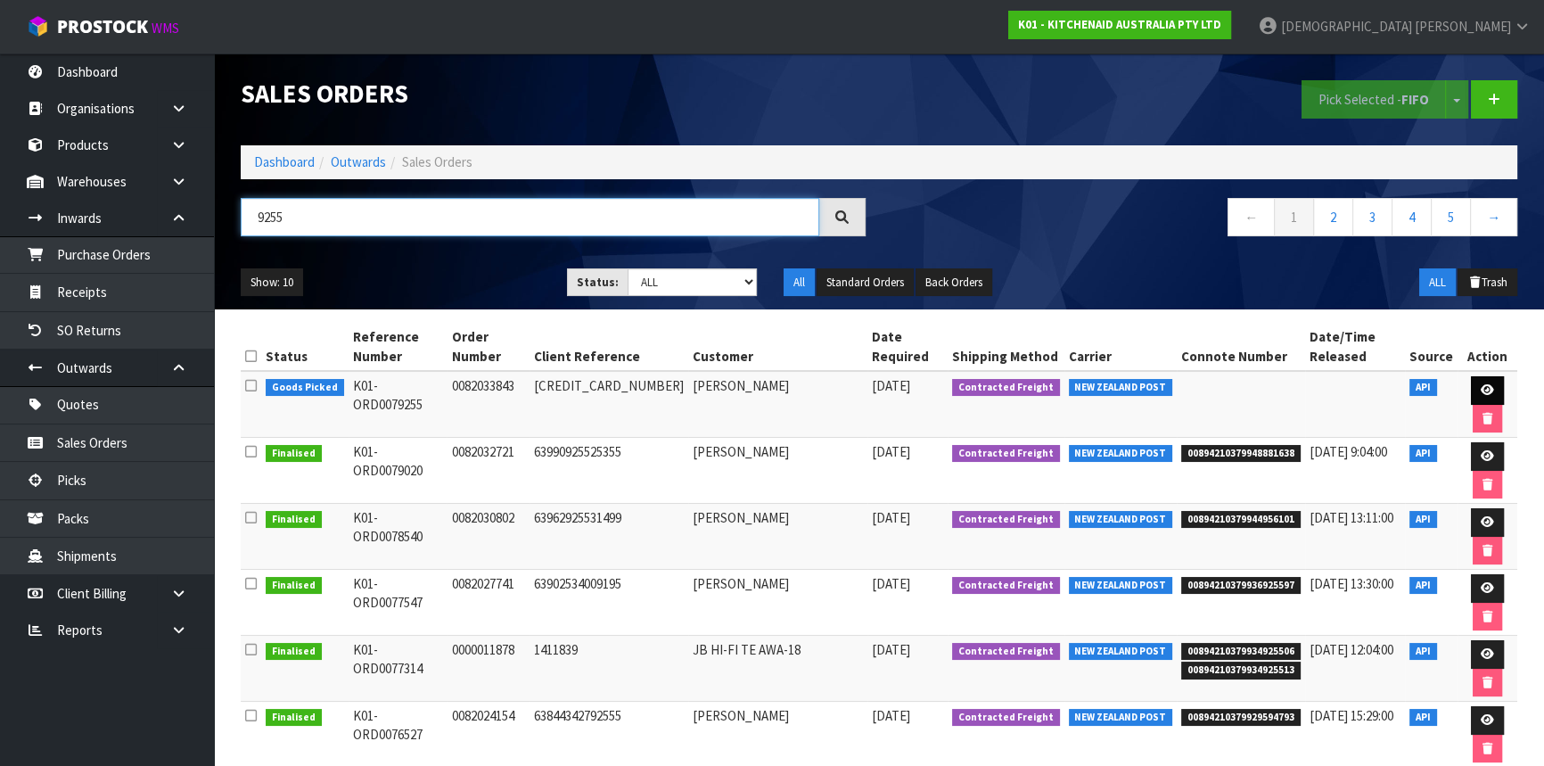
type input "9255"
click at [1480, 390] on icon at bounding box center [1486, 390] width 13 height 12
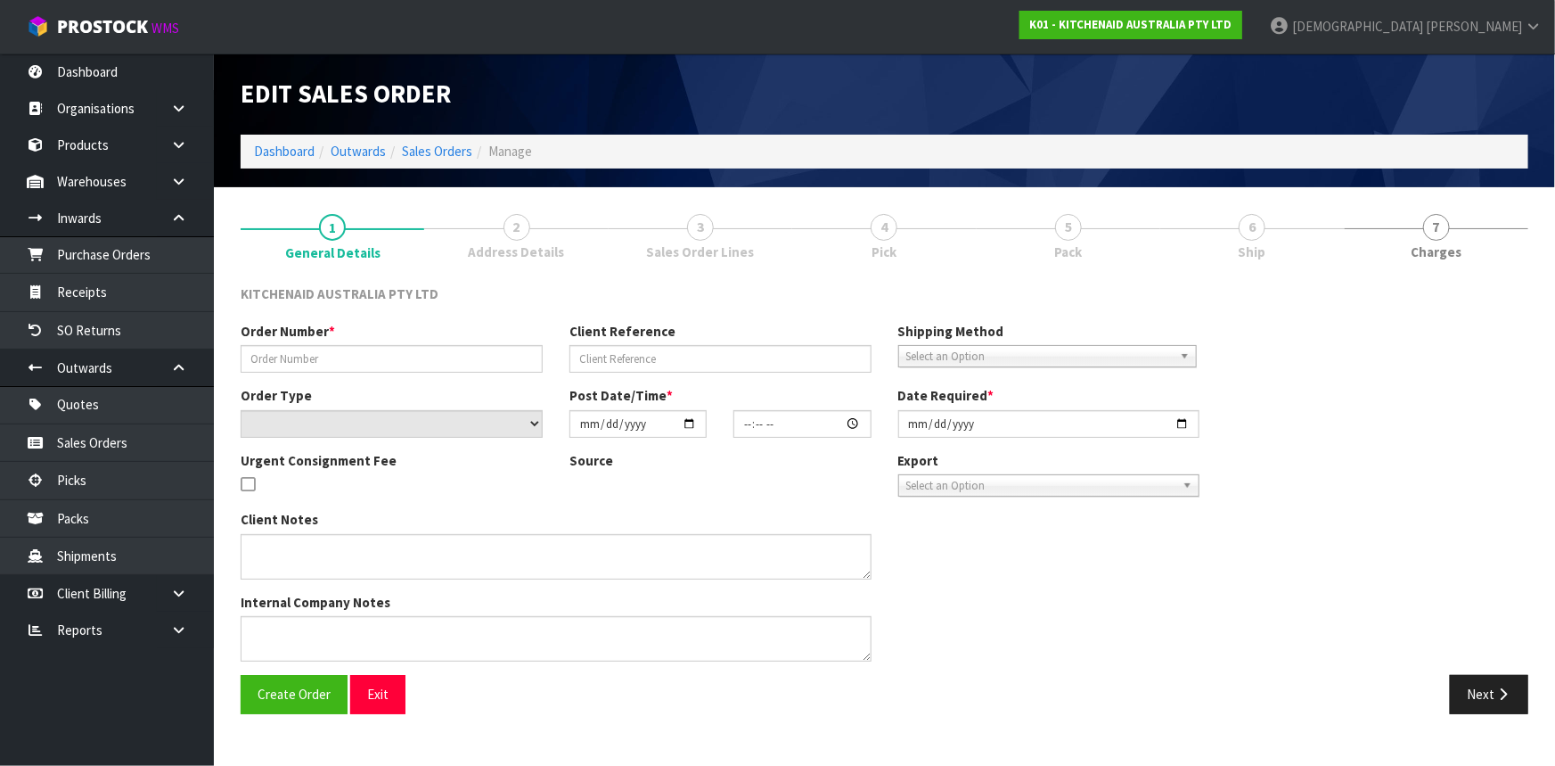
type input "0082033843"
type input "[CREDIT_CARD_NUMBER]"
select select "number:0"
type input "[DATE]"
type input "13:39:38.000"
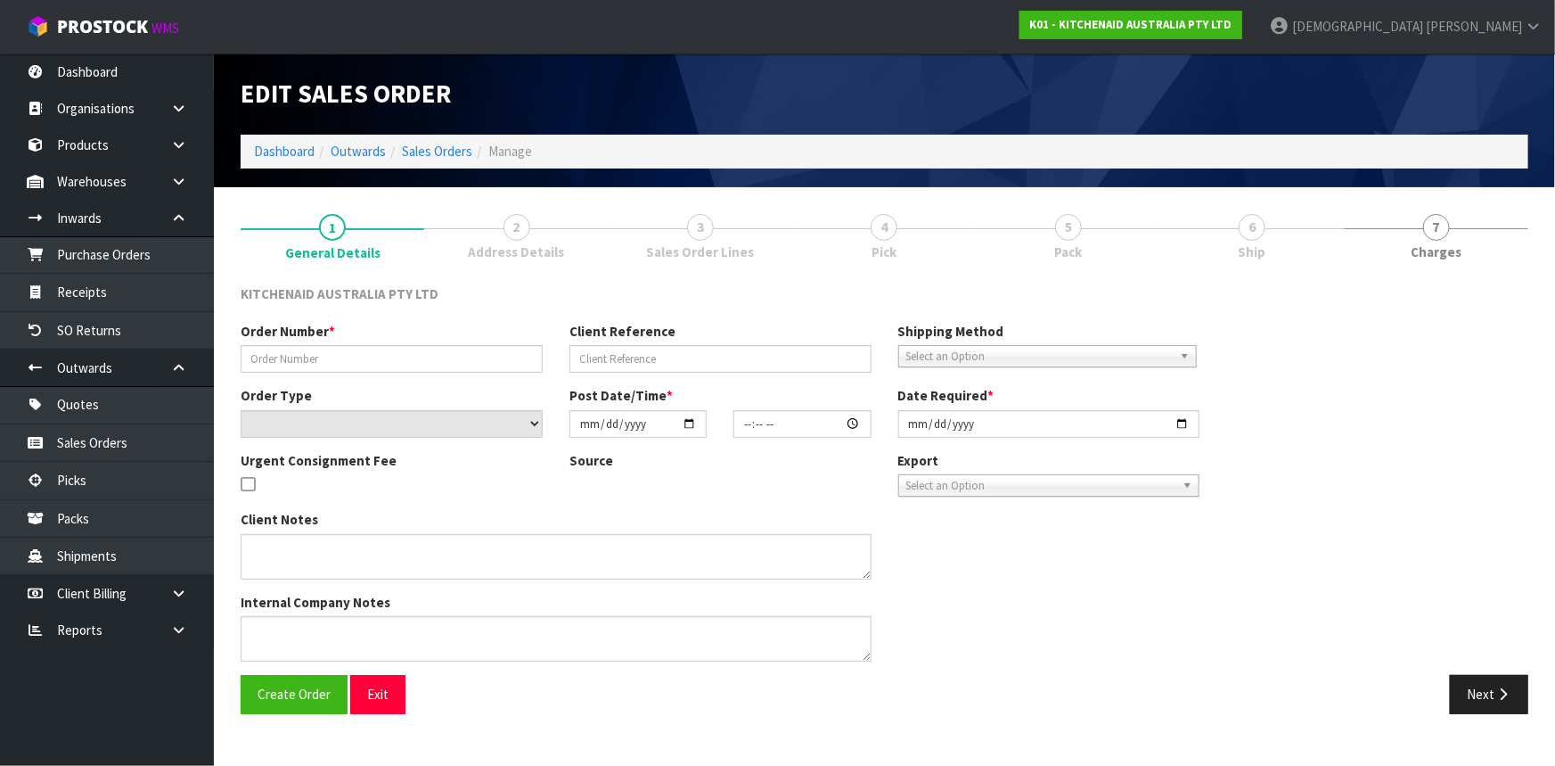
type input "[DATE]"
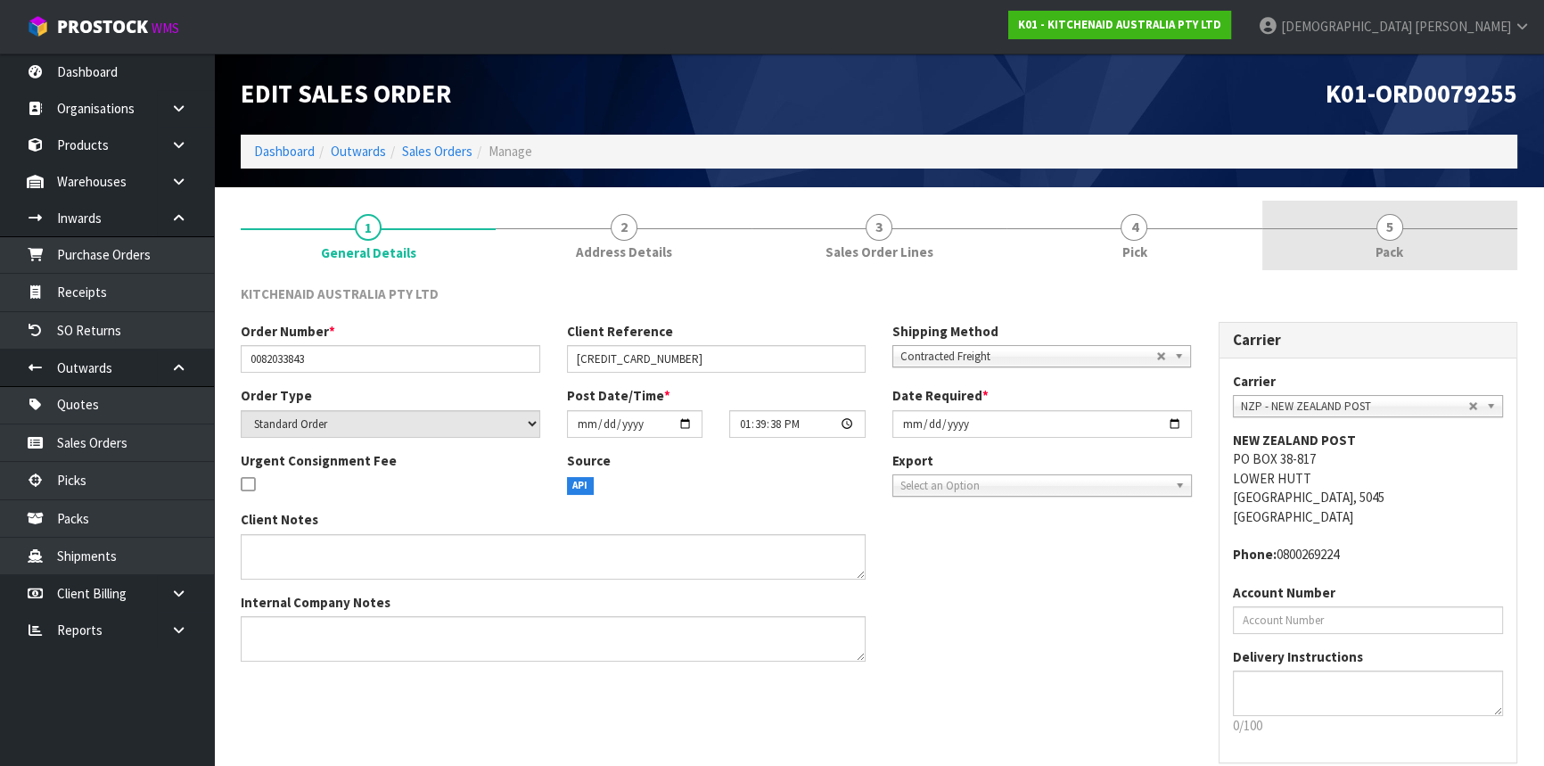
click at [1399, 210] on link "5 Pack" at bounding box center [1389, 236] width 255 height 70
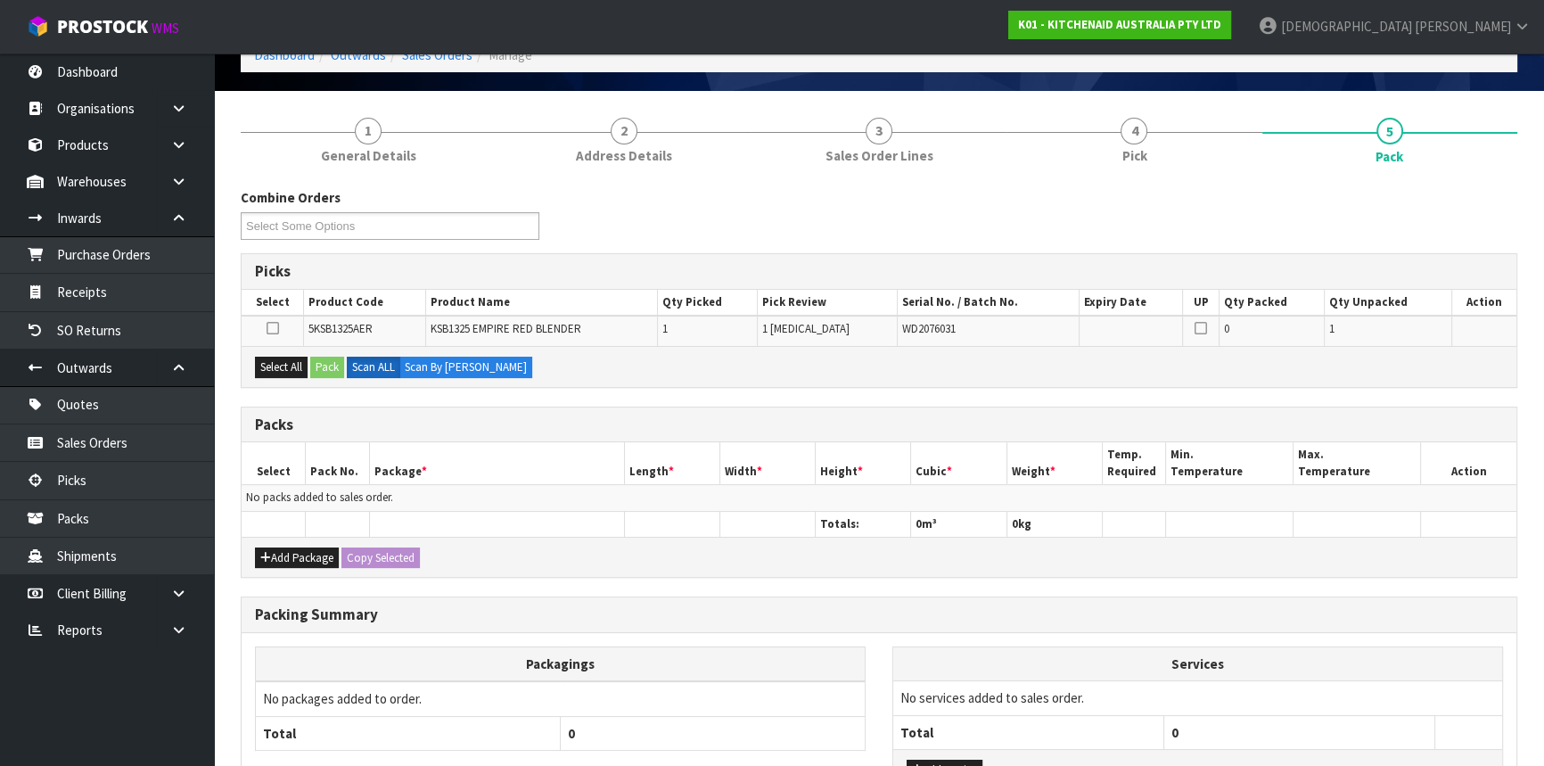
scroll to position [233, 0]
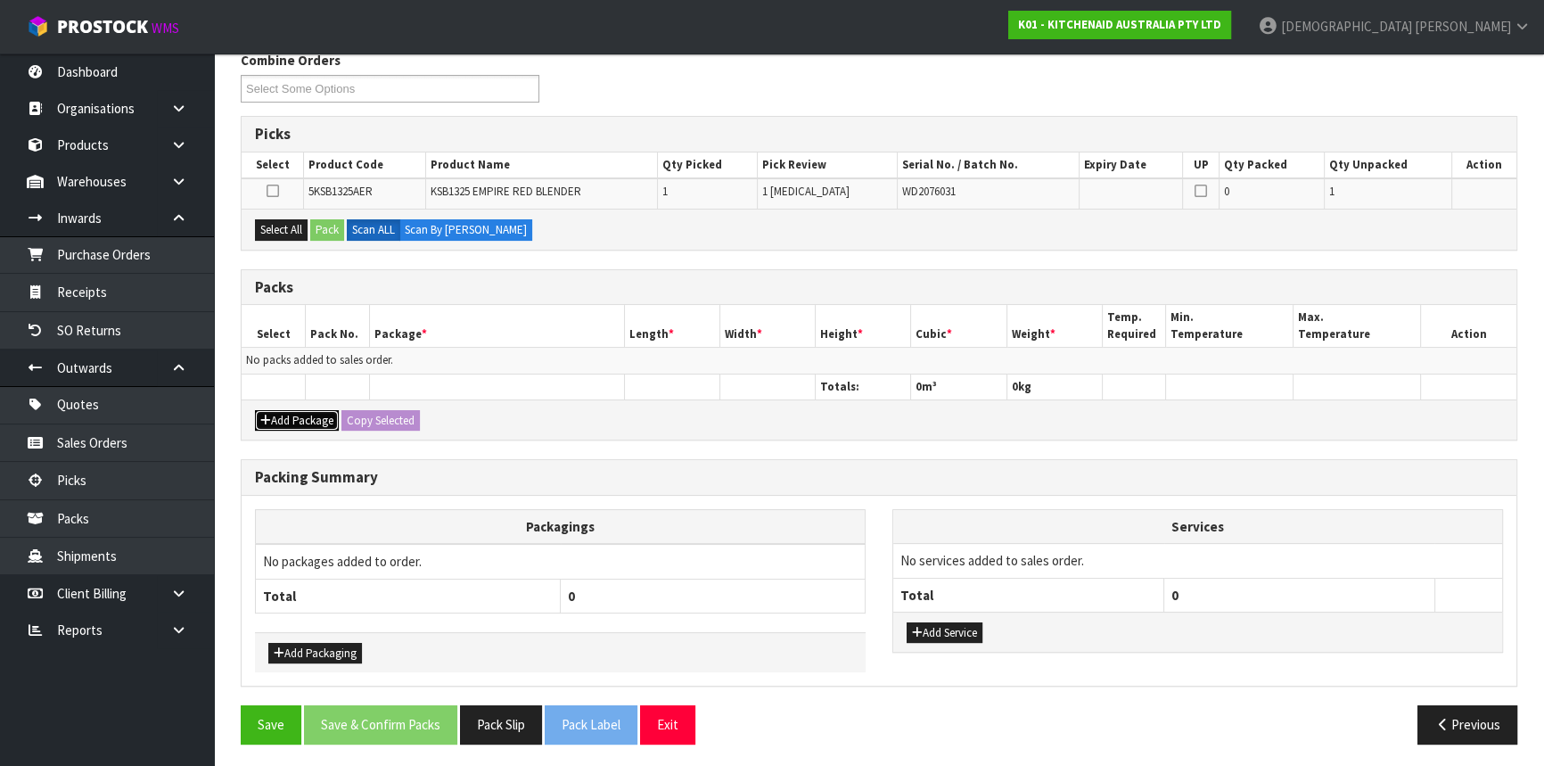
click at [299, 411] on button "Add Package" at bounding box center [297, 420] width 84 height 21
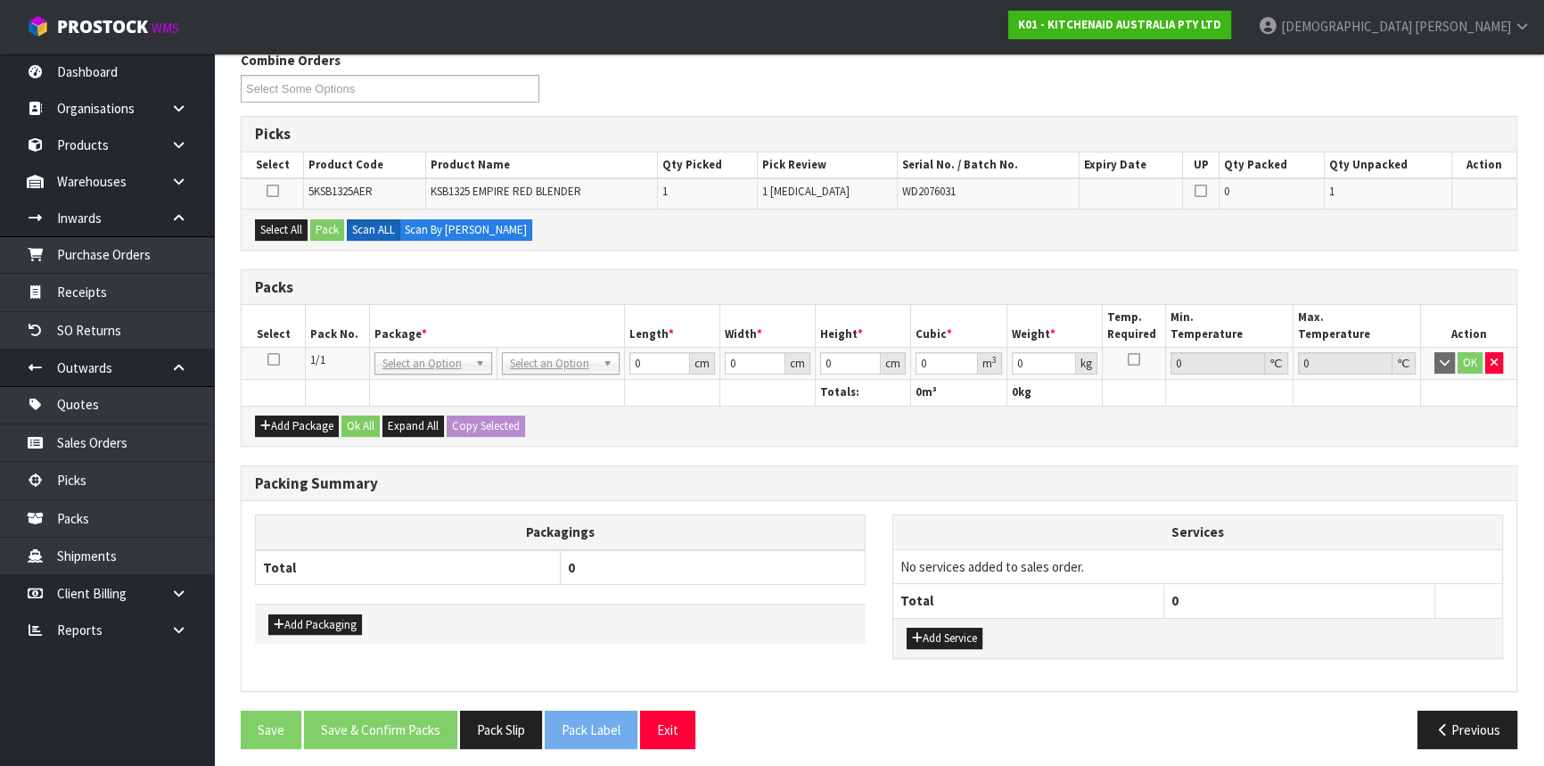
click at [276, 359] on icon at bounding box center [273, 359] width 12 height 1
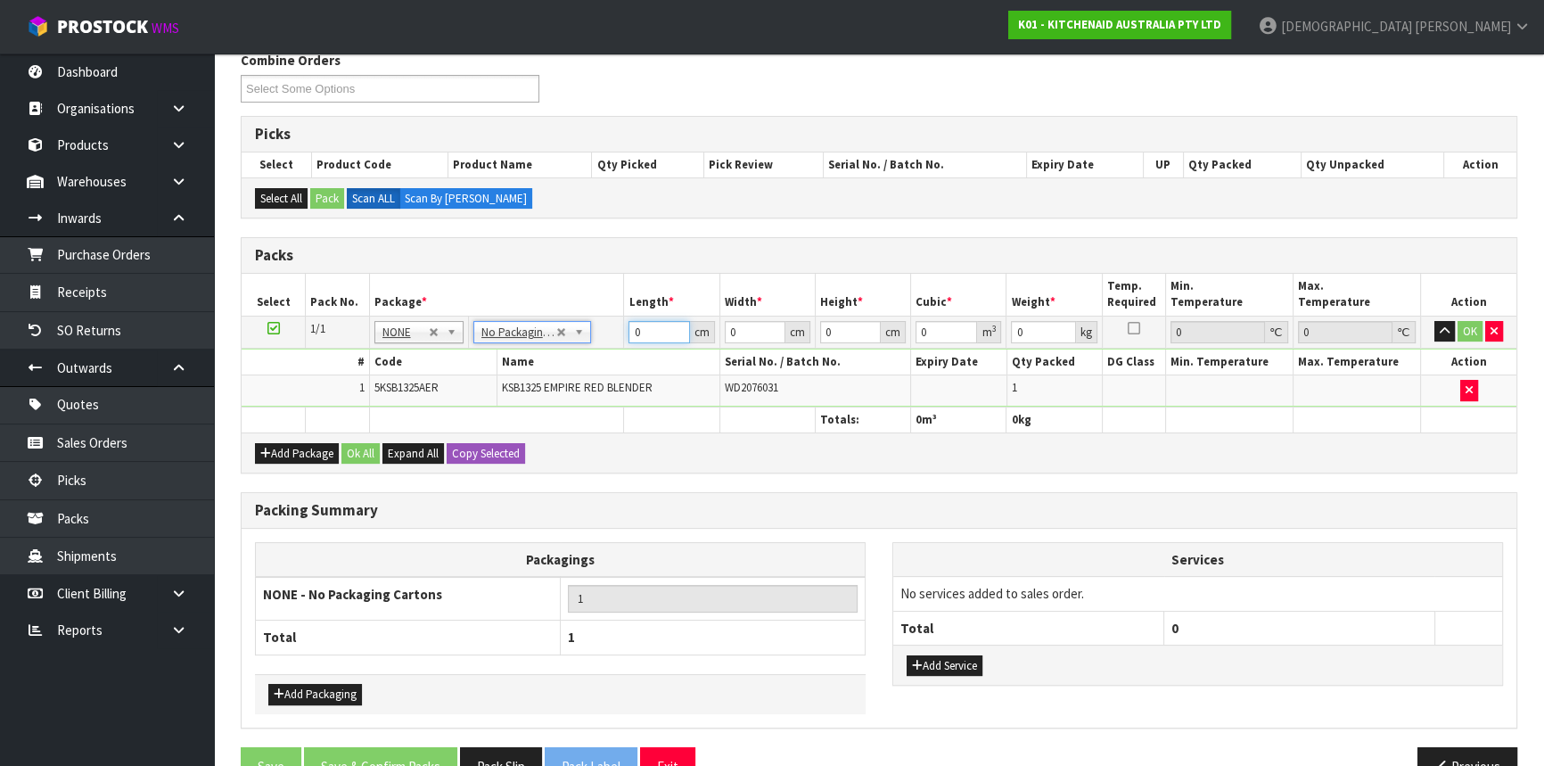
drag, startPoint x: 646, startPoint y: 332, endPoint x: 515, endPoint y: 329, distance: 131.0
click at [534, 330] on tr "1/1 NONE 007-001 007-002 007-004 007-009 007-013 007-014 007-015 007-017 007-01…" at bounding box center [879, 331] width 1274 height 32
type input "53"
type input "2"
type input "30"
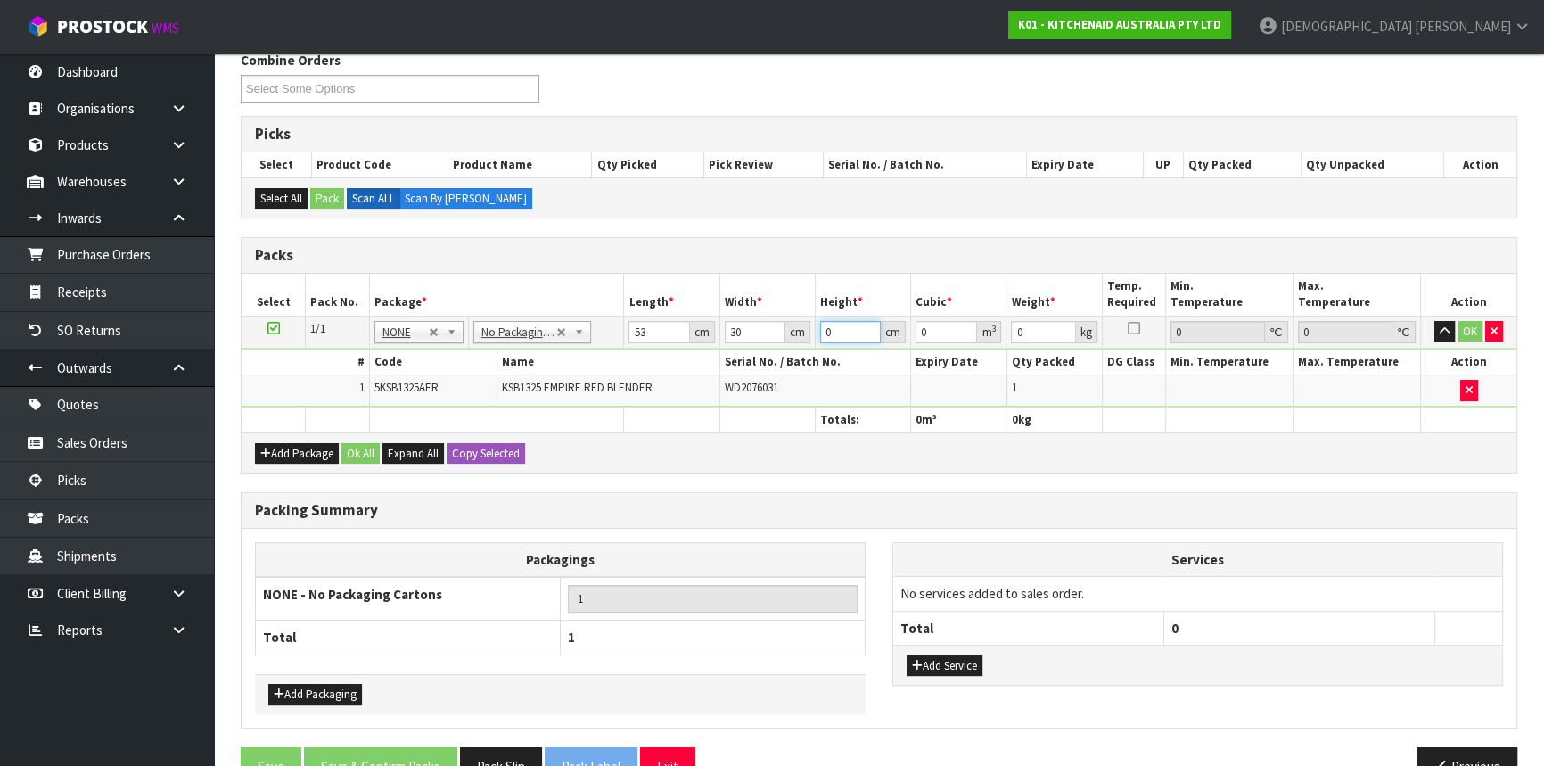
type input "2"
type input "0.00318"
type input "28"
type input "0.04452"
type input "28"
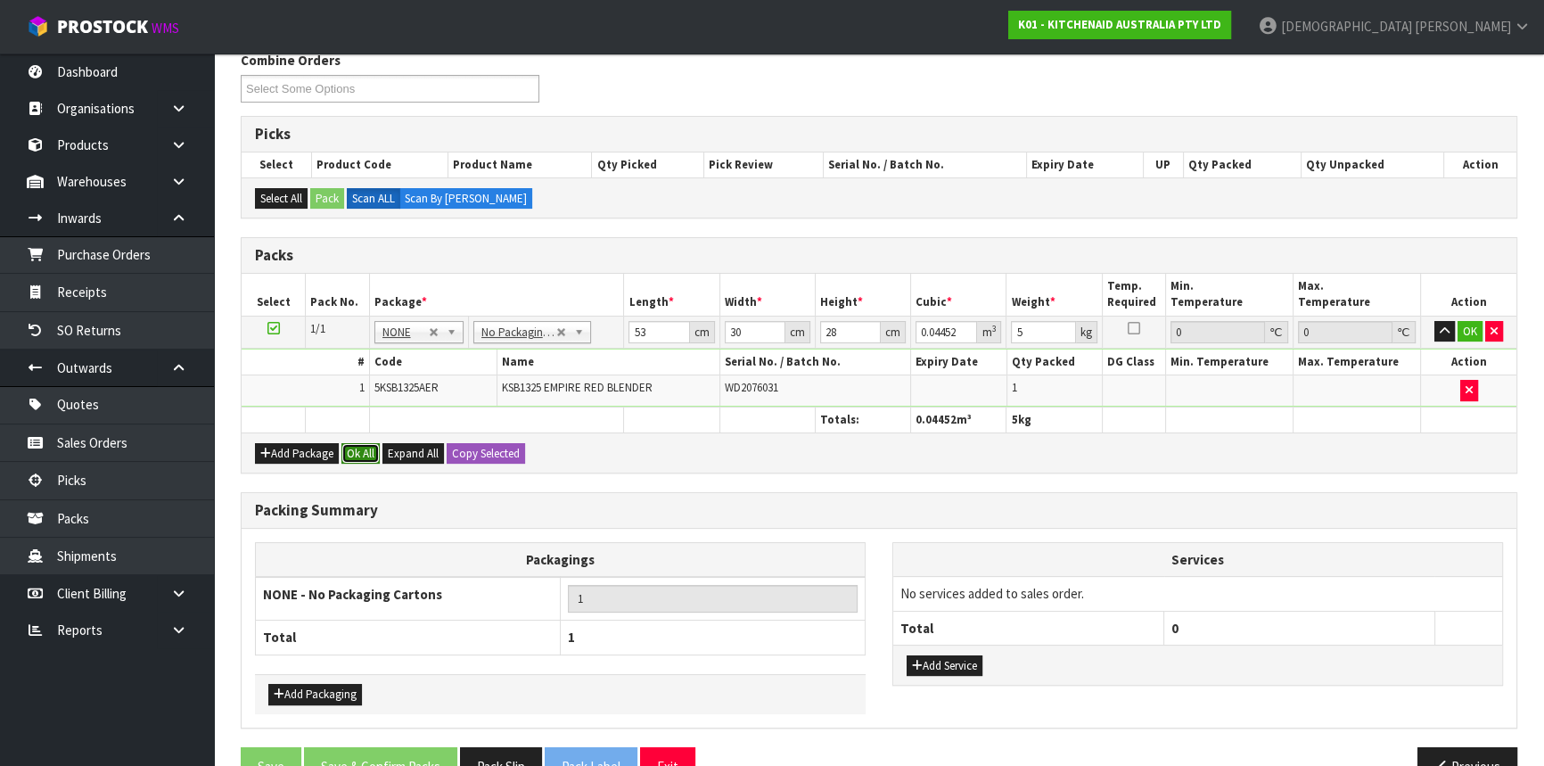
click at [360, 455] on button "Ok All" at bounding box center [360, 453] width 38 height 21
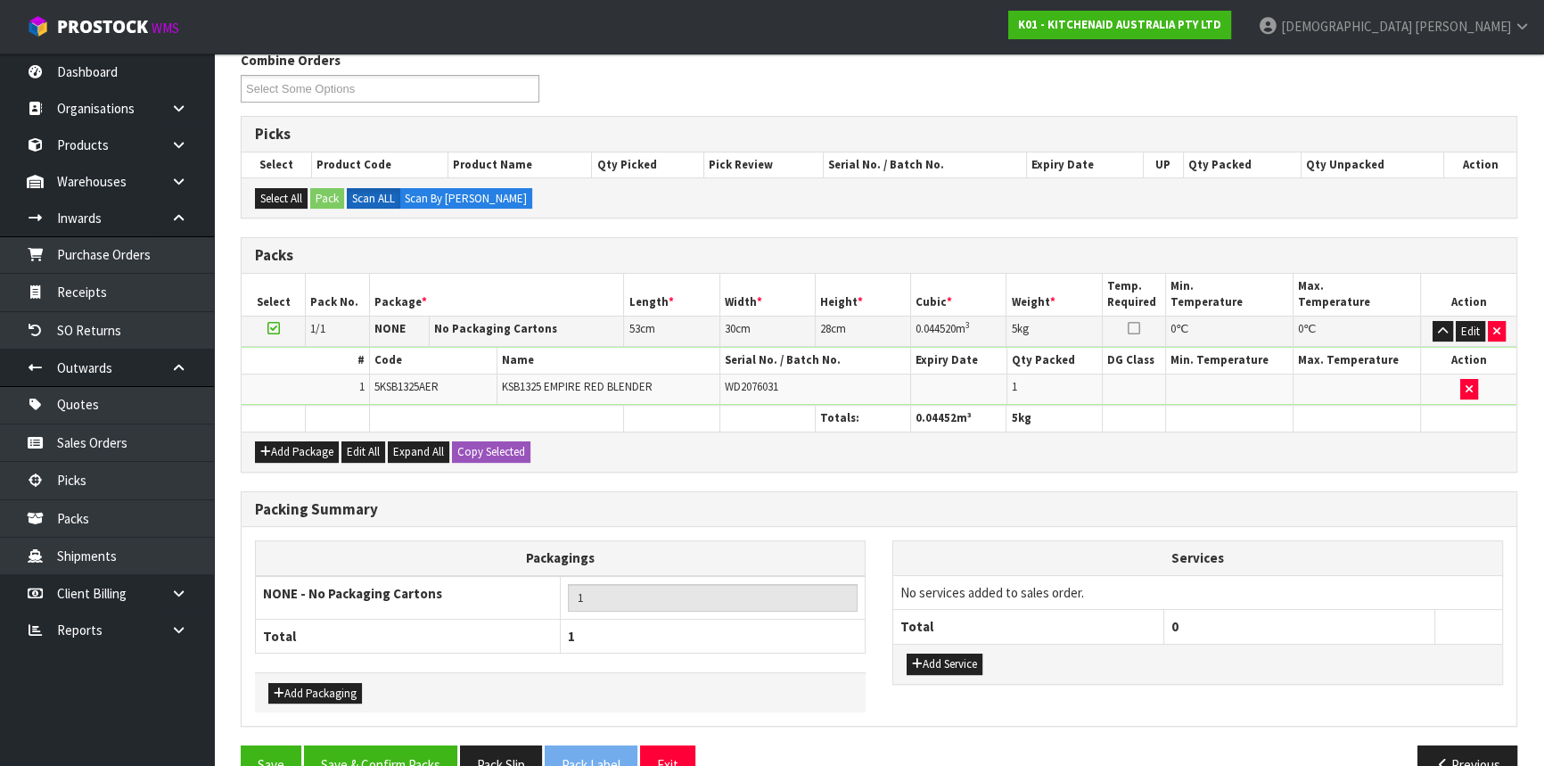
scroll to position [274, 0]
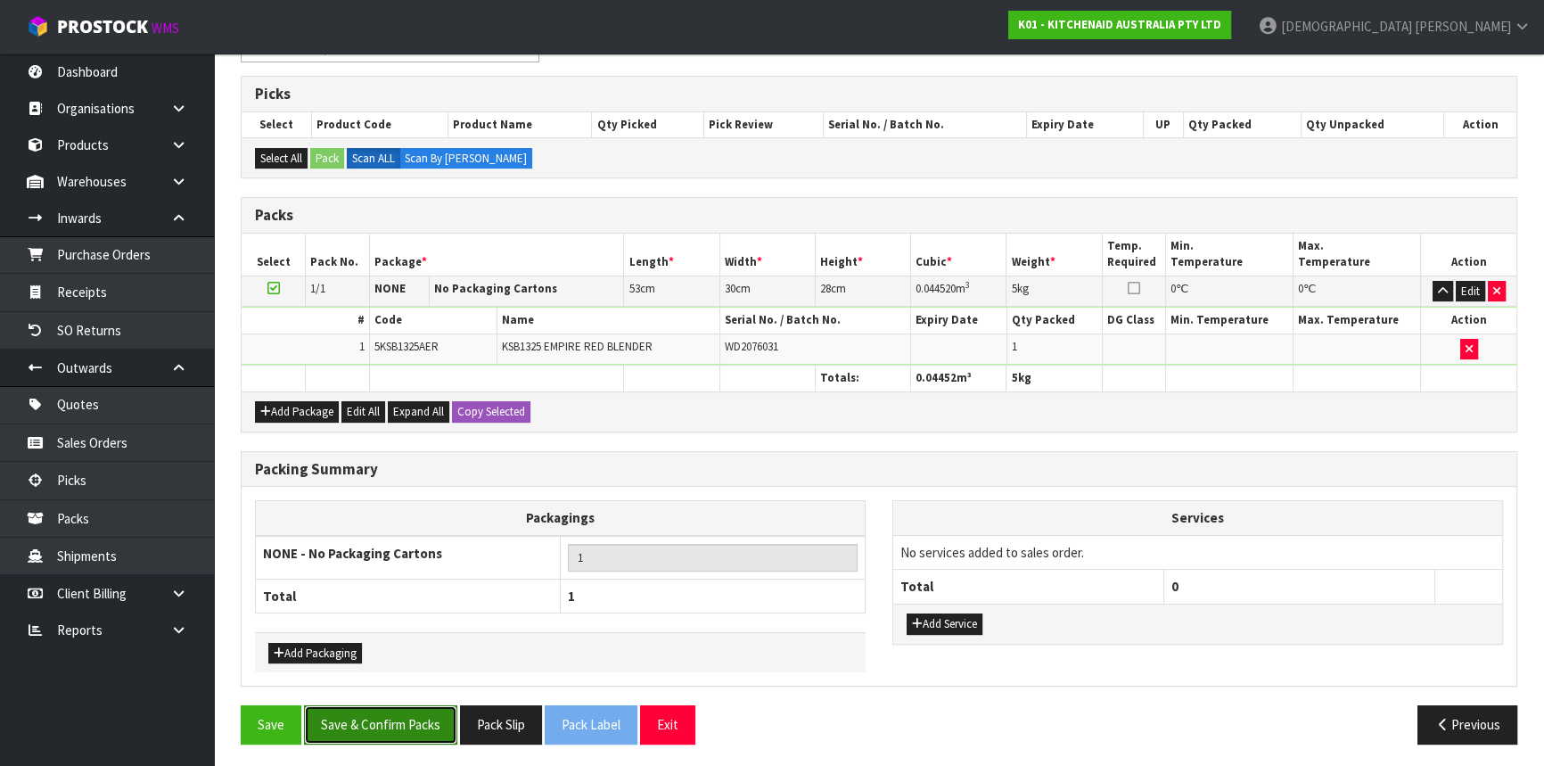
click at [441, 718] on button "Save & Confirm Packs" at bounding box center [380, 724] width 153 height 38
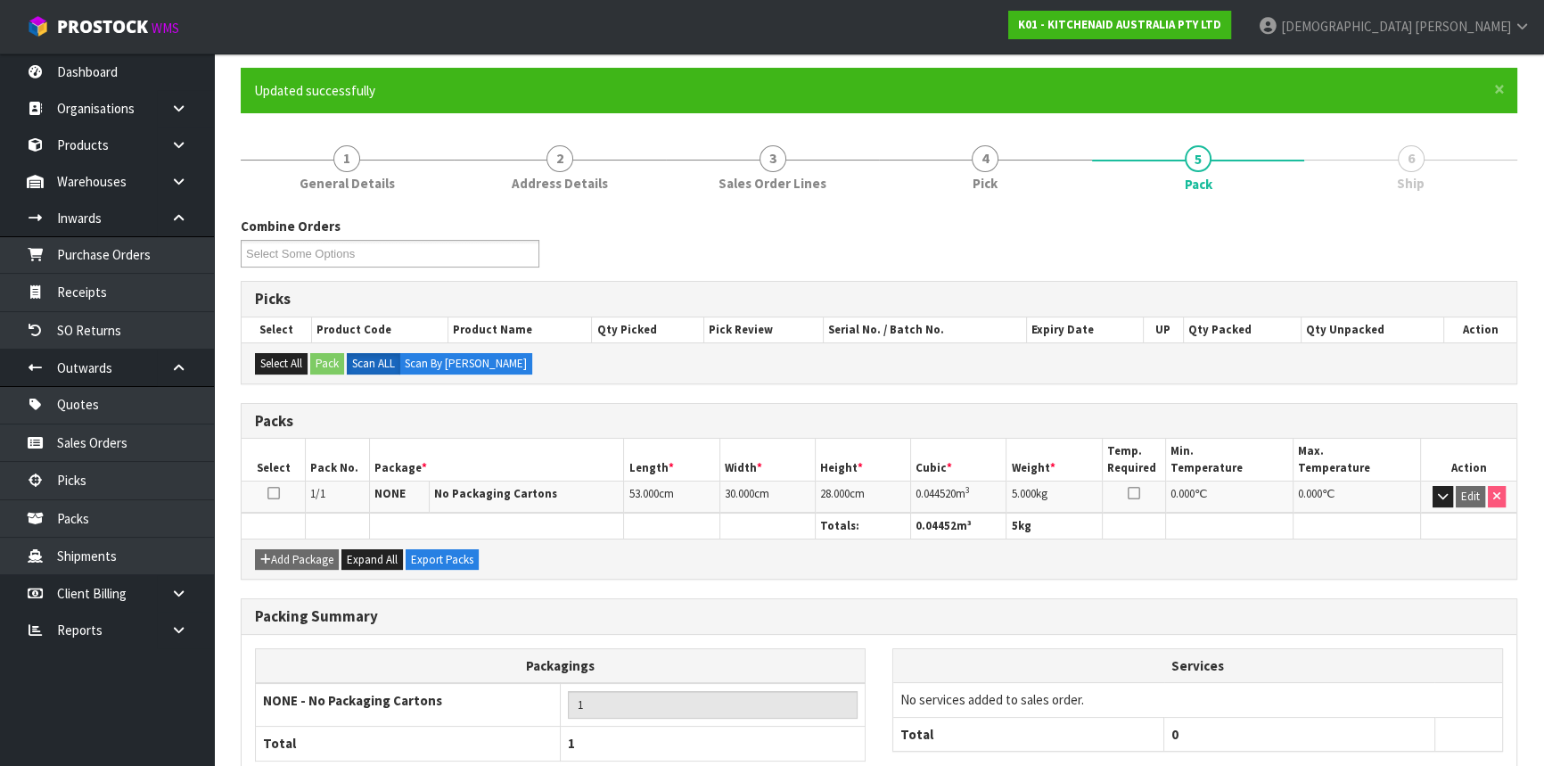
scroll to position [241, 0]
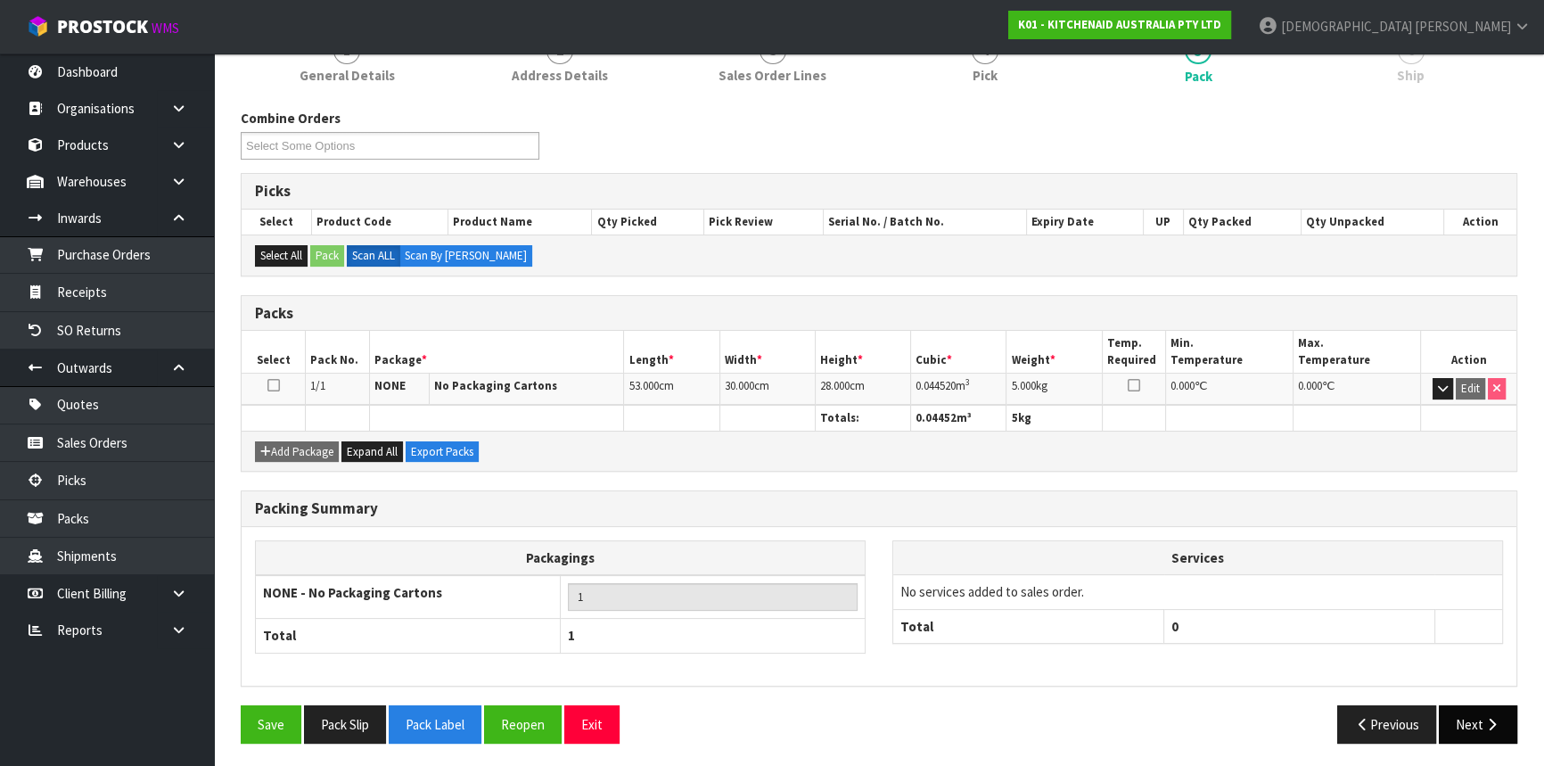
click at [1479, 715] on button "Next" at bounding box center [1477, 724] width 78 height 38
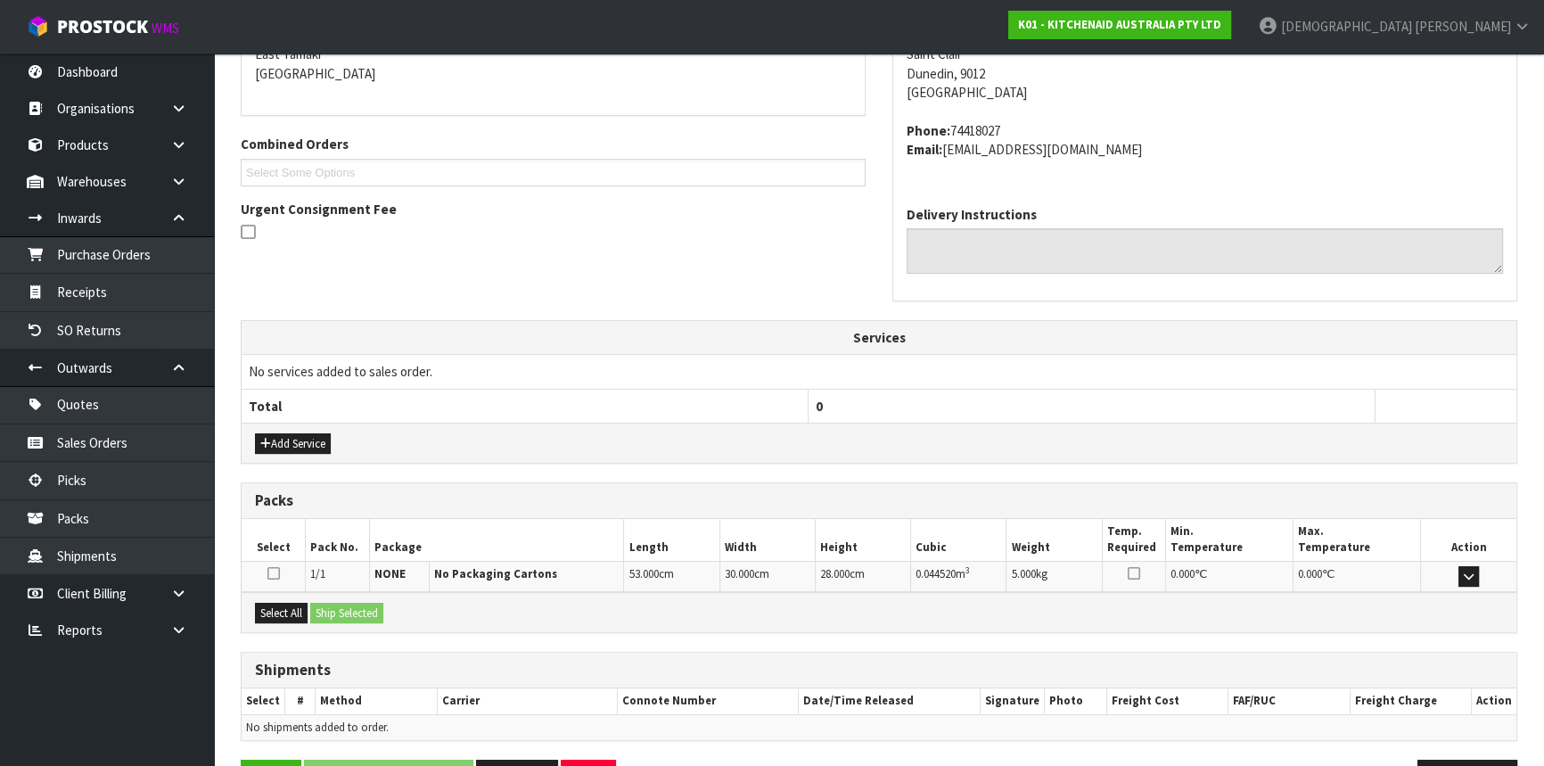
scroll to position [447, 0]
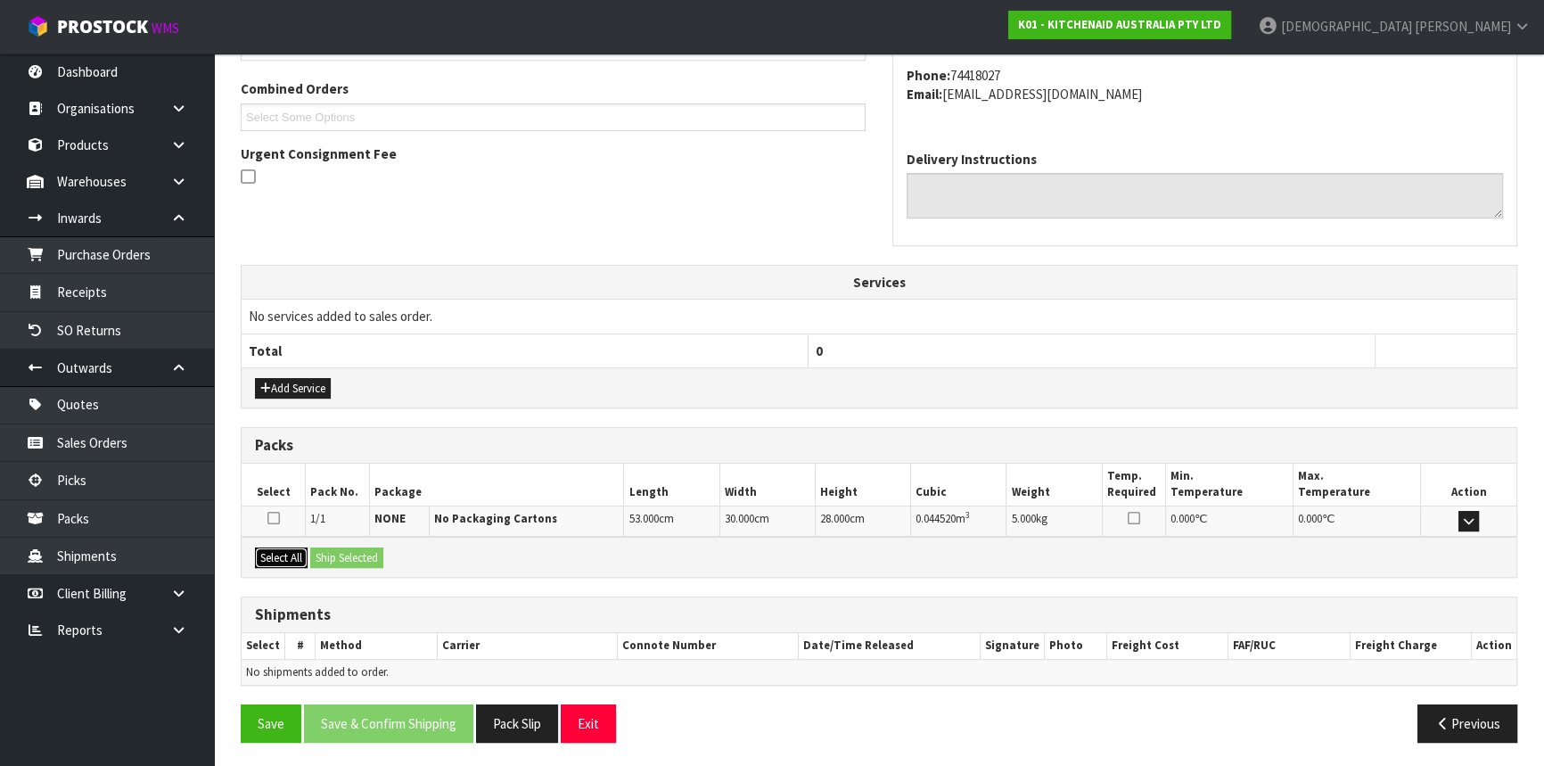
drag, startPoint x: 278, startPoint y: 549, endPoint x: 329, endPoint y: 545, distance: 51.0
click at [278, 549] on button "Select All" at bounding box center [281, 557] width 53 height 21
click at [335, 547] on button "Ship Selected" at bounding box center [346, 557] width 73 height 21
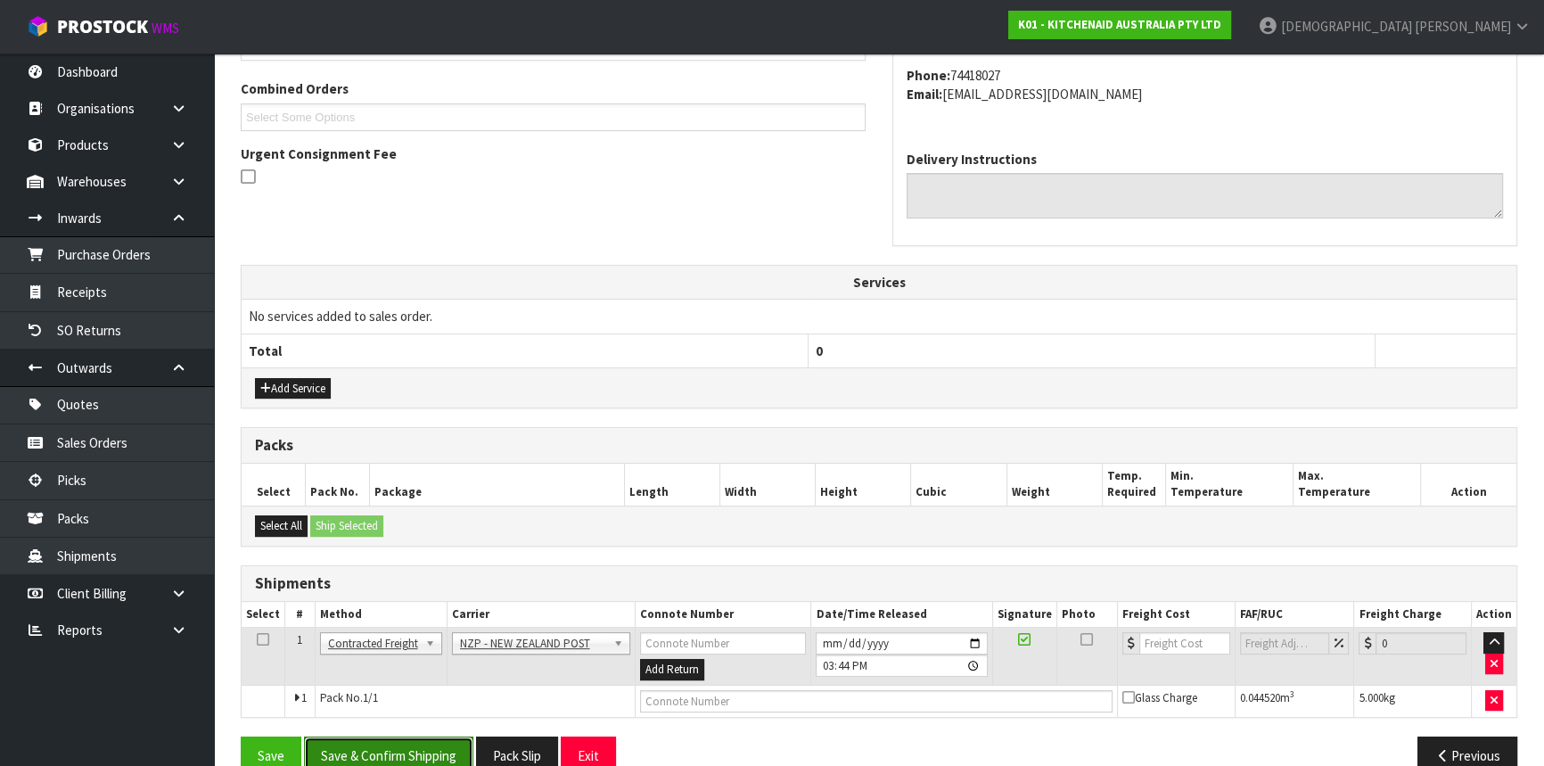
click at [383, 749] on button "Save & Confirm Shipping" at bounding box center [388, 755] width 169 height 38
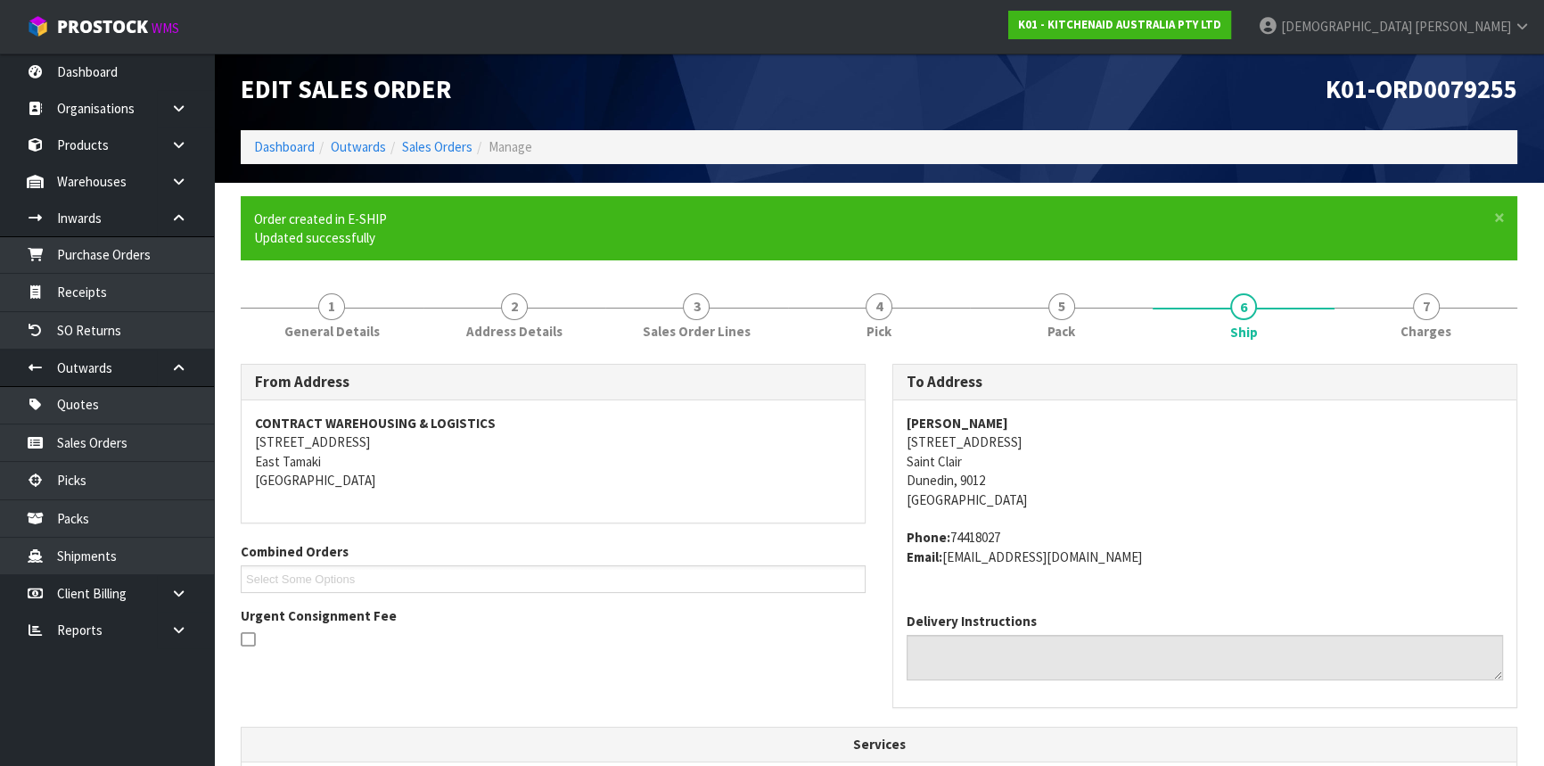
scroll to position [455, 0]
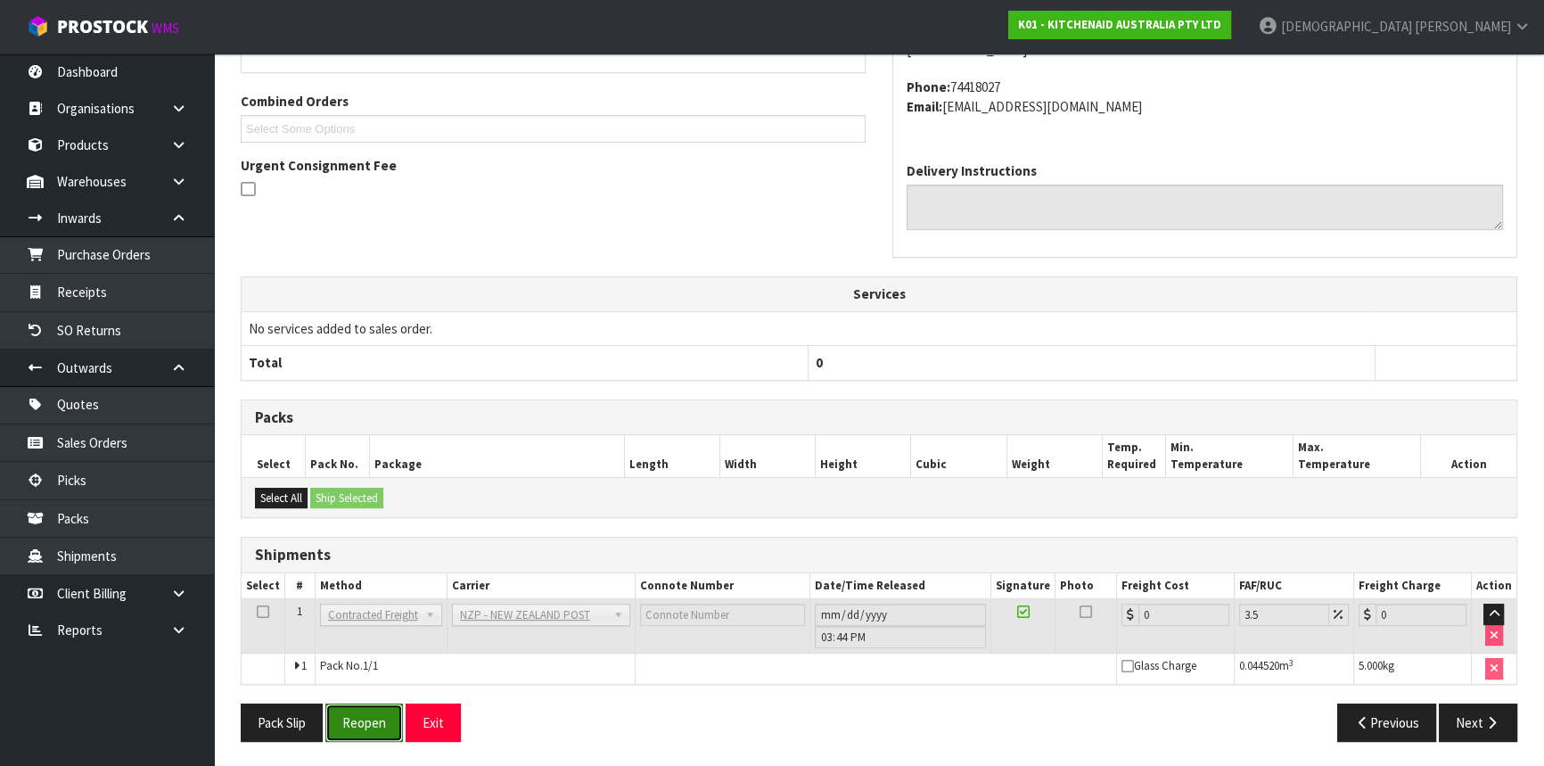
drag, startPoint x: 353, startPoint y: 718, endPoint x: 365, endPoint y: 711, distance: 14.4
click at [353, 718] on button "Reopen" at bounding box center [364, 722] width 78 height 38
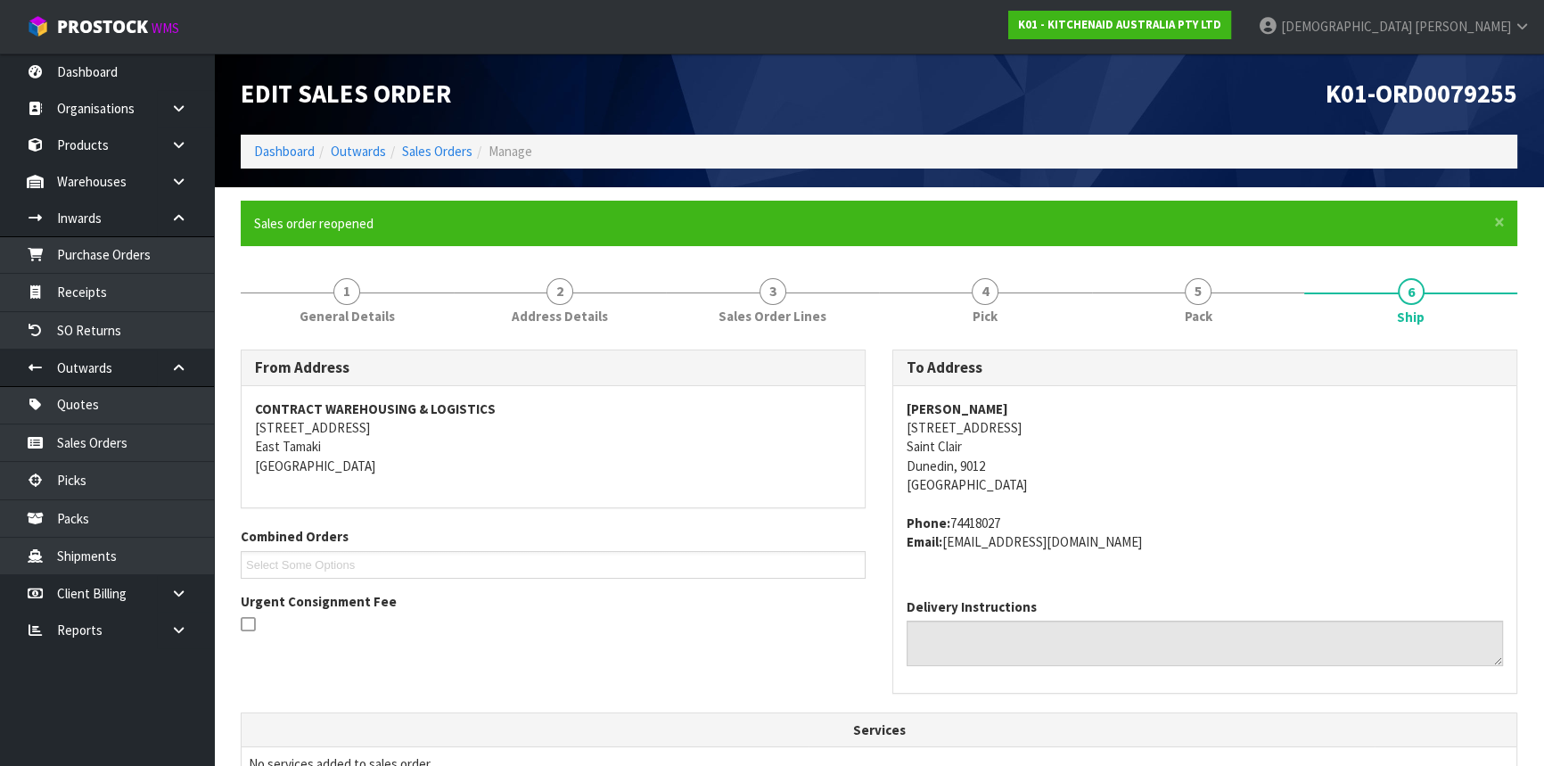
scroll to position [495, 0]
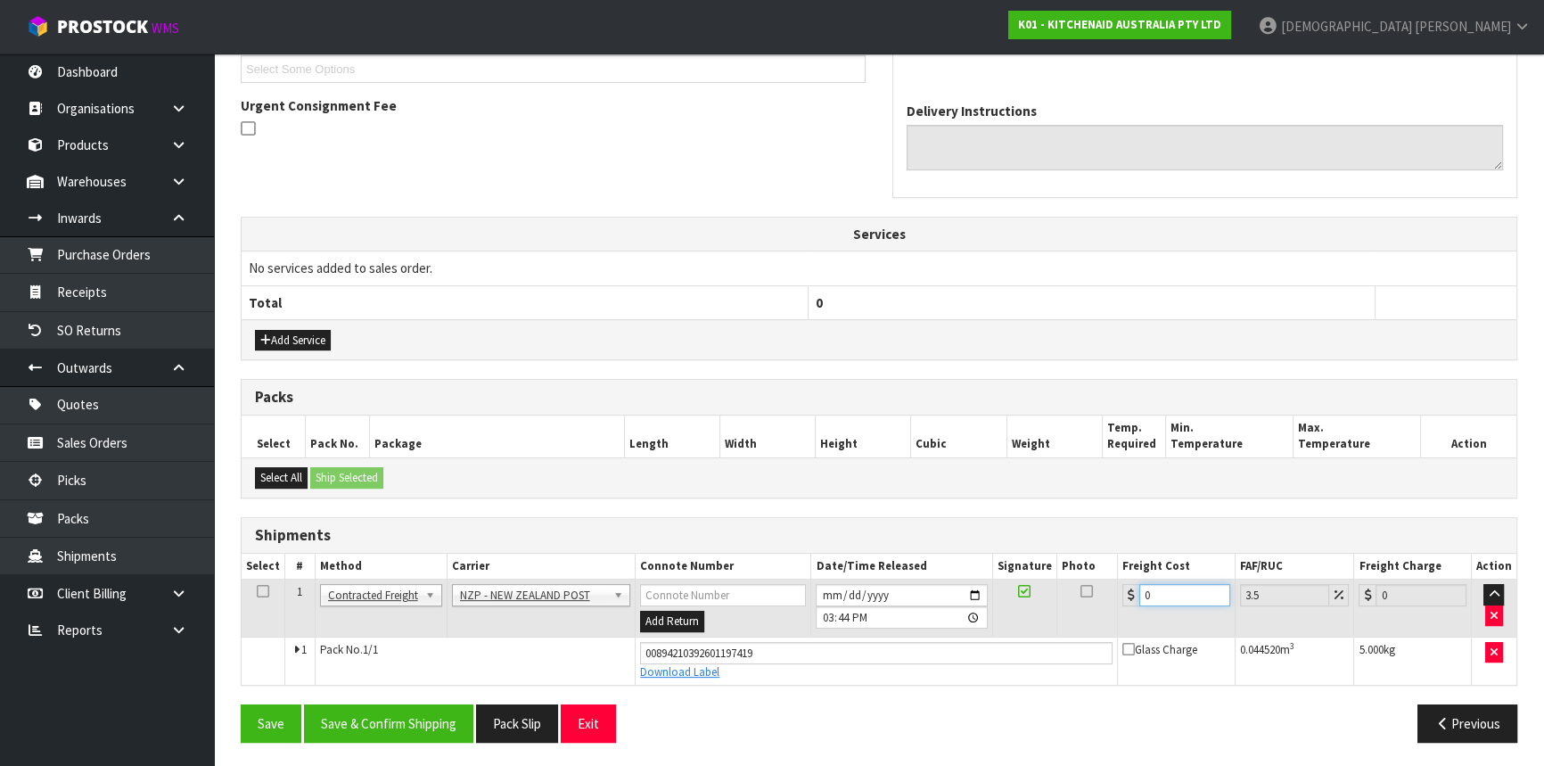
drag, startPoint x: 1143, startPoint y: 597, endPoint x: 1104, endPoint y: 604, distance: 39.9
click at [1126, 601] on div "0" at bounding box center [1176, 595] width 108 height 22
click at [374, 720] on button "Save & Confirm Shipping" at bounding box center [388, 723] width 169 height 38
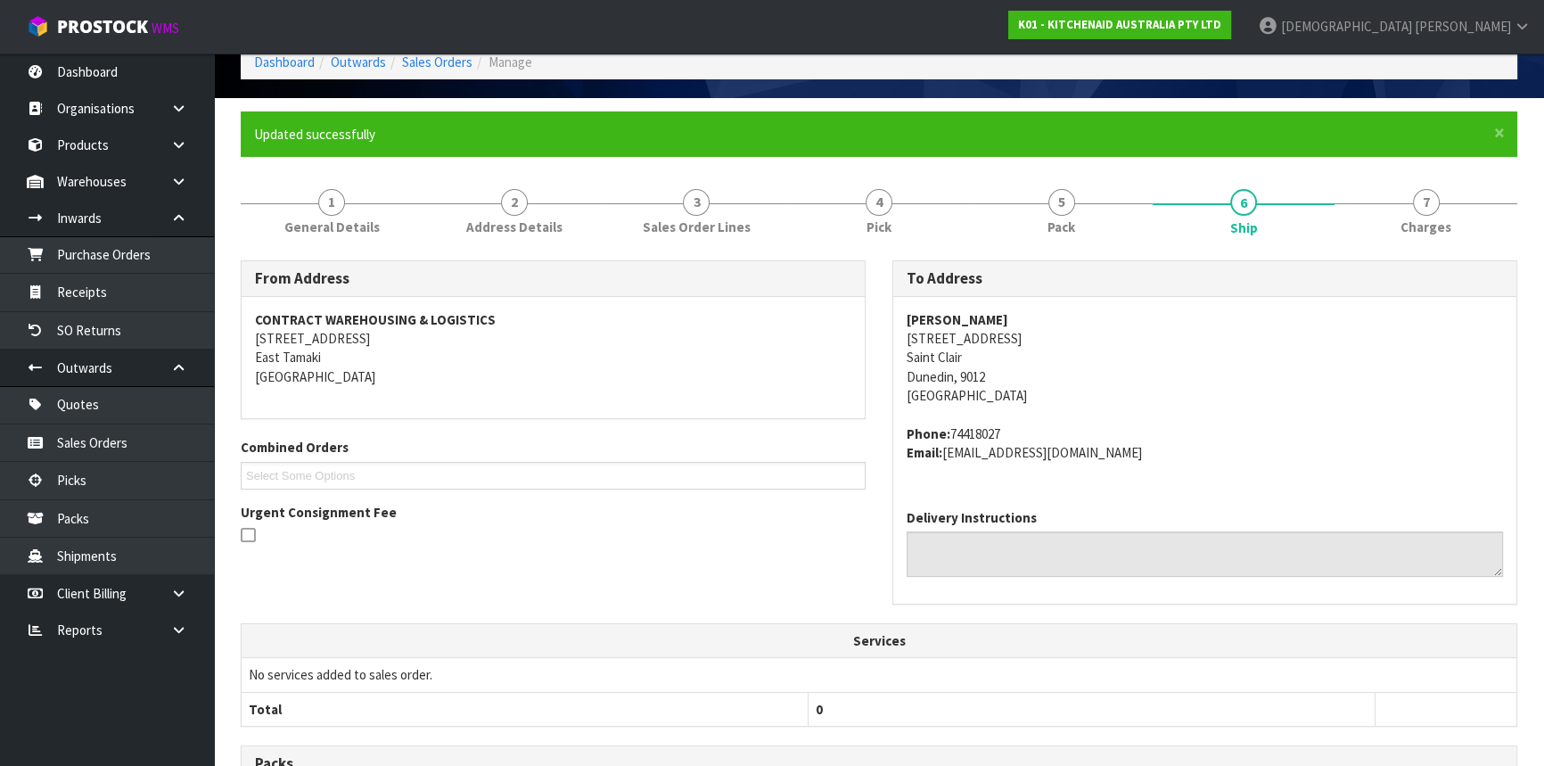
scroll to position [447, 0]
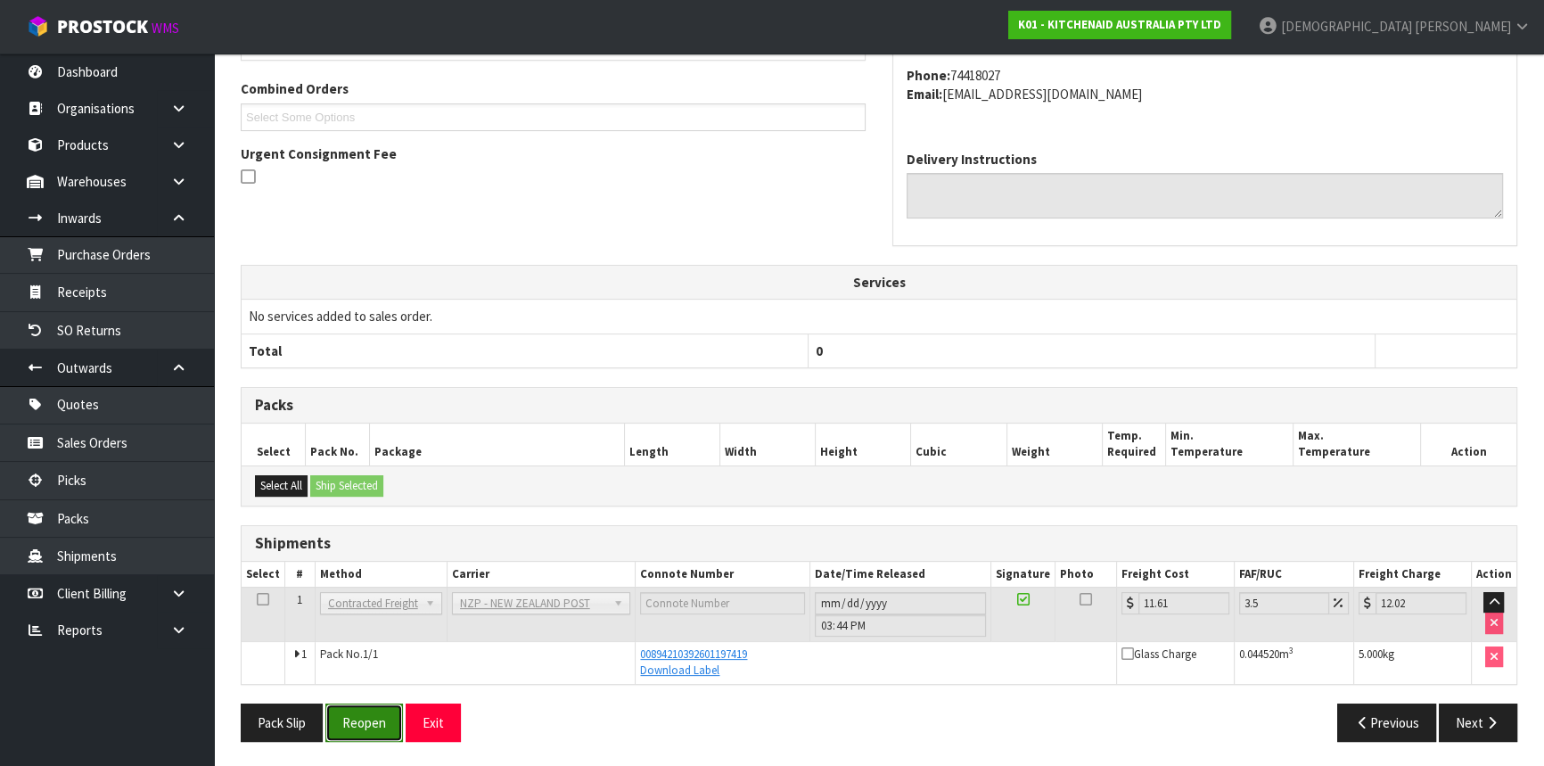
click at [381, 713] on button "Reopen" at bounding box center [364, 722] width 78 height 38
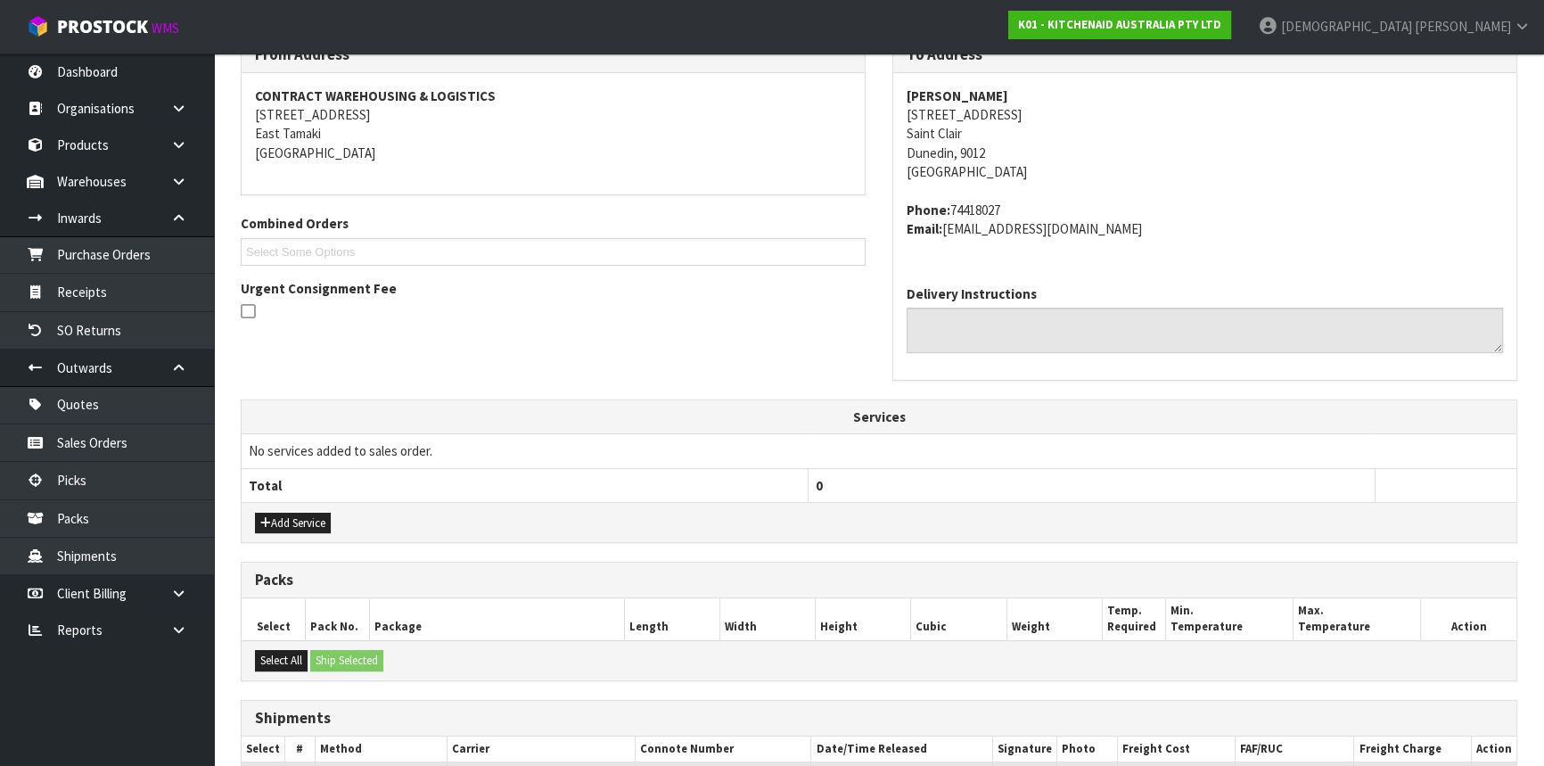
scroll to position [495, 0]
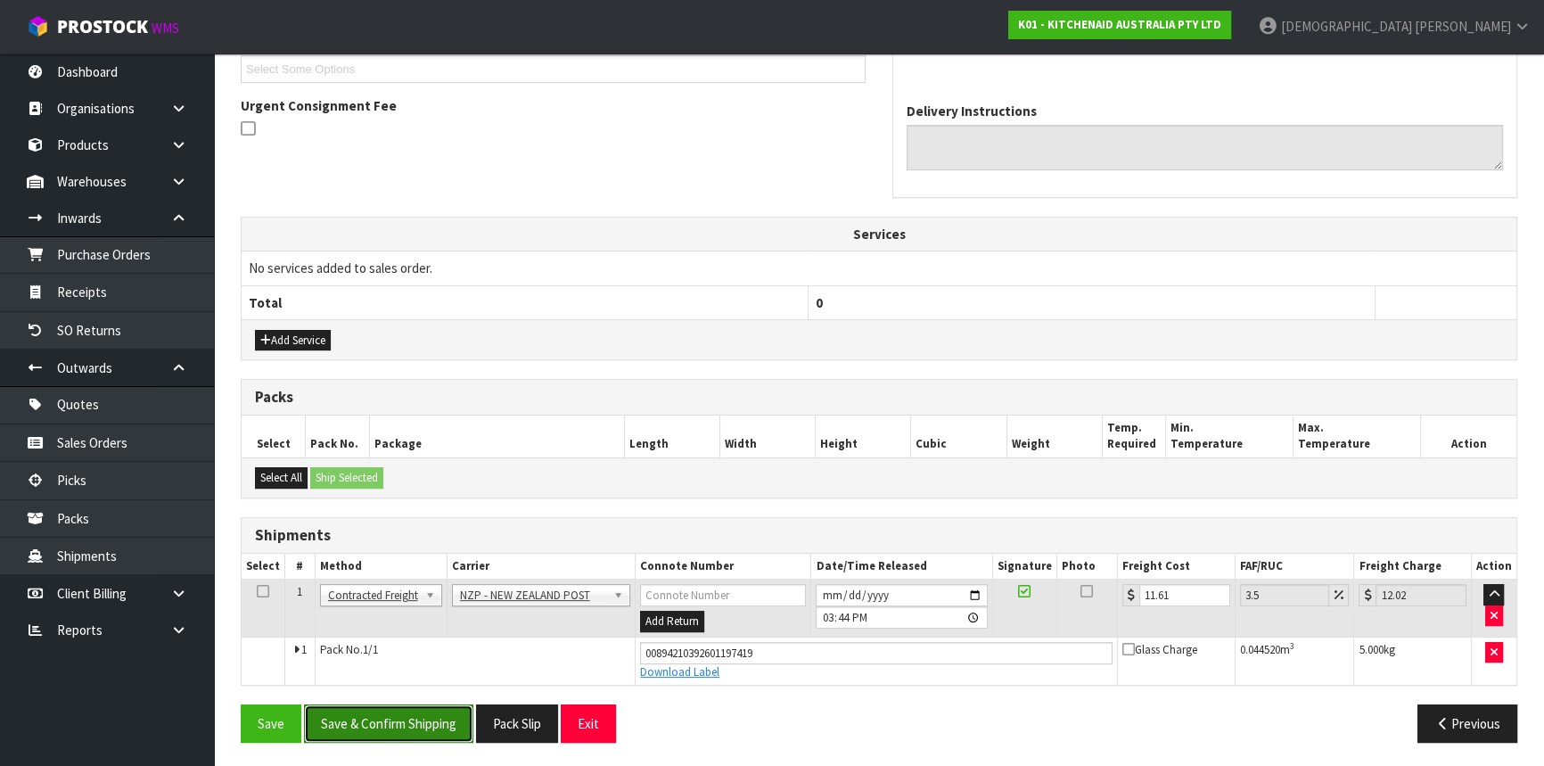
click at [423, 722] on button "Save & Confirm Shipping" at bounding box center [388, 723] width 169 height 38
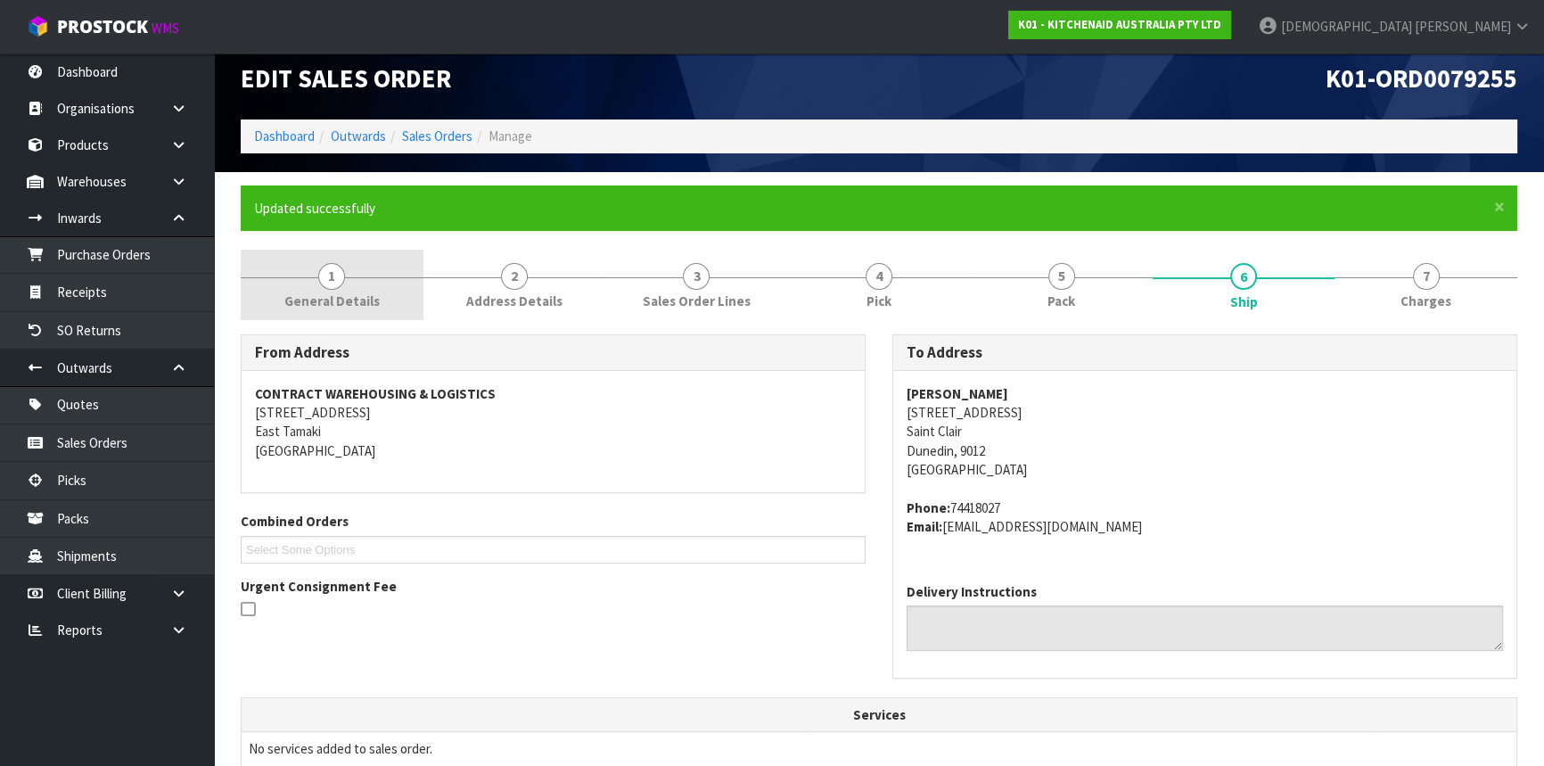
scroll to position [0, 0]
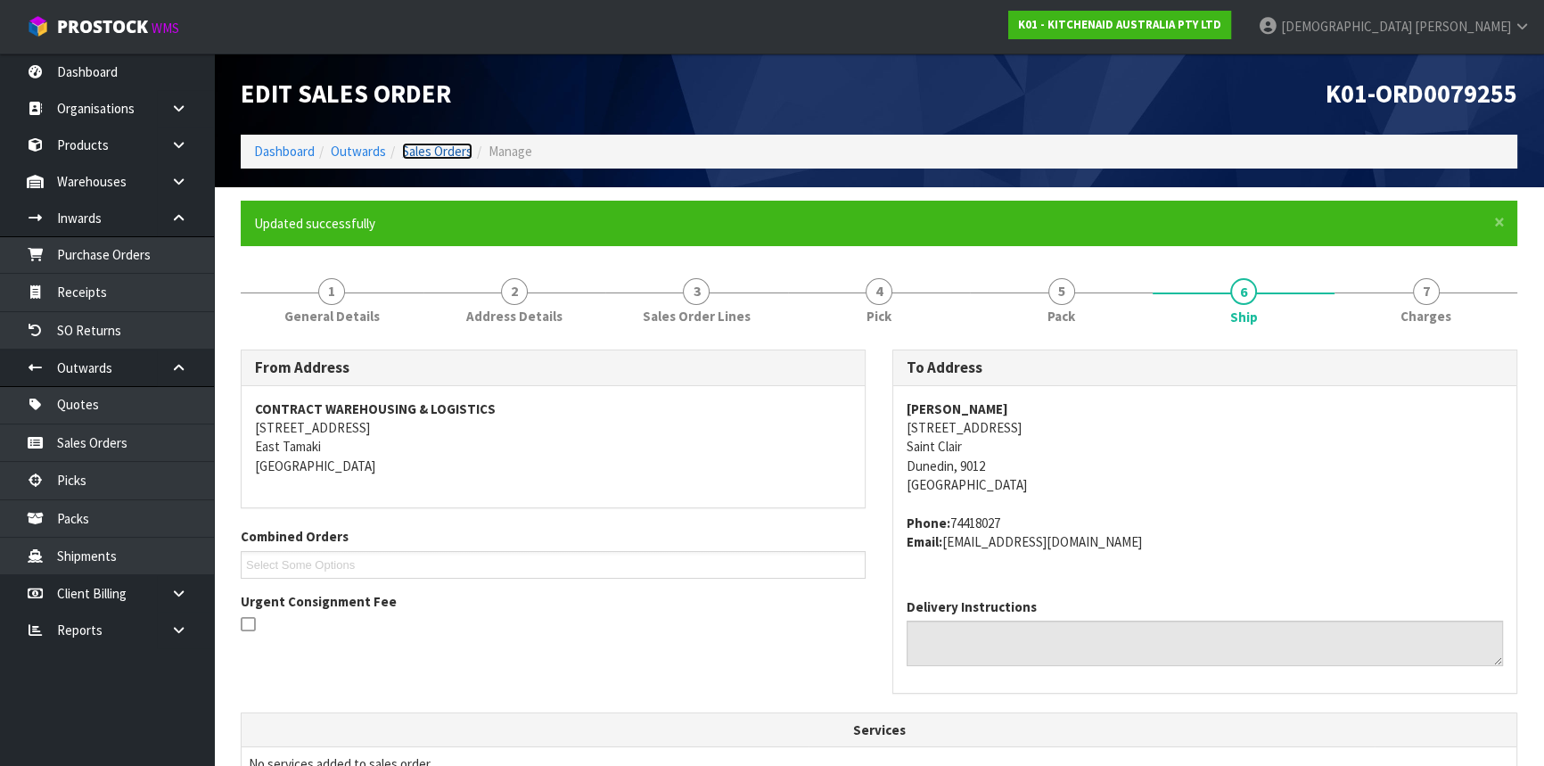
click at [457, 157] on link "Sales Orders" at bounding box center [437, 151] width 70 height 17
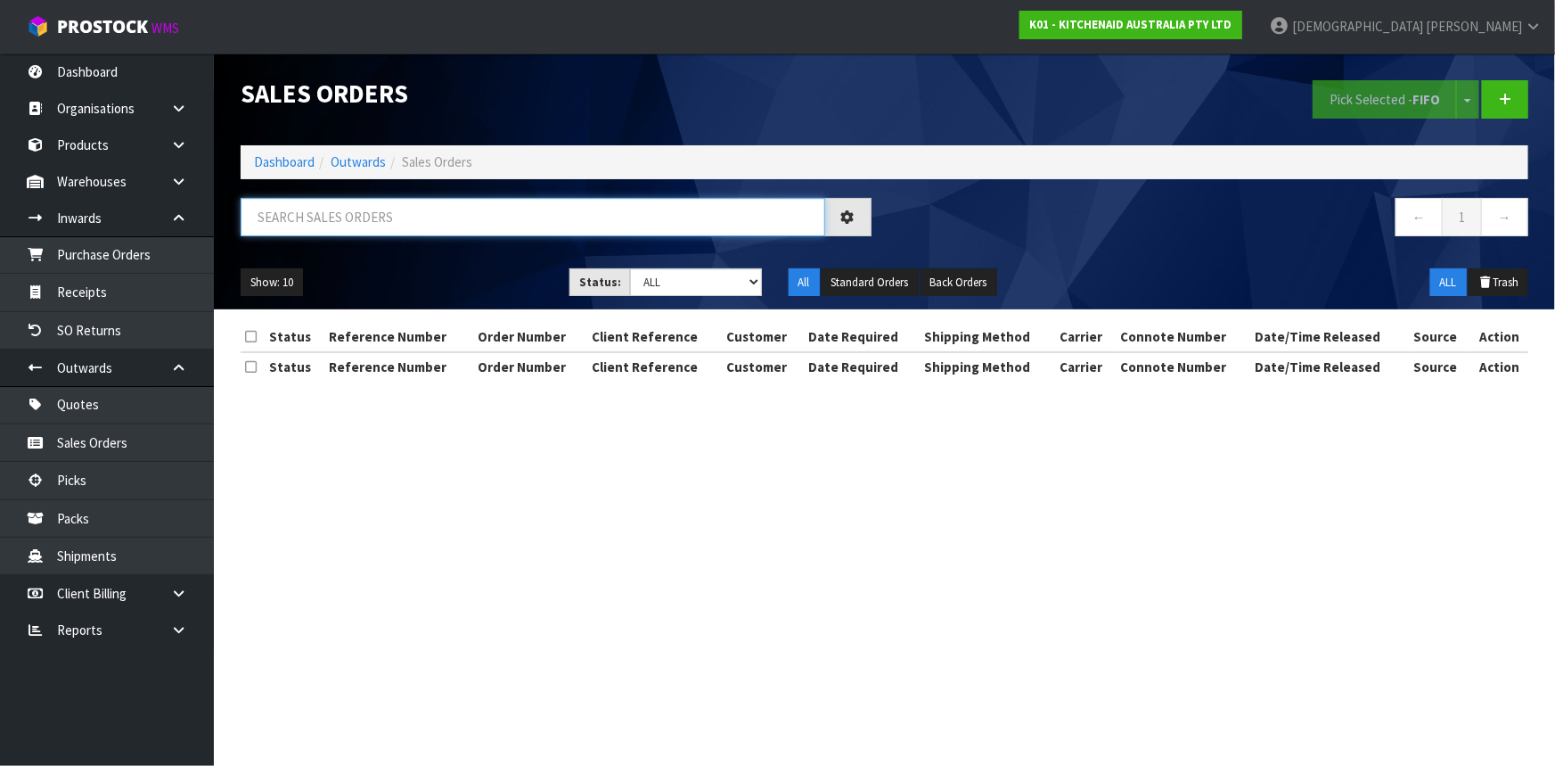
click at [448, 213] on input "text" at bounding box center [533, 217] width 585 height 38
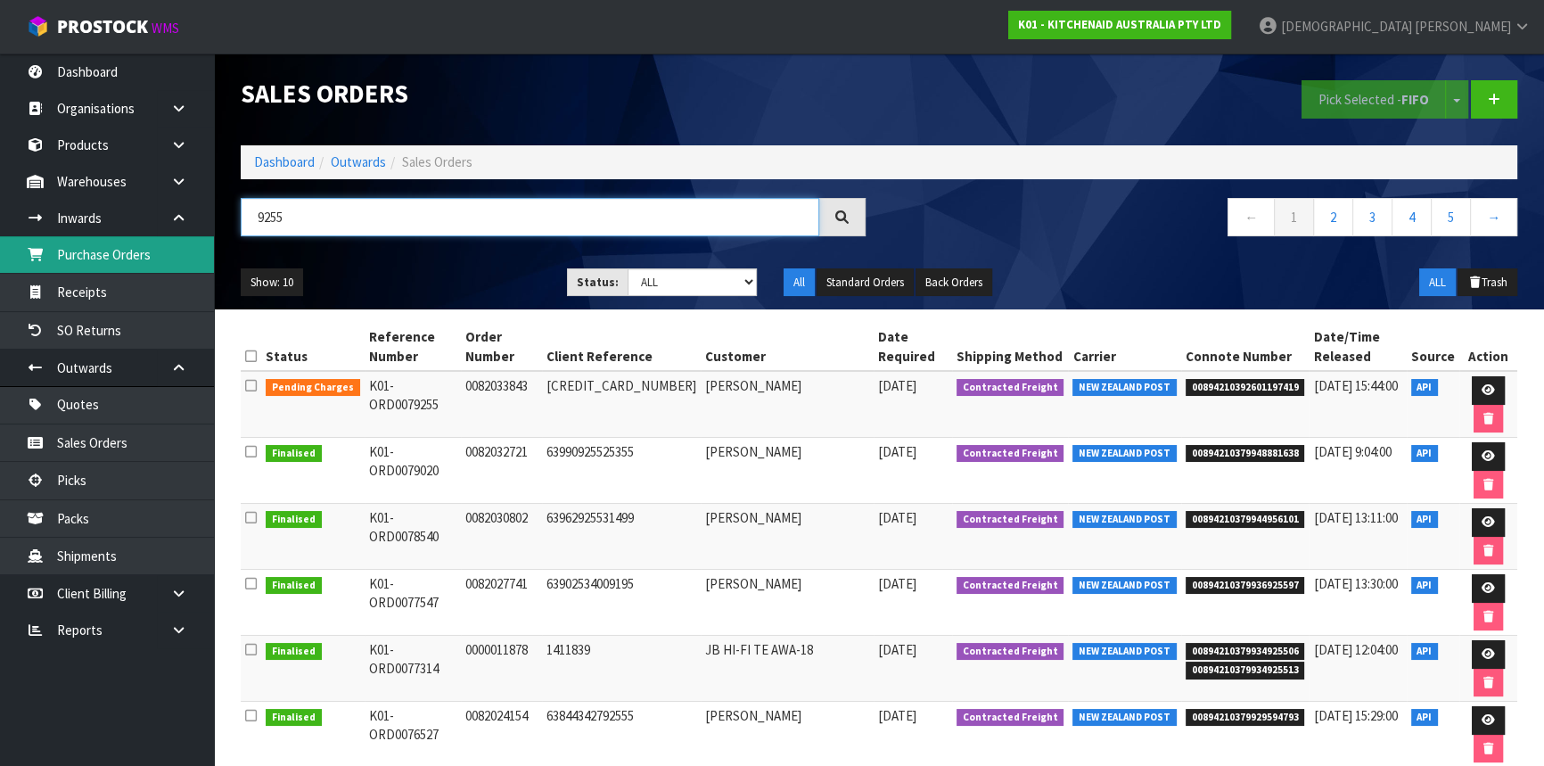
drag, startPoint x: 442, startPoint y: 209, endPoint x: 111, endPoint y: 256, distance: 333.9
click at [111, 256] on body "Toggle navigation ProStock WMS K01 - KITCHENAID AUSTRALIA PTY LTD [PERSON_NAME]…" at bounding box center [772, 383] width 1544 height 766
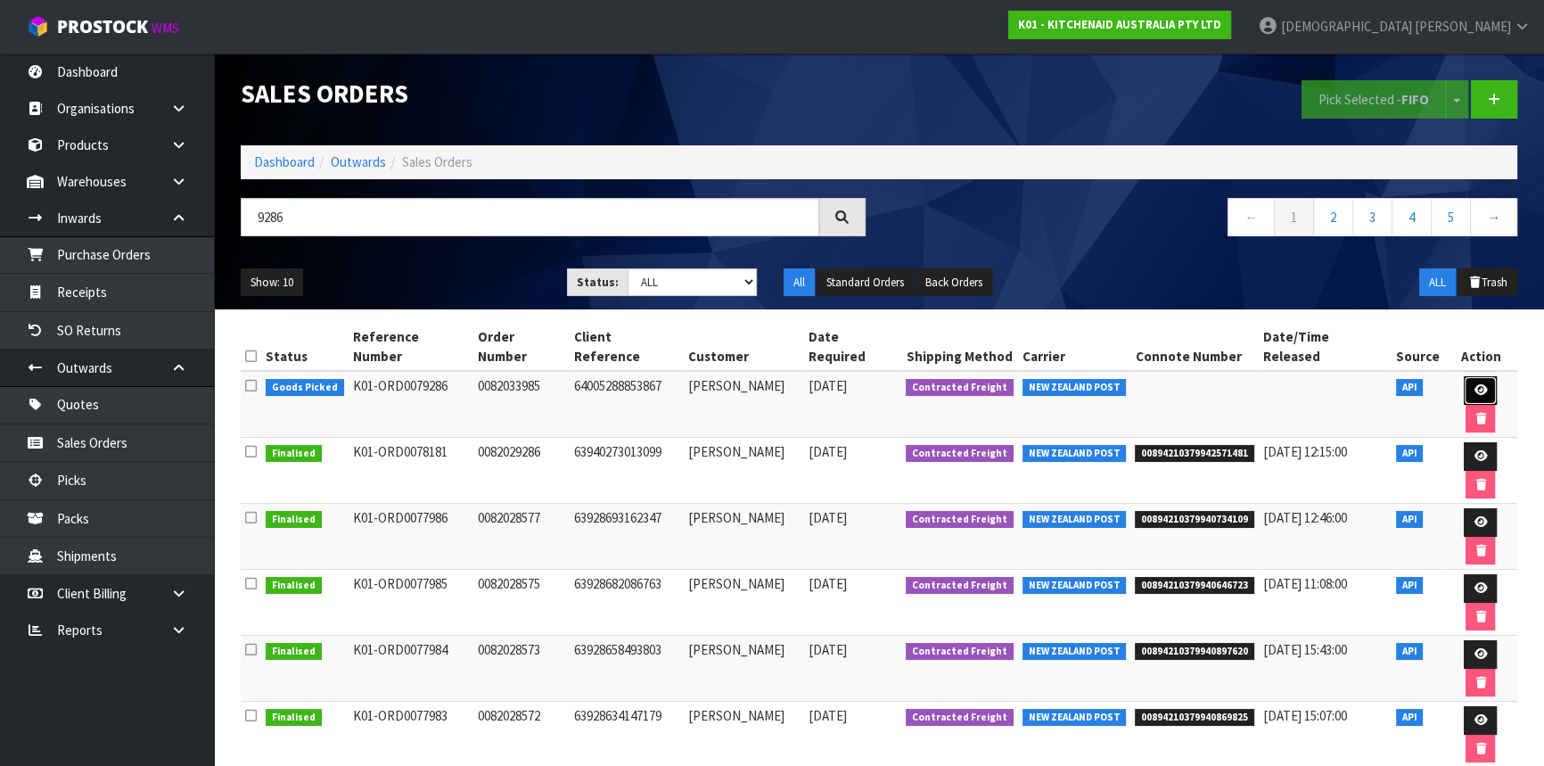
click at [1463, 379] on link at bounding box center [1479, 390] width 33 height 29
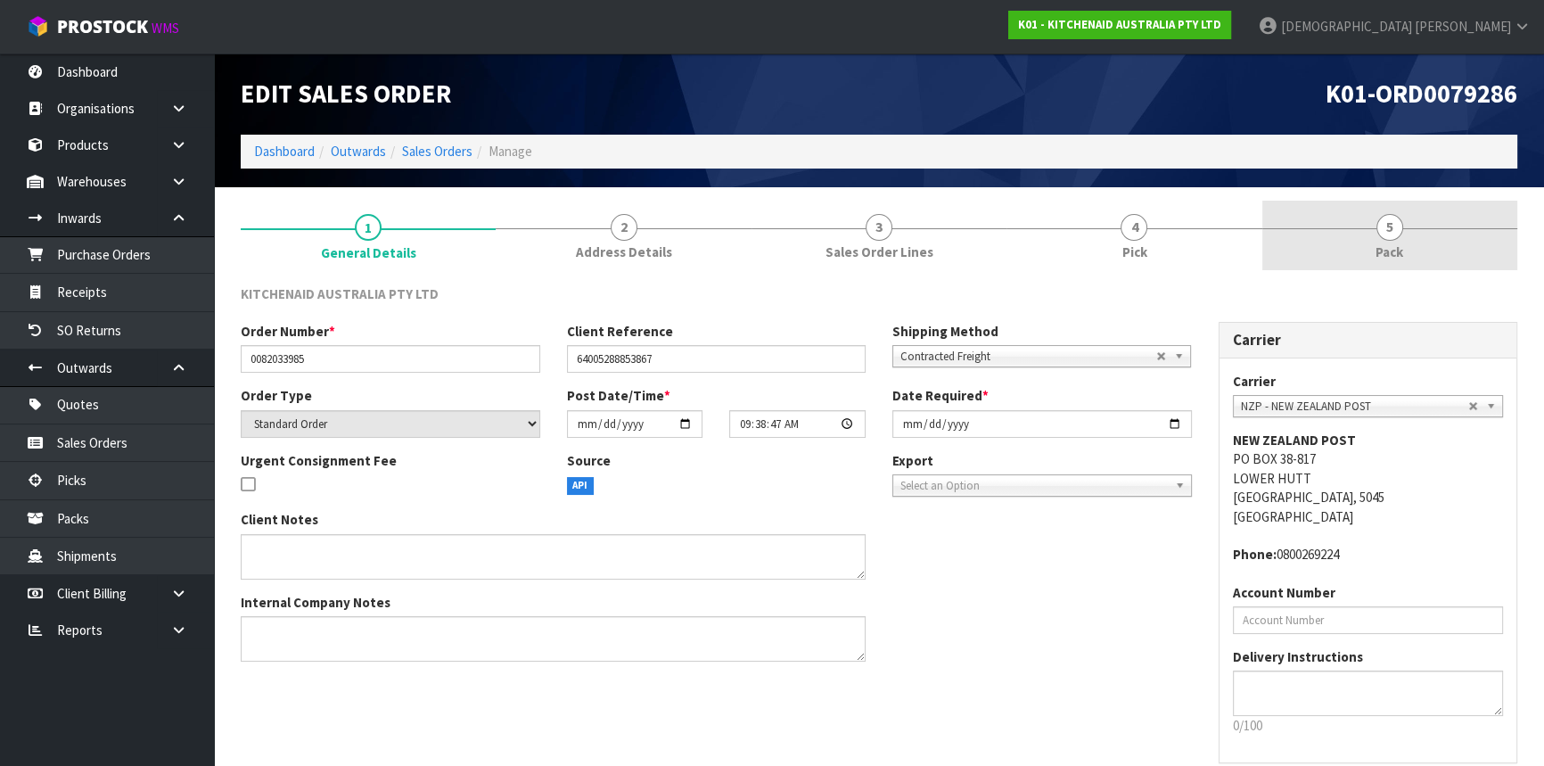
click at [1364, 219] on link "5 Pack" at bounding box center [1389, 236] width 255 height 70
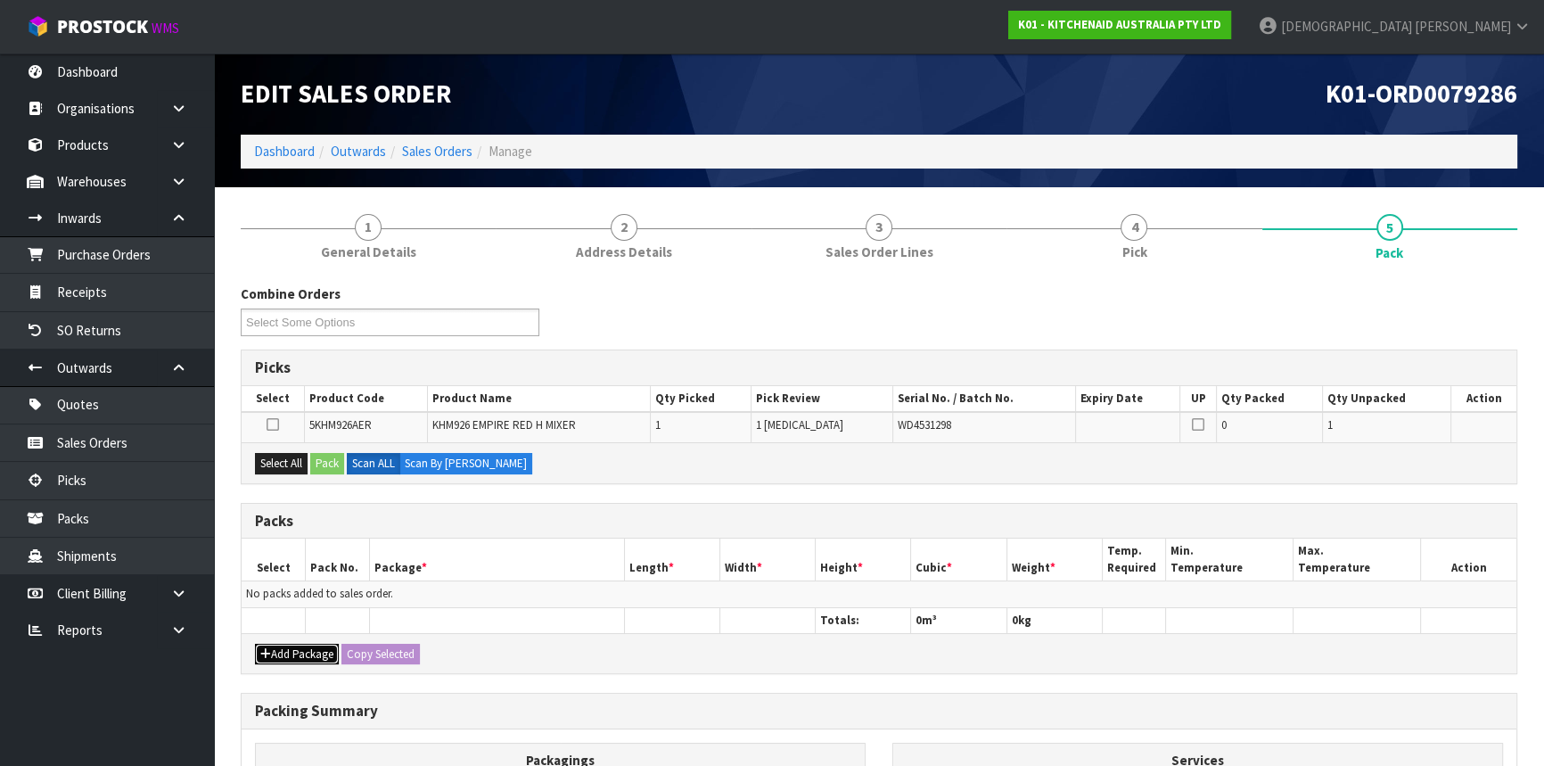
click at [312, 648] on button "Add Package" at bounding box center [297, 653] width 84 height 21
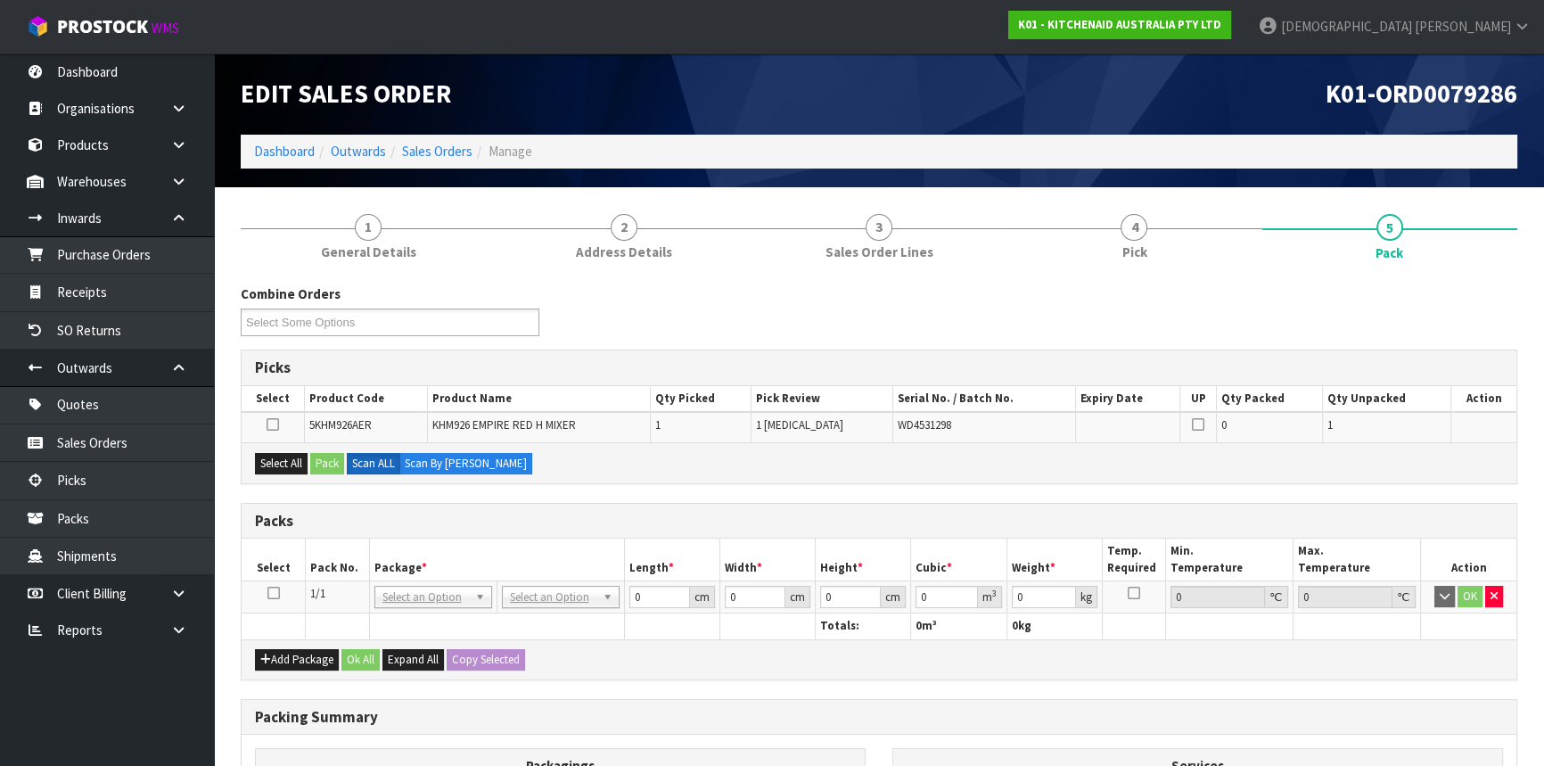
click at [274, 594] on icon at bounding box center [273, 593] width 12 height 1
click at [535, 615] on input "text" at bounding box center [559, 620] width 109 height 22
click at [649, 593] on input "0" at bounding box center [658, 597] width 61 height 22
click at [266, 592] on td at bounding box center [274, 597] width 64 height 32
click at [273, 593] on icon at bounding box center [273, 593] width 12 height 1
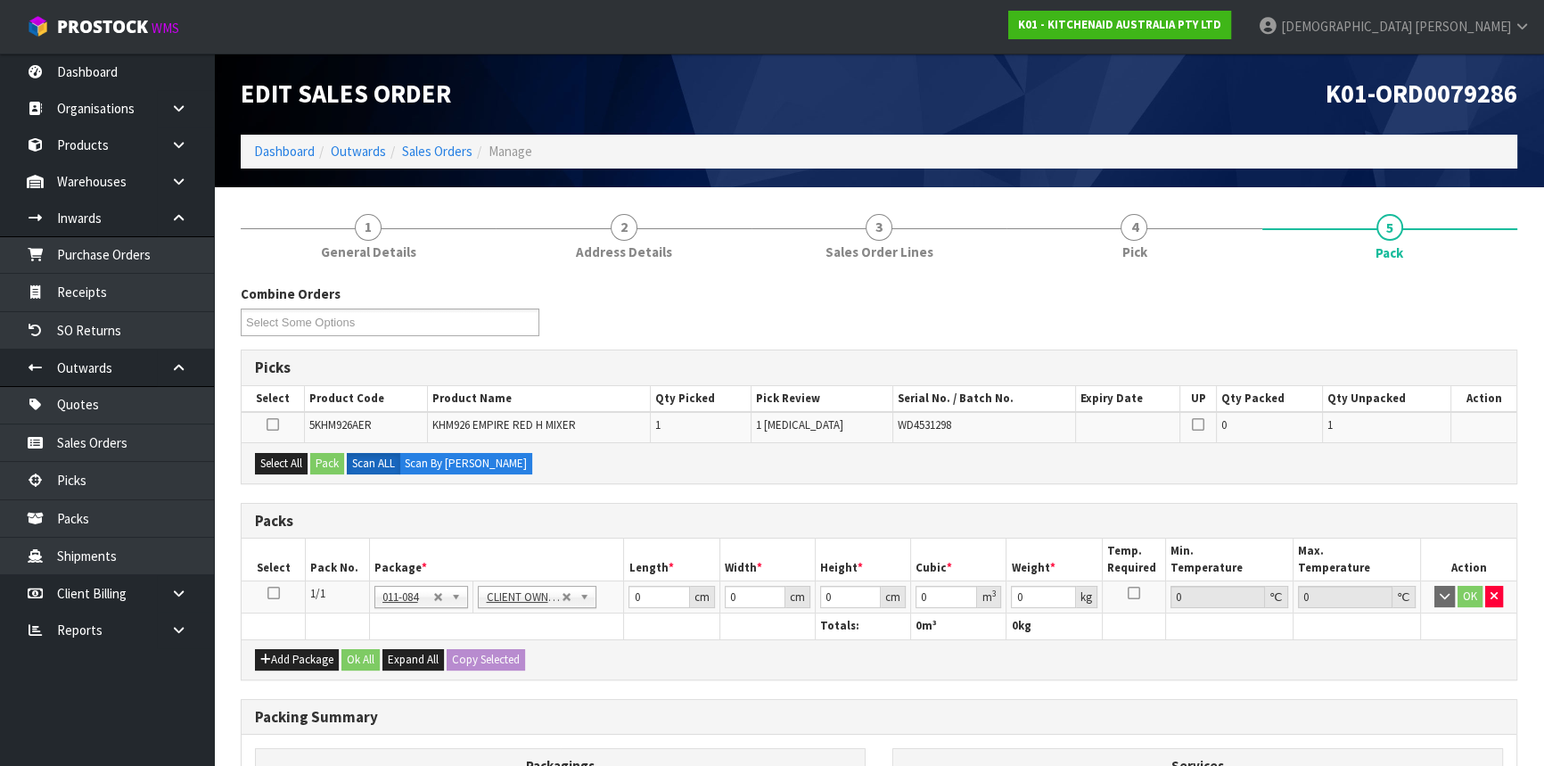
click at [273, 593] on icon at bounding box center [273, 593] width 12 height 1
click at [509, 610] on input "text" at bounding box center [538, 620] width 109 height 22
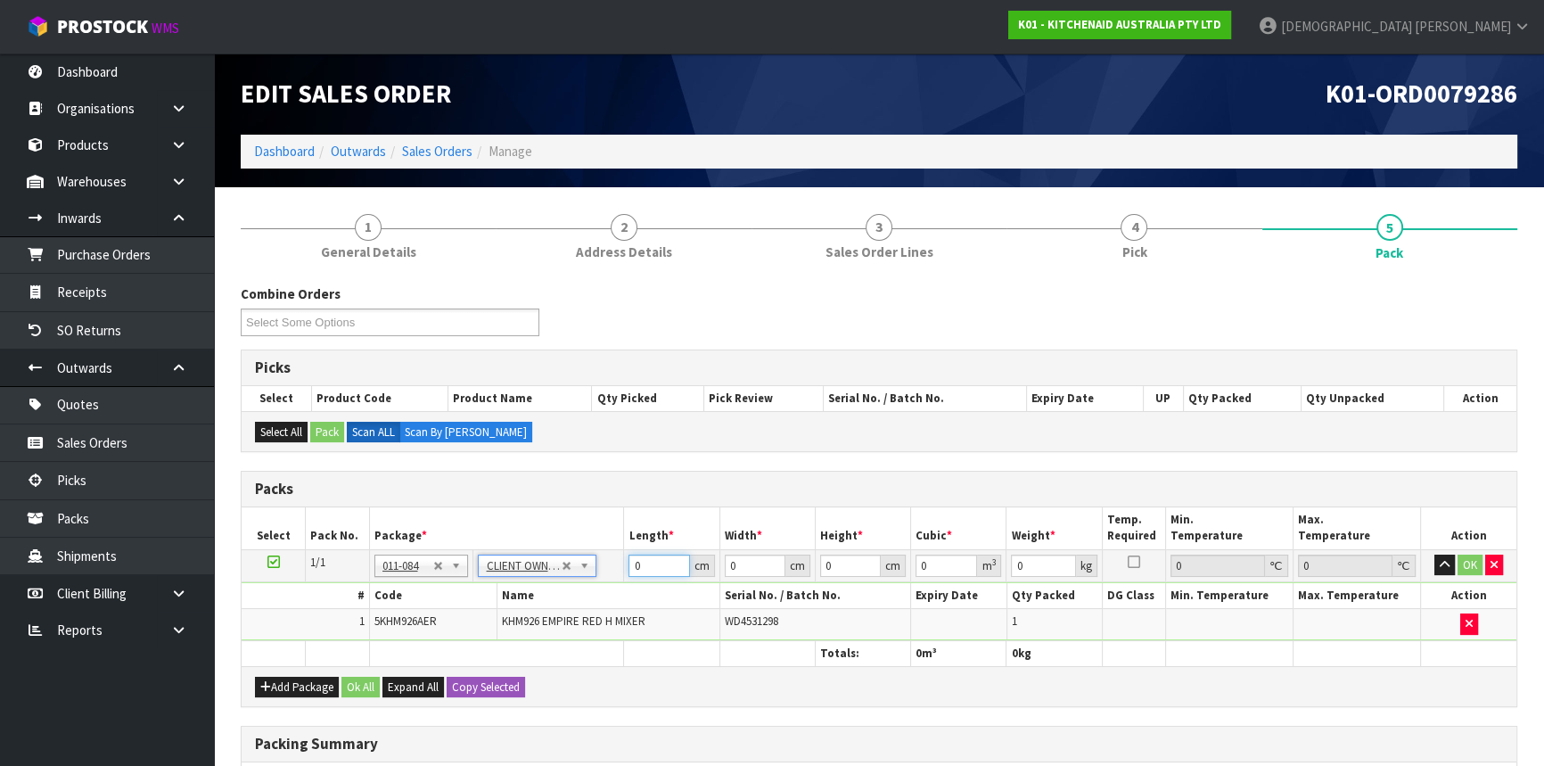
drag, startPoint x: 638, startPoint y: 563, endPoint x: 569, endPoint y: 567, distance: 68.7
drag, startPoint x: 1025, startPoint y: 563, endPoint x: 1000, endPoint y: 563, distance: 25.0
click at [1016, 563] on input "0" at bounding box center [1045, 565] width 64 height 22
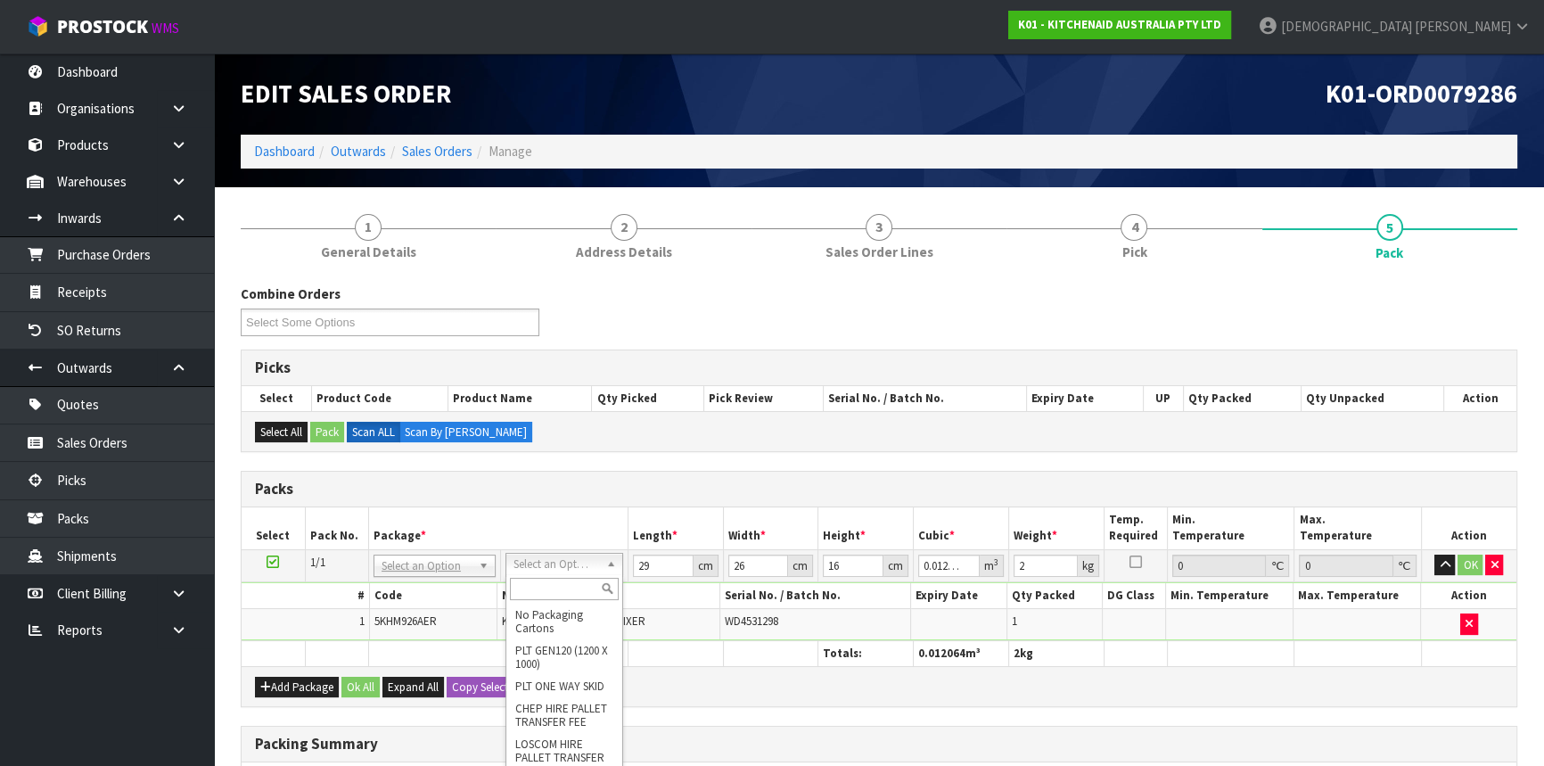
click at [554, 581] on input "text" at bounding box center [564, 588] width 109 height 22
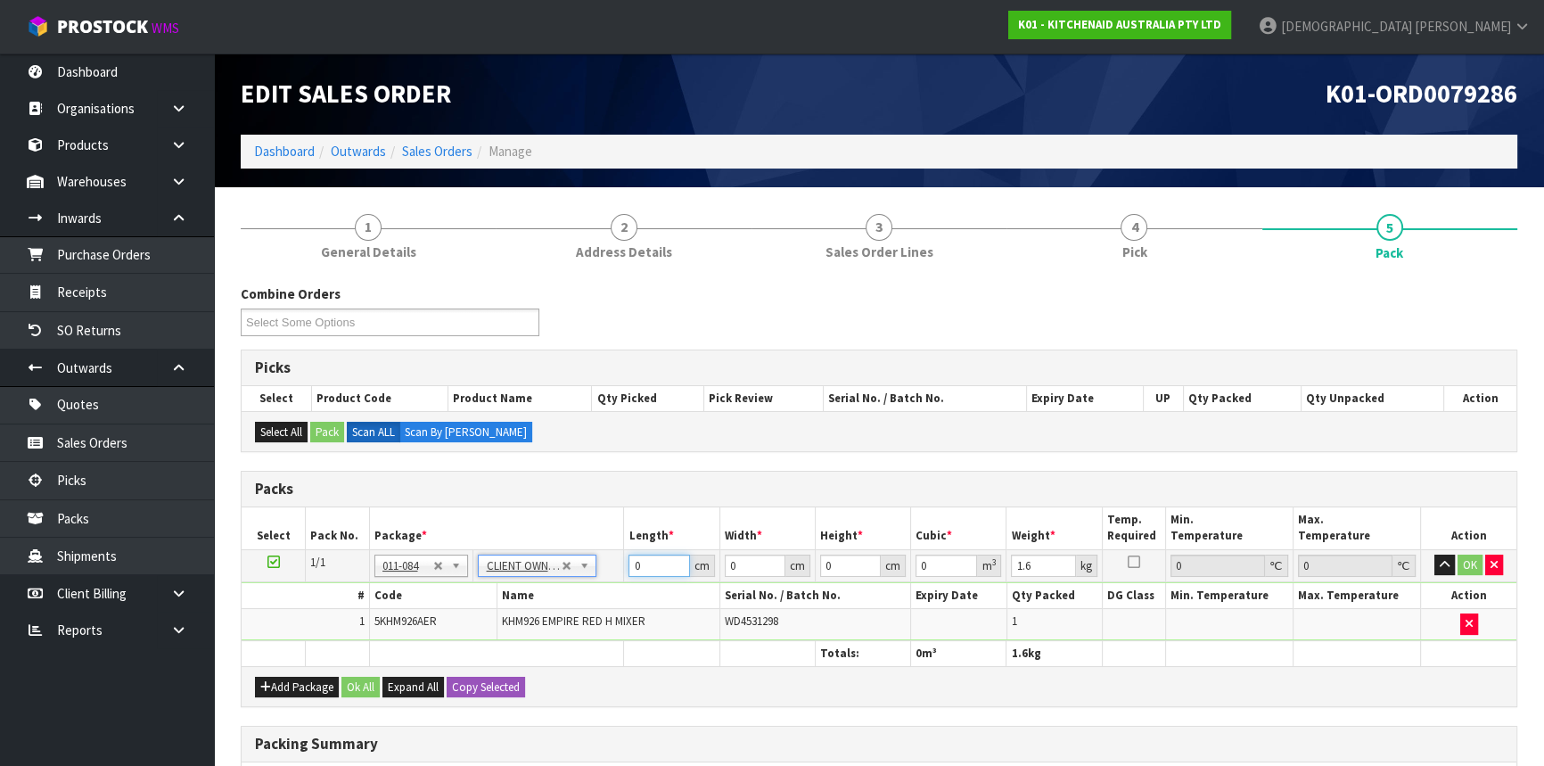
drag, startPoint x: 651, startPoint y: 569, endPoint x: 553, endPoint y: 566, distance: 98.1
click at [556, 566] on tr "1/1 NONE 007-001 007-002 007-004 007-009 007-013 007-014 007-015 007-017 007-01…" at bounding box center [879, 565] width 1274 height 32
drag, startPoint x: 1034, startPoint y: 567, endPoint x: 976, endPoint y: 558, distance: 58.6
click at [976, 558] on tr "1/1 NONE 007-001 007-002 007-004 007-009 007-013 007-014 007-015 007-017 007-01…" at bounding box center [879, 565] width 1274 height 32
click at [352, 688] on button "Ok All" at bounding box center [360, 686] width 38 height 21
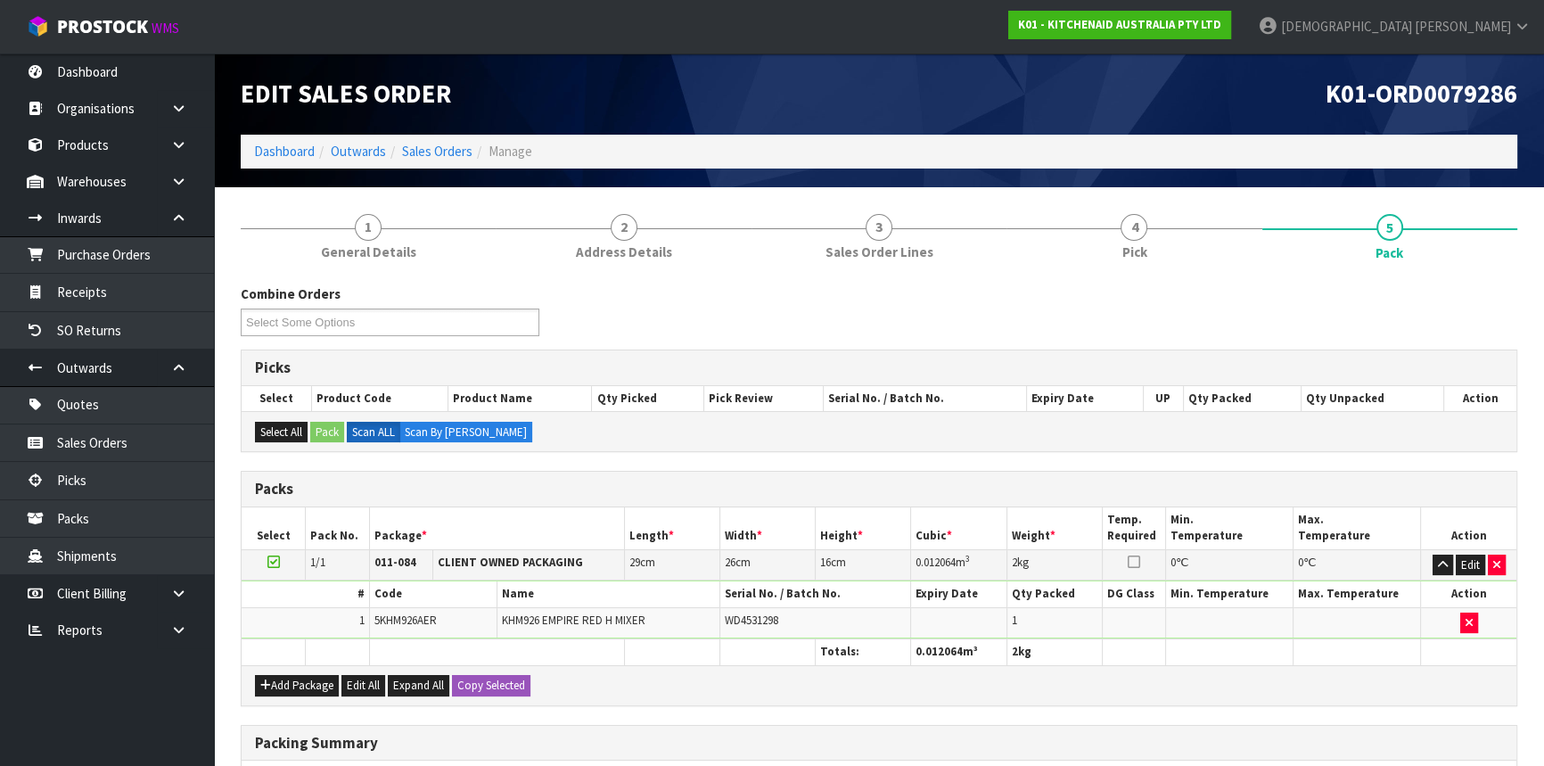
scroll to position [274, 0]
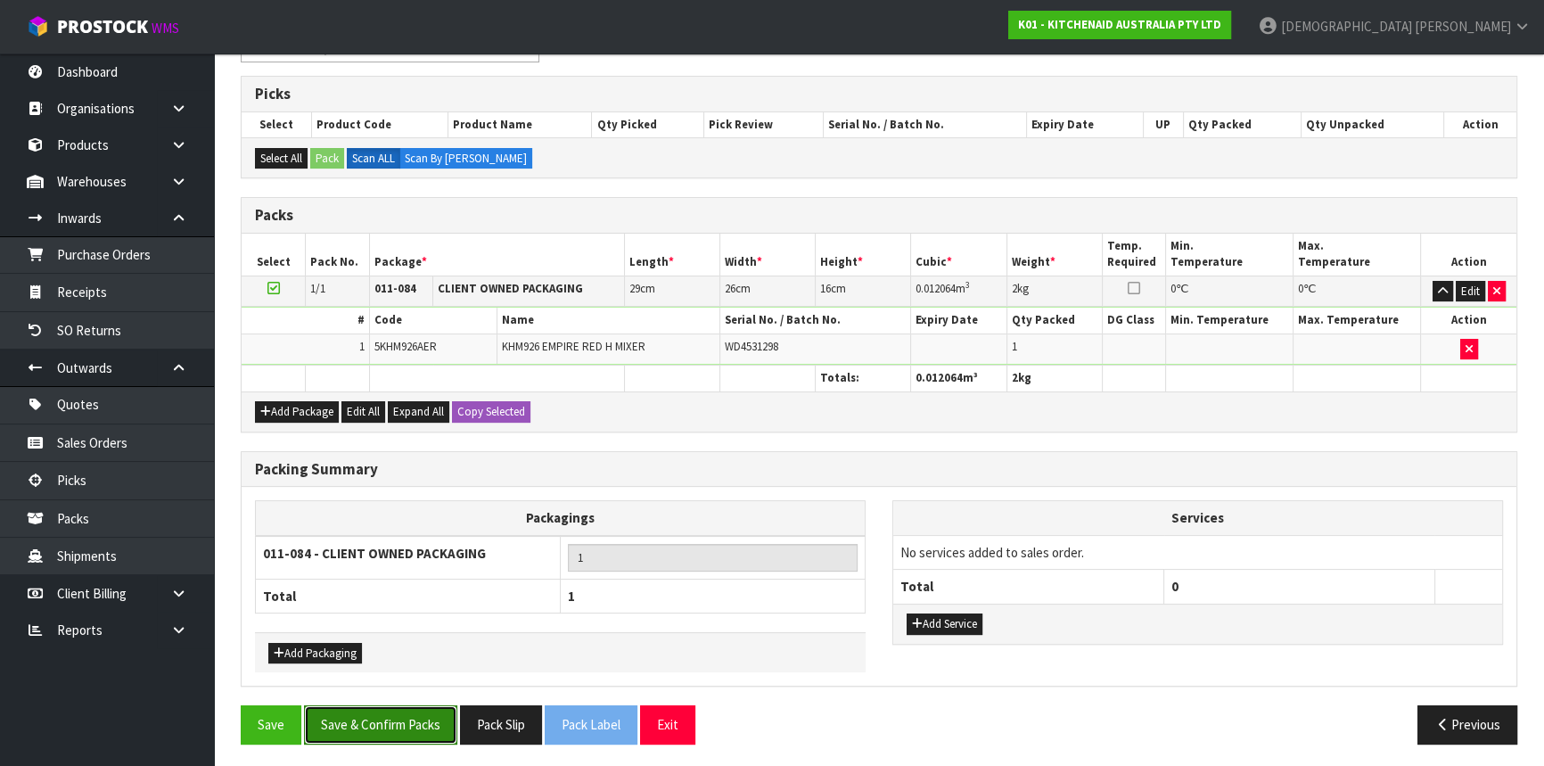
click at [389, 718] on button "Save & Confirm Packs" at bounding box center [380, 724] width 153 height 38
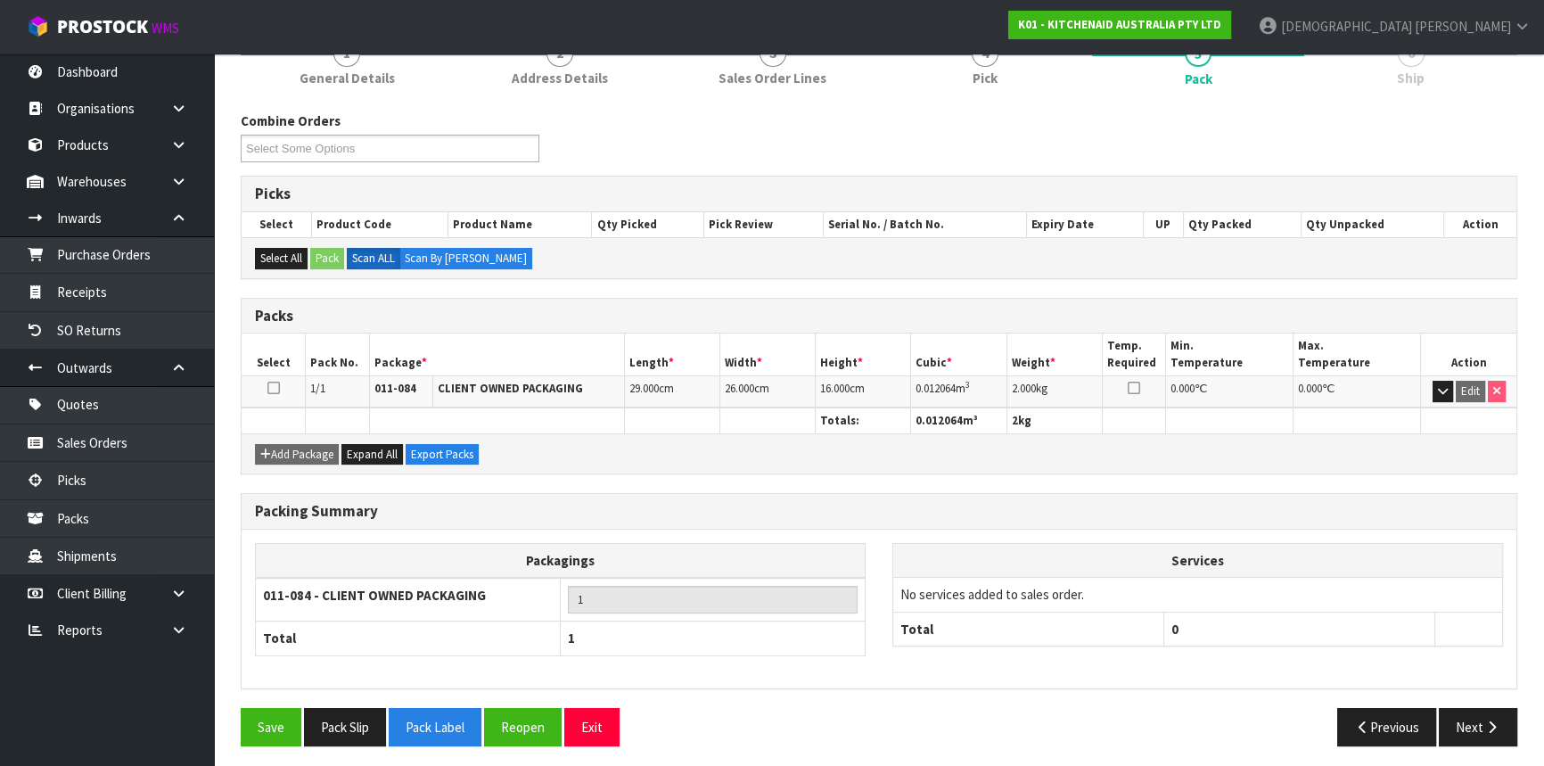
scroll to position [241, 0]
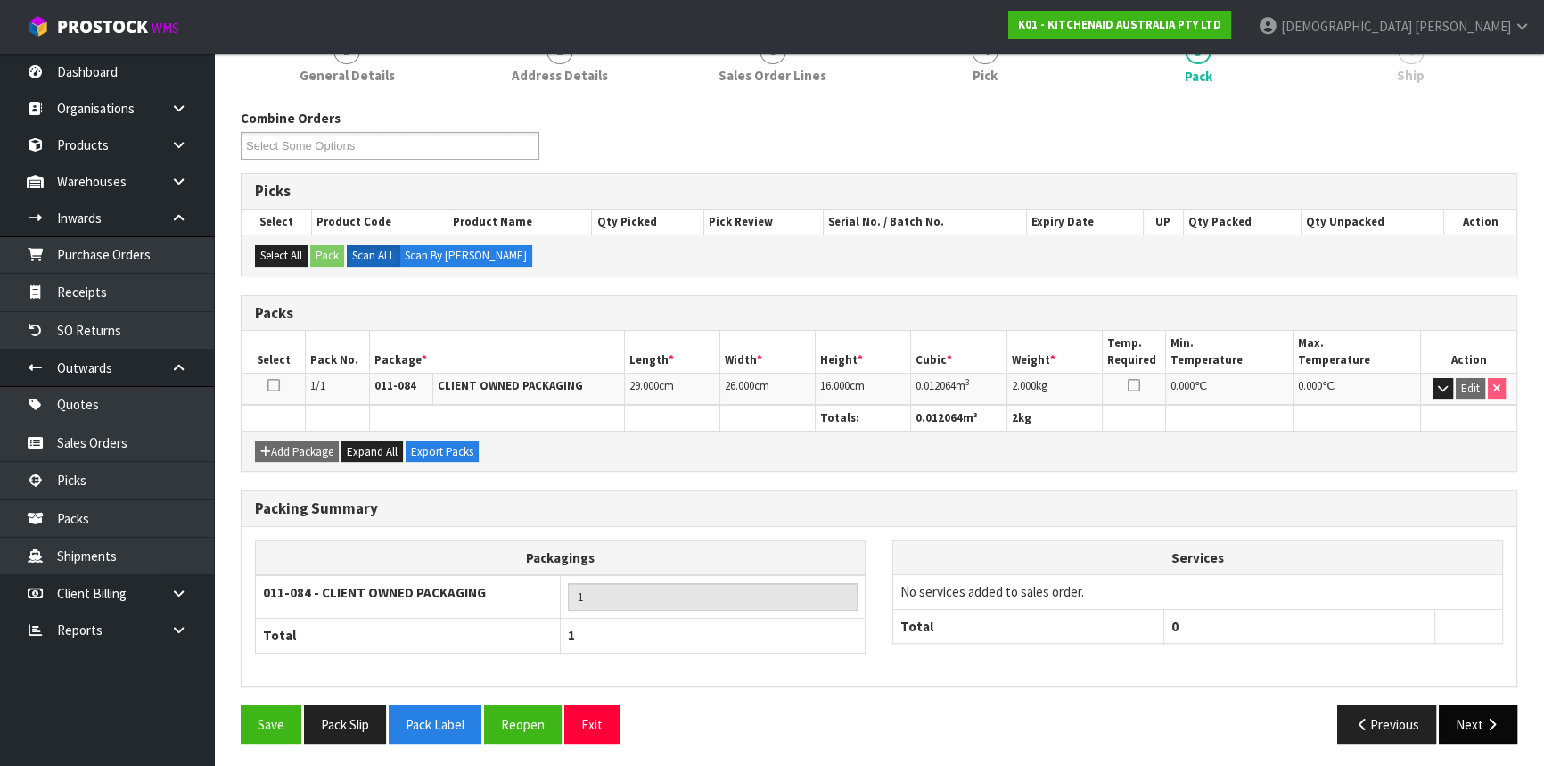
click at [1487, 717] on icon "button" at bounding box center [1491, 723] width 17 height 13
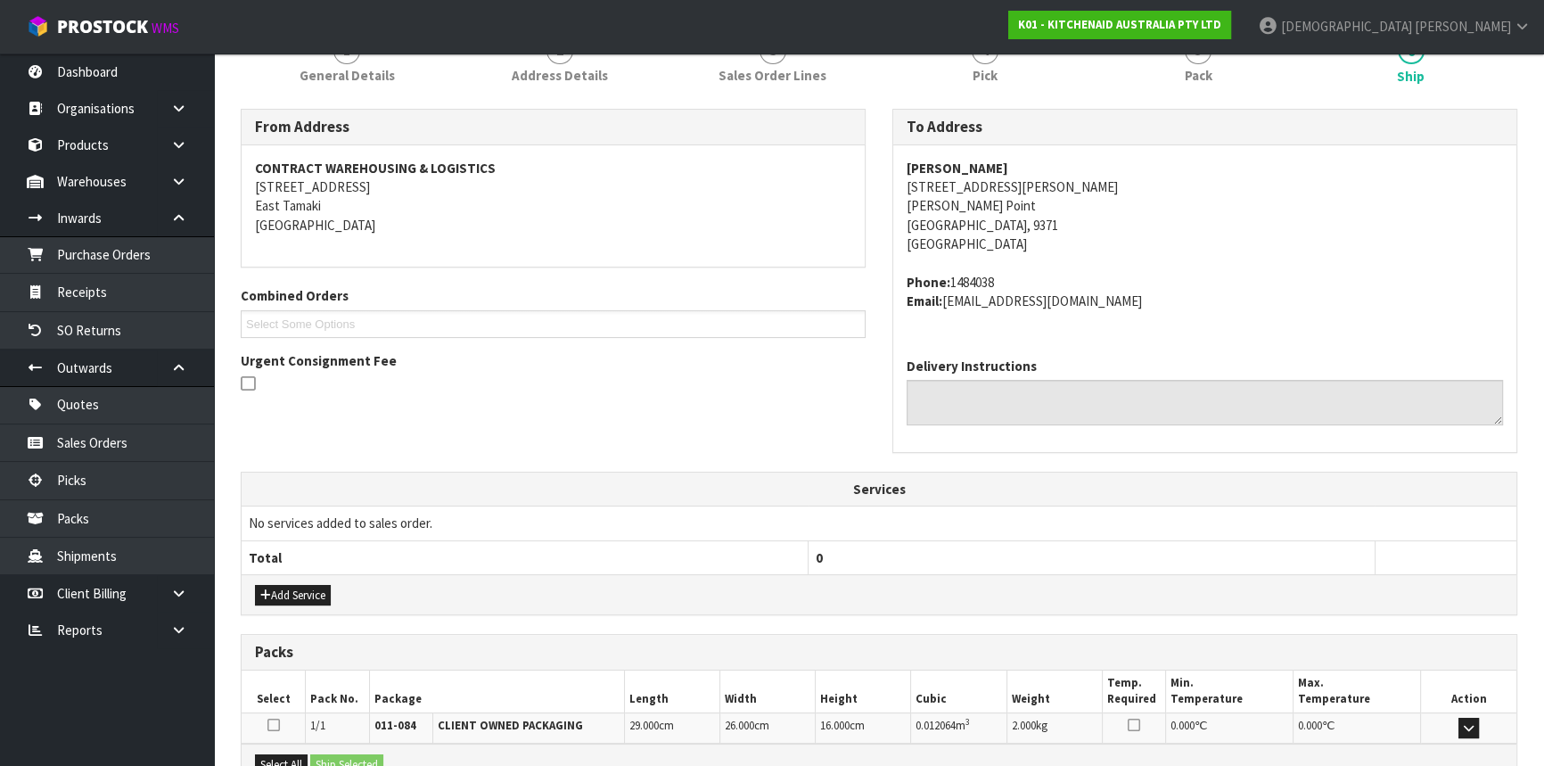
scroll to position [447, 0]
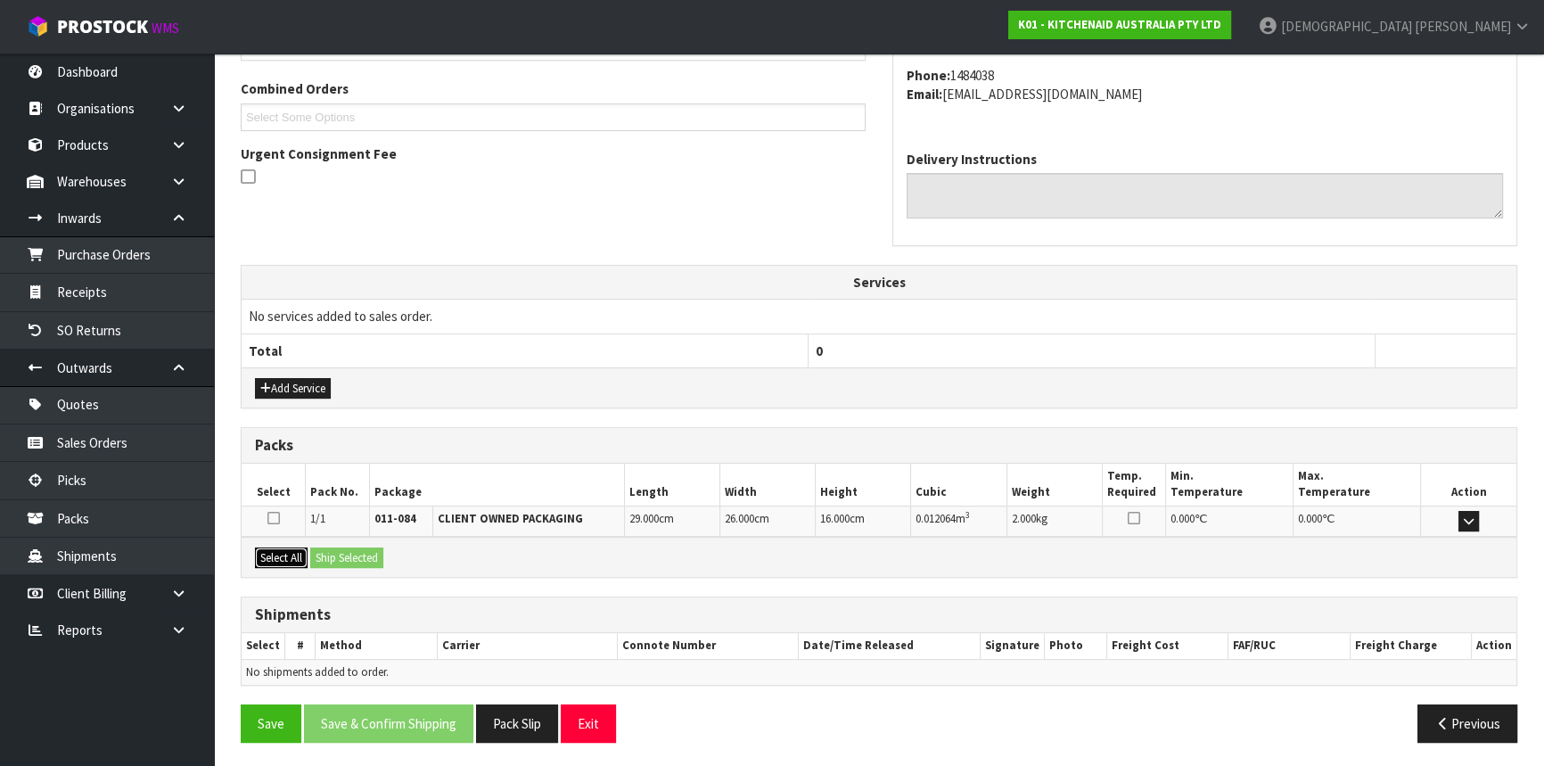
click at [267, 548] on button "Select All" at bounding box center [281, 557] width 53 height 21
click at [352, 556] on button "Ship Selected" at bounding box center [346, 557] width 73 height 21
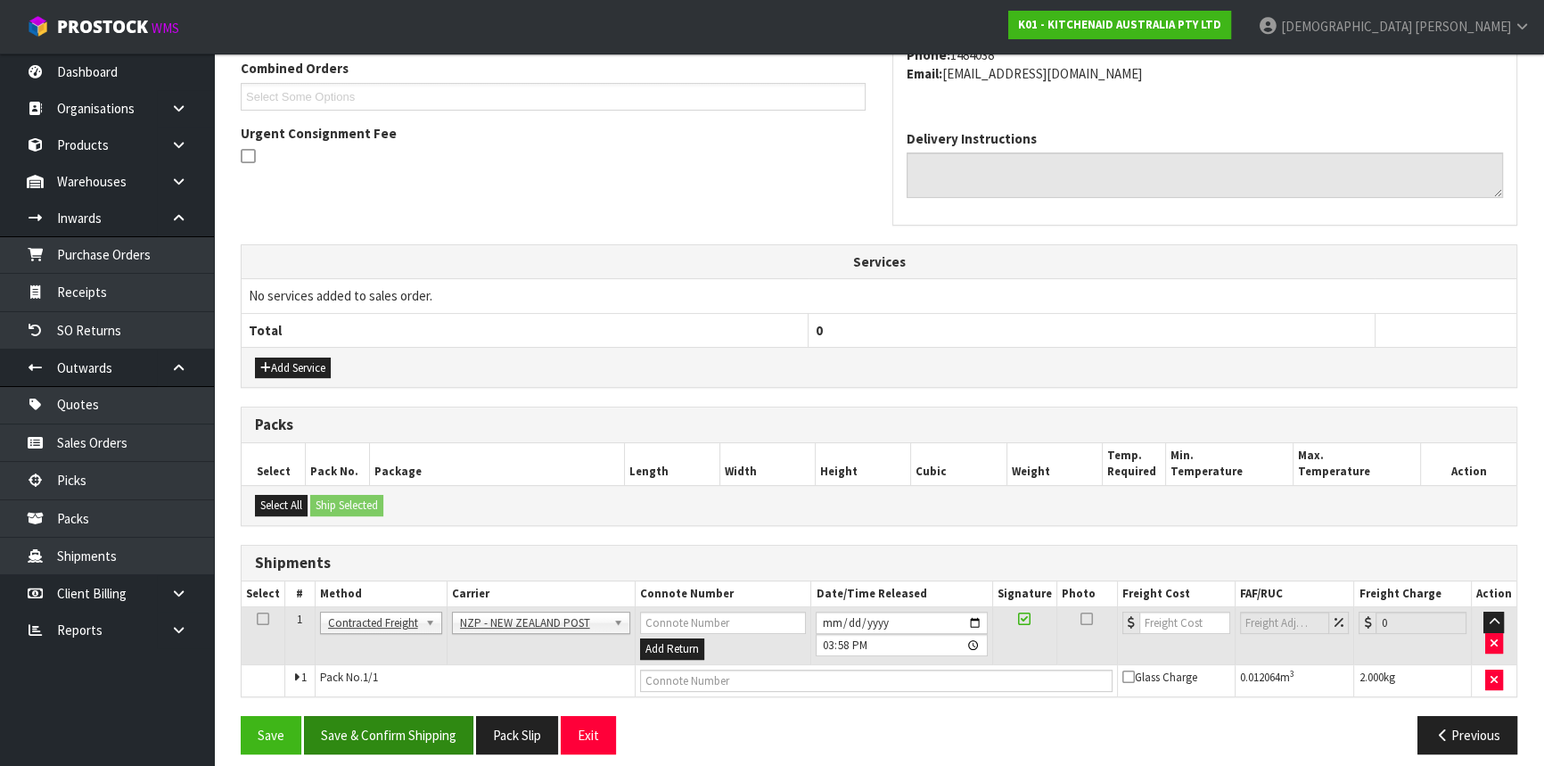
scroll to position [479, 0]
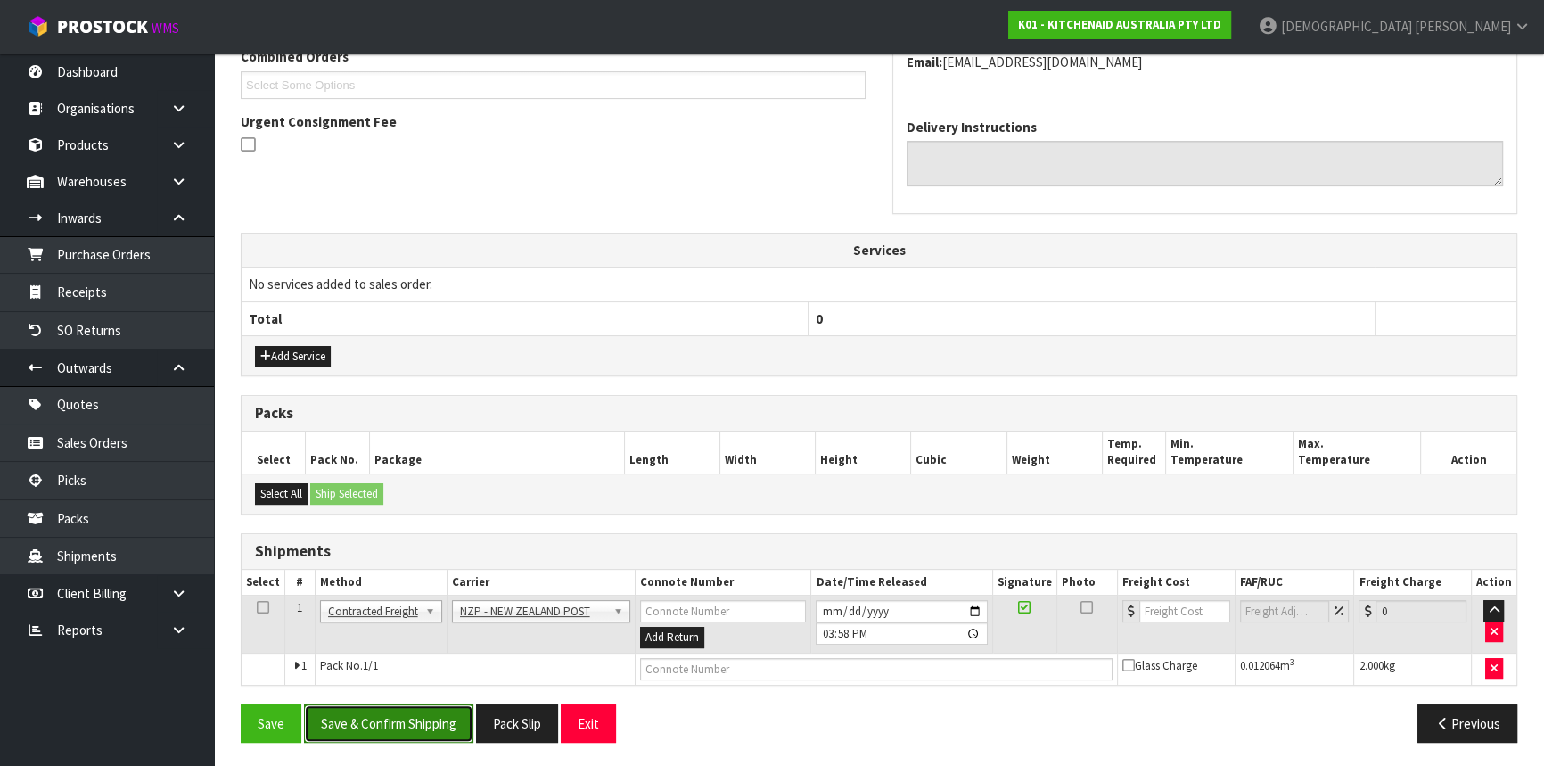
click at [436, 732] on button "Save & Confirm Shipping" at bounding box center [388, 723] width 169 height 38
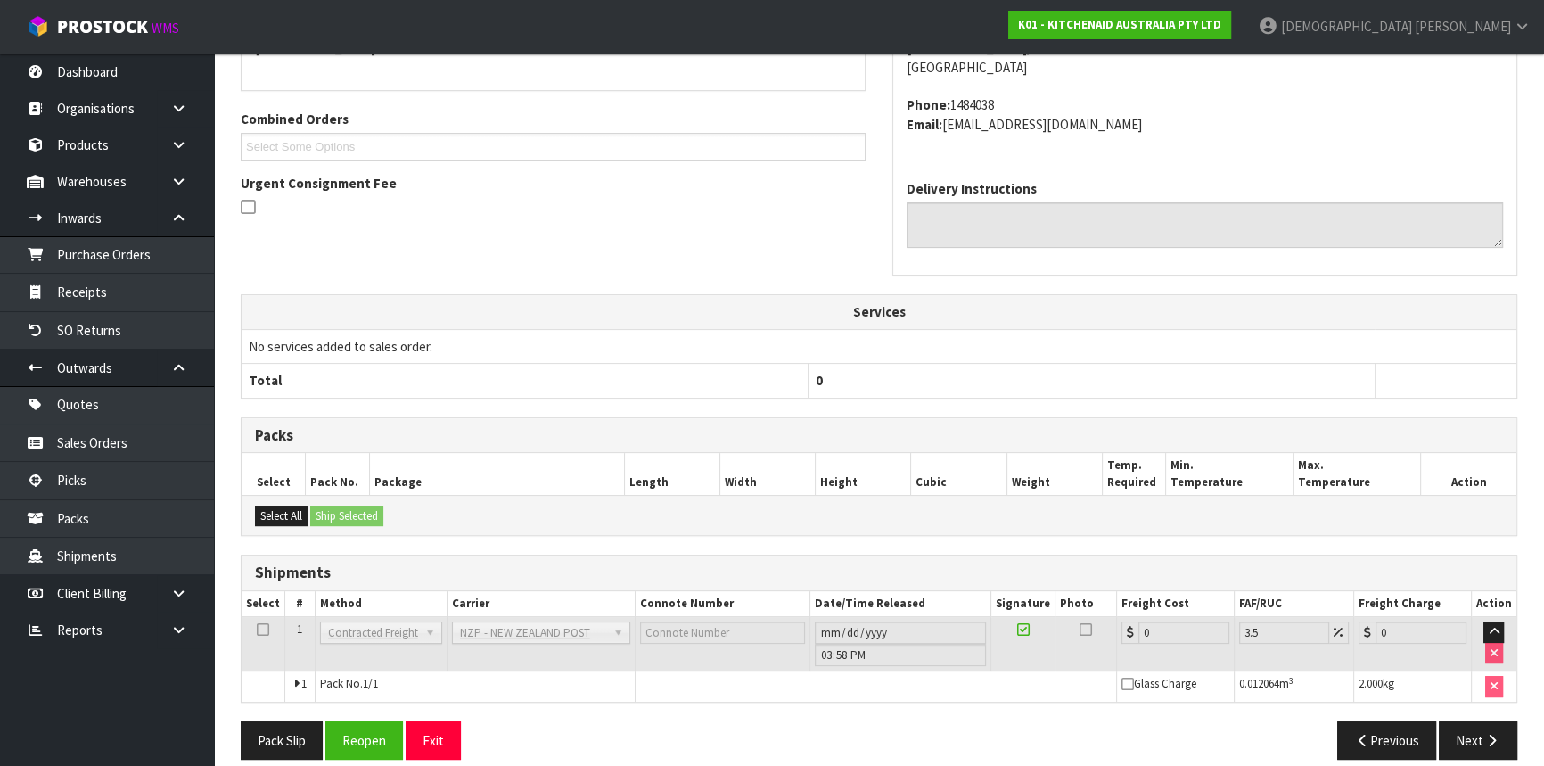
scroll to position [455, 0]
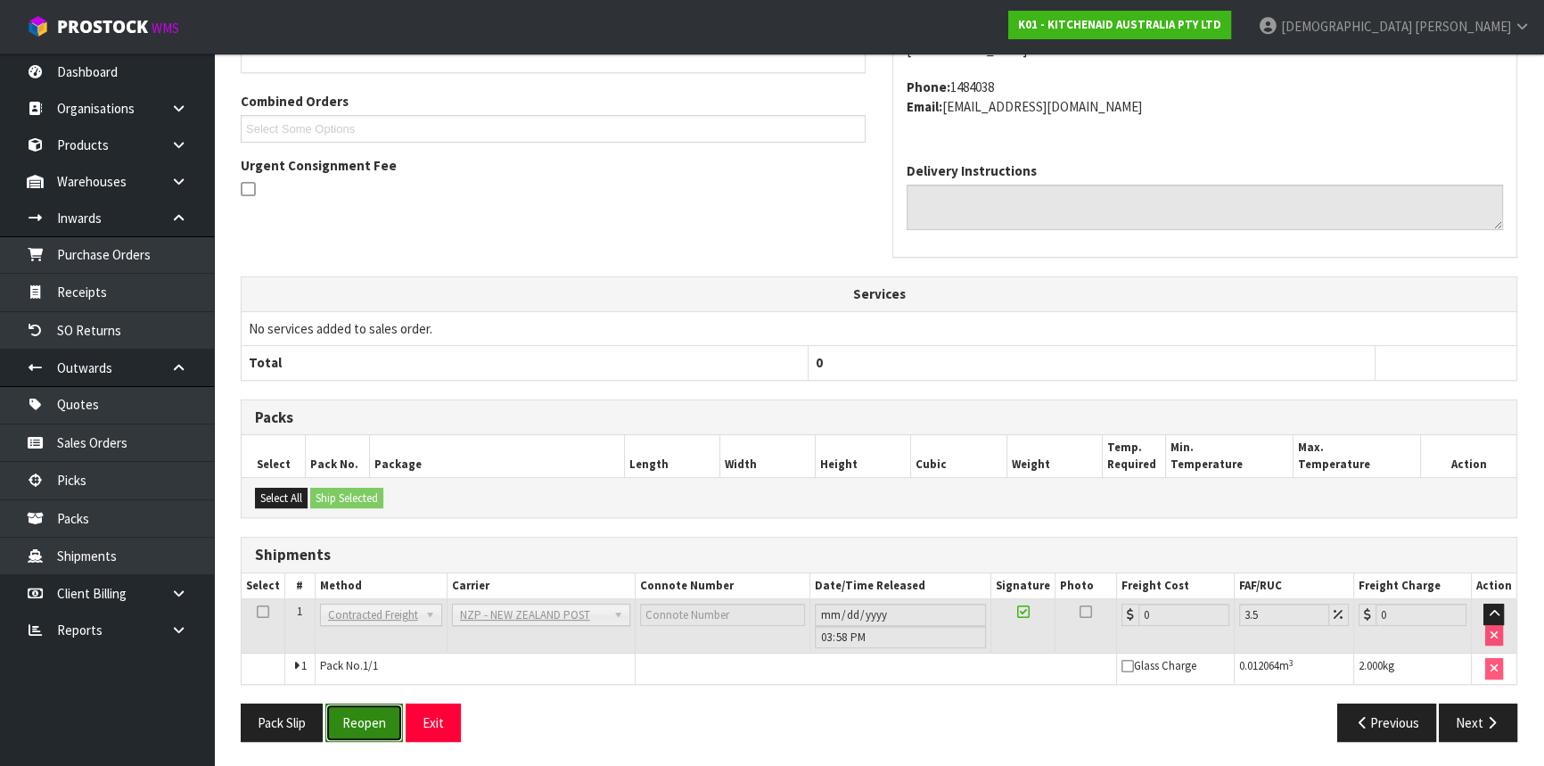
click at [353, 709] on button "Reopen" at bounding box center [364, 722] width 78 height 38
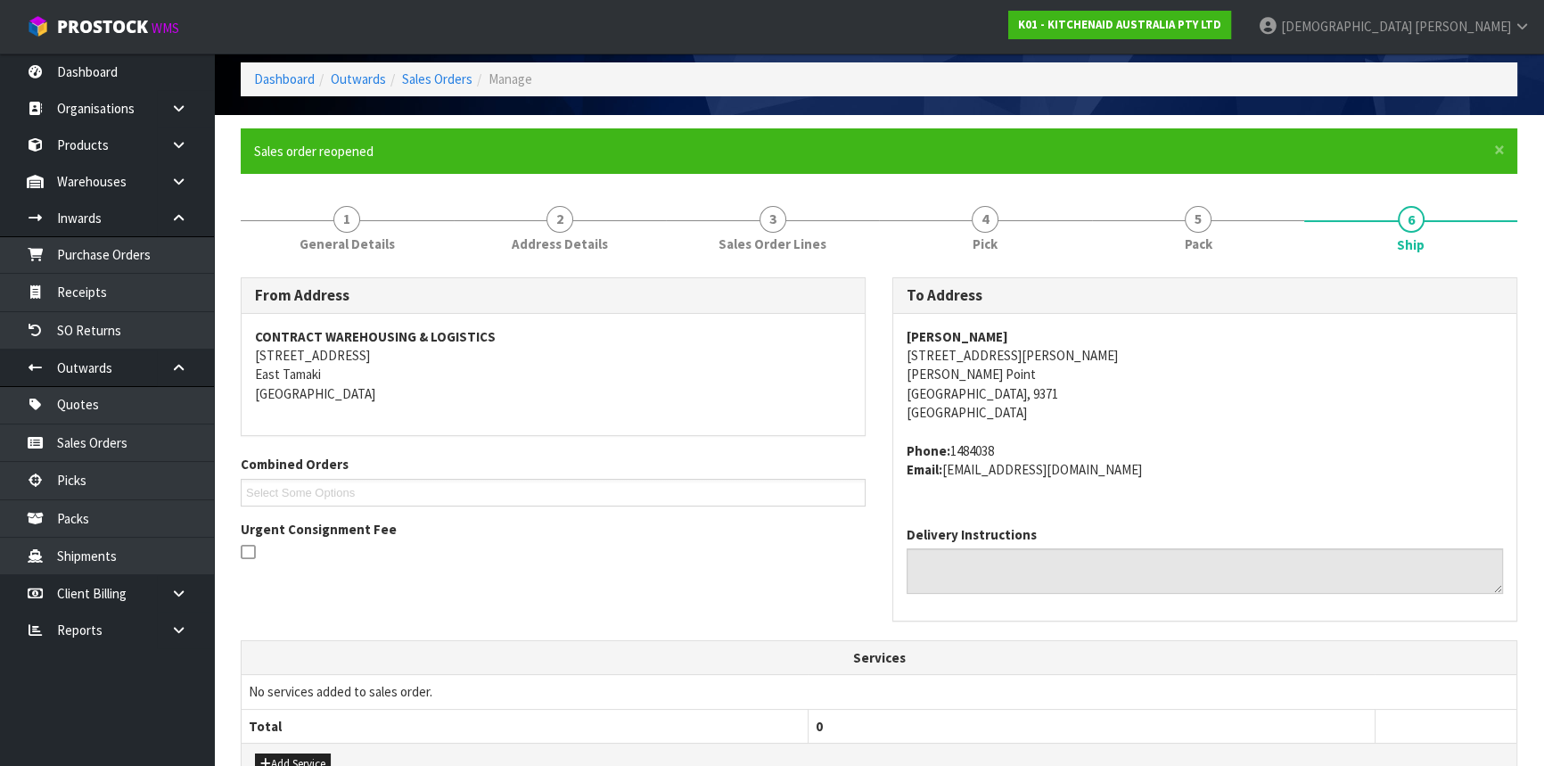
scroll to position [479, 0]
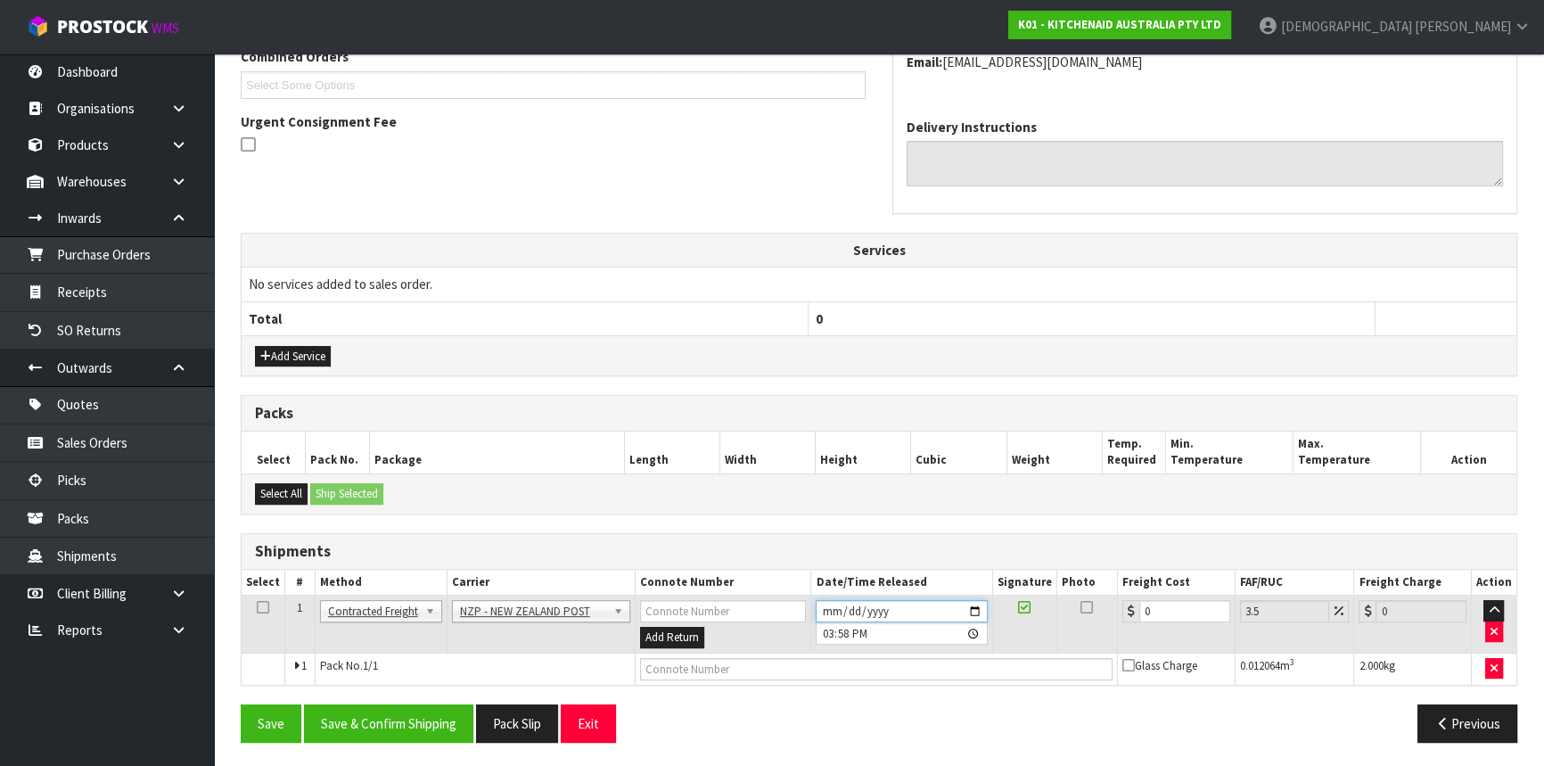
click at [974, 608] on input "[DATE]" at bounding box center [900, 611] width 171 height 22
click at [1032, 489] on div "Select All Ship Selected" at bounding box center [879, 493] width 1274 height 40
drag, startPoint x: 1167, startPoint y: 607, endPoint x: 1110, endPoint y: 610, distance: 58.0
click at [1119, 609] on td "0" at bounding box center [1177, 624] width 118 height 58
click at [356, 733] on button "Save & Confirm Shipping" at bounding box center [388, 723] width 169 height 38
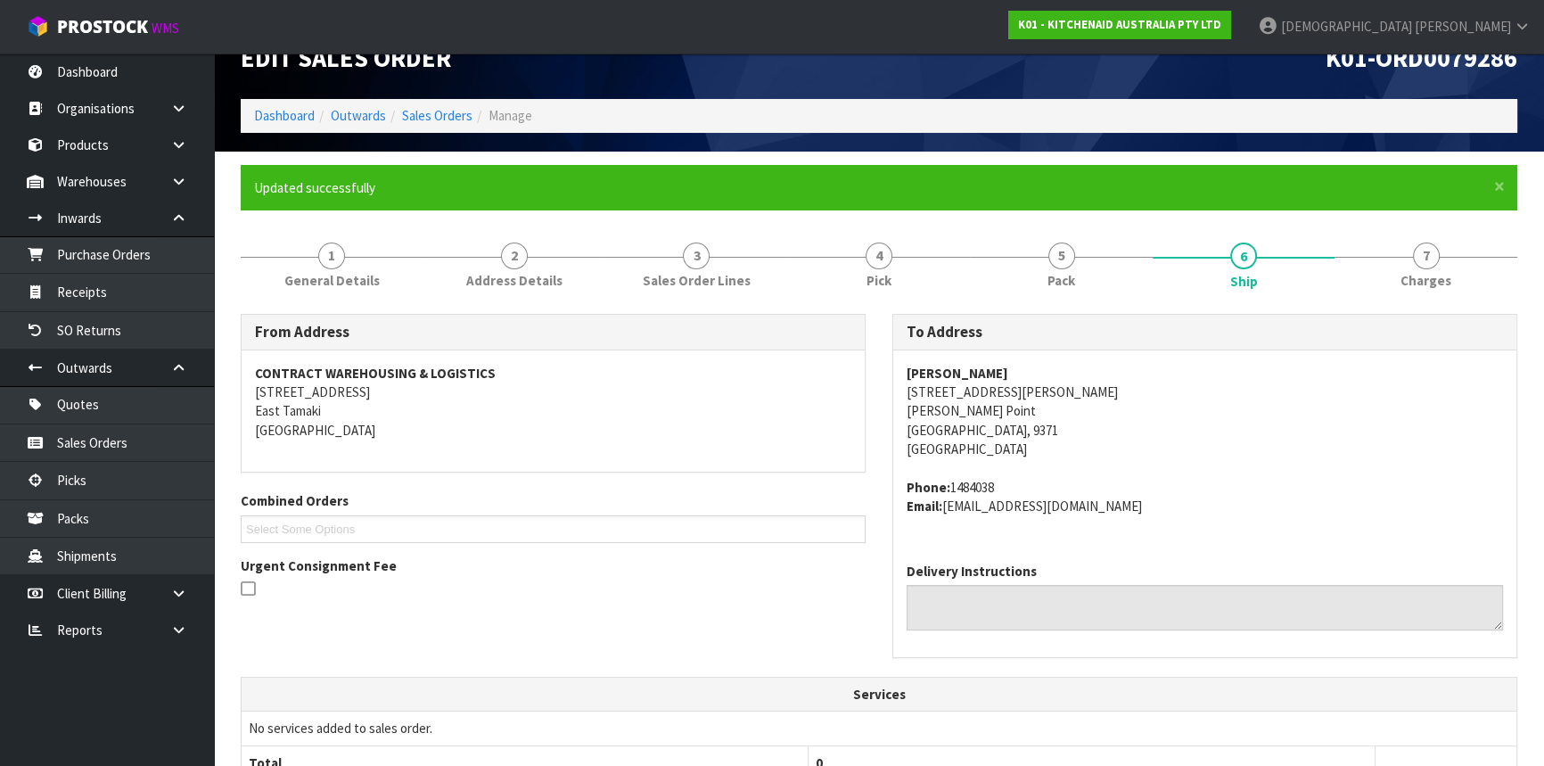
scroll to position [30, 0]
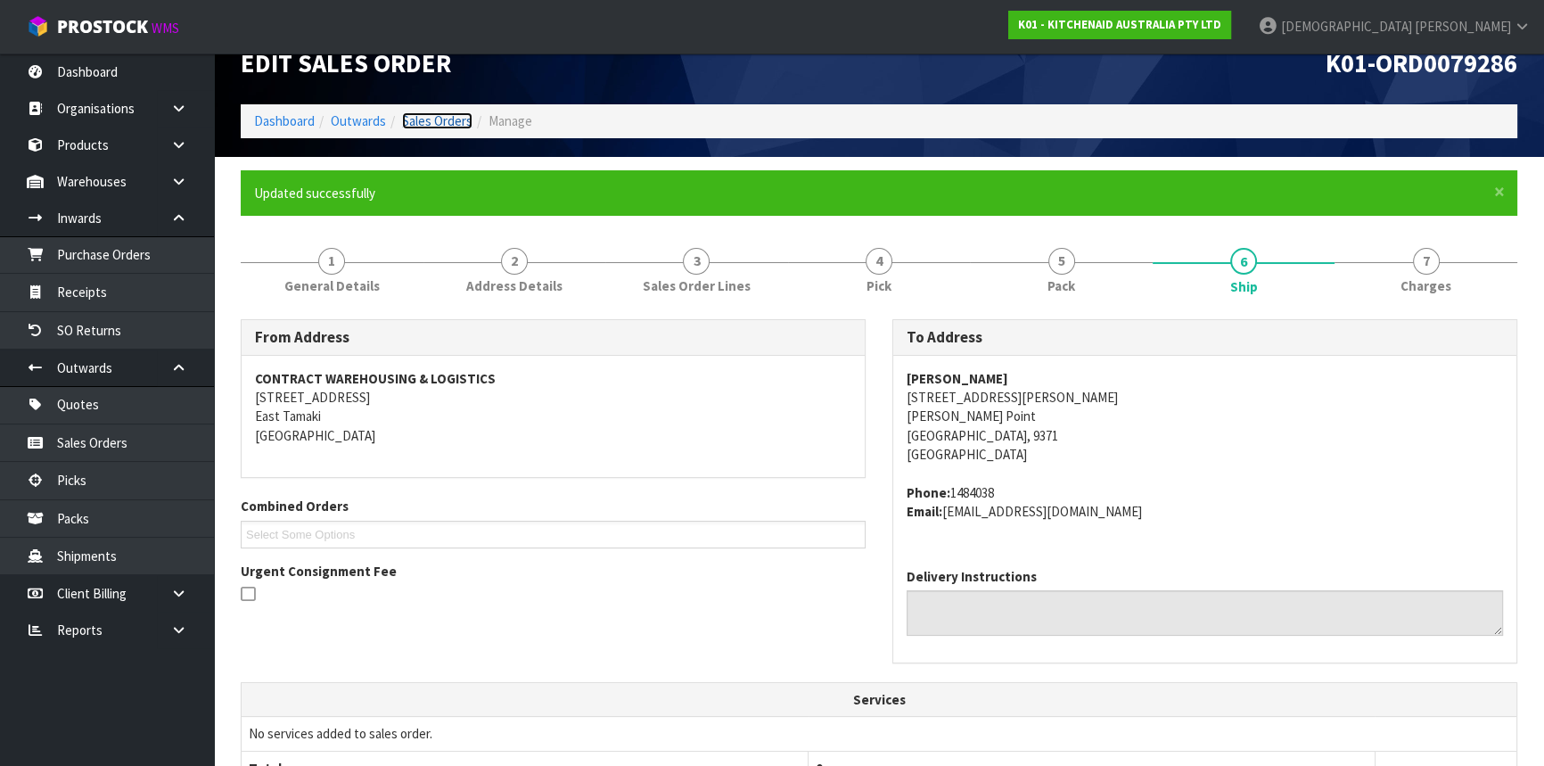
click at [446, 116] on link "Sales Orders" at bounding box center [437, 120] width 70 height 17
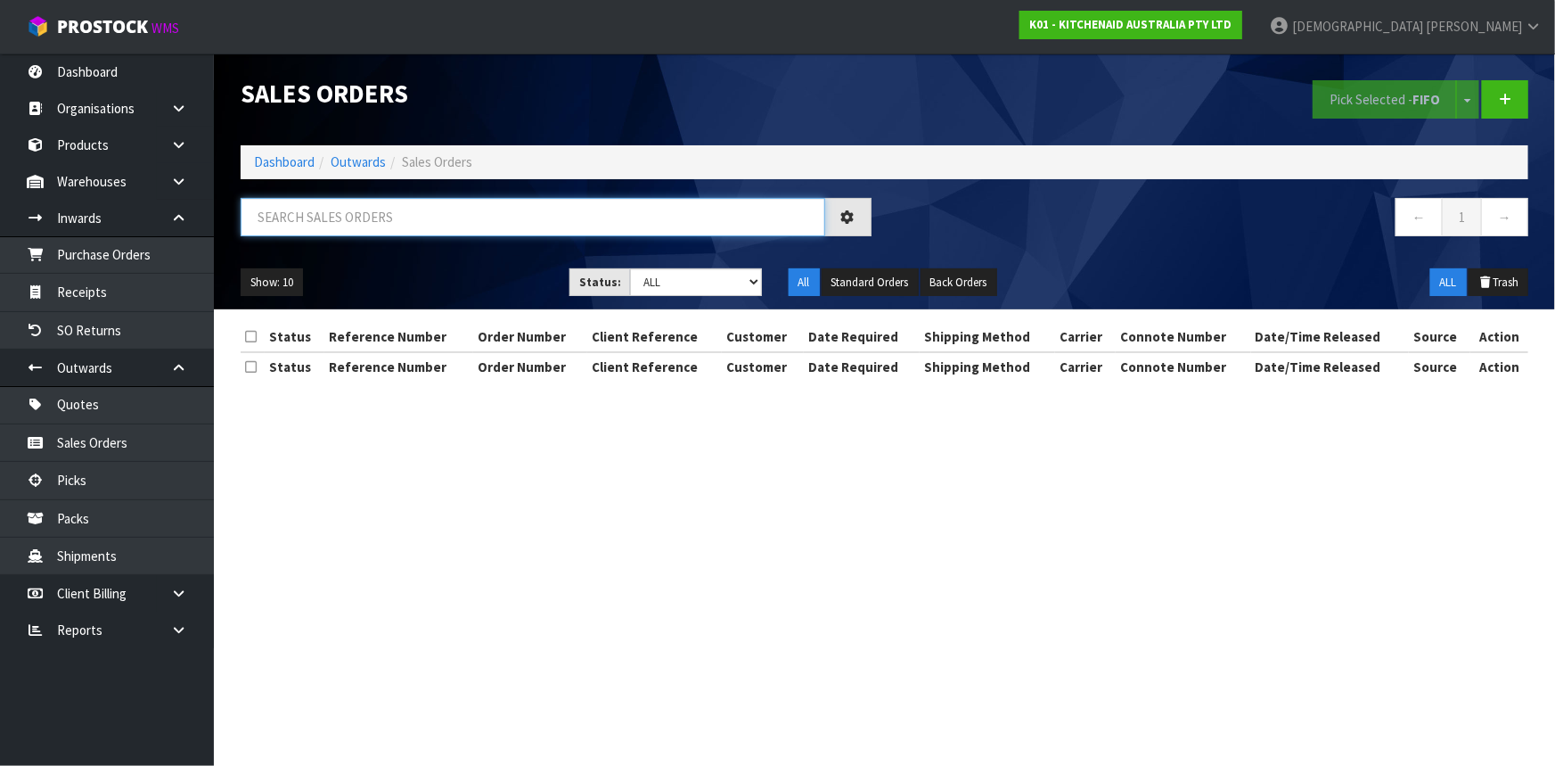
click at [390, 224] on input "text" at bounding box center [533, 217] width 585 height 38
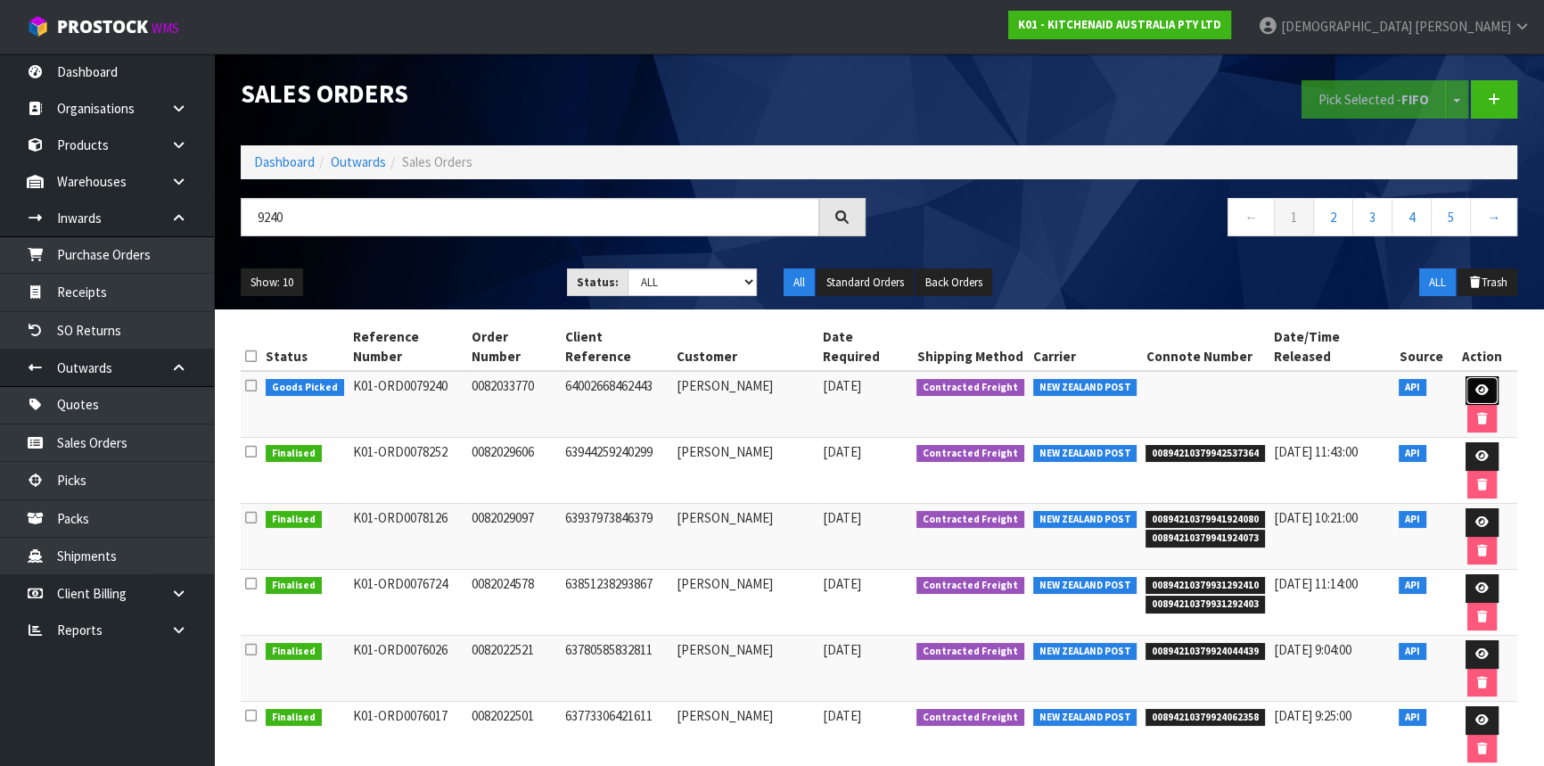
click at [1465, 376] on link at bounding box center [1481, 390] width 33 height 29
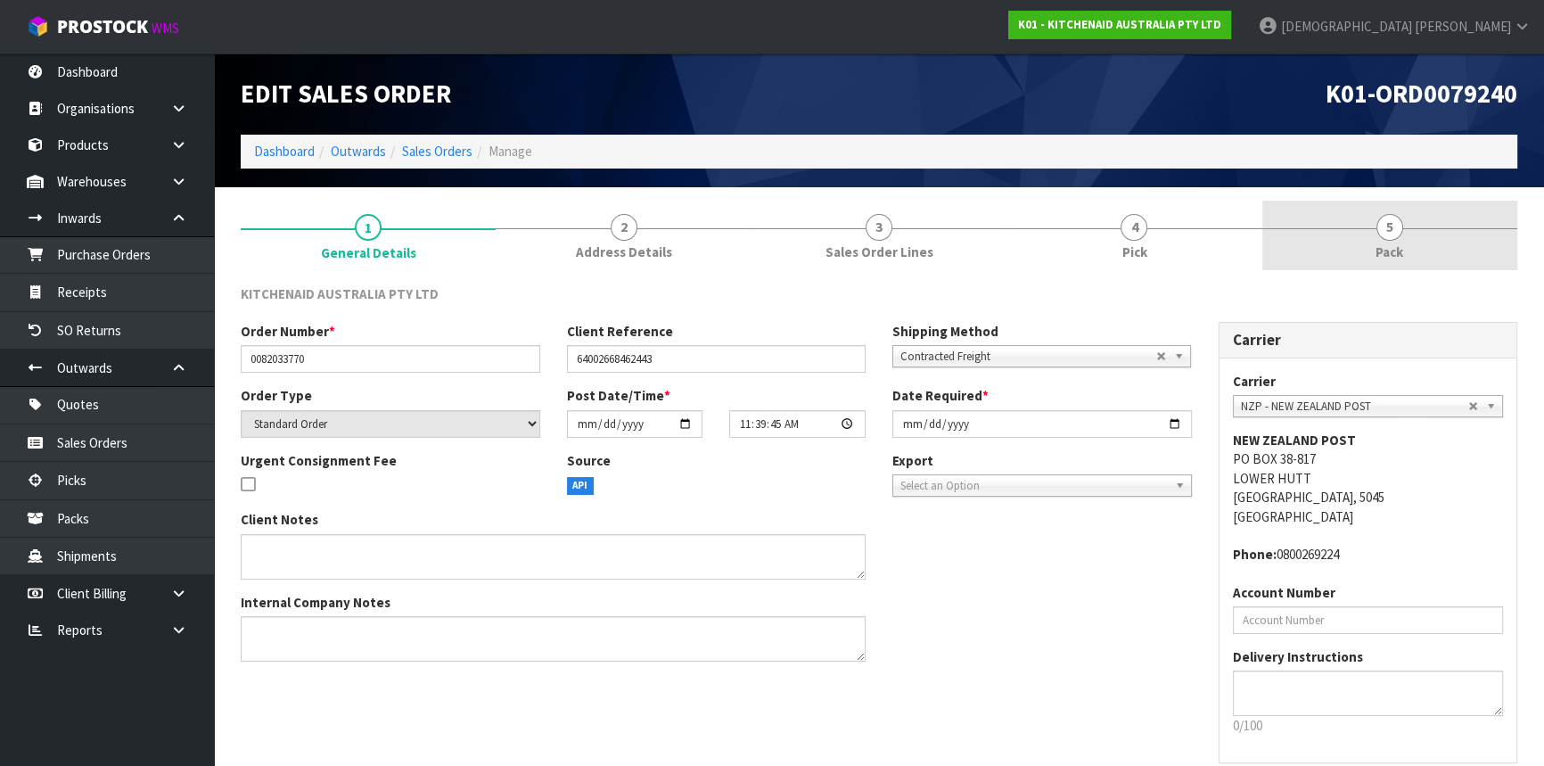
click at [1388, 237] on span "5" at bounding box center [1389, 227] width 27 height 27
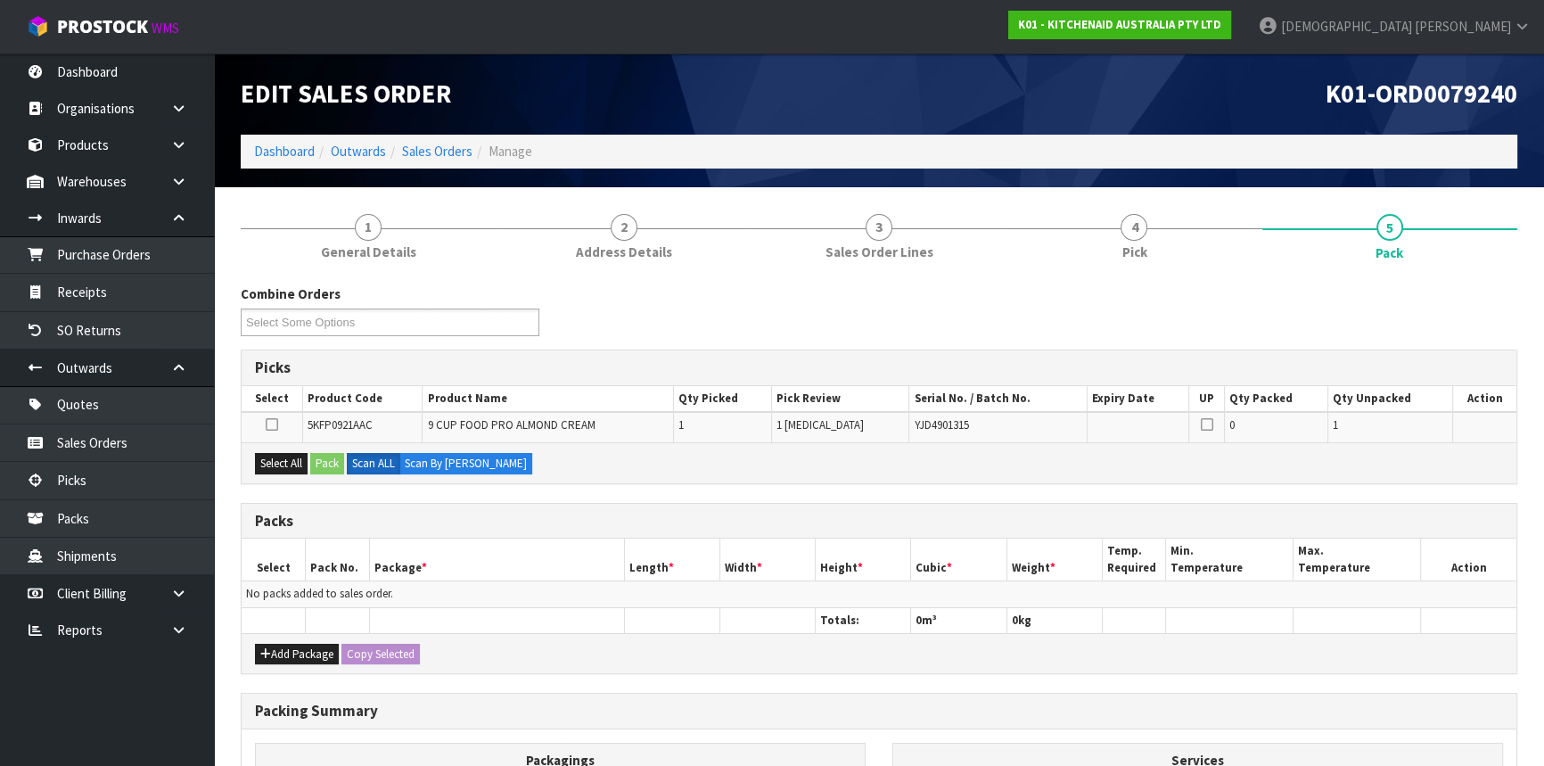
scroll to position [233, 0]
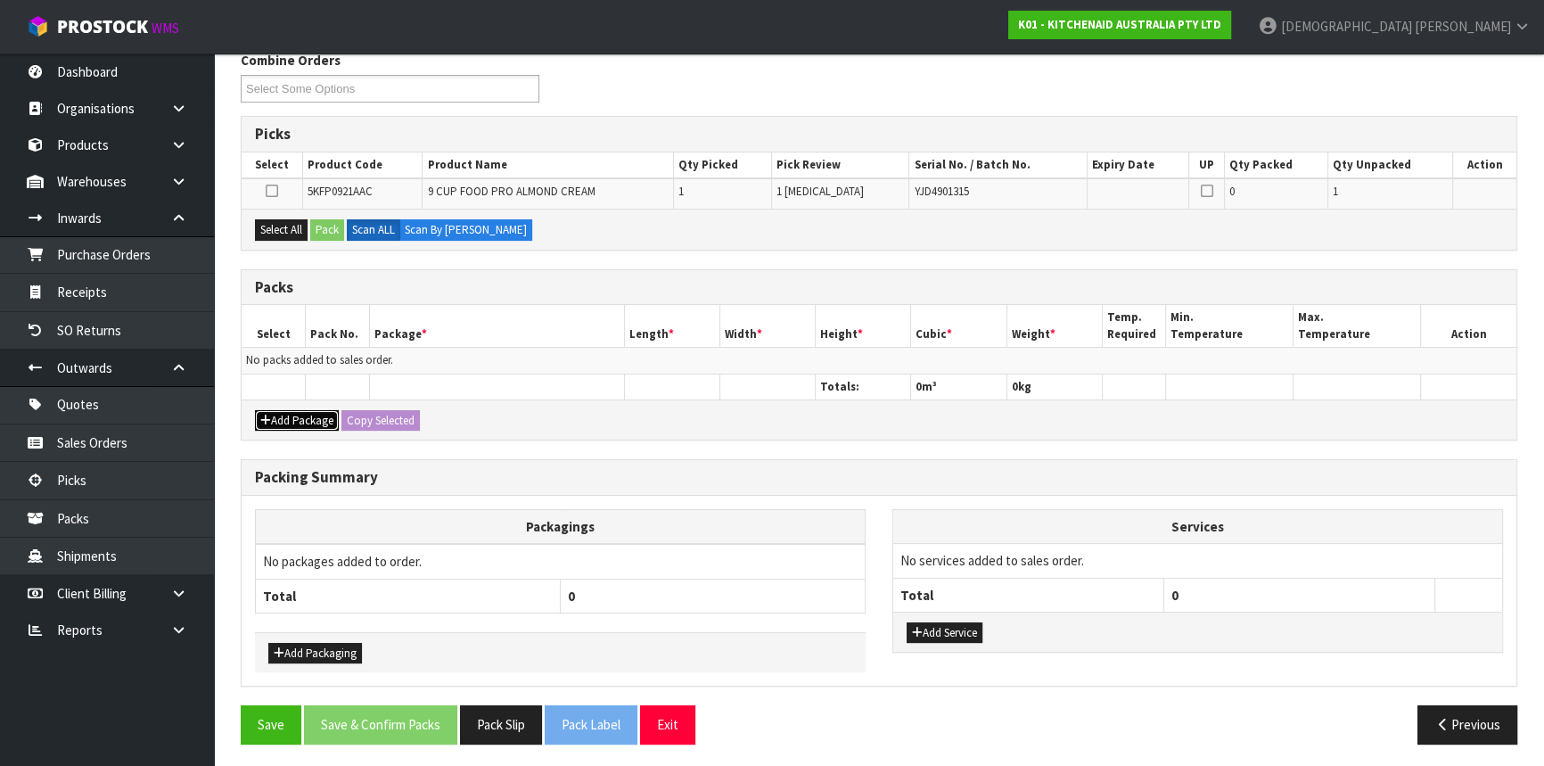
click at [294, 416] on button "Add Package" at bounding box center [297, 420] width 84 height 21
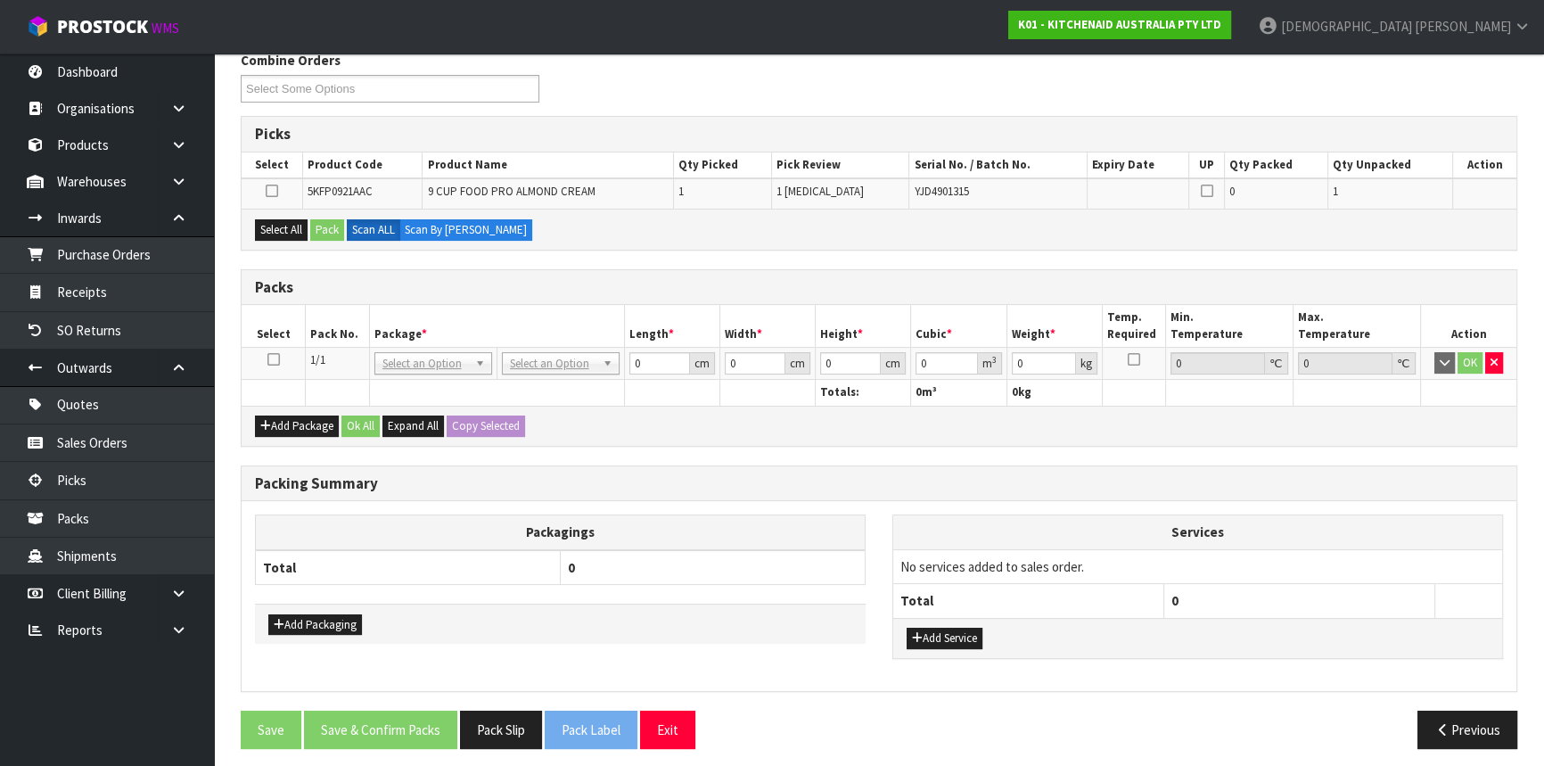
click at [271, 359] on icon at bounding box center [273, 359] width 12 height 1
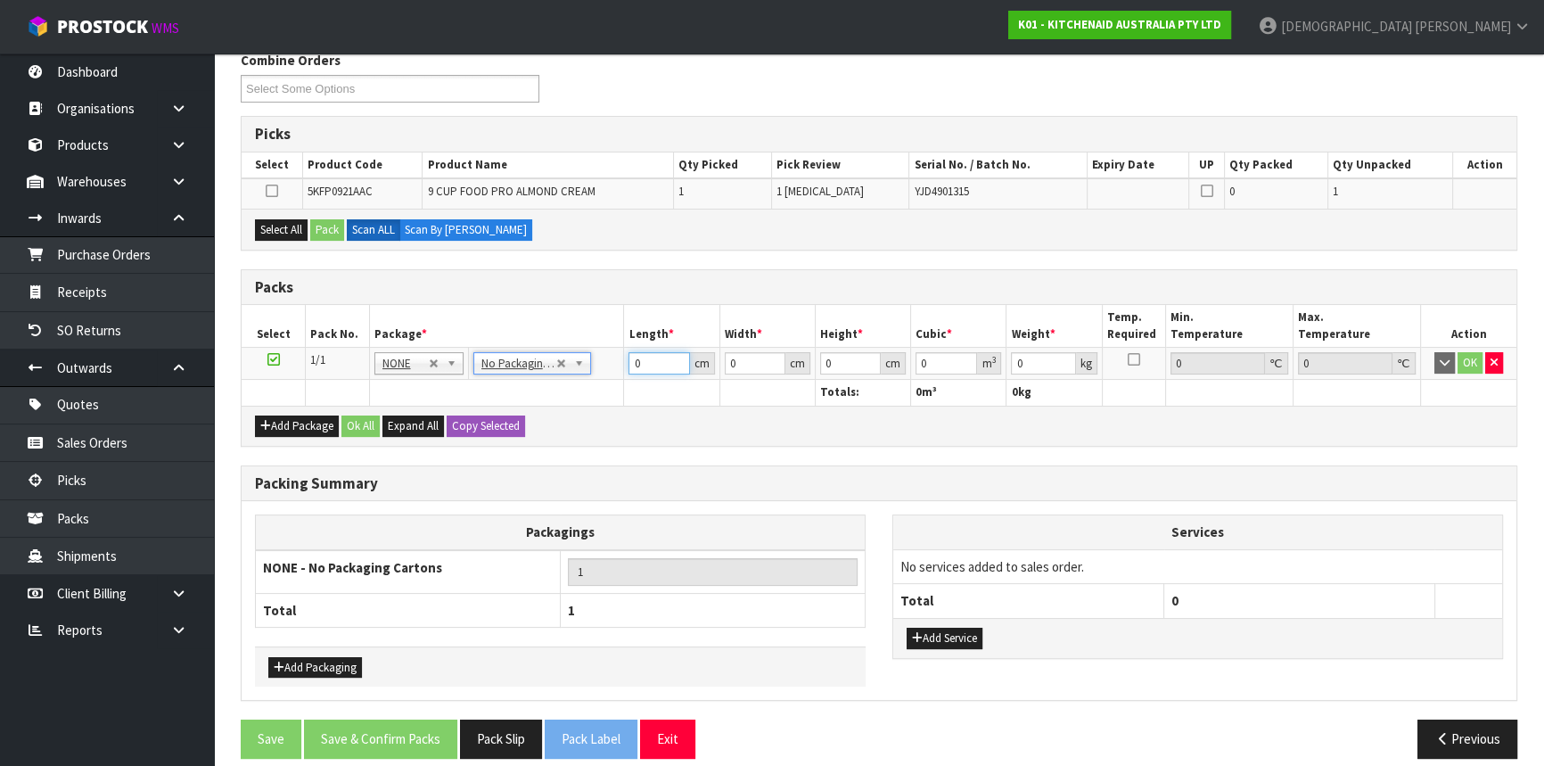
drag, startPoint x: 645, startPoint y: 367, endPoint x: 584, endPoint y: 350, distance: 63.8
click at [584, 350] on tr "1/1 NONE 007-001 007-002 007-004 007-009 007-013 007-014 007-015 007-017 007-01…" at bounding box center [879, 364] width 1274 height 32
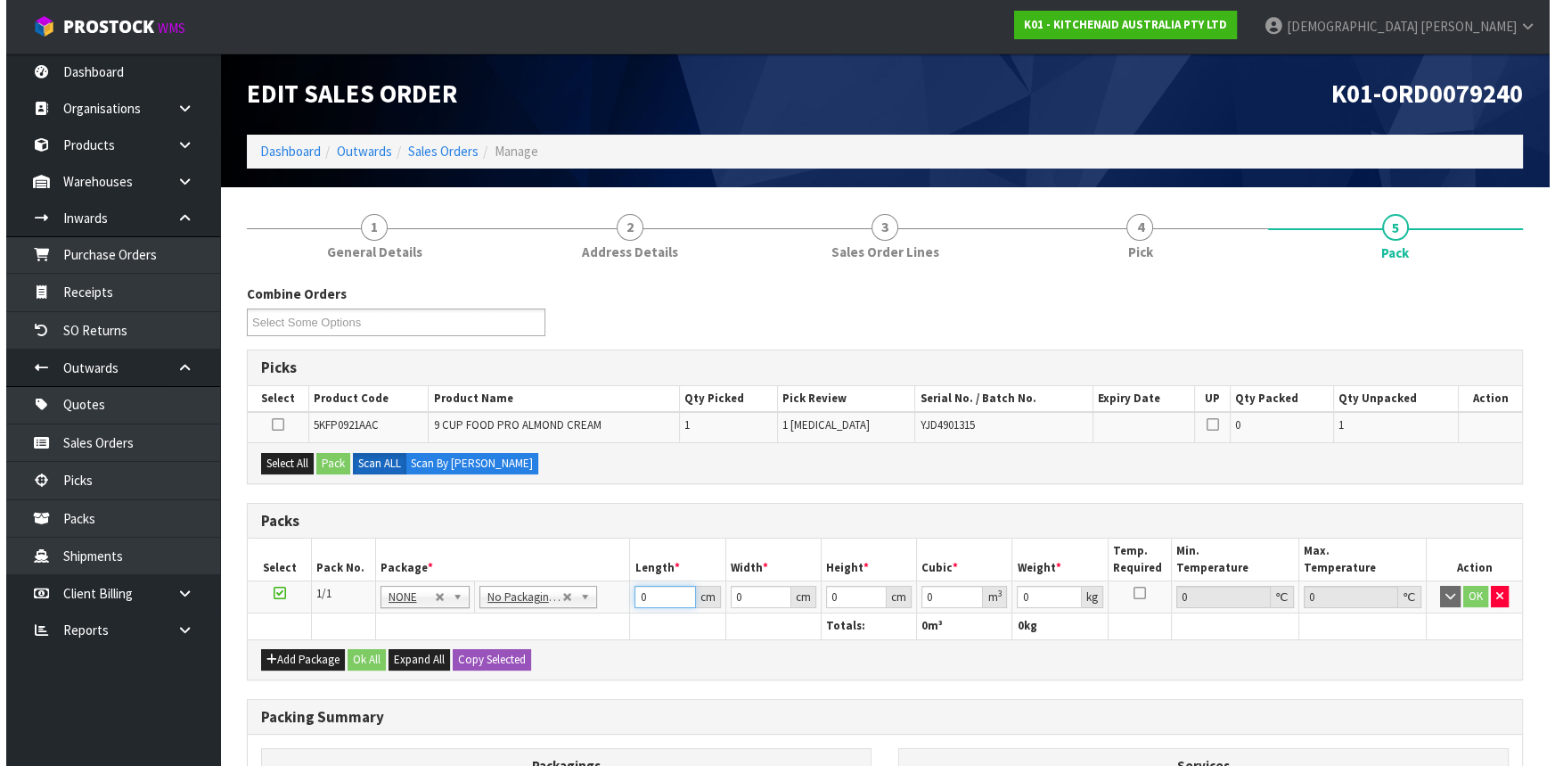
scroll to position [249, 0]
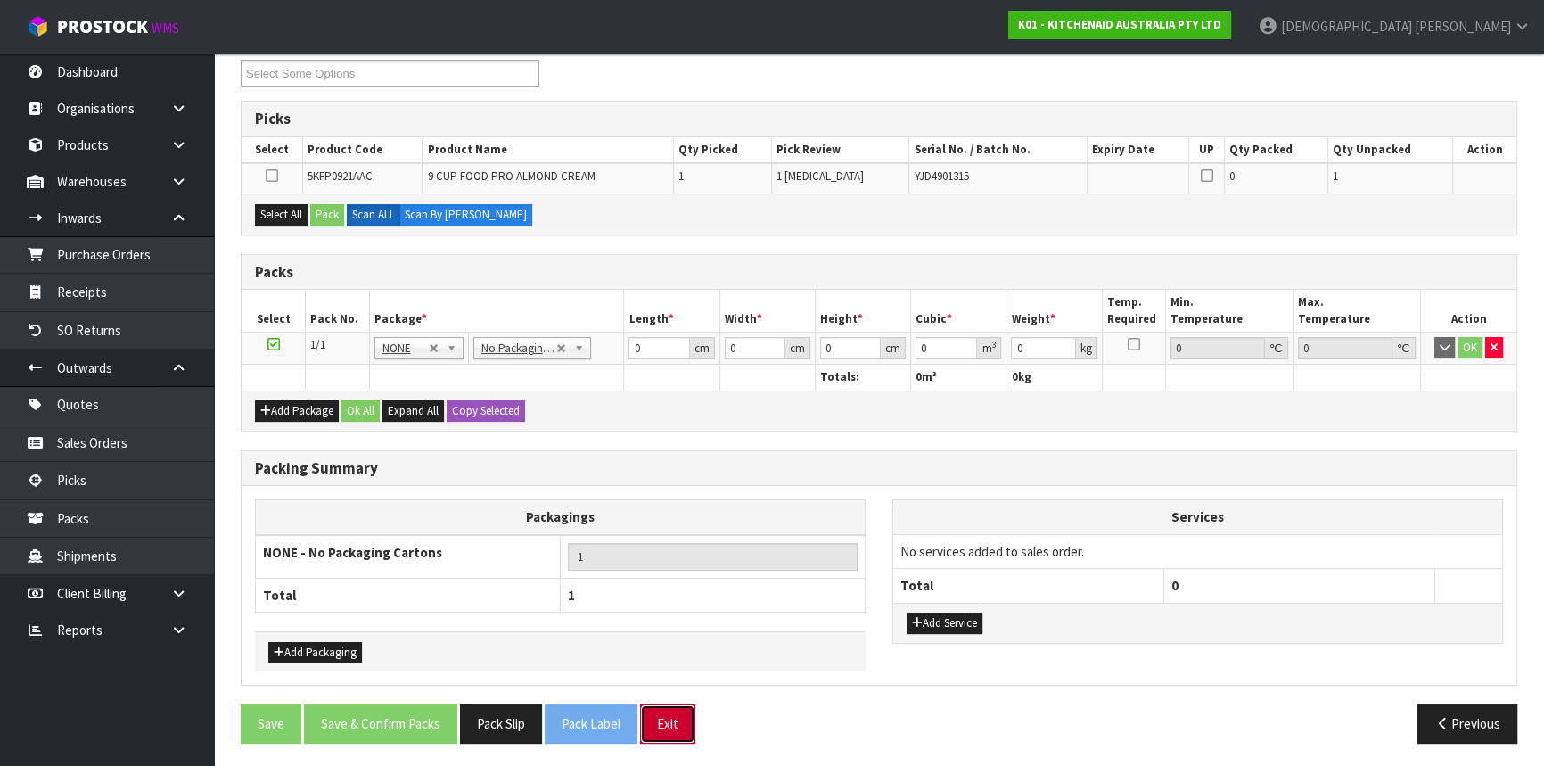
click at [675, 725] on button "Exit" at bounding box center [667, 723] width 55 height 38
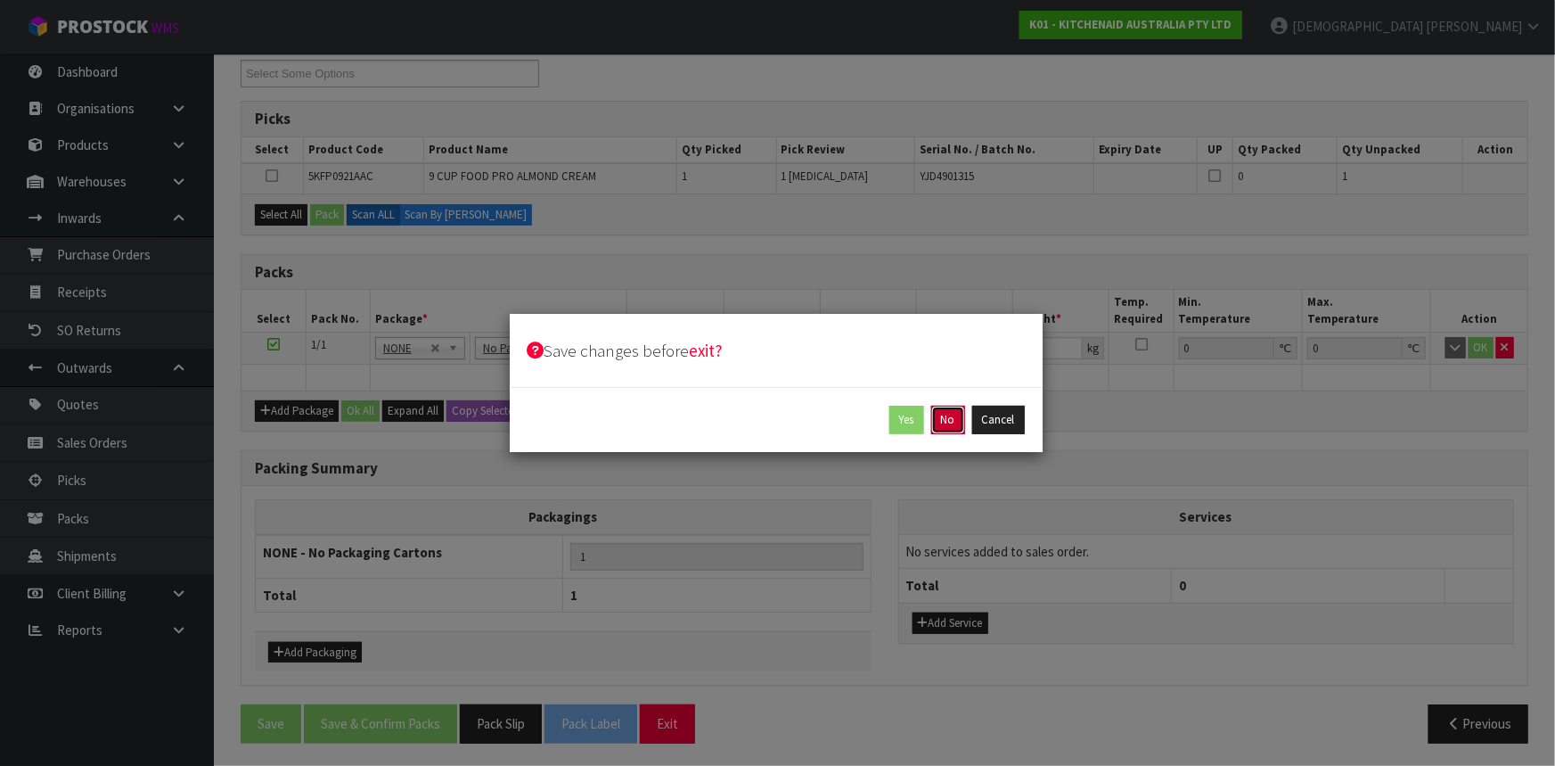
click at [952, 420] on button "No" at bounding box center [948, 419] width 34 height 29
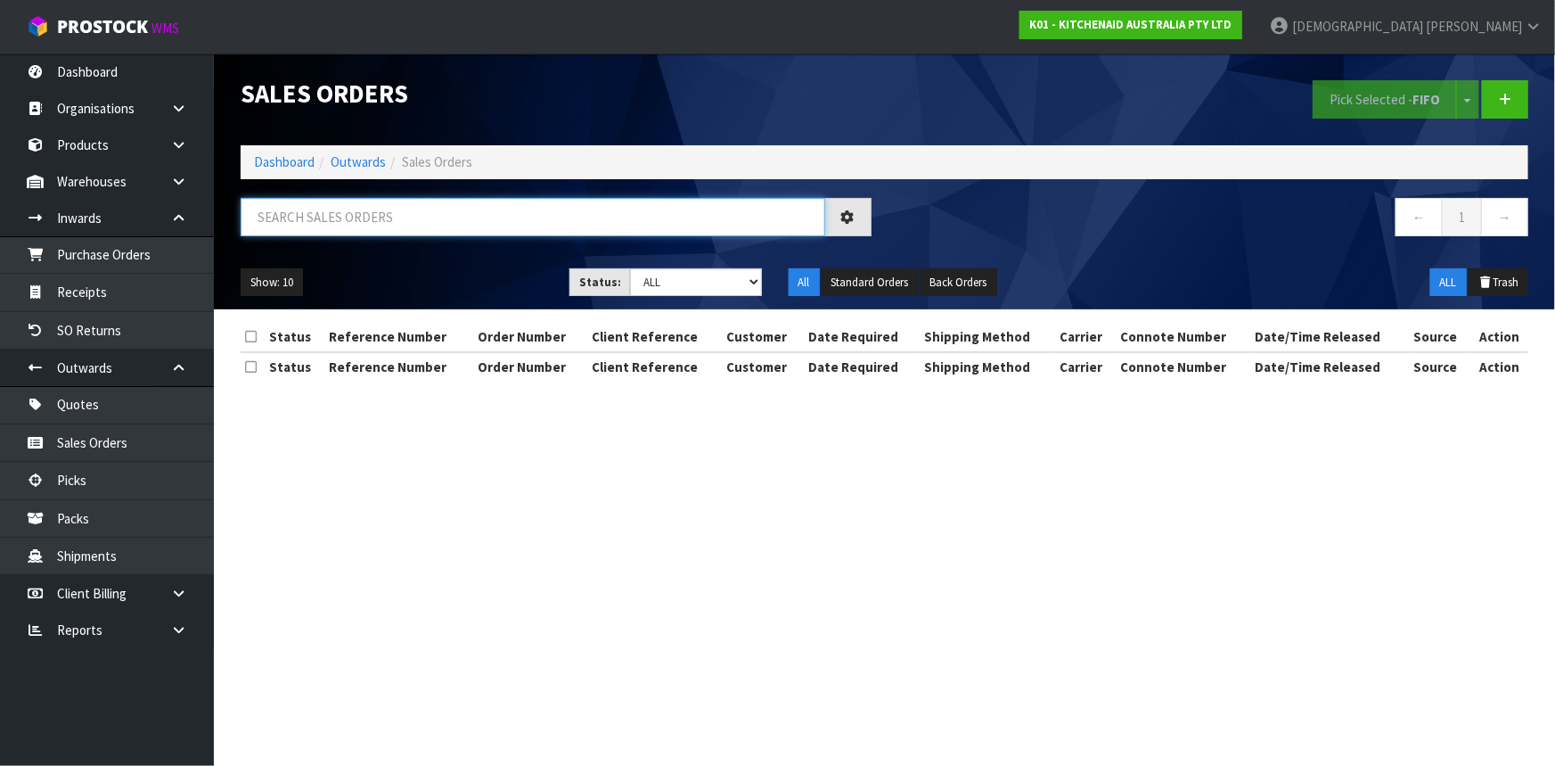
click at [397, 224] on input "text" at bounding box center [533, 217] width 585 height 38
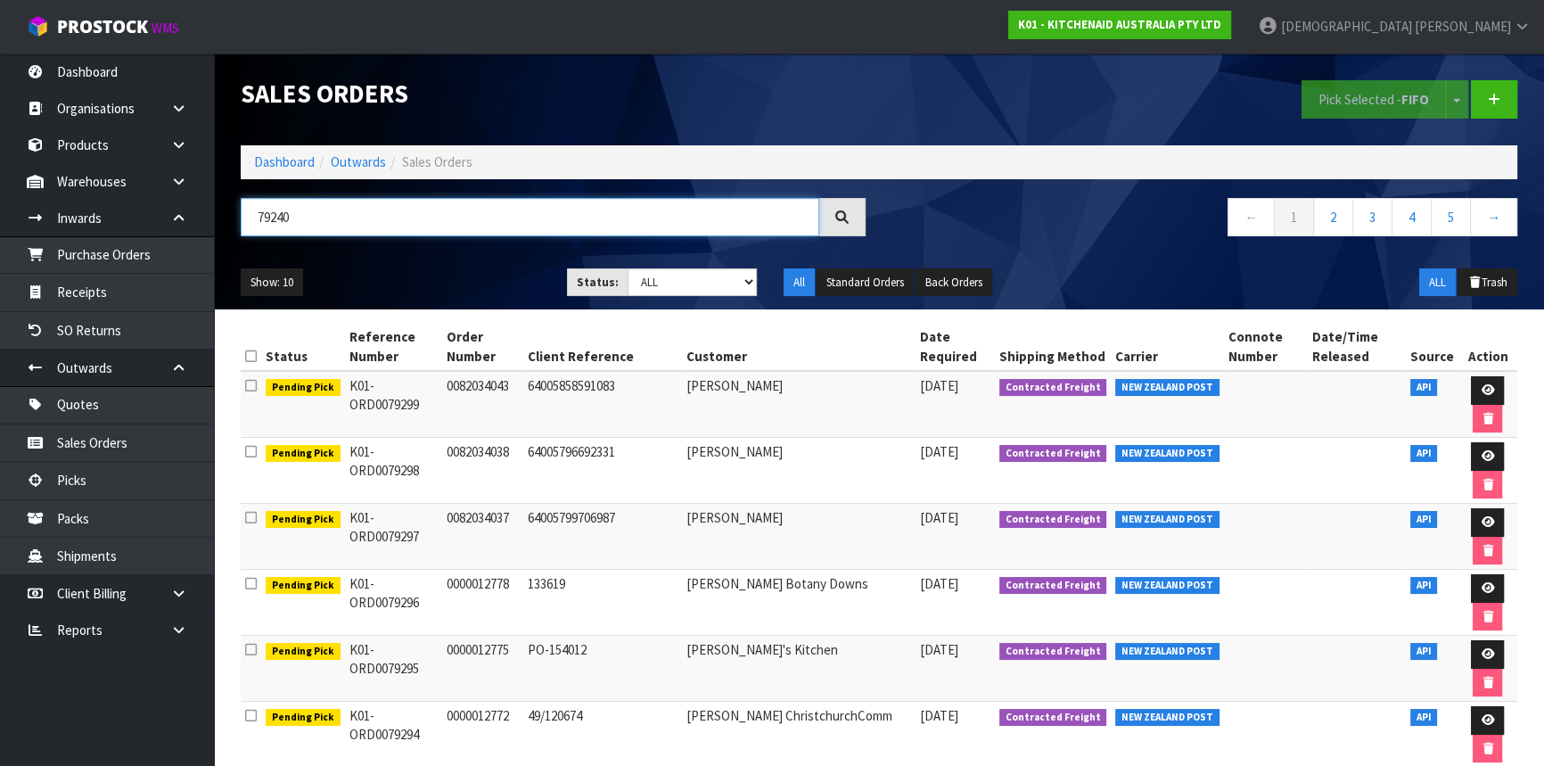
click at [299, 225] on input "79240" at bounding box center [530, 217] width 578 height 38
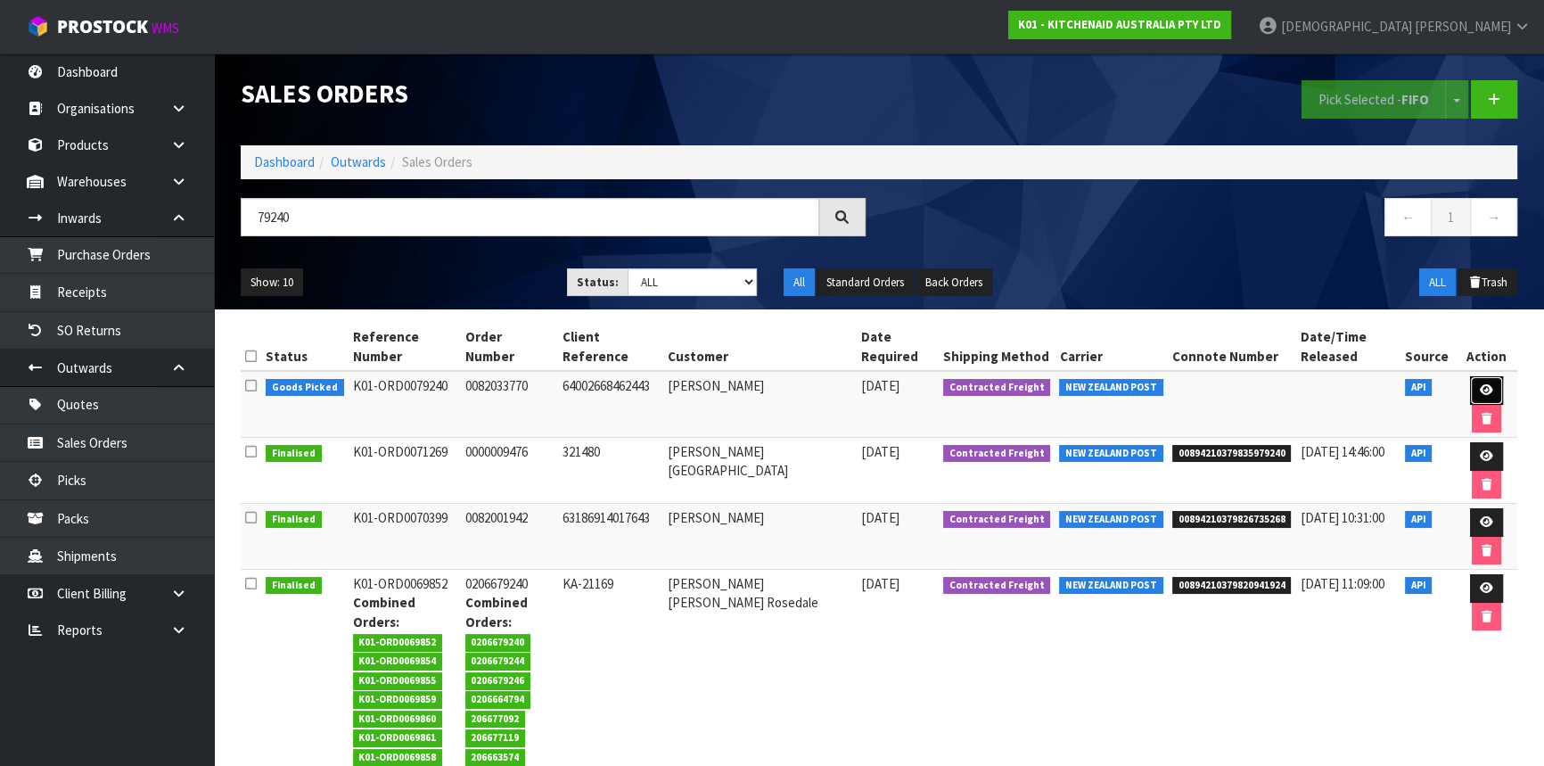
click at [1479, 390] on icon at bounding box center [1485, 390] width 13 height 12
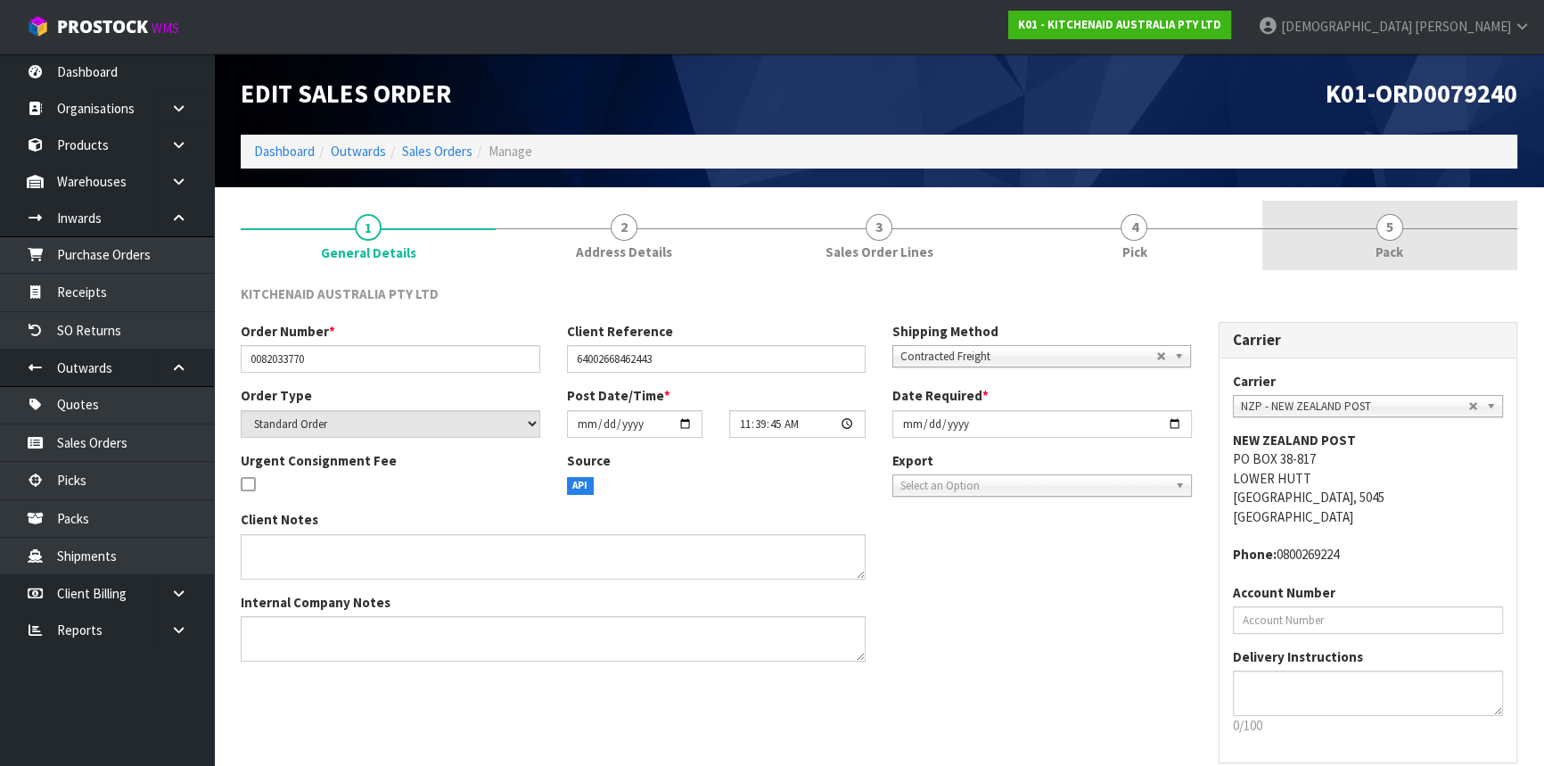
click at [1400, 221] on span "5" at bounding box center [1389, 227] width 27 height 27
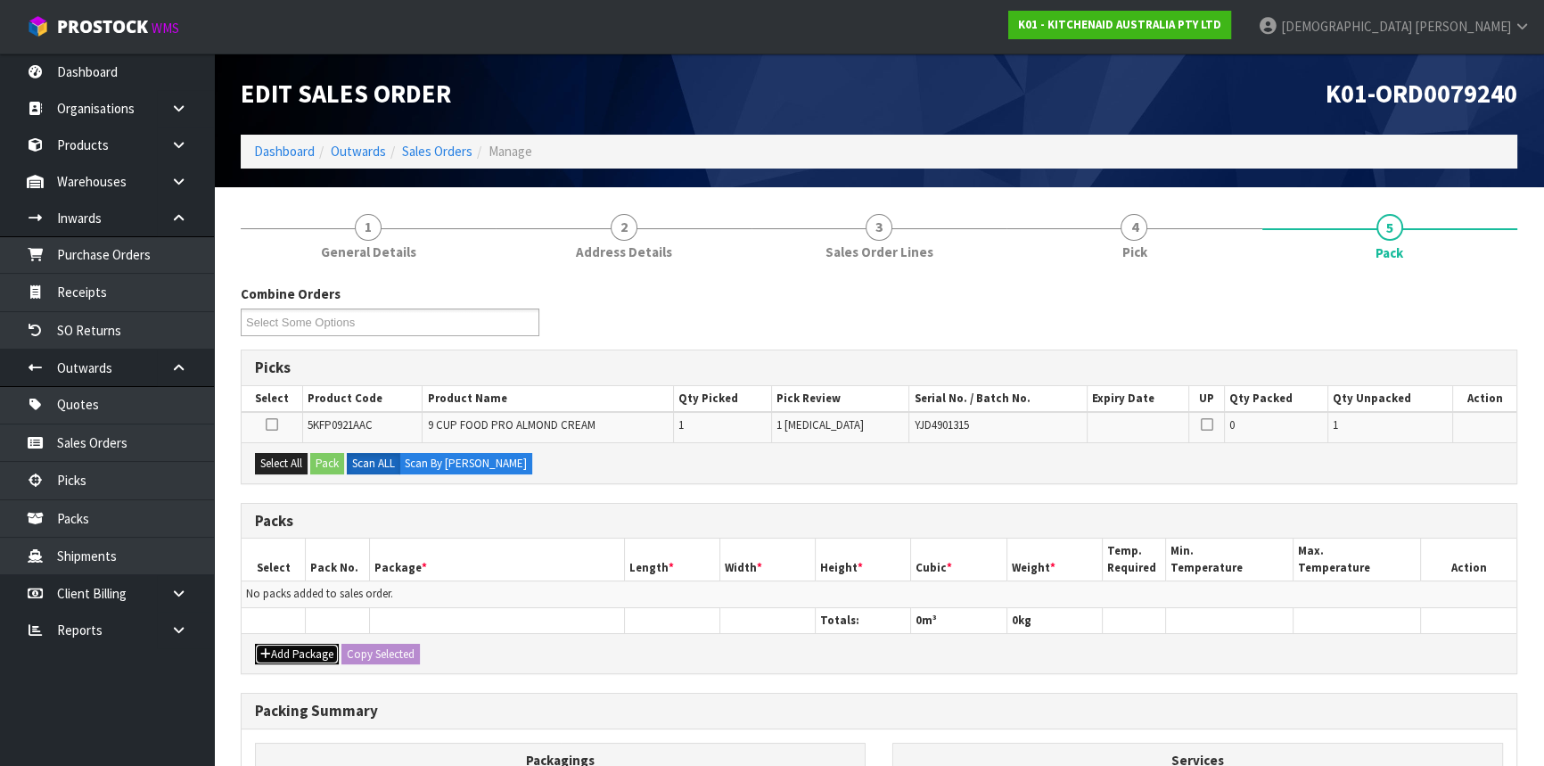
click at [297, 651] on button "Add Package" at bounding box center [297, 653] width 84 height 21
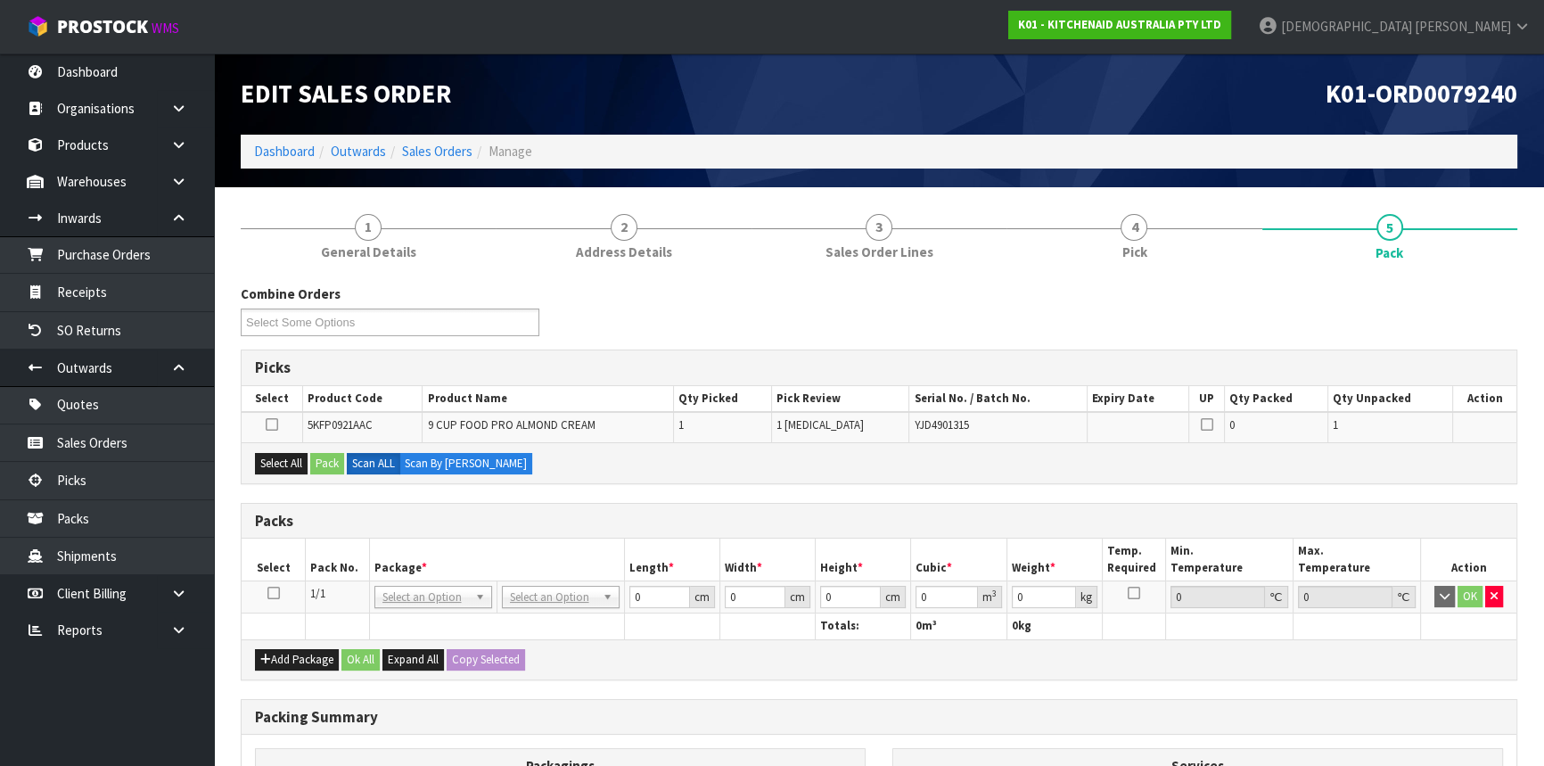
click at [271, 594] on icon at bounding box center [273, 593] width 12 height 1
click at [548, 619] on input "text" at bounding box center [559, 620] width 109 height 22
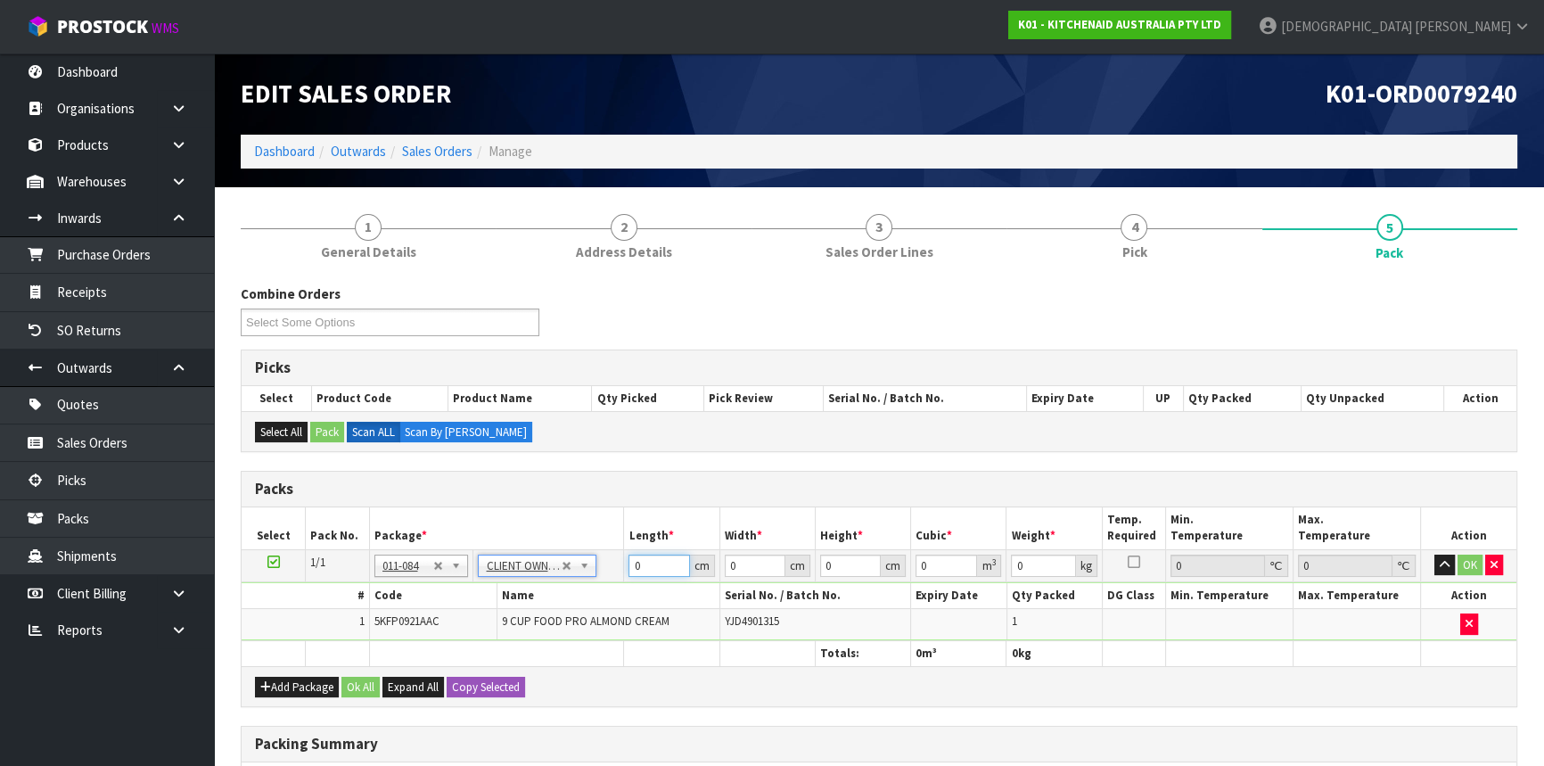
drag, startPoint x: 658, startPoint y: 568, endPoint x: 585, endPoint y: 563, distance: 73.2
click at [585, 563] on tr "1/1 NONE 007-001 007-002 007-004 007-009 007-013 007-014 007-015 007-017 007-01…" at bounding box center [879, 565] width 1274 height 32
click at [367, 677] on button "Ok All" at bounding box center [360, 686] width 38 height 21
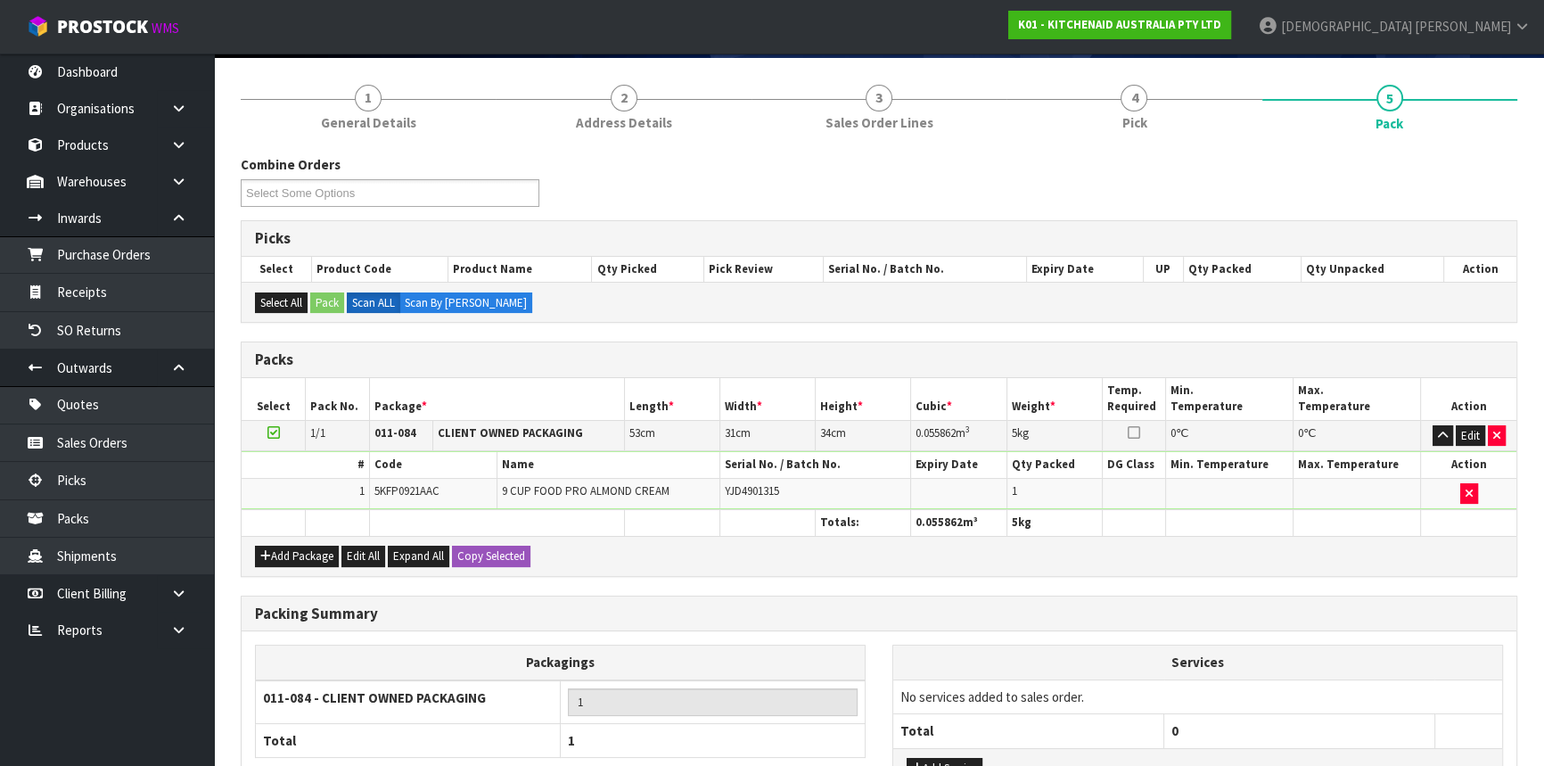
scroll to position [274, 0]
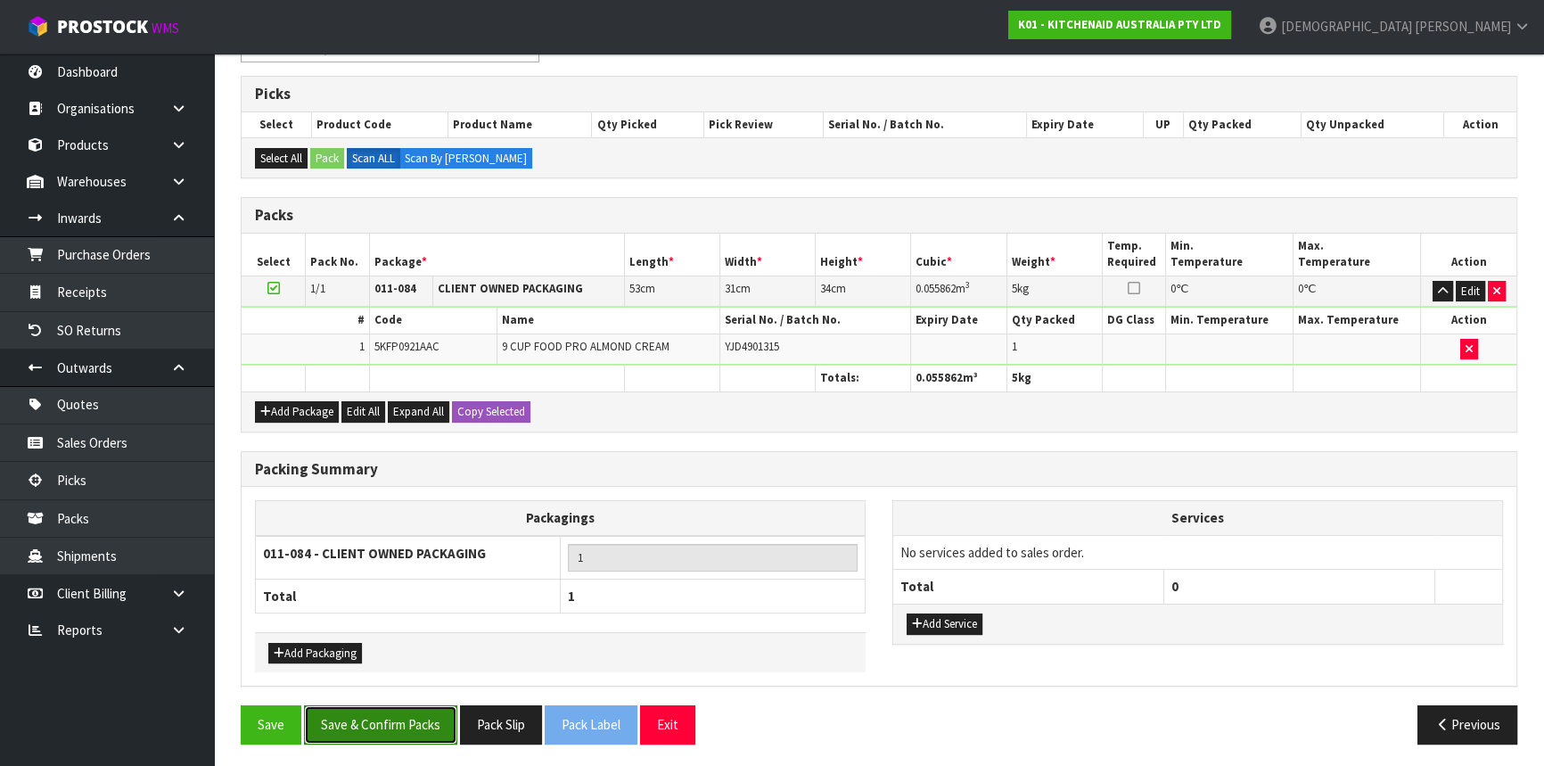
click at [389, 737] on button "Save & Confirm Packs" at bounding box center [380, 724] width 153 height 38
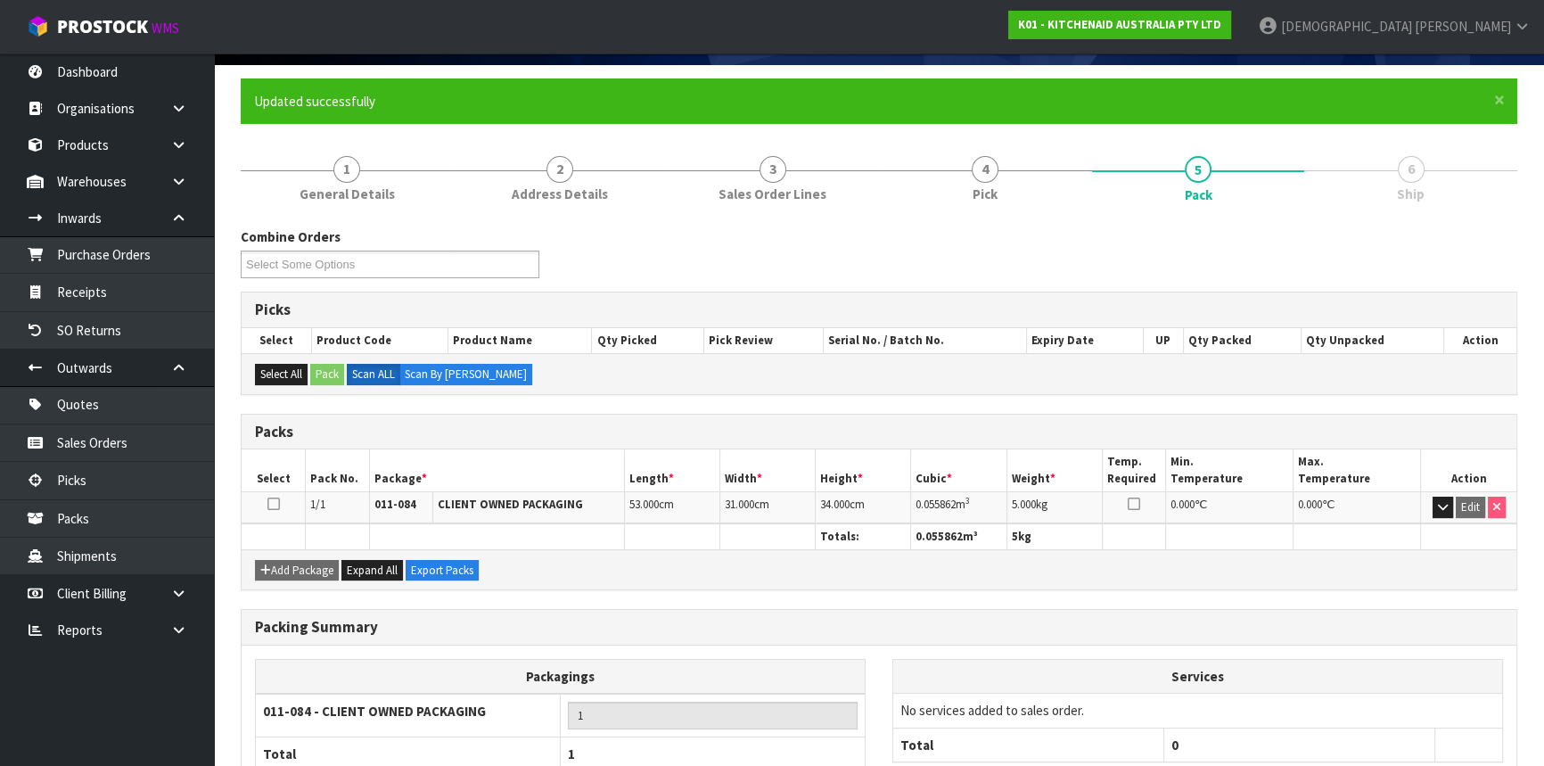
scroll to position [241, 0]
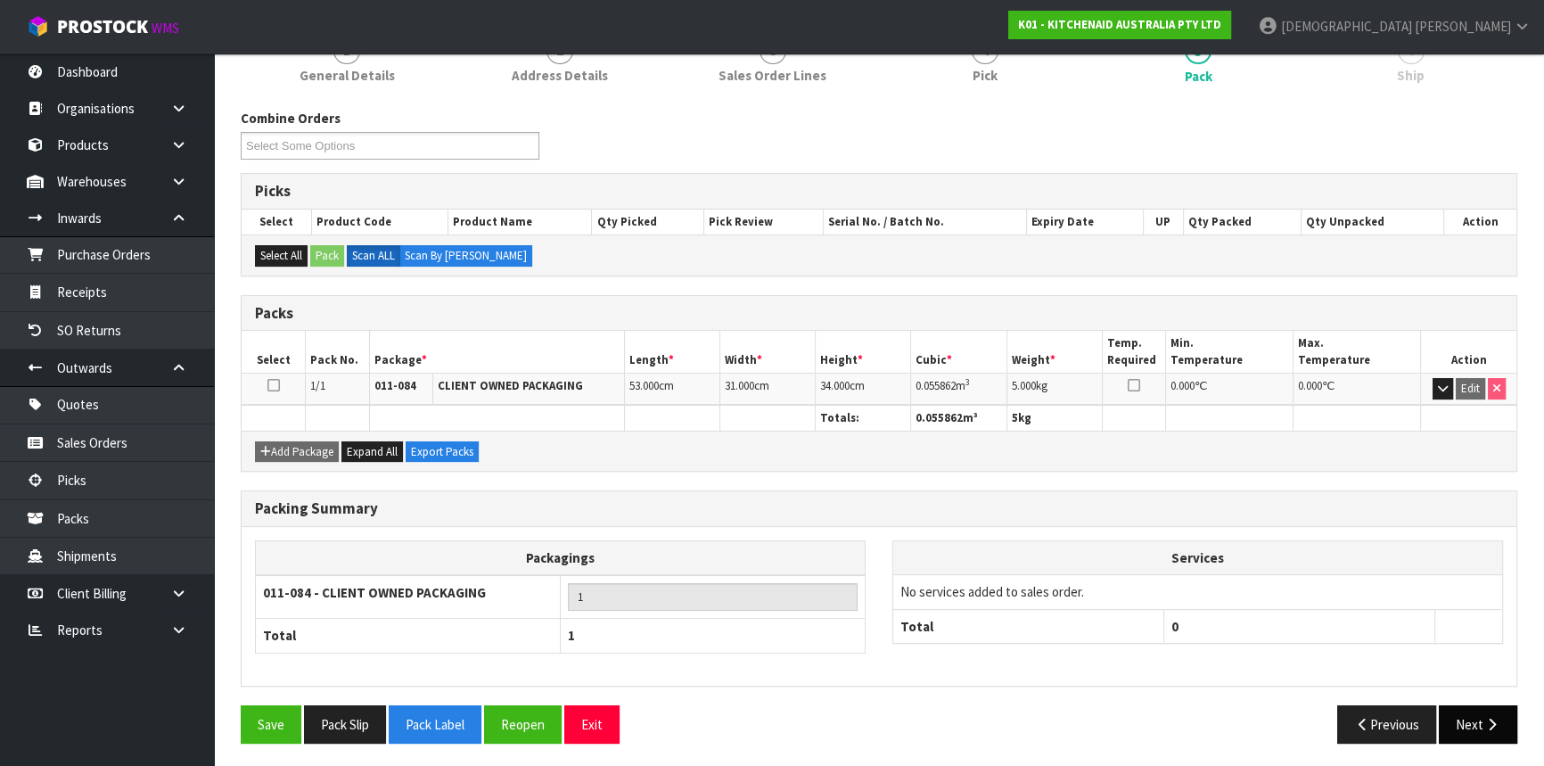
click at [1453, 712] on button "Next" at bounding box center [1477, 724] width 78 height 38
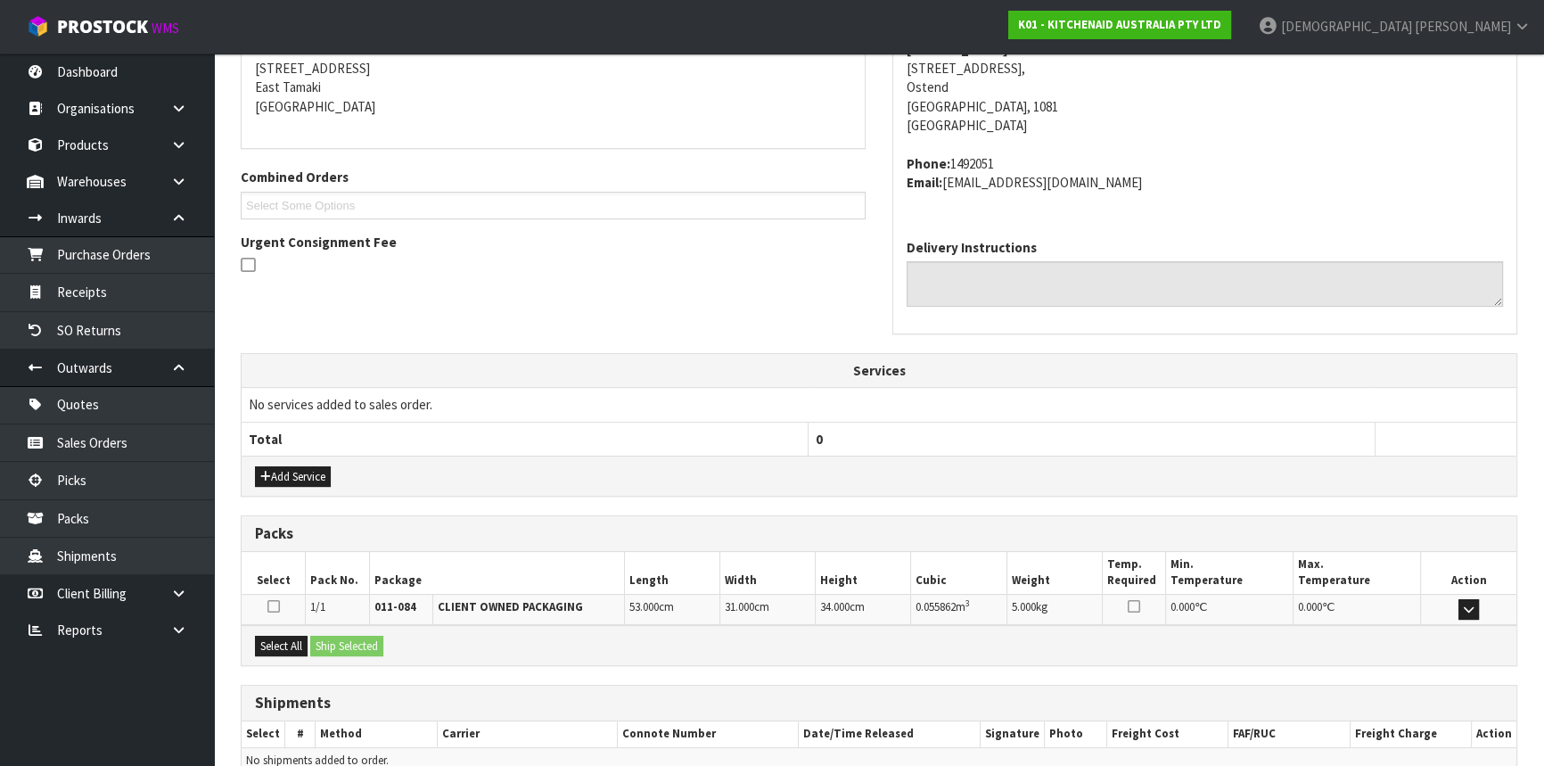
scroll to position [447, 0]
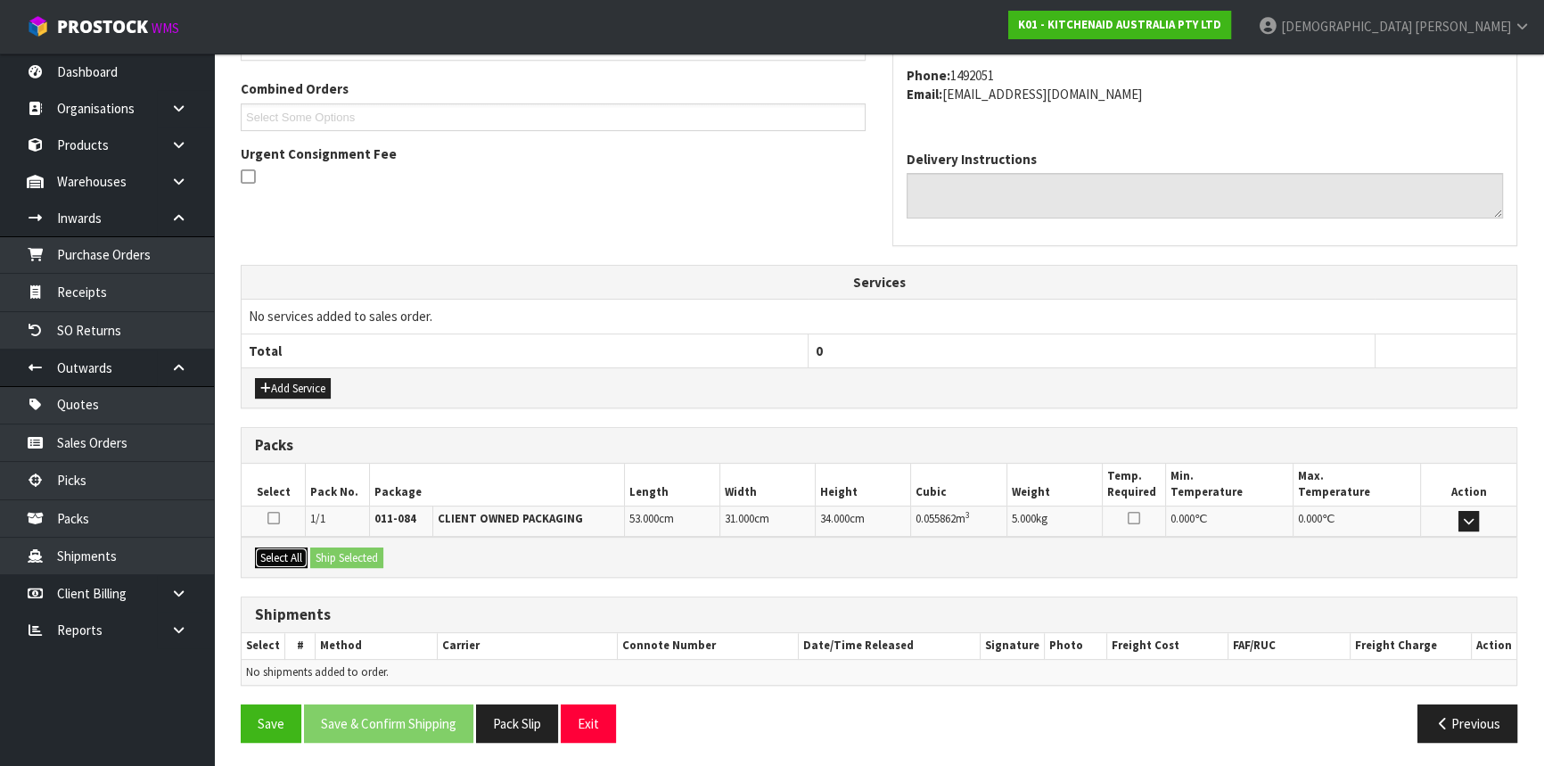
click at [276, 548] on button "Select All" at bounding box center [281, 557] width 53 height 21
click at [362, 552] on button "Ship Selected" at bounding box center [346, 557] width 73 height 21
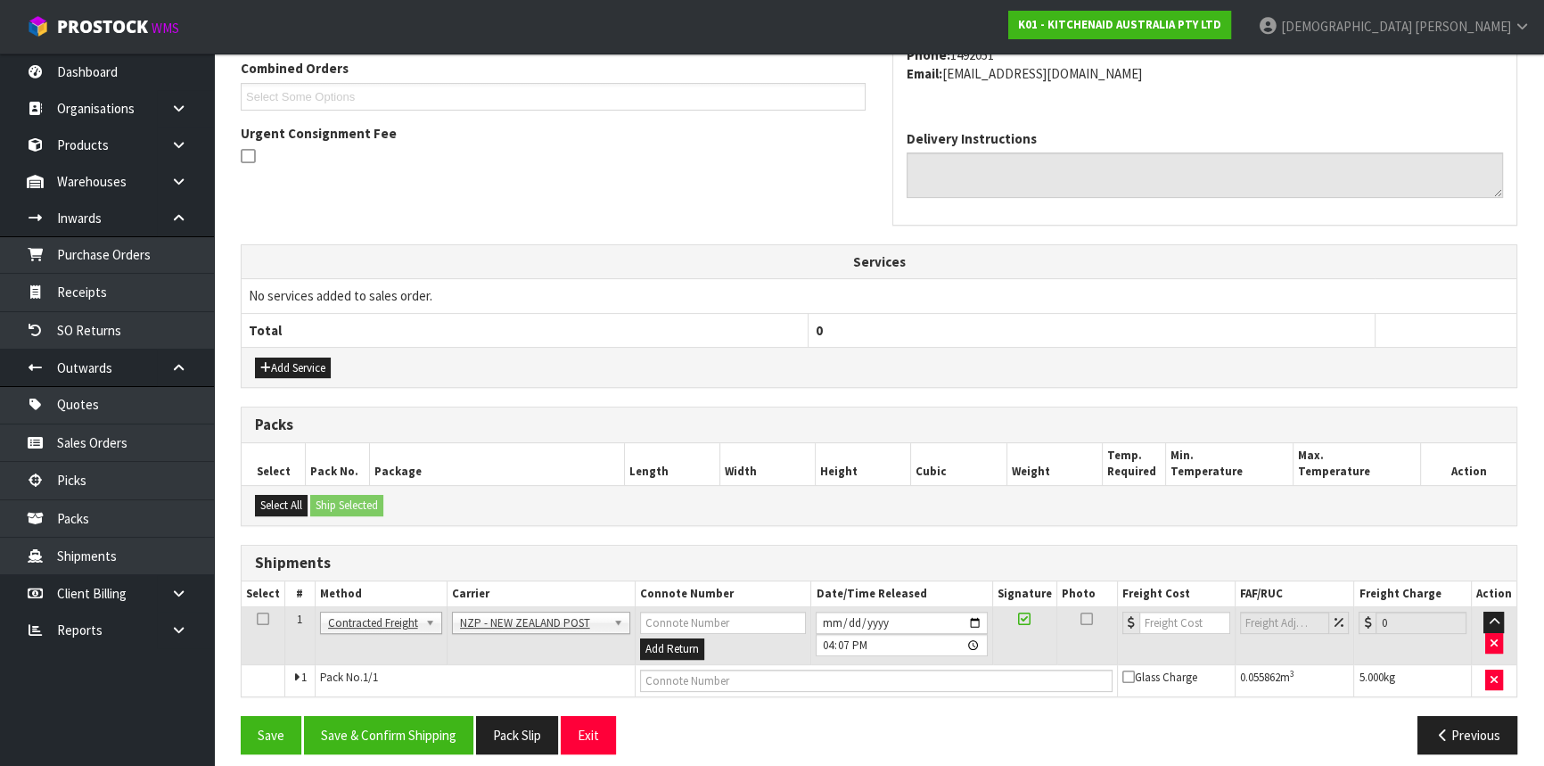
scroll to position [479, 0]
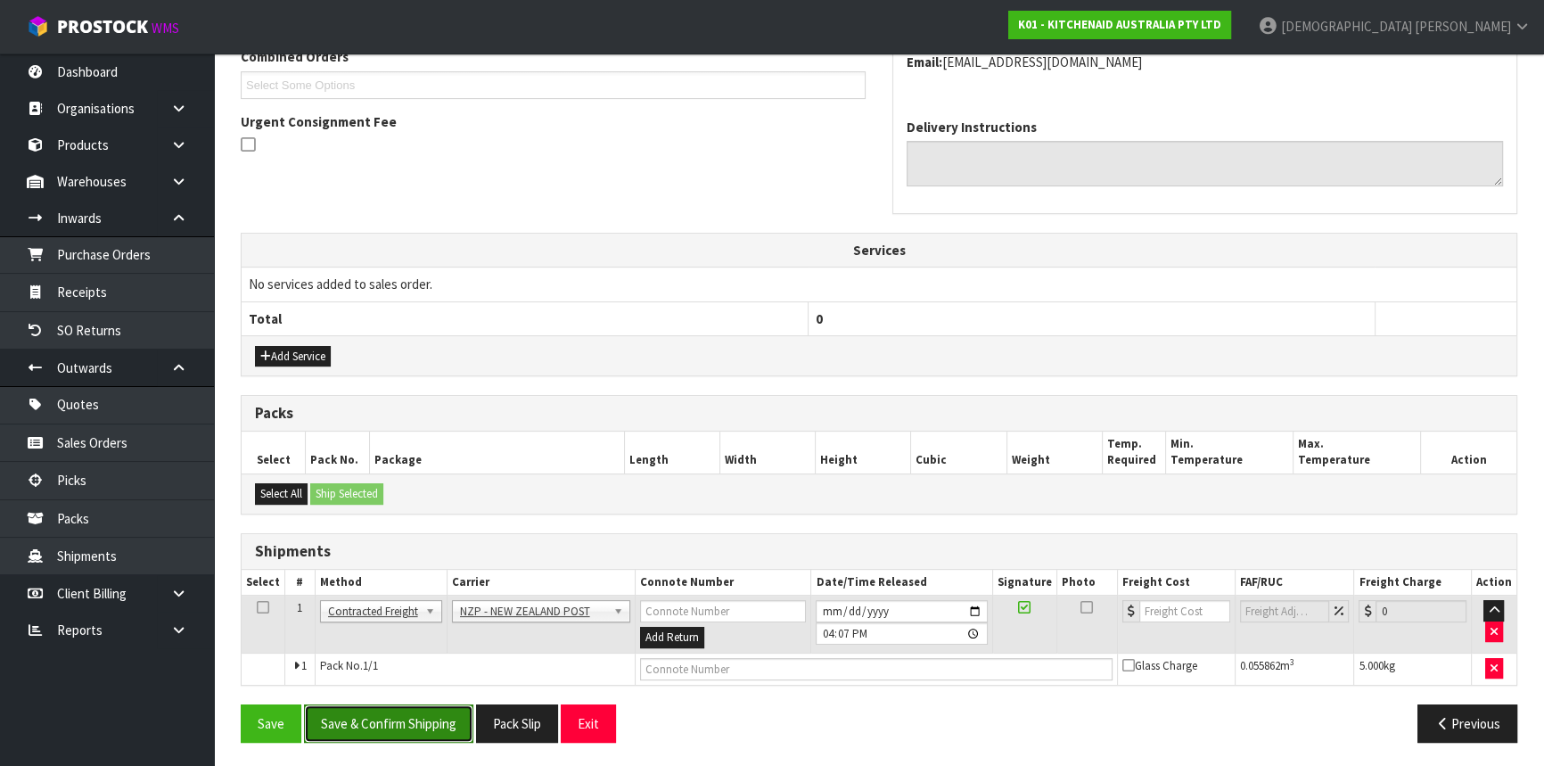
click at [405, 712] on button "Save & Confirm Shipping" at bounding box center [388, 723] width 169 height 38
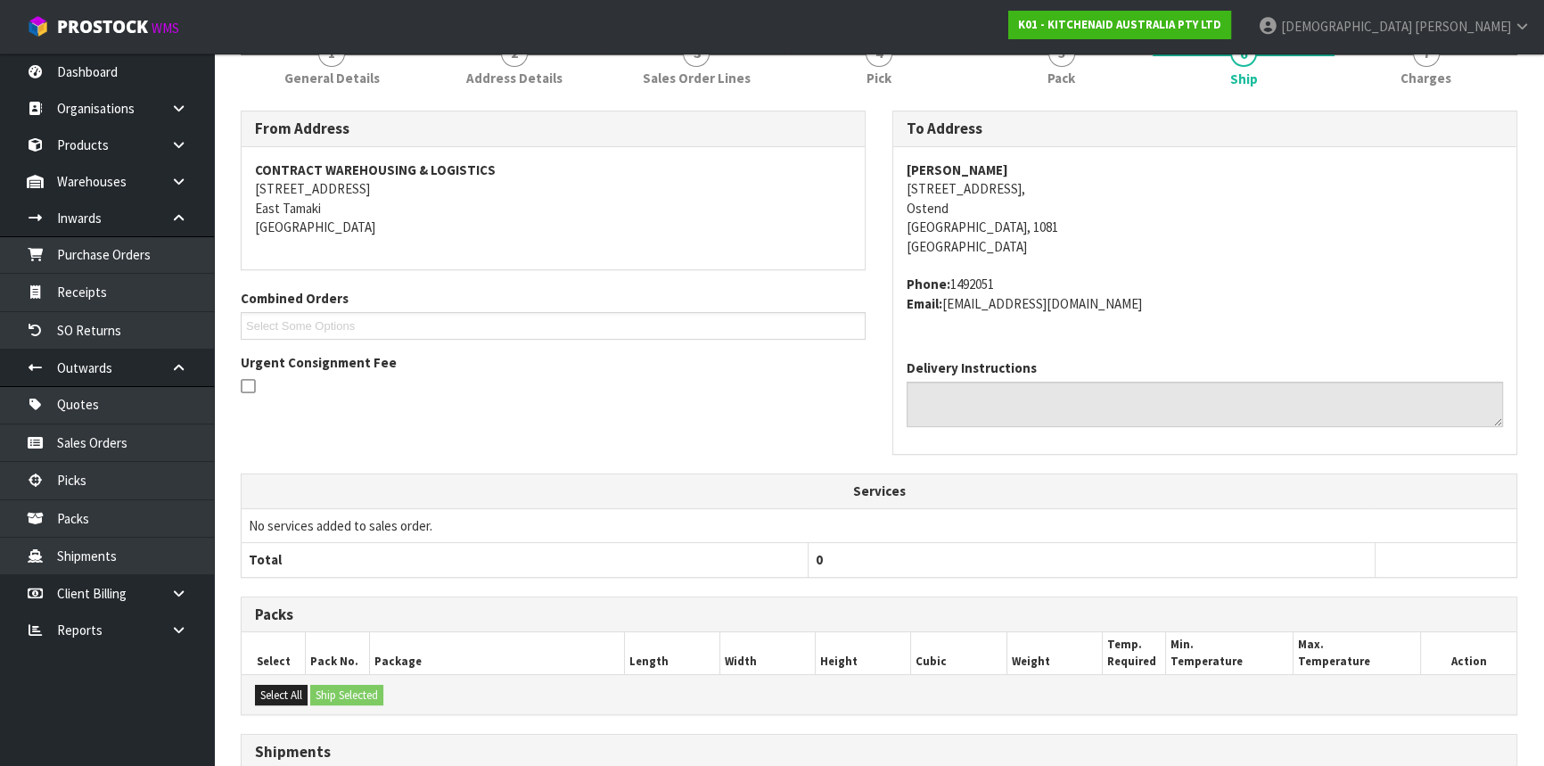
scroll to position [455, 0]
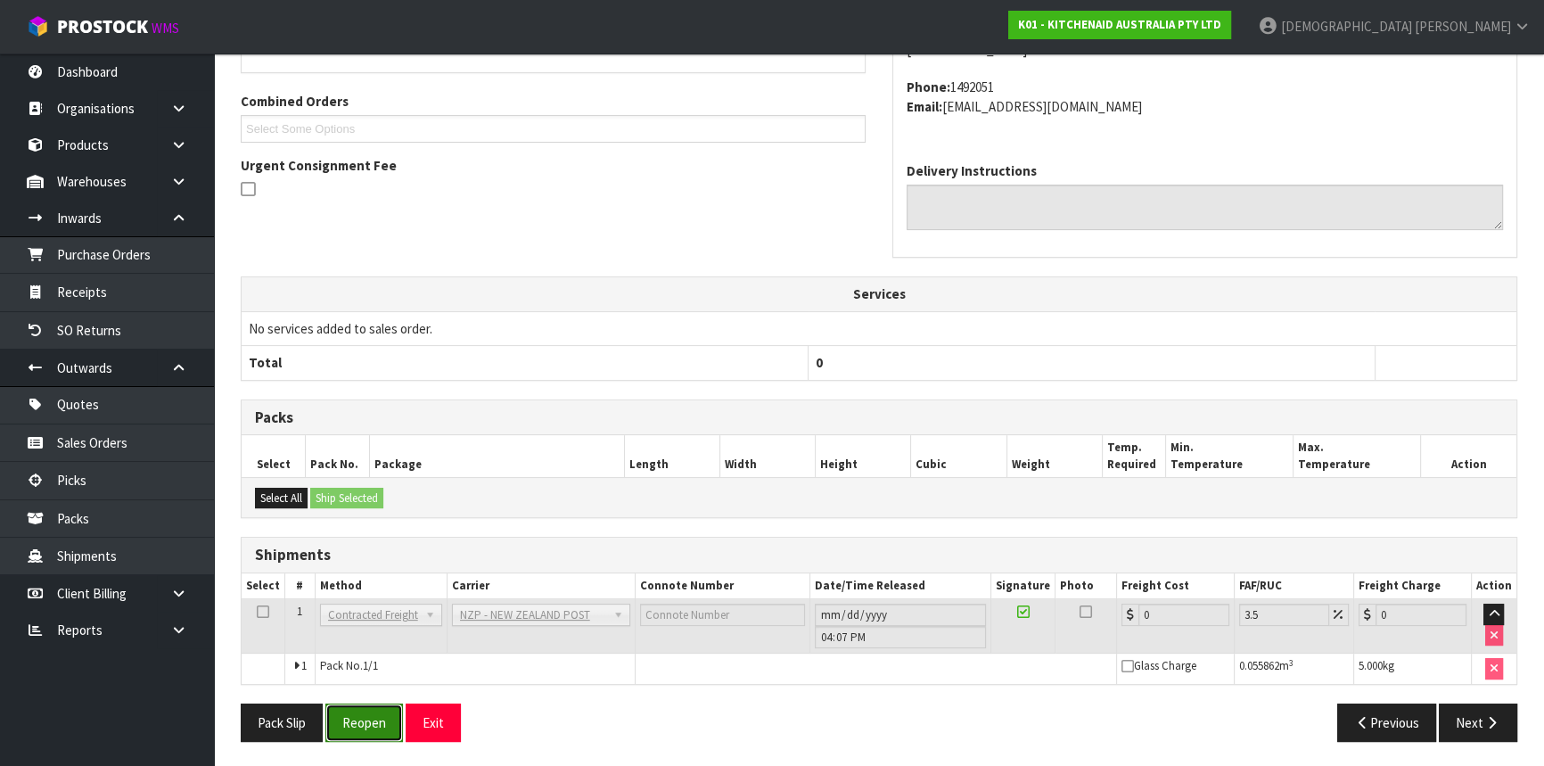
click at [396, 722] on button "Reopen" at bounding box center [364, 722] width 78 height 38
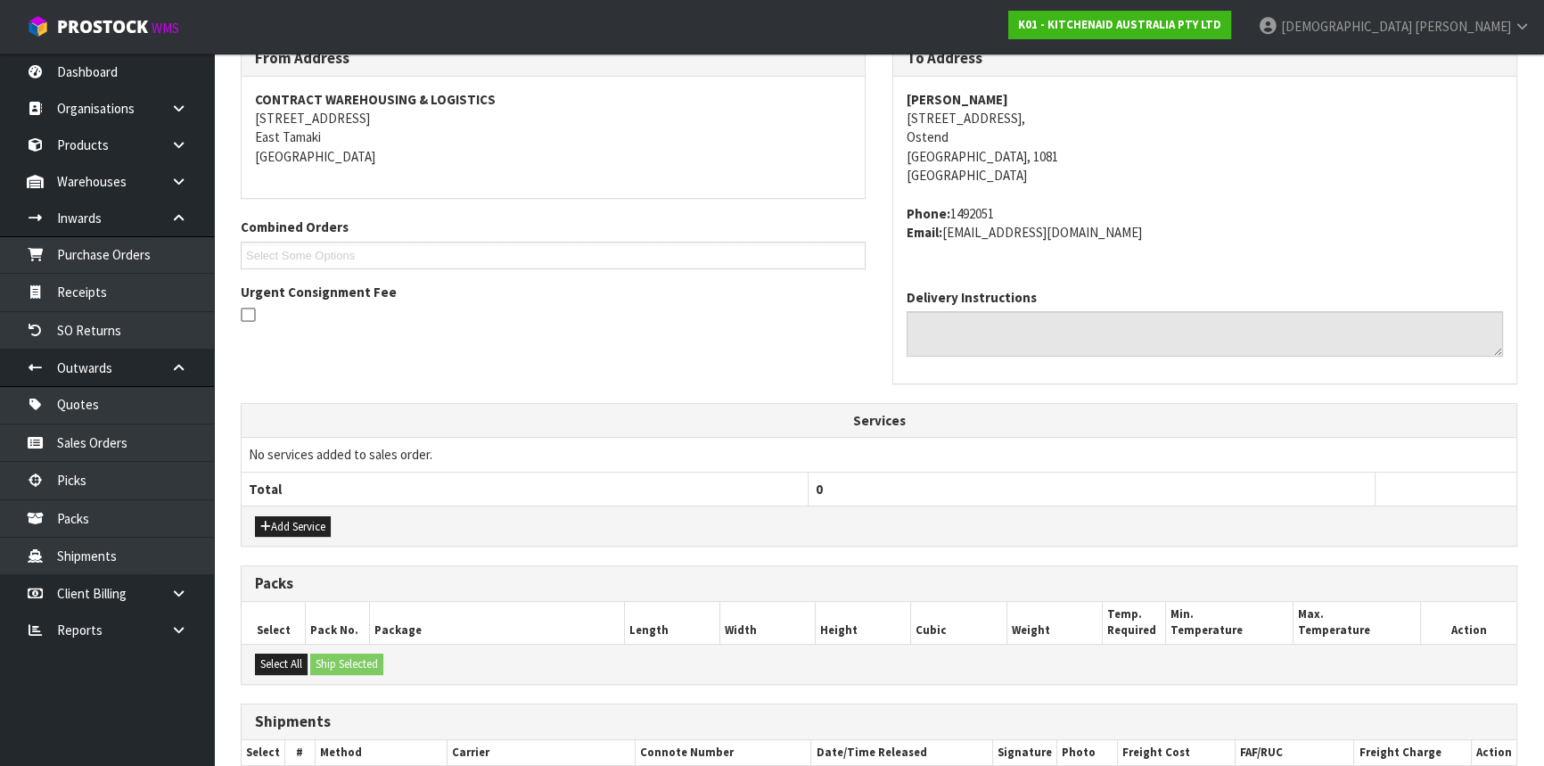
scroll to position [495, 0]
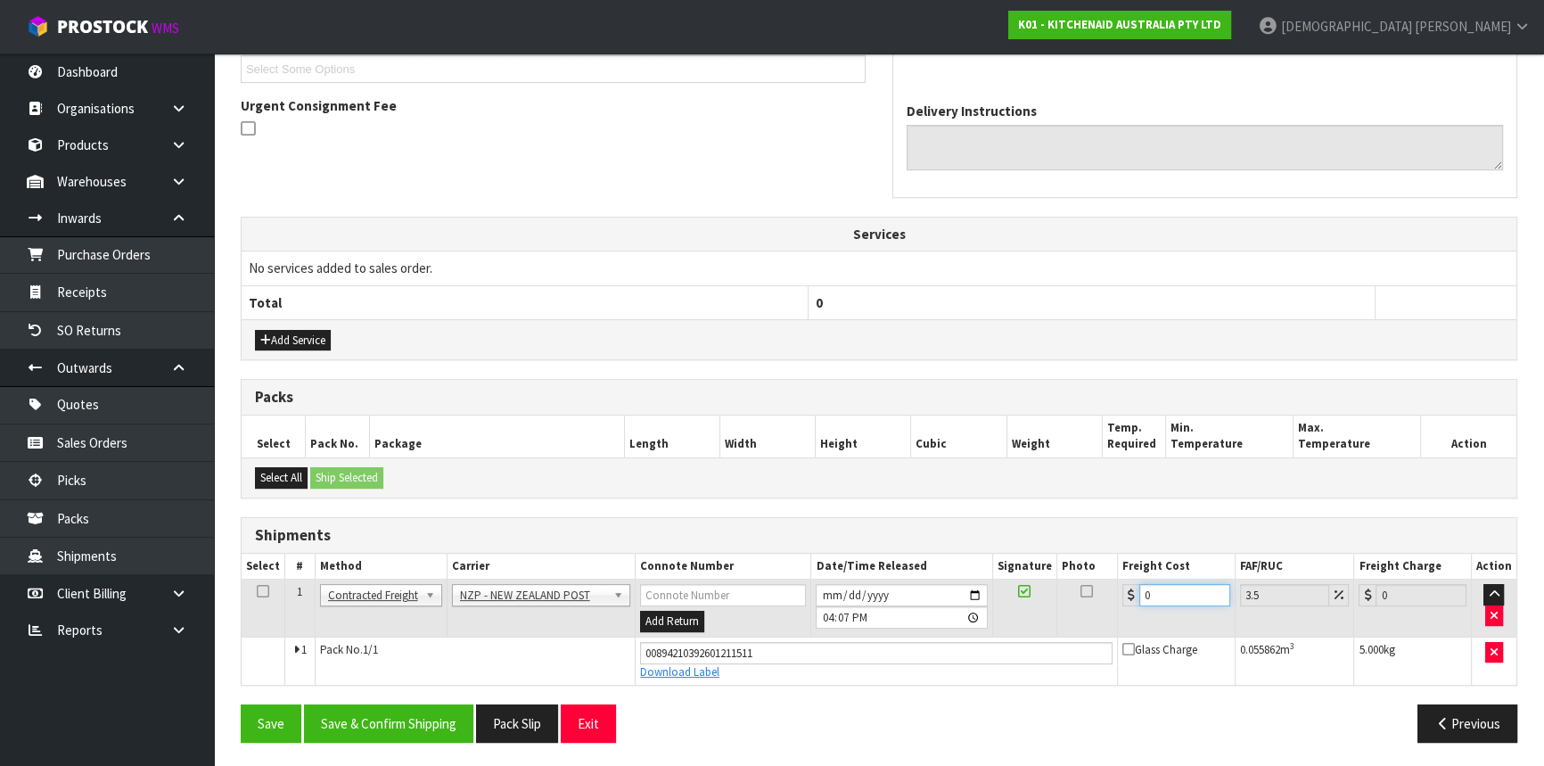
drag, startPoint x: 1182, startPoint y: 589, endPoint x: 1093, endPoint y: 594, distance: 88.3
click at [1093, 594] on tr "1 Client Local Pickup Customer Local Pickup Company Freight Contracted Freight …" at bounding box center [879, 608] width 1274 height 58
click at [423, 725] on button "Save & Confirm Shipping" at bounding box center [388, 723] width 169 height 38
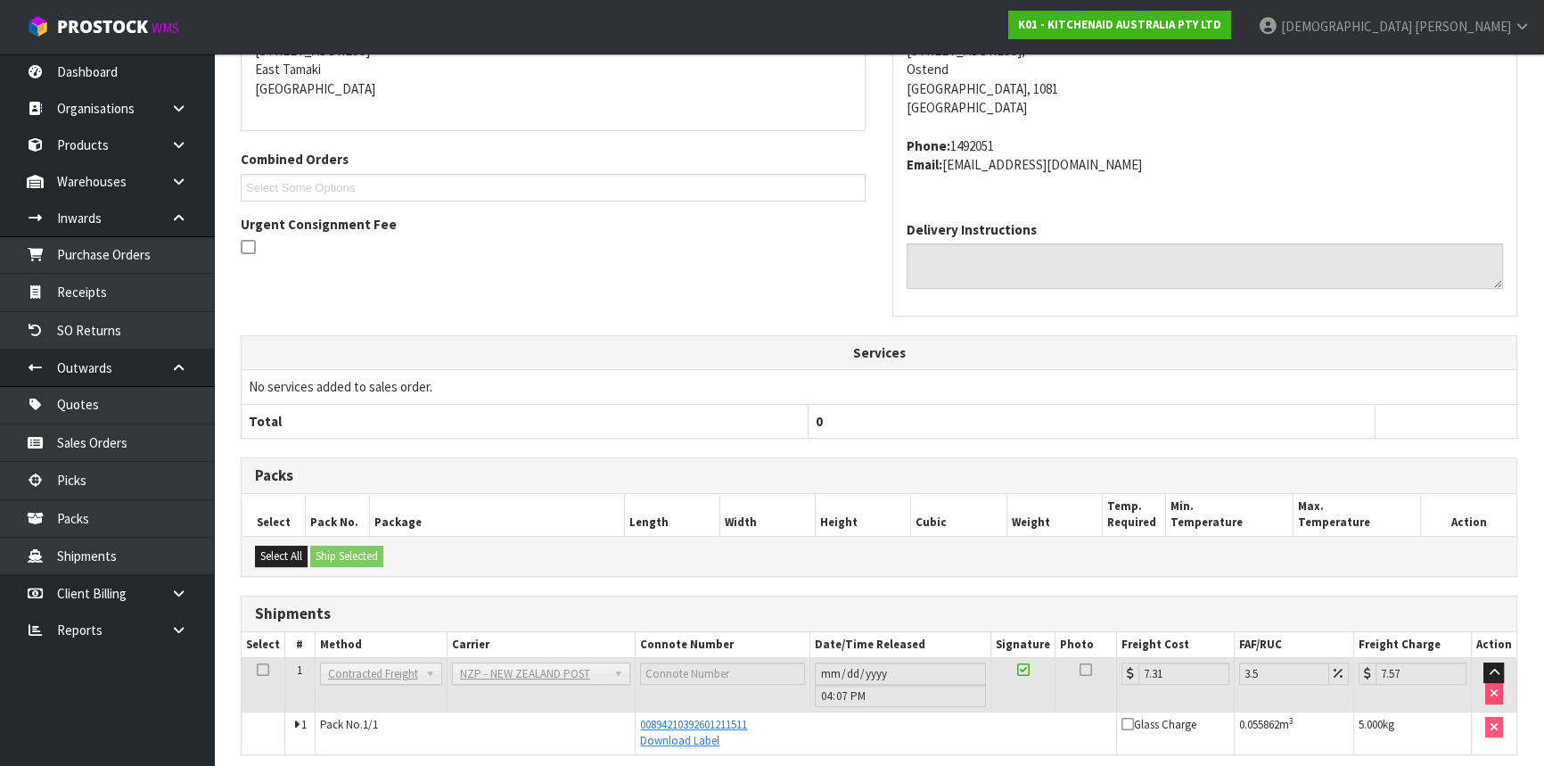
scroll to position [447, 0]
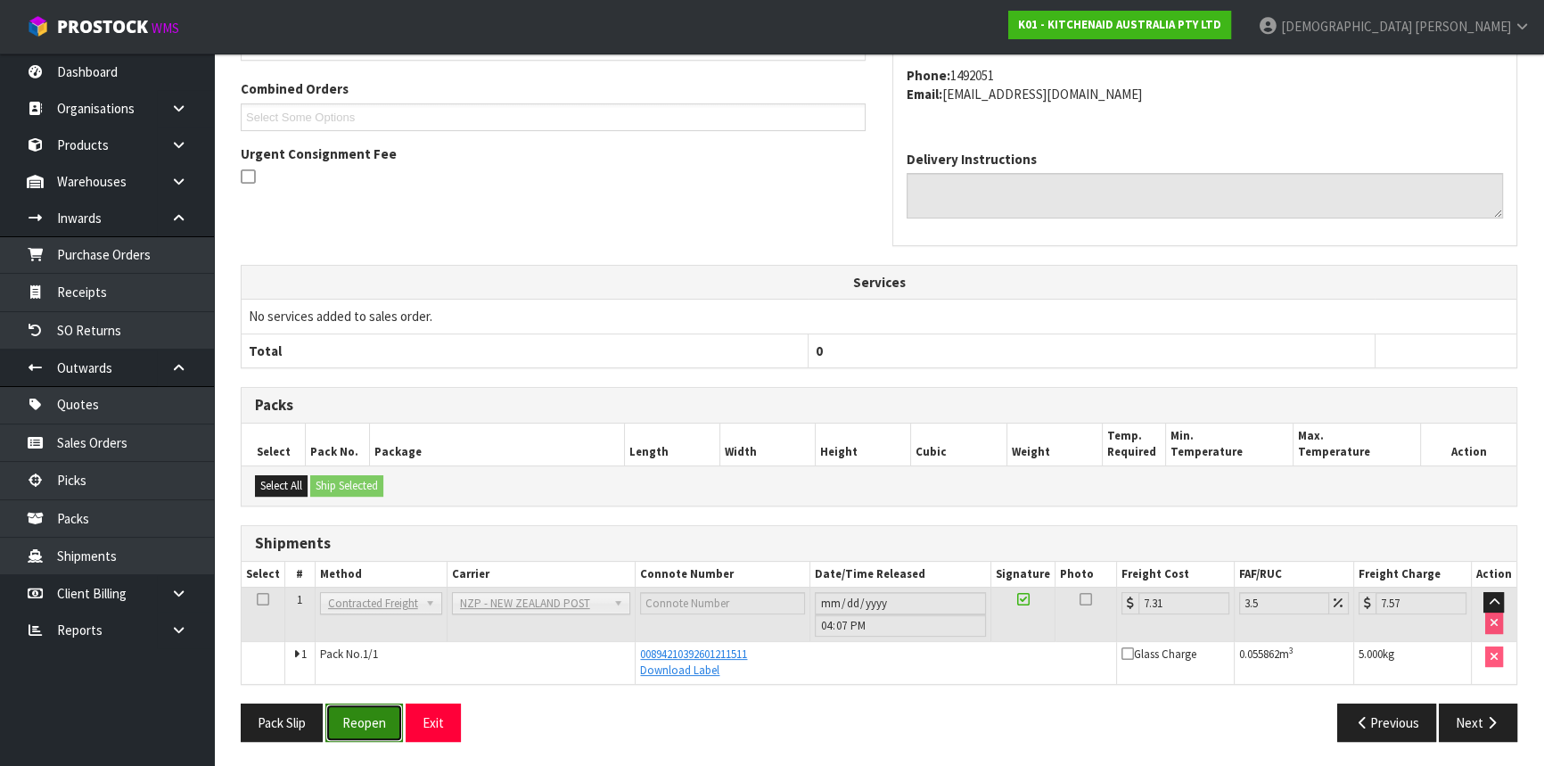
drag, startPoint x: 346, startPoint y: 722, endPoint x: 695, endPoint y: 630, distance: 361.2
click at [346, 722] on button "Reopen" at bounding box center [364, 722] width 78 height 38
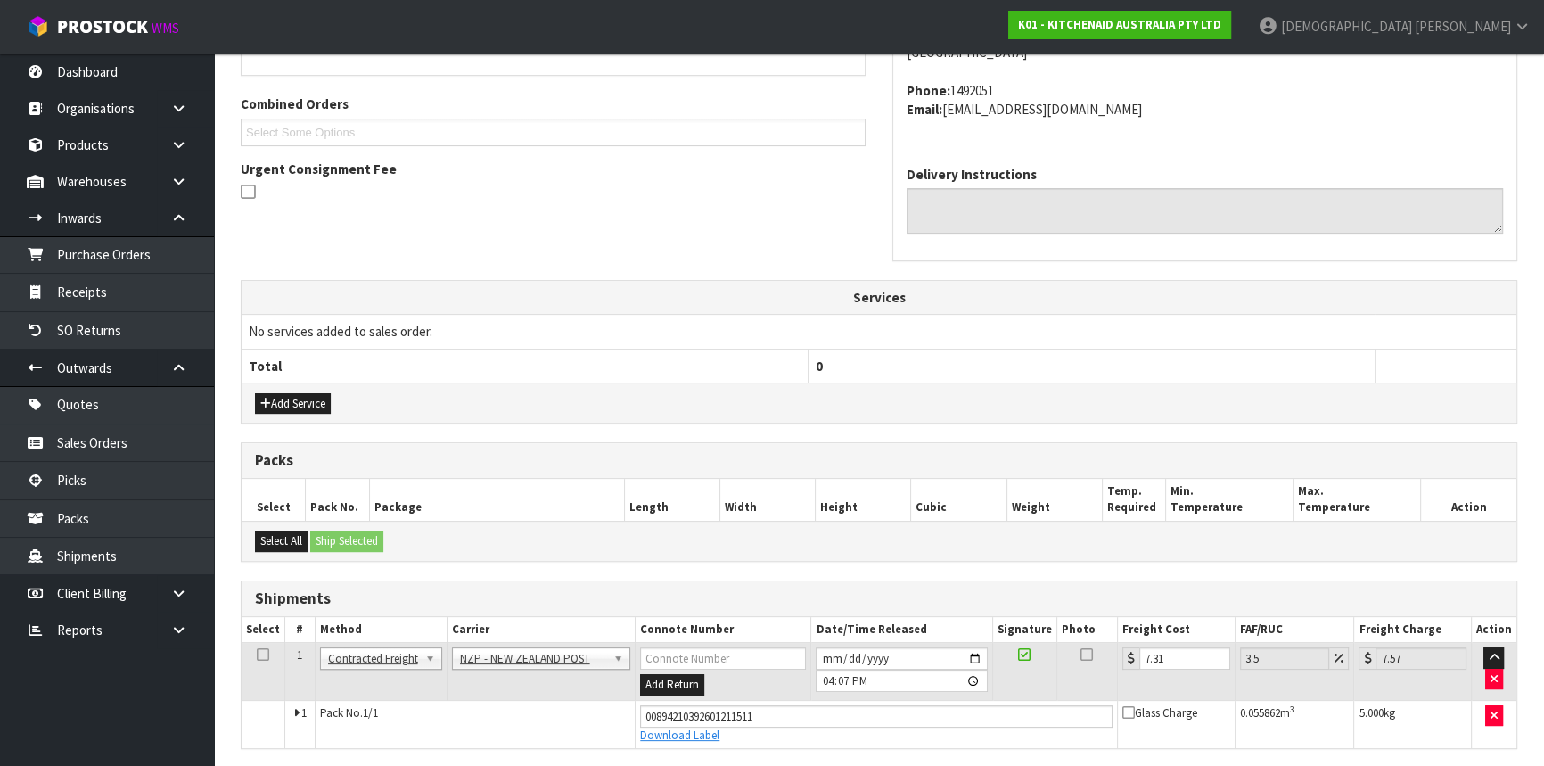
scroll to position [495, 0]
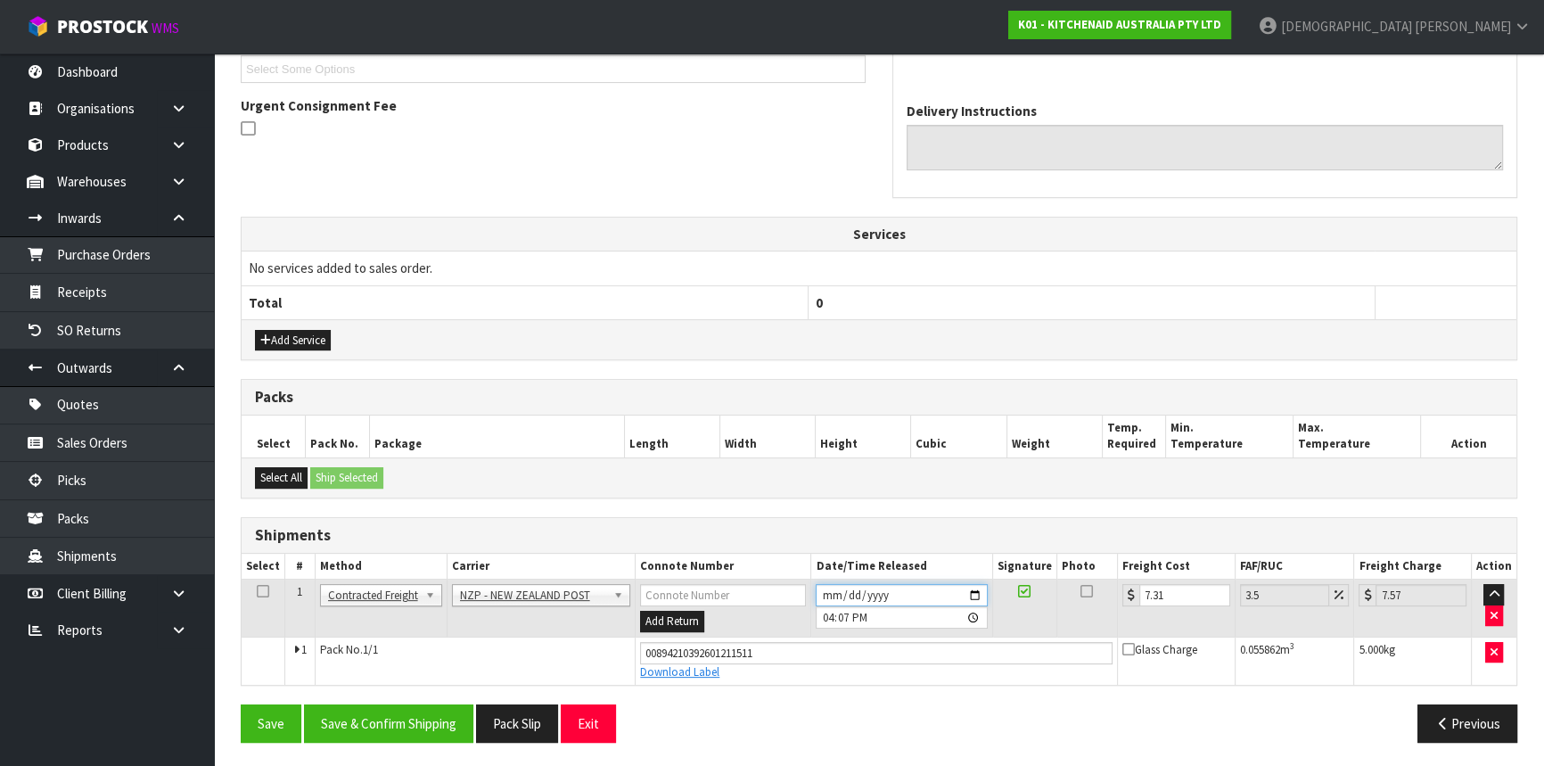
click at [881, 589] on input "[DATE]" at bounding box center [900, 595] width 171 height 22
click at [970, 594] on input "[DATE]" at bounding box center [900, 595] width 171 height 22
click at [400, 723] on button "Save & Confirm Shipping" at bounding box center [388, 723] width 169 height 38
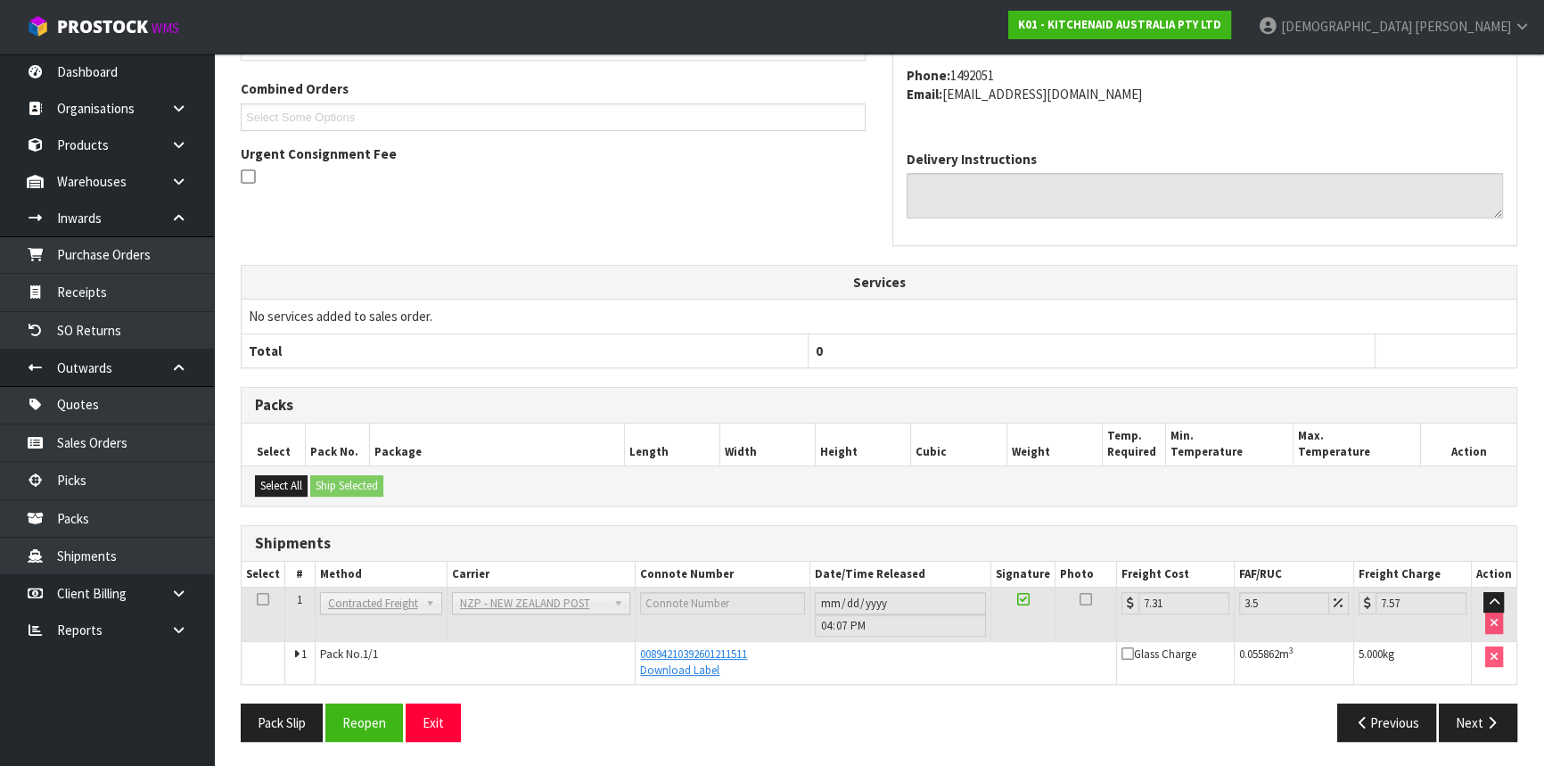
scroll to position [0, 0]
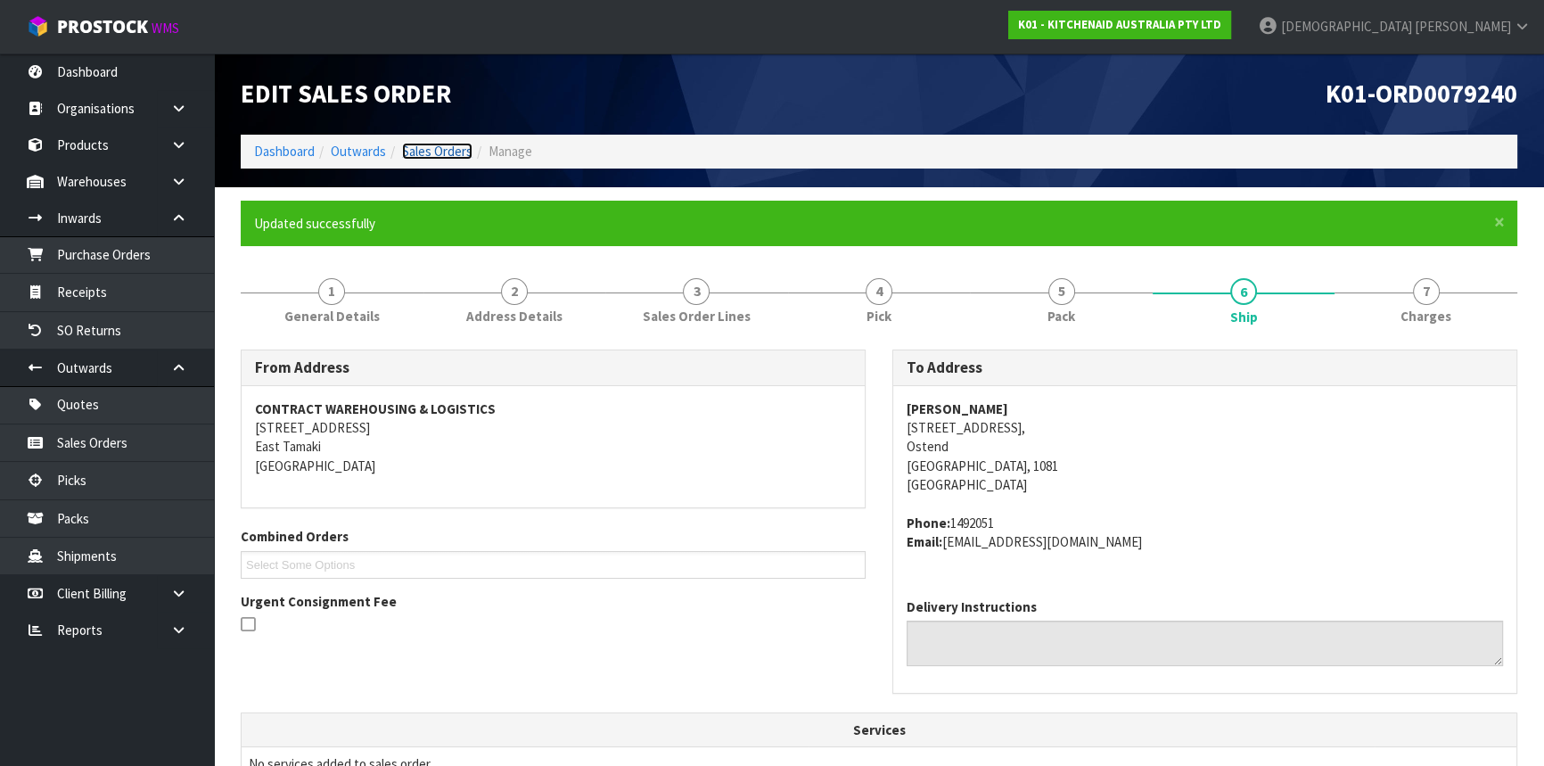
click at [447, 149] on link "Sales Orders" at bounding box center [437, 151] width 70 height 17
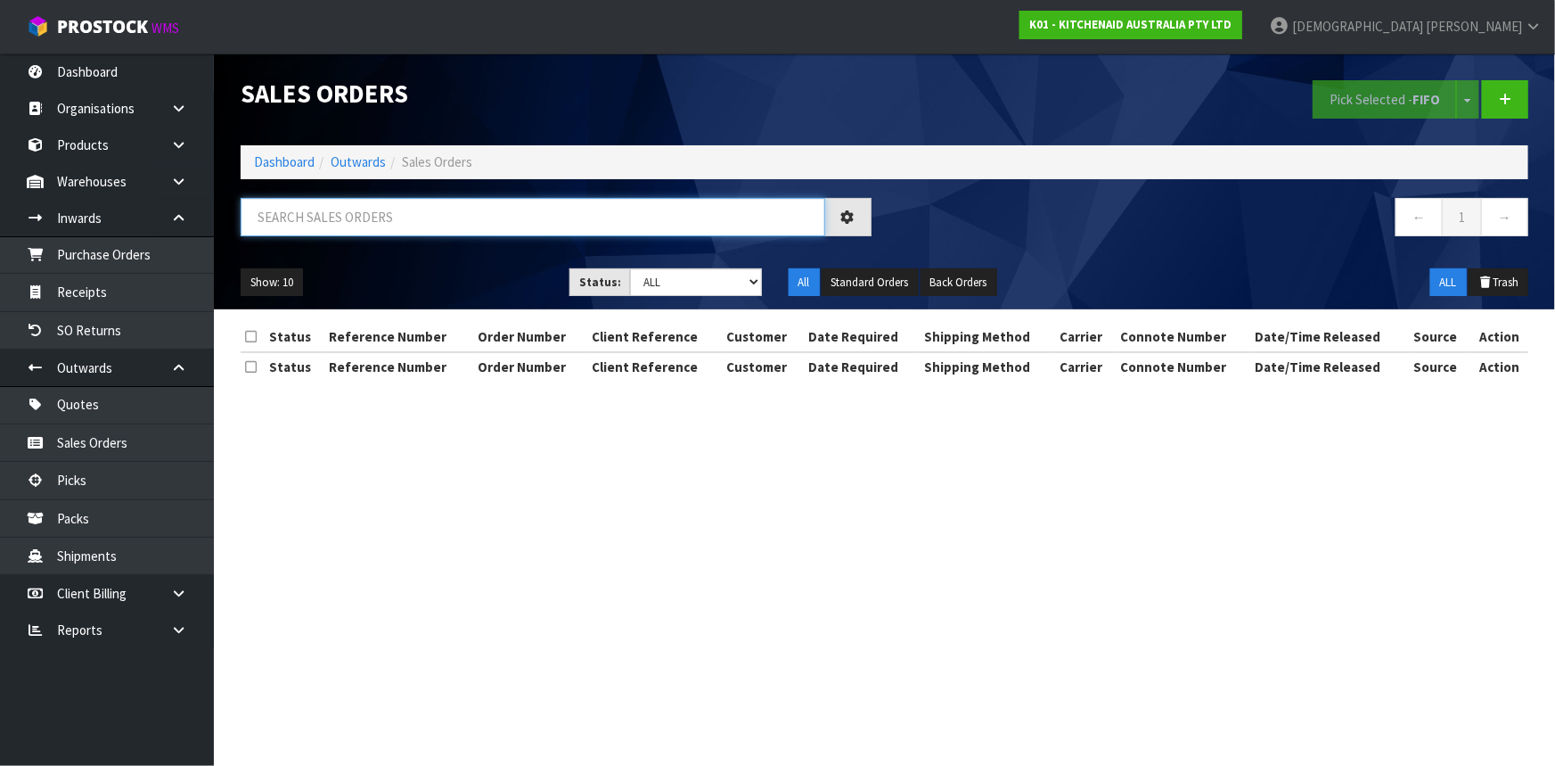
click at [381, 220] on input "text" at bounding box center [533, 217] width 585 height 38
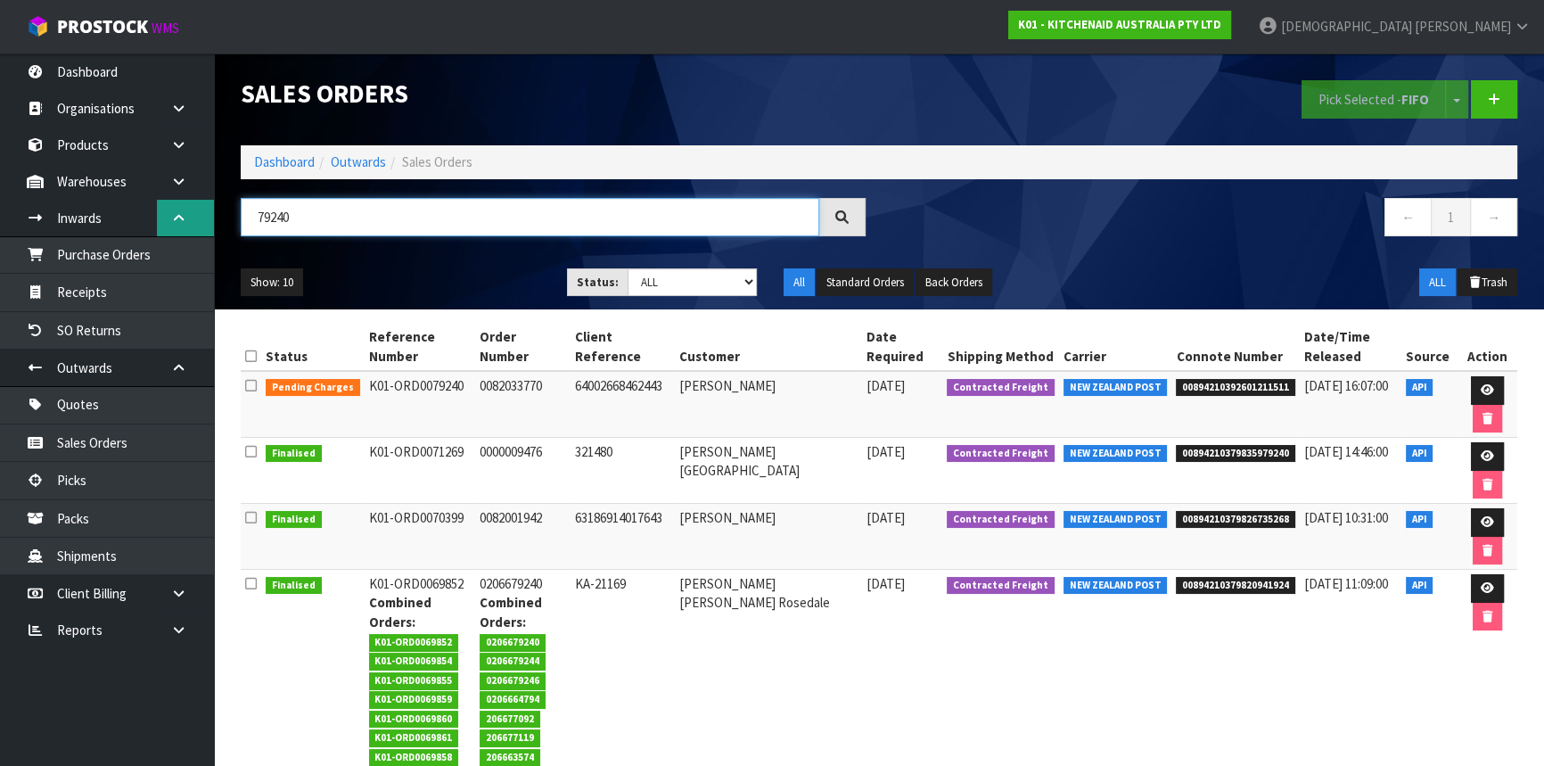
drag, startPoint x: 320, startPoint y: 215, endPoint x: 168, endPoint y: 232, distance: 153.3
click at [174, 230] on body "Toggle navigation ProStock WMS K01 - KITCHENAID AUSTRALIA PTY LTD [PERSON_NAME]…" at bounding box center [772, 383] width 1544 height 766
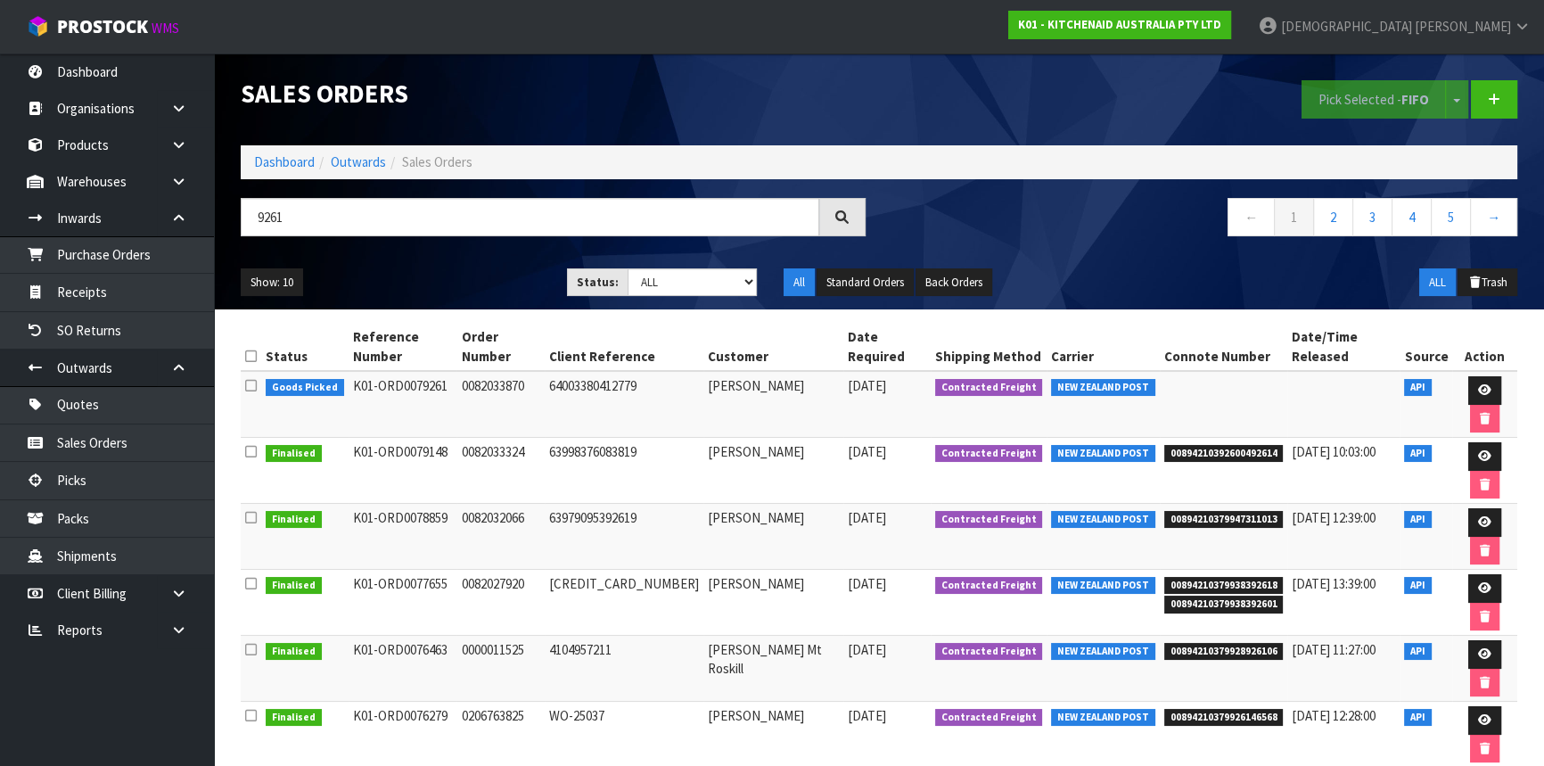
click at [1464, 371] on td at bounding box center [1484, 404] width 65 height 67
click at [1468, 376] on link at bounding box center [1484, 390] width 33 height 29
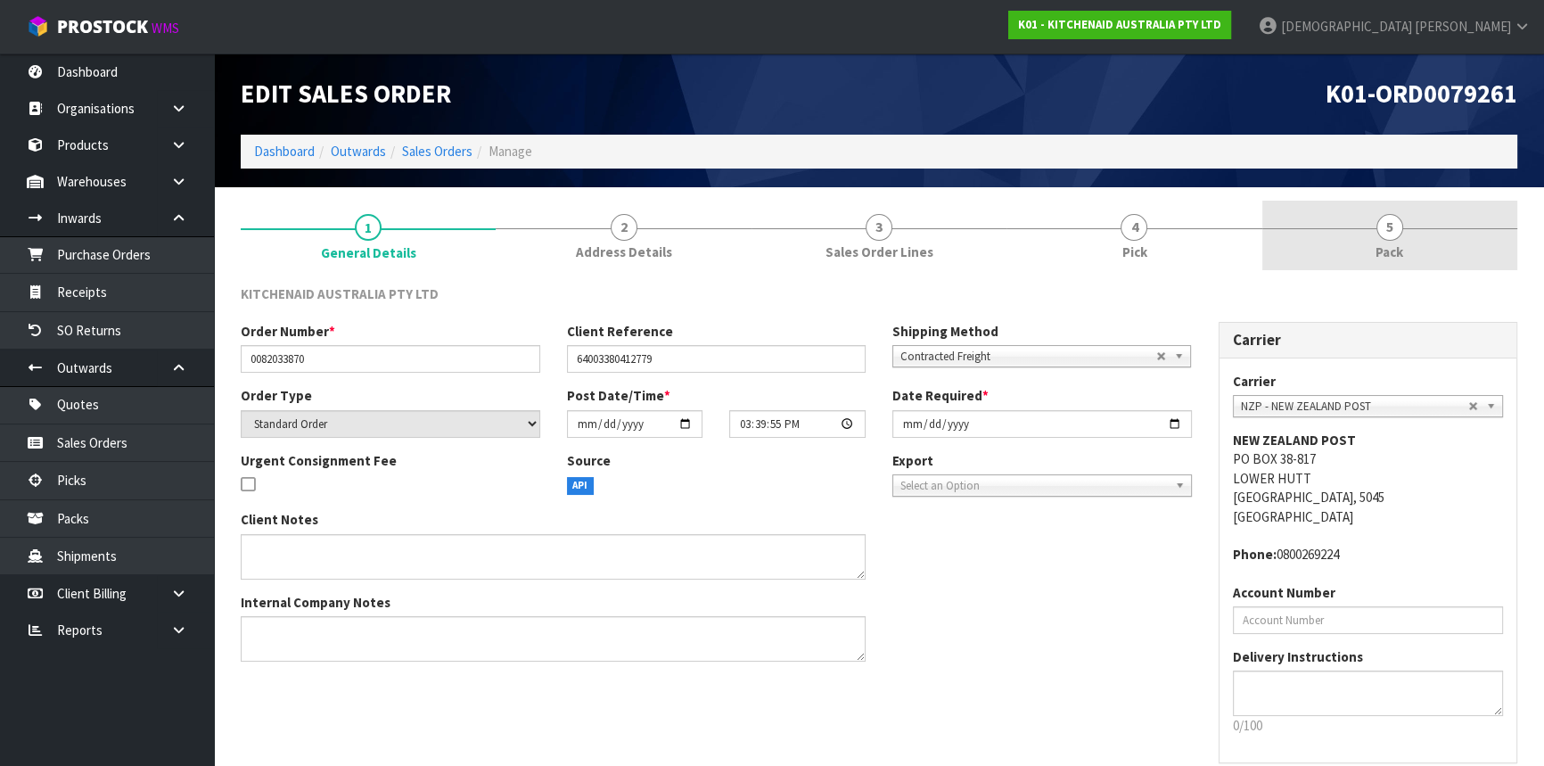
click at [1375, 247] on span "Pack" at bounding box center [1389, 251] width 28 height 19
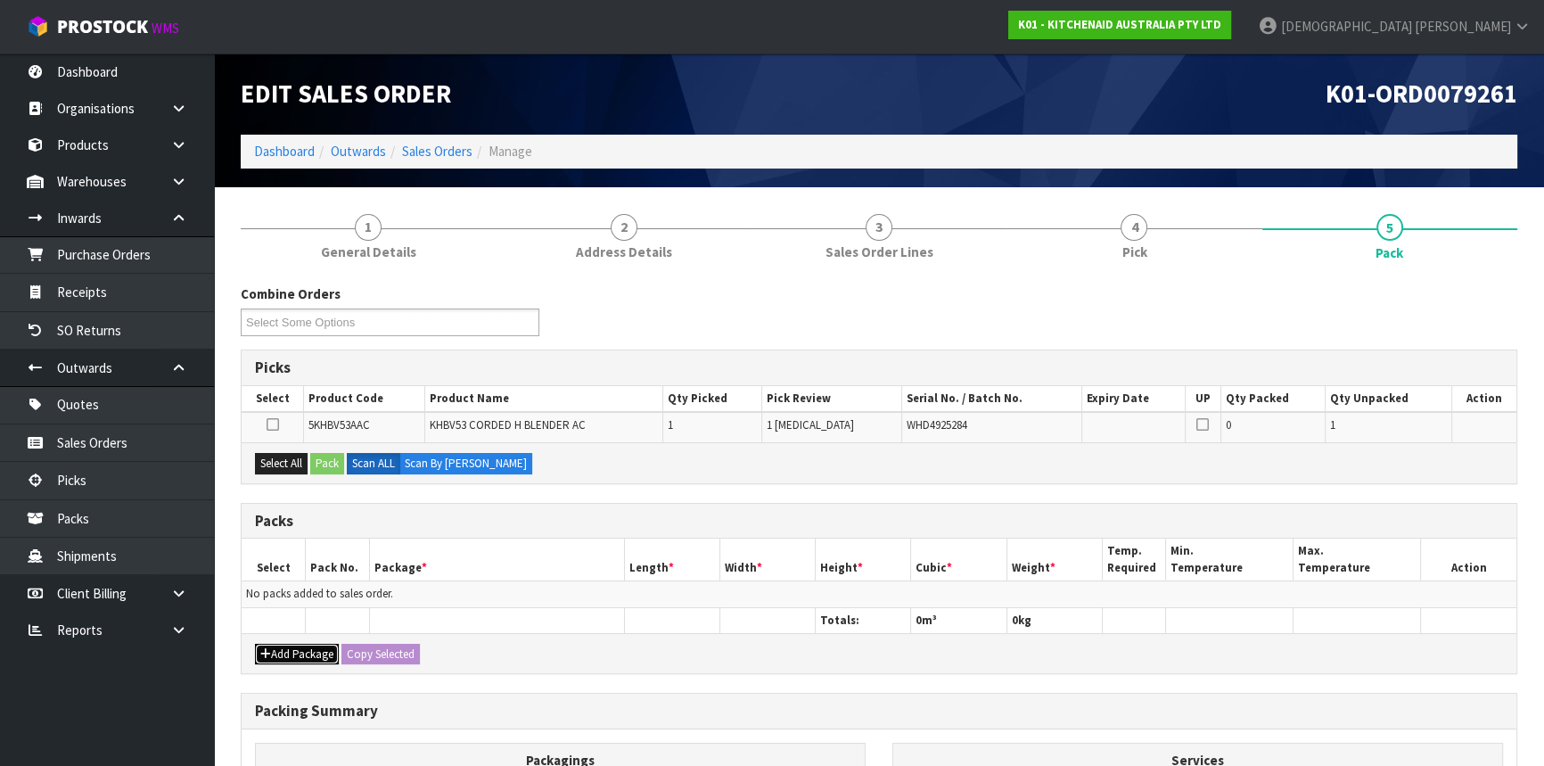
click at [312, 657] on button "Add Package" at bounding box center [297, 653] width 84 height 21
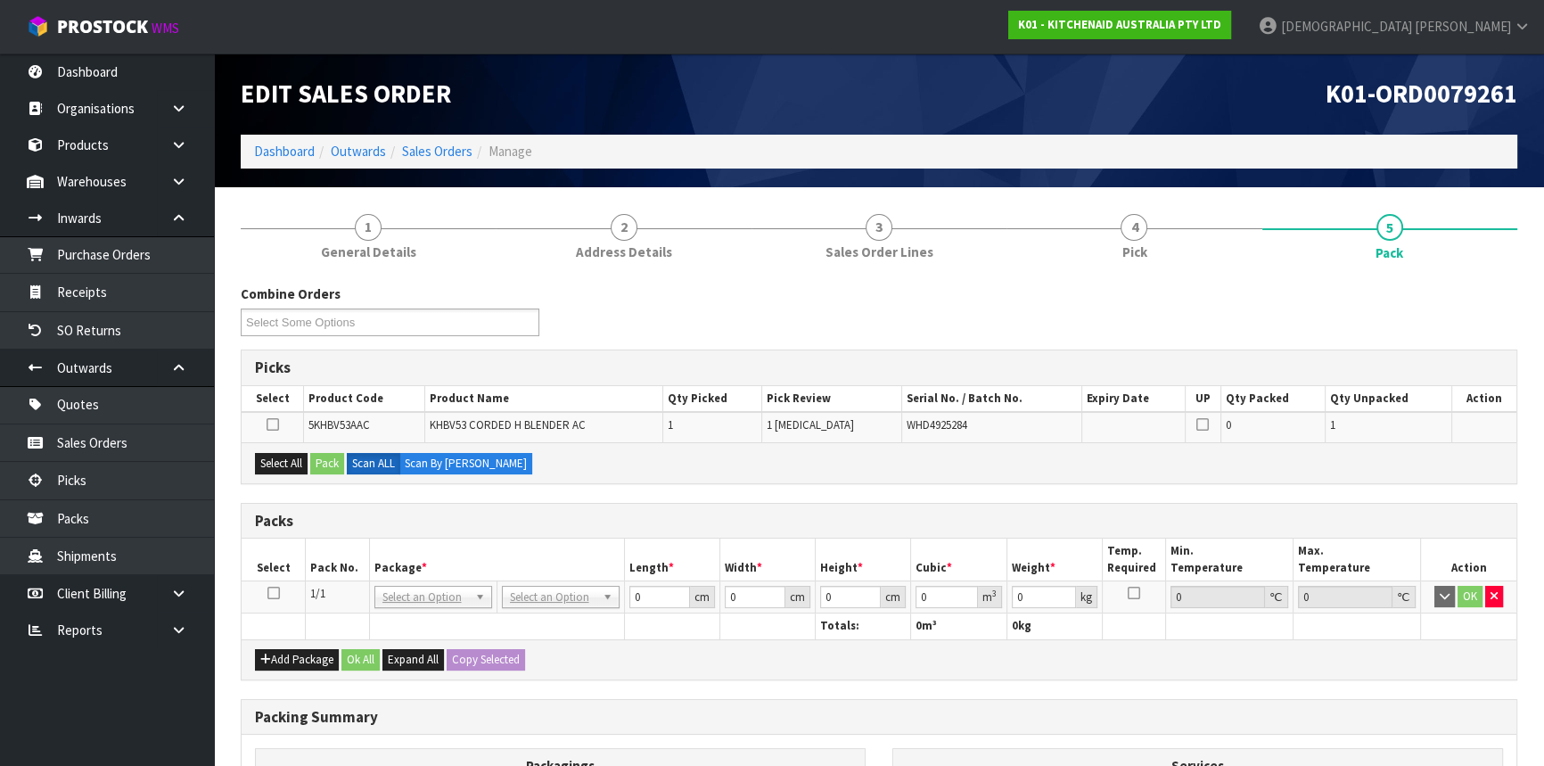
click at [274, 593] on icon at bounding box center [273, 593] width 12 height 1
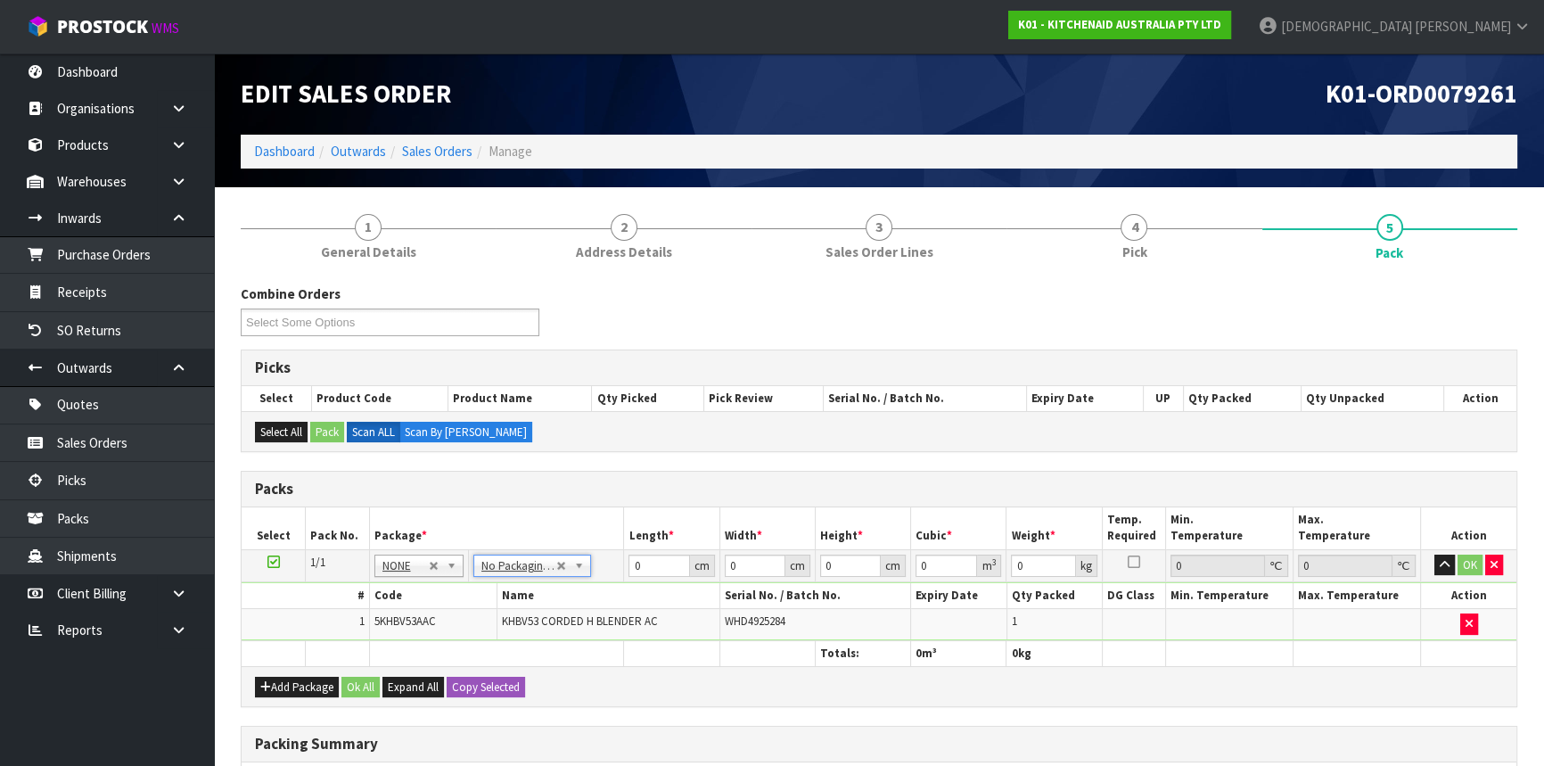
drag, startPoint x: 636, startPoint y: 551, endPoint x: 647, endPoint y: 561, distance: 14.5
click at [636, 553] on td "0 cm" at bounding box center [671, 565] width 95 height 32
drag, startPoint x: 652, startPoint y: 561, endPoint x: 574, endPoint y: 571, distance: 79.0
click at [575, 571] on tr "1/1 NONE 007-001 007-002 007-004 007-009 007-013 007-014 007-015 007-017 007-01…" at bounding box center [879, 565] width 1274 height 32
click at [363, 681] on button "Ok All" at bounding box center [360, 686] width 38 height 21
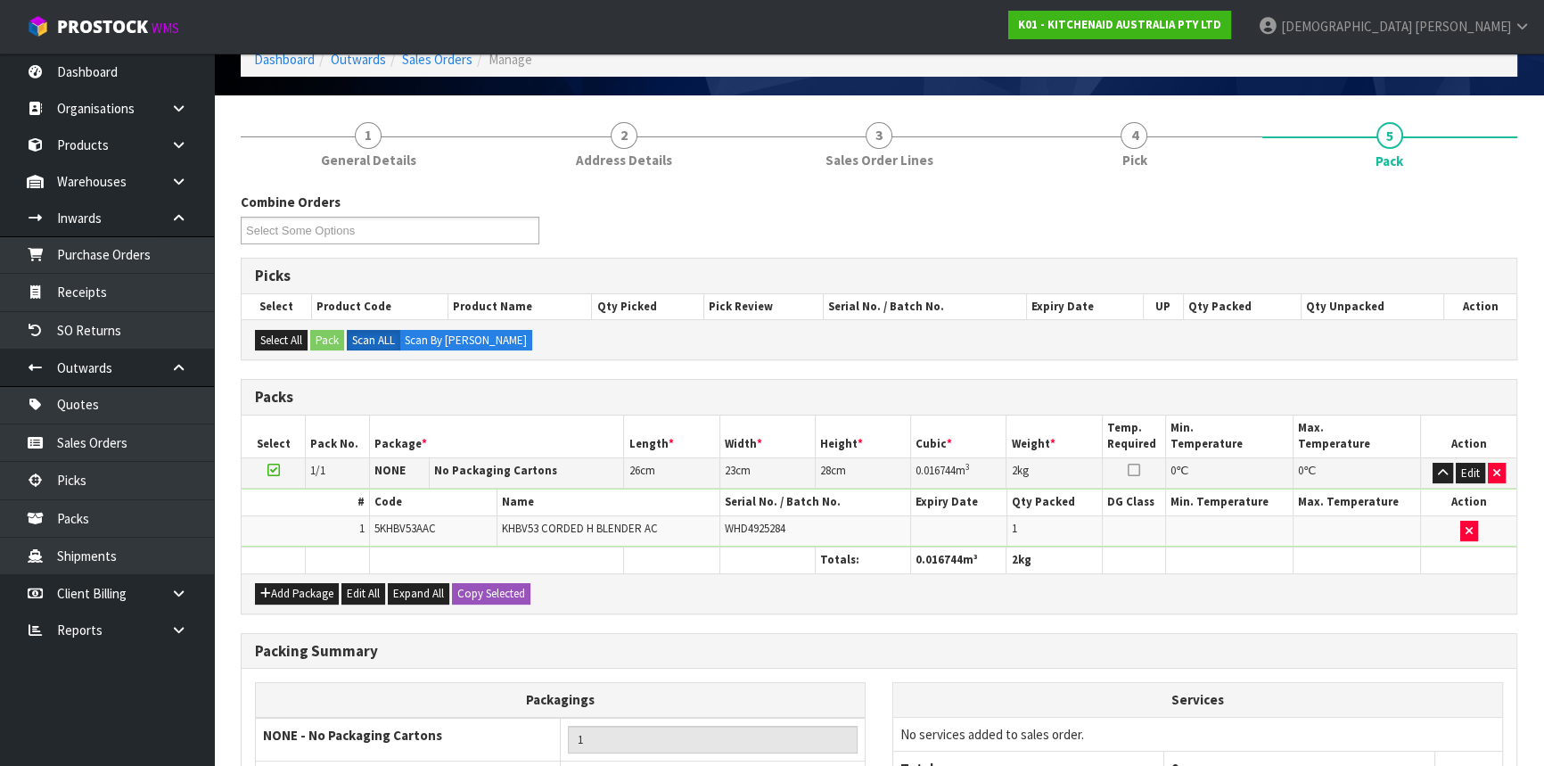
scroll to position [274, 0]
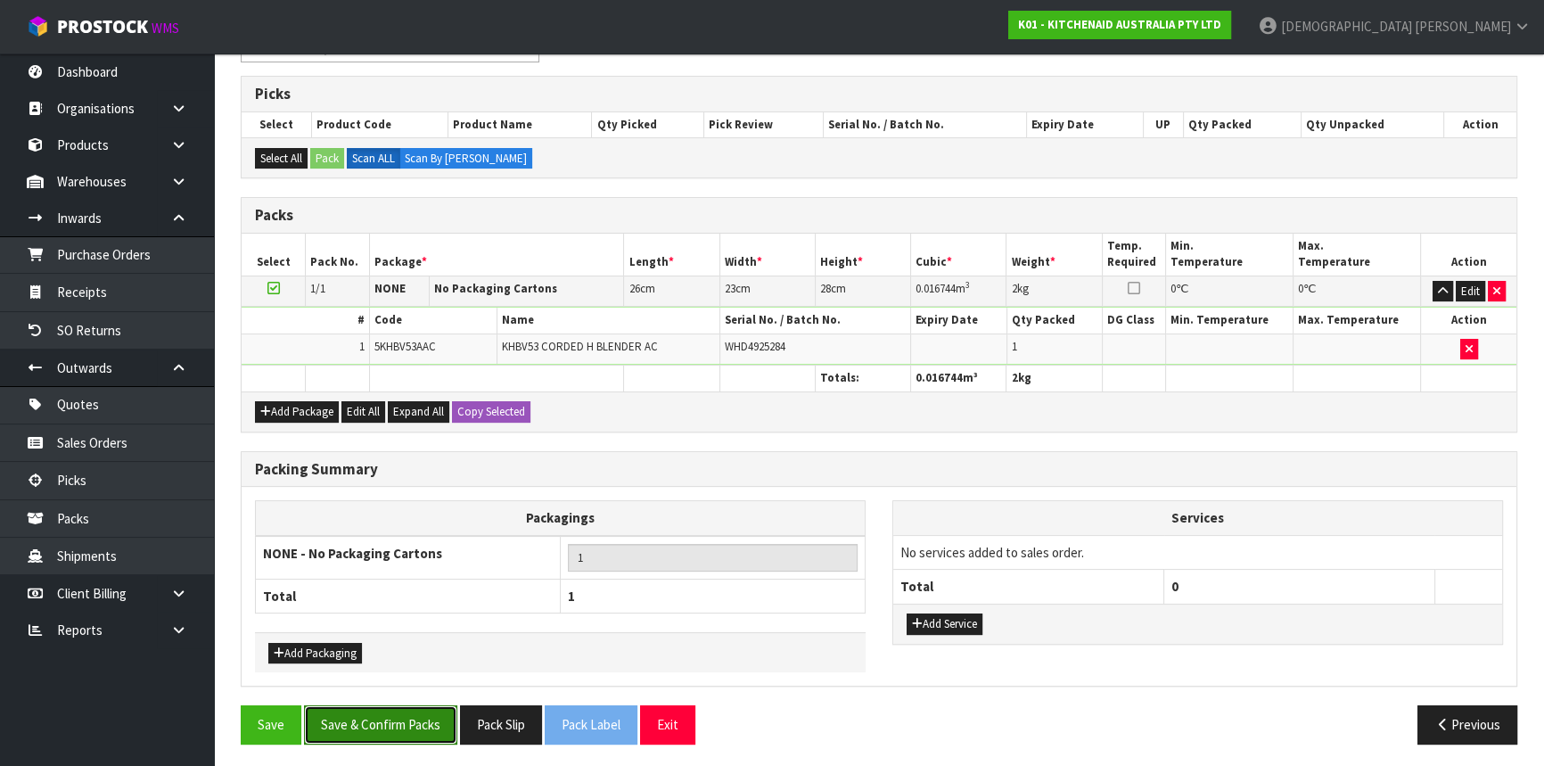
click at [403, 715] on button "Save & Confirm Packs" at bounding box center [380, 724] width 153 height 38
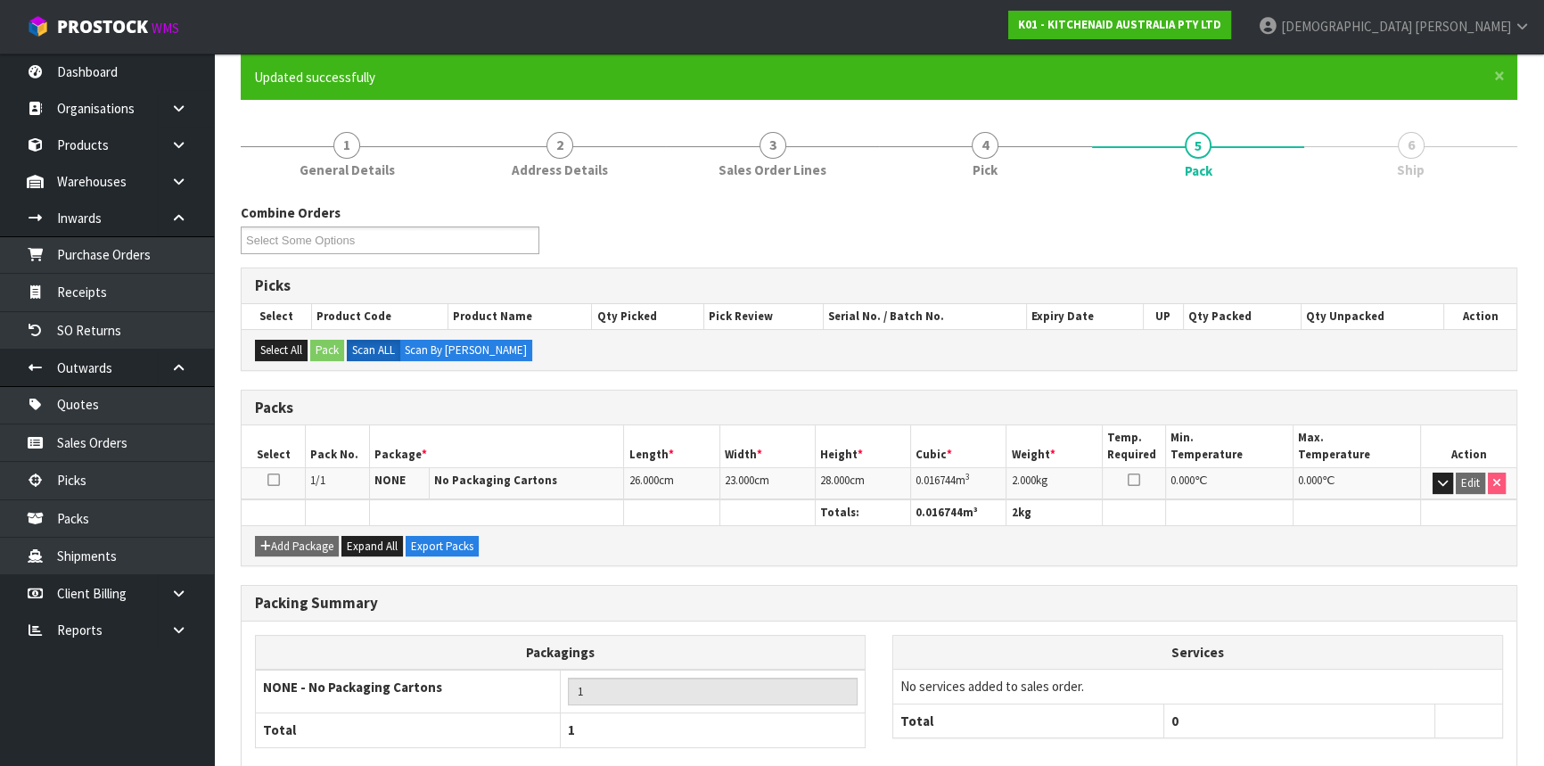
scroll to position [241, 0]
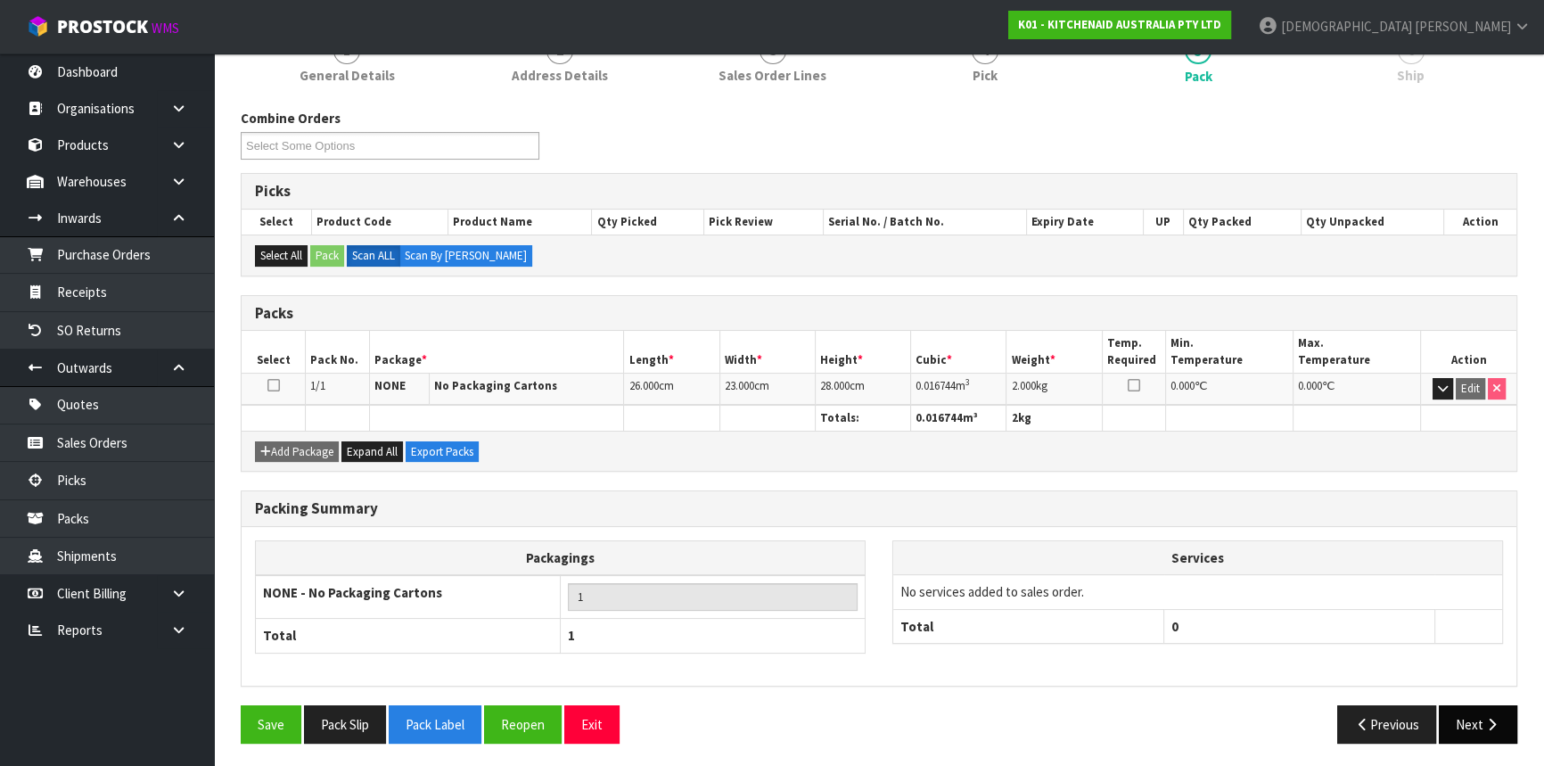
click at [1495, 725] on icon "button" at bounding box center [1491, 723] width 17 height 13
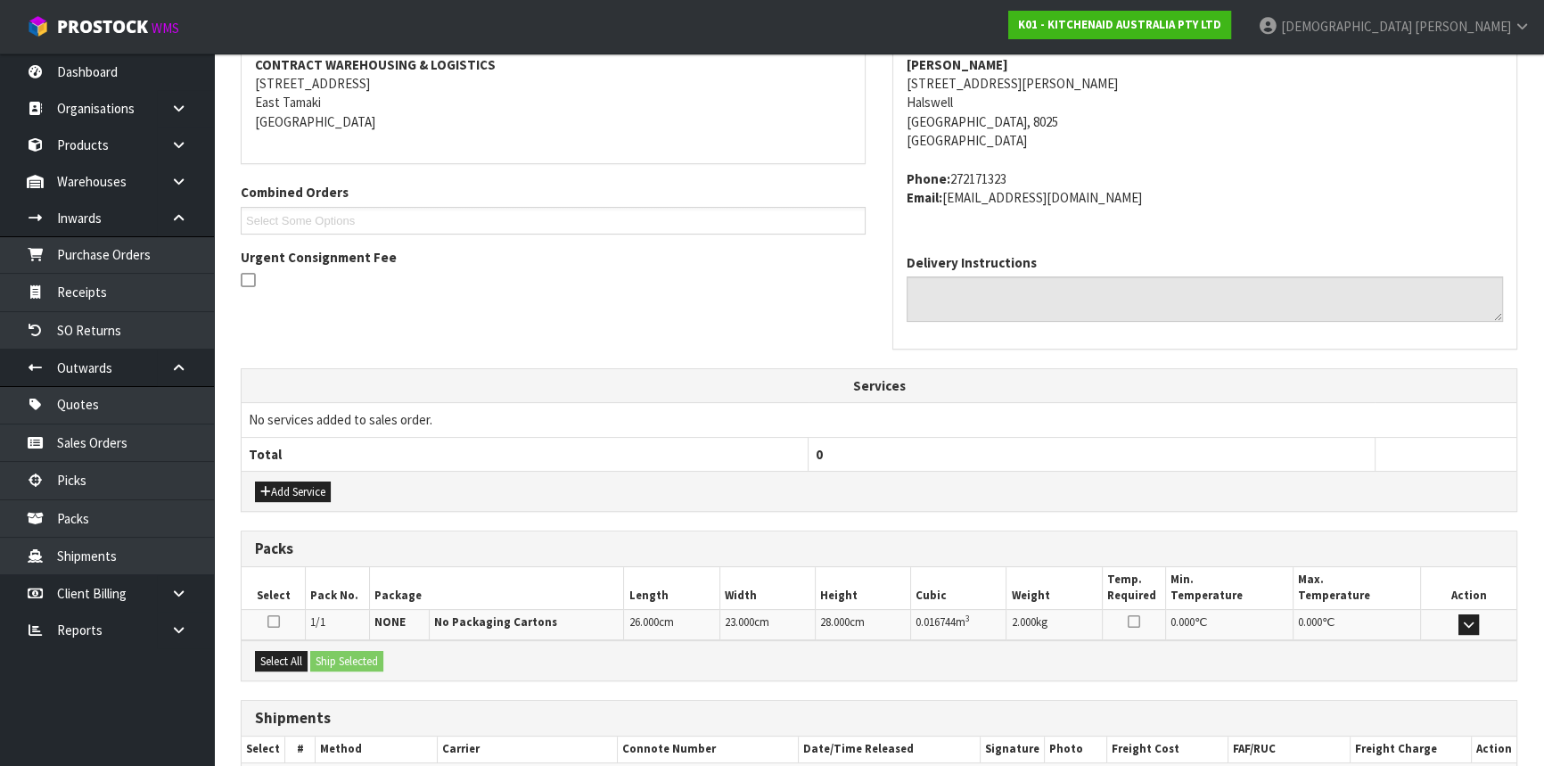
scroll to position [447, 0]
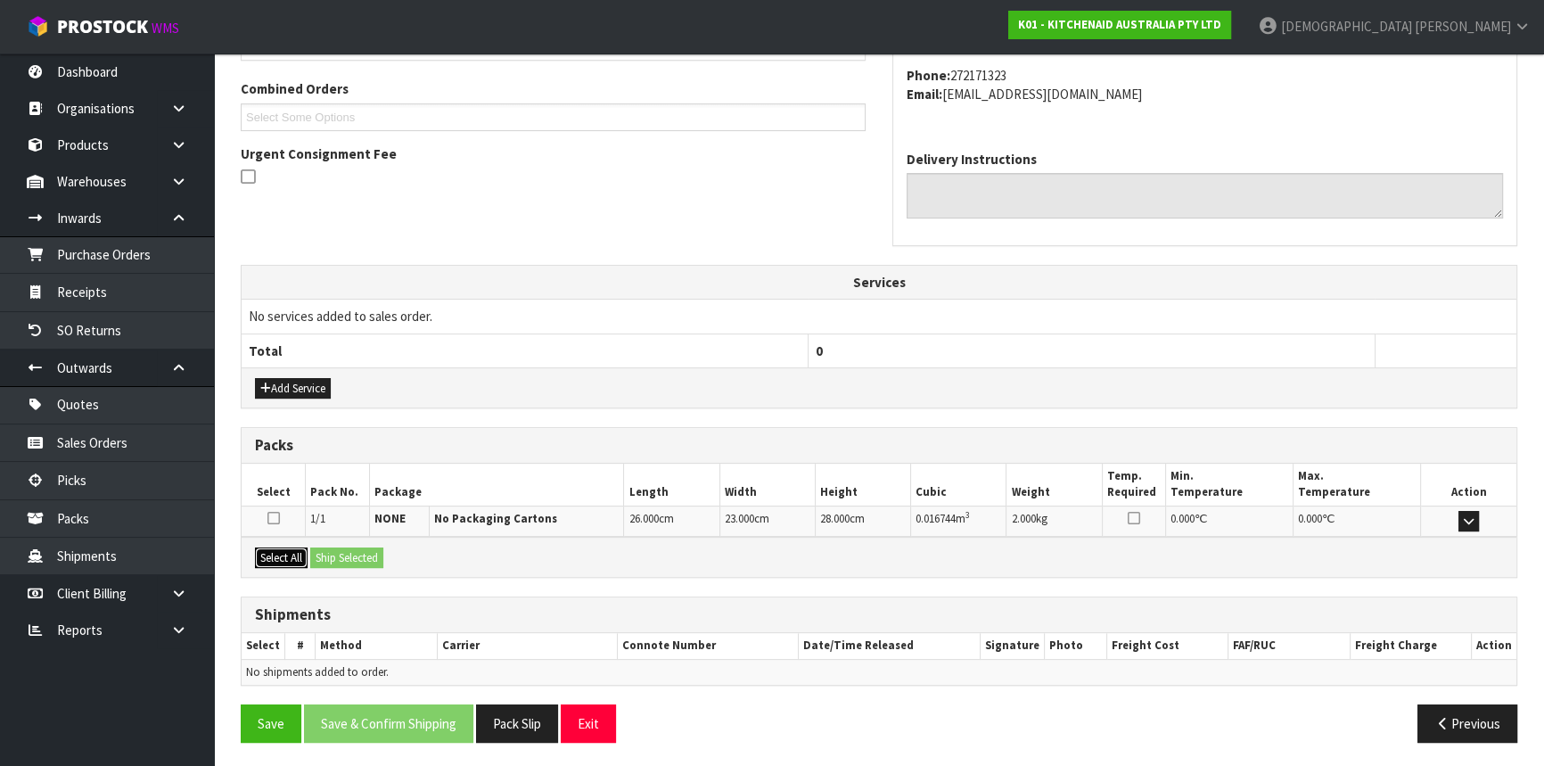
drag, startPoint x: 296, startPoint y: 557, endPoint x: 348, endPoint y: 553, distance: 51.8
click at [296, 557] on button "Select All" at bounding box center [281, 557] width 53 height 21
drag, startPoint x: 366, startPoint y: 553, endPoint x: 398, endPoint y: 561, distance: 33.3
click at [367, 553] on button "Ship Selected" at bounding box center [346, 557] width 73 height 21
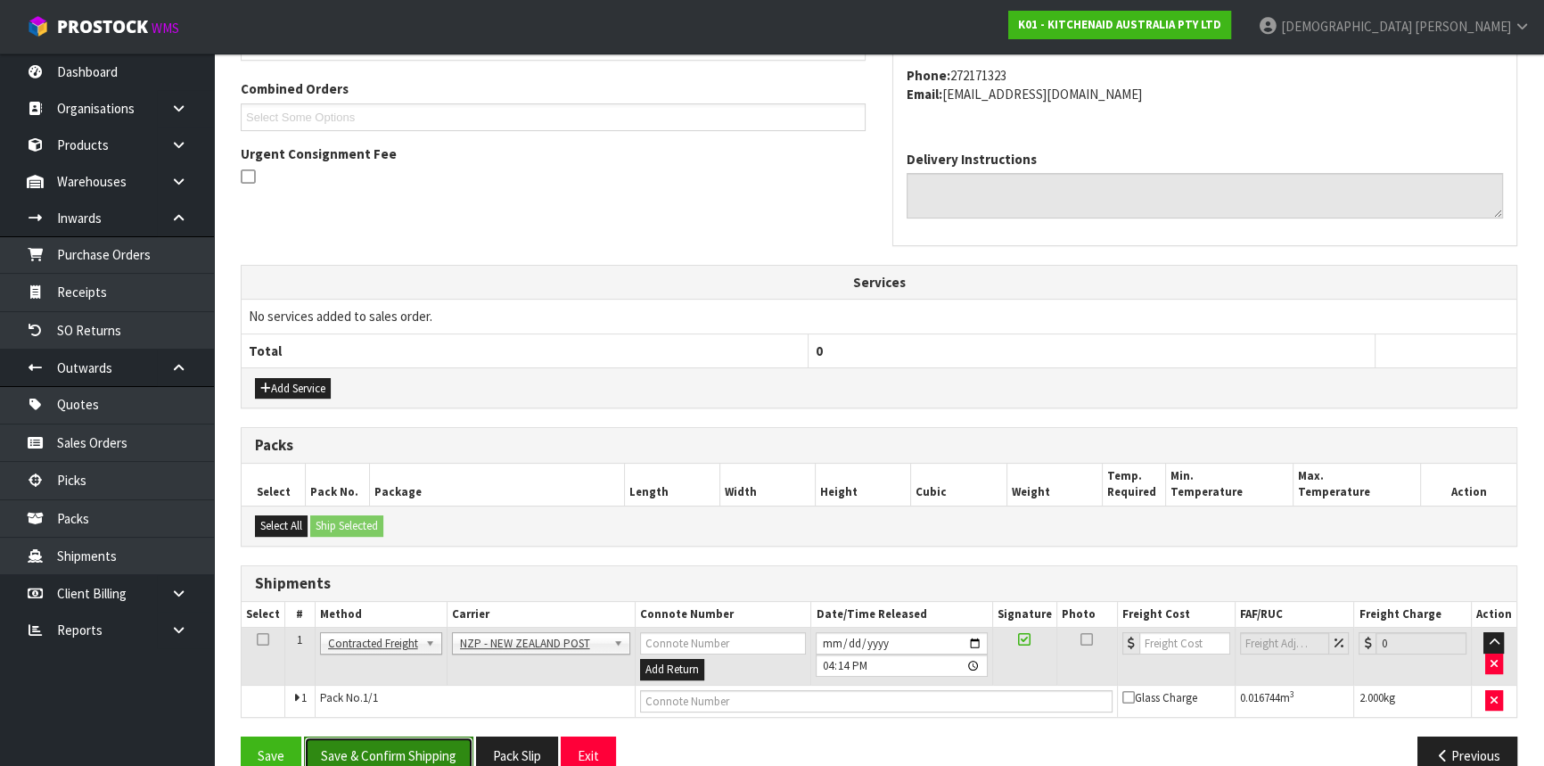
click at [353, 736] on button "Save & Confirm Shipping" at bounding box center [388, 755] width 169 height 38
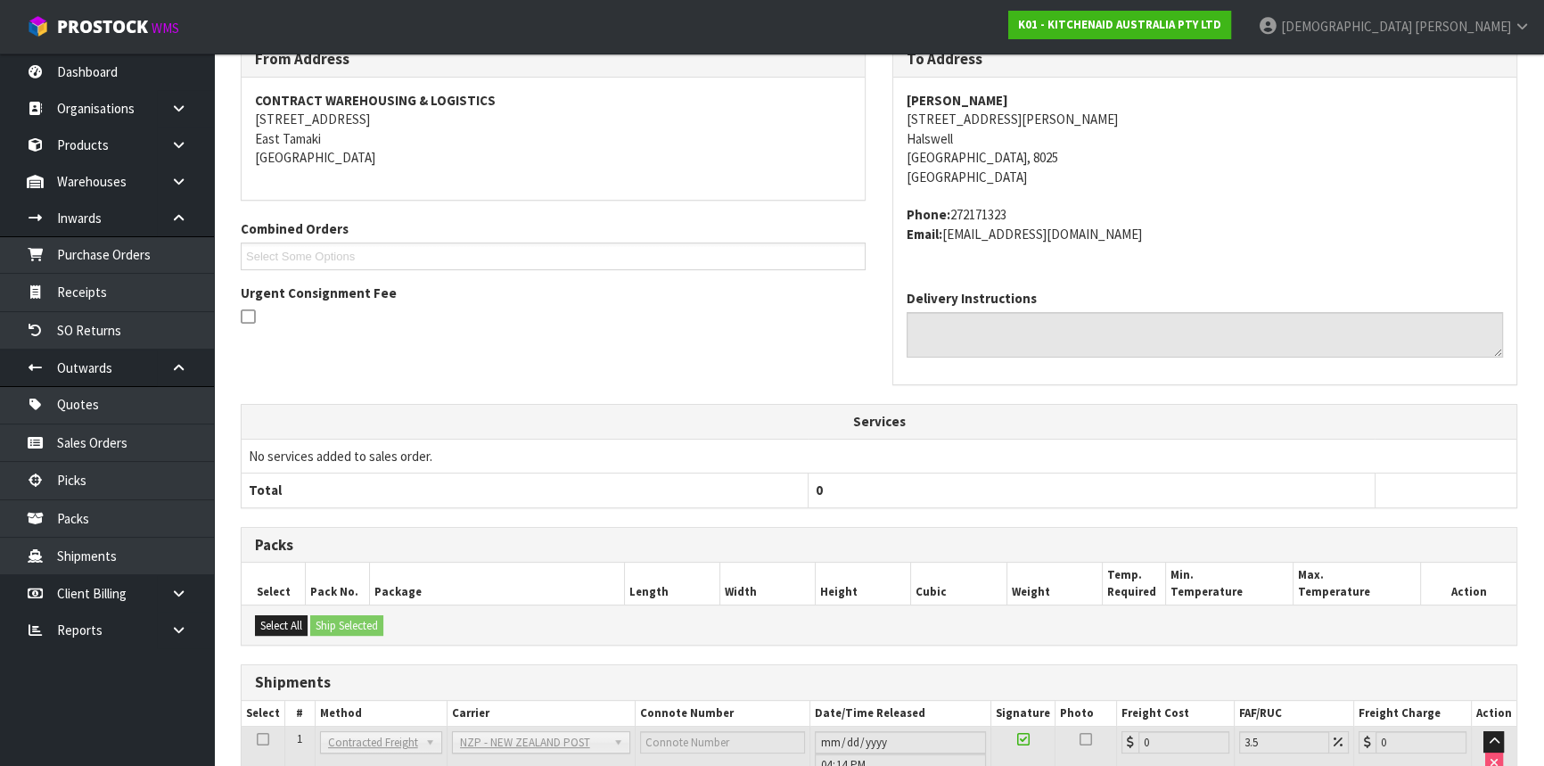
scroll to position [455, 0]
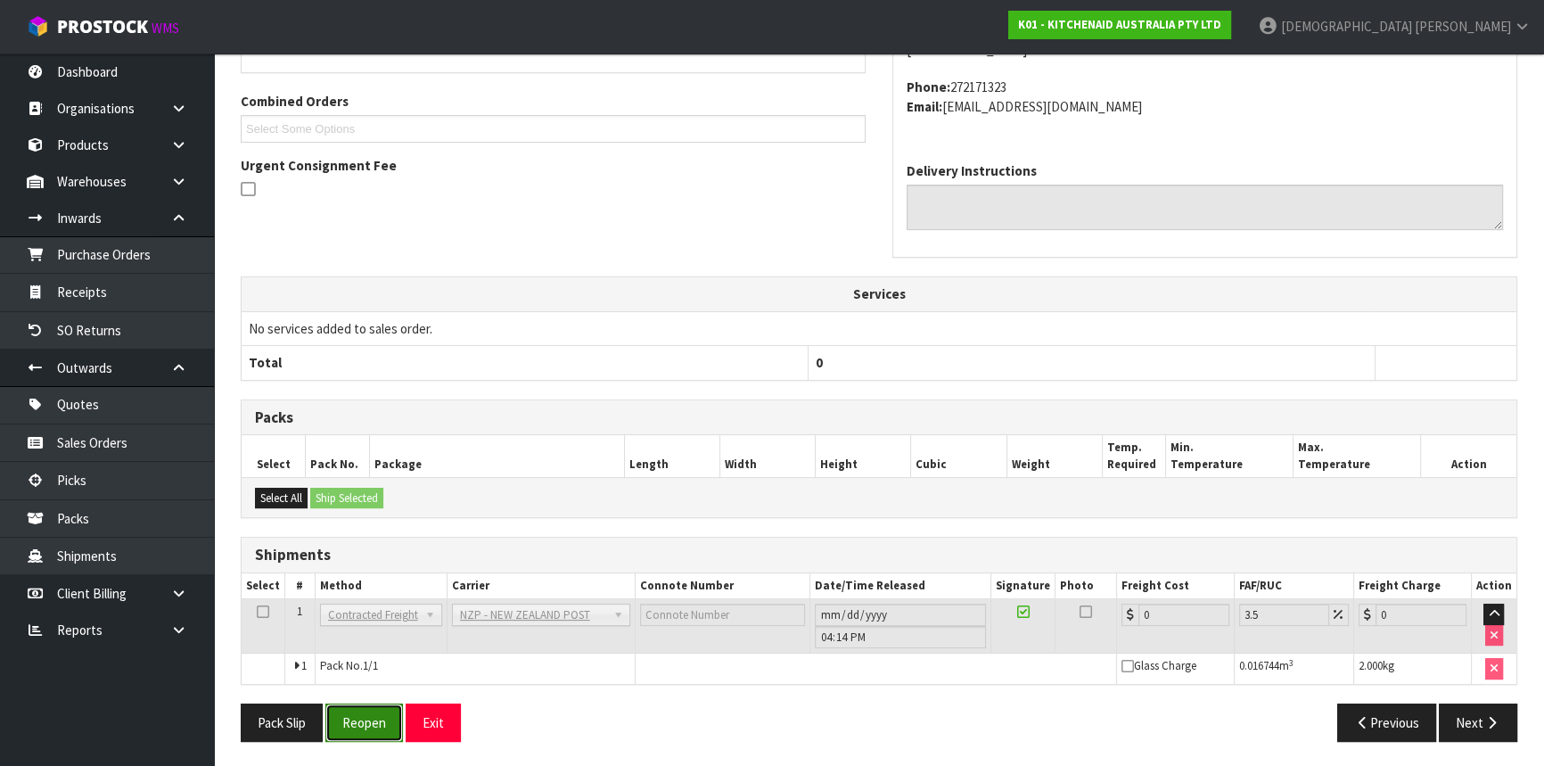
click at [372, 728] on button "Reopen" at bounding box center [364, 722] width 78 height 38
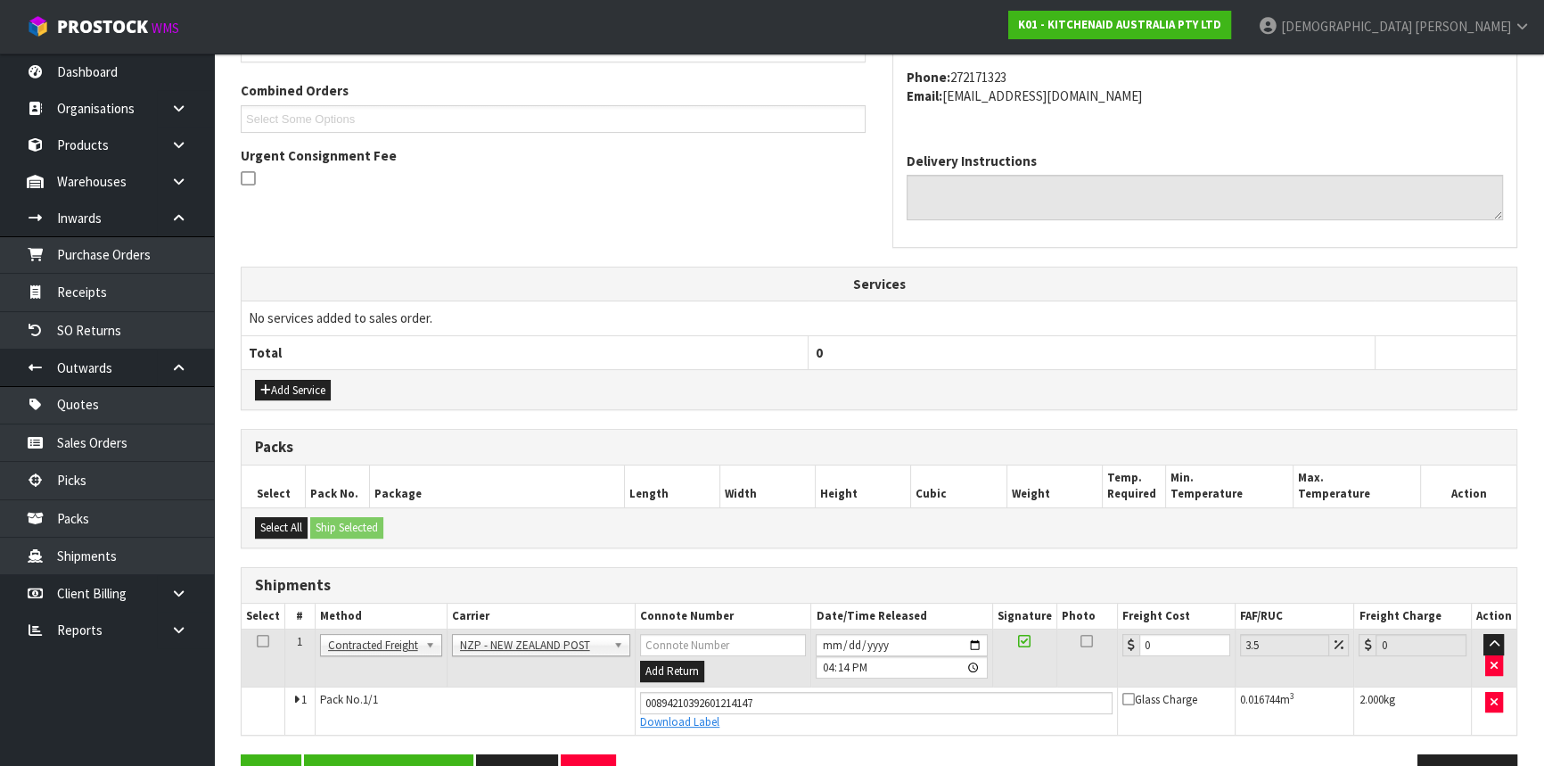
scroll to position [495, 0]
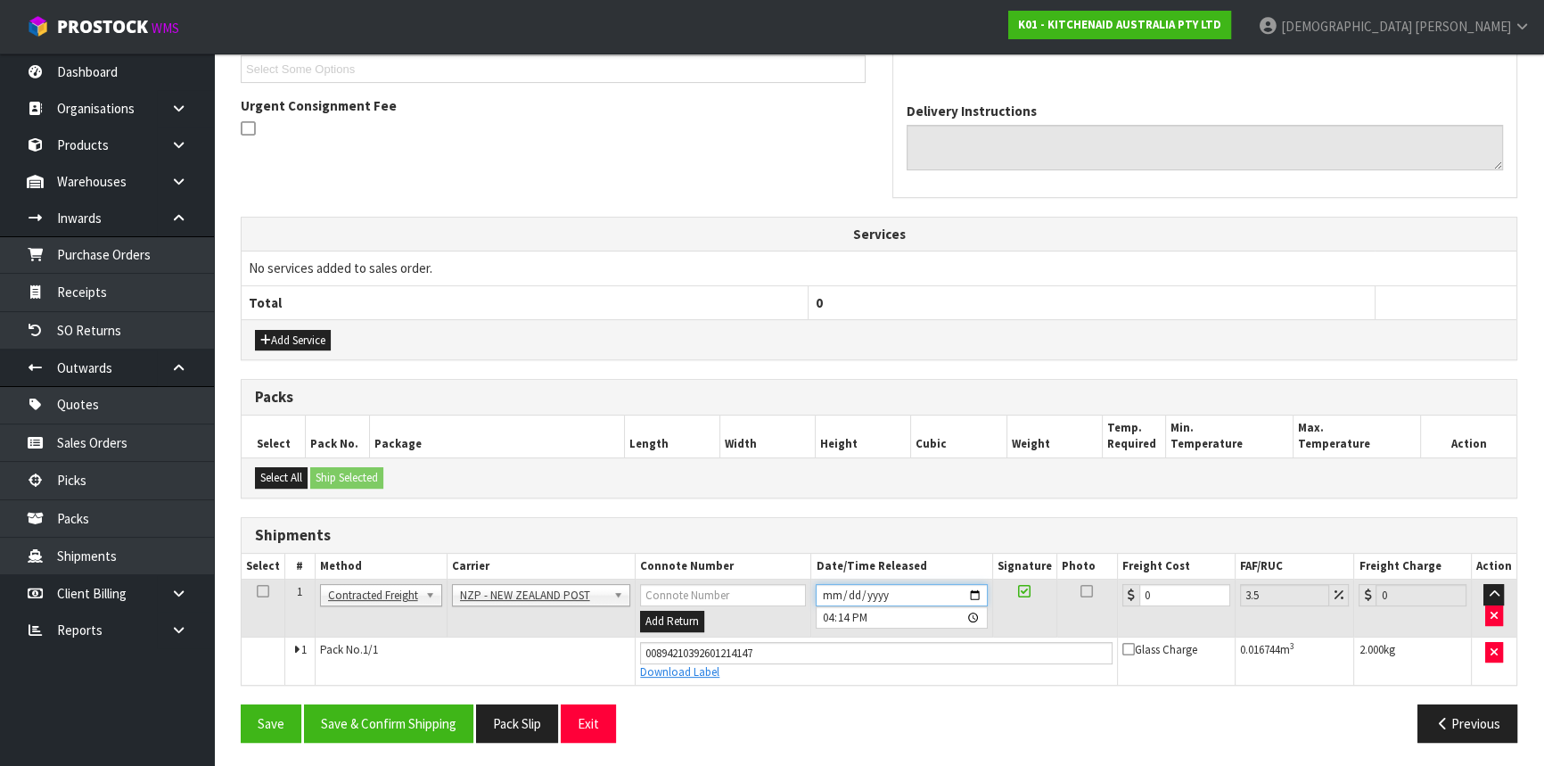
click at [972, 585] on input "[DATE]" at bounding box center [900, 595] width 171 height 22
click at [1140, 588] on input "0" at bounding box center [1184, 595] width 91 height 22
drag, startPoint x: 1148, startPoint y: 588, endPoint x: 1129, endPoint y: 591, distance: 18.9
click at [1129, 591] on div "0" at bounding box center [1176, 595] width 108 height 22
click at [365, 717] on button "Save & Confirm Shipping" at bounding box center [388, 723] width 169 height 38
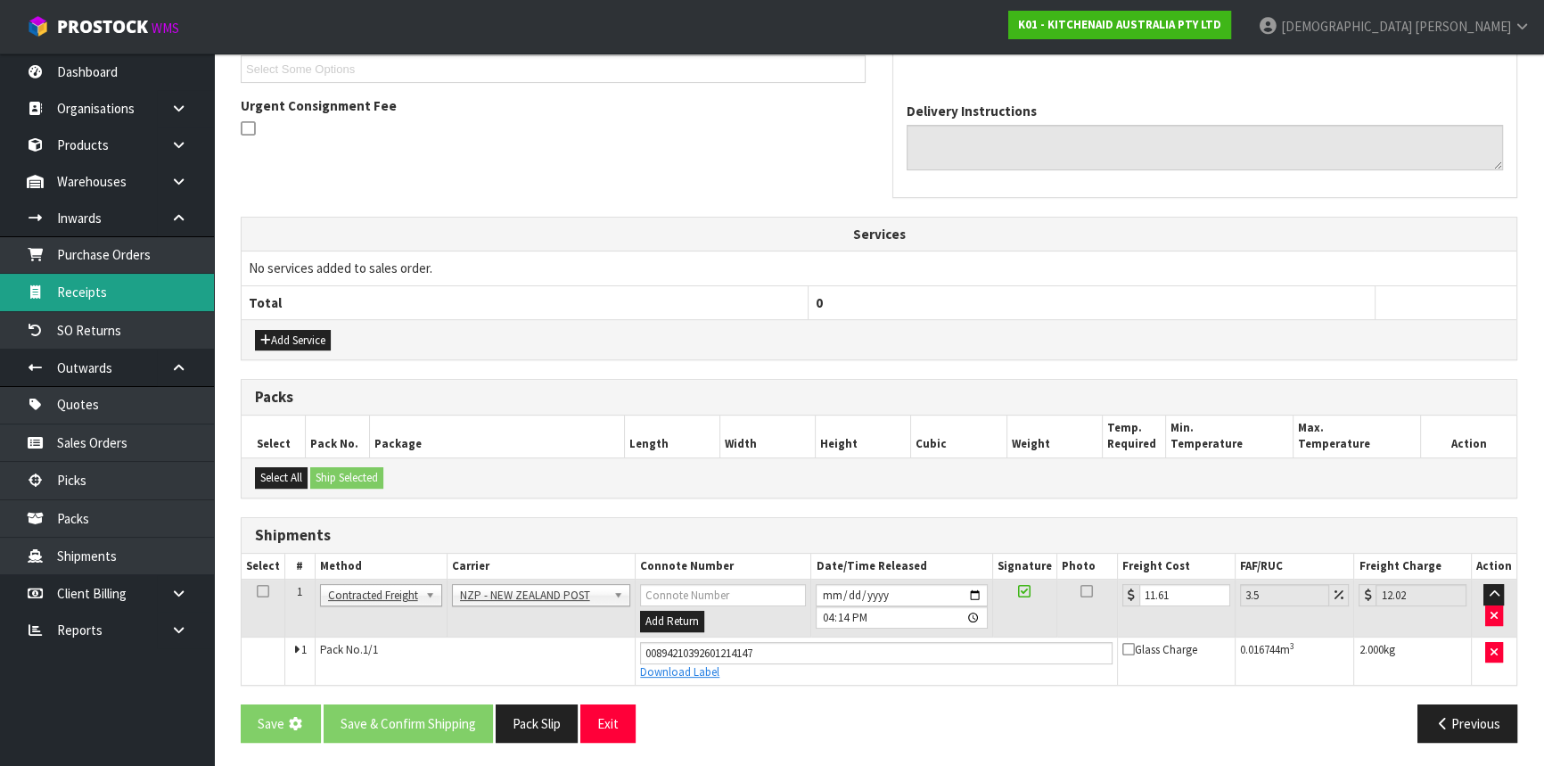
scroll to position [0, 0]
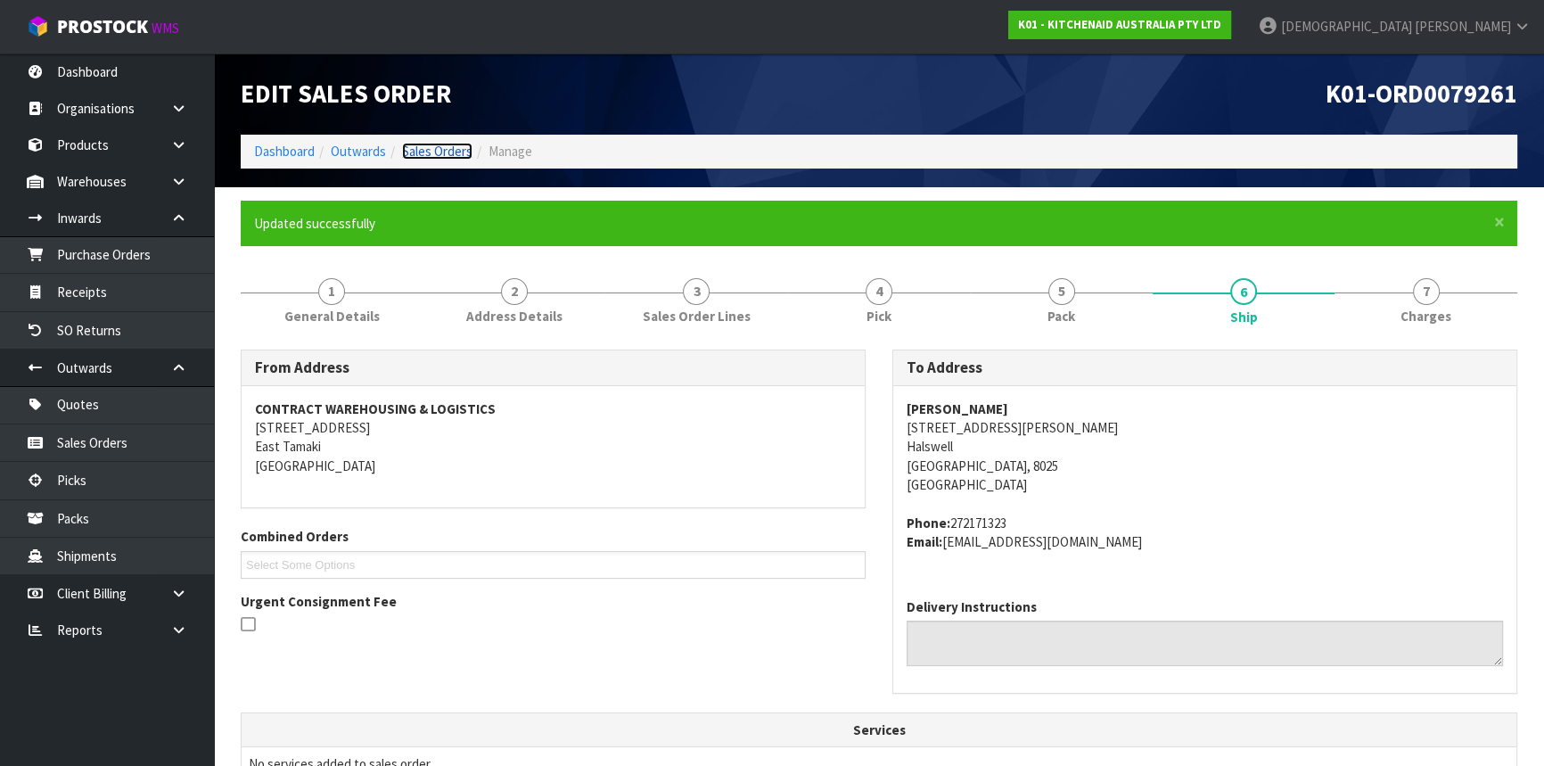
click at [454, 150] on link "Sales Orders" at bounding box center [437, 151] width 70 height 17
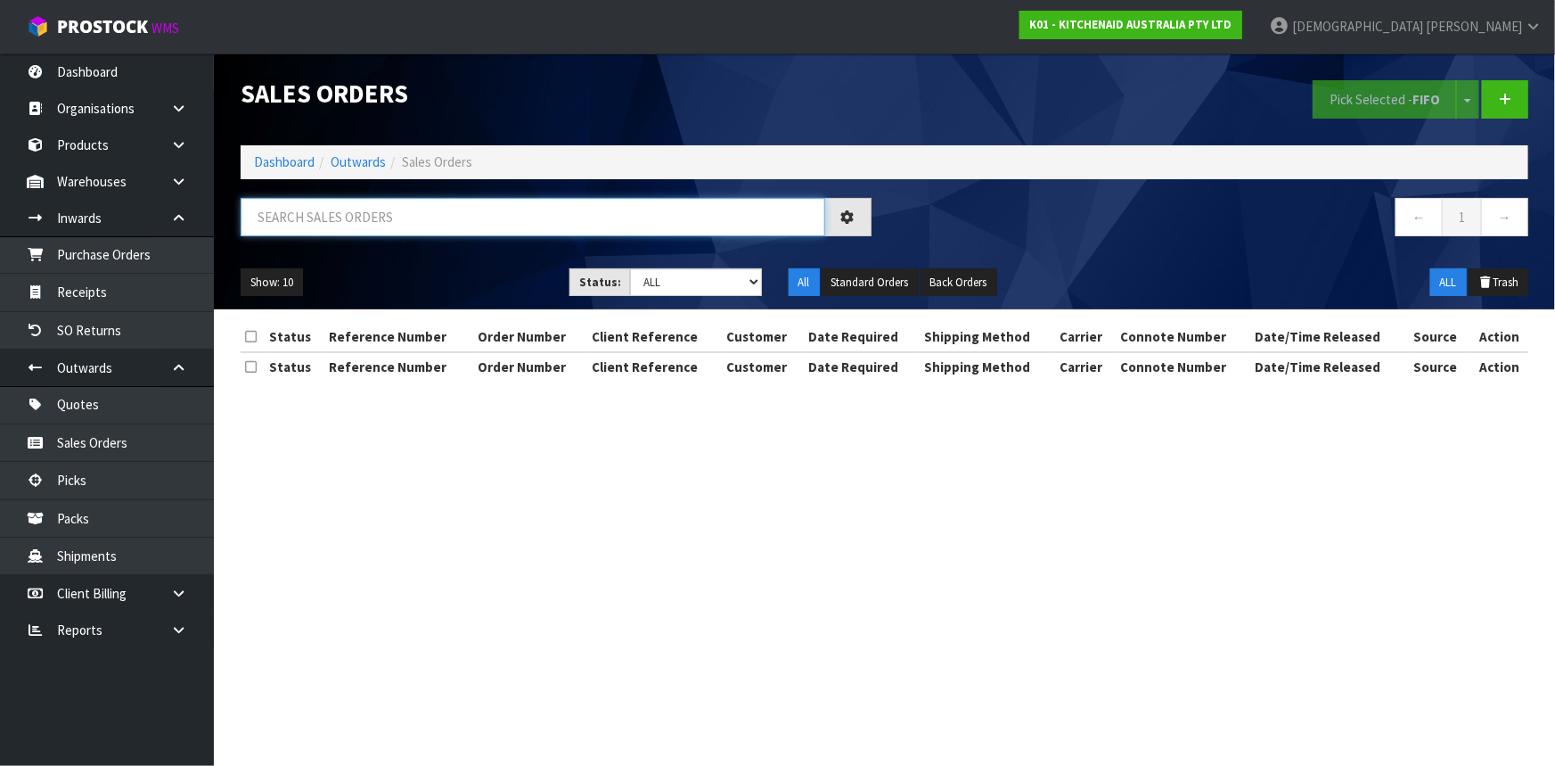
click at [431, 202] on input "text" at bounding box center [533, 217] width 585 height 38
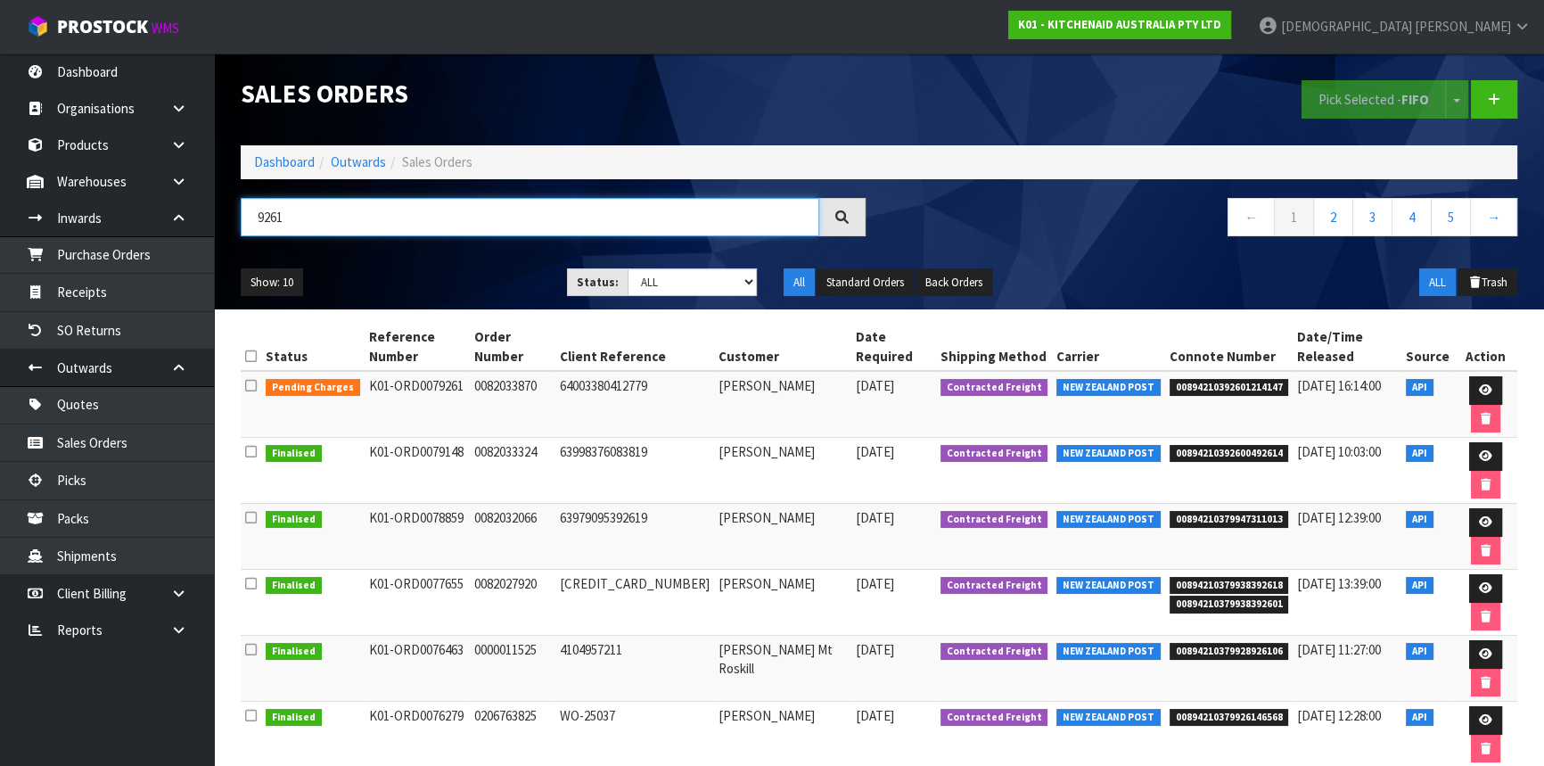
drag, startPoint x: 299, startPoint y: 197, endPoint x: 282, endPoint y: 240, distance: 46.3
click at [297, 199] on input "9261" at bounding box center [530, 217] width 578 height 38
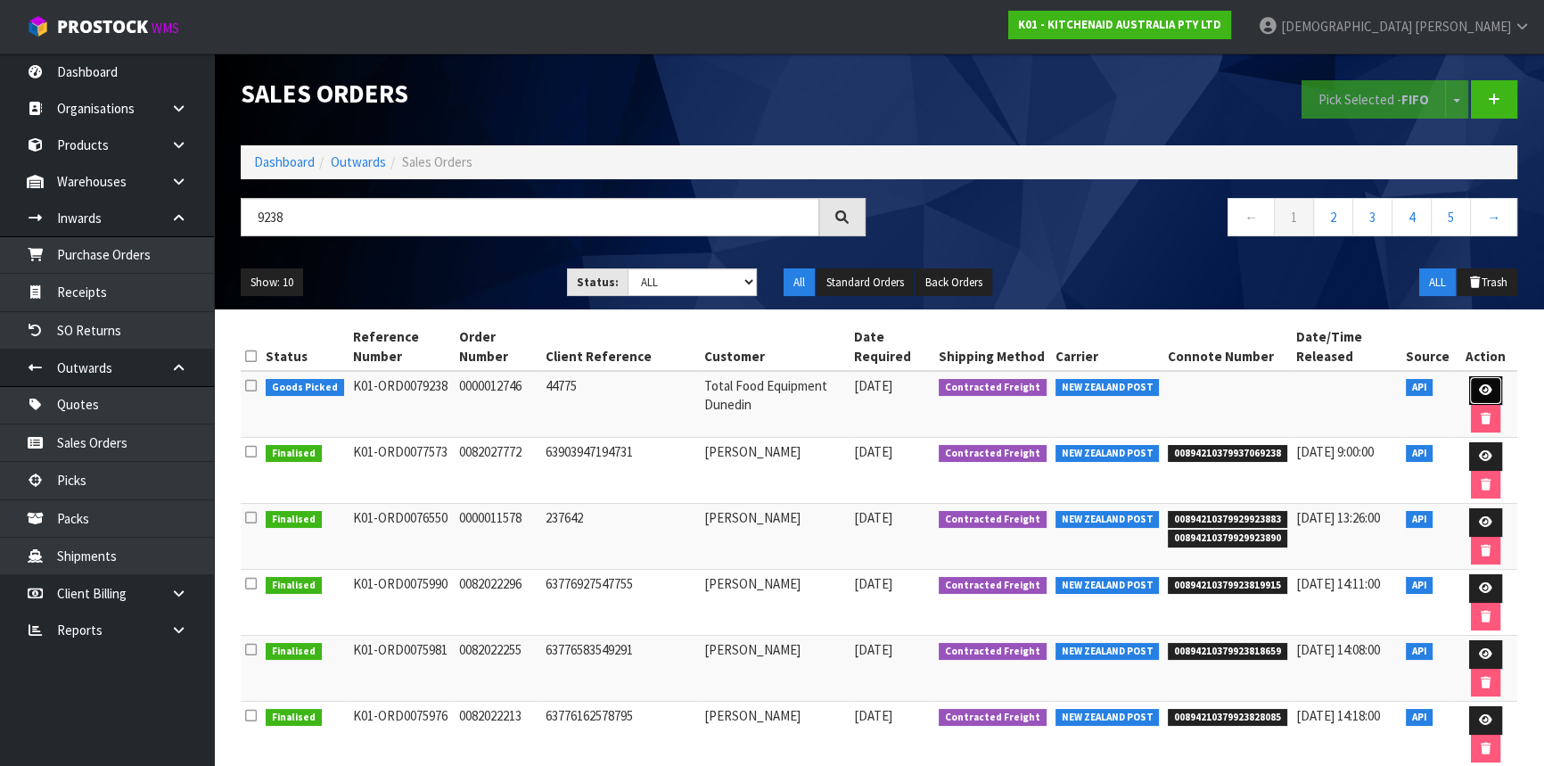
click at [1484, 391] on icon at bounding box center [1484, 390] width 13 height 12
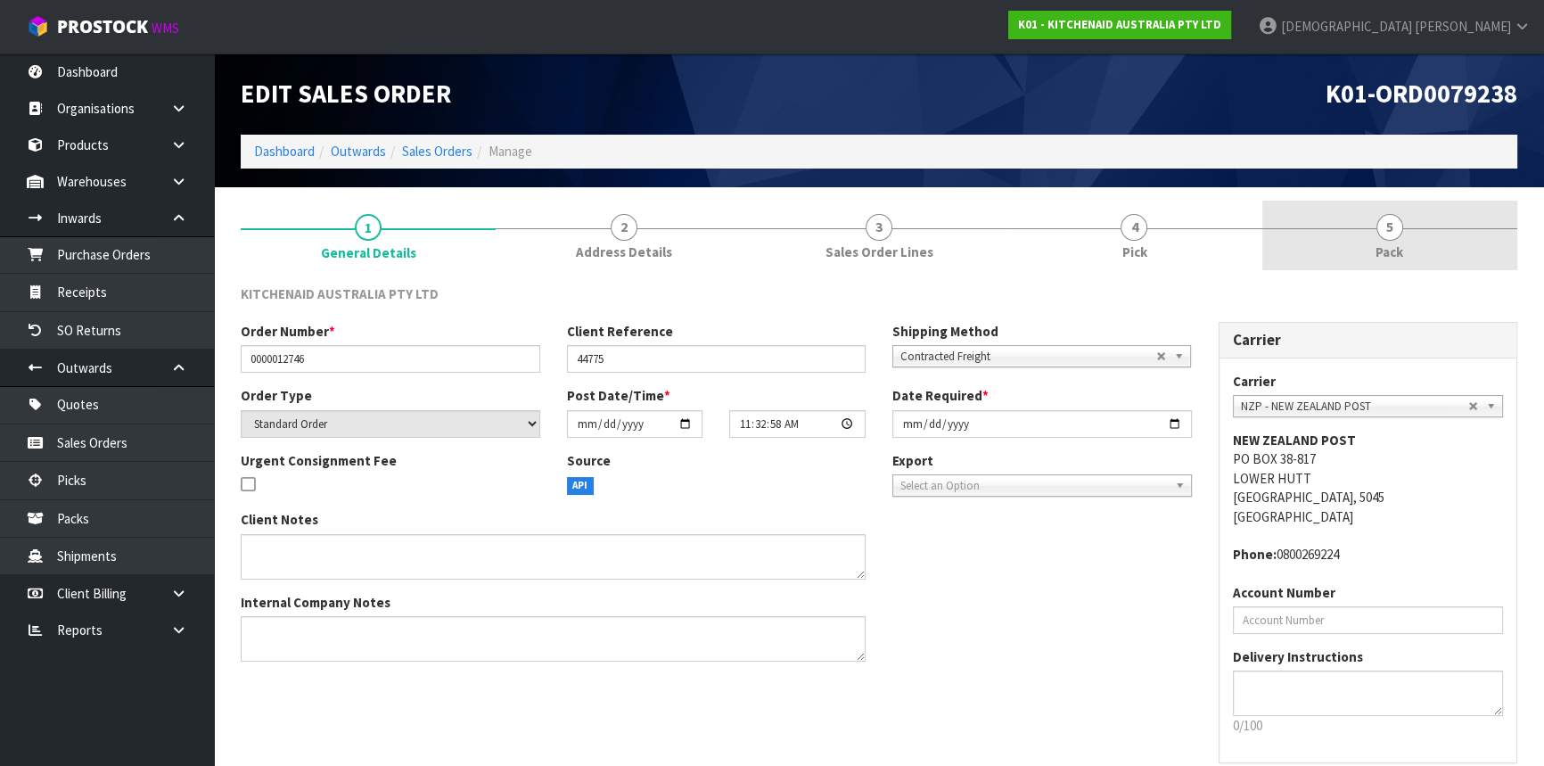
click at [1373, 232] on link "5 Pack" at bounding box center [1389, 236] width 255 height 70
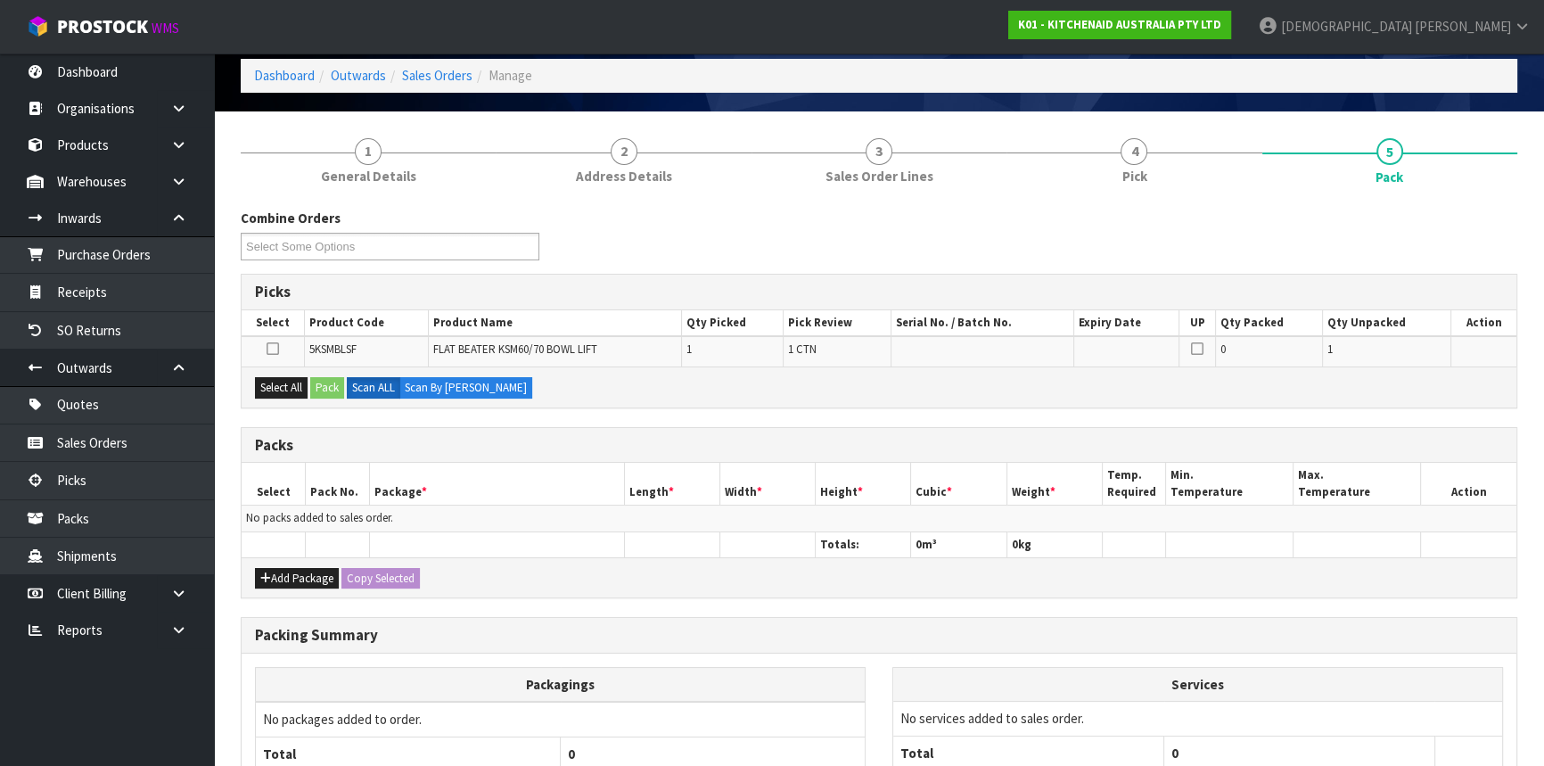
scroll to position [233, 0]
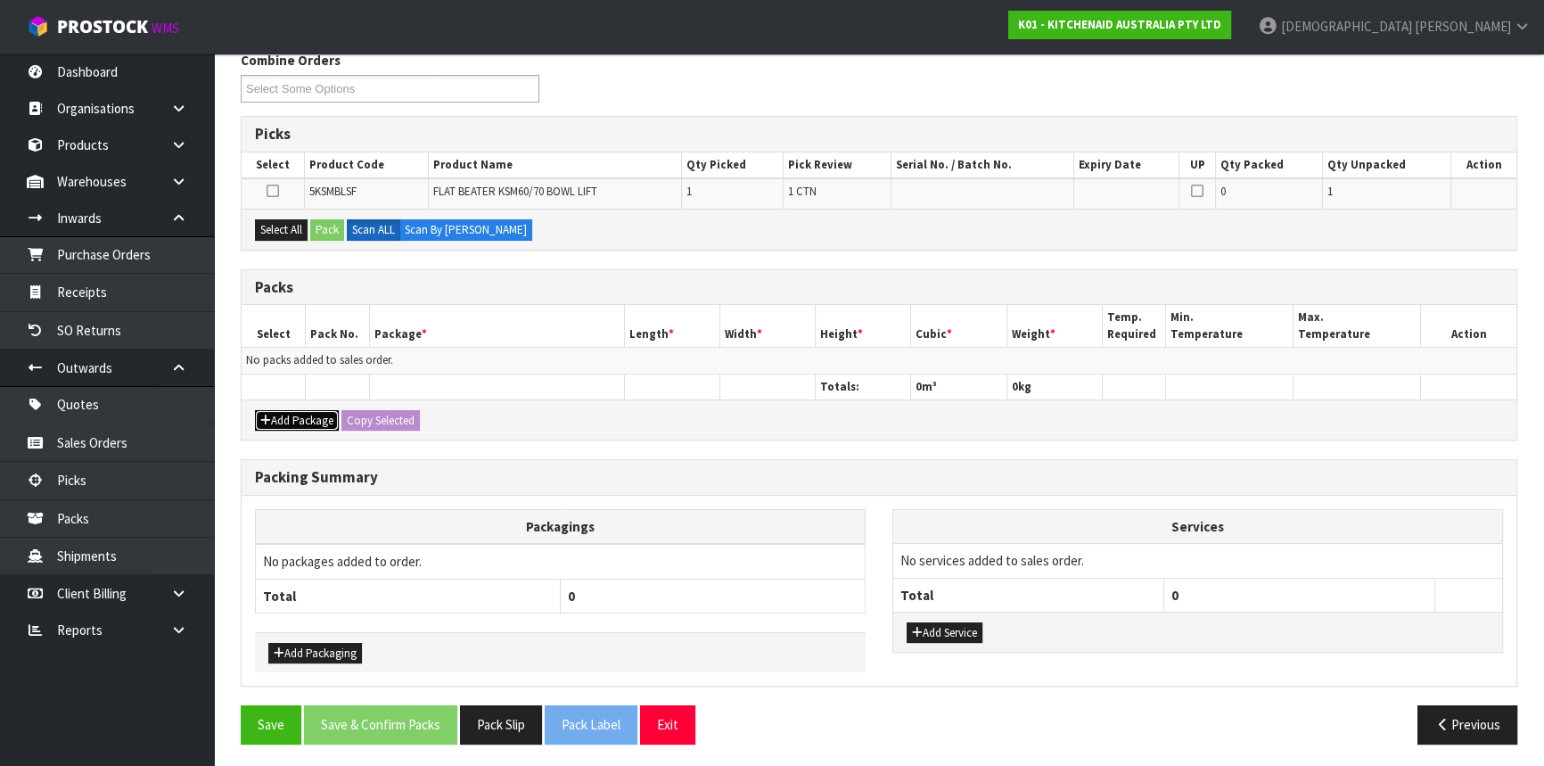
click at [303, 418] on button "Add Package" at bounding box center [297, 420] width 84 height 21
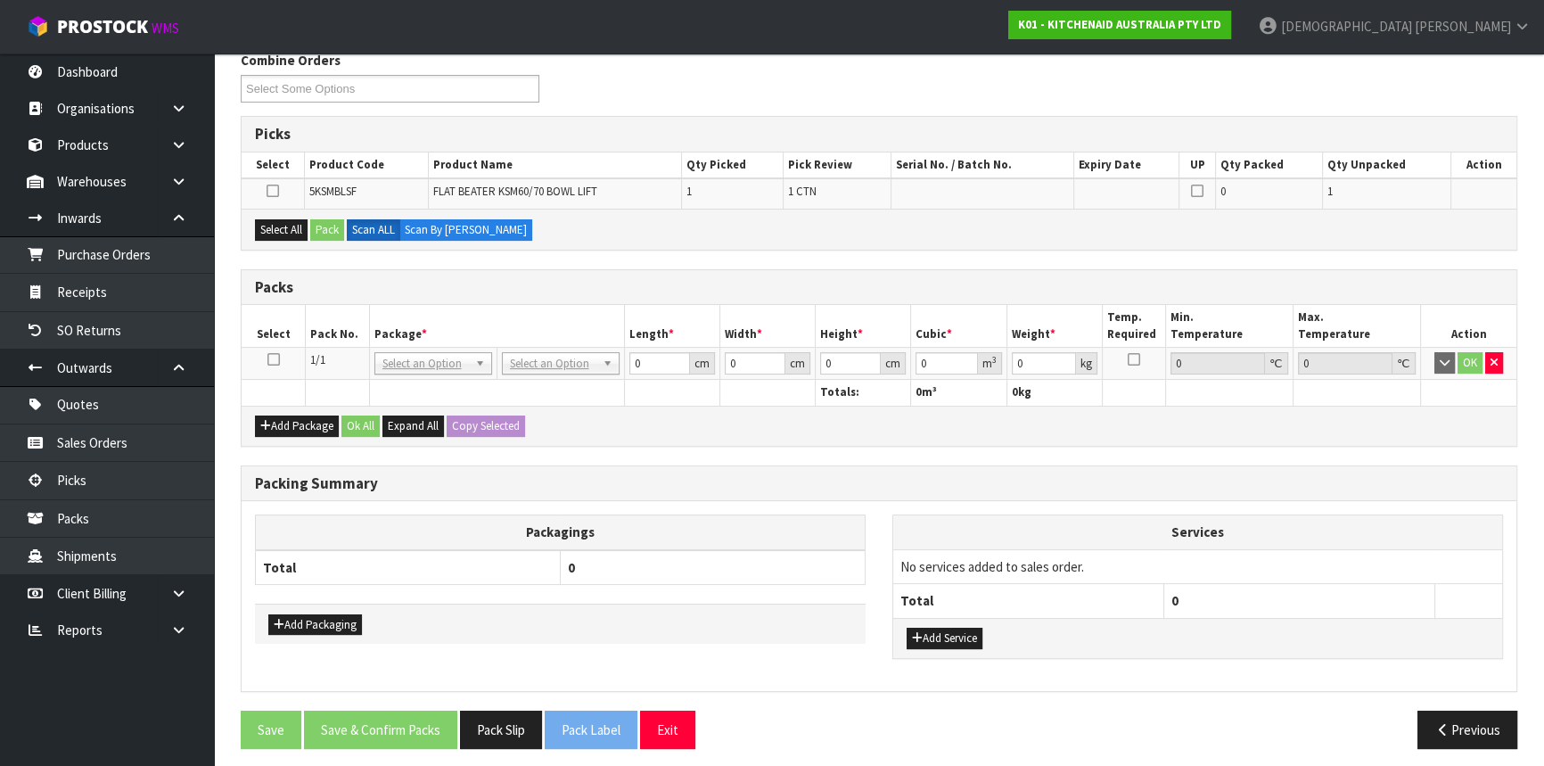
click at [277, 359] on icon at bounding box center [273, 359] width 12 height 1
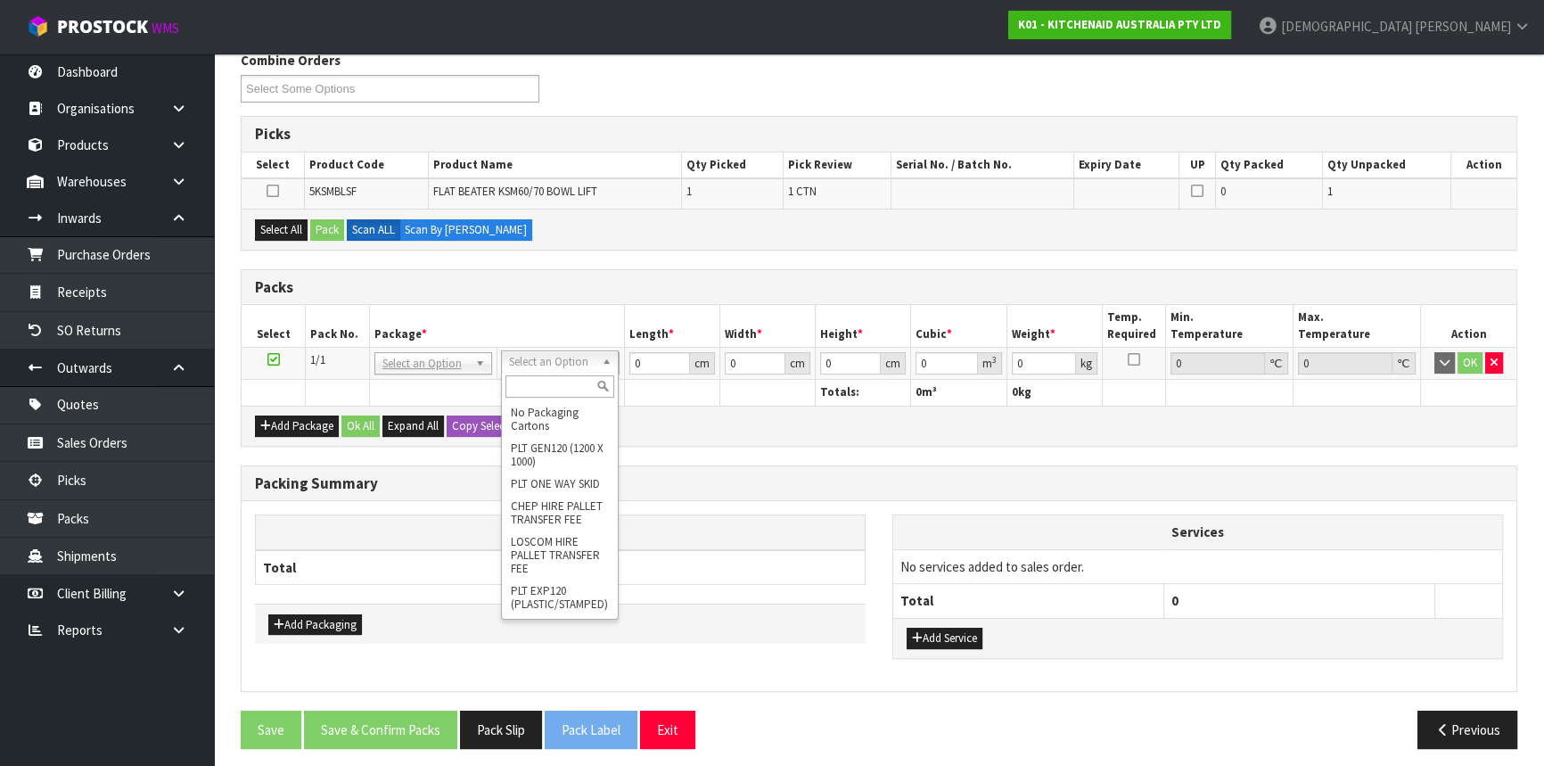
click at [544, 391] on input "text" at bounding box center [559, 386] width 109 height 22
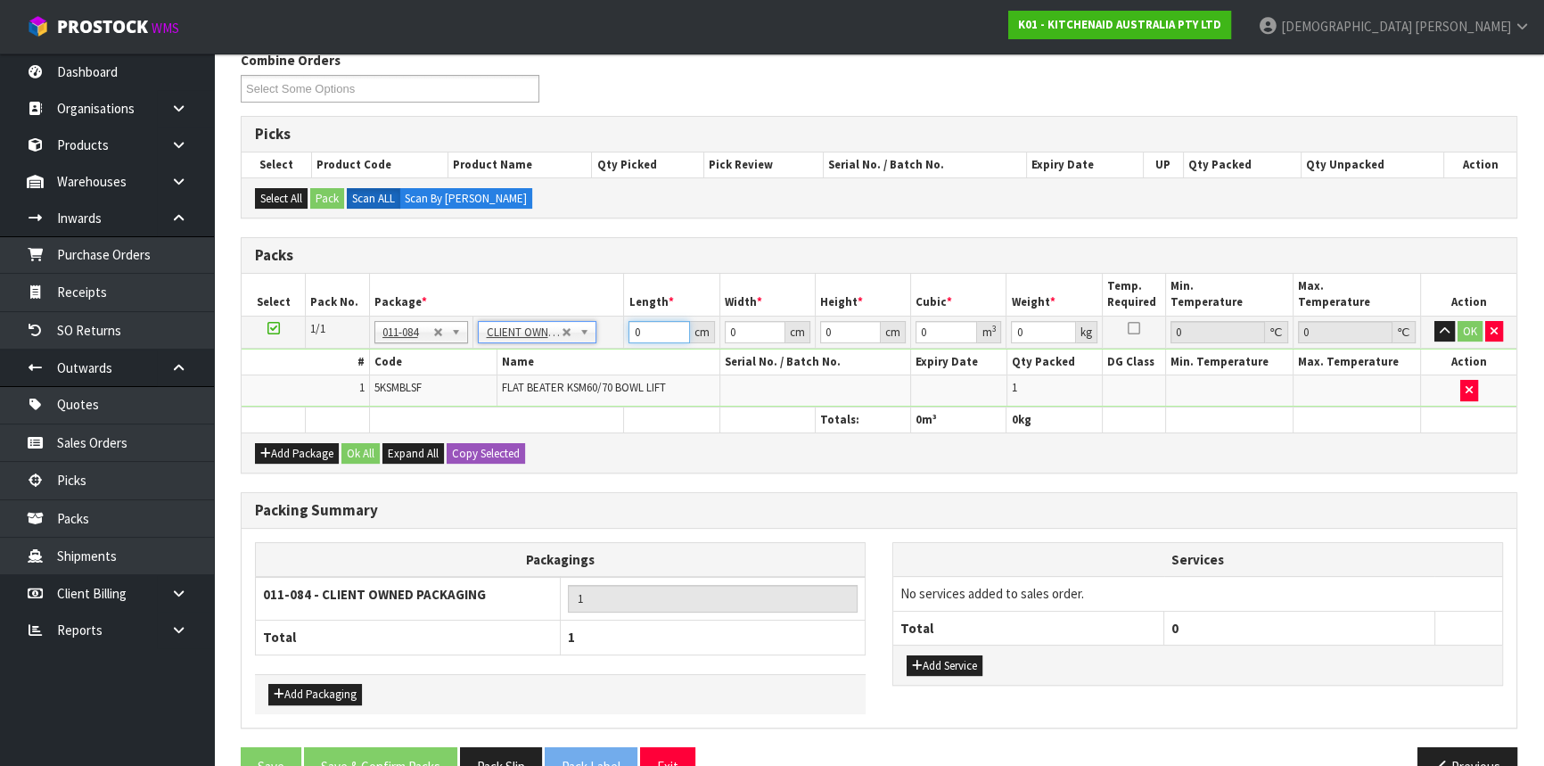
drag, startPoint x: 643, startPoint y: 324, endPoint x: 636, endPoint y: 331, distance: 9.5
click at [636, 331] on input "0" at bounding box center [658, 332] width 61 height 22
drag, startPoint x: 636, startPoint y: 331, endPoint x: 609, endPoint y: 328, distance: 27.8
click at [609, 328] on tr "1/1 NONE 007-001 007-002 007-004 007-009 007-013 007-014 007-015 007-017 007-01…" at bounding box center [879, 331] width 1274 height 32
click at [356, 454] on button "Ok All" at bounding box center [360, 453] width 38 height 21
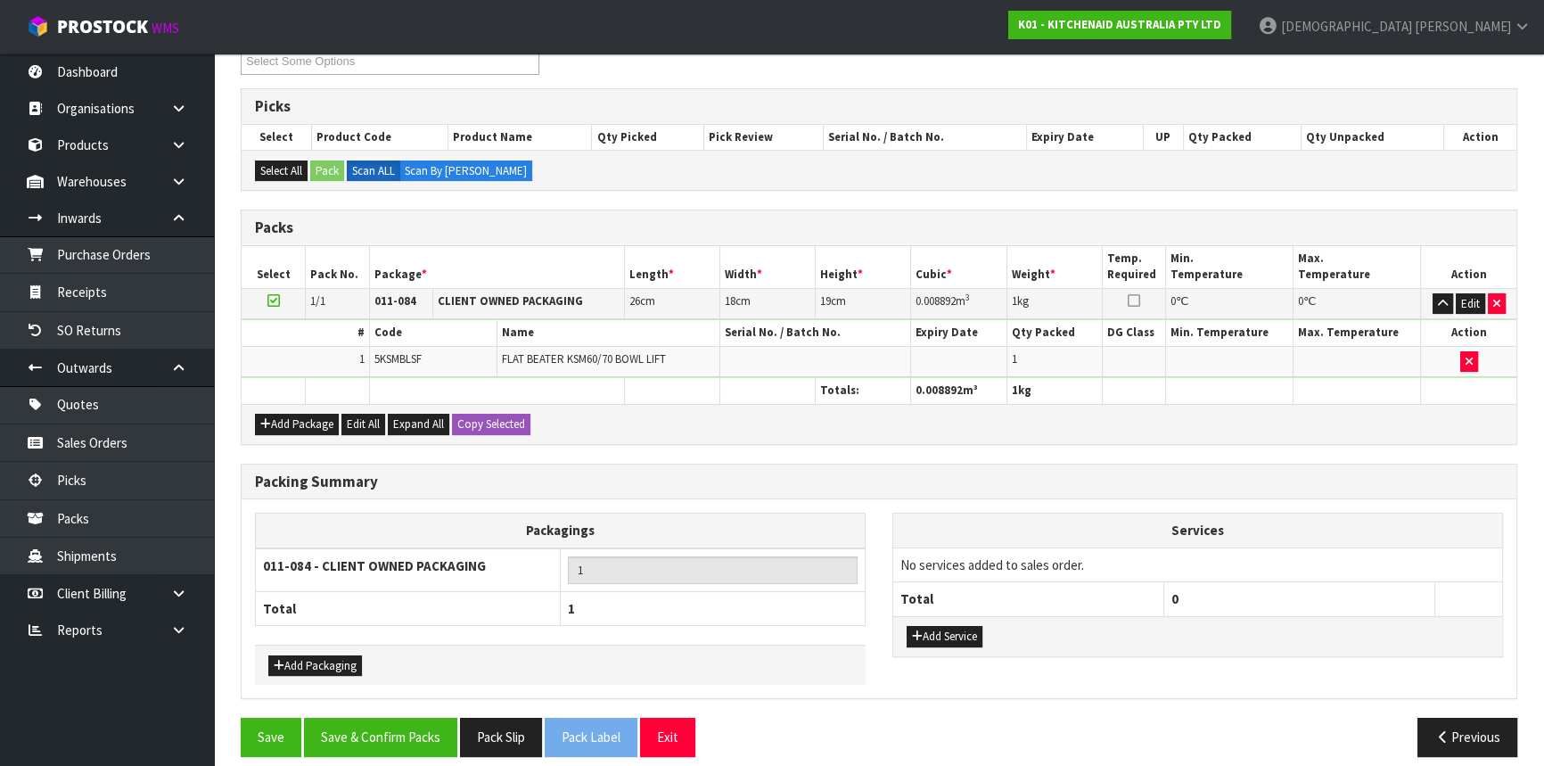
scroll to position [274, 0]
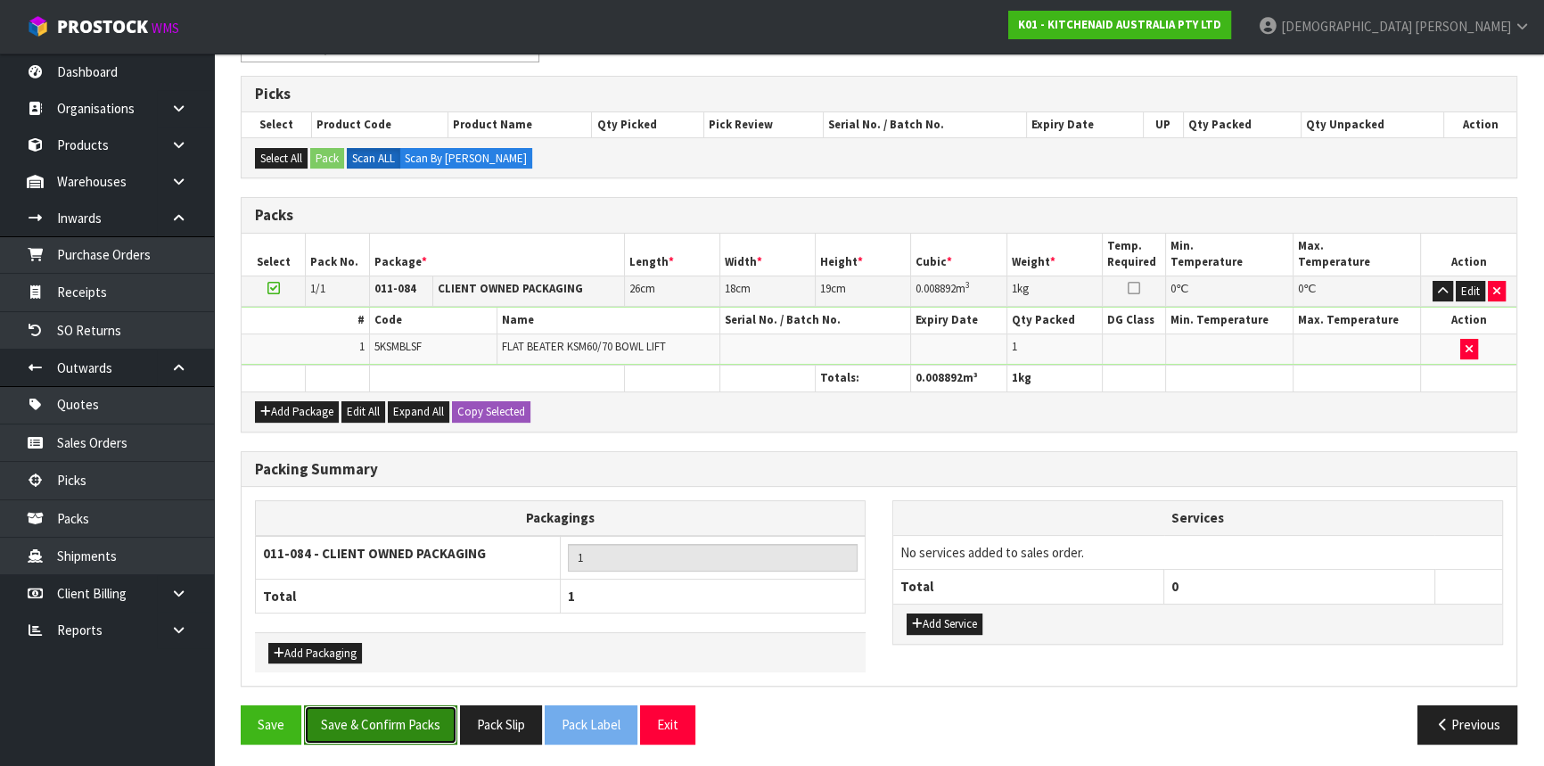
click at [404, 724] on button "Save & Confirm Packs" at bounding box center [380, 724] width 153 height 38
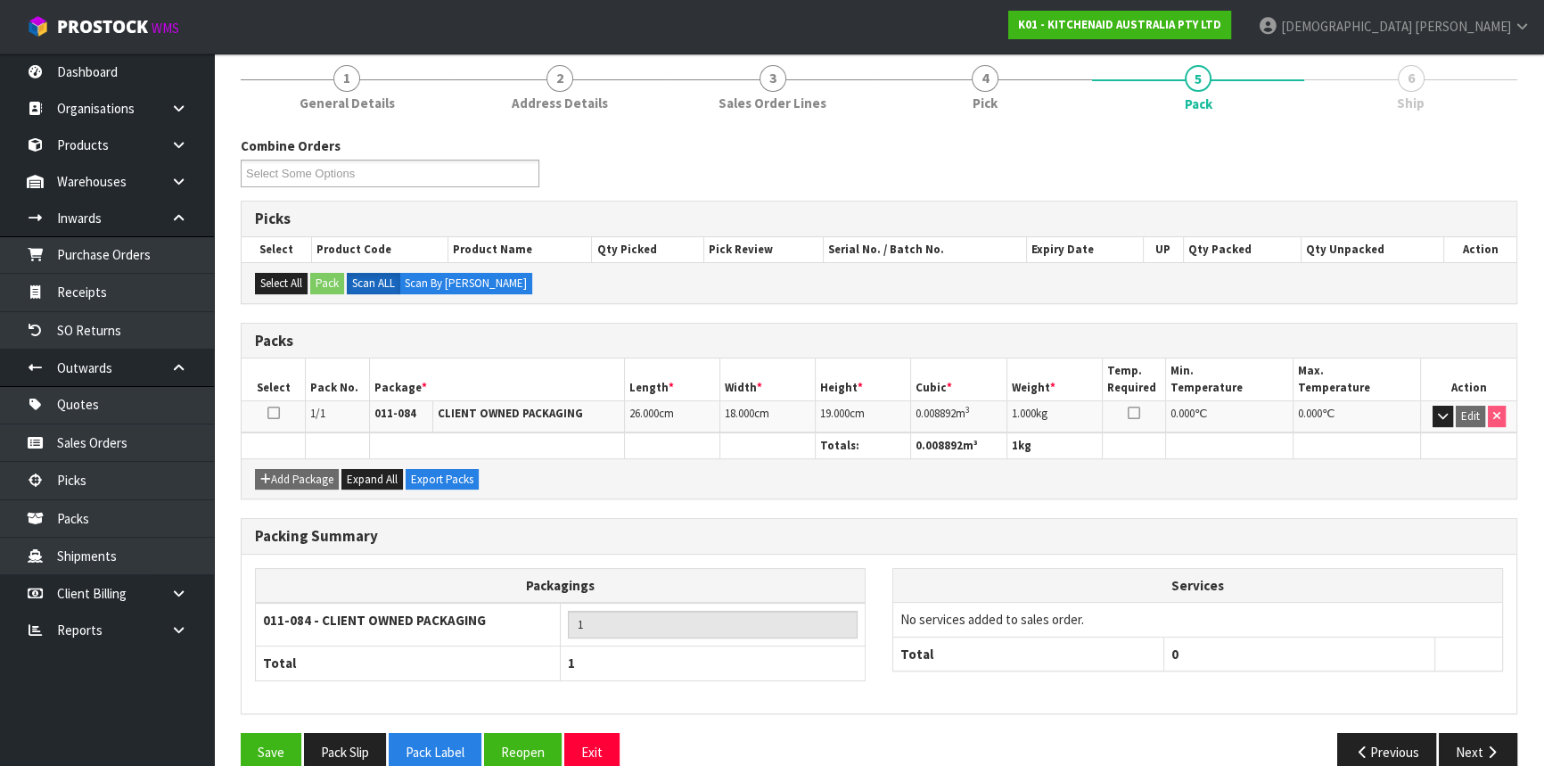
scroll to position [241, 0]
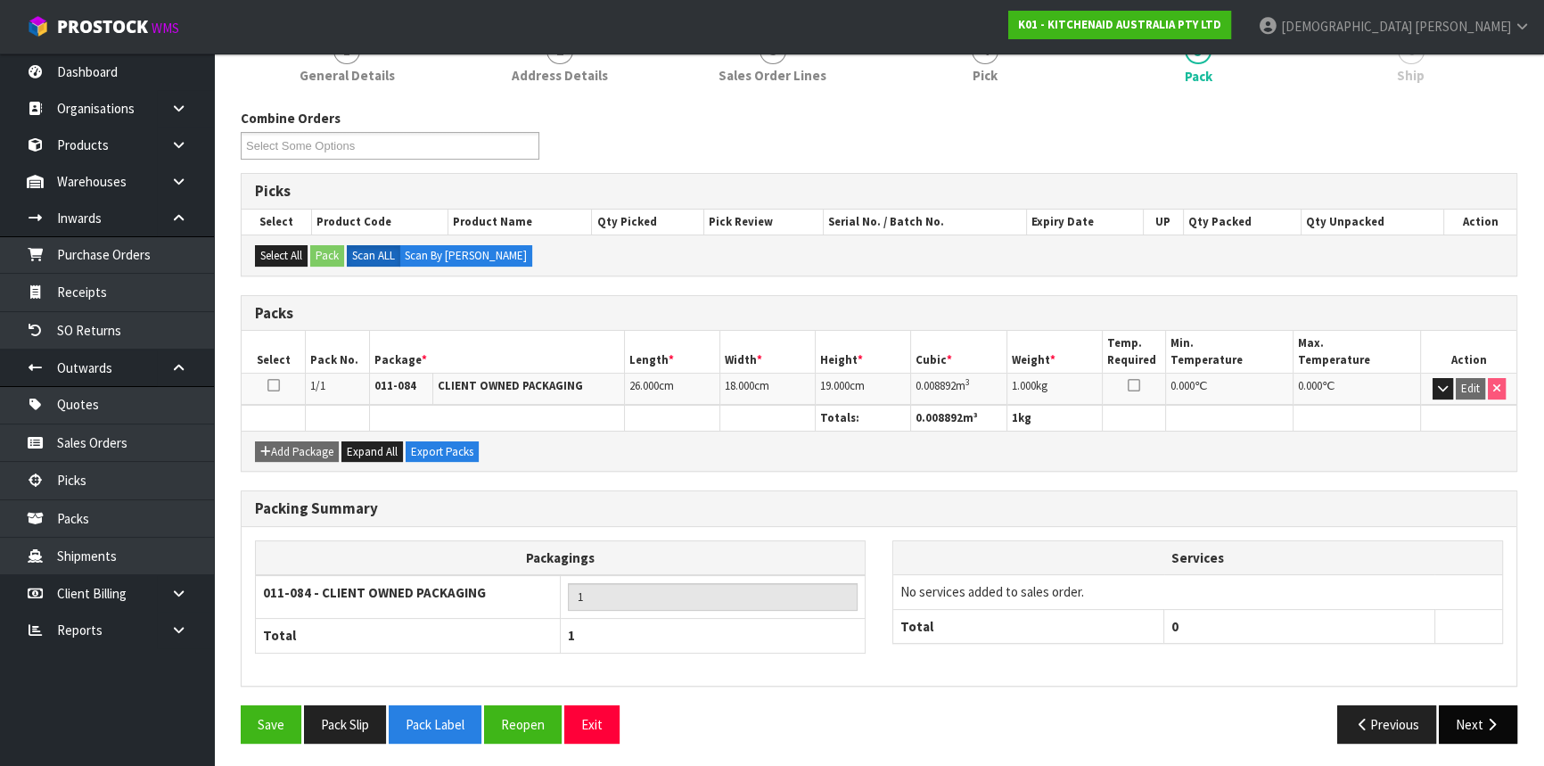
click at [1495, 731] on button "Next" at bounding box center [1477, 724] width 78 height 38
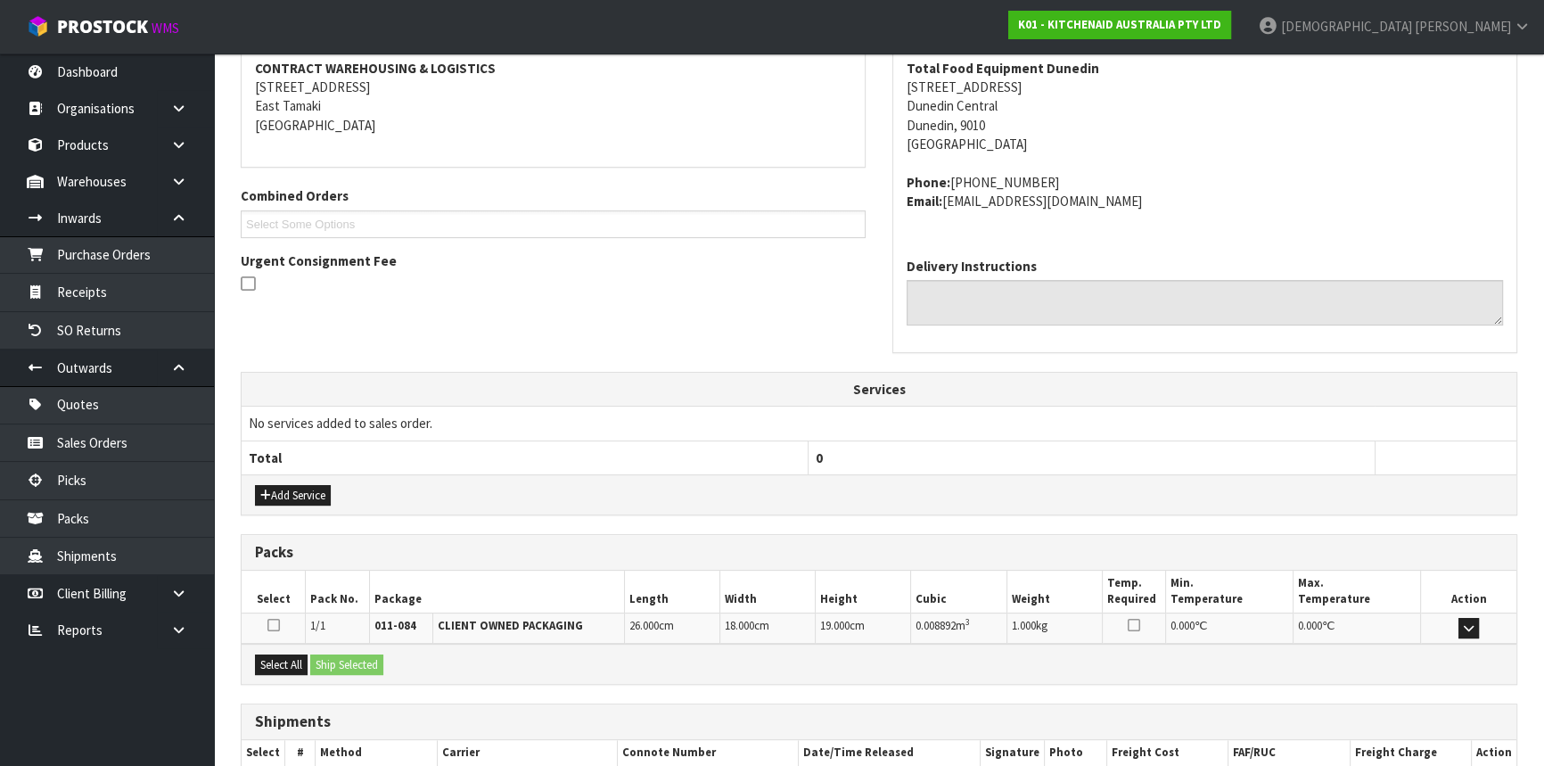
scroll to position [447, 0]
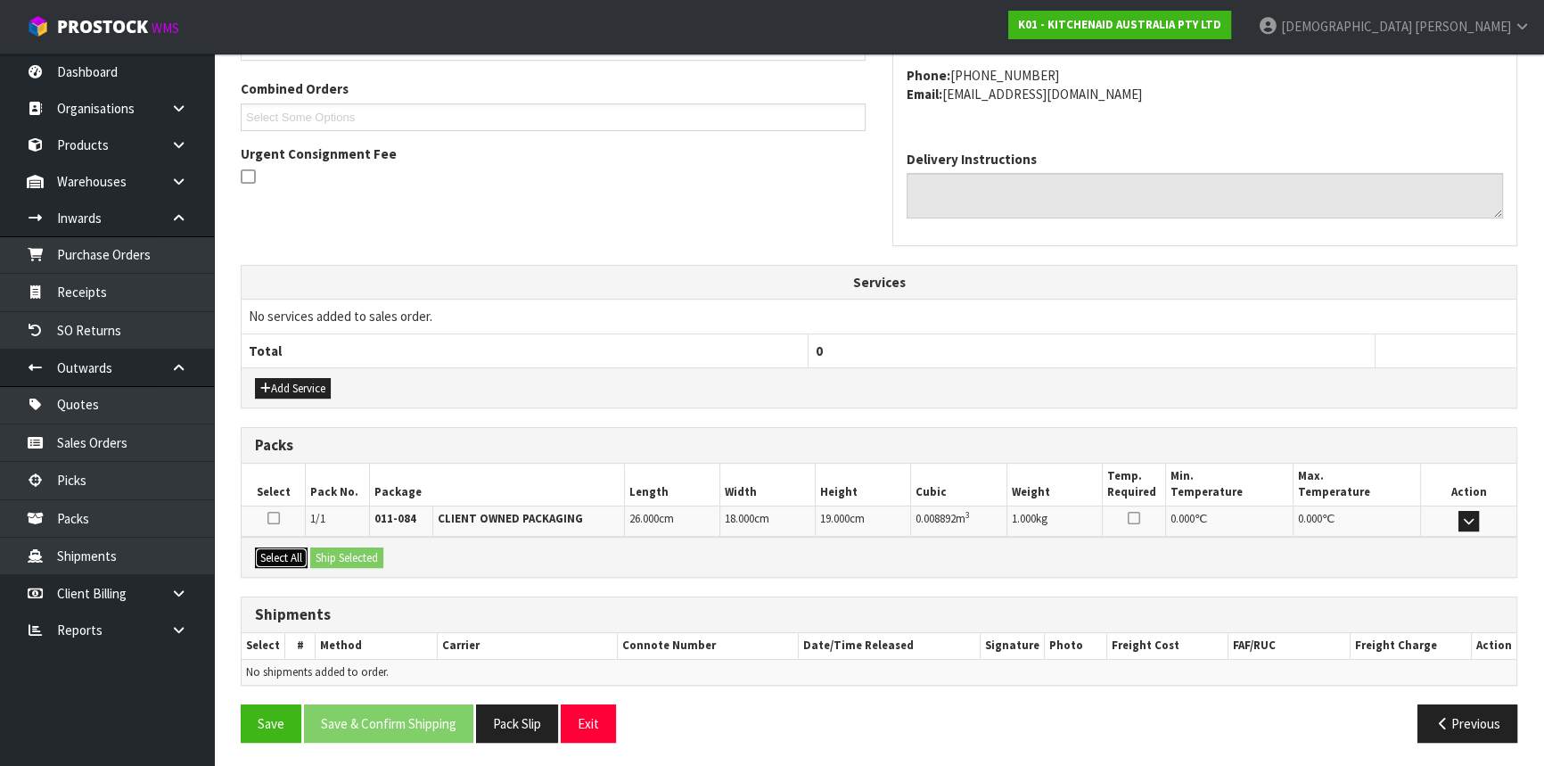
click at [268, 553] on button "Select All" at bounding box center [281, 557] width 53 height 21
click at [391, 555] on div "Select All Ship Selected" at bounding box center [879, 556] width 1274 height 40
click at [381, 555] on button "Ship Selected" at bounding box center [346, 557] width 73 height 21
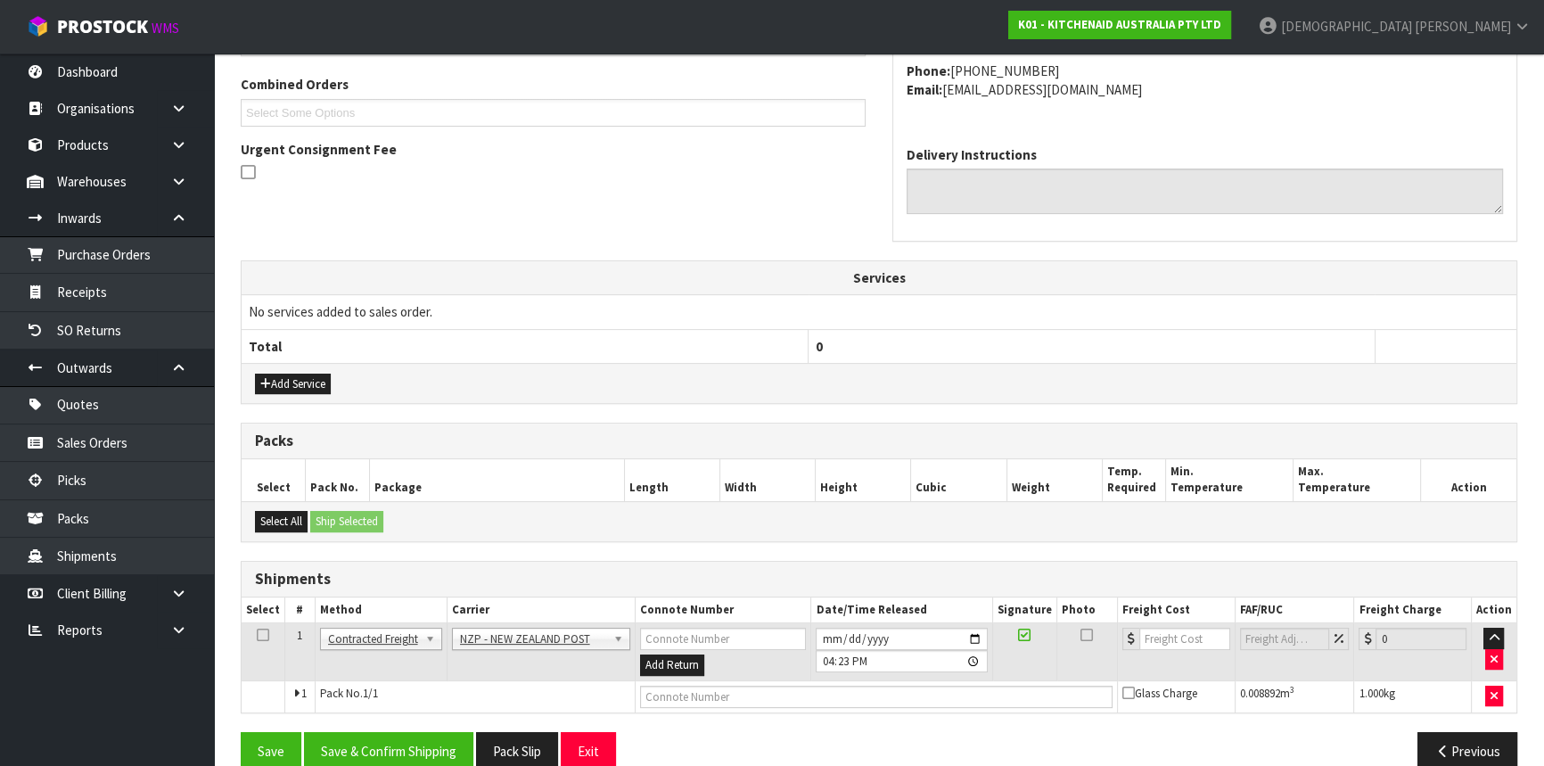
scroll to position [479, 0]
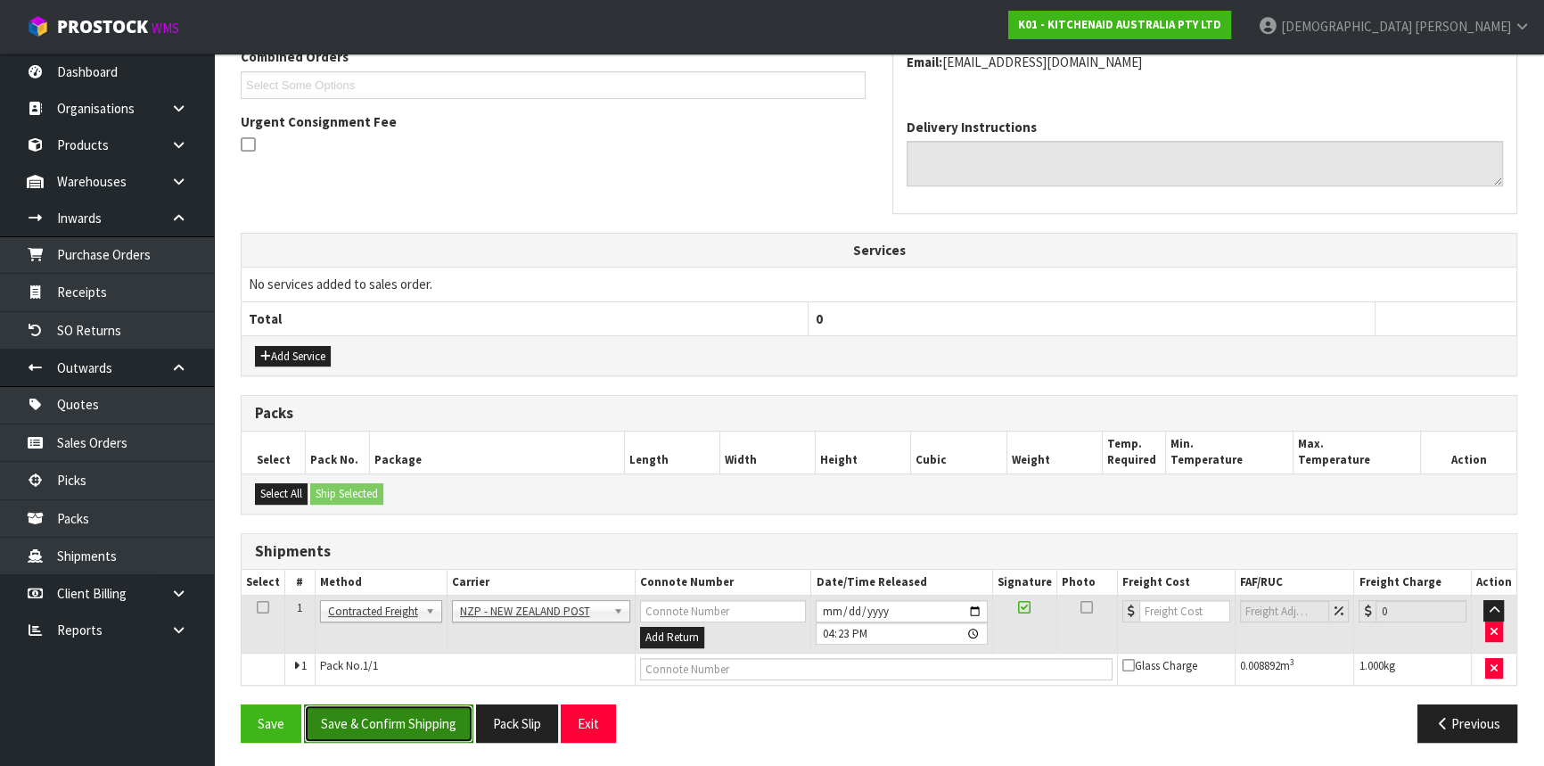
click at [445, 715] on button "Save & Confirm Shipping" at bounding box center [388, 723] width 169 height 38
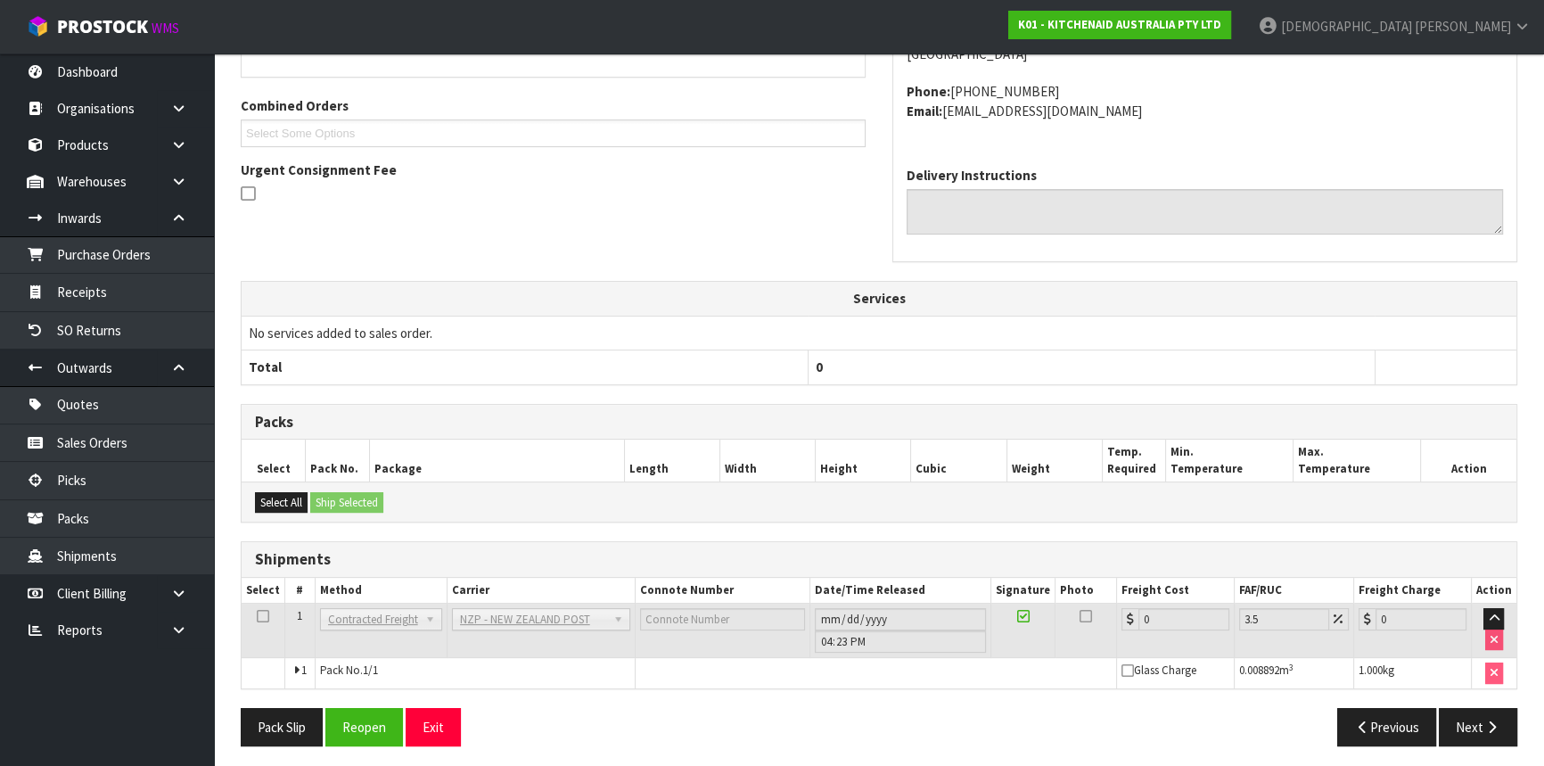
scroll to position [455, 0]
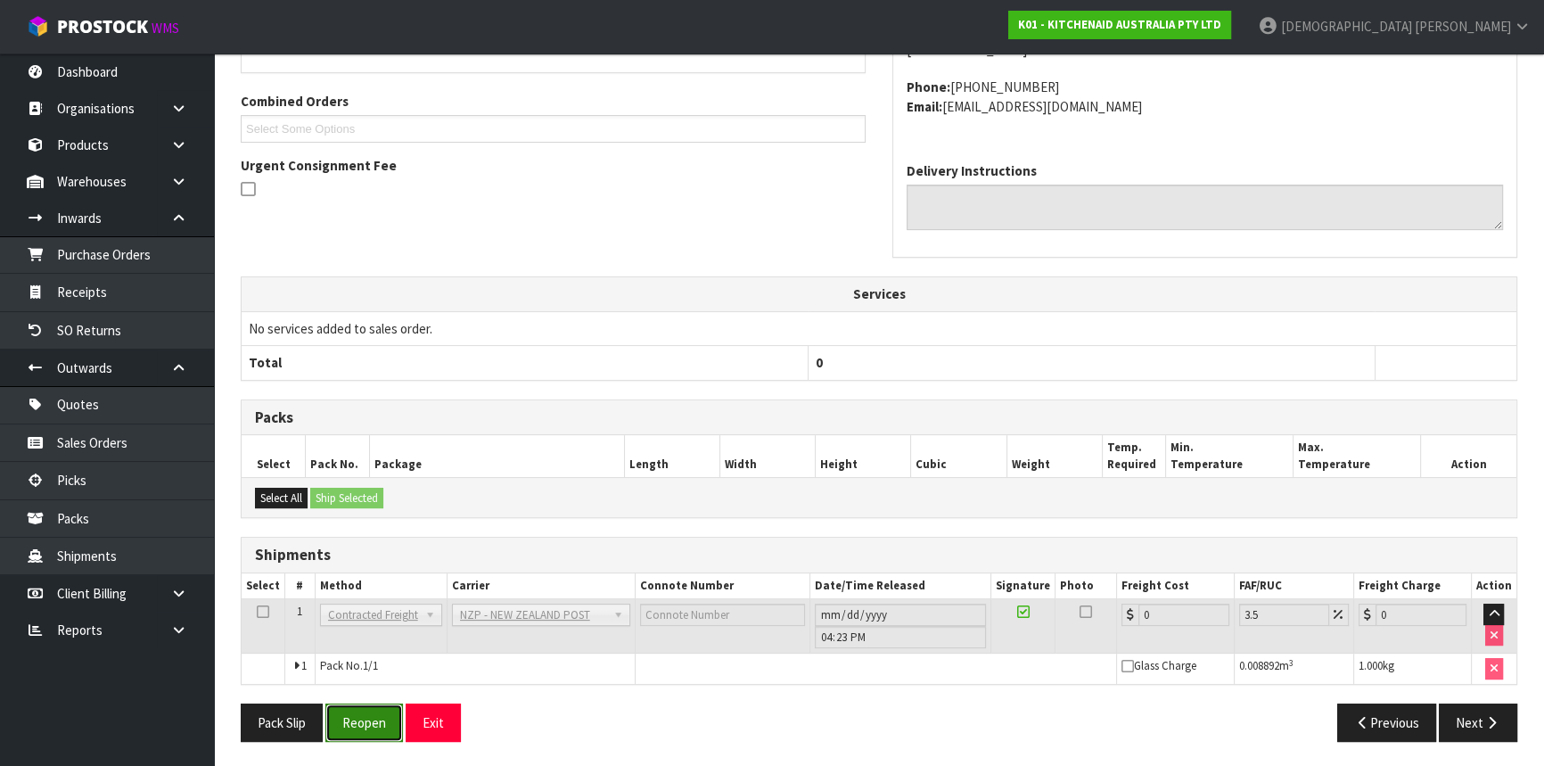
click at [365, 724] on button "Reopen" at bounding box center [364, 722] width 78 height 38
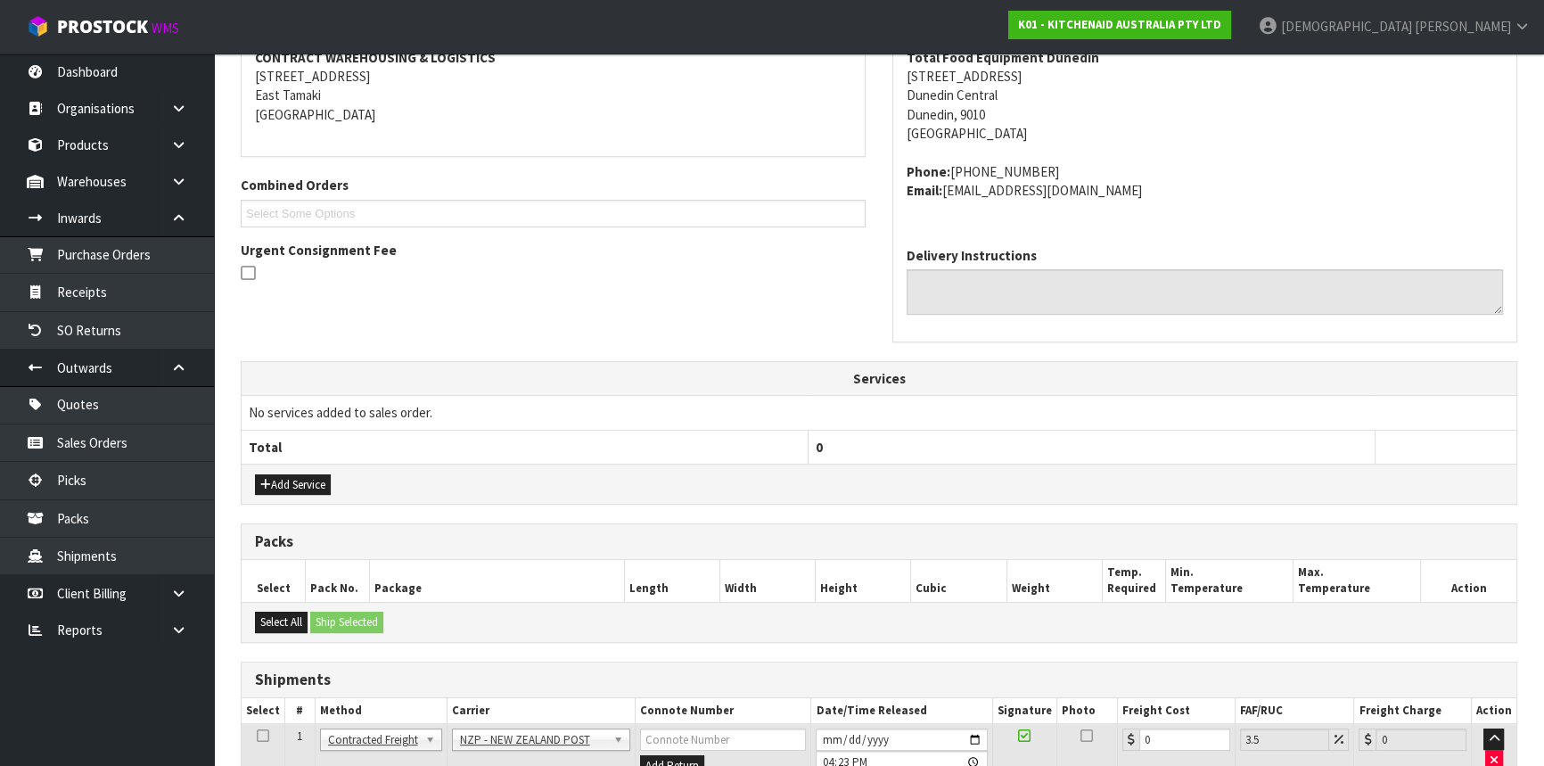
scroll to position [495, 0]
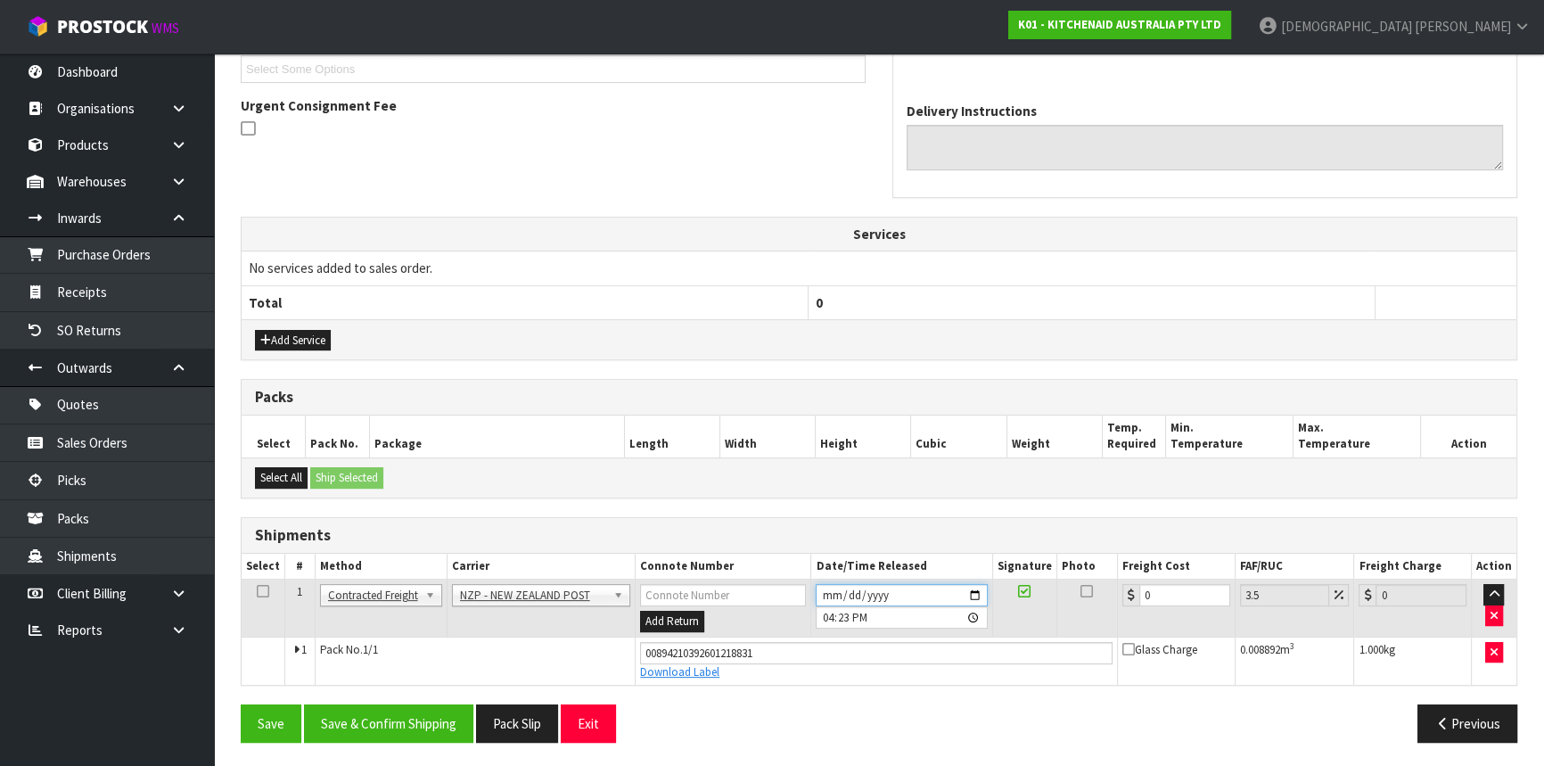
click at [976, 594] on input "[DATE]" at bounding box center [900, 595] width 171 height 22
drag, startPoint x: 1173, startPoint y: 583, endPoint x: 1154, endPoint y: 591, distance: 20.4
click at [1156, 590] on input "0" at bounding box center [1184, 595] width 91 height 22
drag, startPoint x: 1151, startPoint y: 591, endPoint x: 1129, endPoint y: 597, distance: 23.1
click at [1129, 597] on div "0" at bounding box center [1176, 595] width 108 height 22
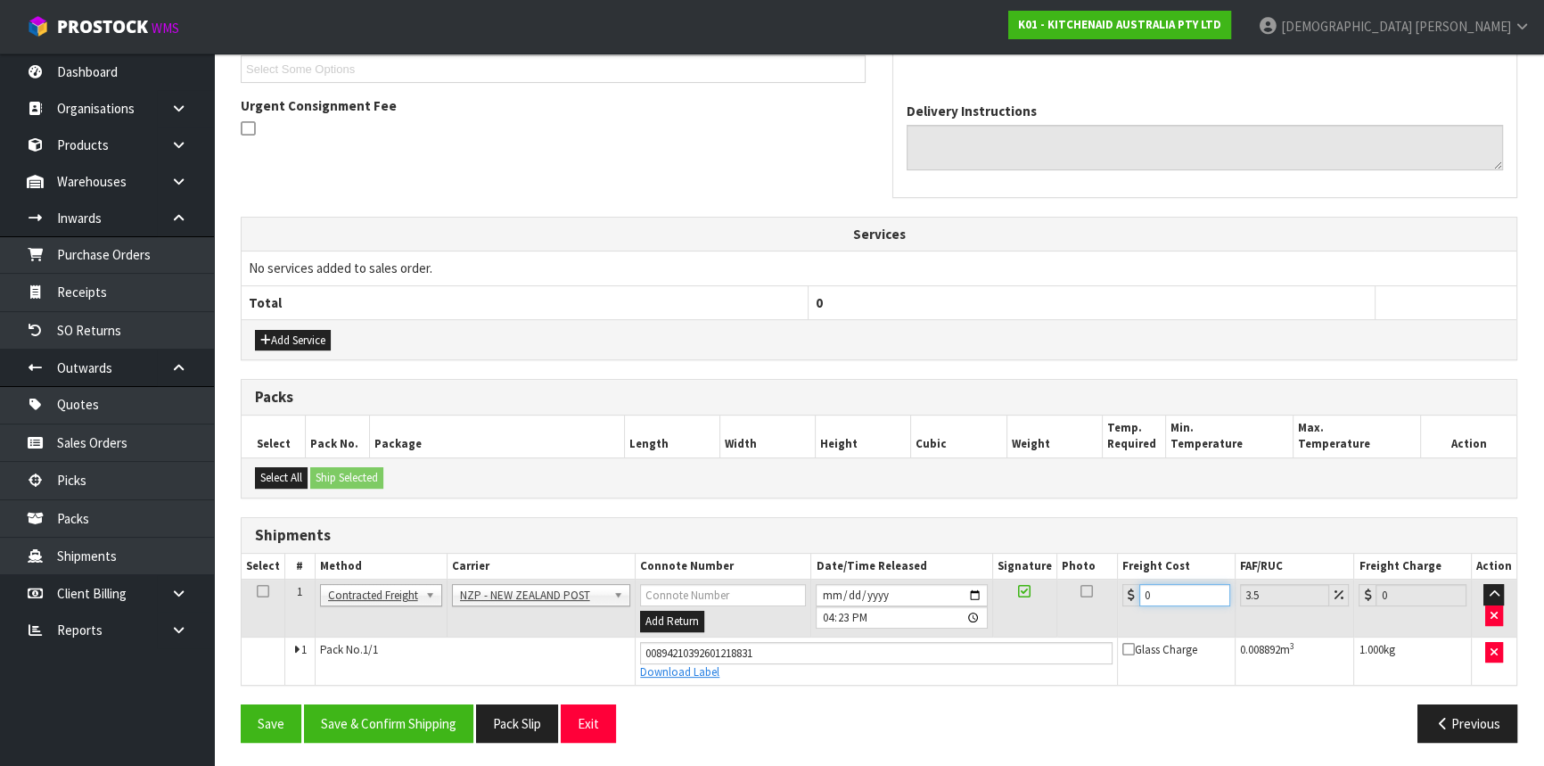
click at [1167, 594] on input "0" at bounding box center [1184, 595] width 91 height 22
drag, startPoint x: 1162, startPoint y: 592, endPoint x: 1128, endPoint y: 594, distance: 34.0
click at [1128, 594] on div "0" at bounding box center [1176, 595] width 108 height 22
click at [365, 722] on button "Save & Confirm Shipping" at bounding box center [388, 723] width 169 height 38
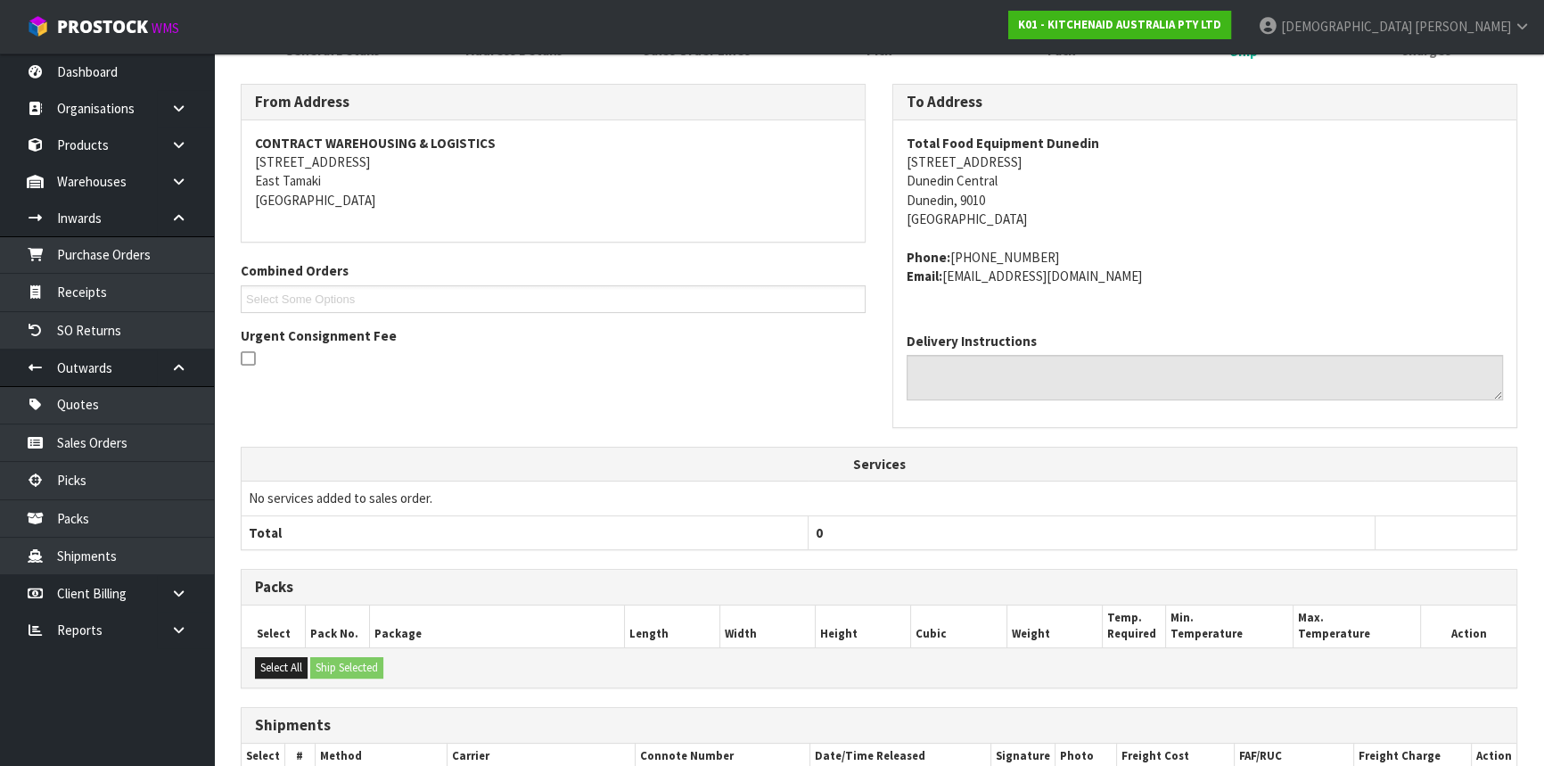
scroll to position [447, 0]
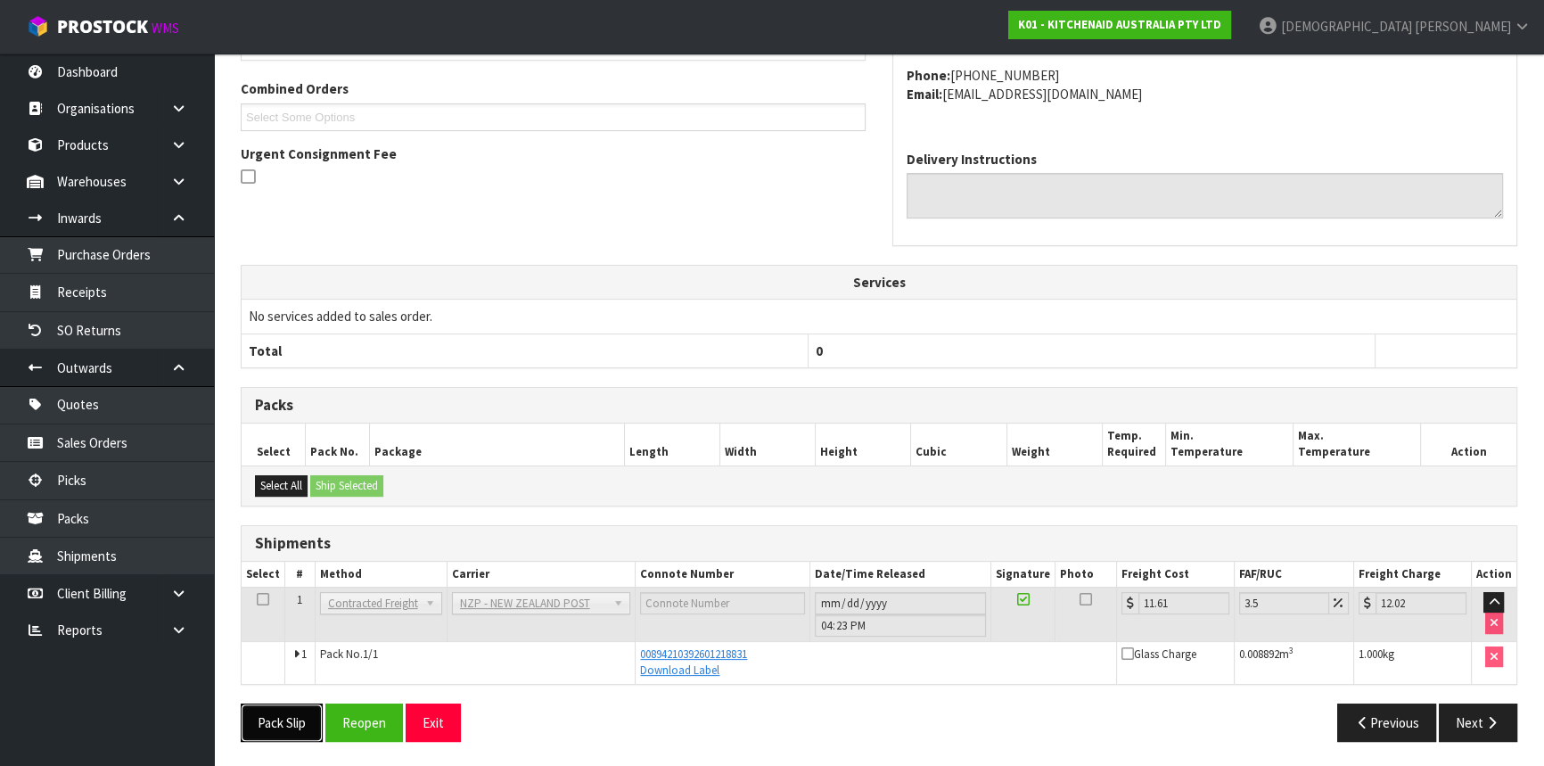
click at [280, 715] on button "Pack Slip" at bounding box center [282, 722] width 82 height 38
click at [516, 200] on div "From Address CONTRACT WAREHOUSING & LOGISTICS [STREET_ADDRESS] Combined Orders …" at bounding box center [552, 52] width 651 height 301
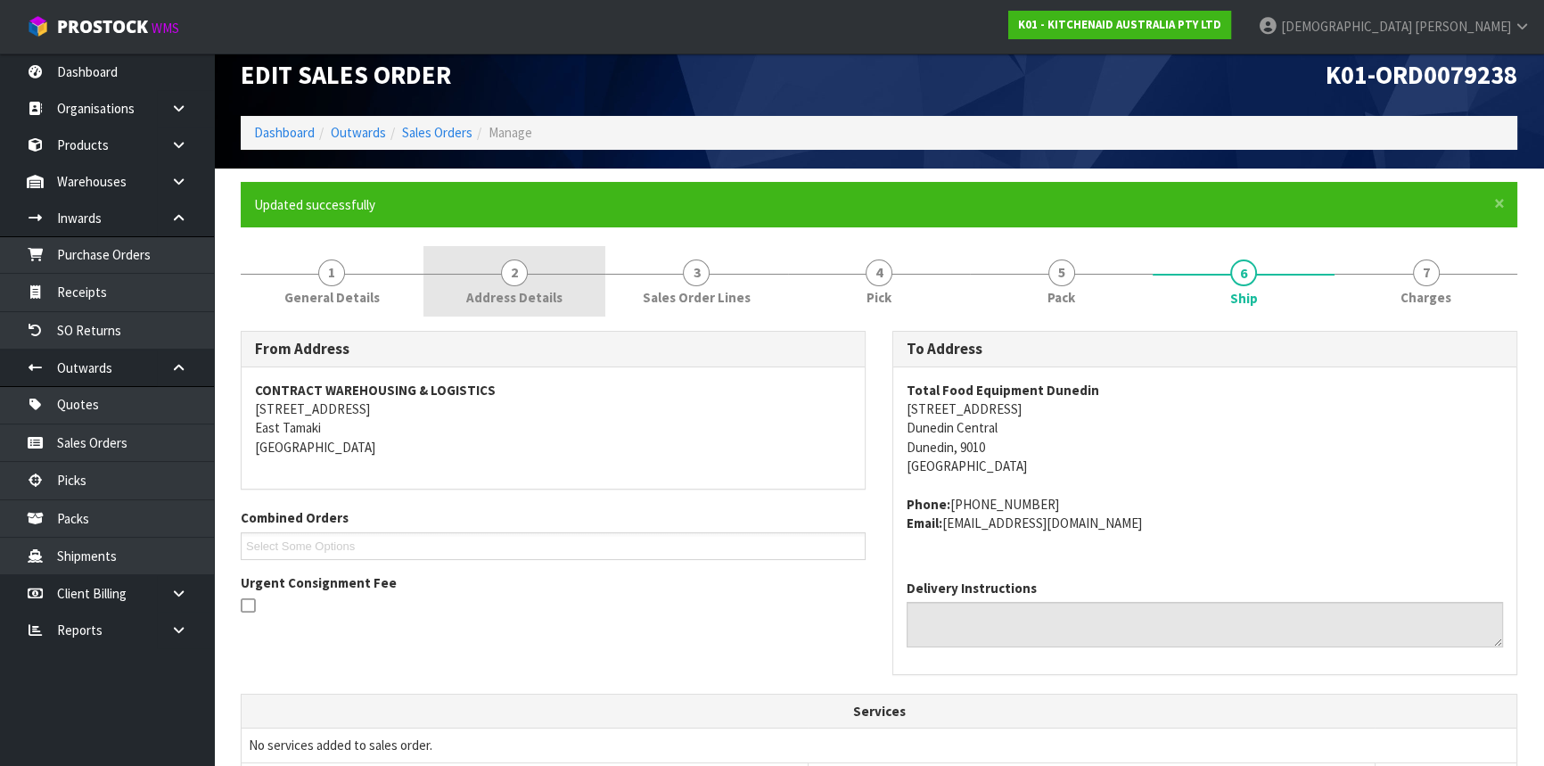
scroll to position [0, 0]
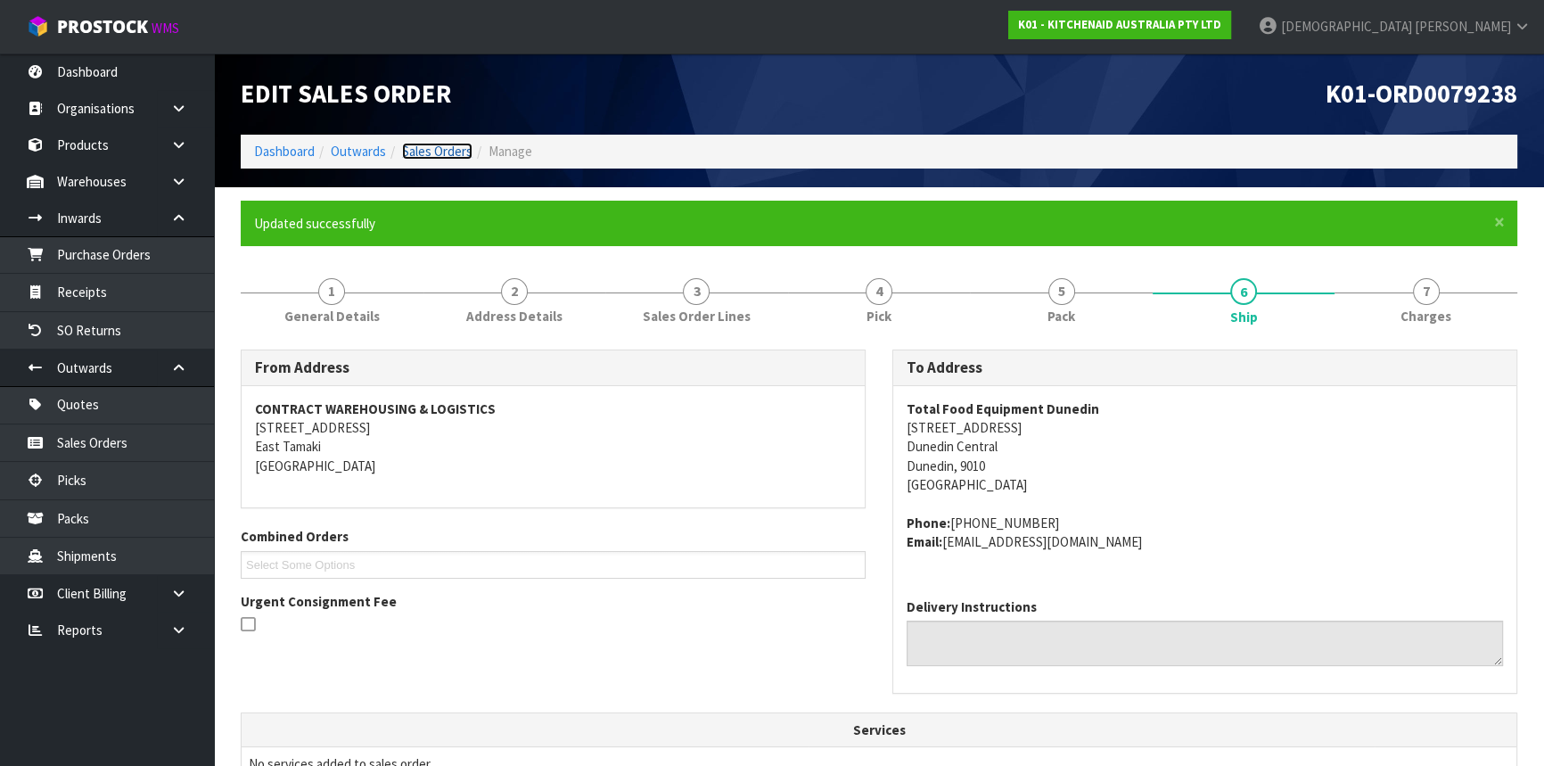
click at [462, 153] on link "Sales Orders" at bounding box center [437, 151] width 70 height 17
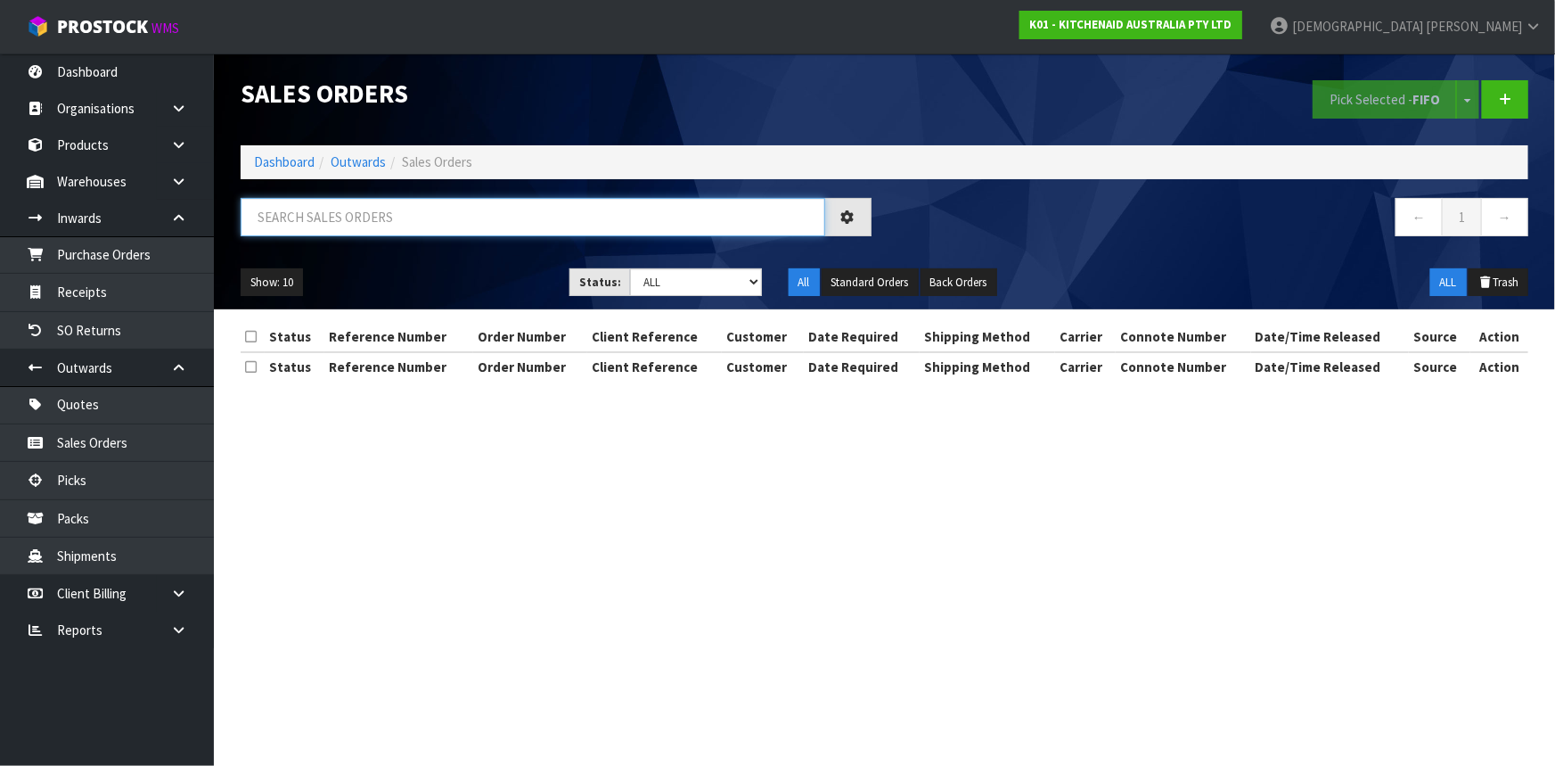
click at [419, 213] on input "text" at bounding box center [533, 217] width 585 height 38
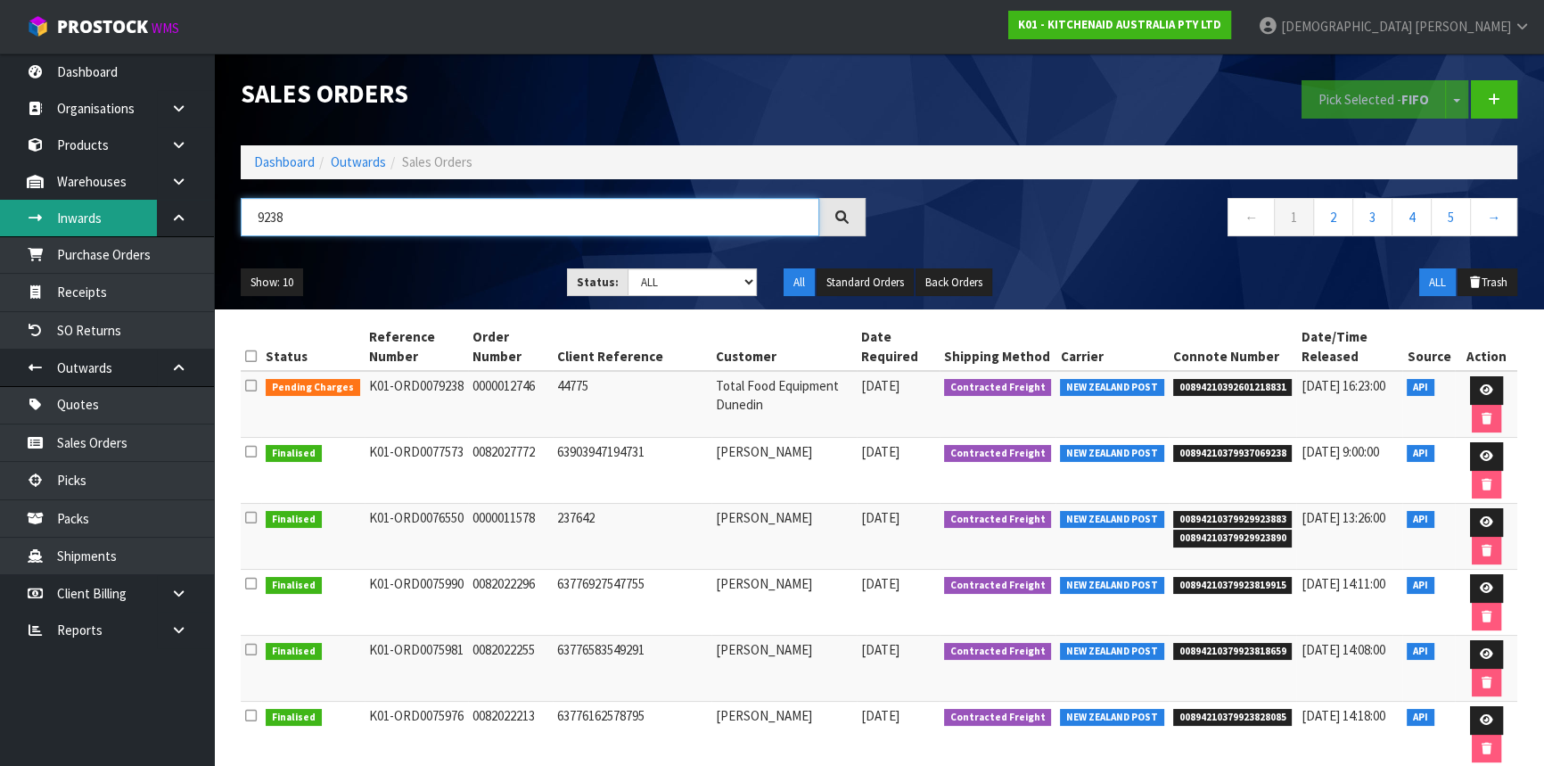
drag, startPoint x: 296, startPoint y: 217, endPoint x: 37, endPoint y: 217, distance: 258.4
click at [37, 217] on body "Toggle navigation ProStock WMS K01 - KITCHENAID AUSTRALIA PTY LTD [PERSON_NAME]…" at bounding box center [772, 383] width 1544 height 766
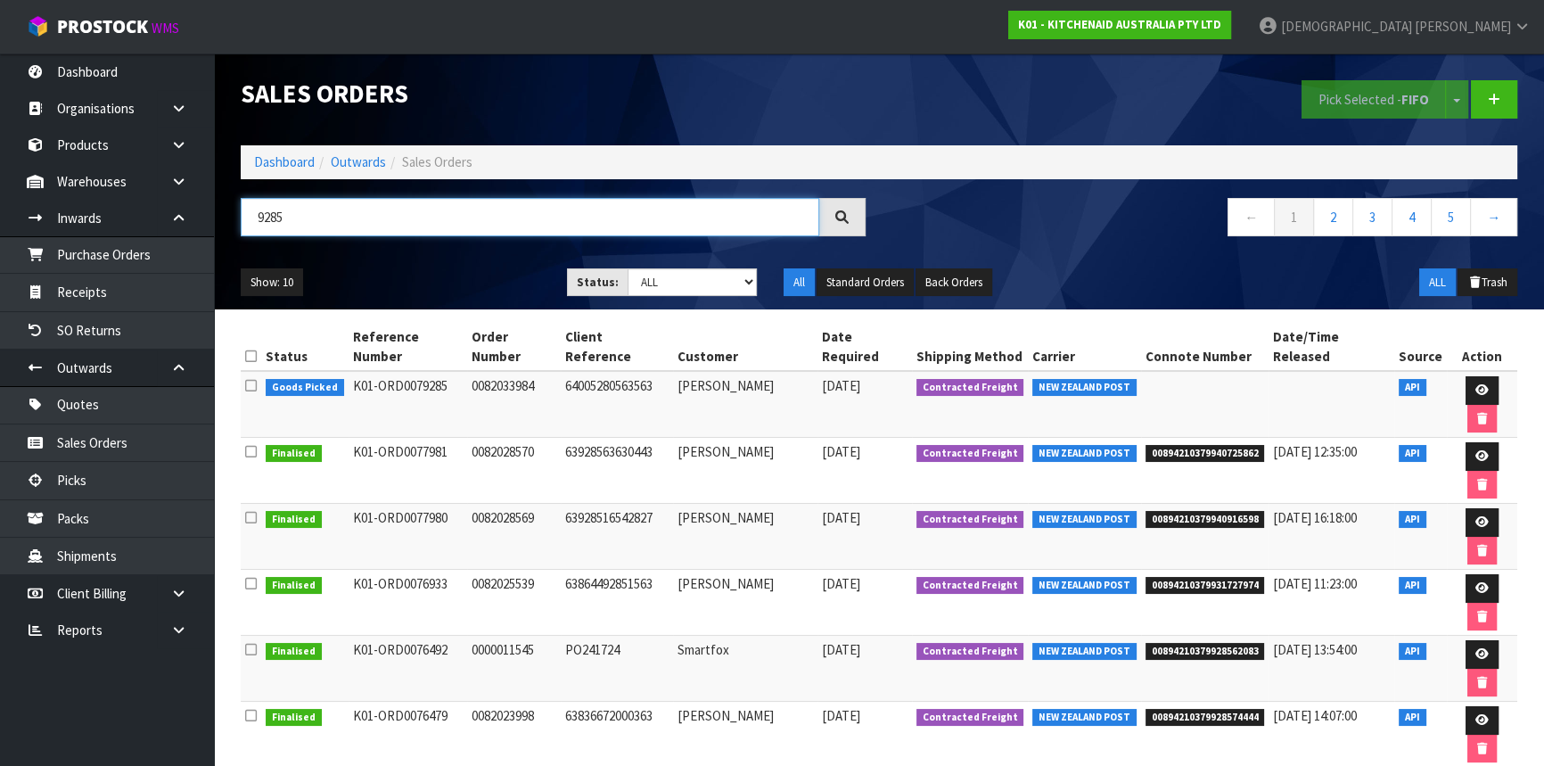
drag, startPoint x: 321, startPoint y: 216, endPoint x: 256, endPoint y: 219, distance: 65.2
click at [256, 219] on input "9285" at bounding box center [530, 217] width 578 height 38
click at [1475, 384] on icon at bounding box center [1481, 390] width 13 height 12
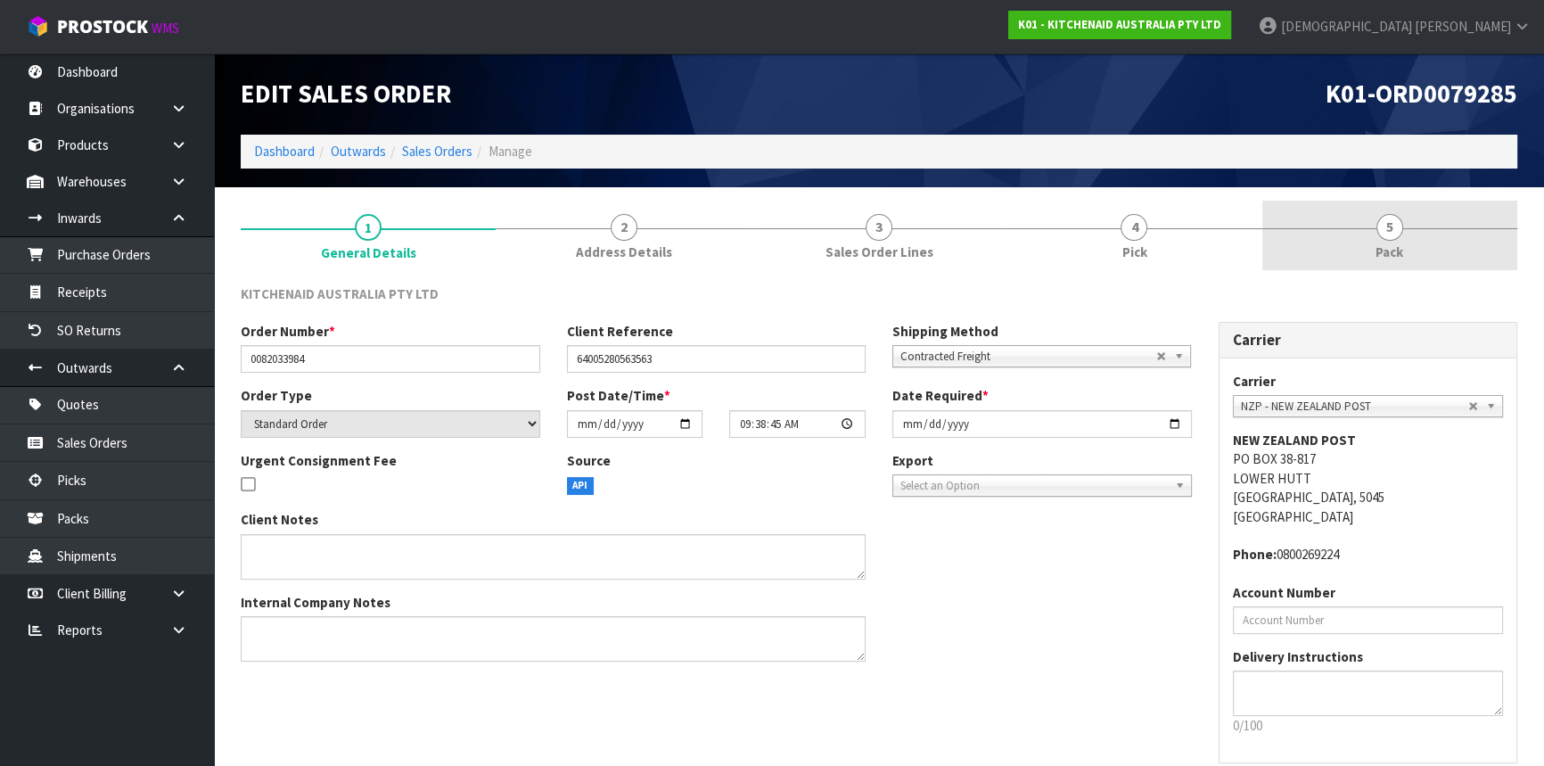
click at [1347, 243] on link "5 Pack" at bounding box center [1389, 236] width 255 height 70
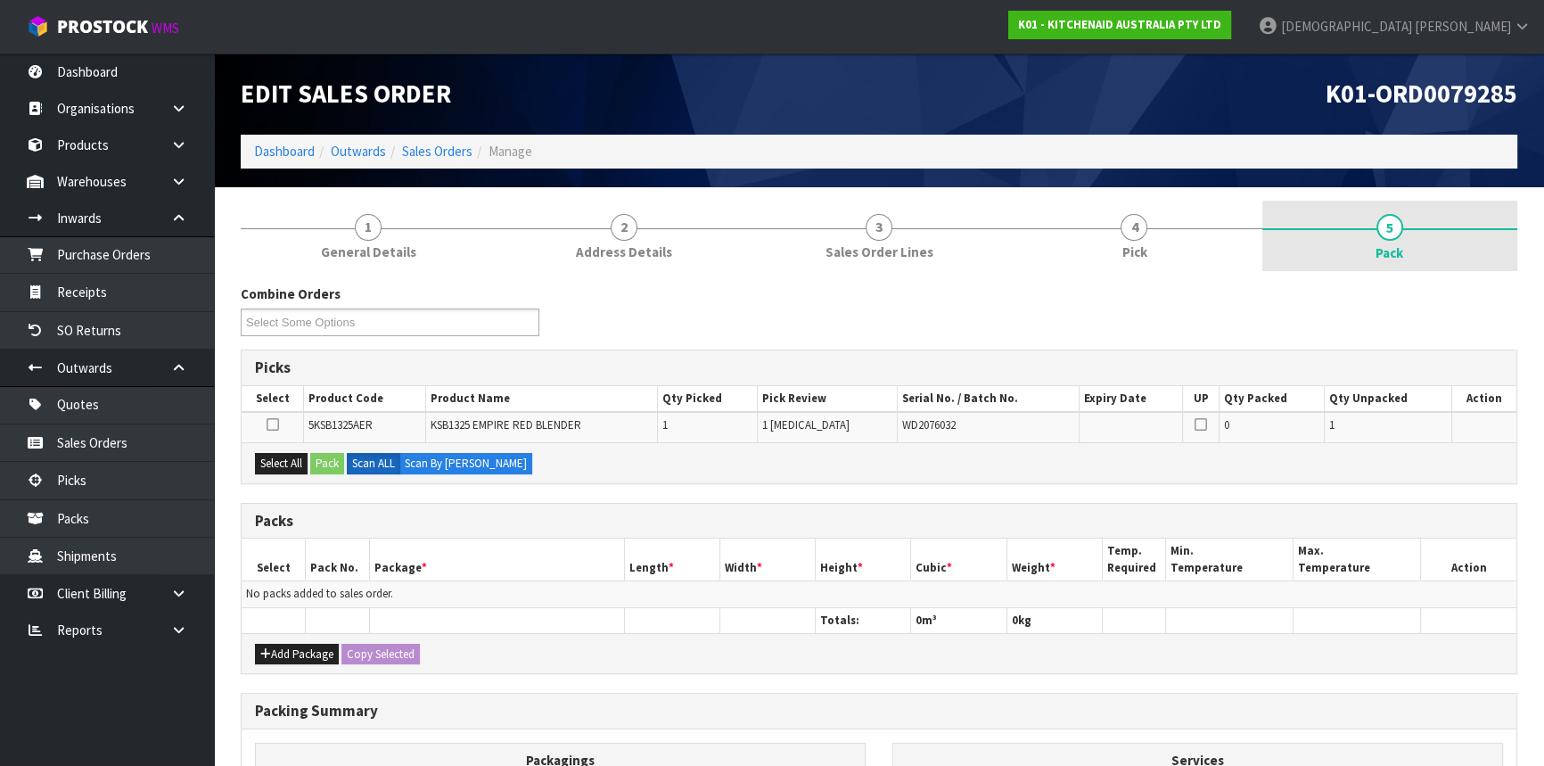
click at [1446, 222] on link "5 Pack" at bounding box center [1389, 236] width 255 height 71
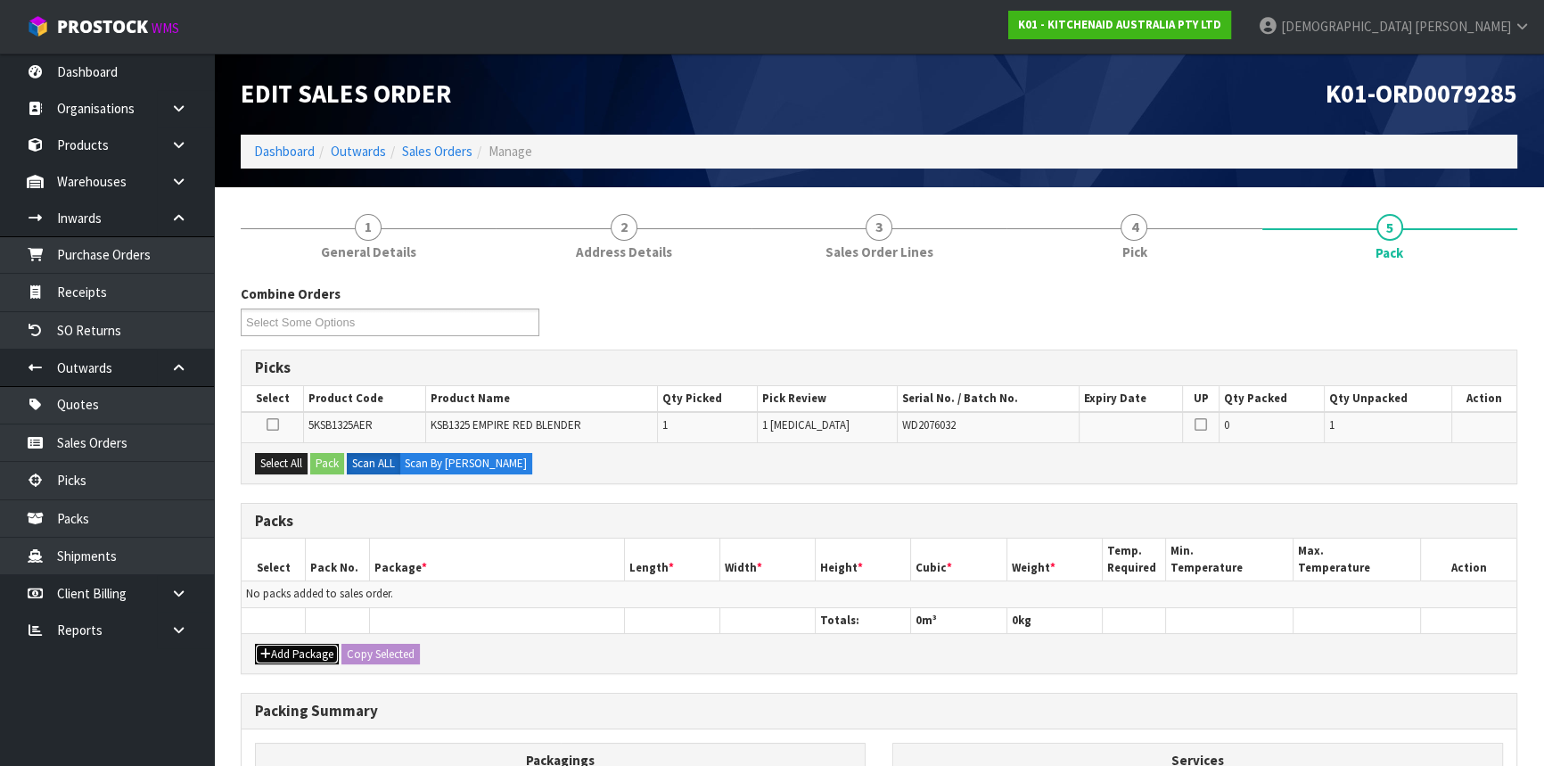
click at [304, 649] on button "Add Package" at bounding box center [297, 653] width 84 height 21
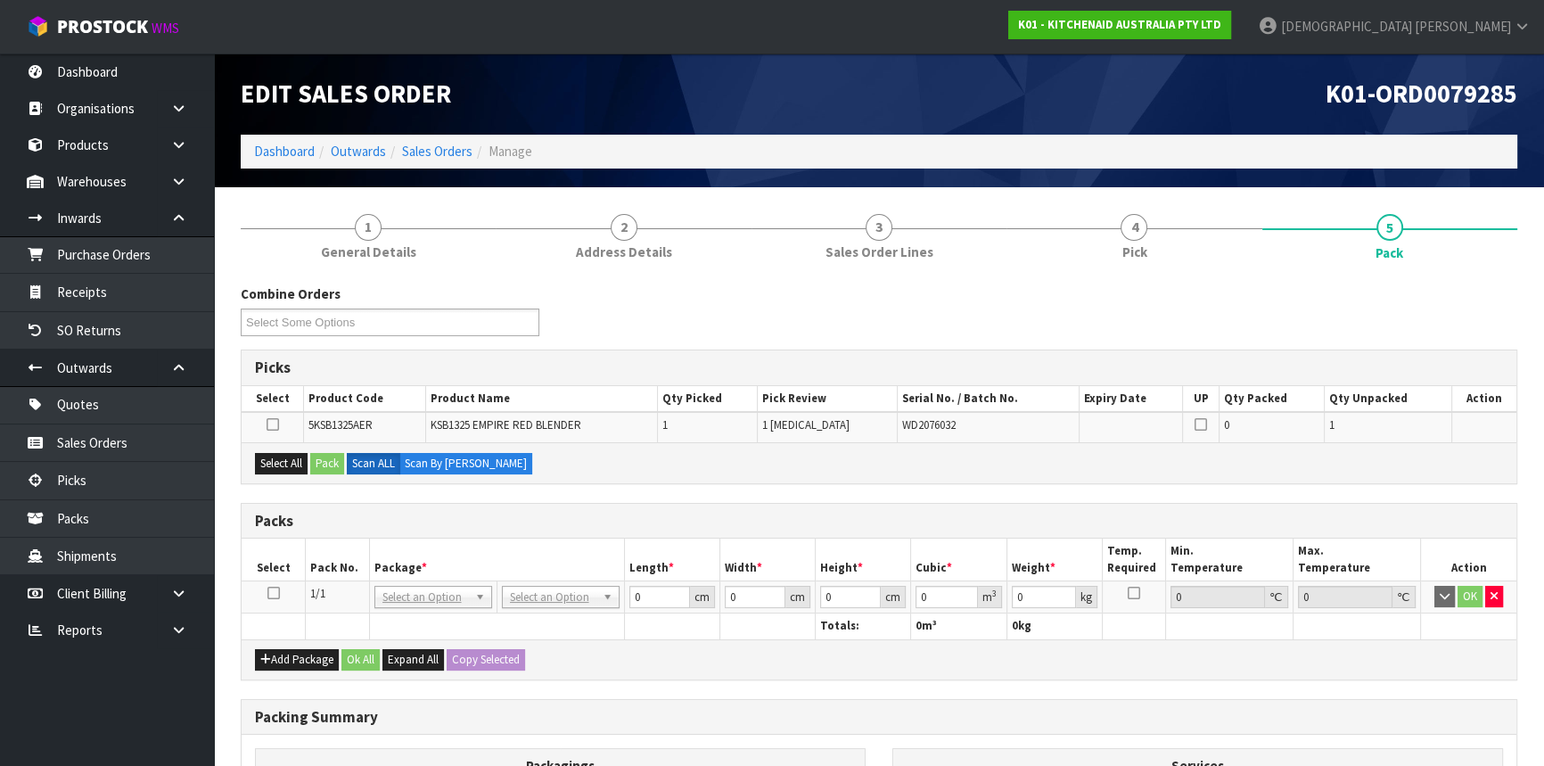
click at [275, 593] on icon at bounding box center [273, 593] width 12 height 1
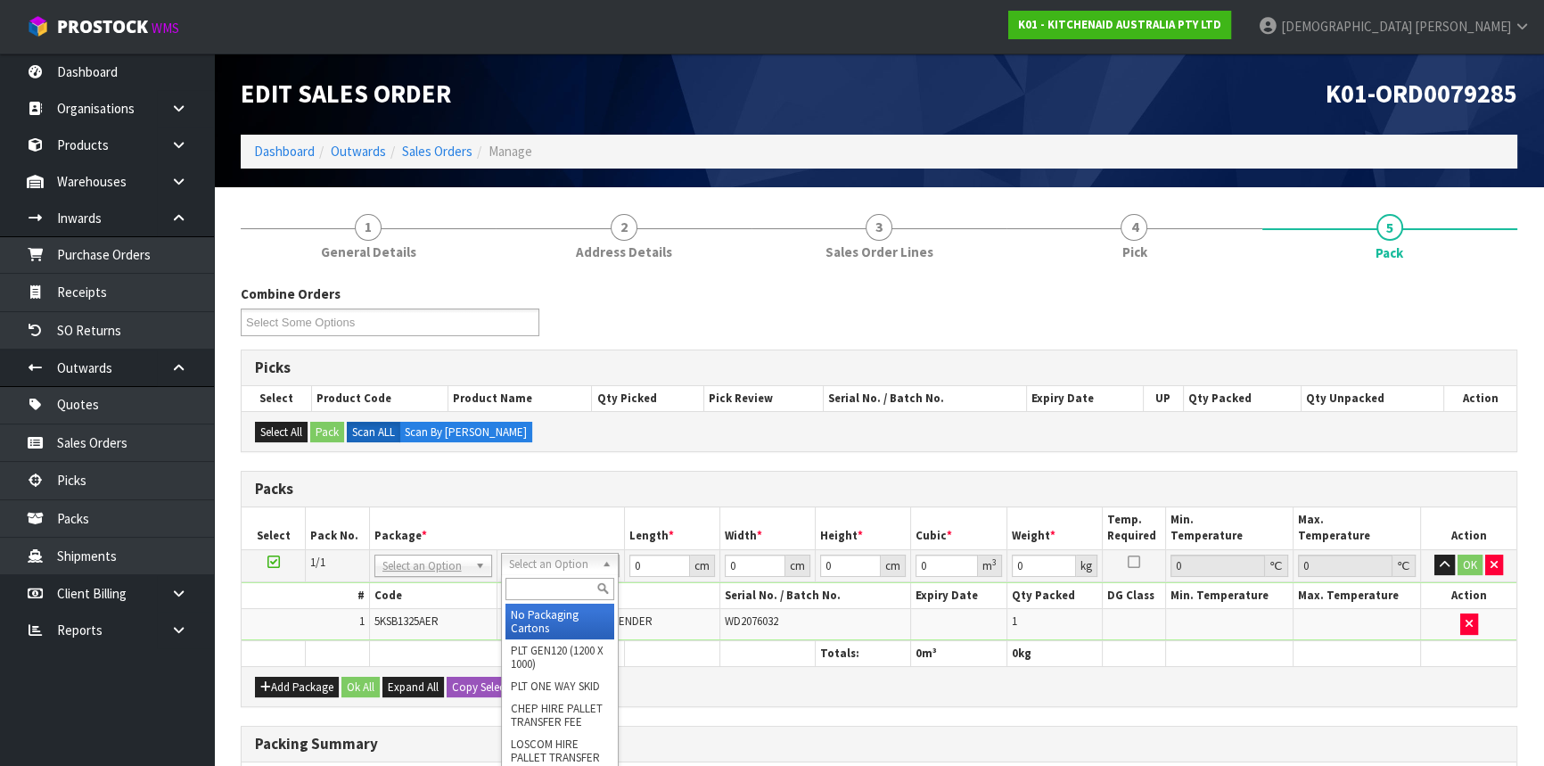
click at [546, 588] on input "text" at bounding box center [559, 588] width 109 height 22
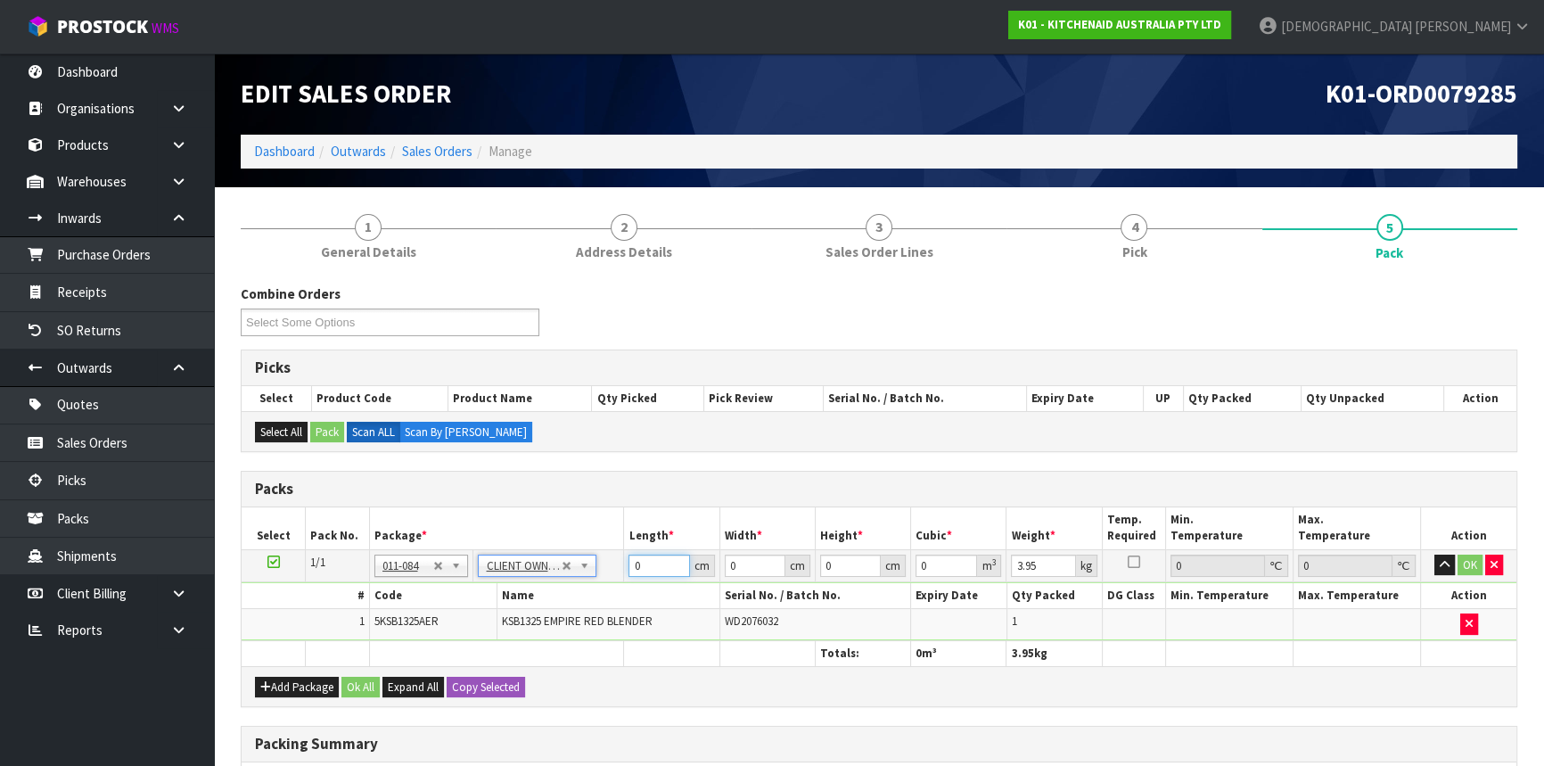
drag, startPoint x: 645, startPoint y: 560, endPoint x: 614, endPoint y: 556, distance: 31.4
click at [614, 556] on tr "1/1 NONE 007-001 007-002 007-004 007-009 007-013 007-014 007-015 007-017 007-01…" at bounding box center [879, 565] width 1274 height 32
click at [346, 685] on button "Ok All" at bounding box center [360, 686] width 38 height 21
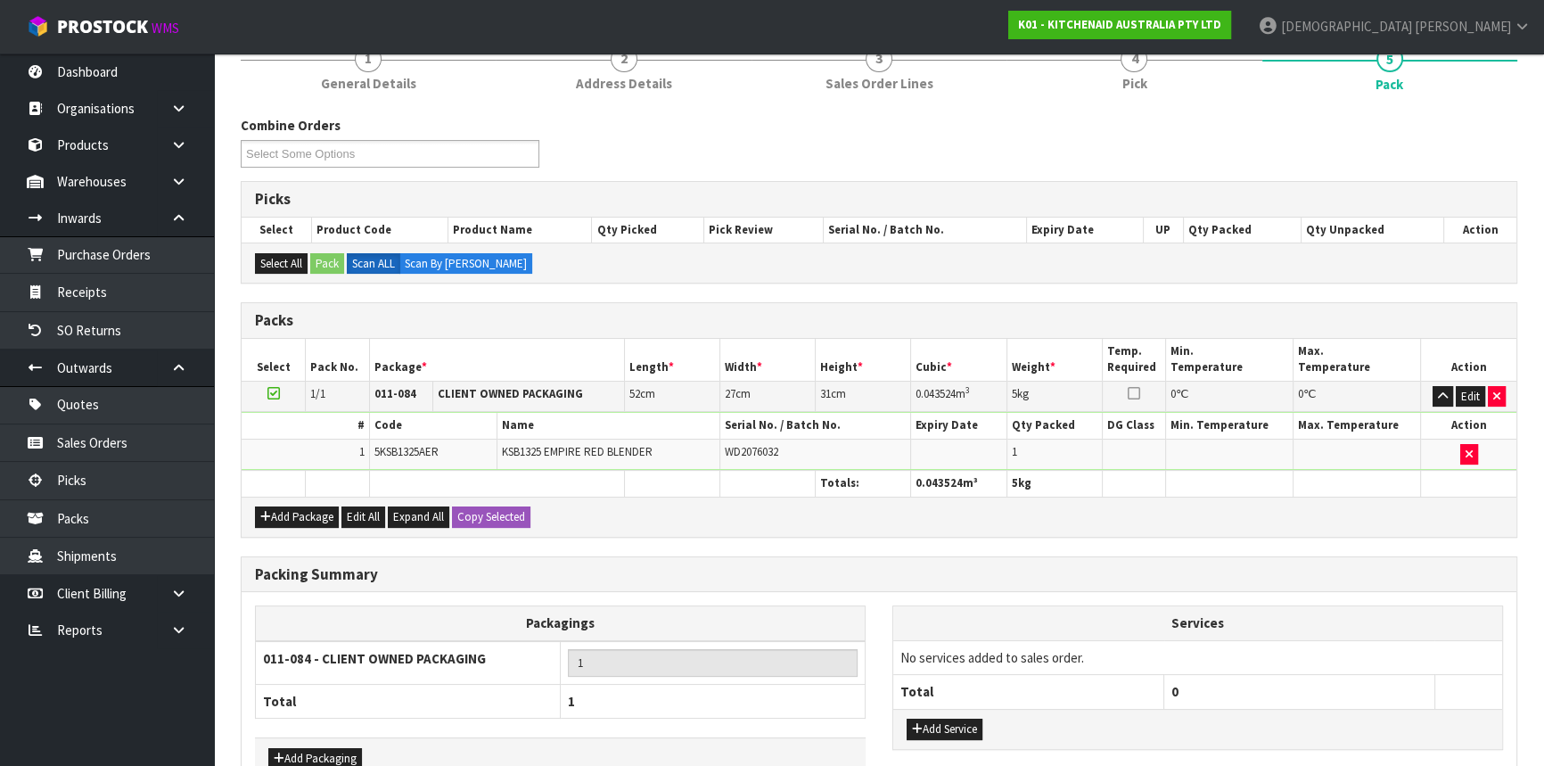
scroll to position [274, 0]
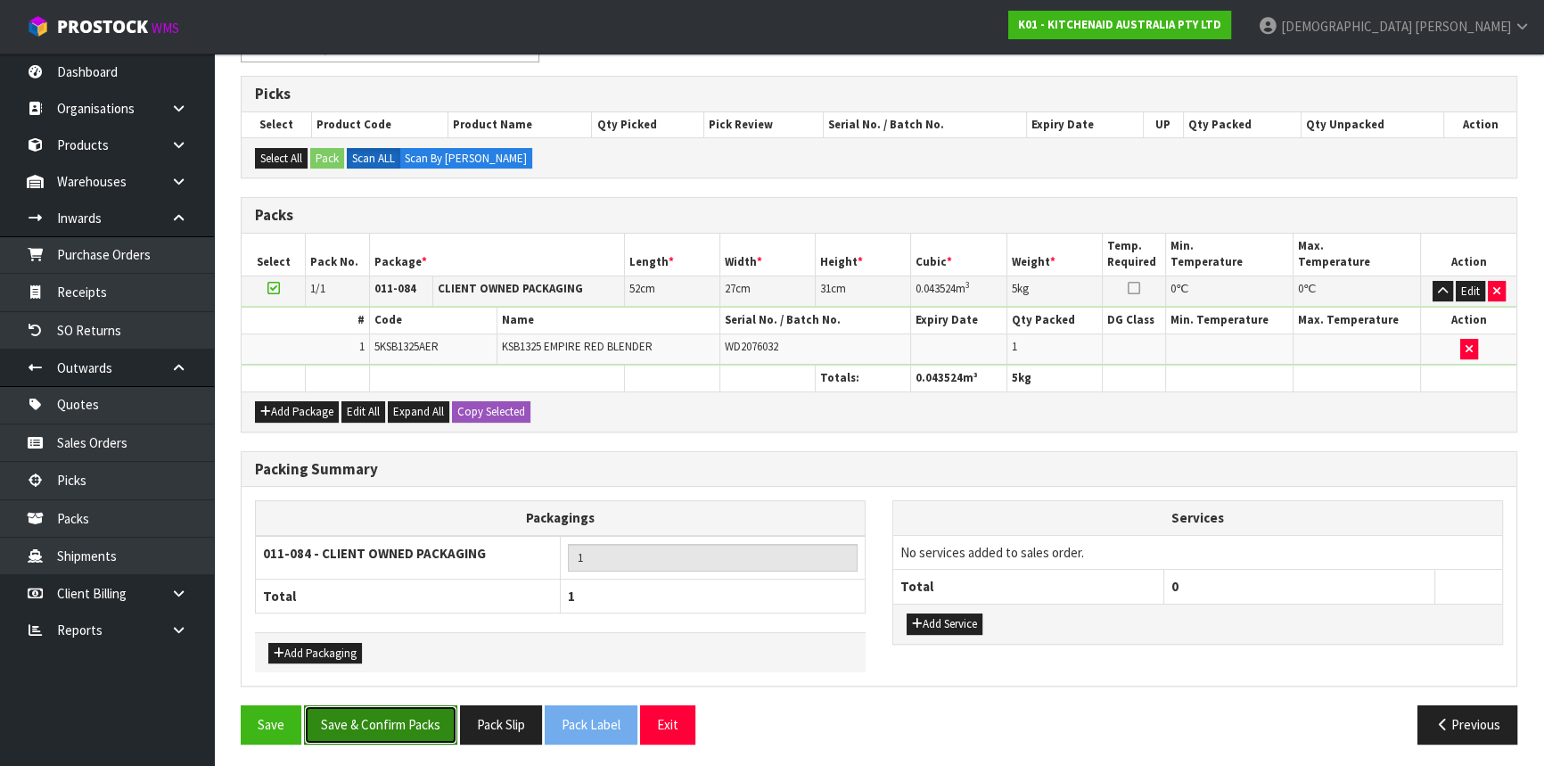
click at [348, 708] on button "Save & Confirm Packs" at bounding box center [380, 724] width 153 height 38
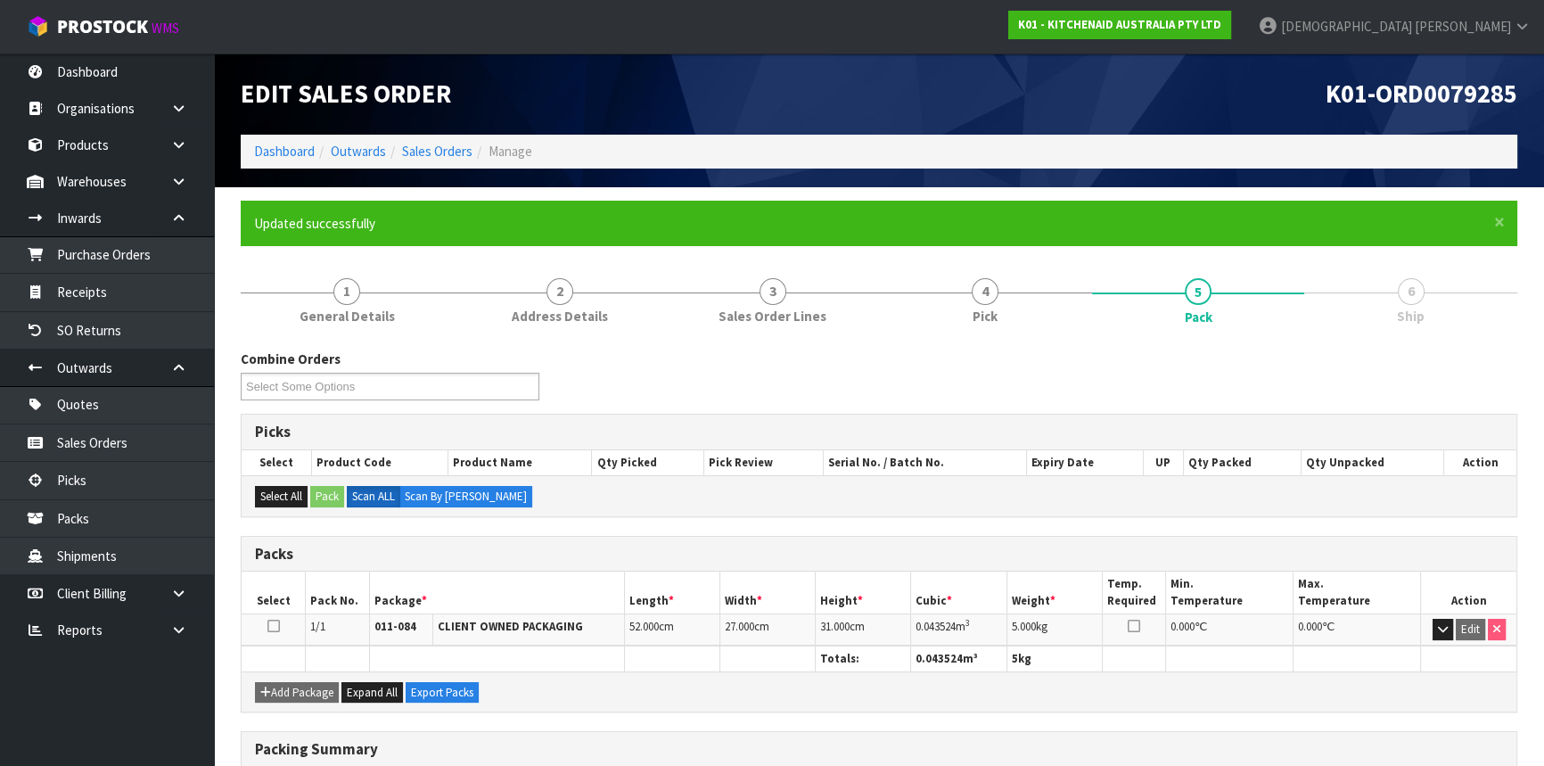
scroll to position [241, 0]
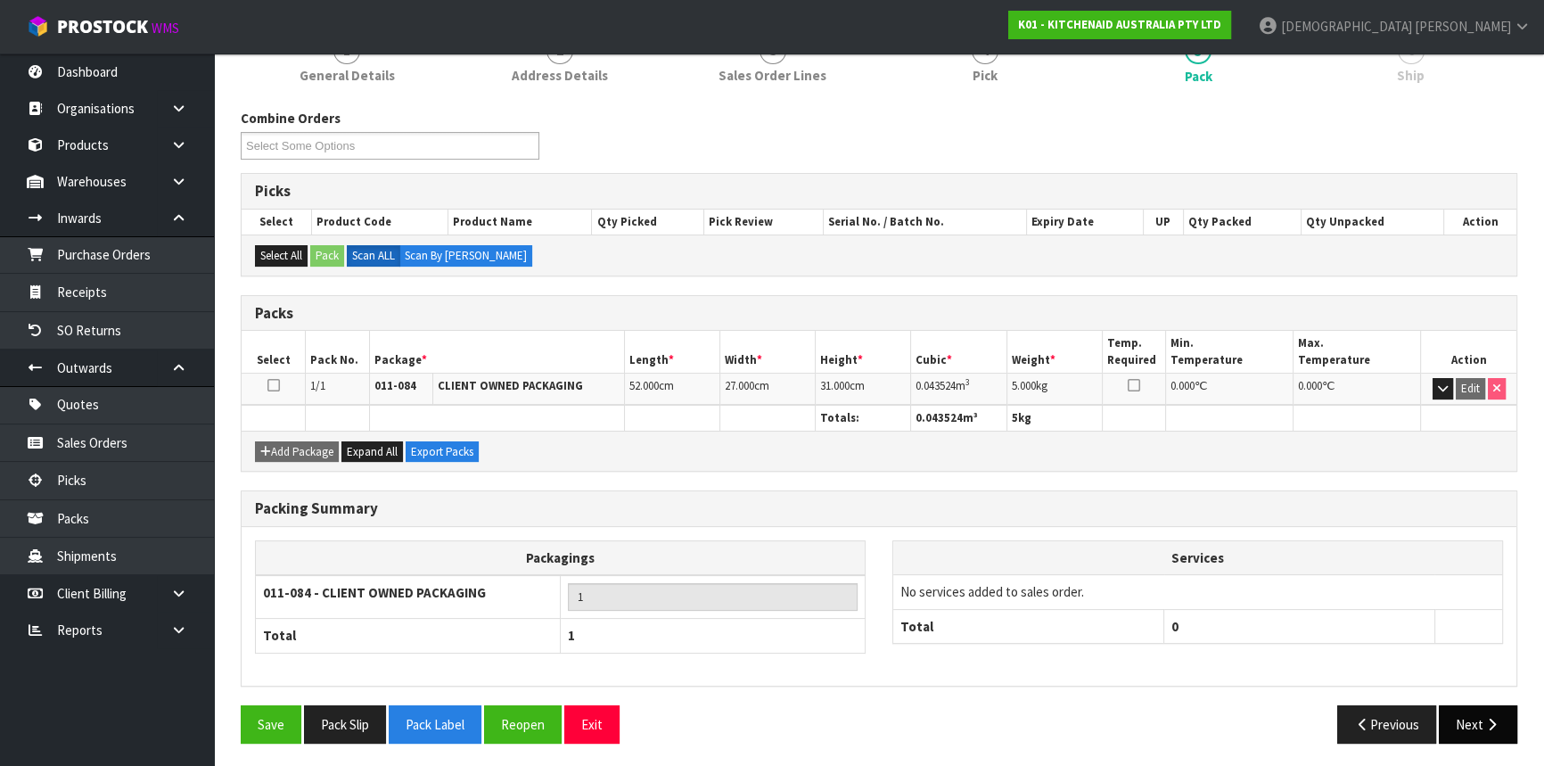
click at [1483, 717] on icon "button" at bounding box center [1491, 723] width 17 height 13
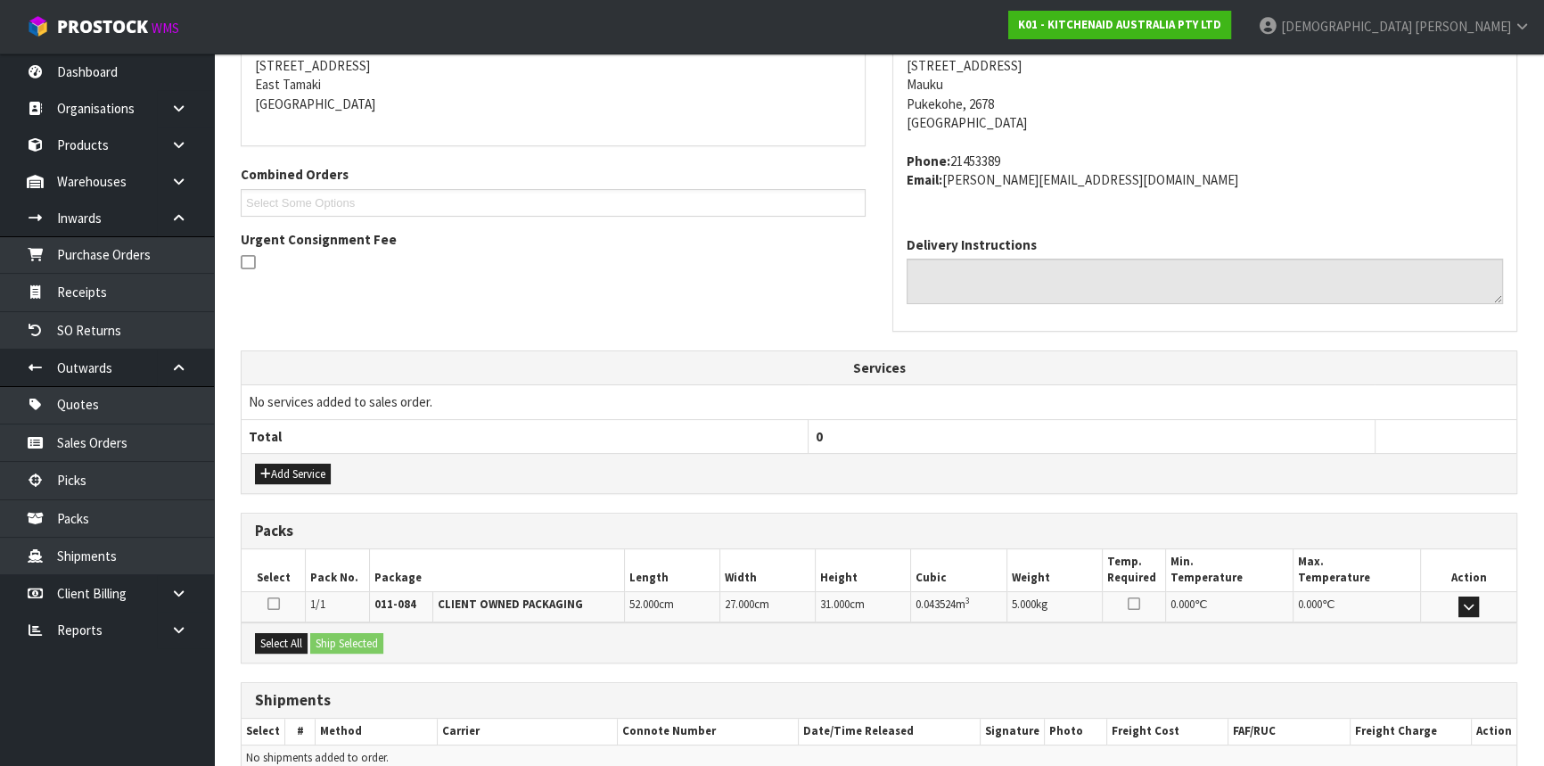
scroll to position [447, 0]
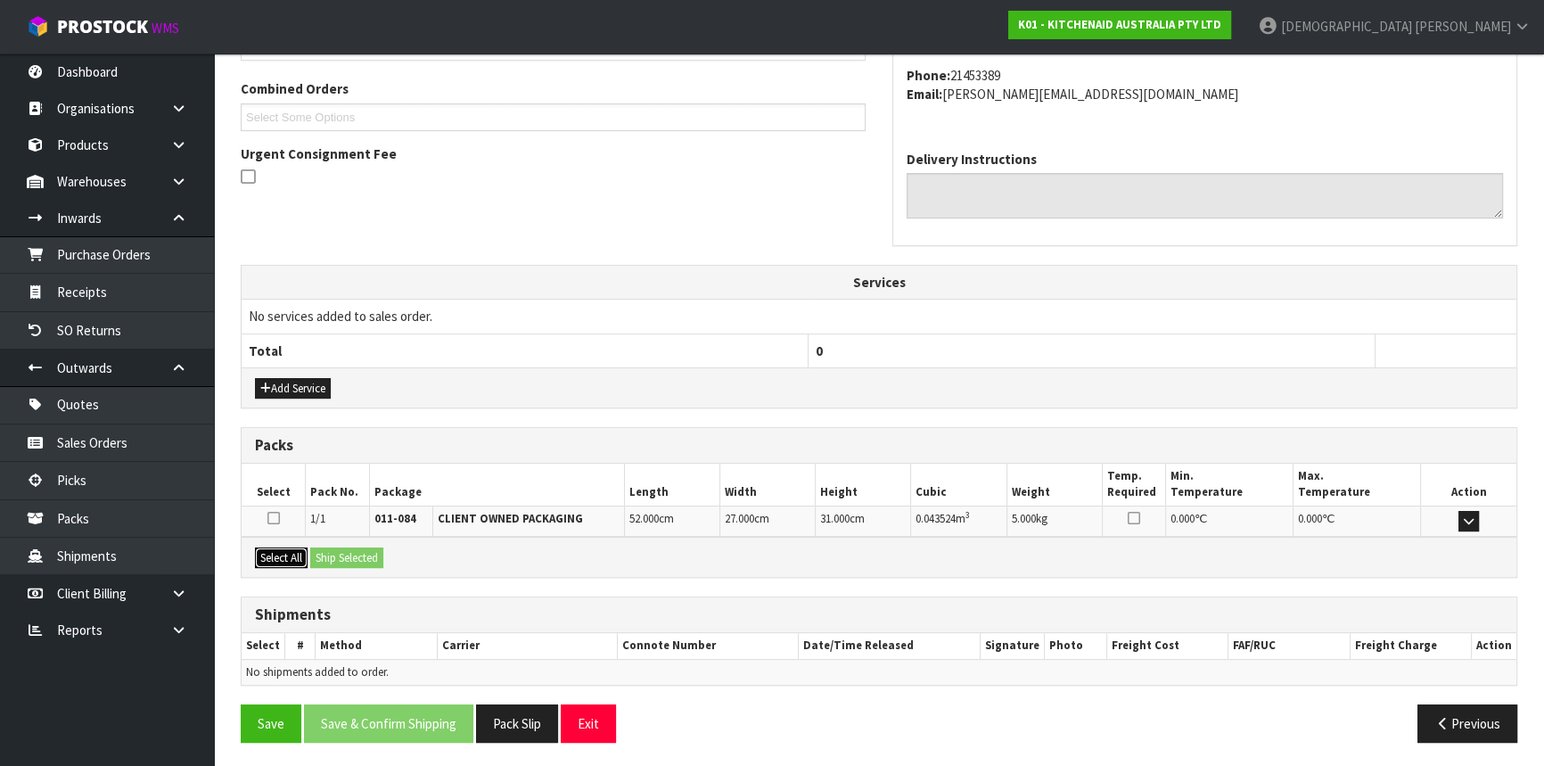
drag, startPoint x: 264, startPoint y: 557, endPoint x: 313, endPoint y: 548, distance: 49.8
click at [264, 557] on button "Select All" at bounding box center [281, 557] width 53 height 21
click at [340, 547] on button "Ship Selected" at bounding box center [346, 557] width 73 height 21
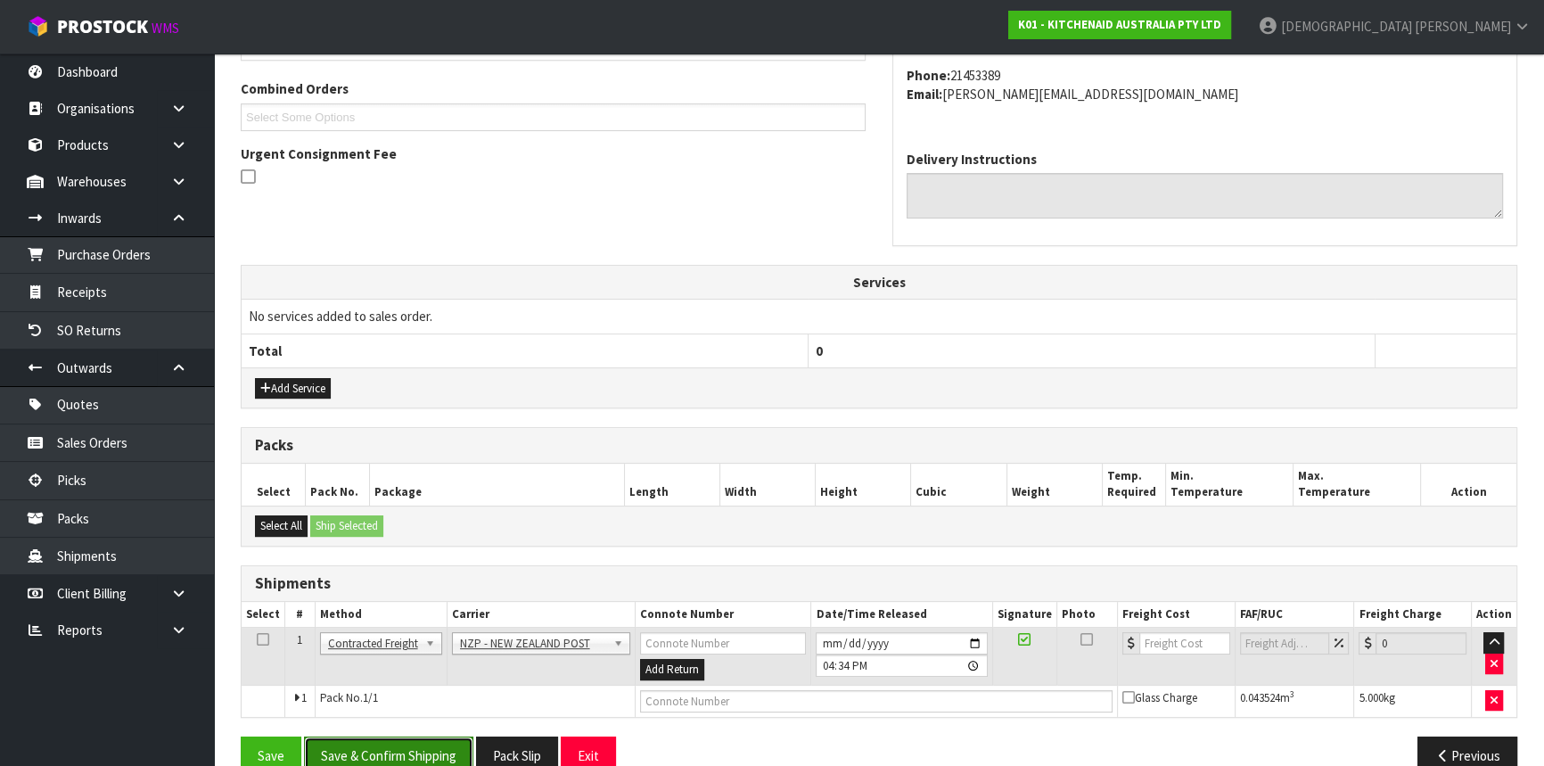
click at [382, 742] on button "Save & Confirm Shipping" at bounding box center [388, 755] width 169 height 38
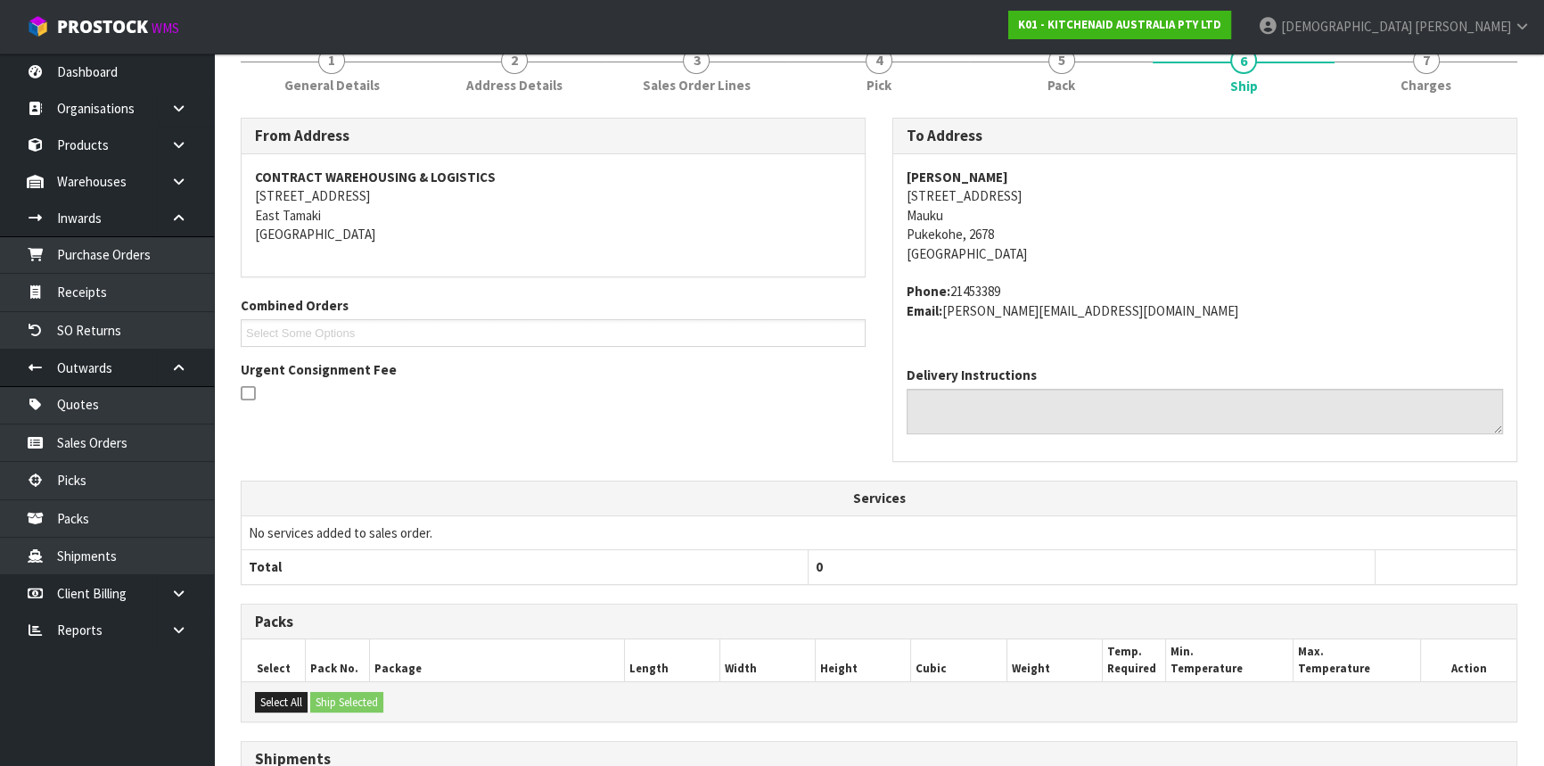
scroll to position [455, 0]
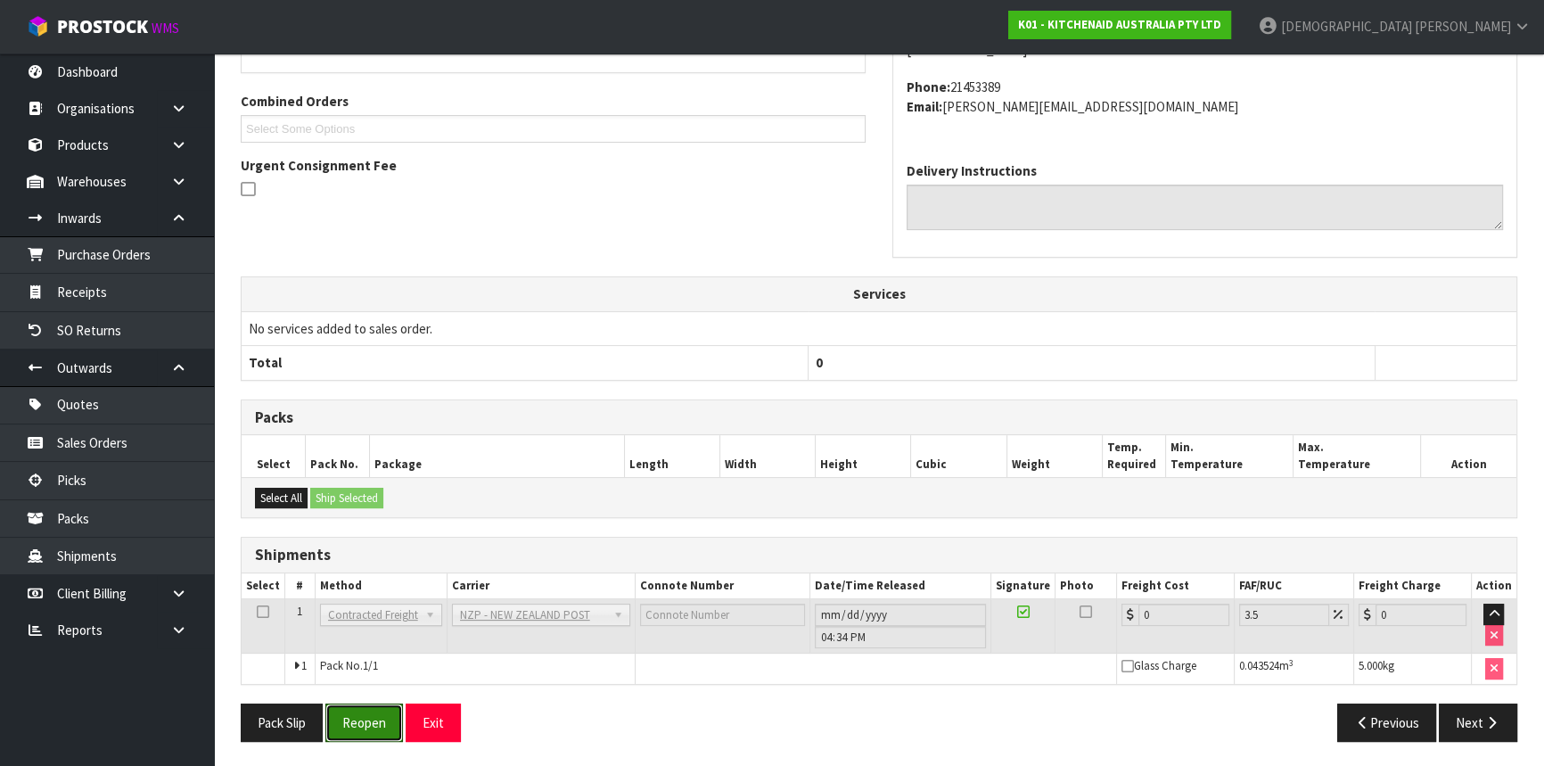
drag, startPoint x: 352, startPoint y: 711, endPoint x: 409, endPoint y: 675, distance: 67.7
click at [352, 711] on button "Reopen" at bounding box center [364, 722] width 78 height 38
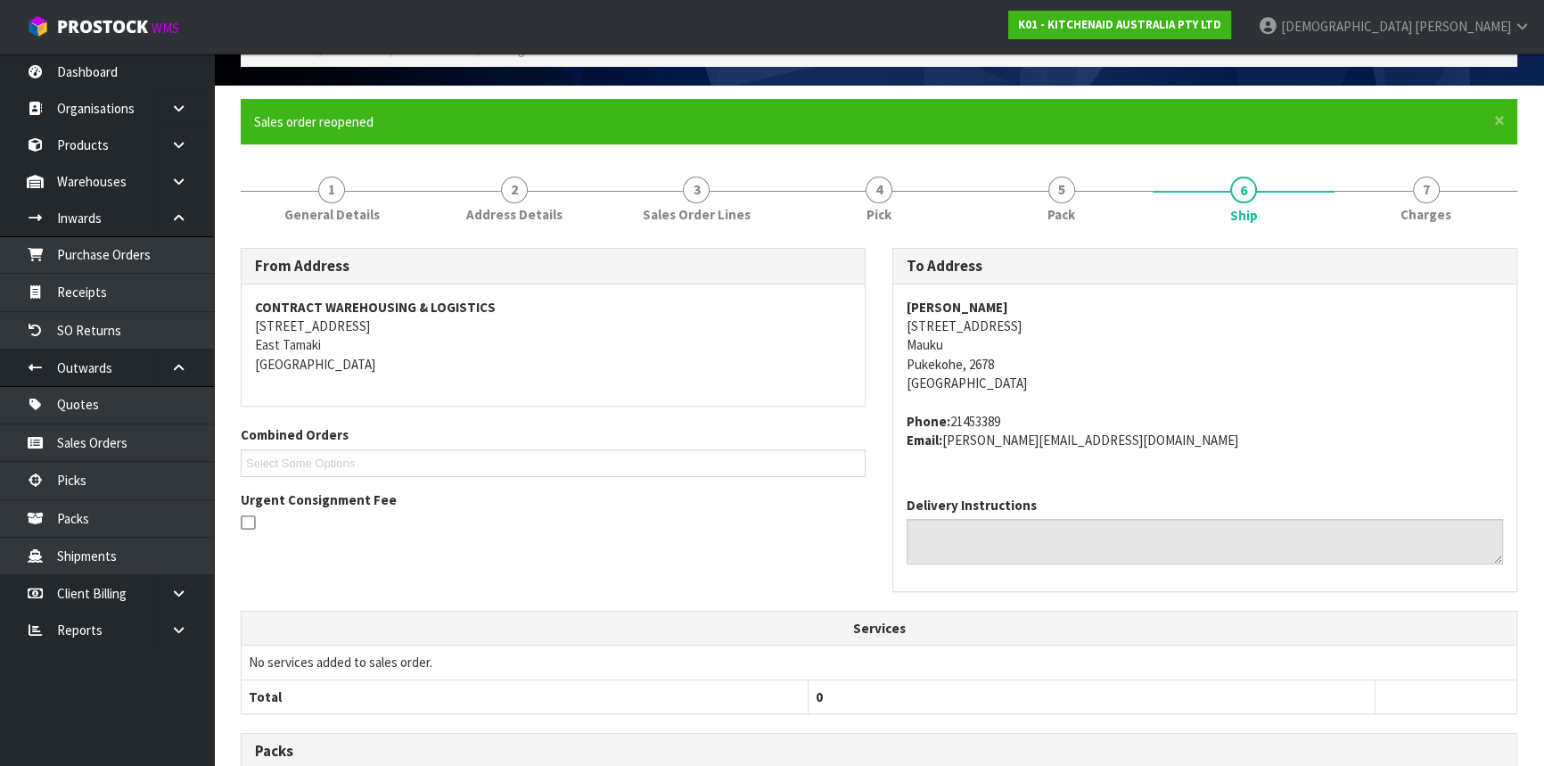
scroll to position [479, 0]
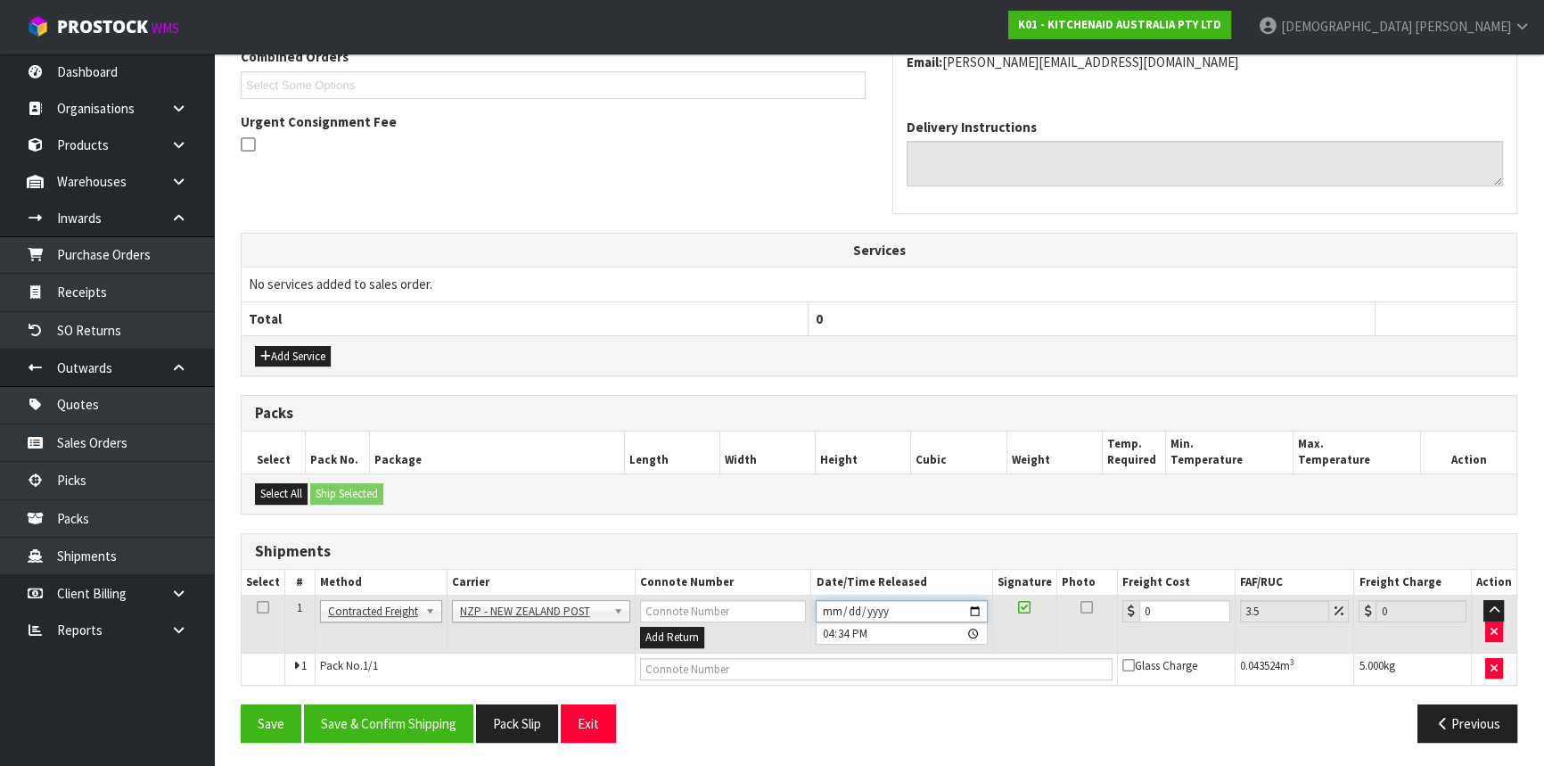
click at [974, 609] on input "[DATE]" at bounding box center [900, 611] width 171 height 22
drag, startPoint x: 1165, startPoint y: 602, endPoint x: 1132, endPoint y: 607, distance: 33.4
click at [1132, 607] on div "0" at bounding box center [1176, 611] width 108 height 22
click at [375, 722] on button "Save & Confirm Shipping" at bounding box center [388, 723] width 169 height 38
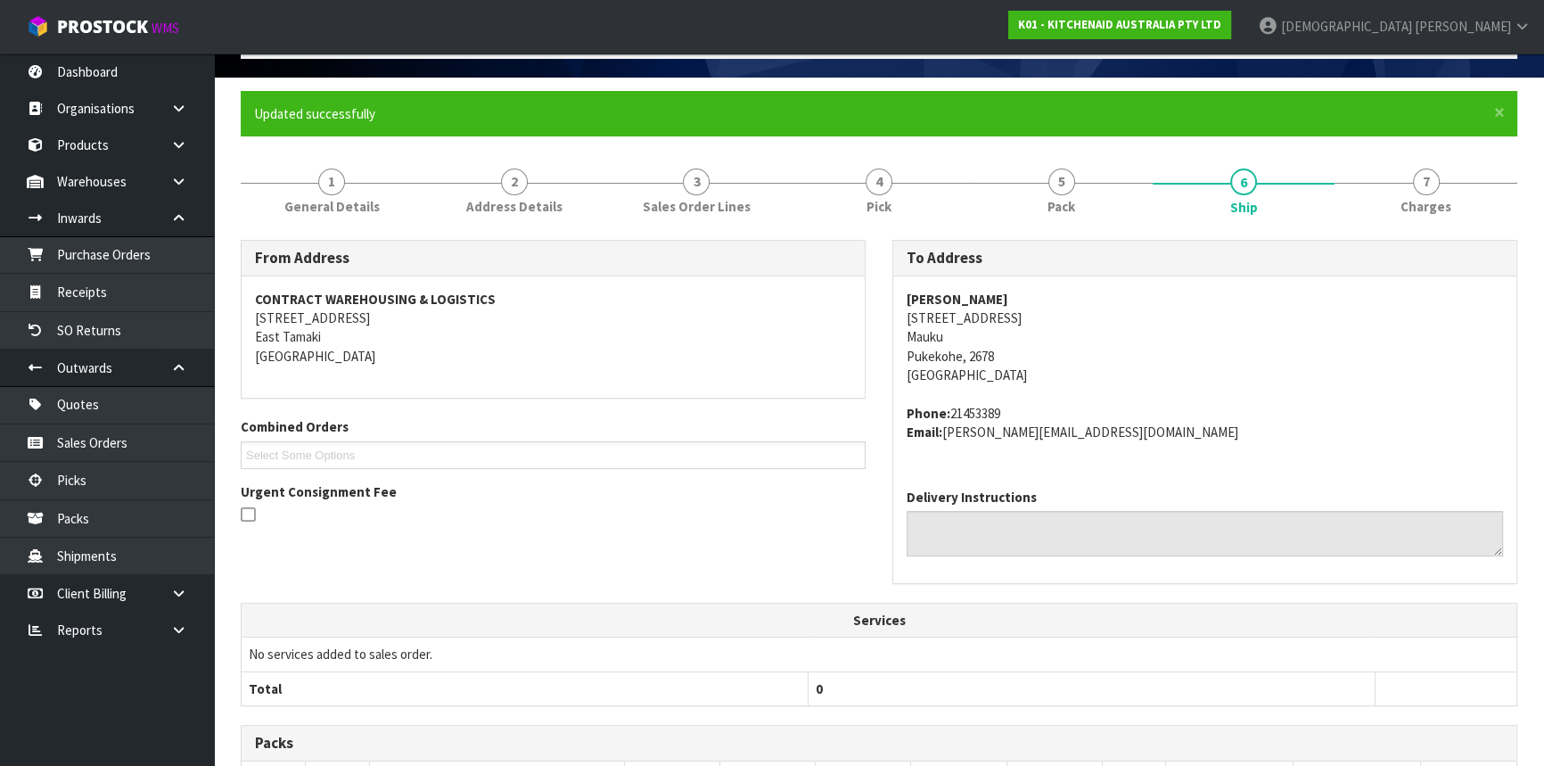
scroll to position [0, 0]
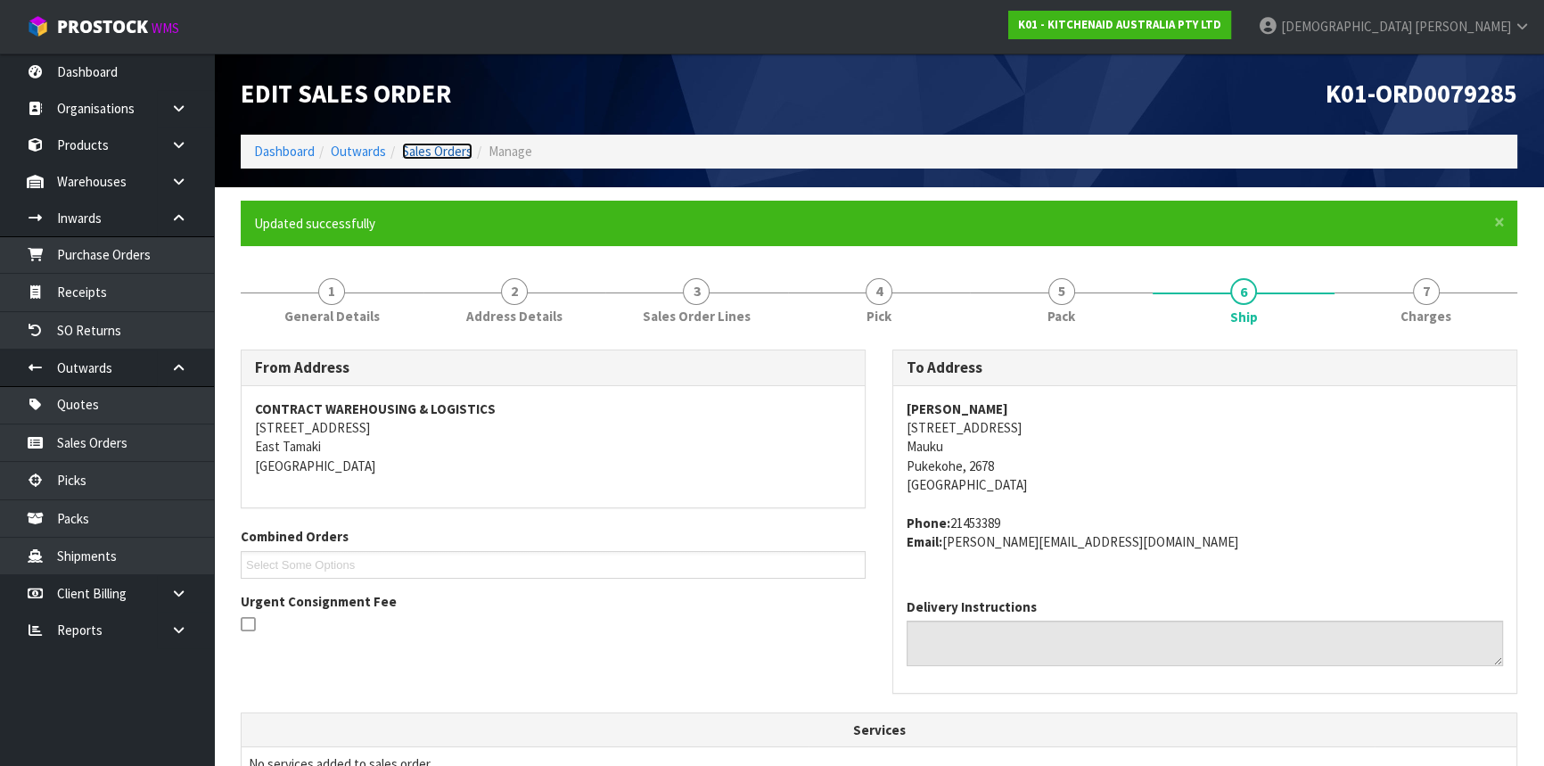
click at [427, 155] on link "Sales Orders" at bounding box center [437, 151] width 70 height 17
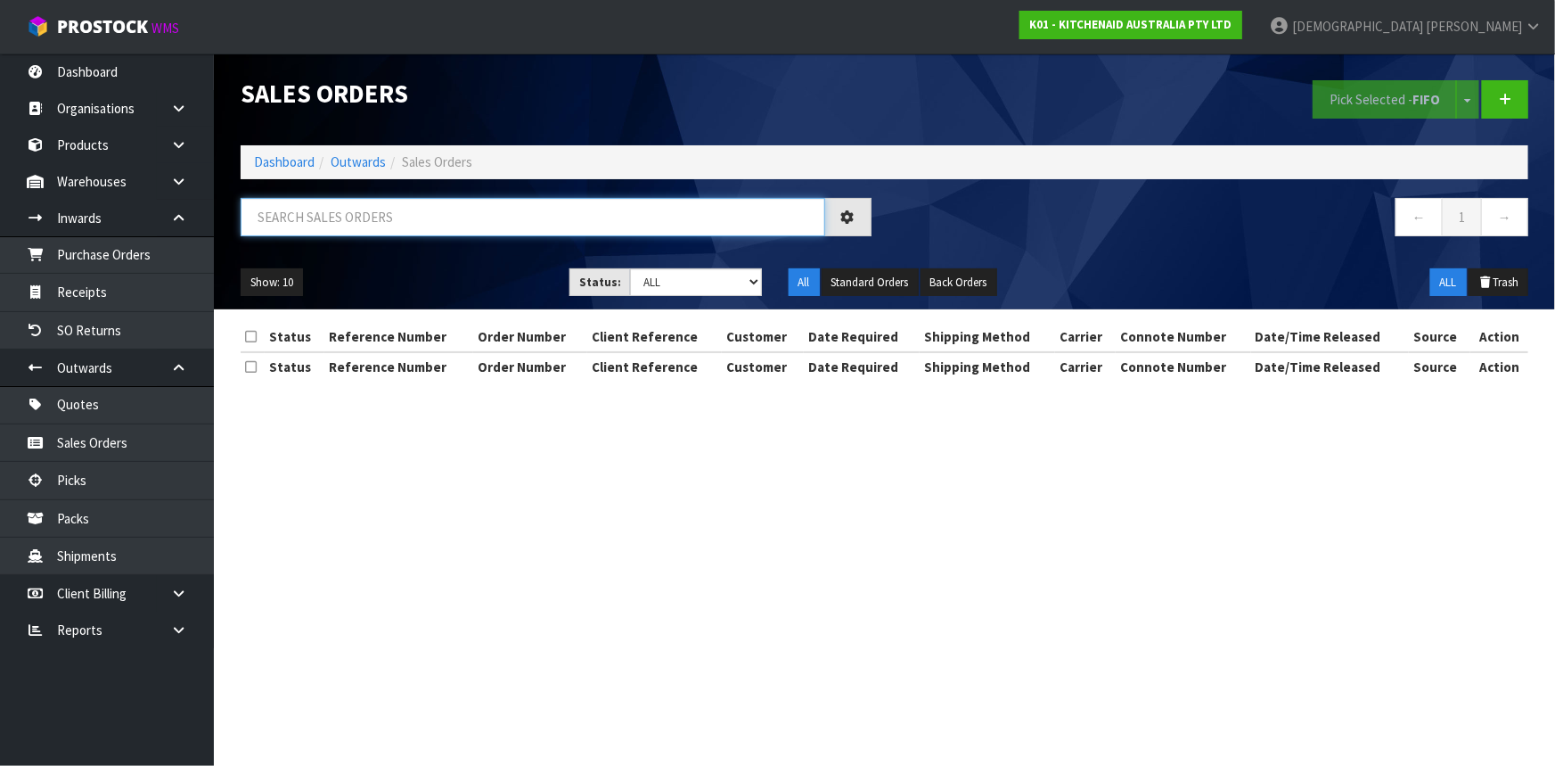
click at [375, 218] on input "text" at bounding box center [533, 217] width 585 height 38
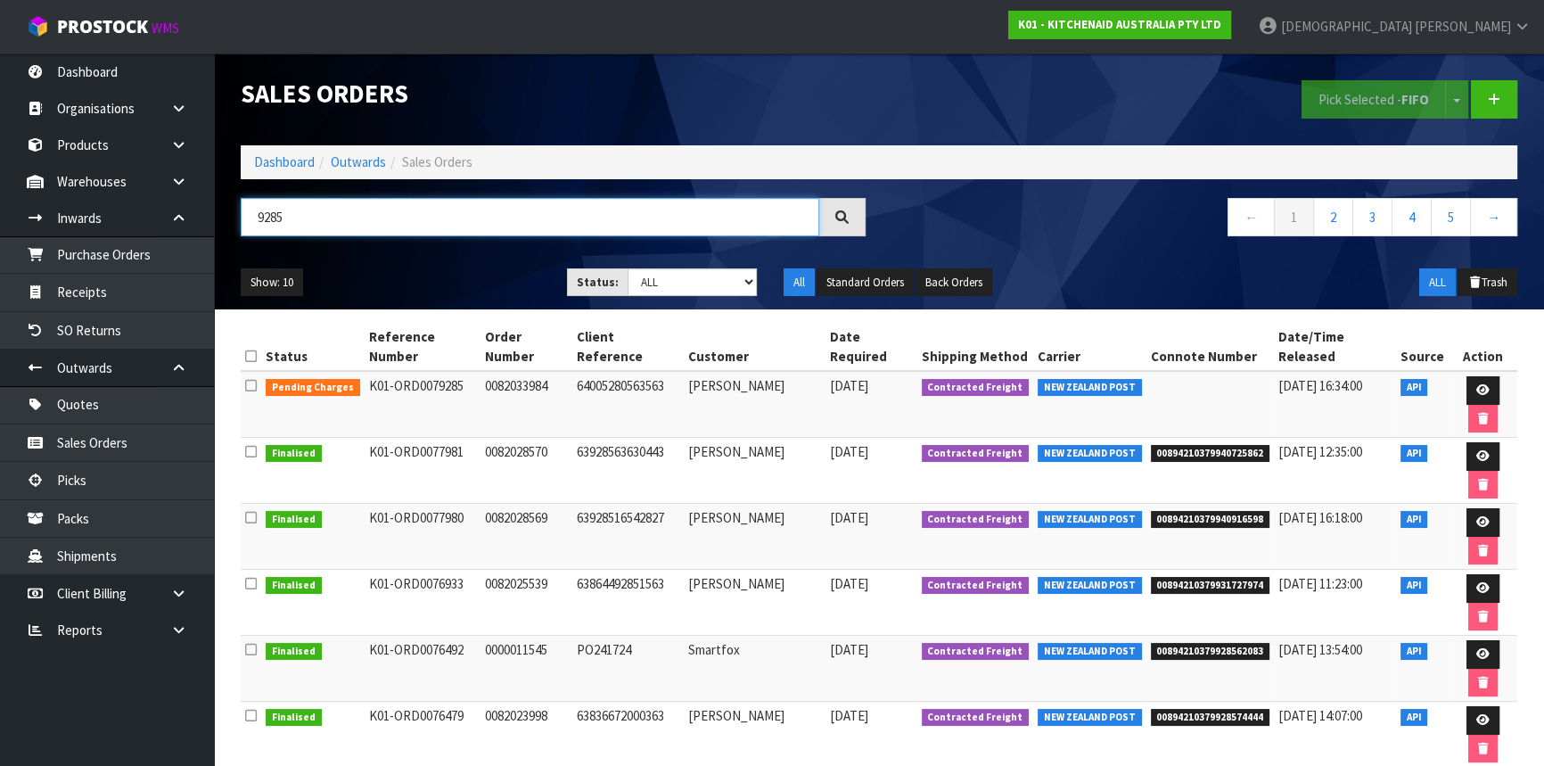
click at [291, 225] on input "9285" at bounding box center [530, 217] width 578 height 38
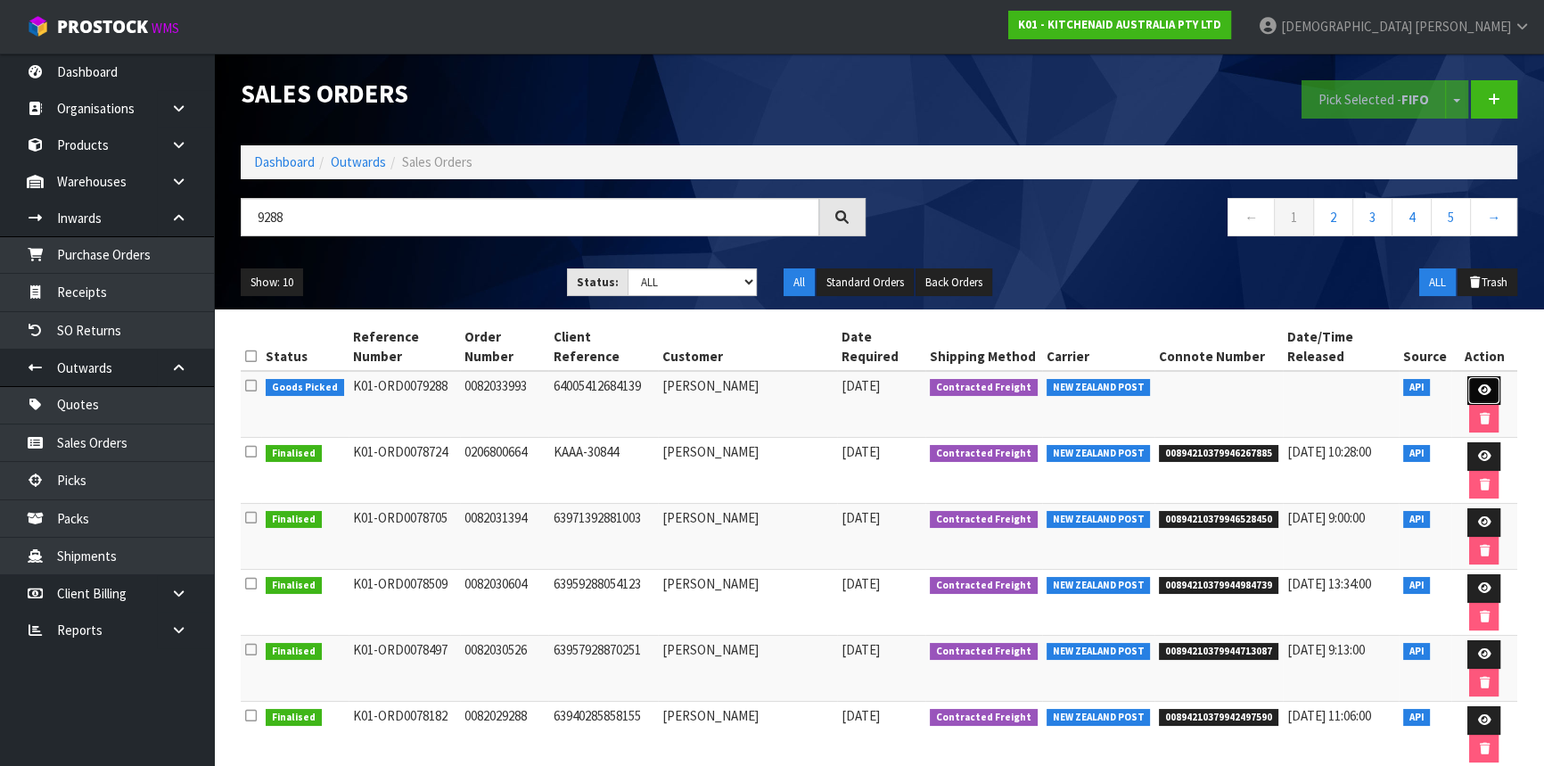
click at [1477, 384] on icon at bounding box center [1483, 390] width 13 height 12
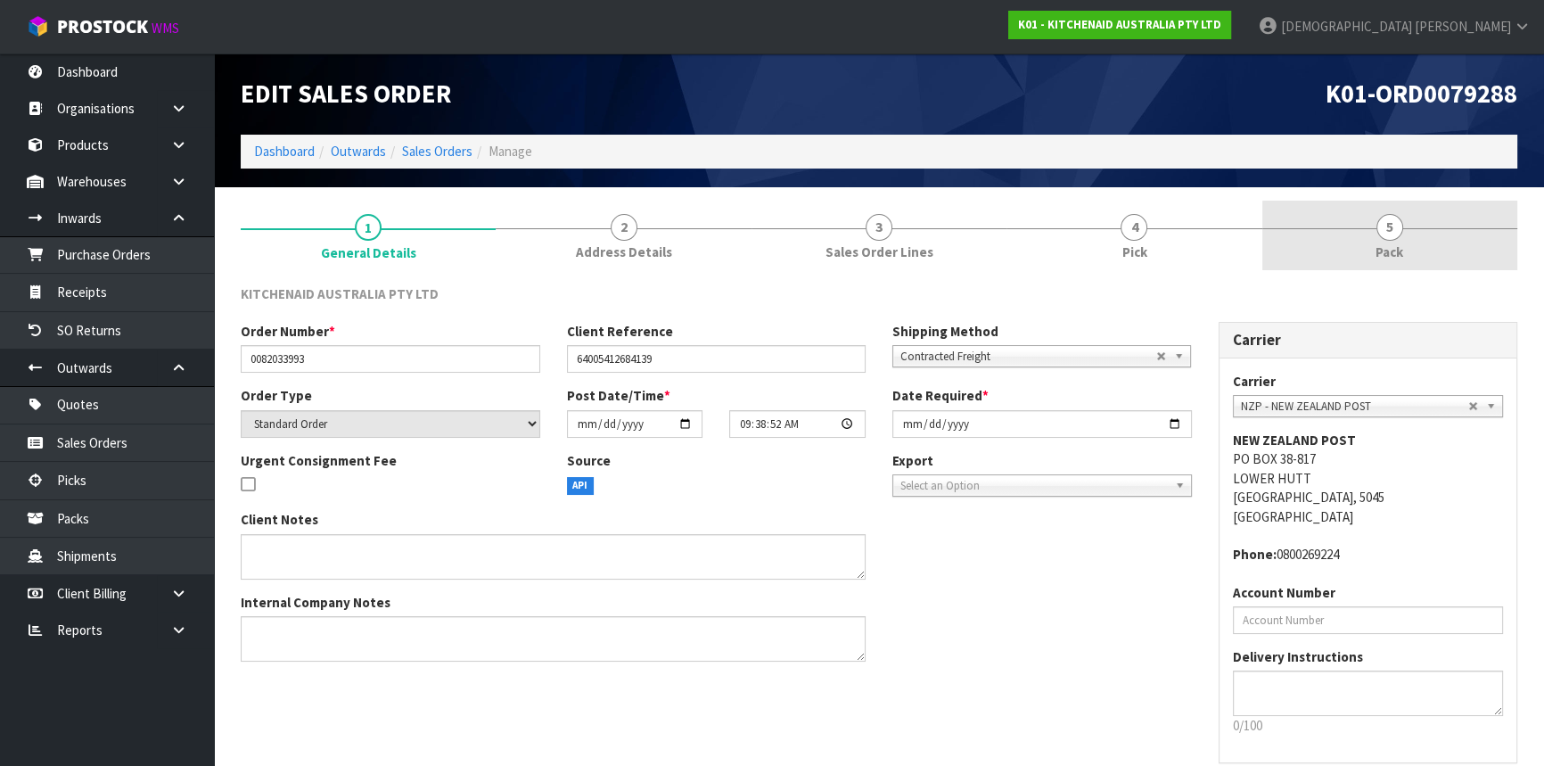
click at [1414, 250] on link "5 Pack" at bounding box center [1389, 236] width 255 height 70
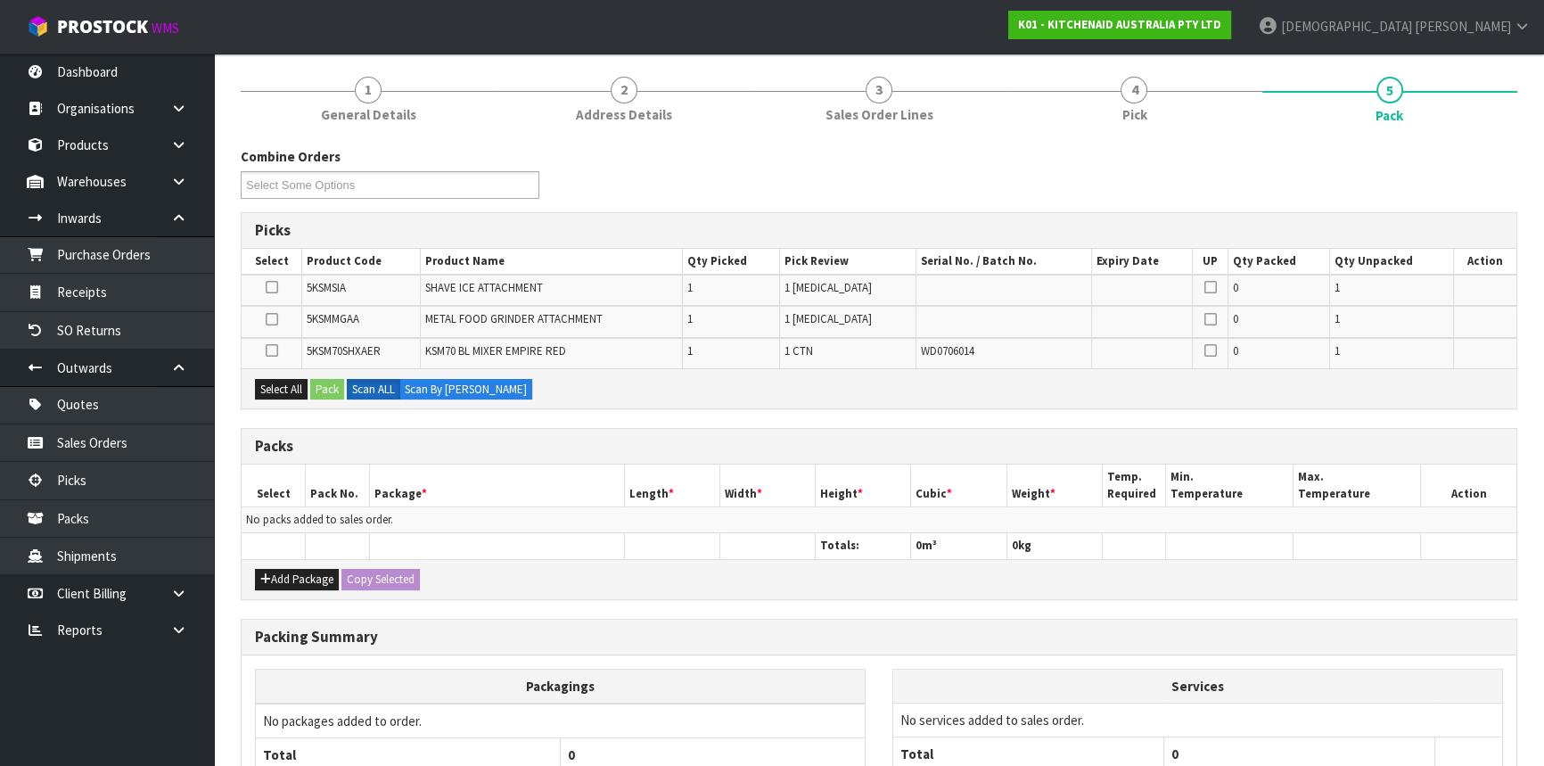
scroll to position [242, 0]
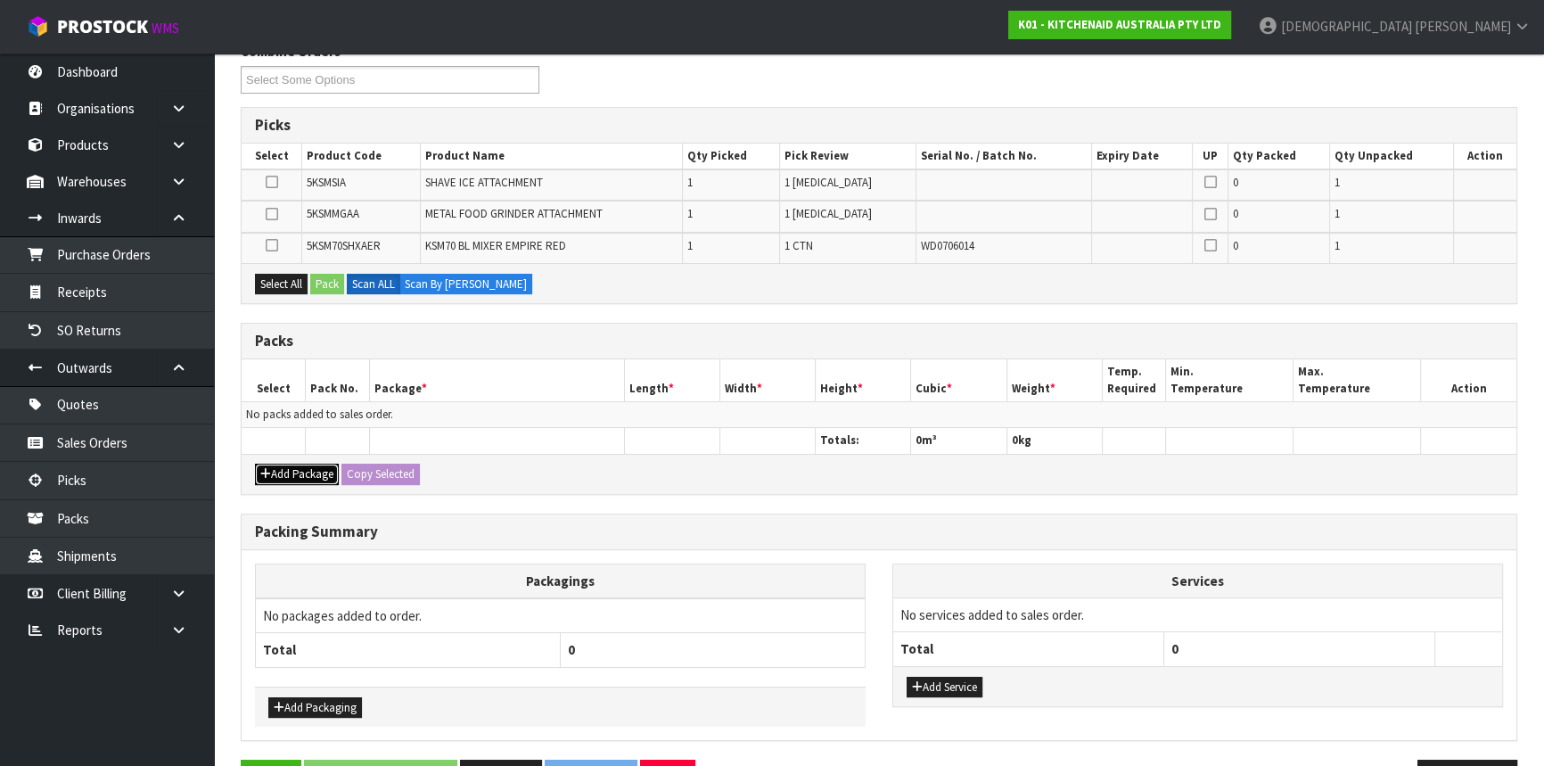
click at [299, 471] on button "Add Package" at bounding box center [297, 473] width 84 height 21
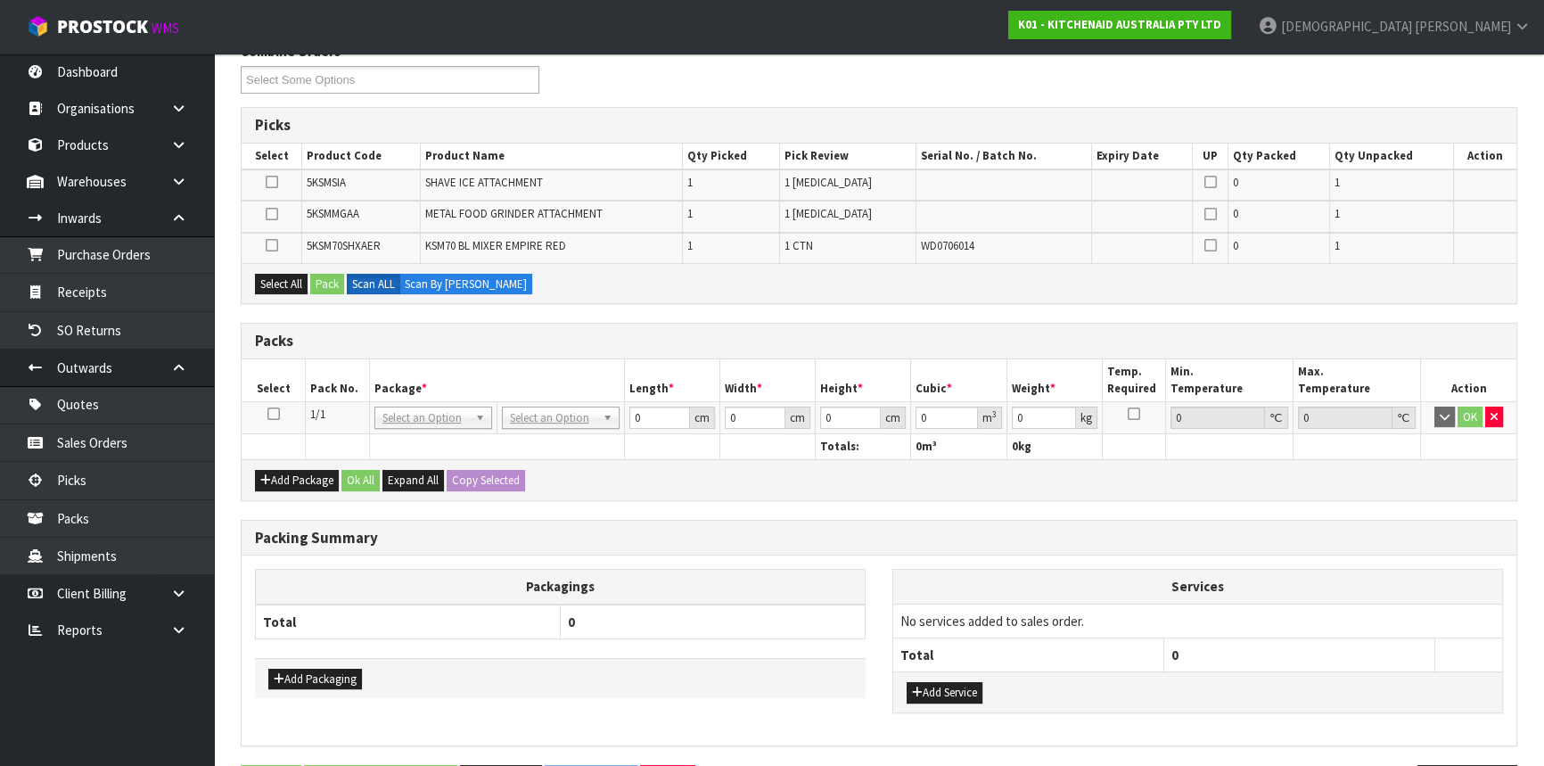
click at [273, 414] on icon at bounding box center [273, 414] width 12 height 1
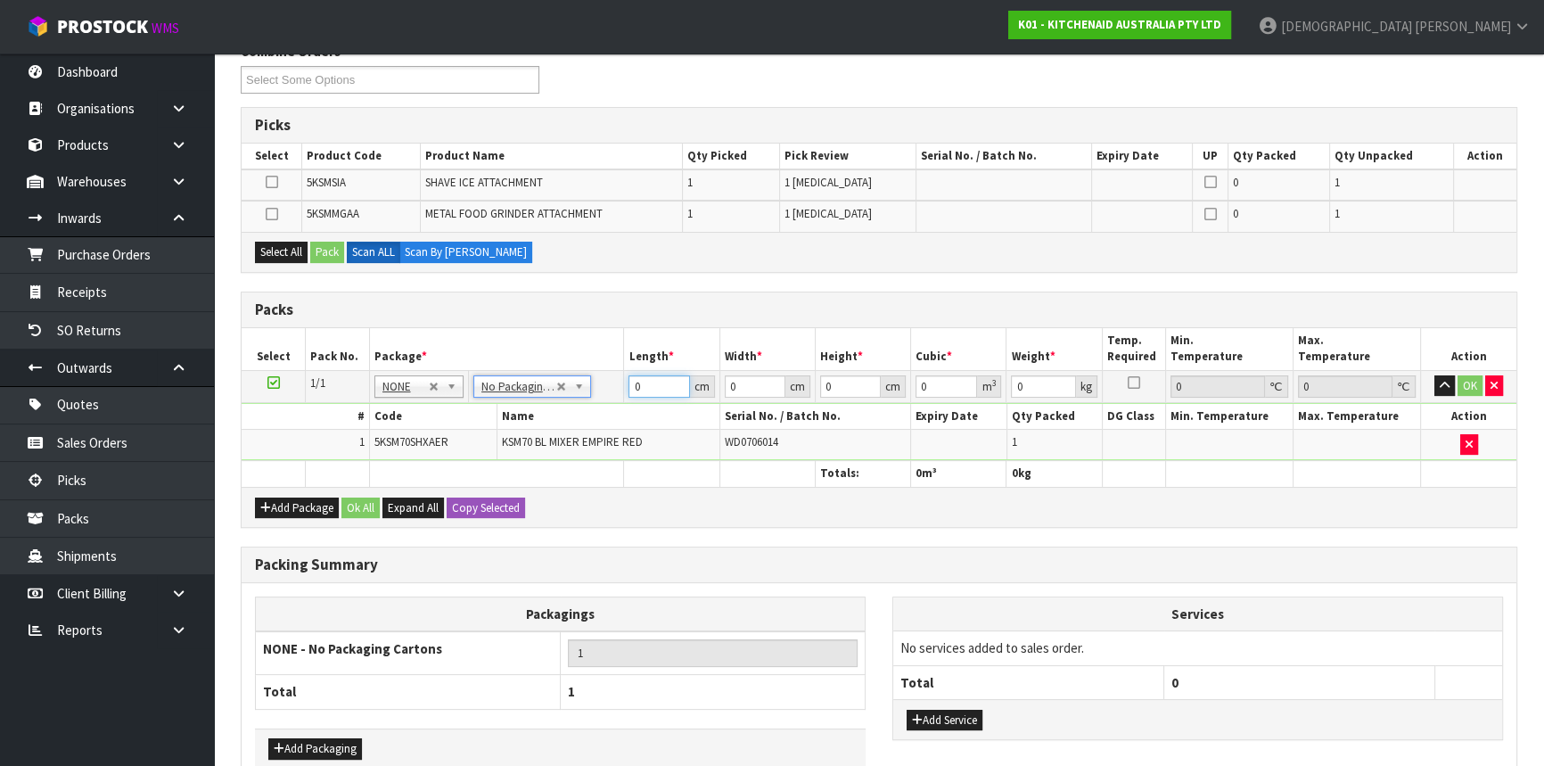
drag, startPoint x: 654, startPoint y: 381, endPoint x: 624, endPoint y: 385, distance: 30.6
click at [624, 385] on td "0 cm" at bounding box center [671, 386] width 95 height 32
click at [304, 504] on button "Add Package" at bounding box center [297, 507] width 84 height 21
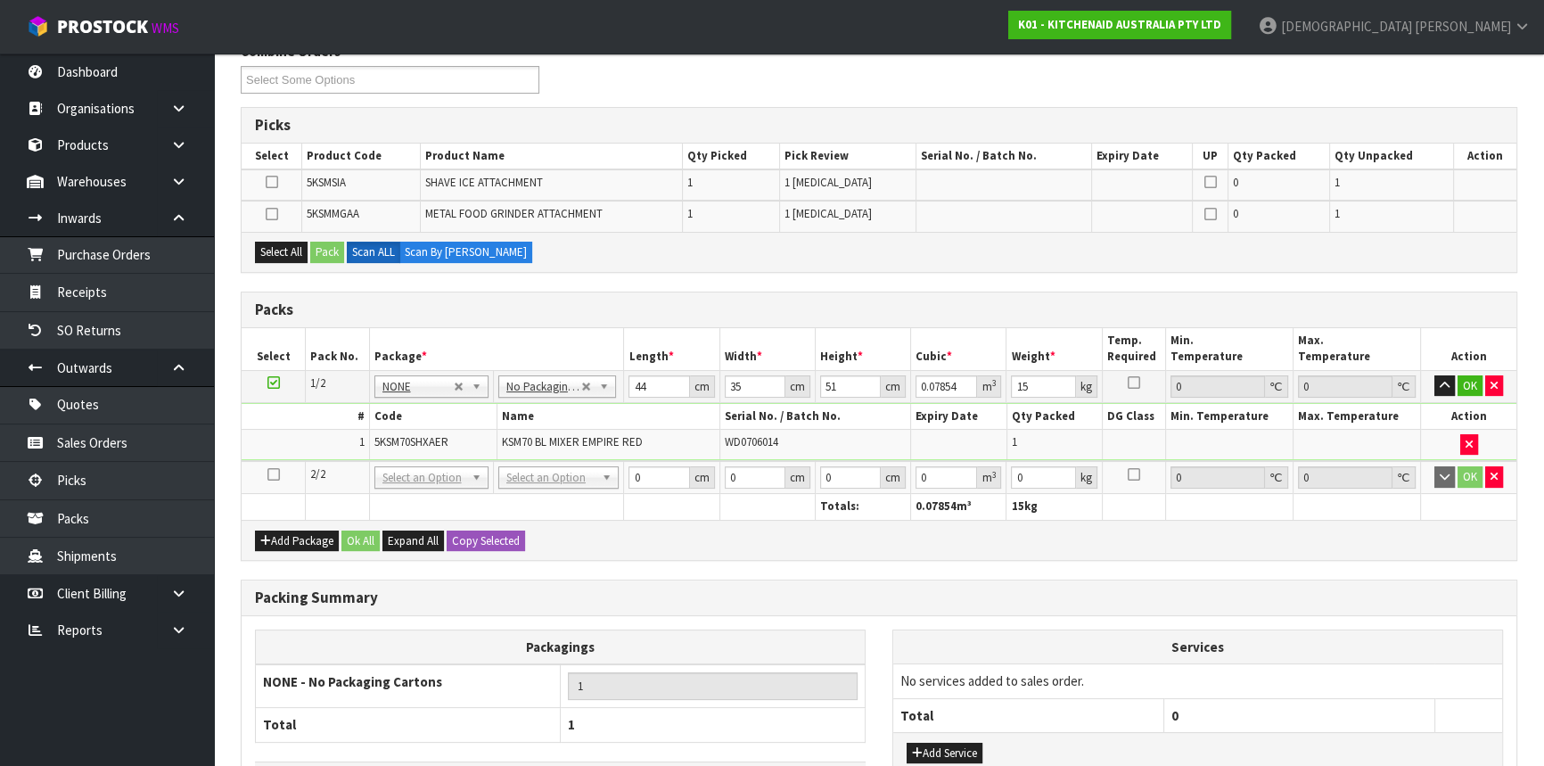
click at [286, 468] on td at bounding box center [274, 477] width 64 height 33
click at [280, 471] on td at bounding box center [274, 477] width 64 height 33
click at [273, 474] on icon at bounding box center [273, 474] width 12 height 1
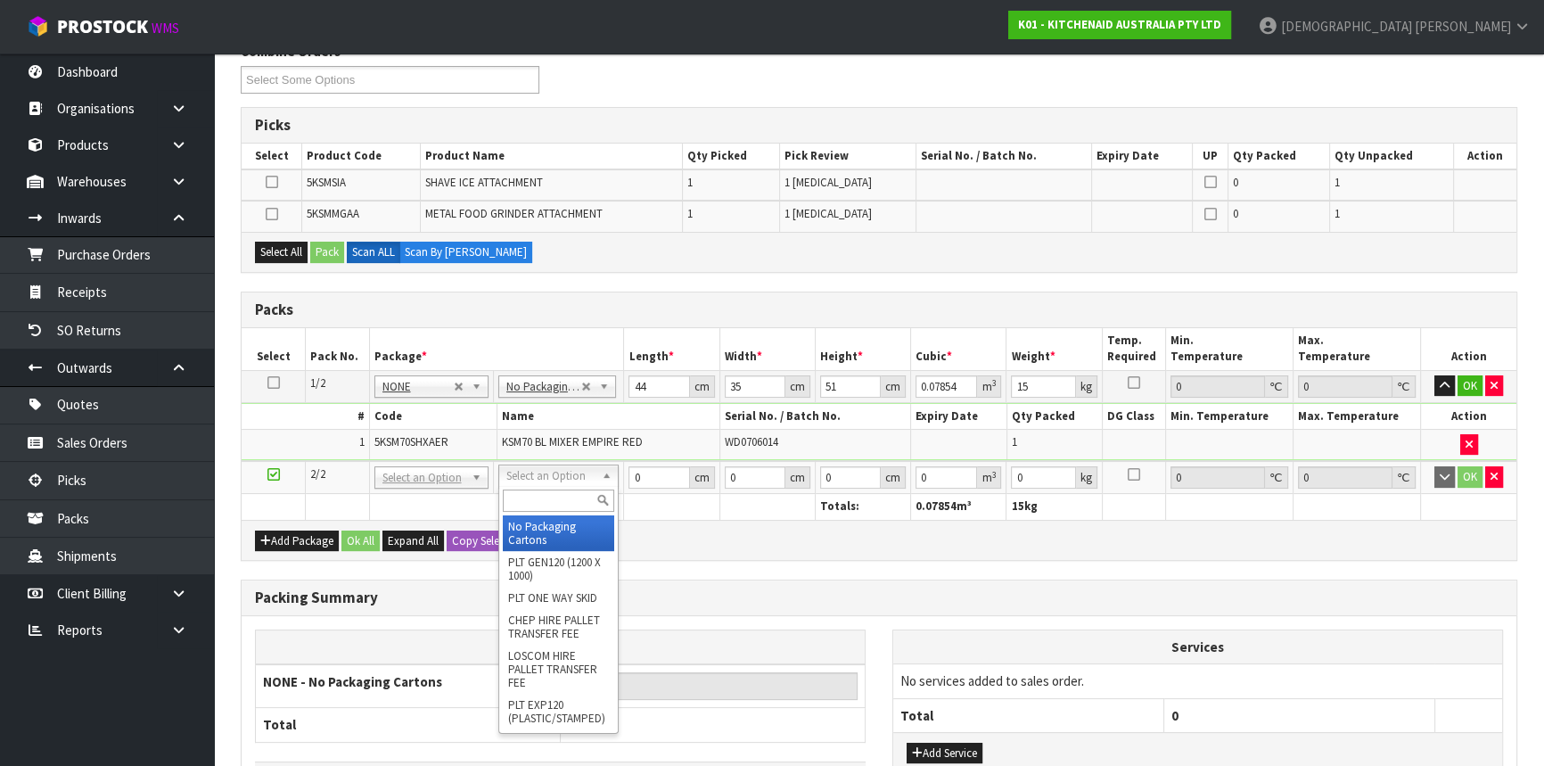
click at [560, 500] on input "text" at bounding box center [558, 500] width 111 height 22
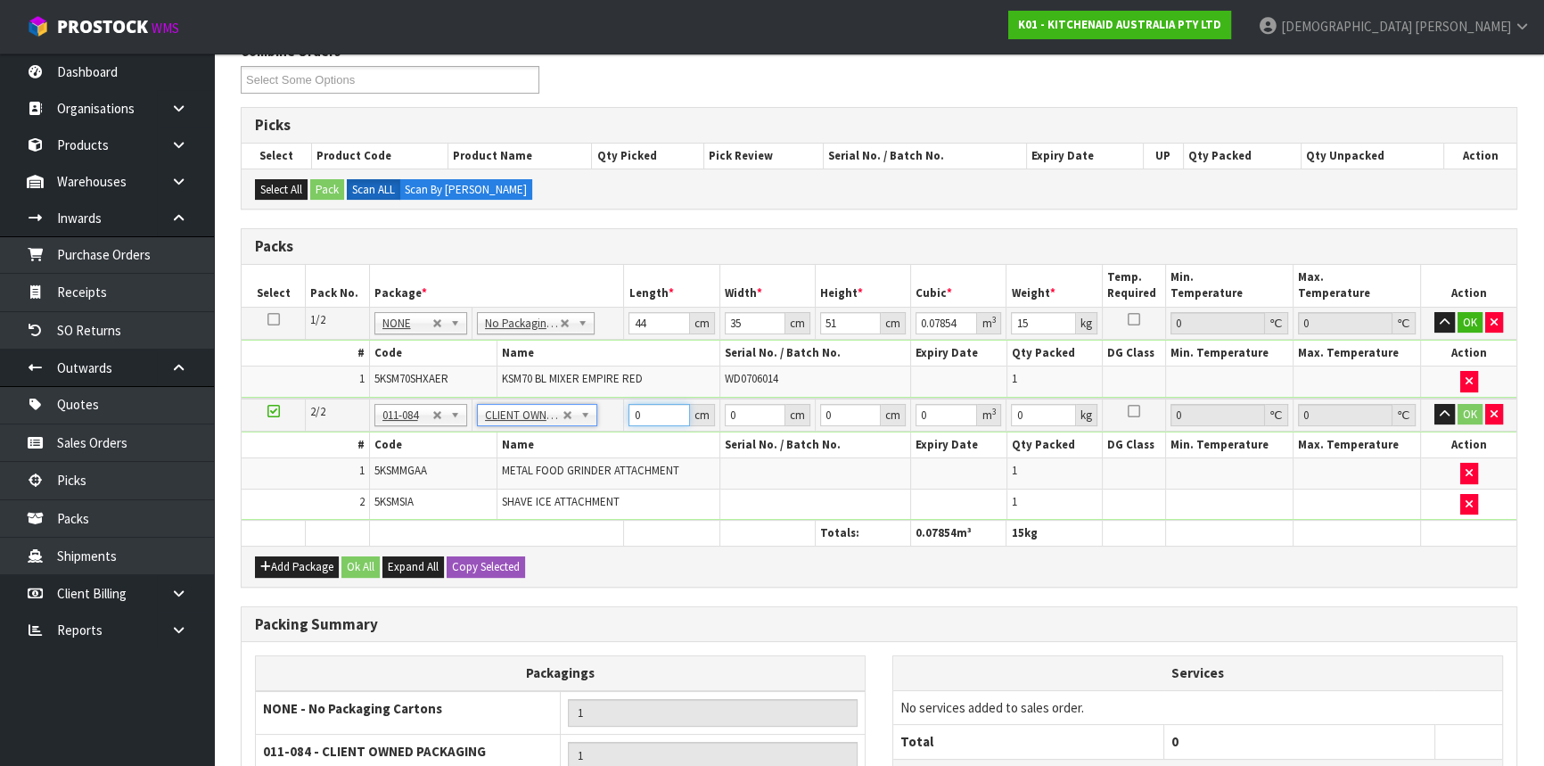
click at [642, 417] on input "0" at bounding box center [658, 415] width 61 height 22
drag, startPoint x: 641, startPoint y: 416, endPoint x: 623, endPoint y: 414, distance: 18.0
click at [624, 414] on td "0 cm" at bounding box center [671, 414] width 95 height 33
click at [362, 563] on button "Ok All" at bounding box center [360, 566] width 38 height 21
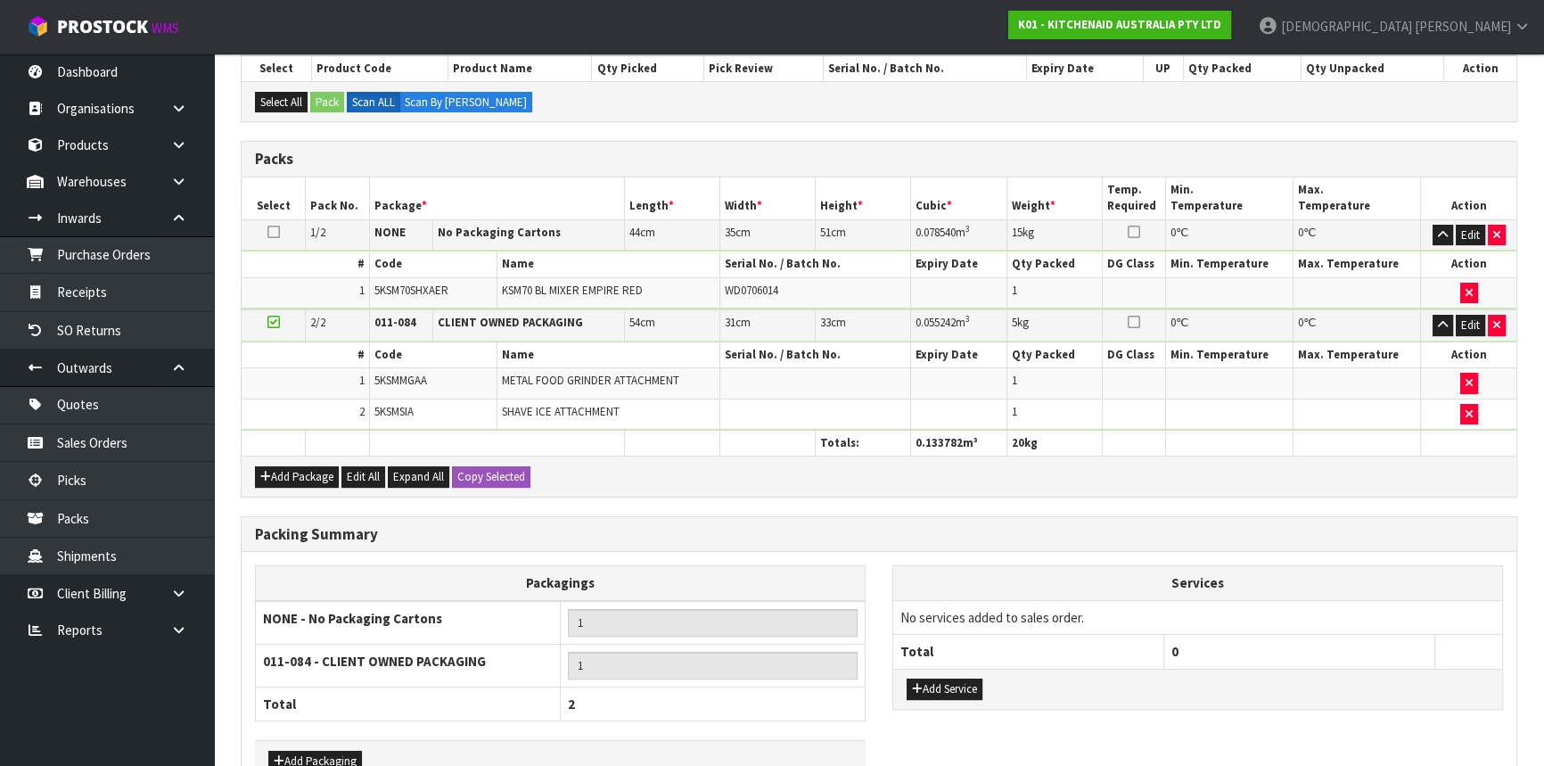
scroll to position [437, 0]
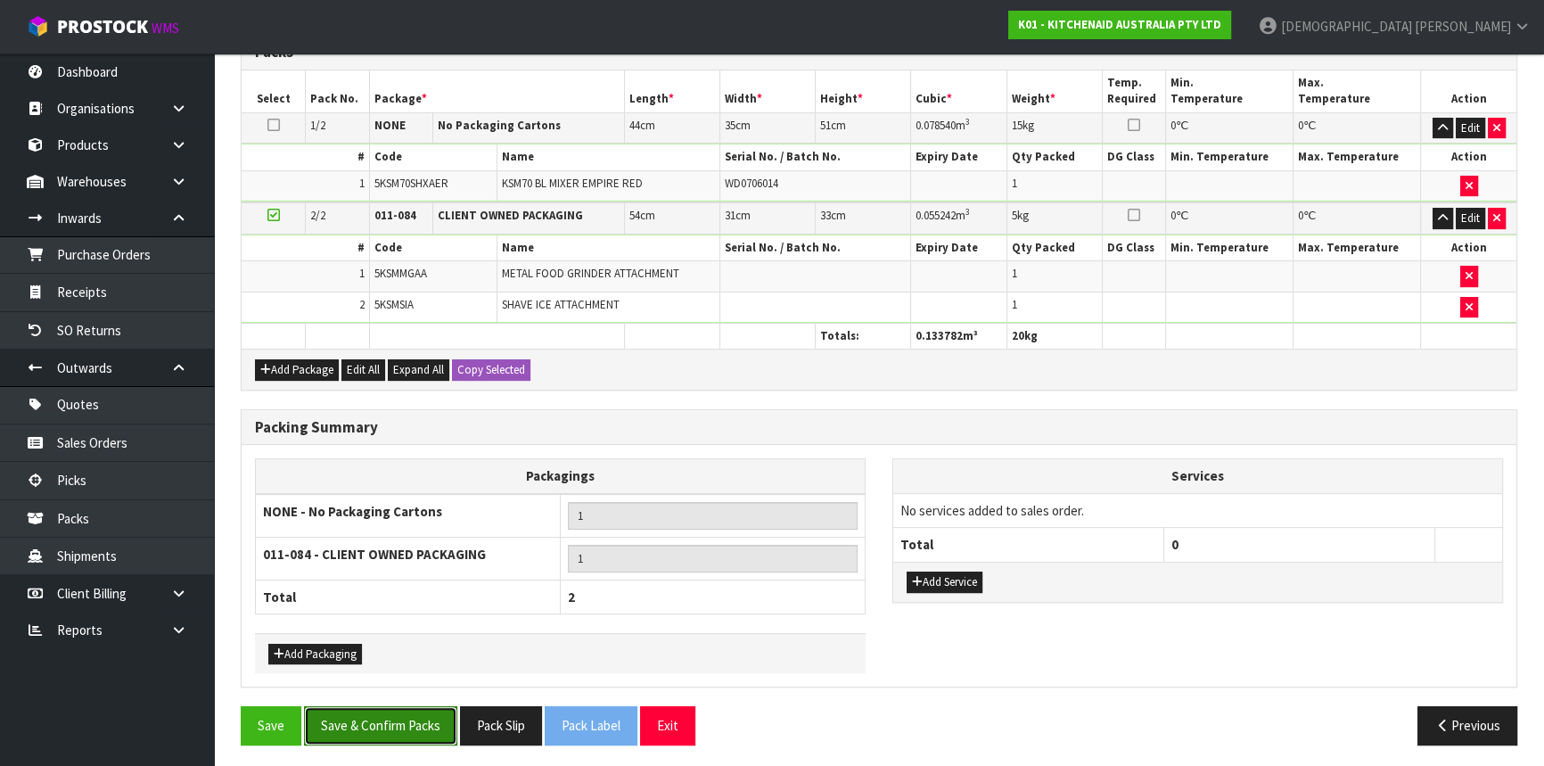
click at [412, 719] on button "Save & Confirm Packs" at bounding box center [380, 725] width 153 height 38
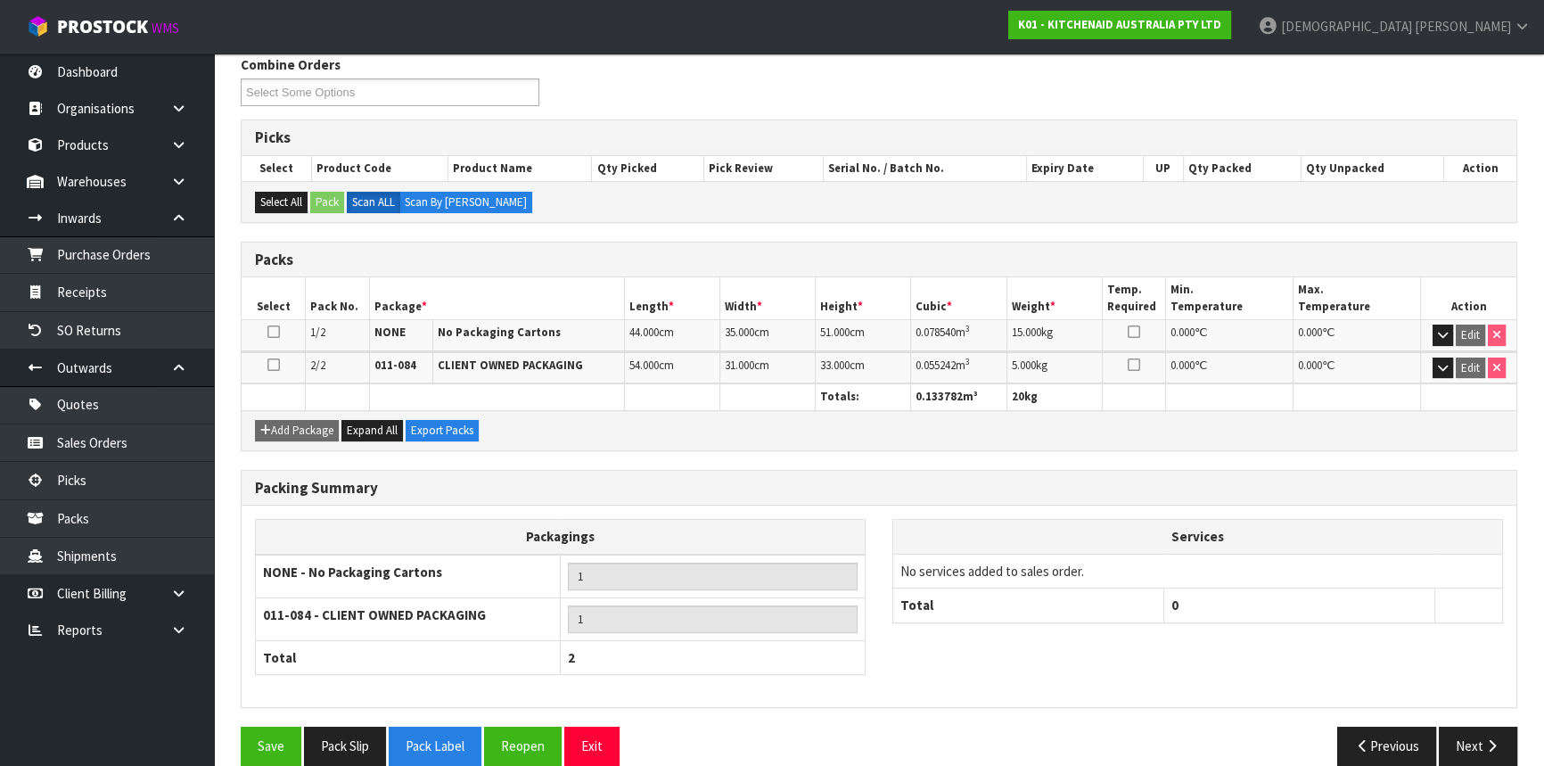
scroll to position [316, 0]
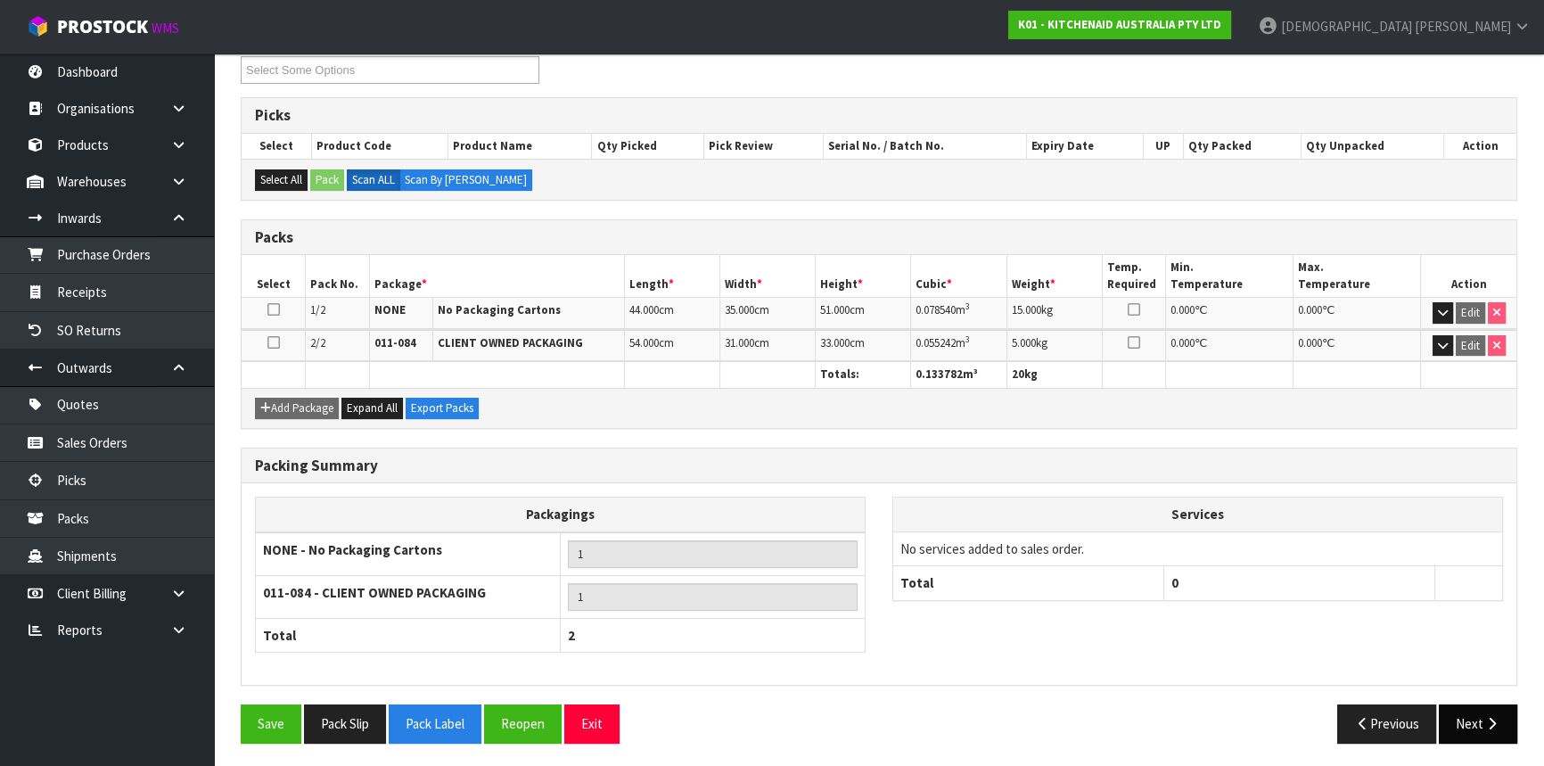
click at [1491, 720] on icon "button" at bounding box center [1491, 723] width 17 height 13
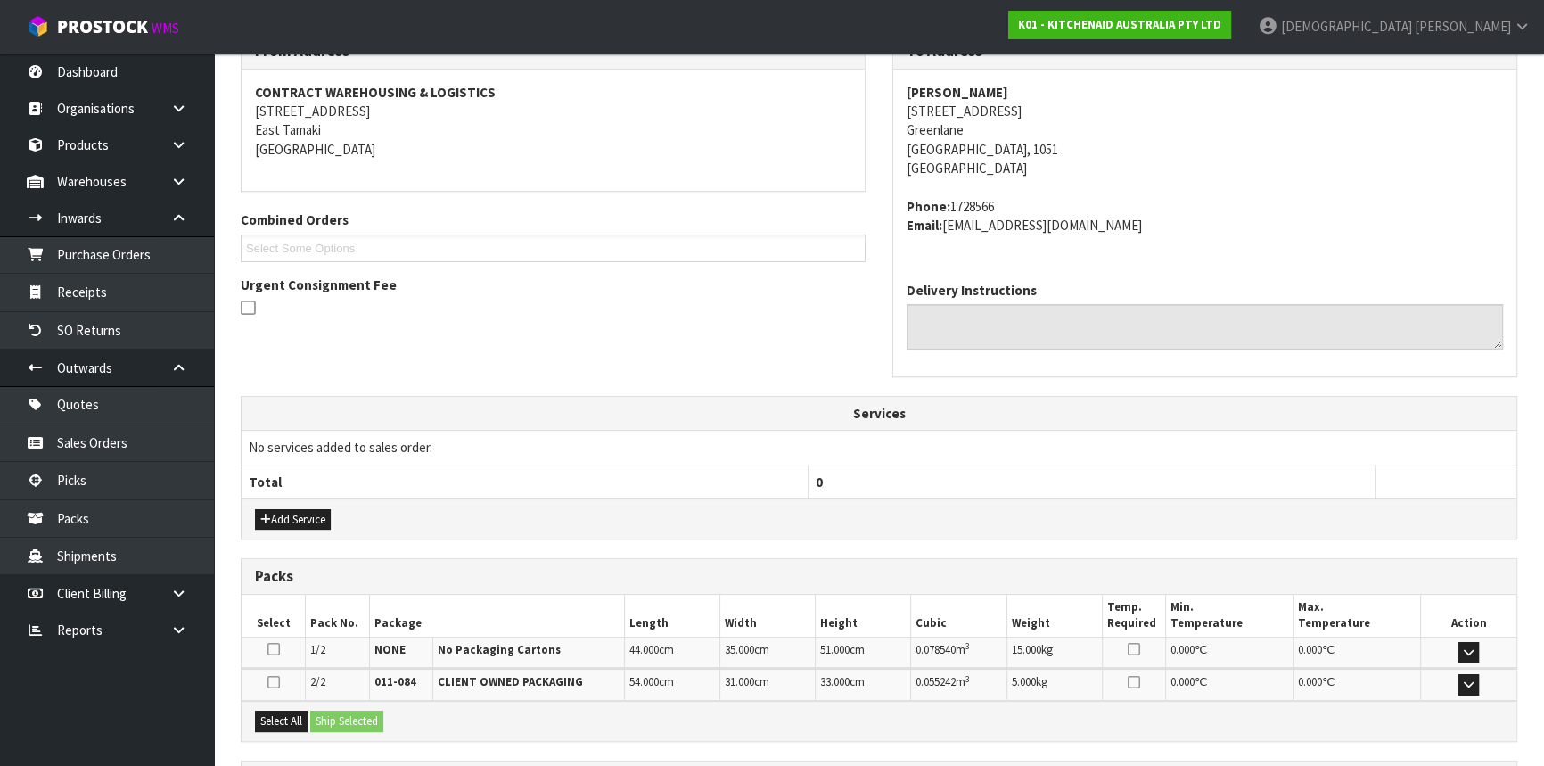
scroll to position [480, 0]
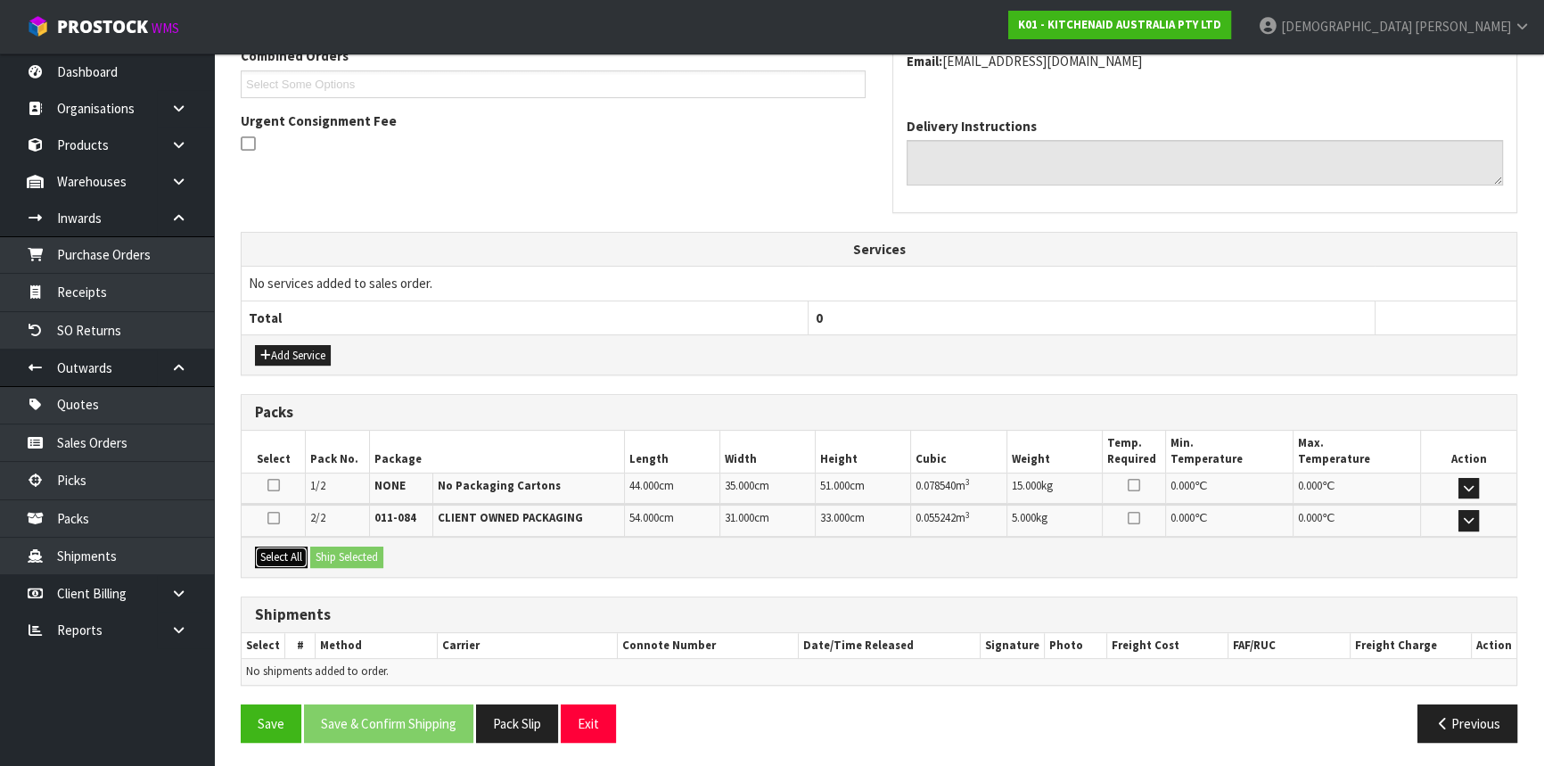
click at [278, 552] on button "Select All" at bounding box center [281, 556] width 53 height 21
click at [367, 551] on button "Ship Selected" at bounding box center [346, 556] width 73 height 21
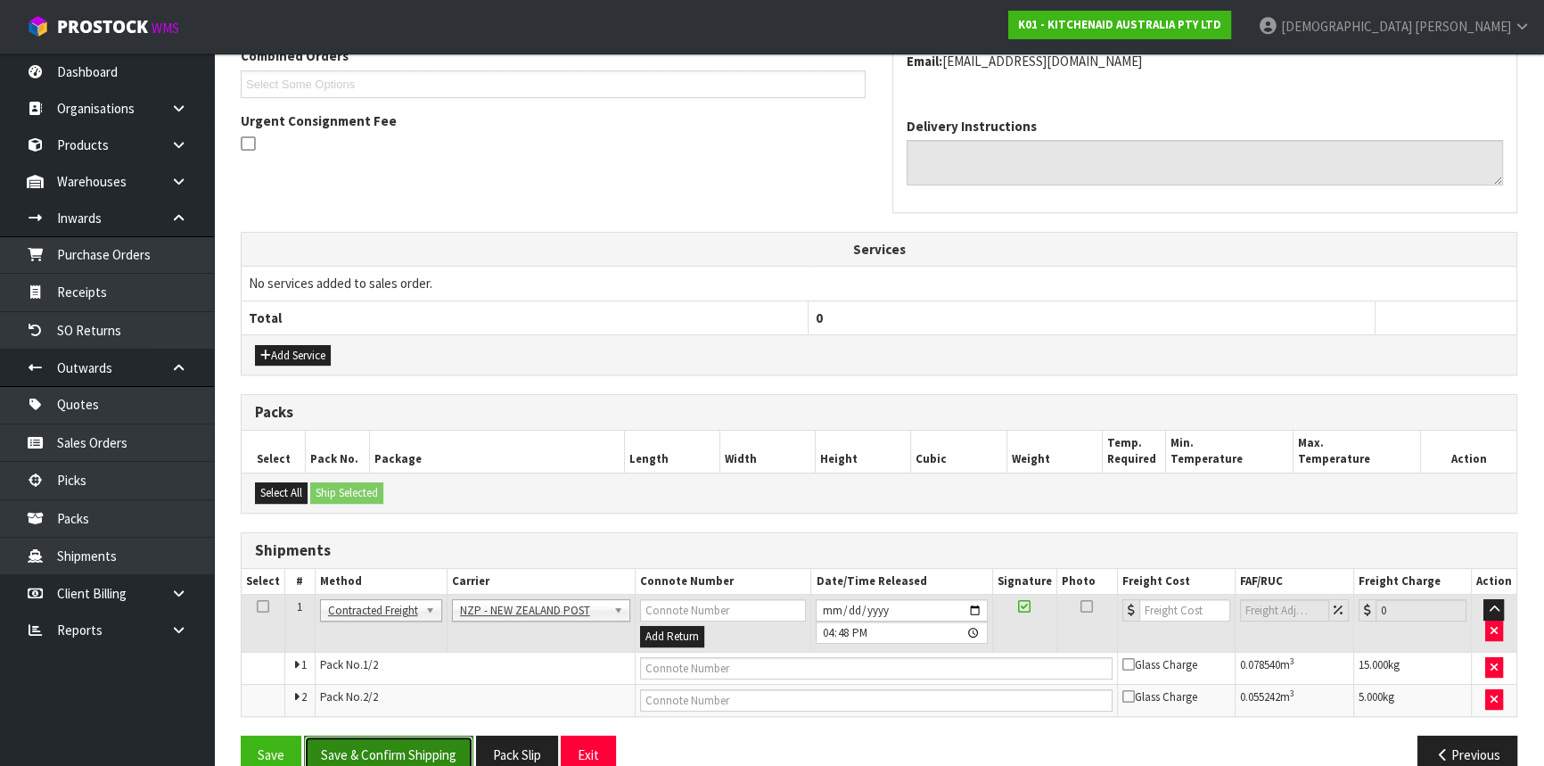
click at [416, 750] on button "Save & Confirm Shipping" at bounding box center [388, 754] width 169 height 38
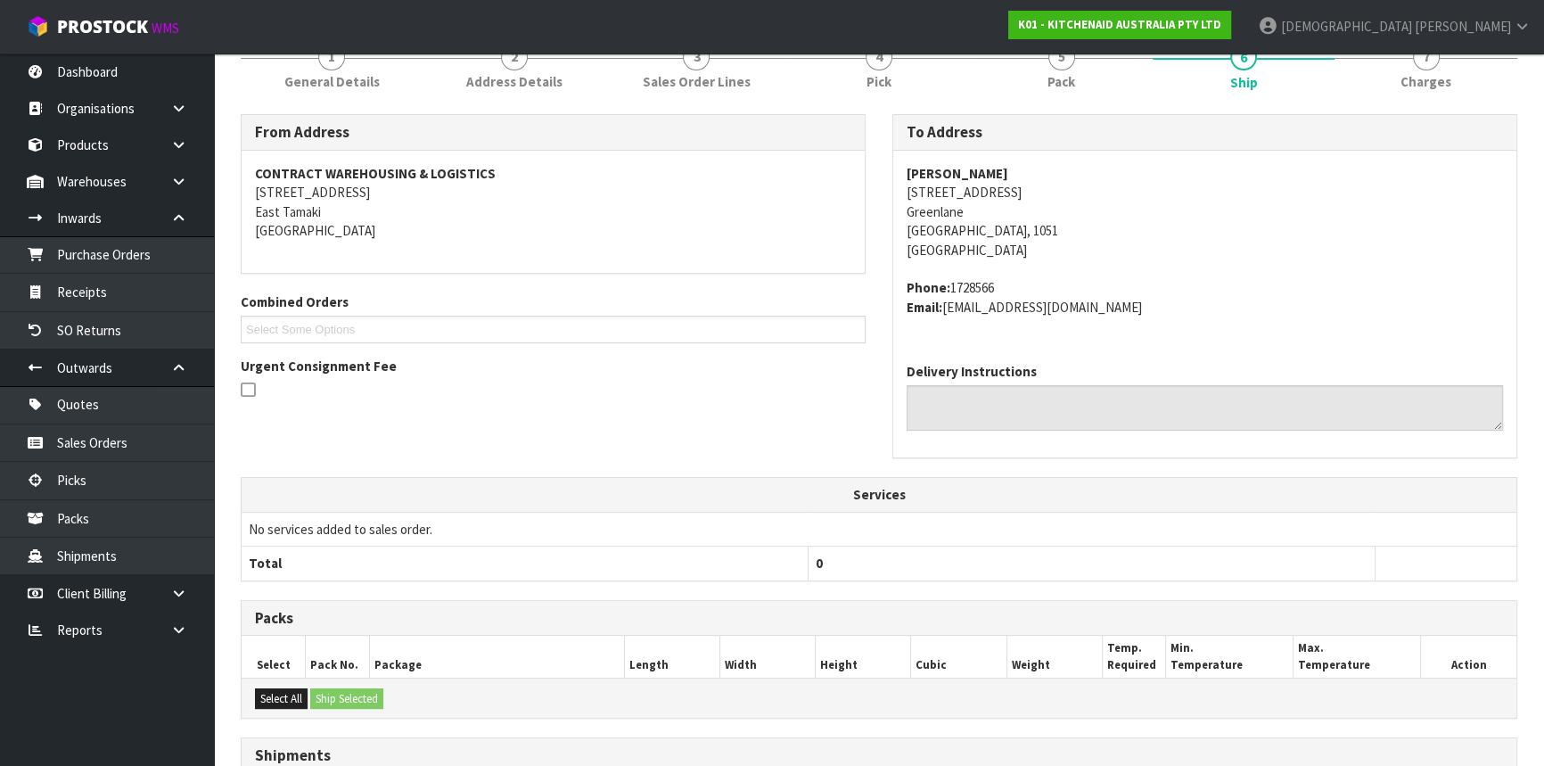
scroll to position [485, 0]
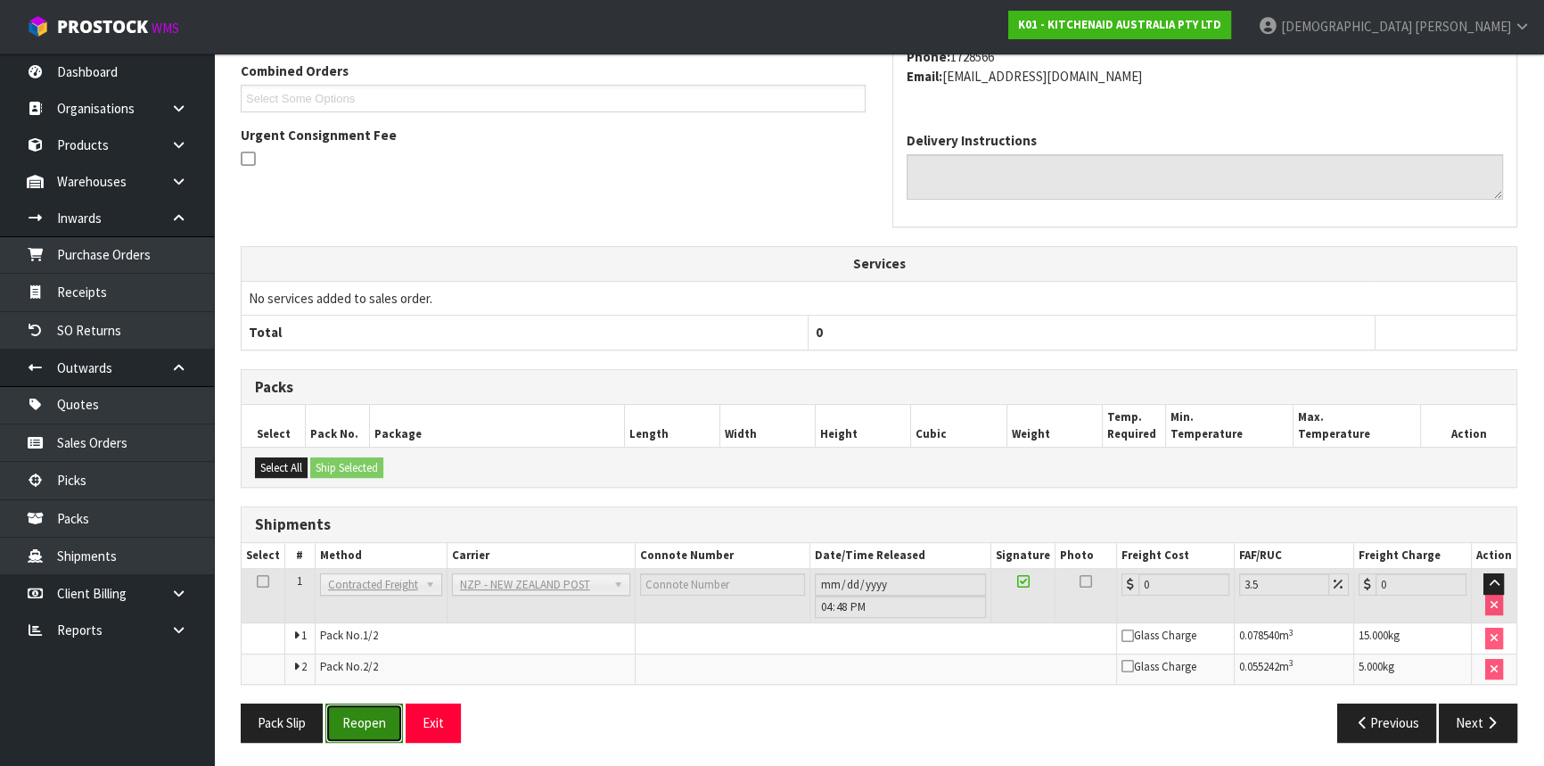
drag, startPoint x: 365, startPoint y: 717, endPoint x: 677, endPoint y: 581, distance: 340.4
click at [365, 717] on button "Reopen" at bounding box center [364, 722] width 78 height 38
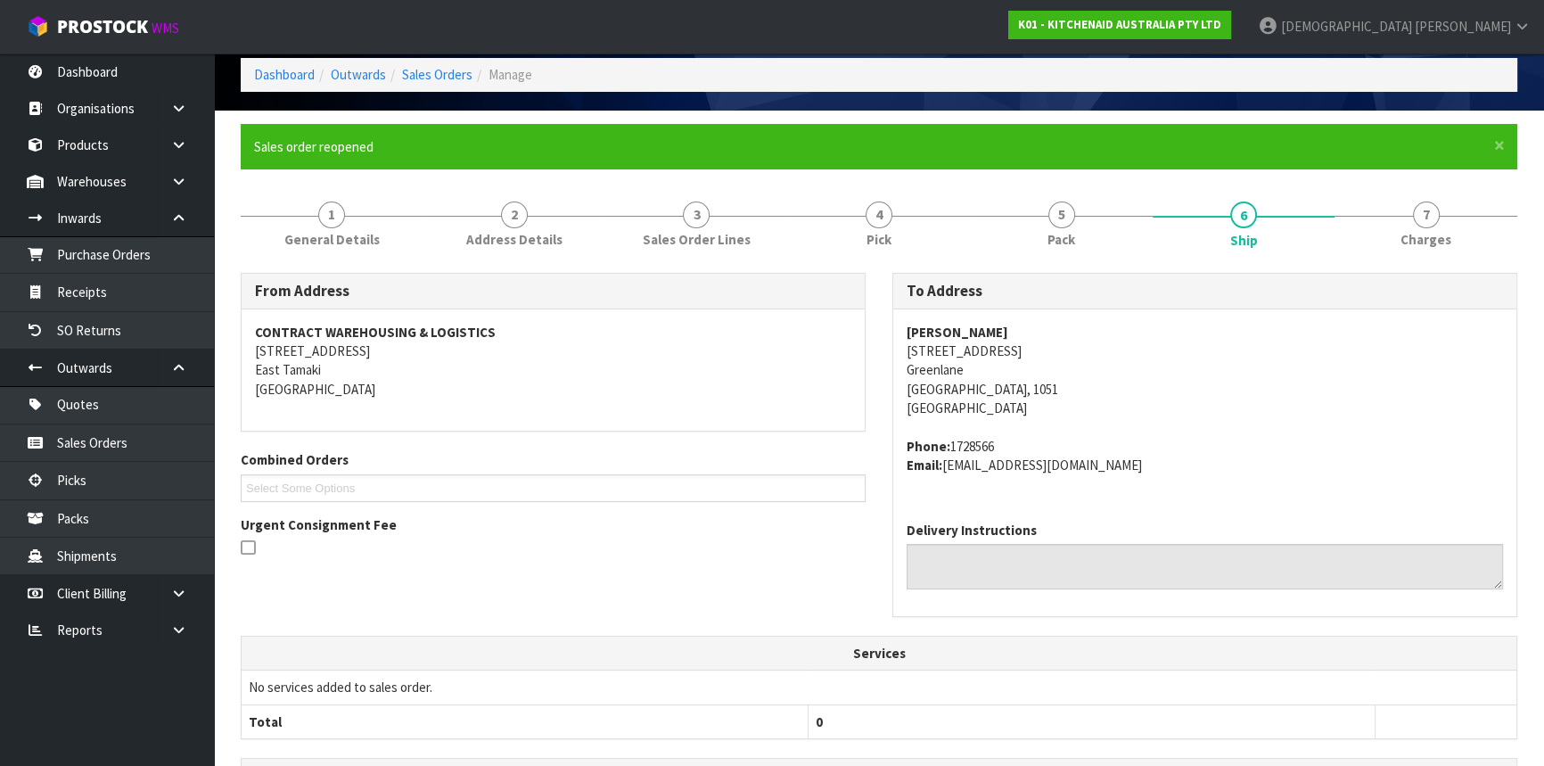
scroll to position [465, 0]
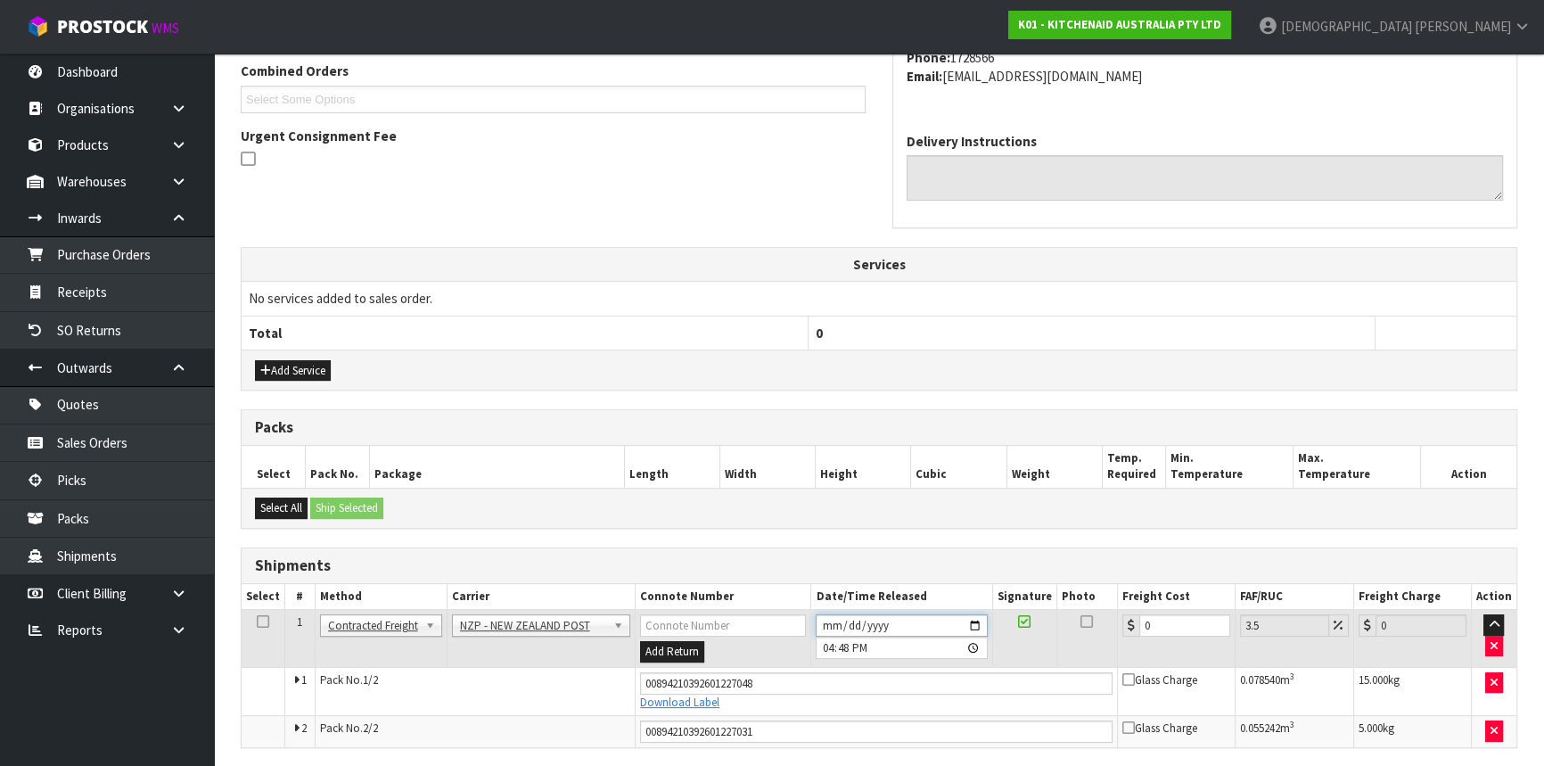
click at [938, 618] on input "[DATE]" at bounding box center [900, 625] width 171 height 22
click at [998, 626] on td at bounding box center [1024, 639] width 64 height 58
click at [982, 626] on input "[DATE]" at bounding box center [900, 625] width 171 height 22
click at [979, 623] on input "[DATE]" at bounding box center [900, 625] width 171 height 22
drag, startPoint x: 1159, startPoint y: 622, endPoint x: 1132, endPoint y: 624, distance: 26.8
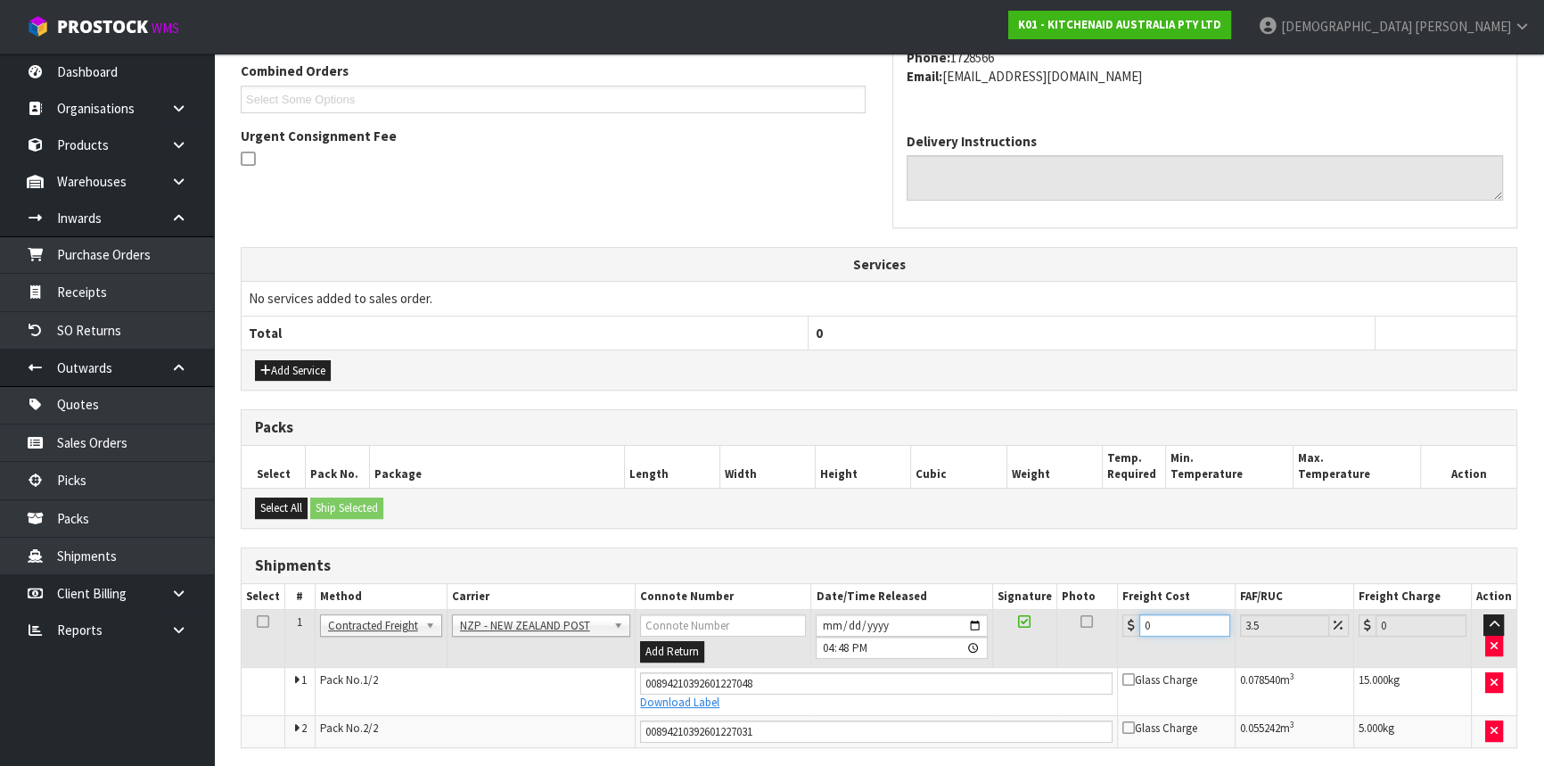
click at [1132, 624] on div "0" at bounding box center [1176, 625] width 108 height 22
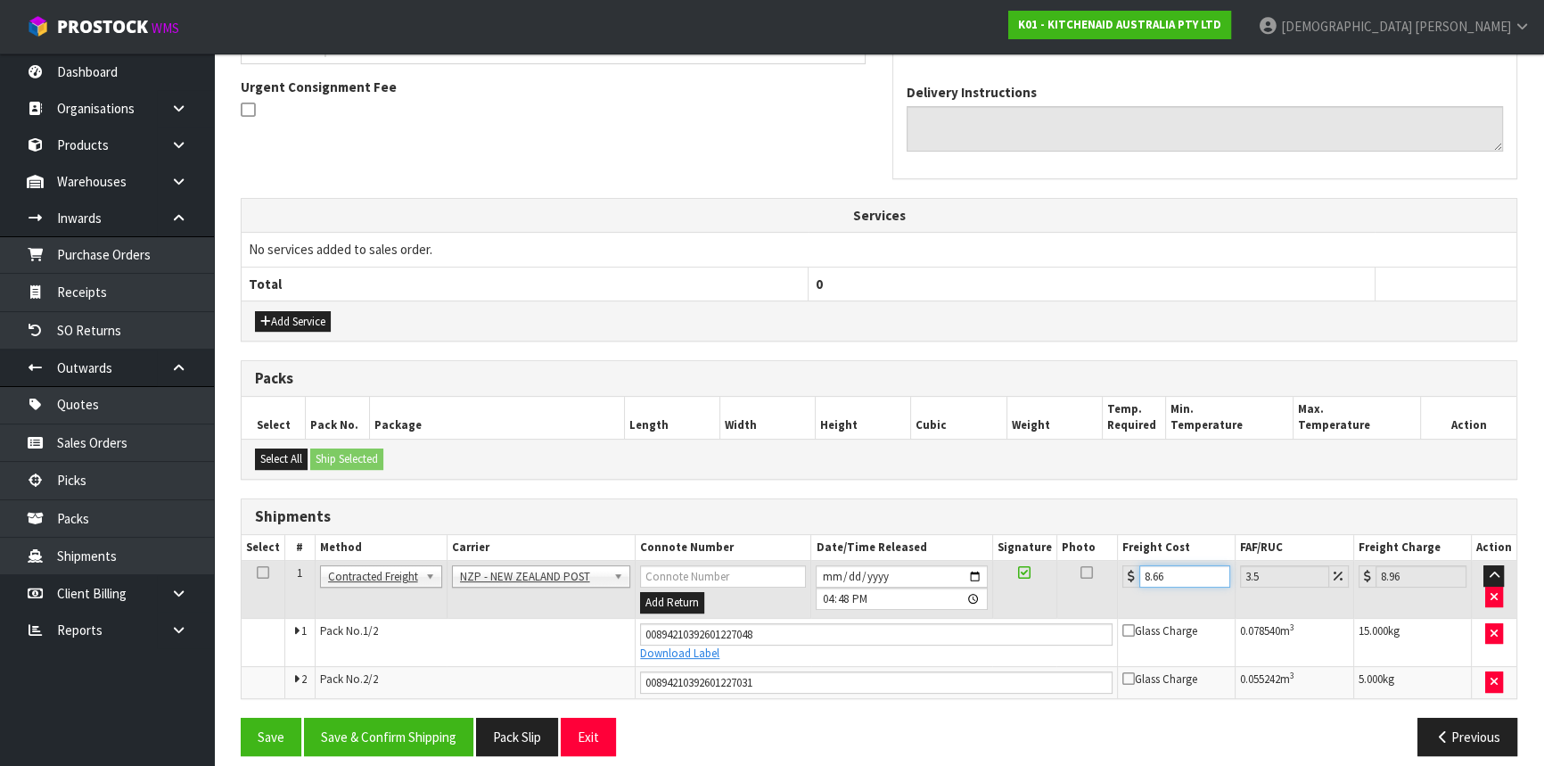
scroll to position [528, 0]
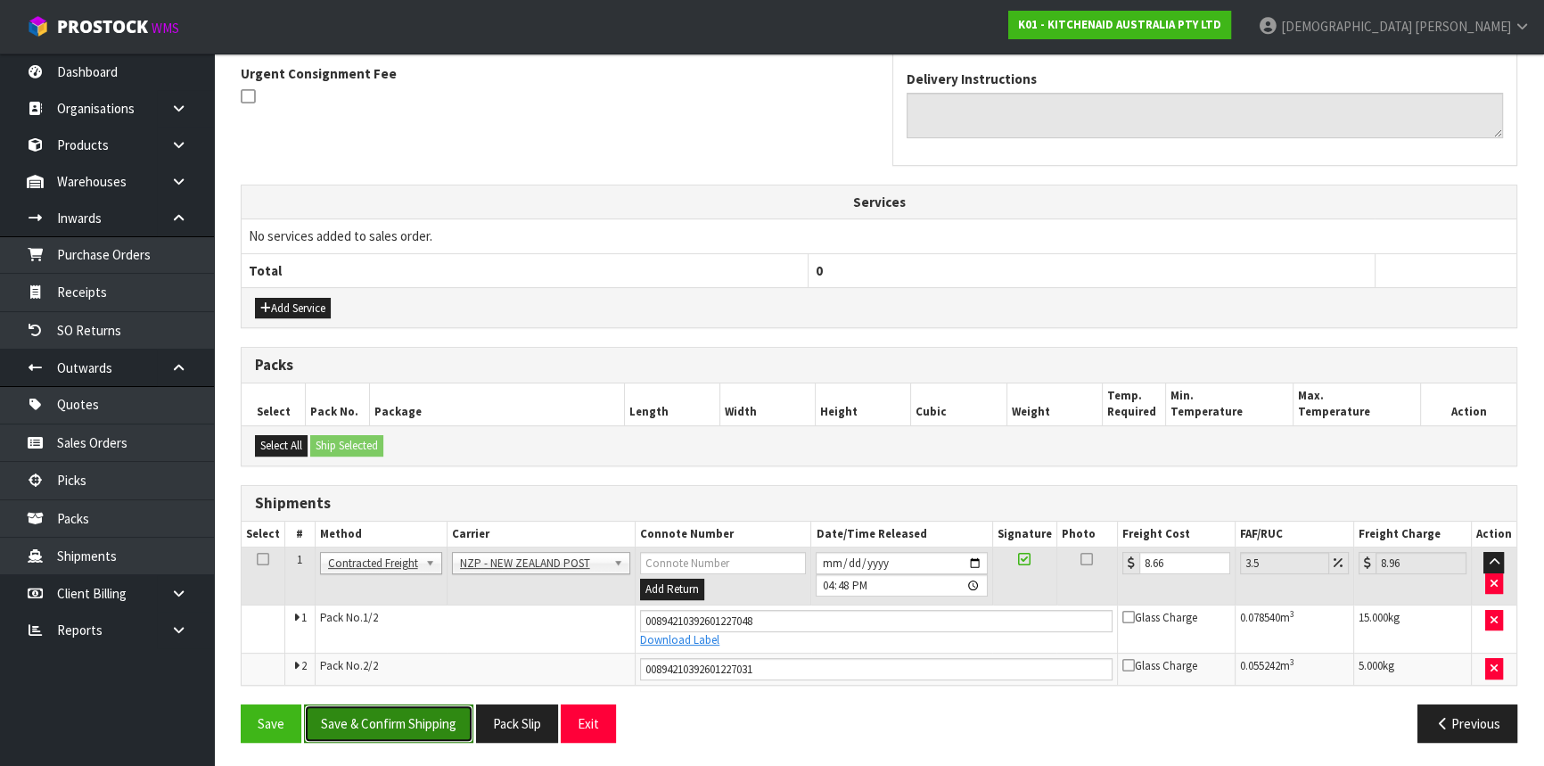
click at [382, 716] on button "Save & Confirm Shipping" at bounding box center [388, 723] width 169 height 38
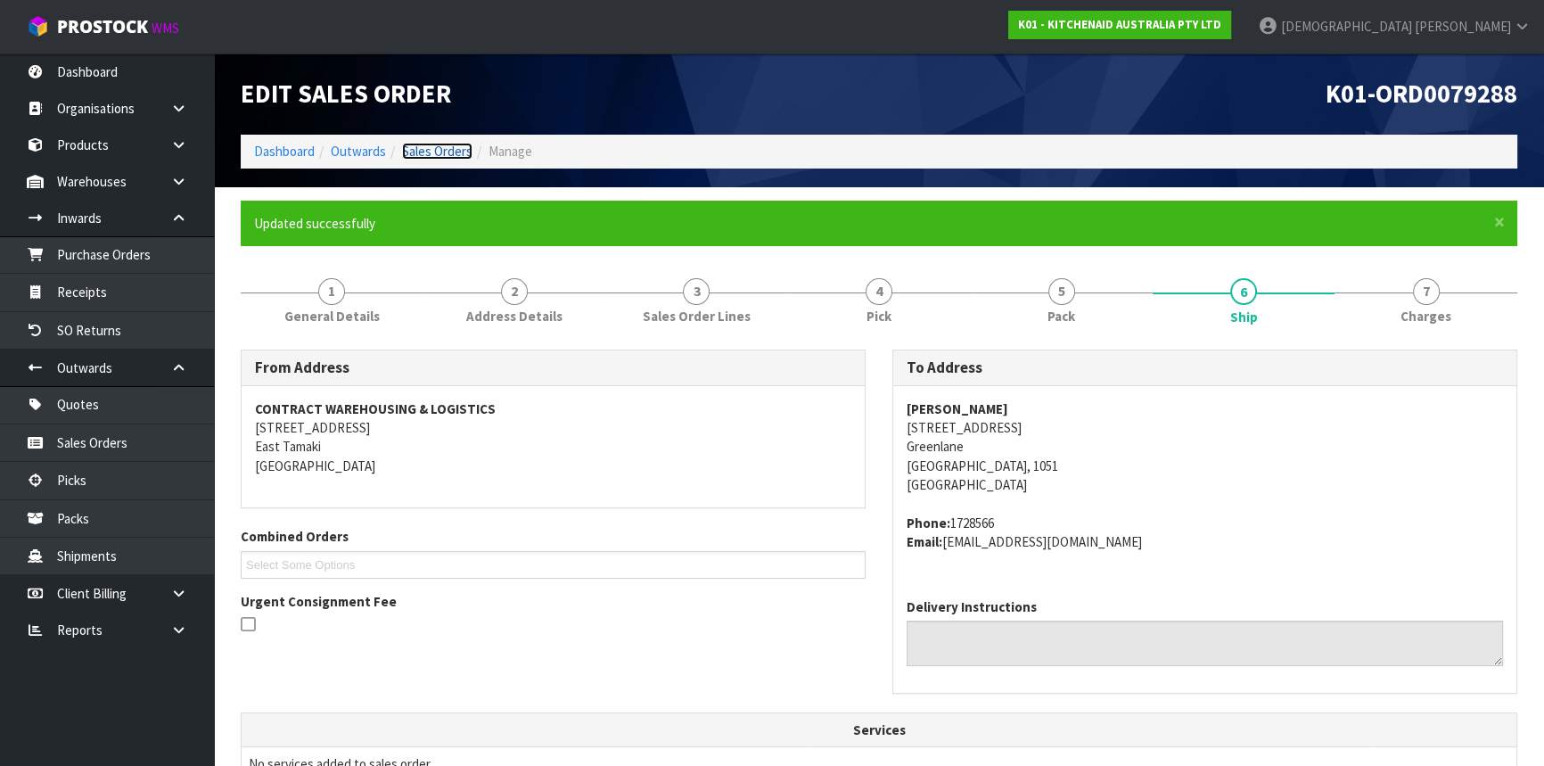
click at [423, 146] on link "Sales Orders" at bounding box center [437, 151] width 70 height 17
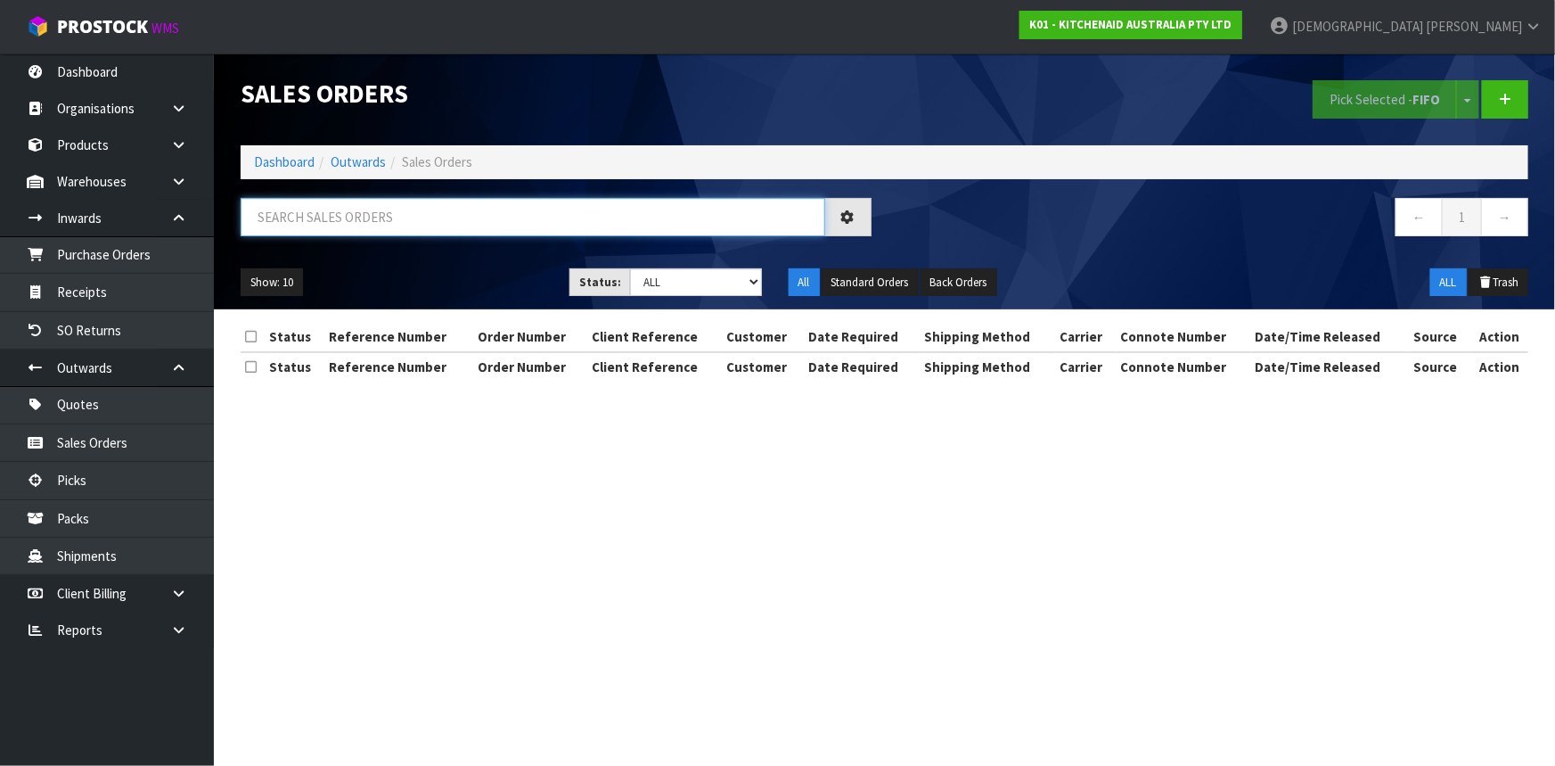
click at [459, 210] on input "text" at bounding box center [533, 217] width 585 height 38
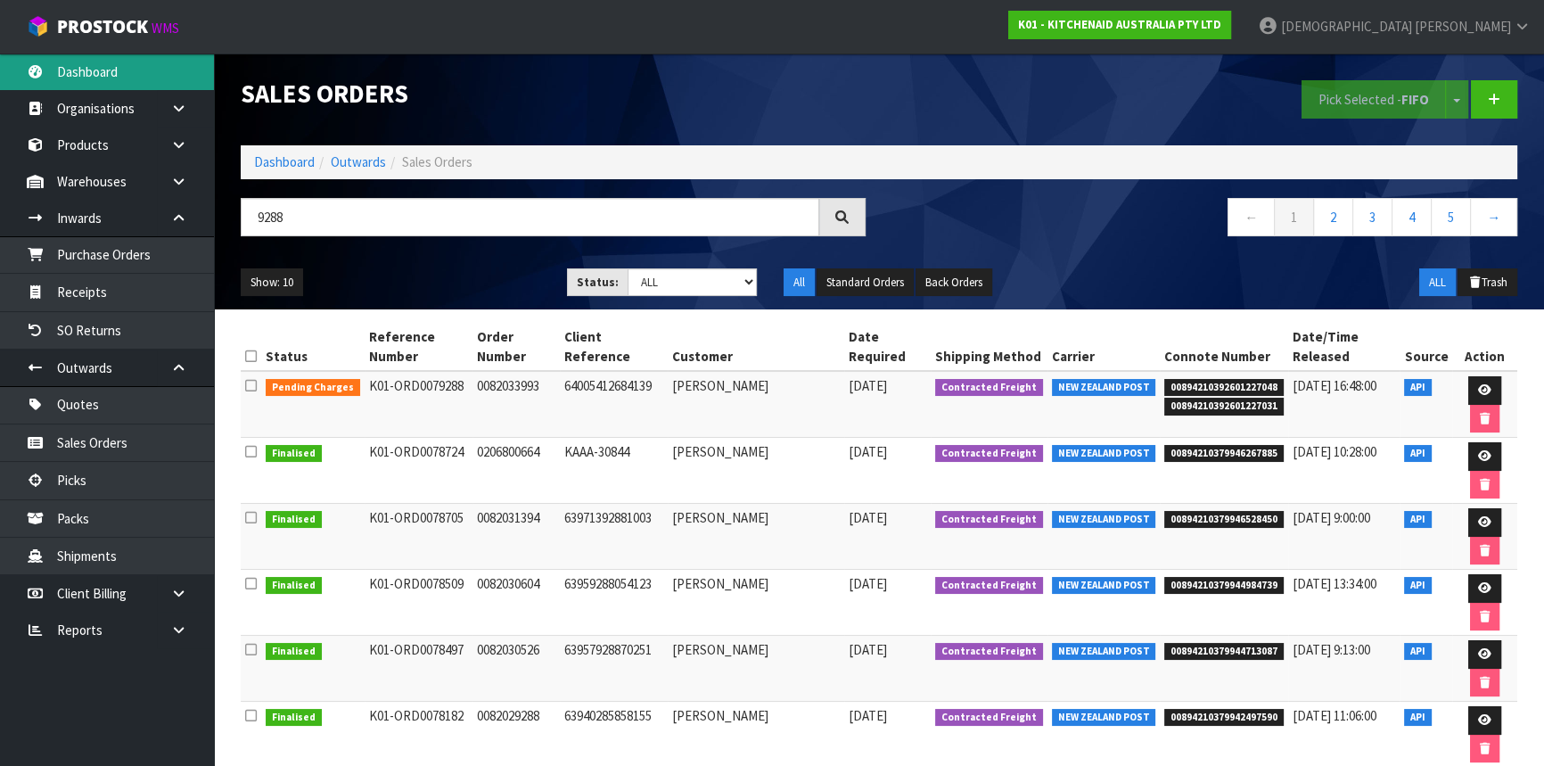
click at [45, 78] on link "Dashboard" at bounding box center [107, 71] width 214 height 37
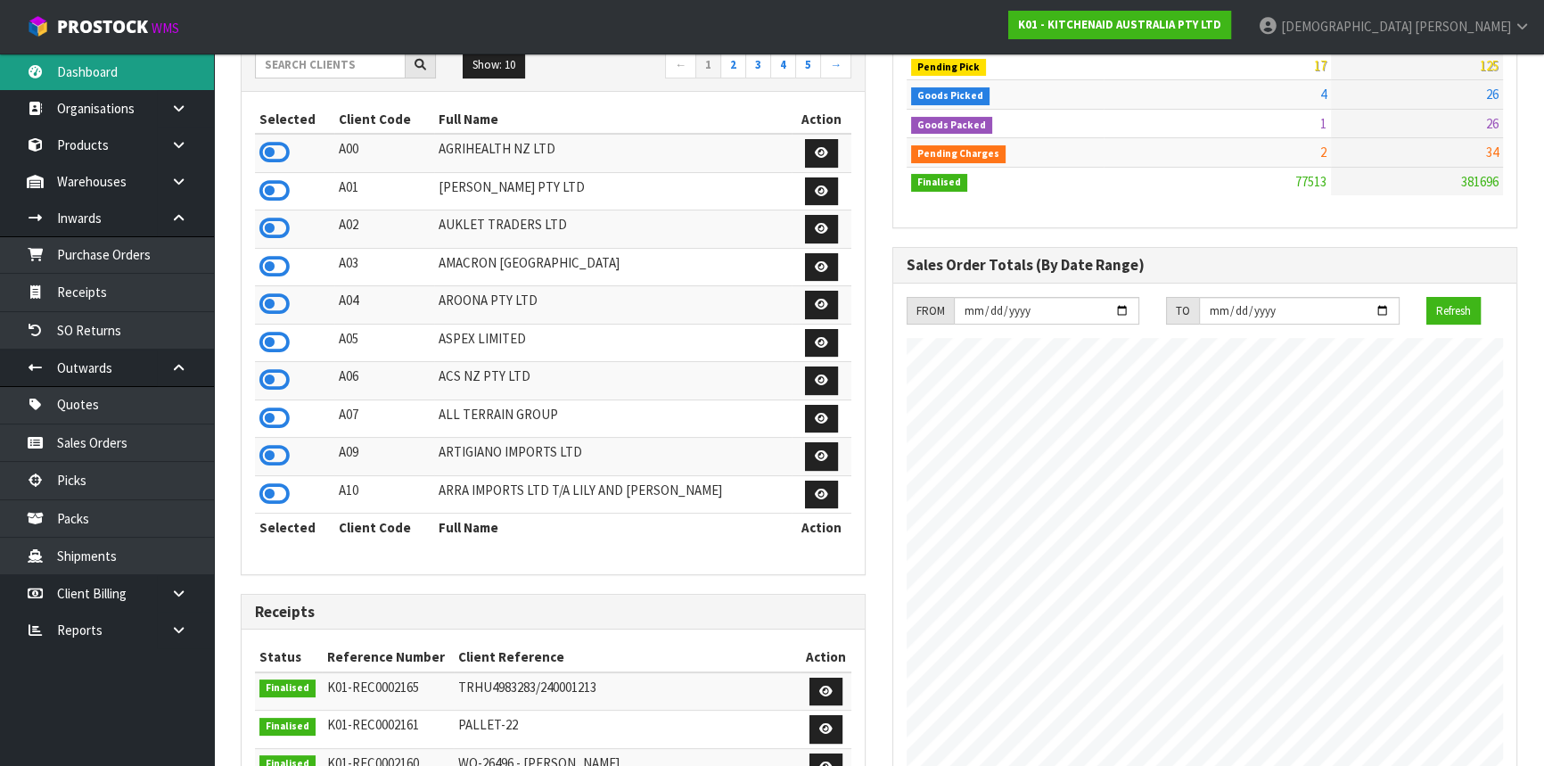
scroll to position [323, 0]
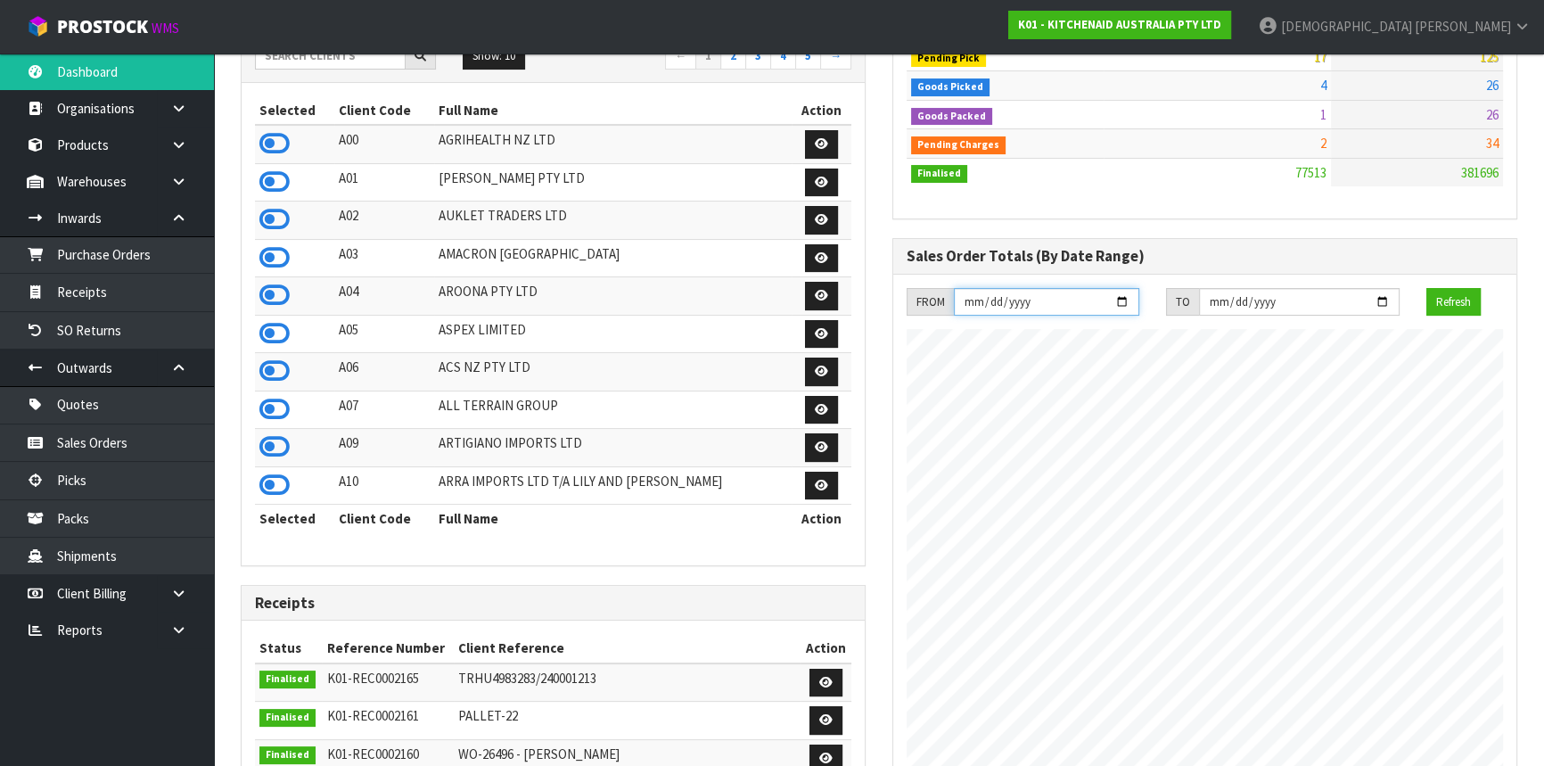
click at [1127, 295] on input "[DATE]" at bounding box center [1046, 302] width 185 height 28
click at [1325, 298] on input "[DATE]" at bounding box center [1299, 302] width 200 height 28
click at [1379, 299] on input "[DATE]" at bounding box center [1299, 302] width 200 height 28
click at [1443, 296] on button "Refresh" at bounding box center [1453, 302] width 54 height 29
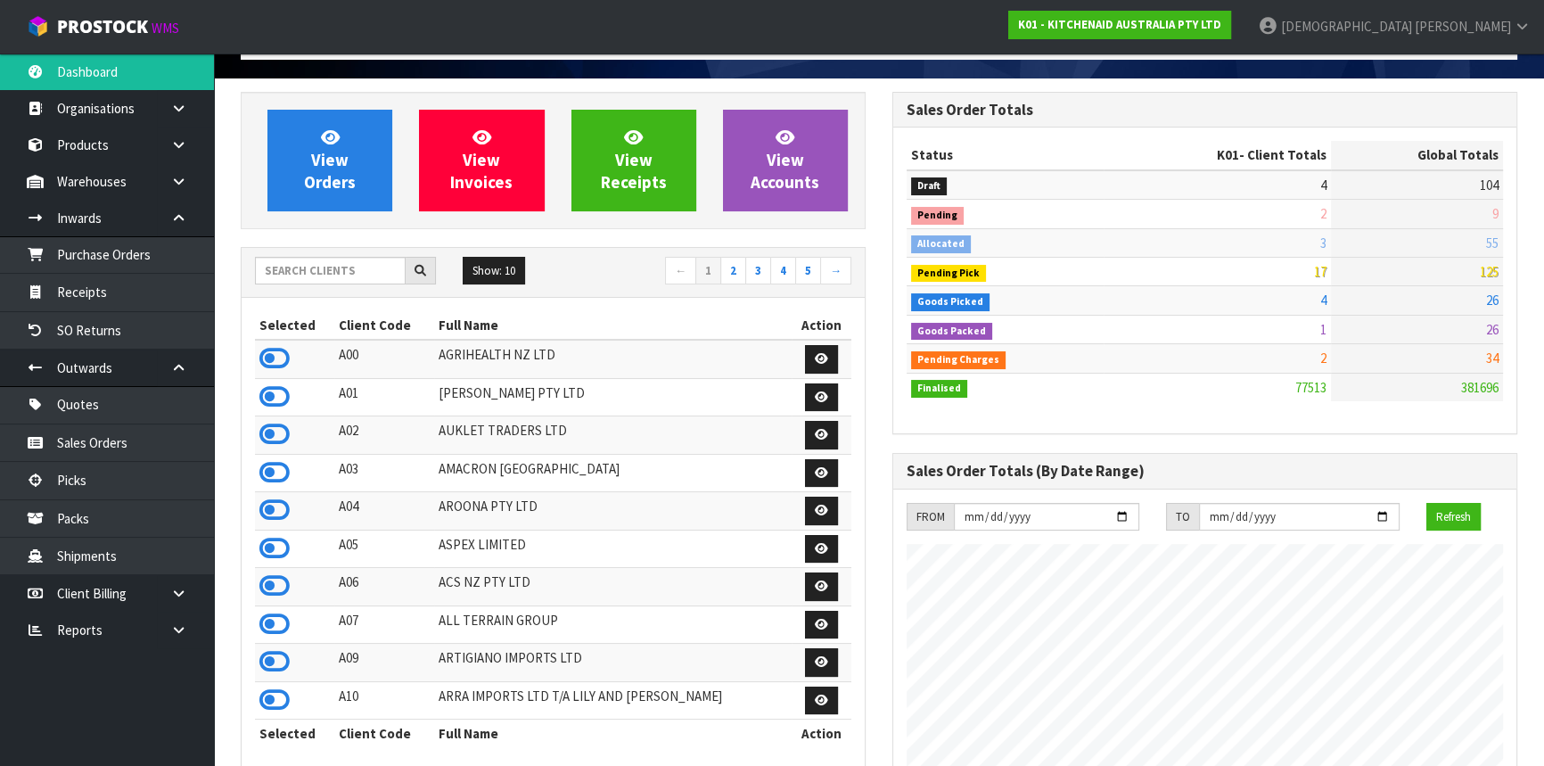
scroll to position [80, 0]
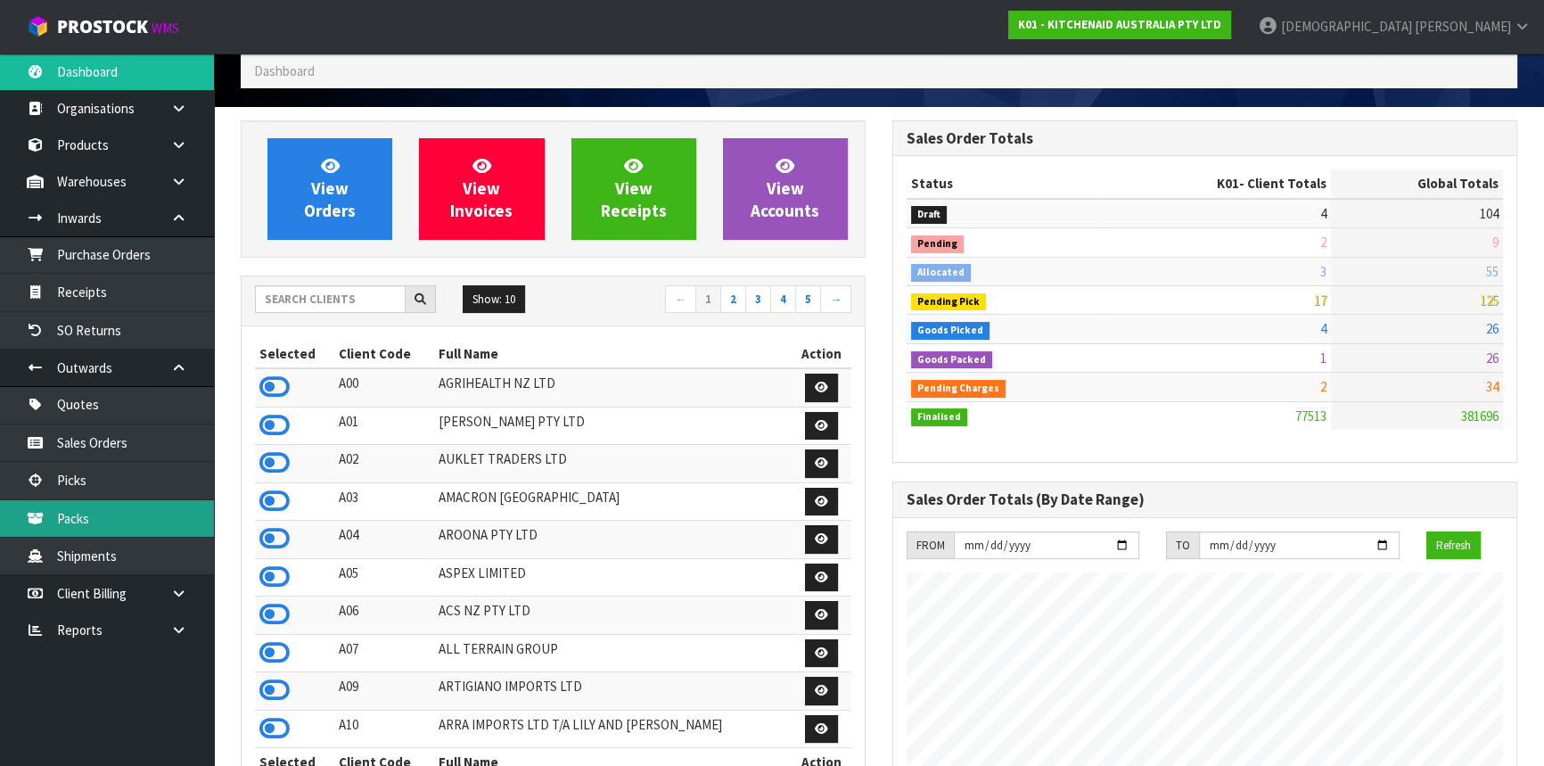
click at [102, 513] on link "Packs" at bounding box center [107, 518] width 214 height 37
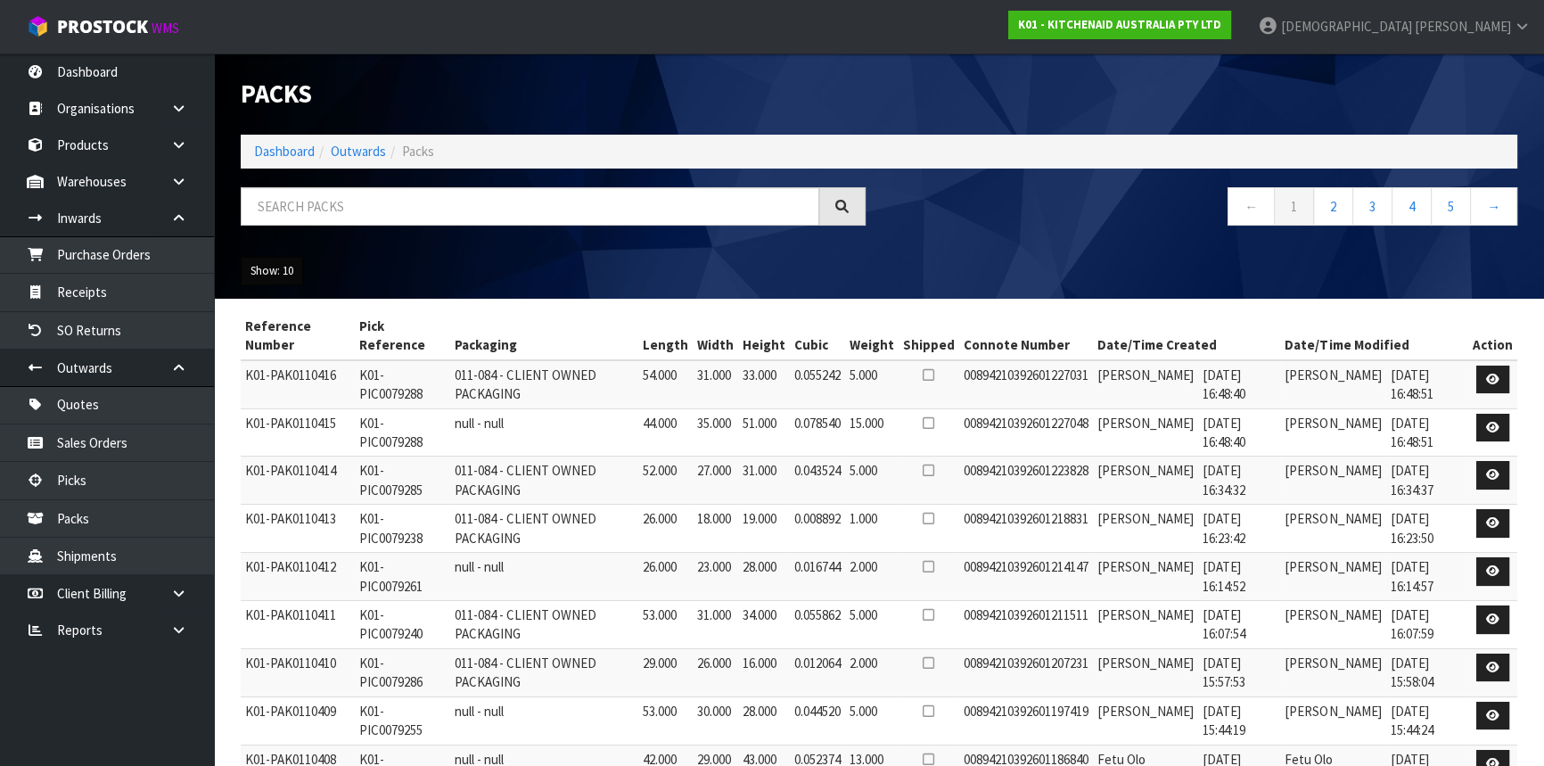
click at [267, 271] on button "Show: 10" at bounding box center [272, 271] width 62 height 29
click at [273, 382] on link "50" at bounding box center [312, 377] width 141 height 24
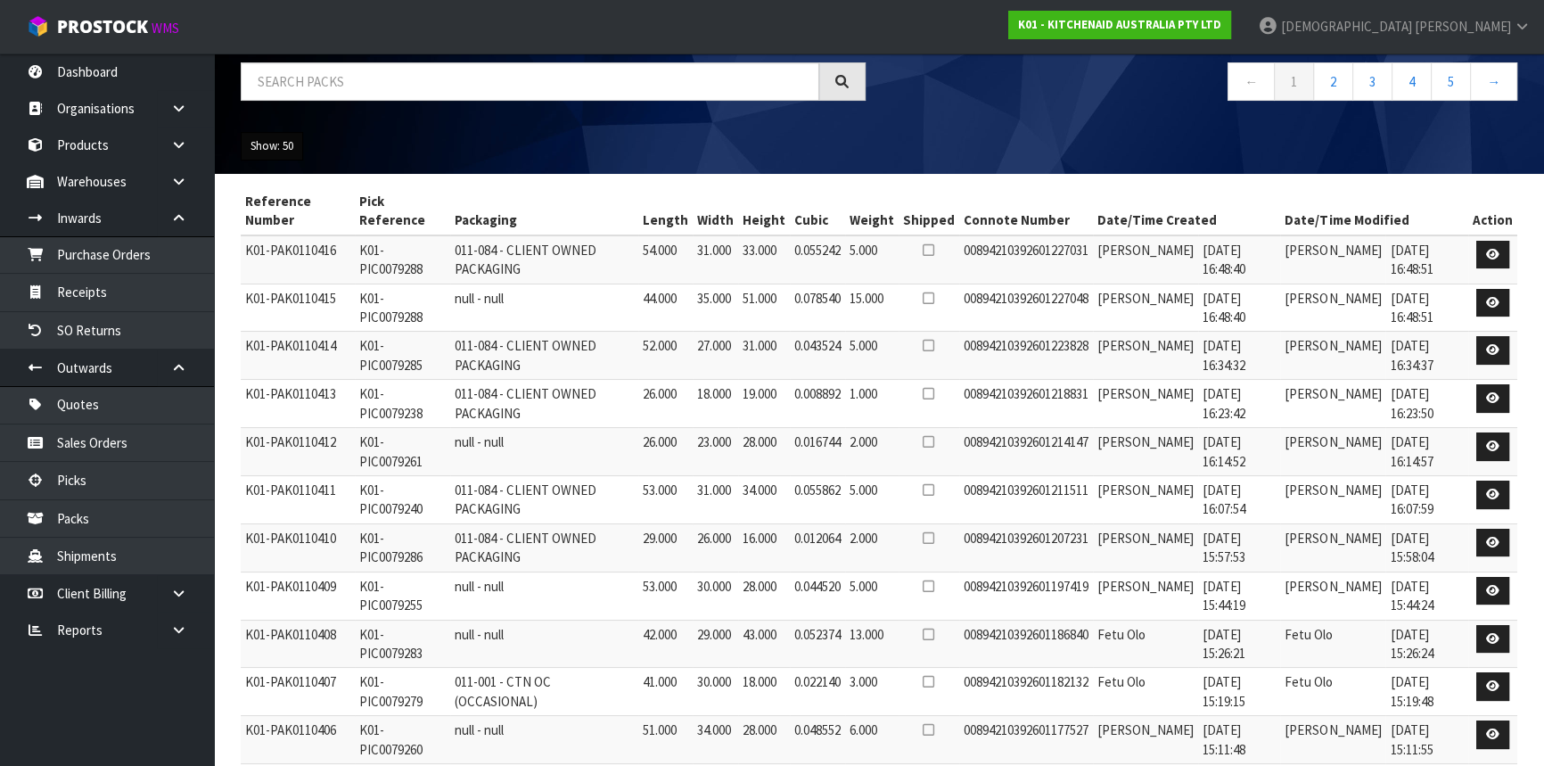
scroll to position [44, 0]
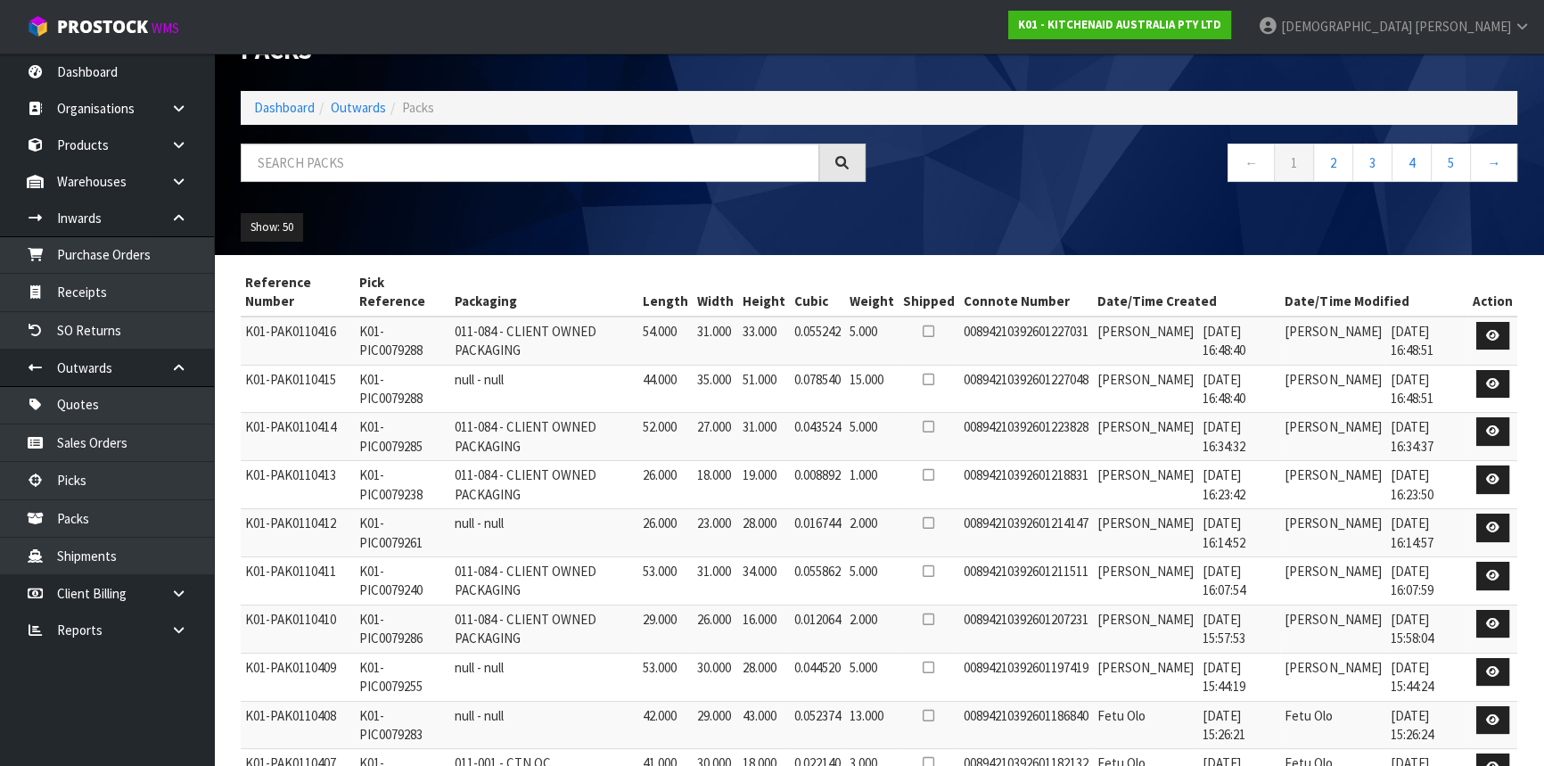
click at [1128, 303] on th "Date/Time Created" at bounding box center [1187, 292] width 188 height 48
click at [1122, 328] on td "[PERSON_NAME]" at bounding box center [1145, 340] width 105 height 48
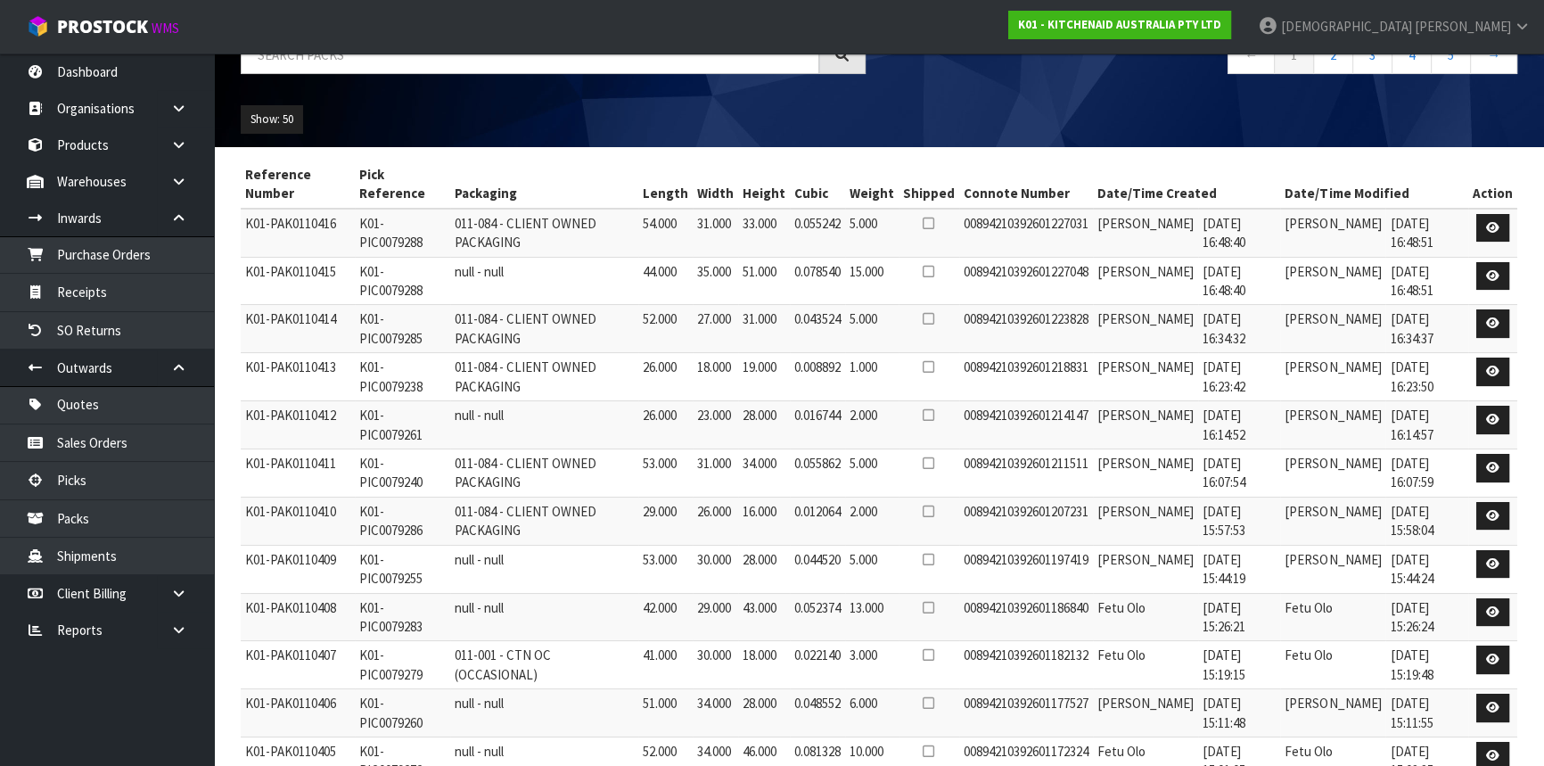
scroll to position [0, 0]
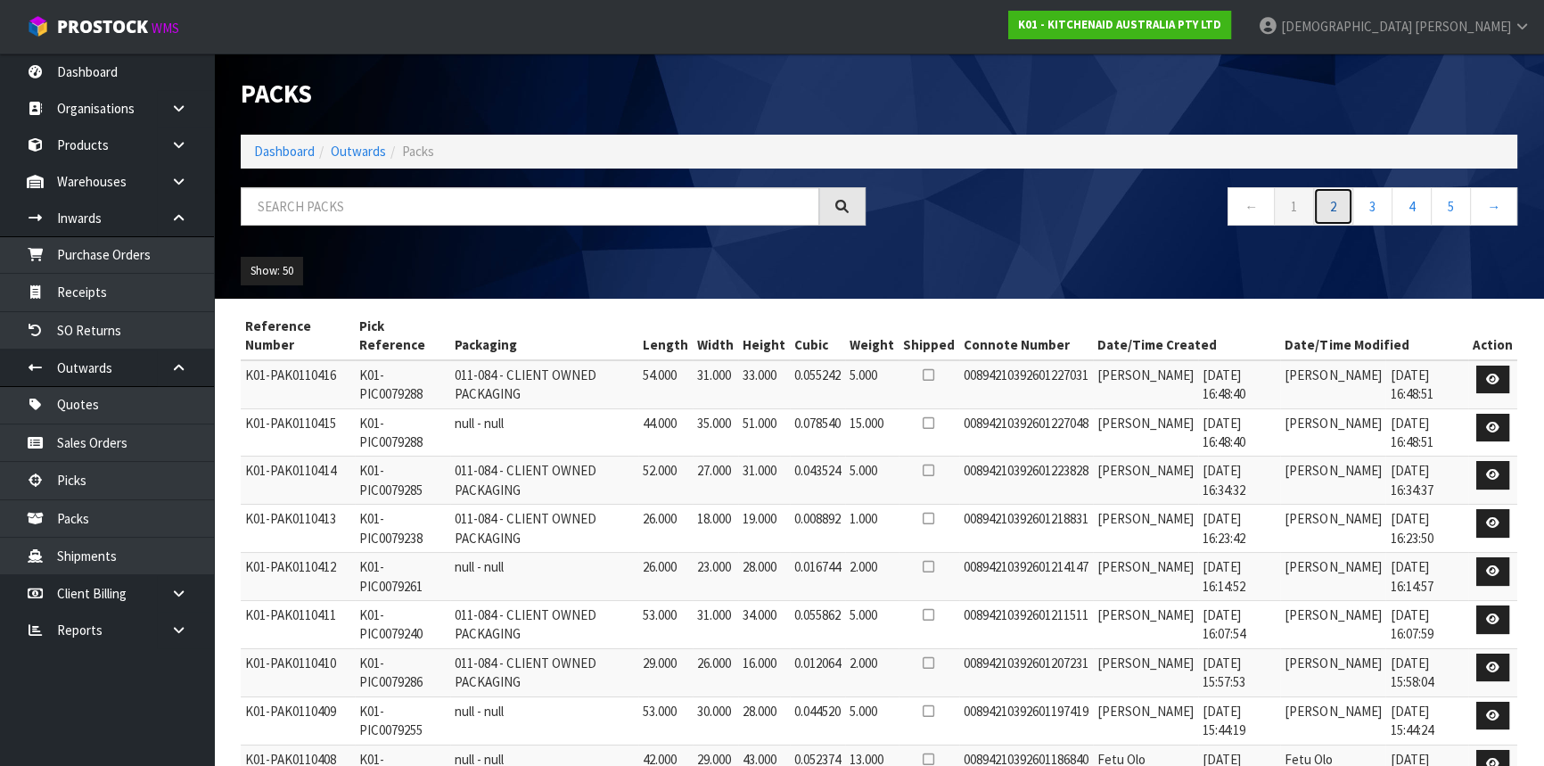
click at [1343, 206] on link "2" at bounding box center [1333, 206] width 40 height 38
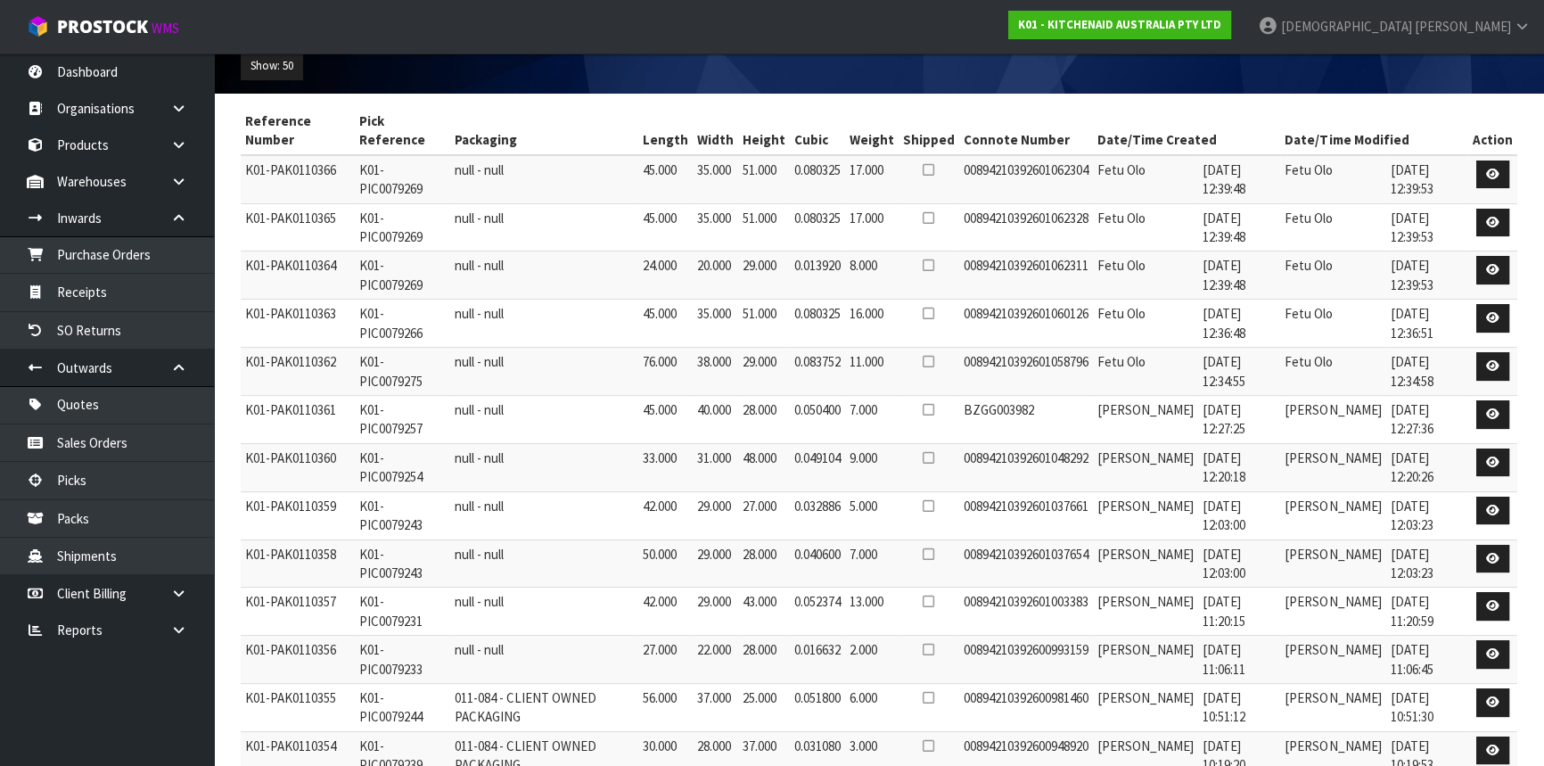
scroll to position [125, 0]
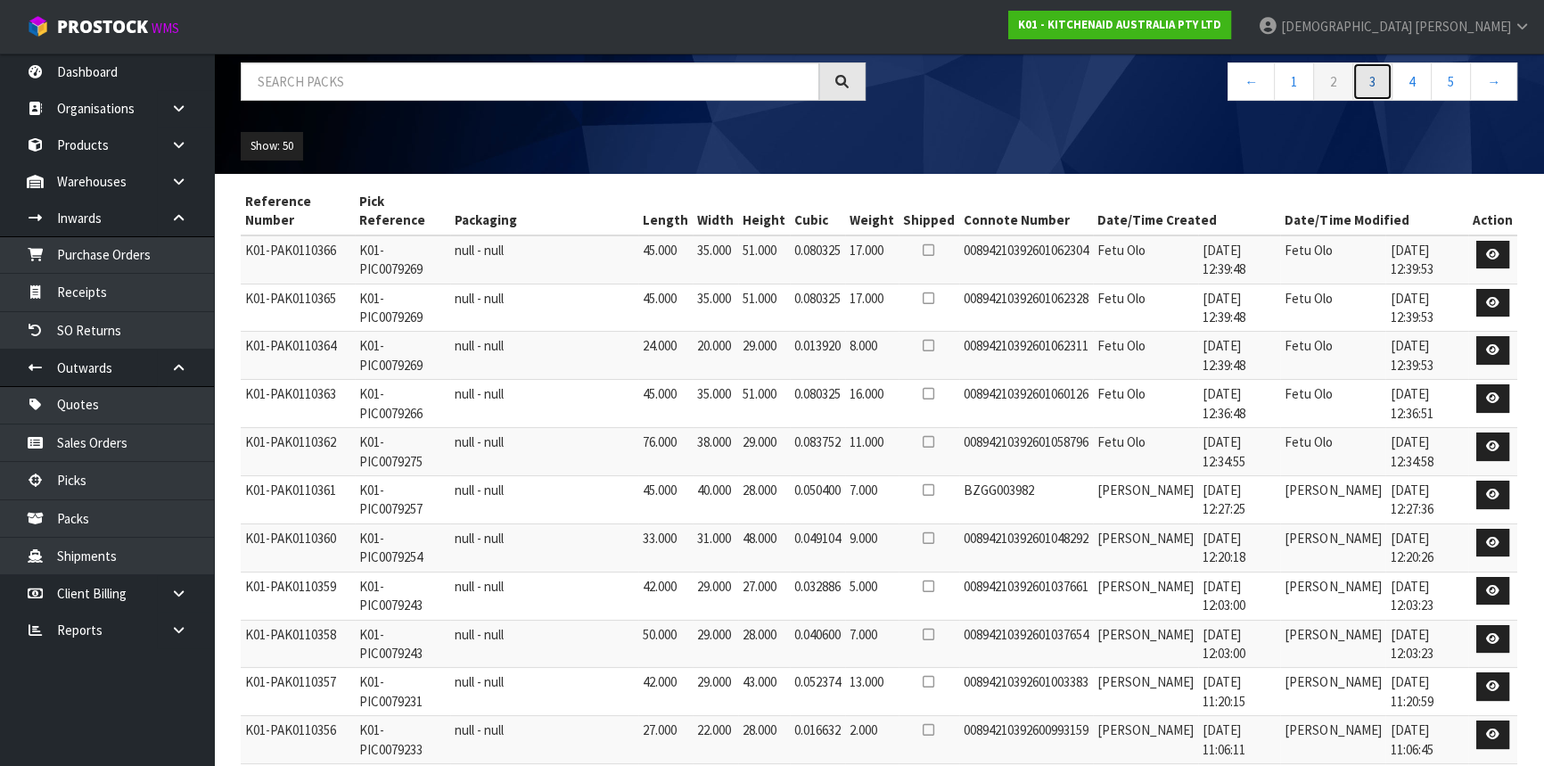
click at [1372, 81] on link "3" at bounding box center [1372, 81] width 40 height 38
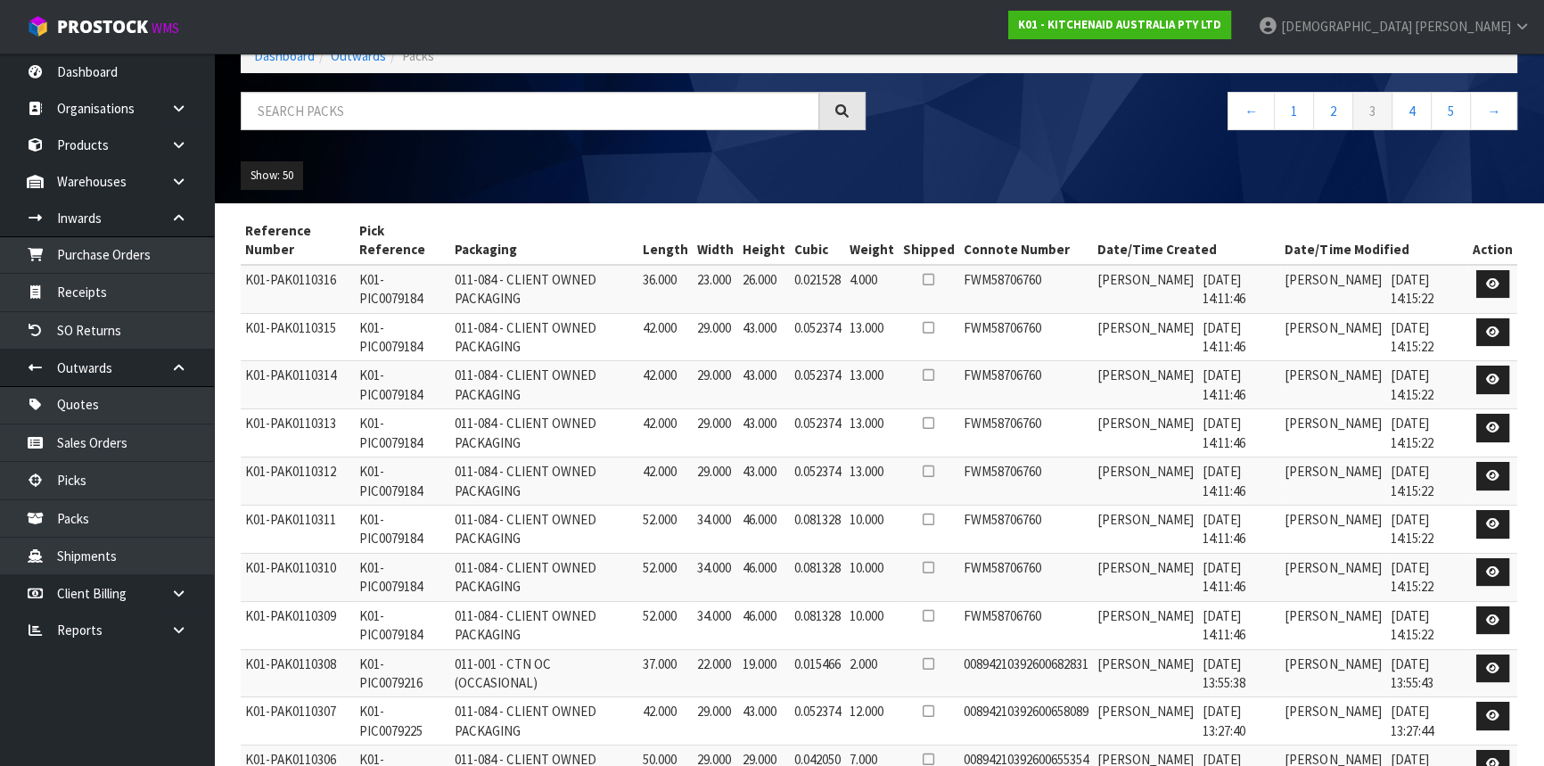
scroll to position [0, 0]
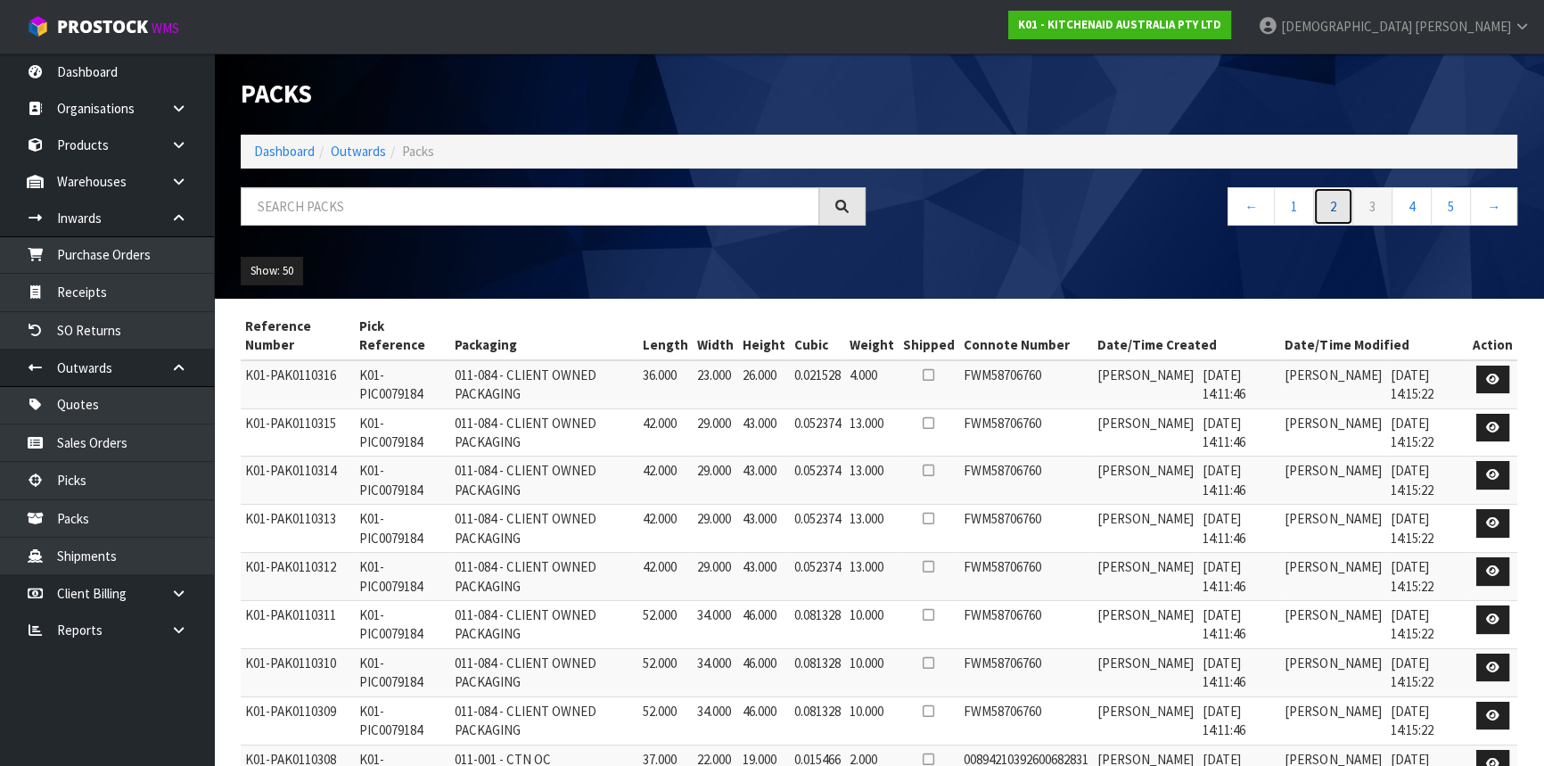
click at [1329, 197] on link "2" at bounding box center [1333, 206] width 40 height 38
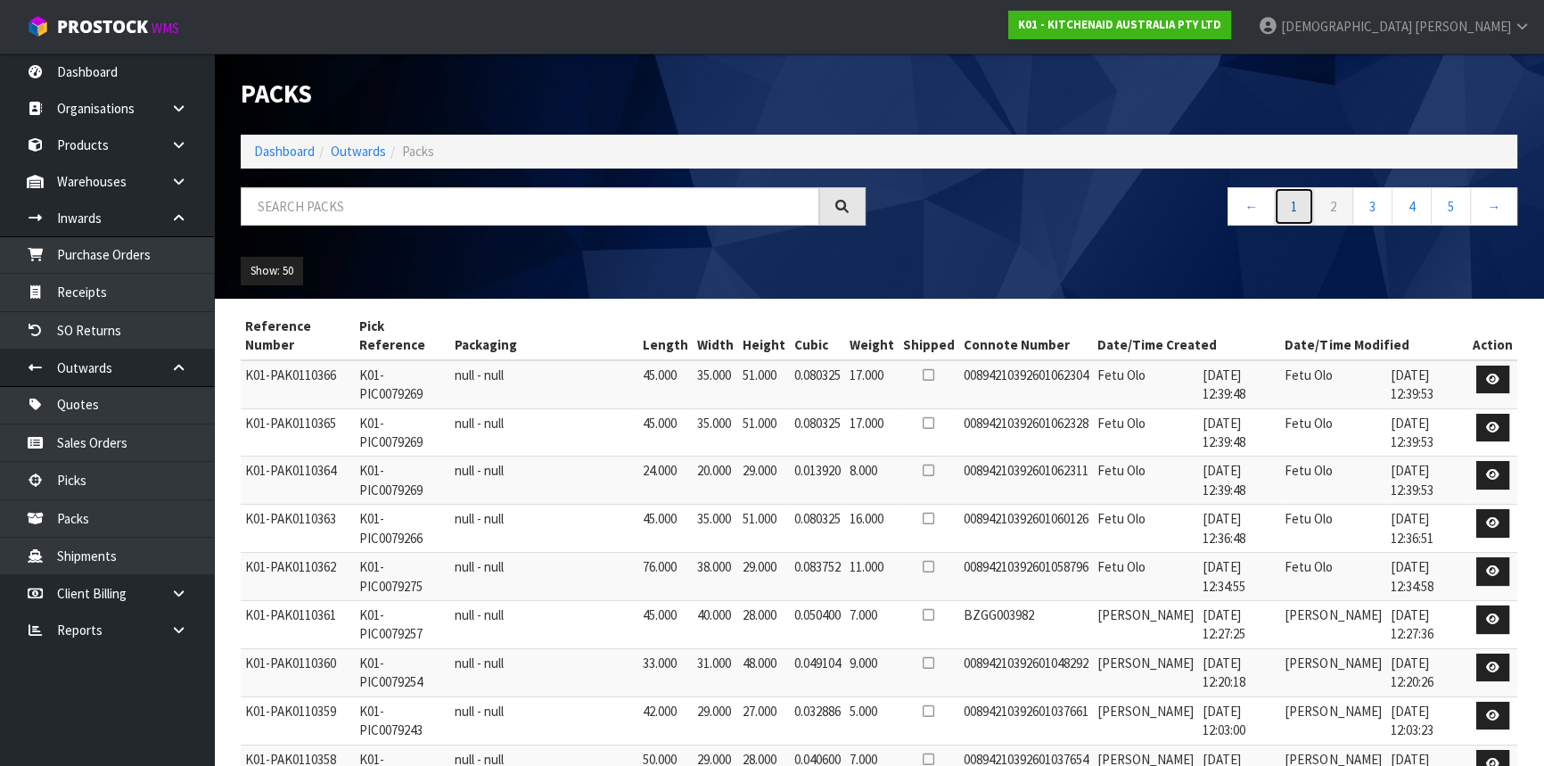
click at [1305, 206] on link "1" at bounding box center [1294, 206] width 40 height 38
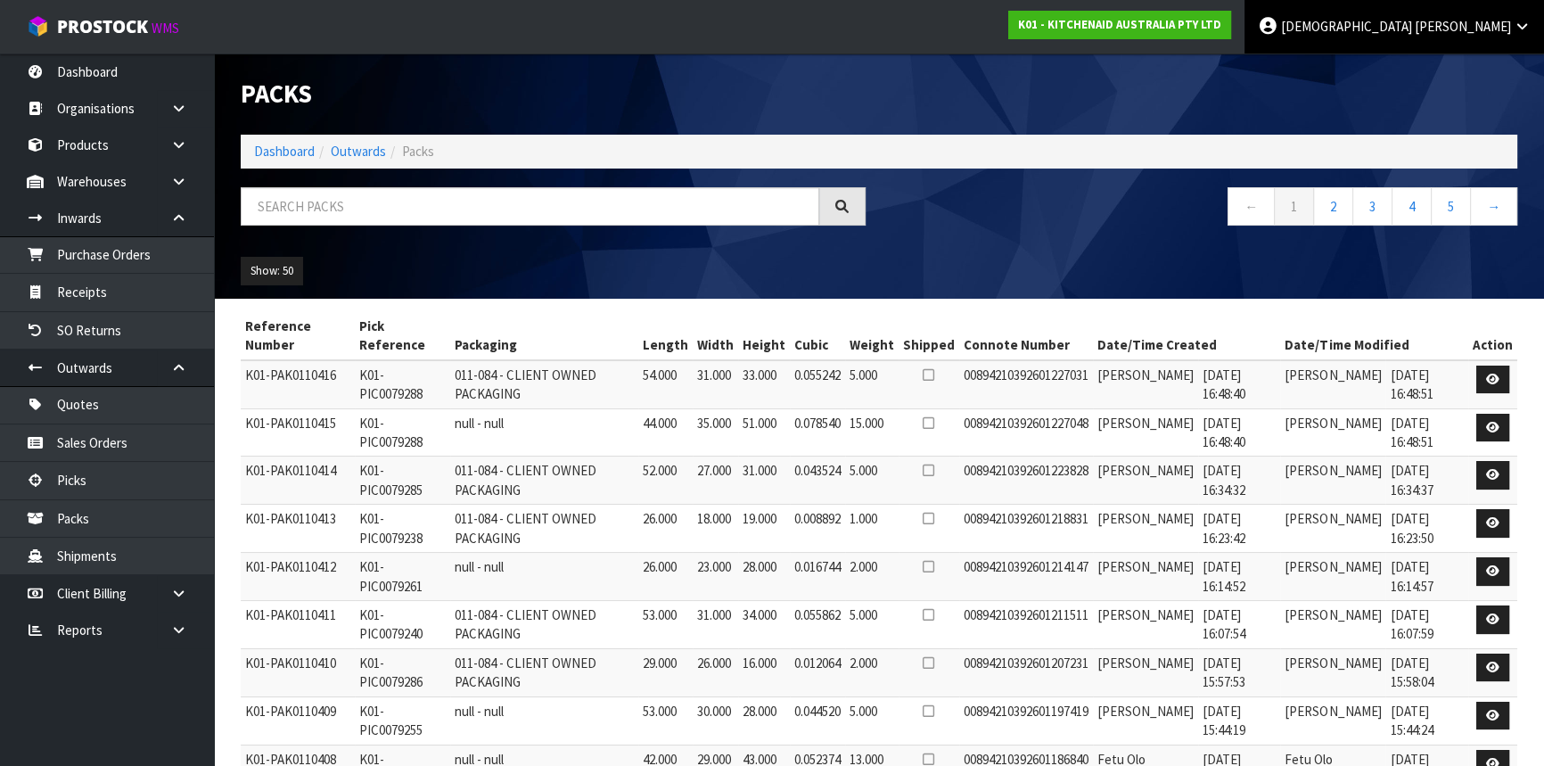
click at [1506, 20] on span "[PERSON_NAME]" at bounding box center [1462, 26] width 96 height 17
click at [1471, 78] on link "Logout" at bounding box center [1472, 71] width 141 height 24
